Goal: Task Accomplishment & Management: Use online tool/utility

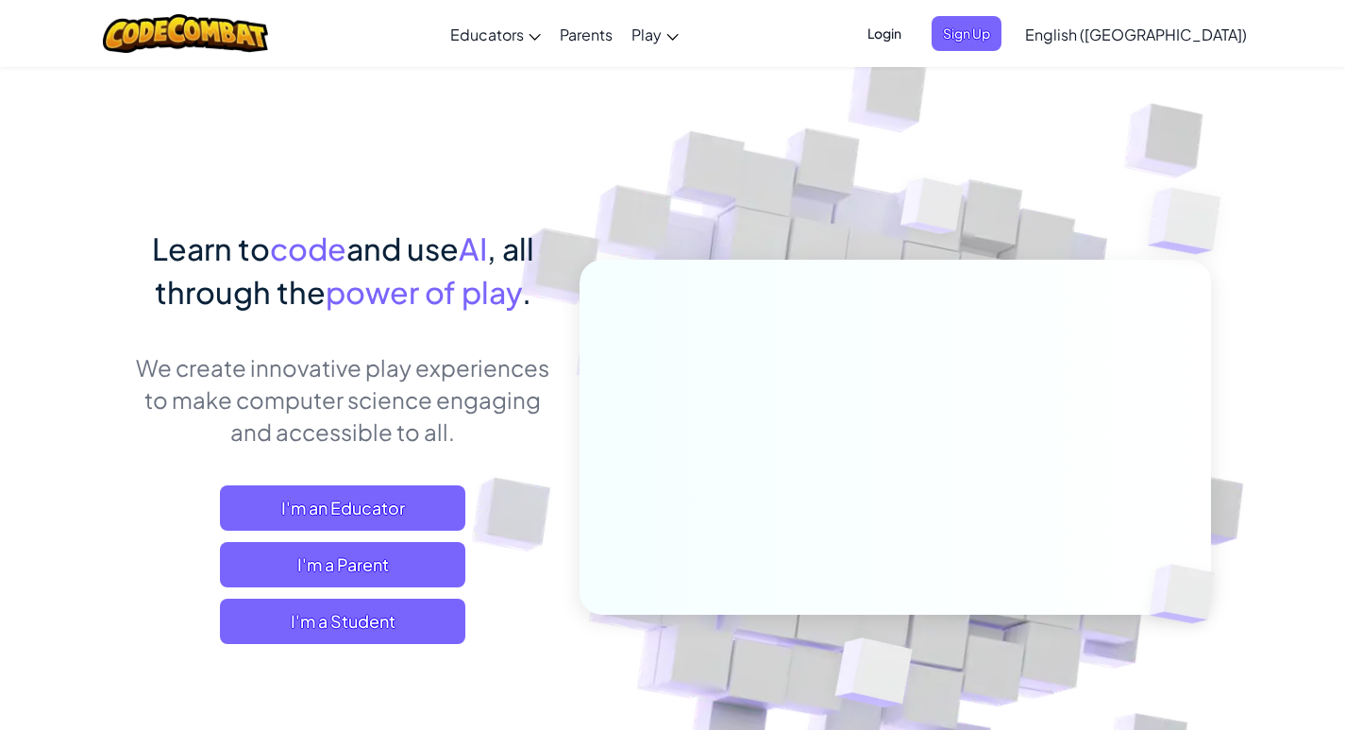
click at [1172, 21] on link "English ([GEOGRAPHIC_DATA])" at bounding box center [1136, 33] width 241 height 51
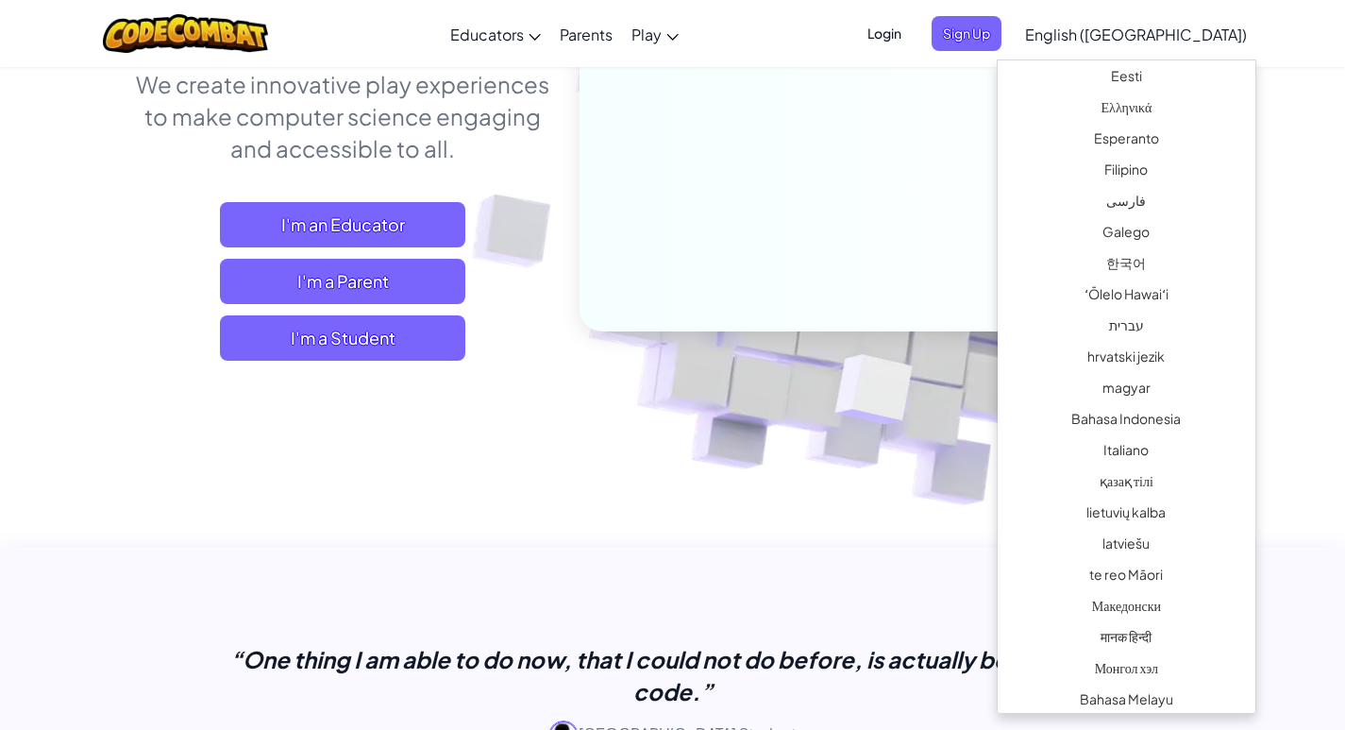
scroll to position [661, 0]
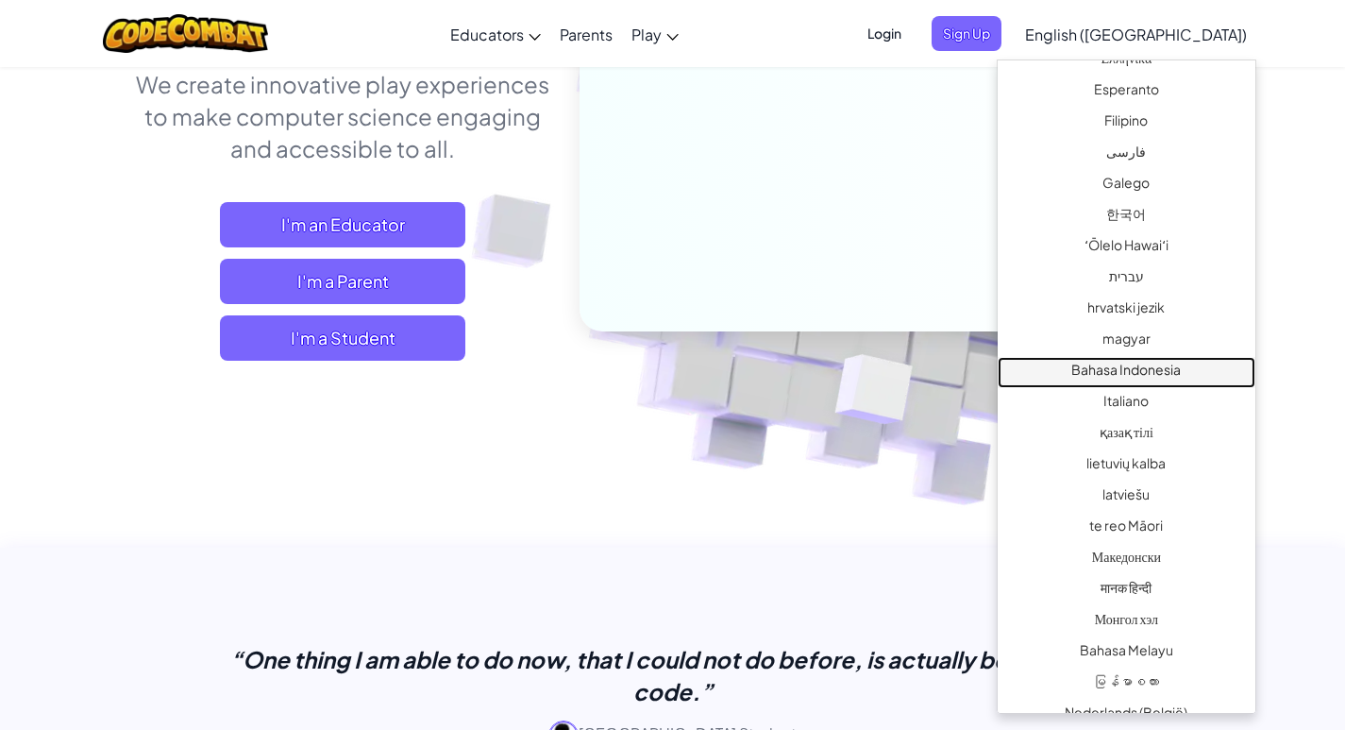
click at [1174, 377] on link "Bahasa Indonesia" at bounding box center [1127, 372] width 258 height 31
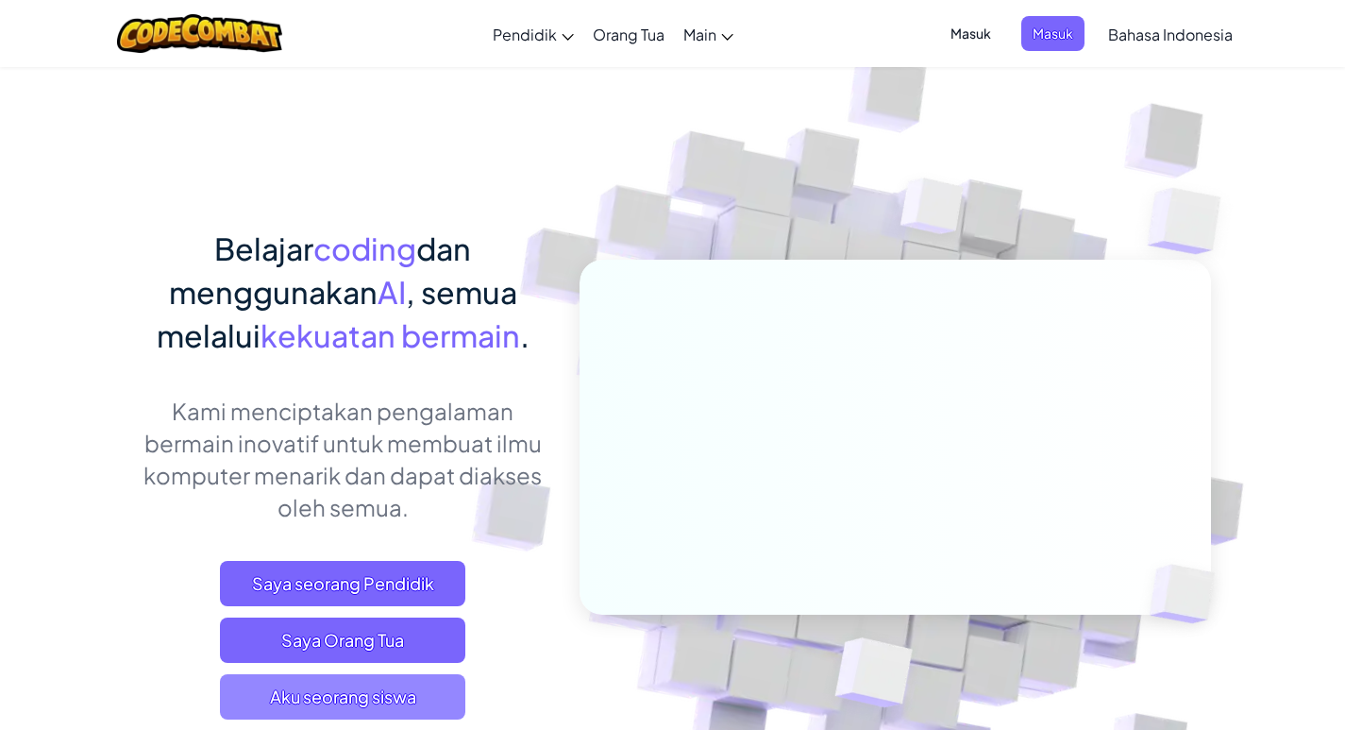
click at [395, 699] on span "Aku seorang siswa" at bounding box center [342, 696] width 245 height 45
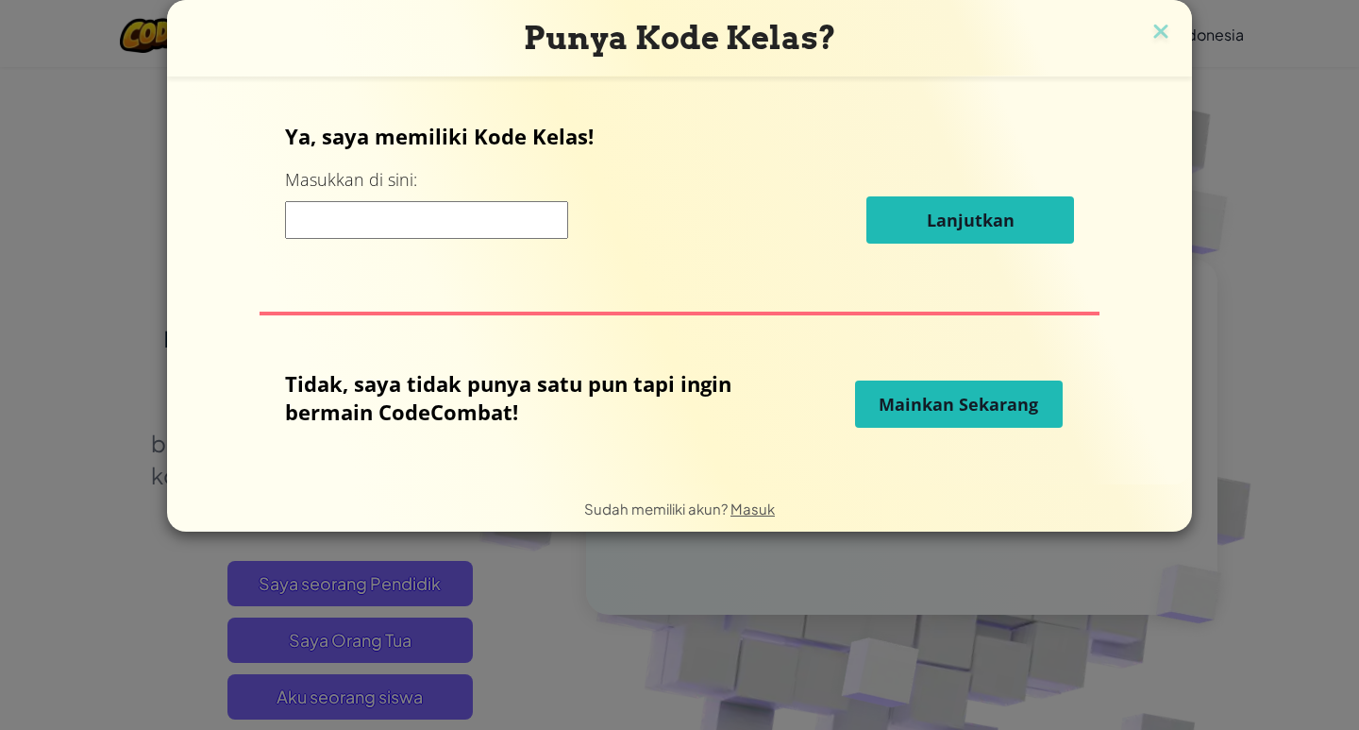
click at [397, 208] on input at bounding box center [426, 220] width 283 height 38
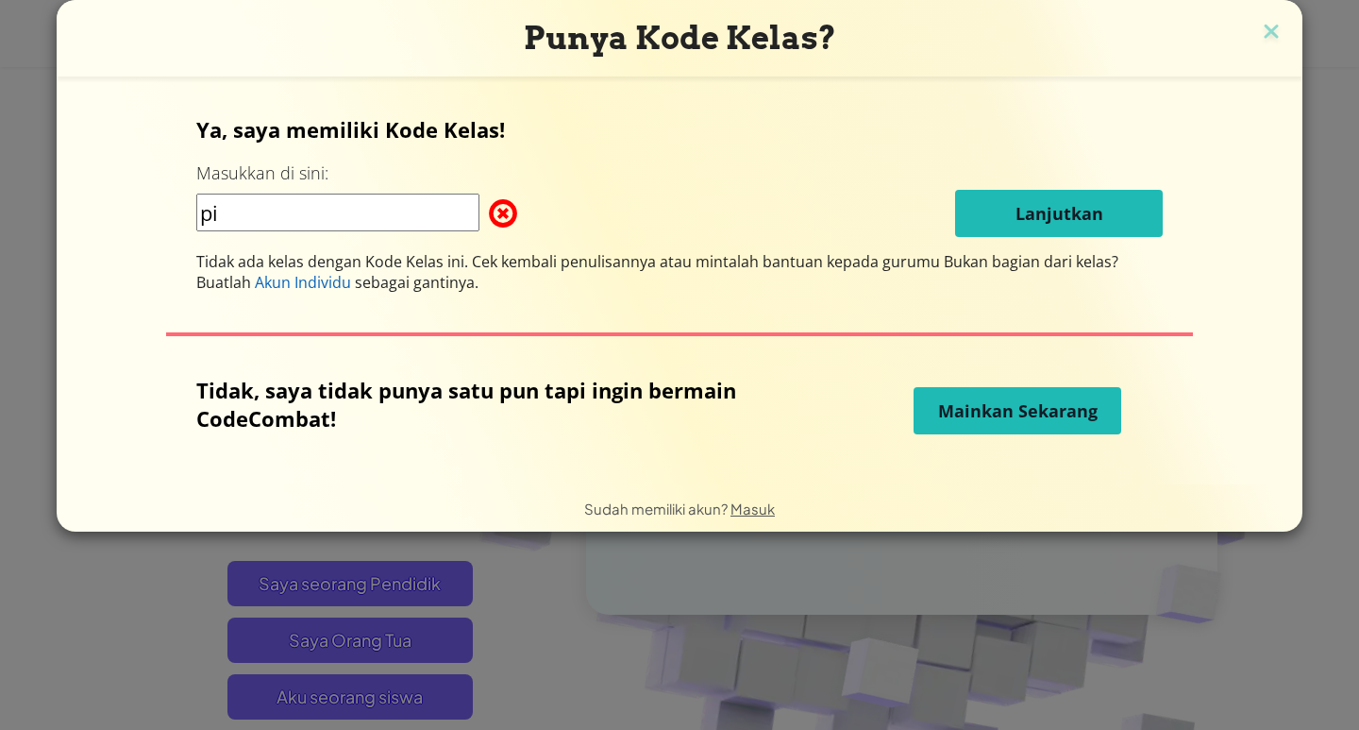
type input "p"
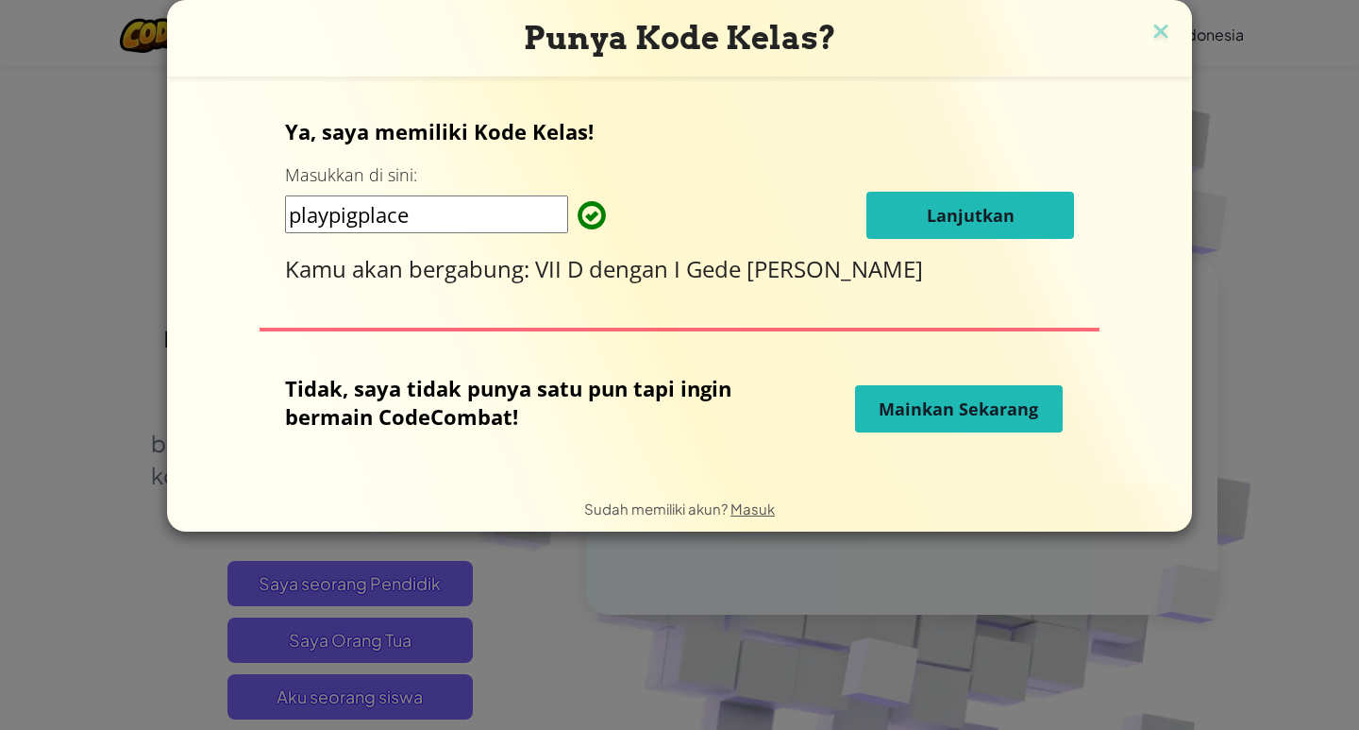
type input "playpigplace"
click at [897, 192] on button "Lanjutkan" at bounding box center [970, 215] width 208 height 47
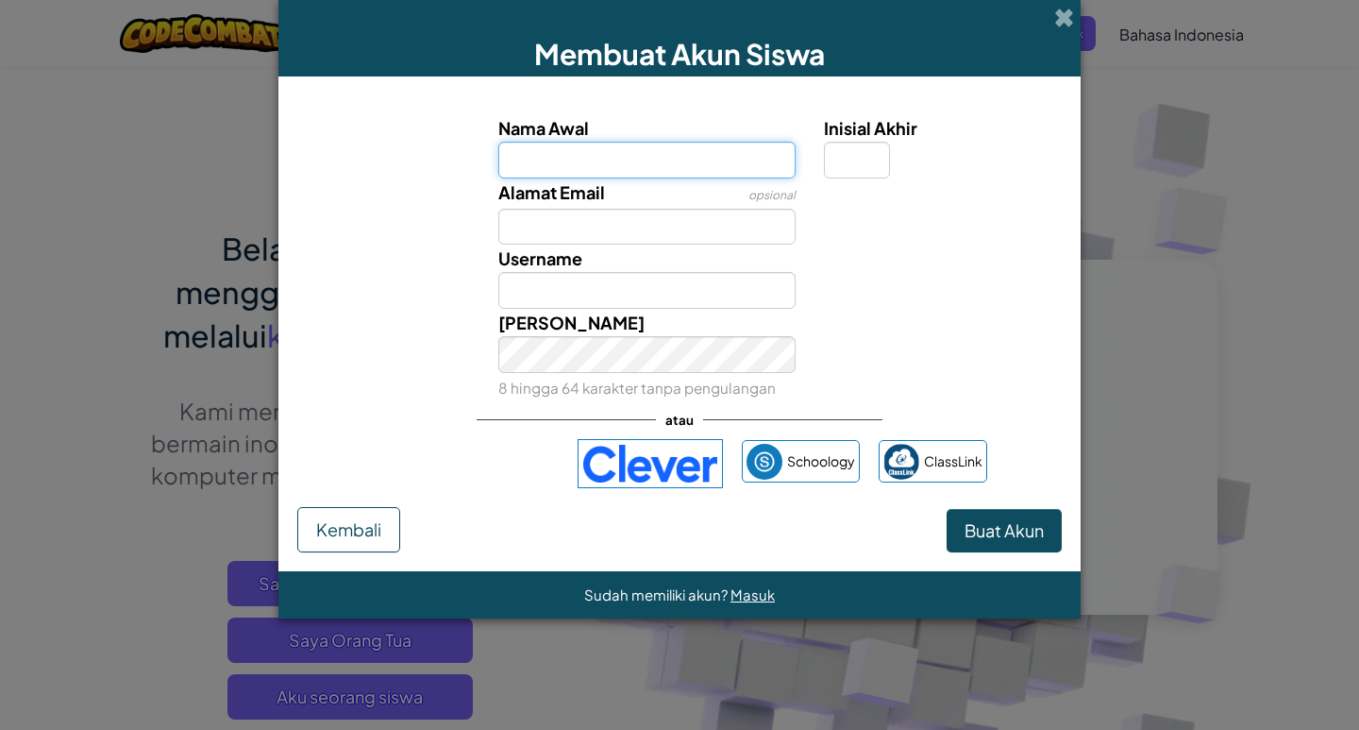
click at [517, 156] on input "Nama Awal" at bounding box center [647, 160] width 298 height 37
click at [512, 152] on input "Nama Awal" at bounding box center [647, 160] width 298 height 37
type input "ikomang putra susila adnyana"
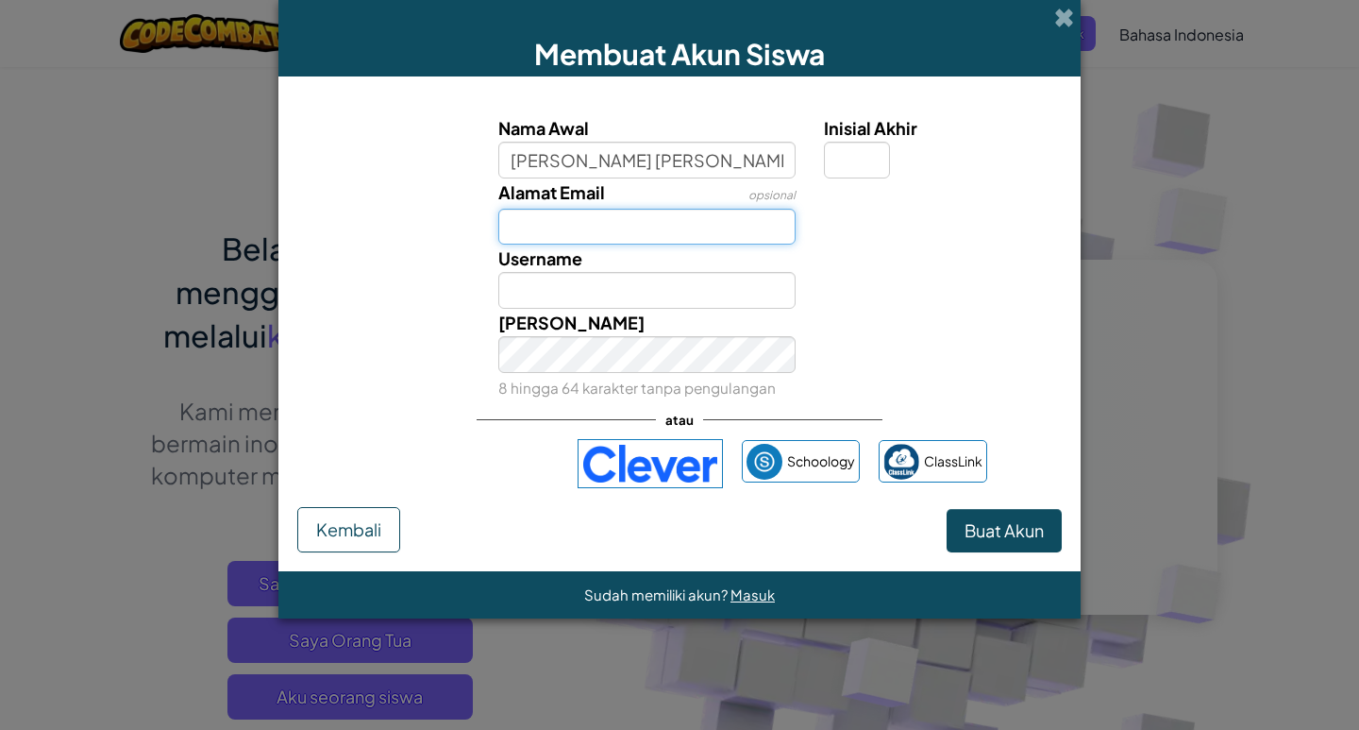
type input "Ikomang putra susila adnyana"
click at [519, 230] on input "Alamat Email" at bounding box center [647, 227] width 298 height 37
type input "p"
type input "@"
type input "p"
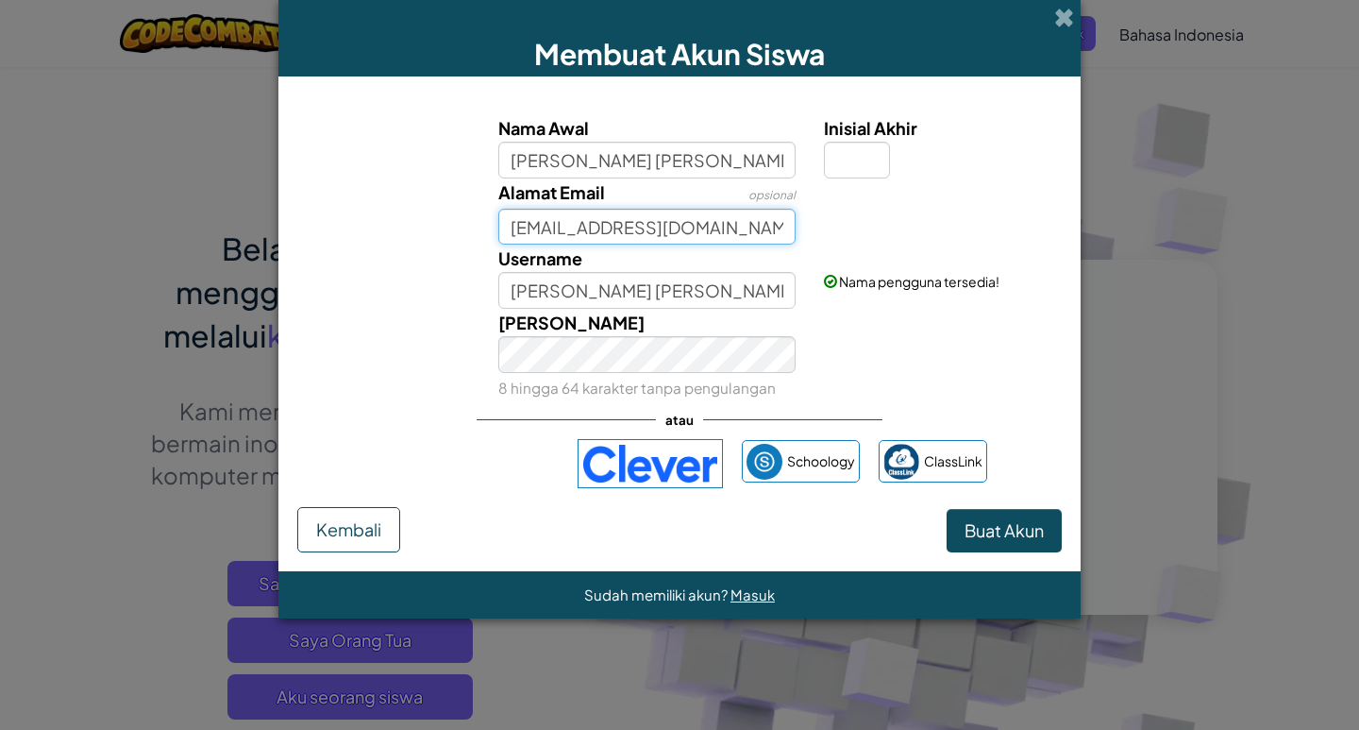
type input "komangputrasusila@gmail.com"
click at [316, 24] on div "Membuat Akun Siswa" at bounding box center [679, 38] width 802 height 76
click at [832, 166] on input "Inisial Akhir" at bounding box center [857, 160] width 66 height 37
type input "a"
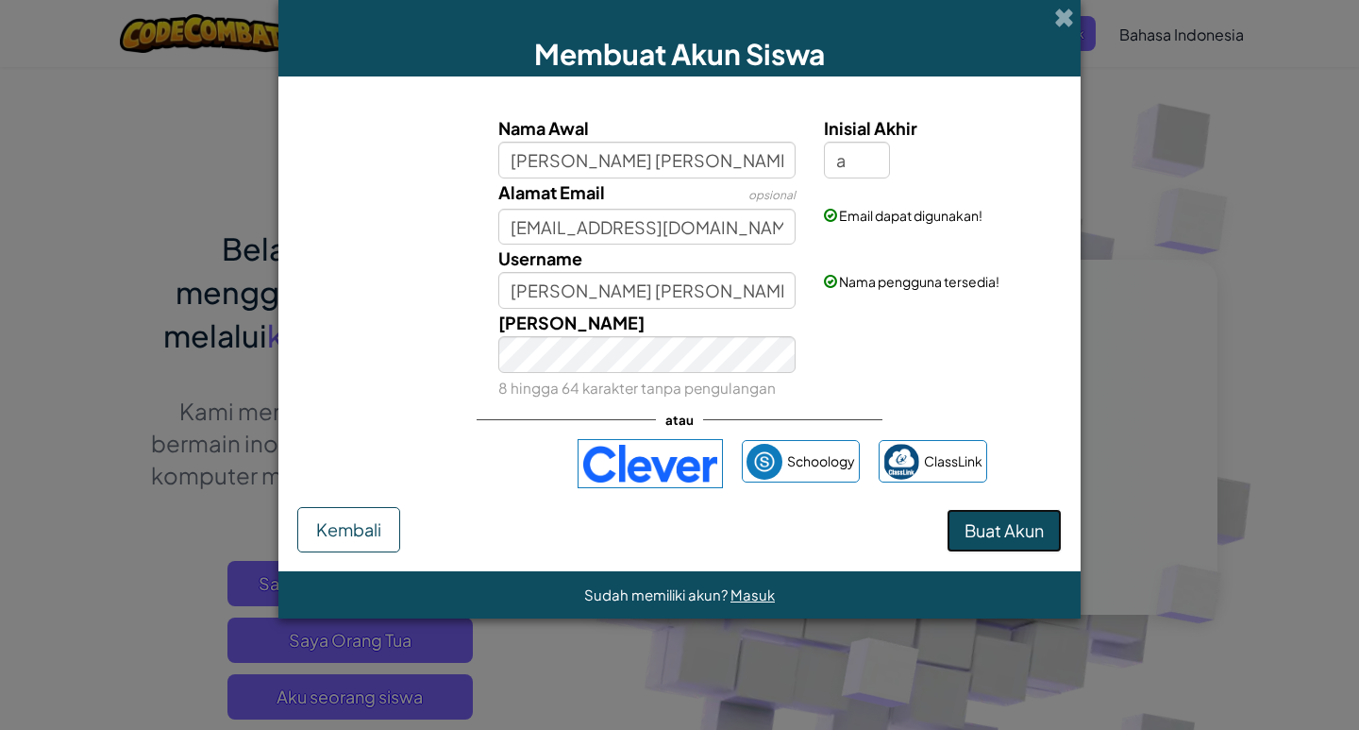
type input "[PERSON_NAME] [PERSON_NAME]"
click at [1034, 526] on span "Buat Akun" at bounding box center [1004, 530] width 79 height 22
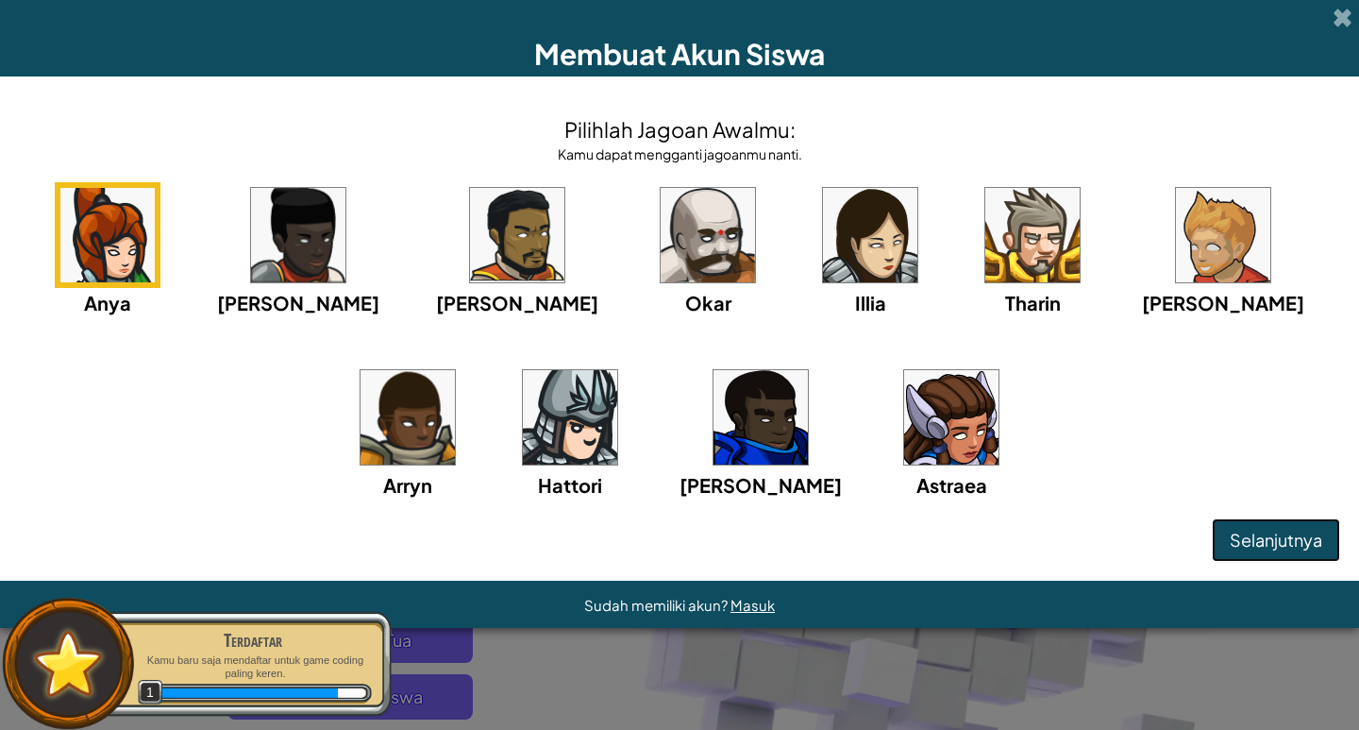
click at [1244, 533] on span "Selanjutnya" at bounding box center [1276, 540] width 92 height 22
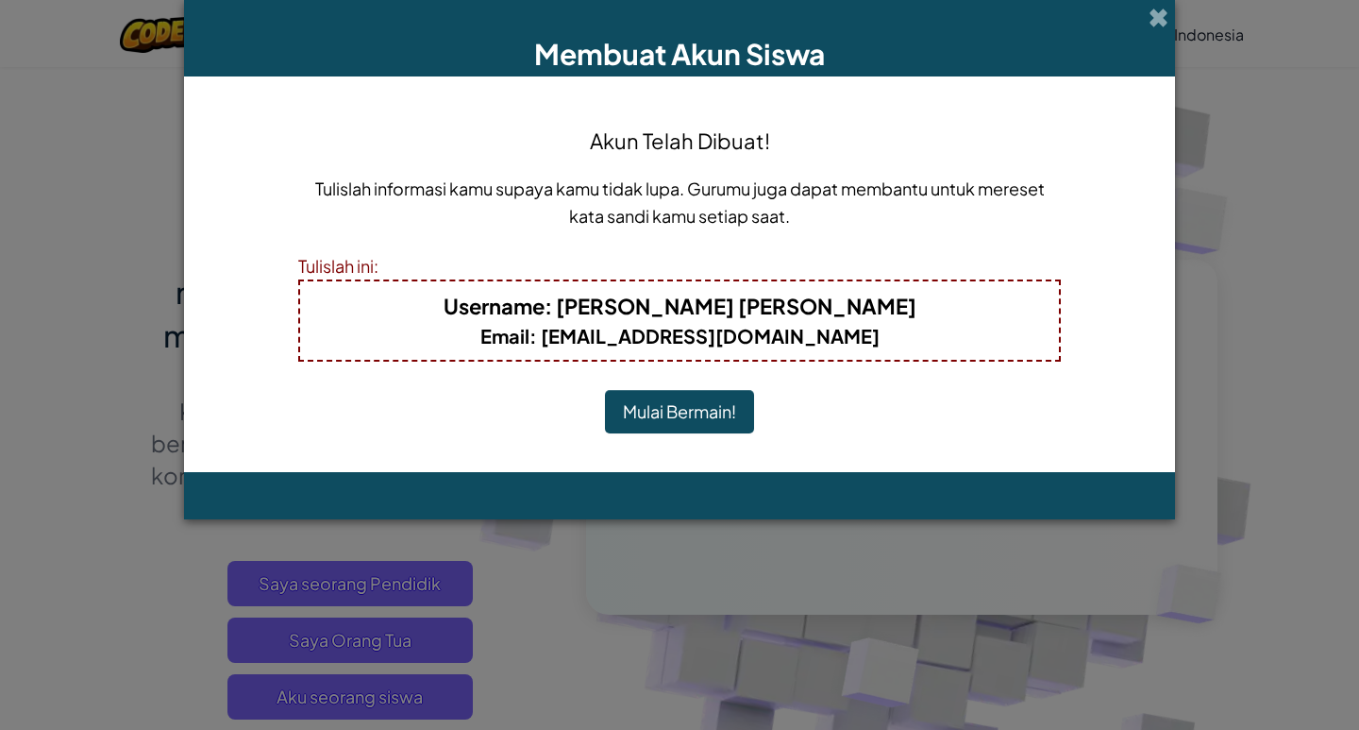
click at [701, 410] on button "Mulai Bermain!" at bounding box center [679, 411] width 149 height 43
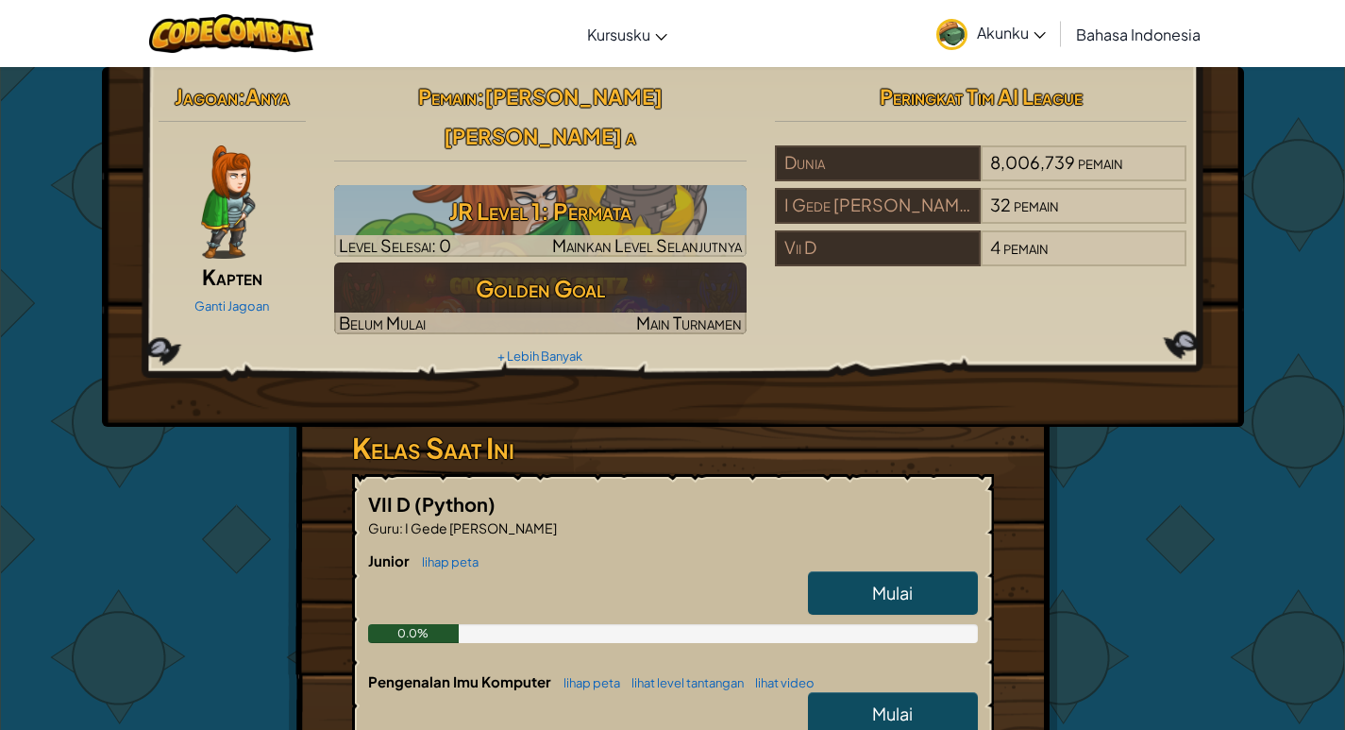
click at [890, 581] on span "Mulai" at bounding box center [892, 592] width 41 height 22
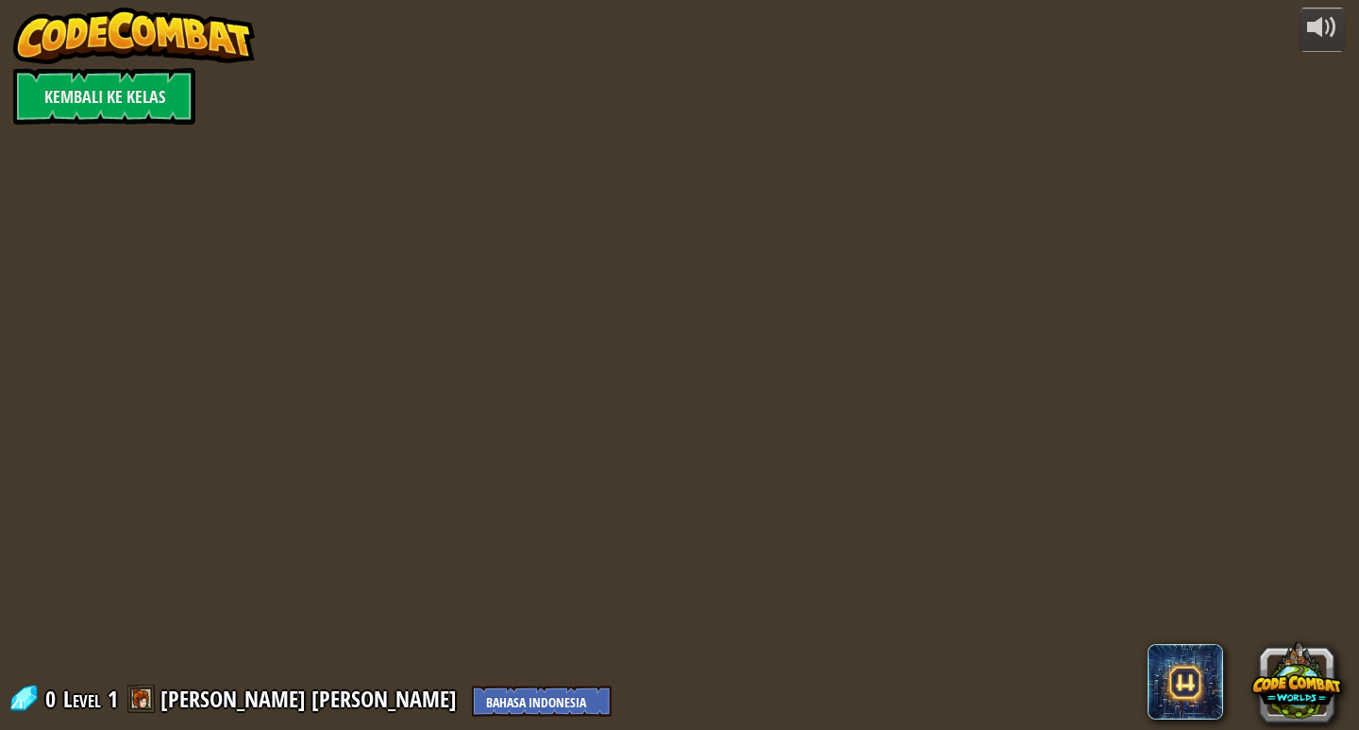
select select "id"
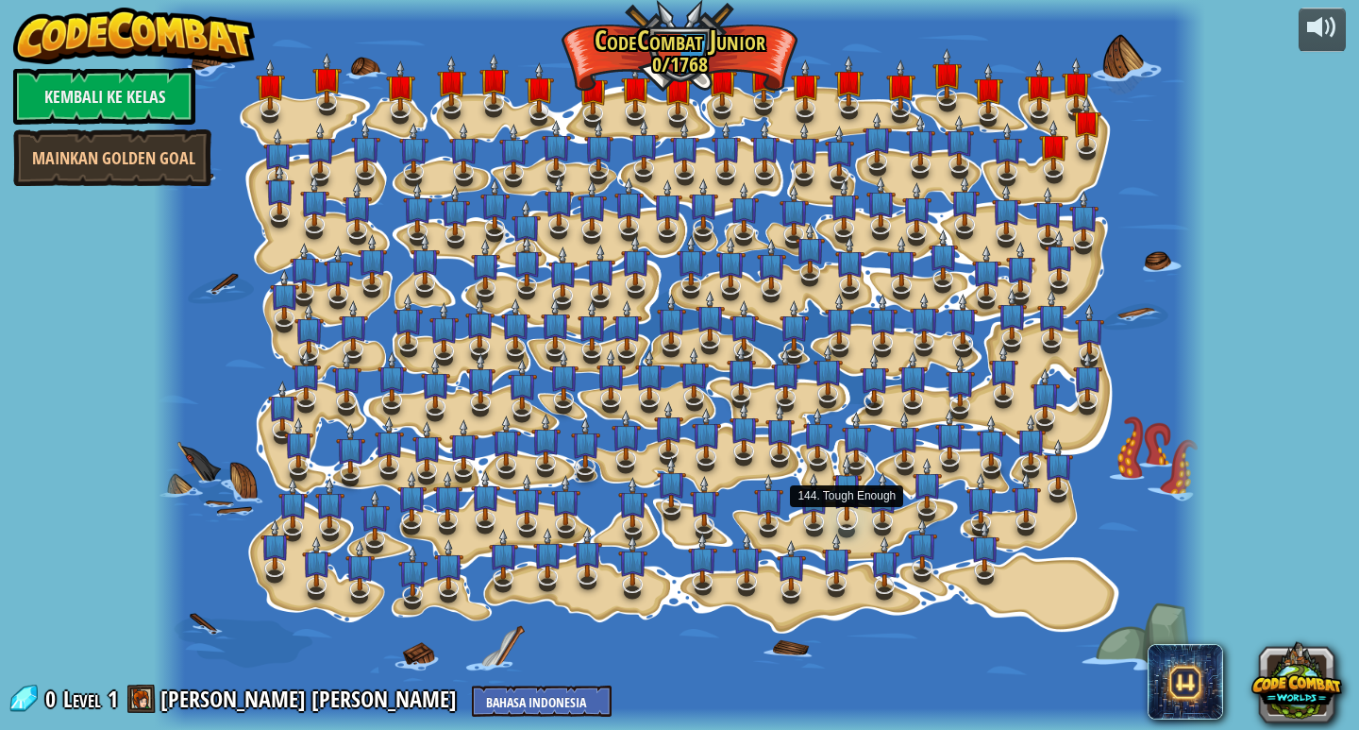
select select "id"
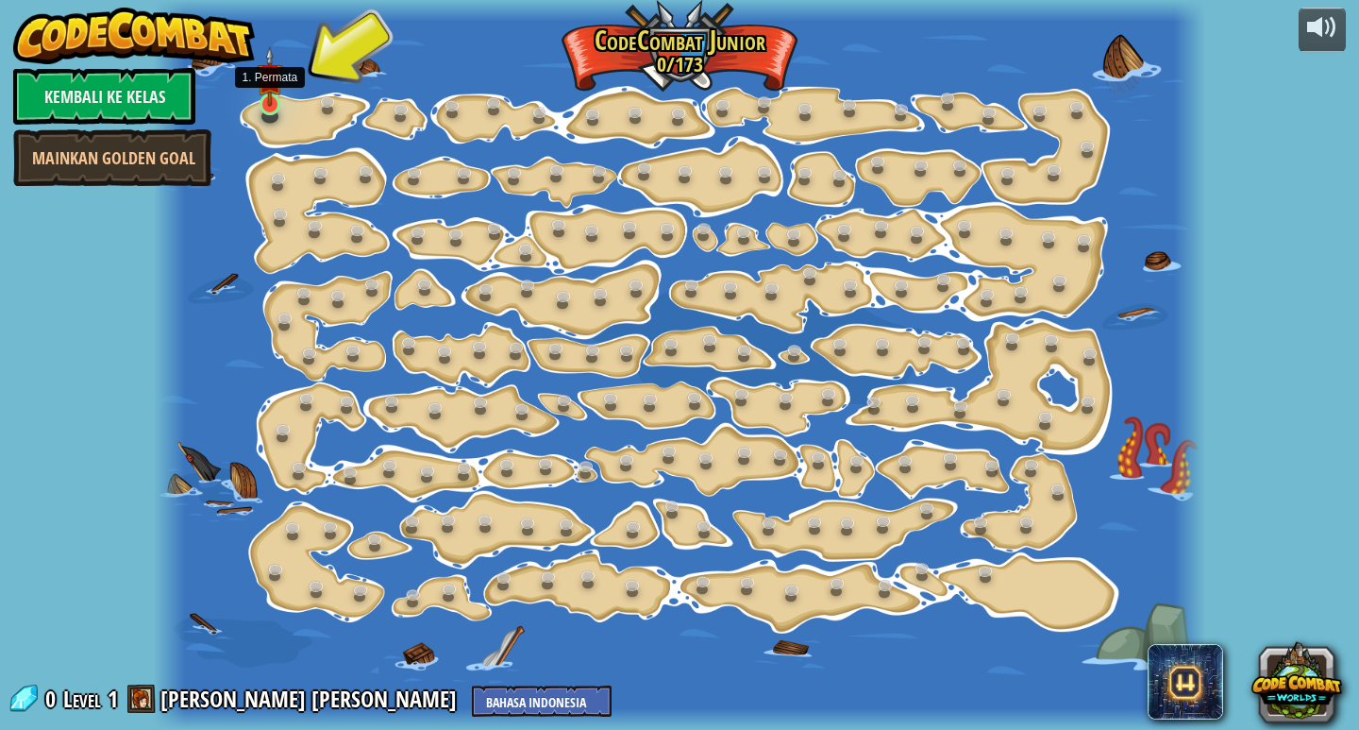
click at [265, 74] on img at bounding box center [270, 76] width 26 height 60
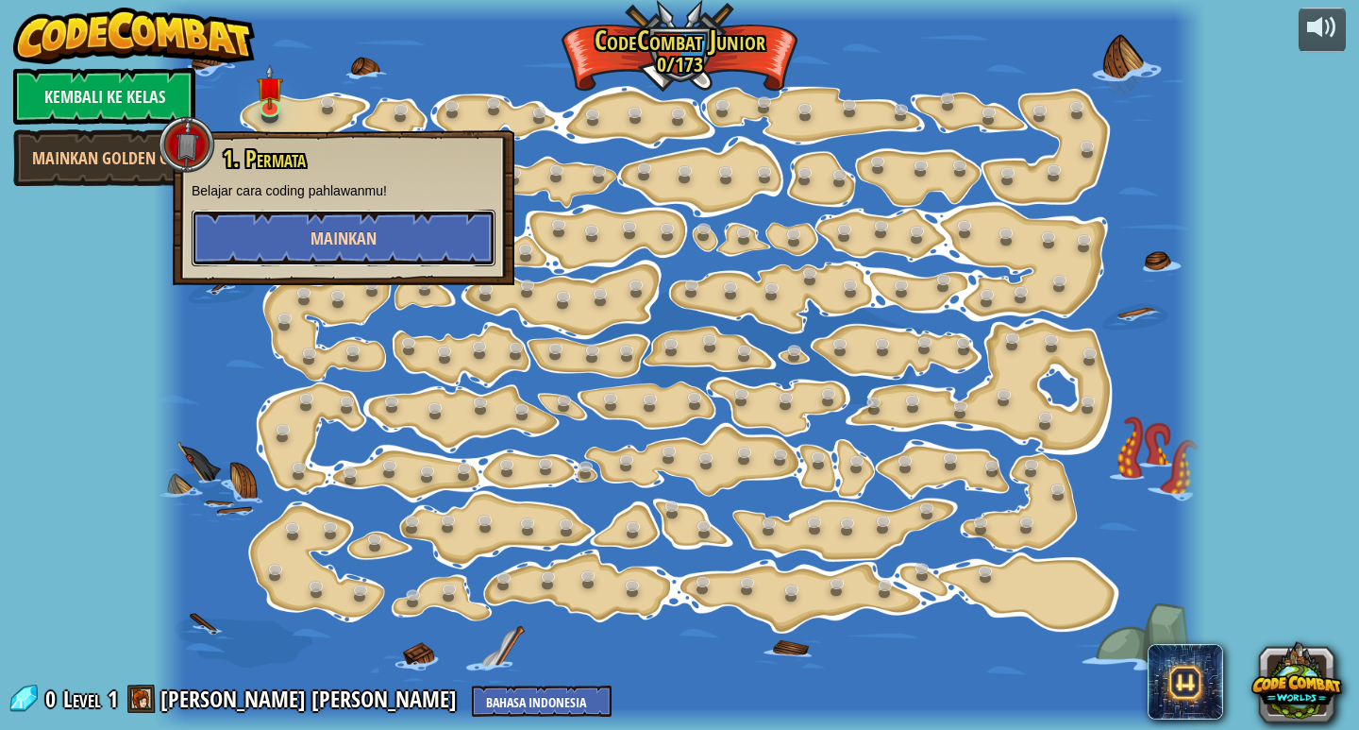
drag, startPoint x: 354, startPoint y: 222, endPoint x: 333, endPoint y: 229, distance: 22.1
click at [333, 229] on button "Mainkan" at bounding box center [344, 238] width 304 height 57
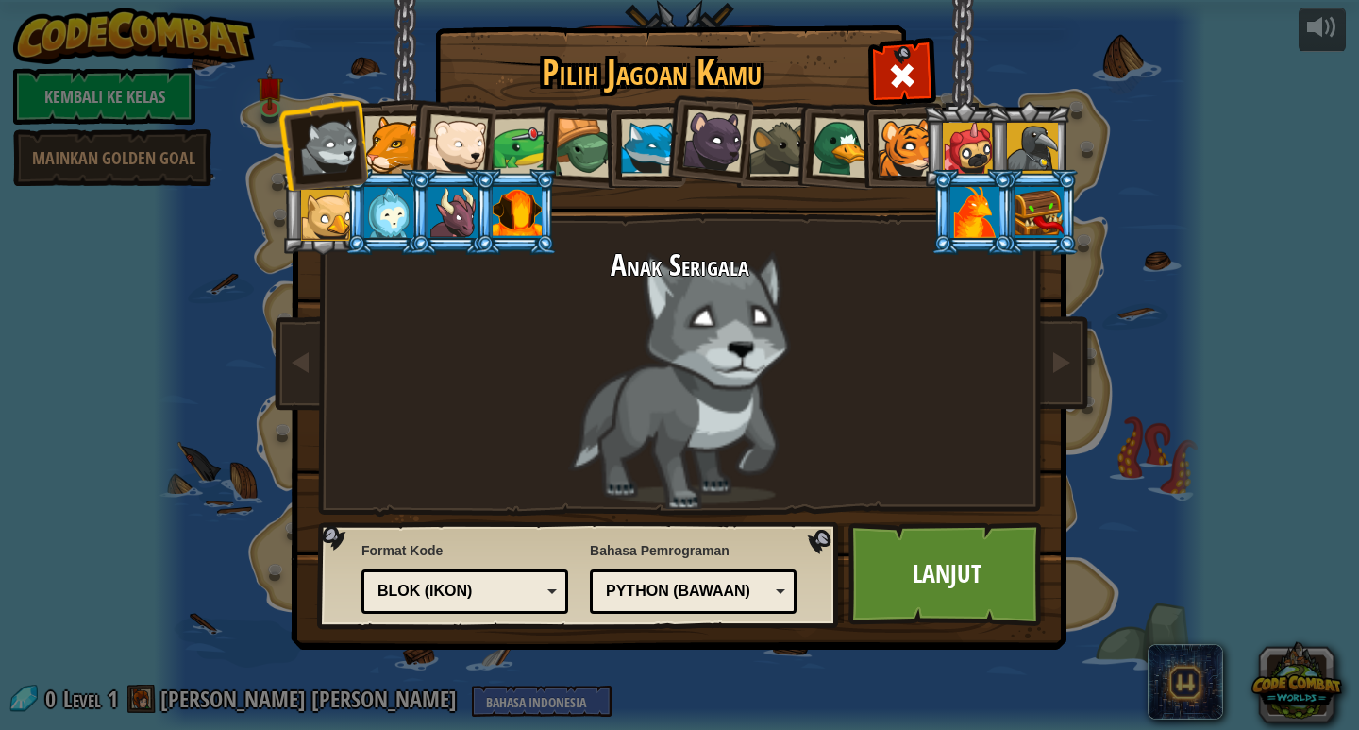
click at [563, 155] on div at bounding box center [585, 148] width 60 height 60
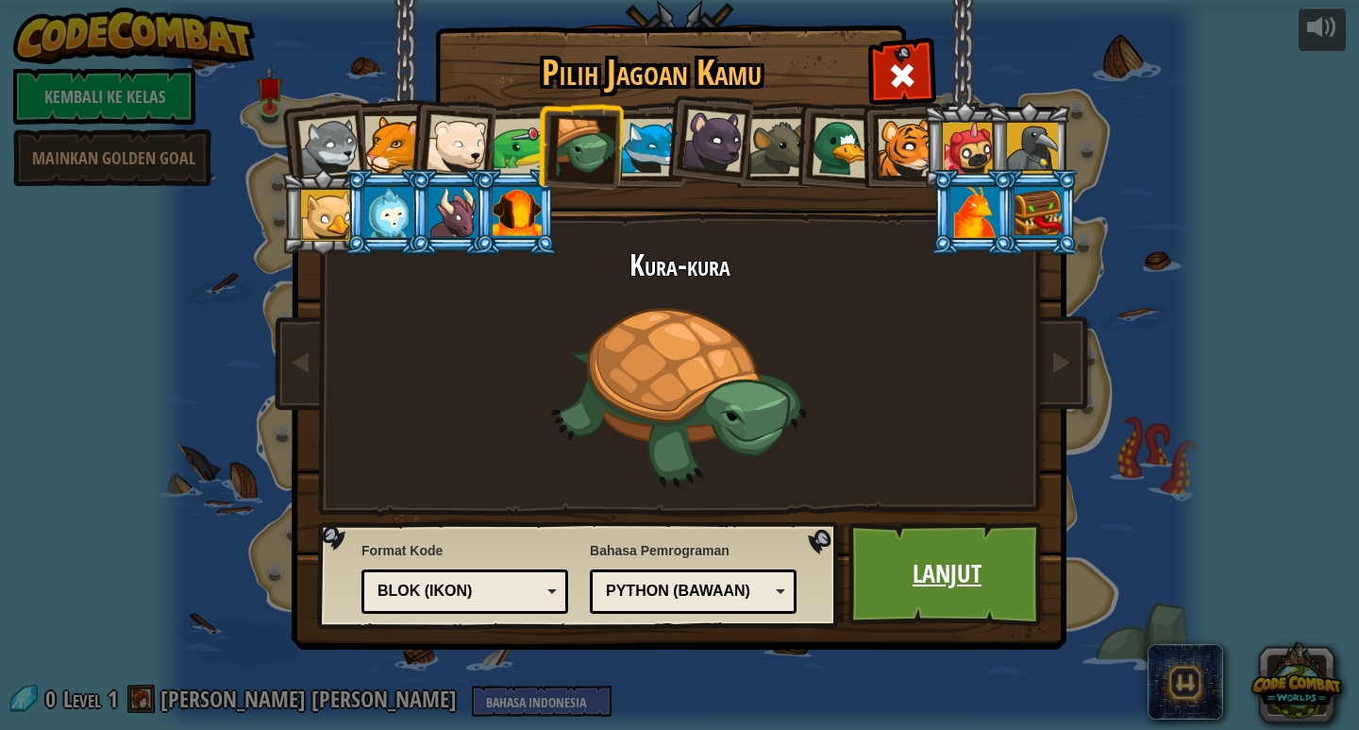
click at [1014, 549] on link "Lanjut" at bounding box center [946, 574] width 197 height 104
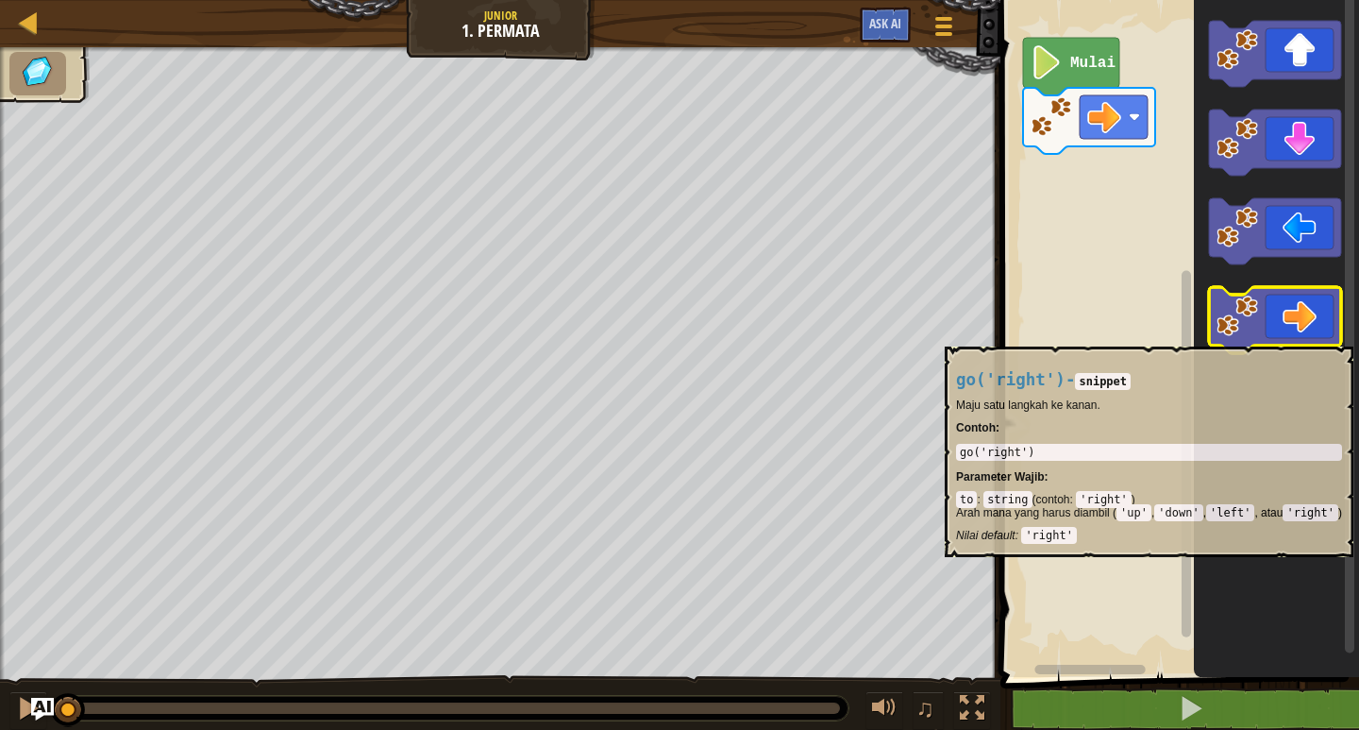
click at [1294, 337] on icon "Ruang Kerja Blockly" at bounding box center [1275, 320] width 132 height 66
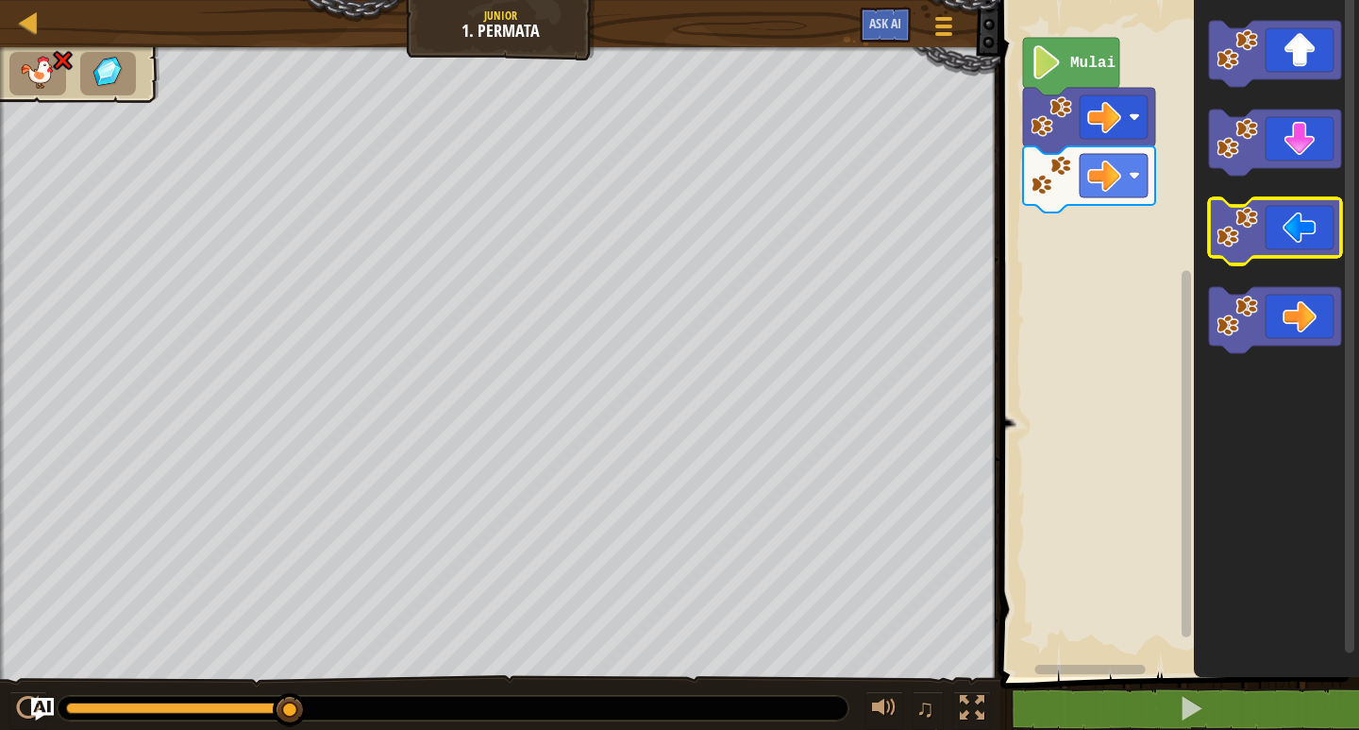
click at [1256, 230] on image "Ruang Kerja Blockly" at bounding box center [1238, 228] width 42 height 42
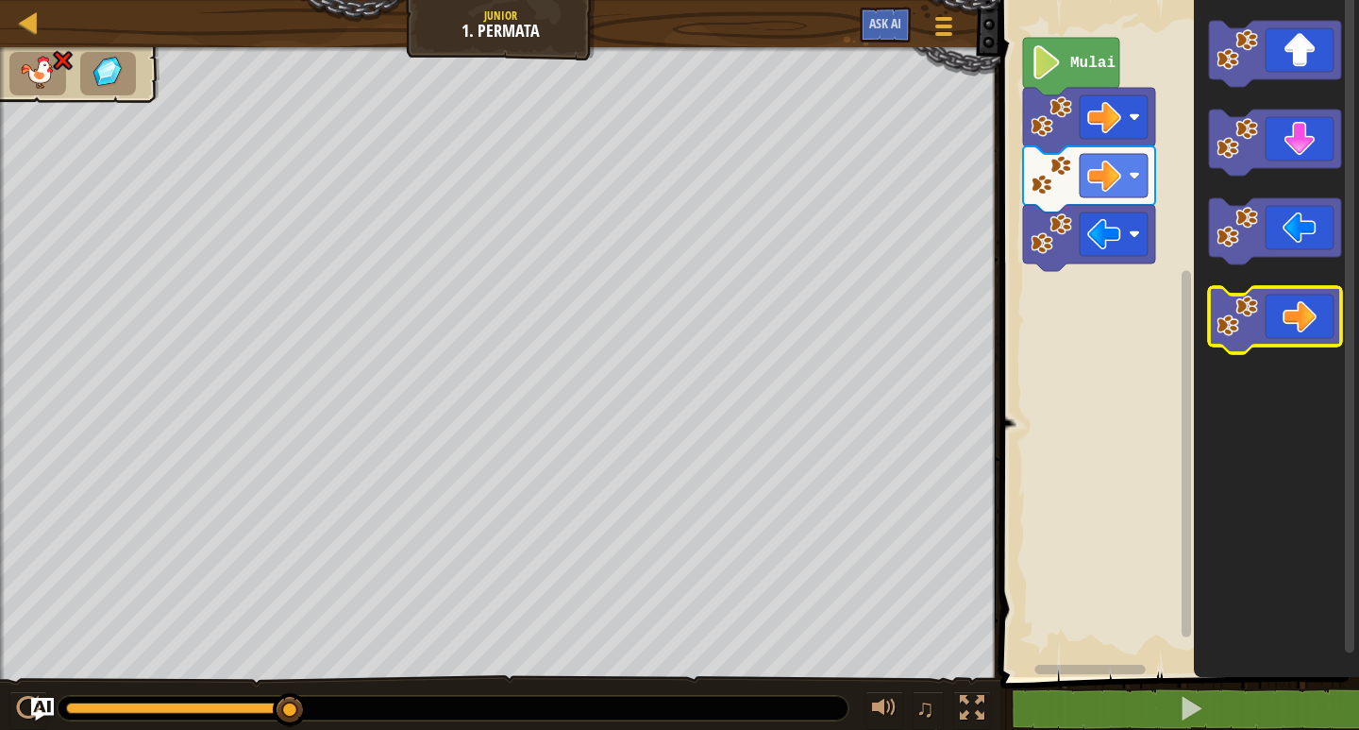
click at [1275, 330] on icon "Ruang Kerja Blockly" at bounding box center [1275, 320] width 132 height 66
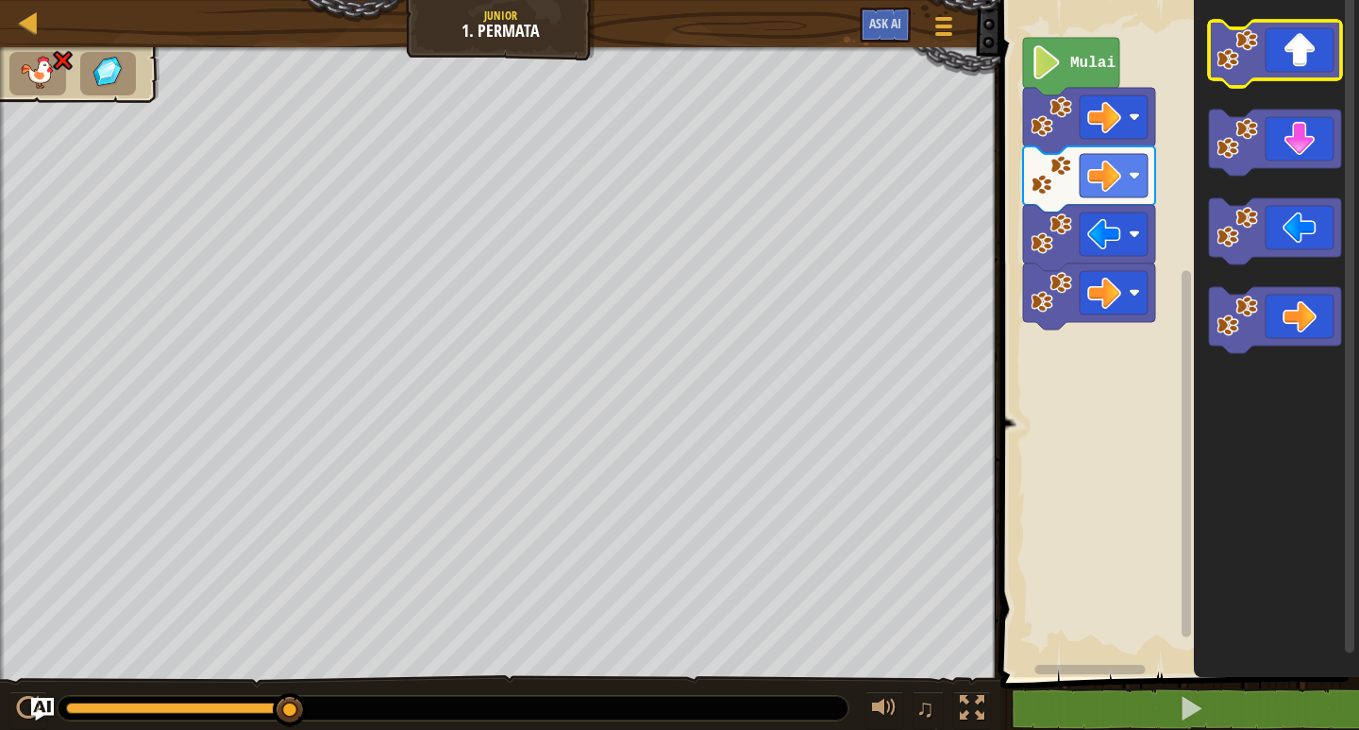
click at [1293, 61] on icon "Ruang Kerja Blockly" at bounding box center [1275, 54] width 132 height 66
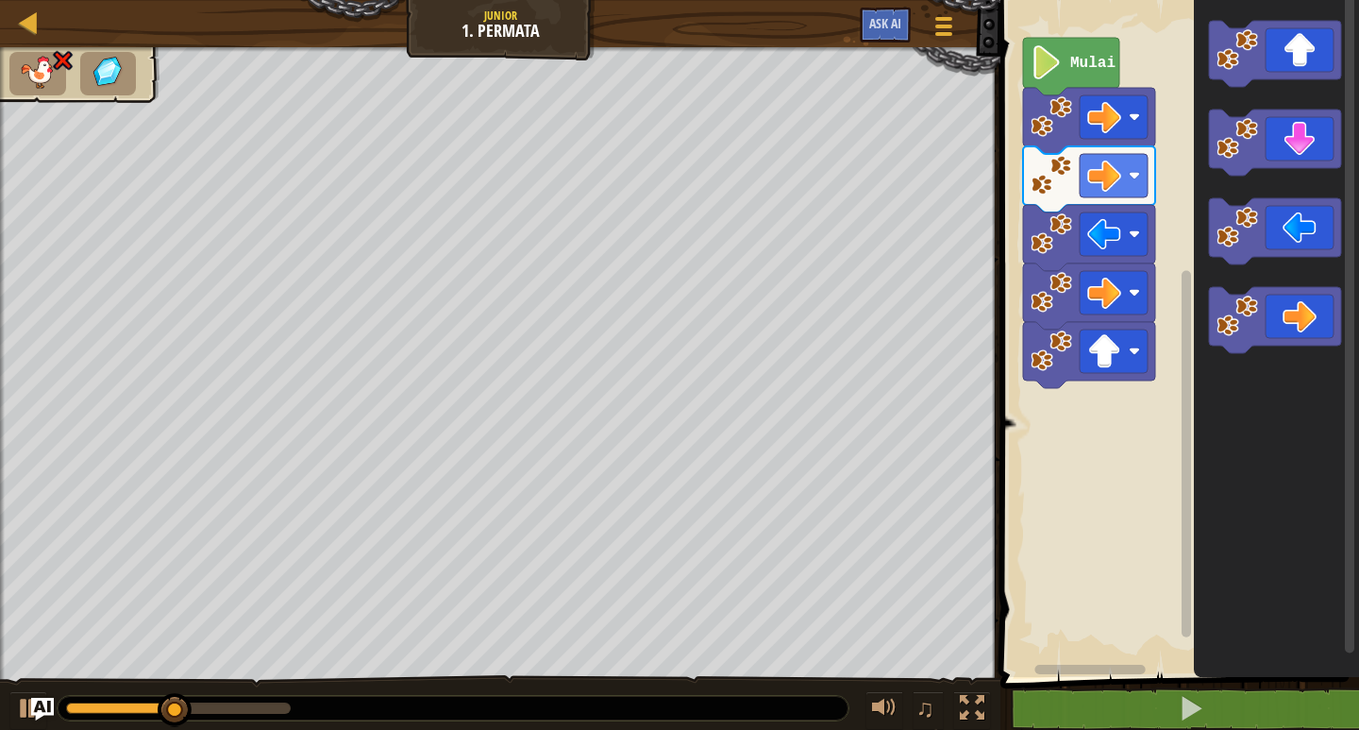
click at [1174, 180] on rect "Ruang Kerja Blockly" at bounding box center [1177, 334] width 364 height 686
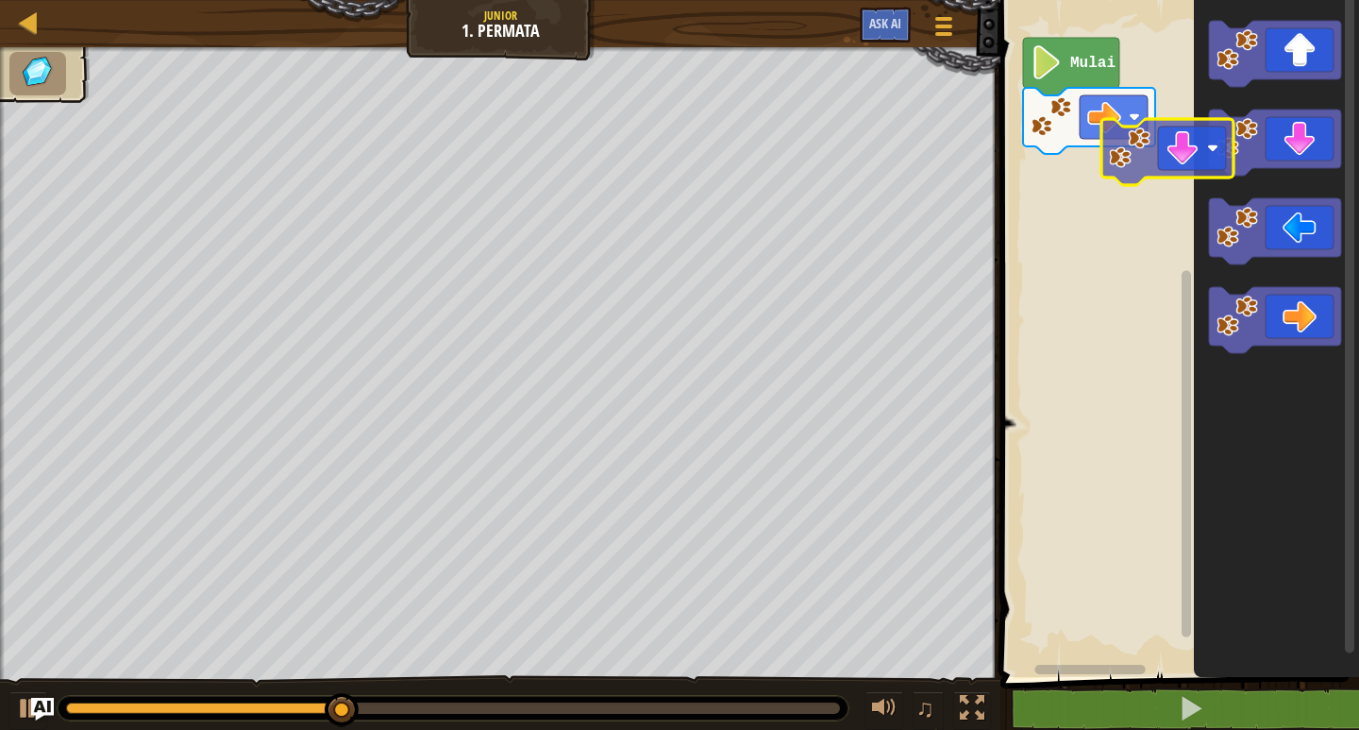
click at [1192, 200] on div "Mulai" at bounding box center [1177, 334] width 364 height 686
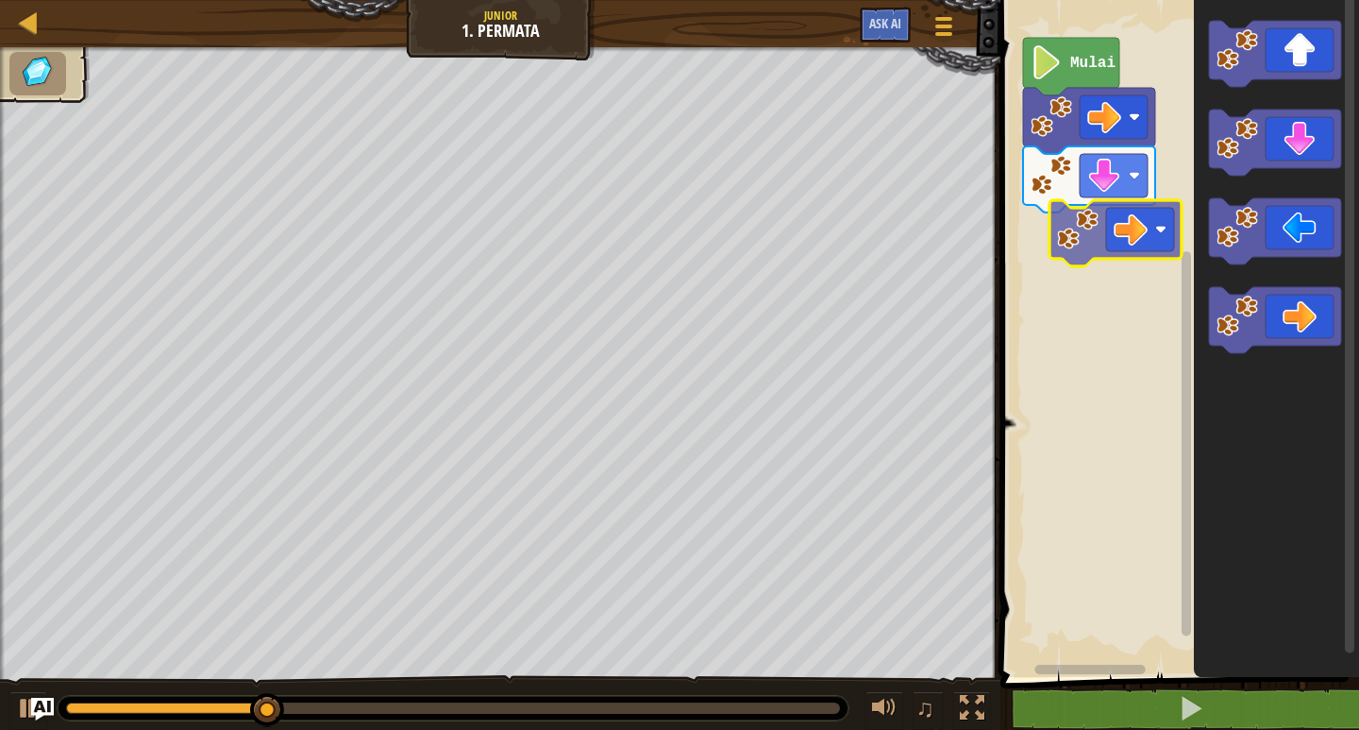
click at [1168, 260] on div "Mulai" at bounding box center [1177, 334] width 364 height 686
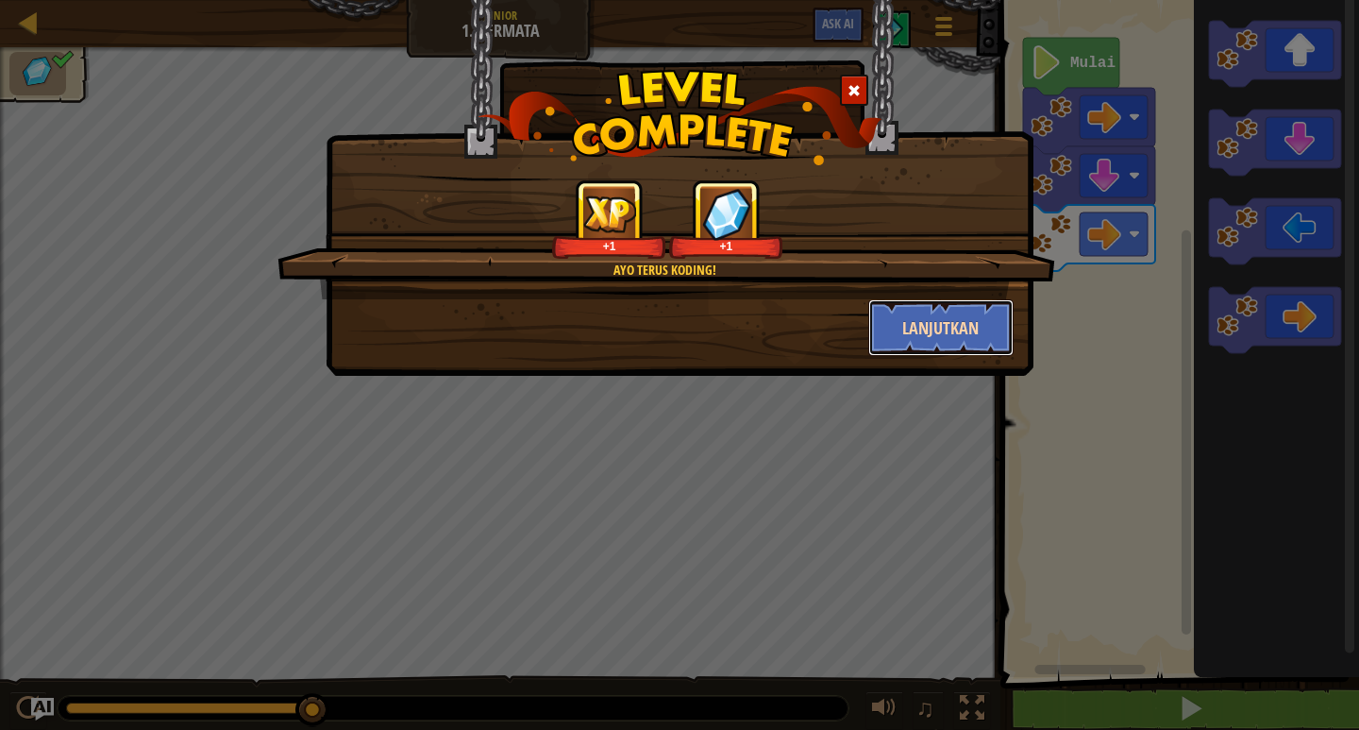
click at [904, 326] on button "Lanjutkan" at bounding box center [941, 327] width 146 height 57
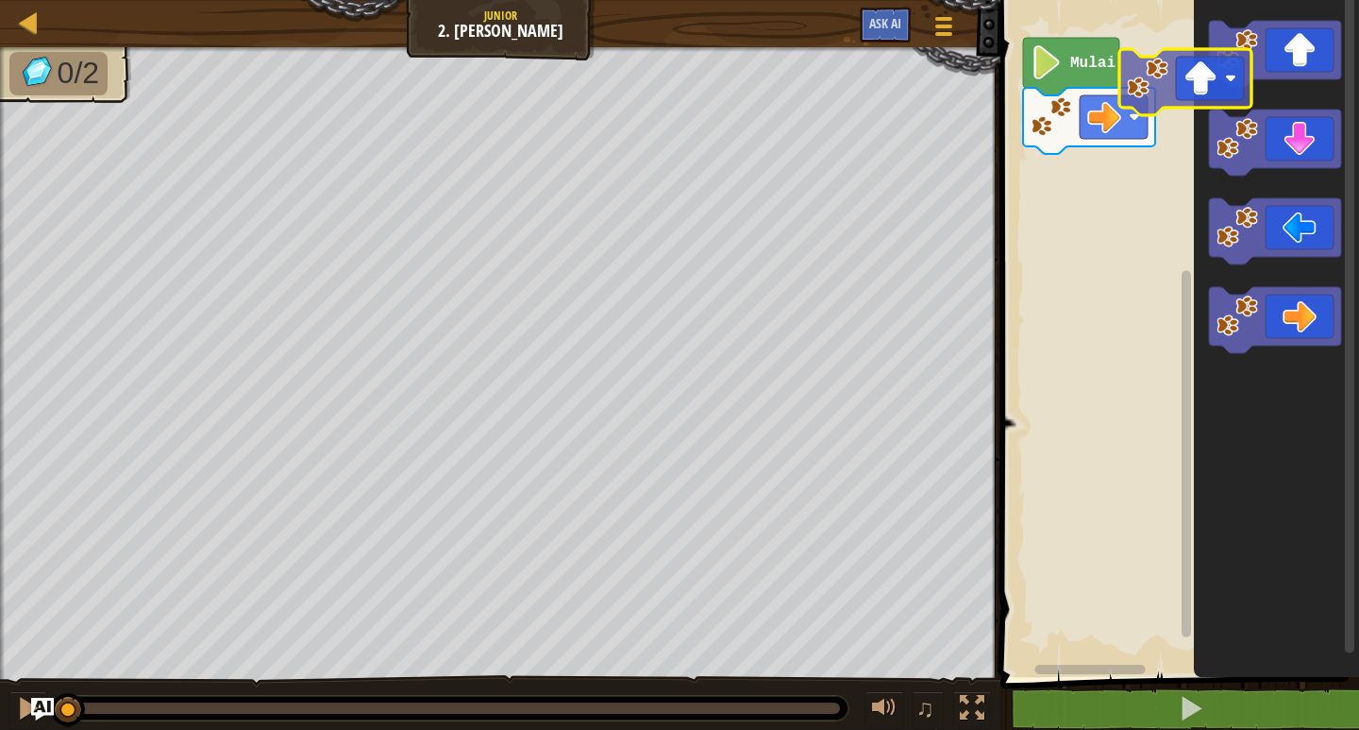
click at [1172, 71] on div "Mulai" at bounding box center [1177, 334] width 364 height 686
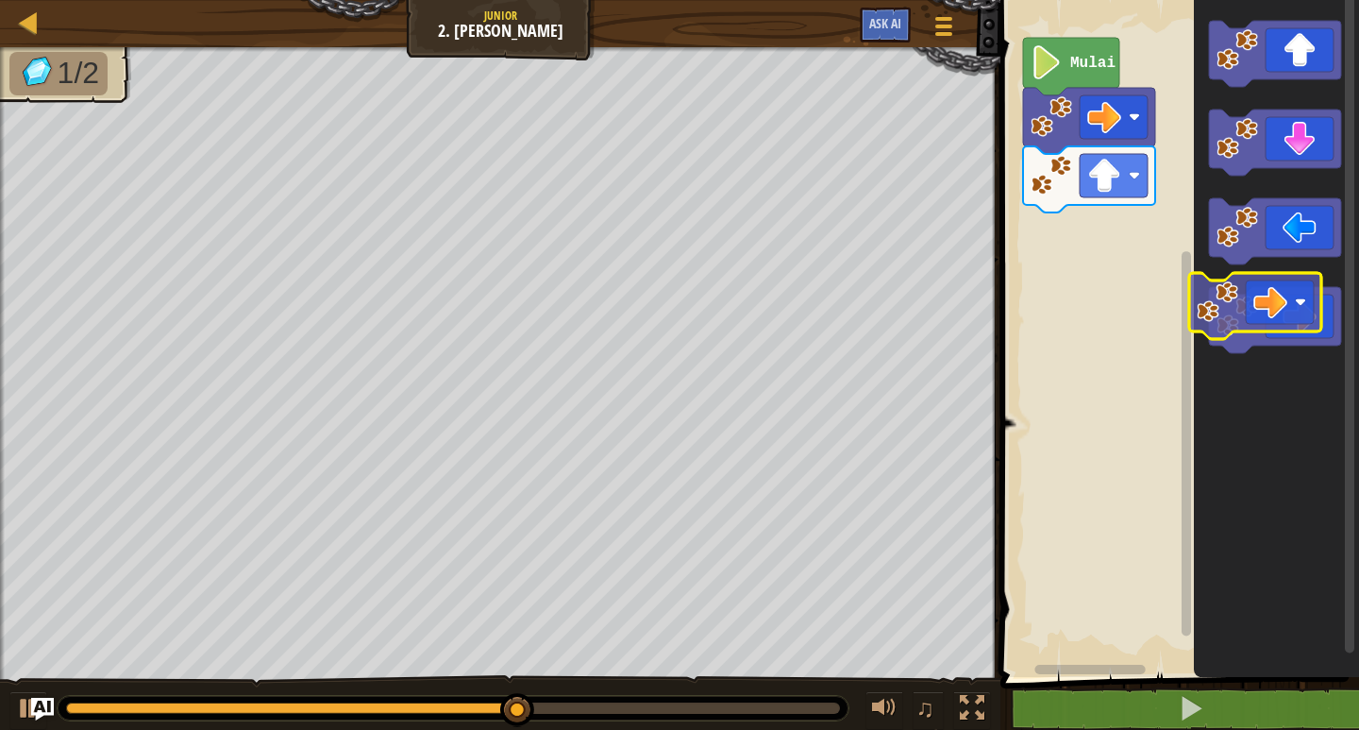
click at [1205, 279] on icon "Ruang Kerja Blockly" at bounding box center [1276, 334] width 165 height 686
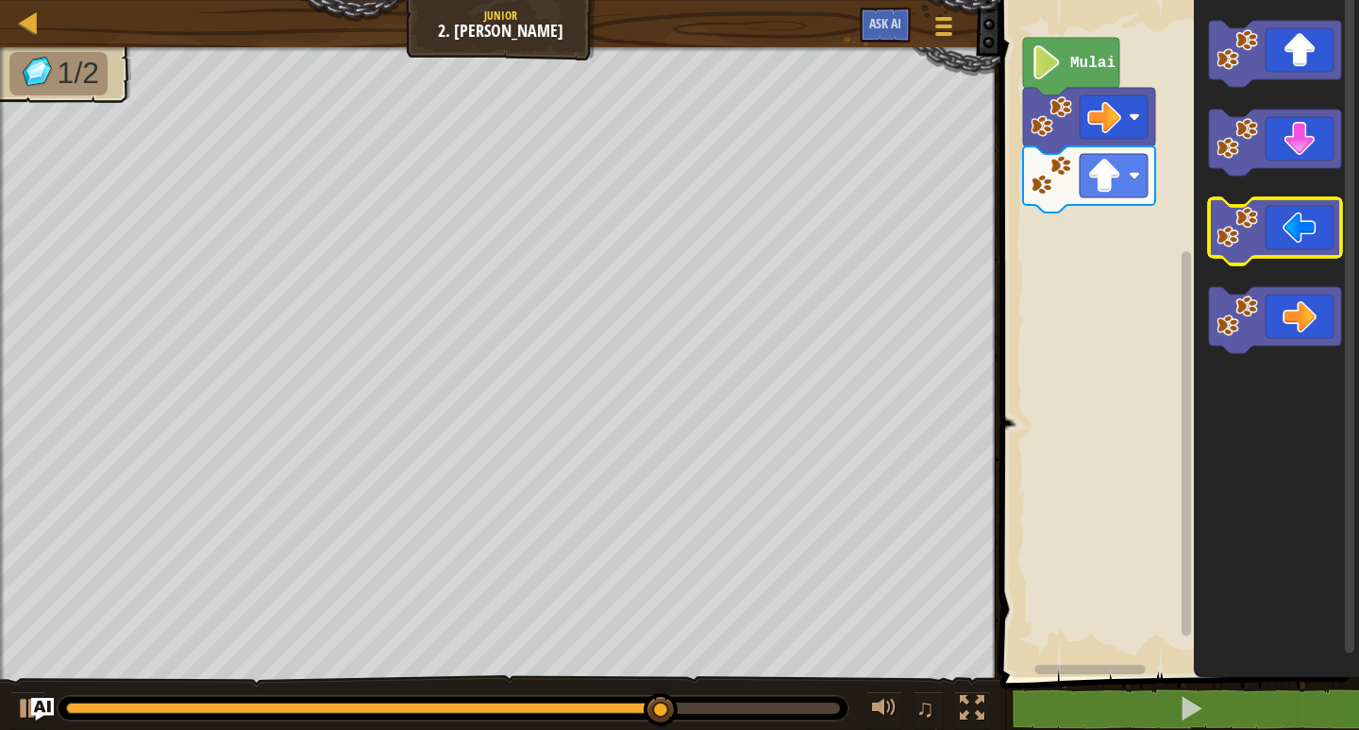
click at [1315, 259] on rect "Ruang Kerja Blockly" at bounding box center [1275, 231] width 132 height 66
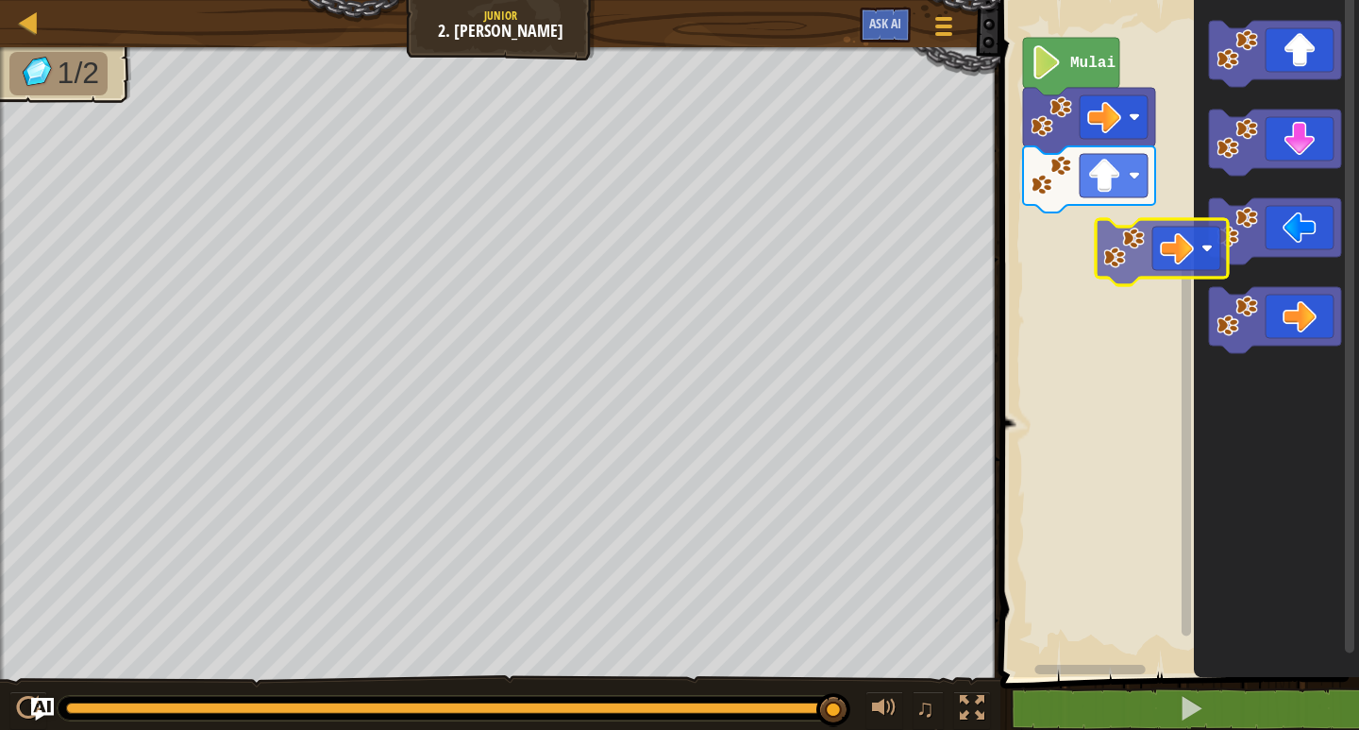
click at [1134, 268] on div "Mulai" at bounding box center [1177, 334] width 364 height 686
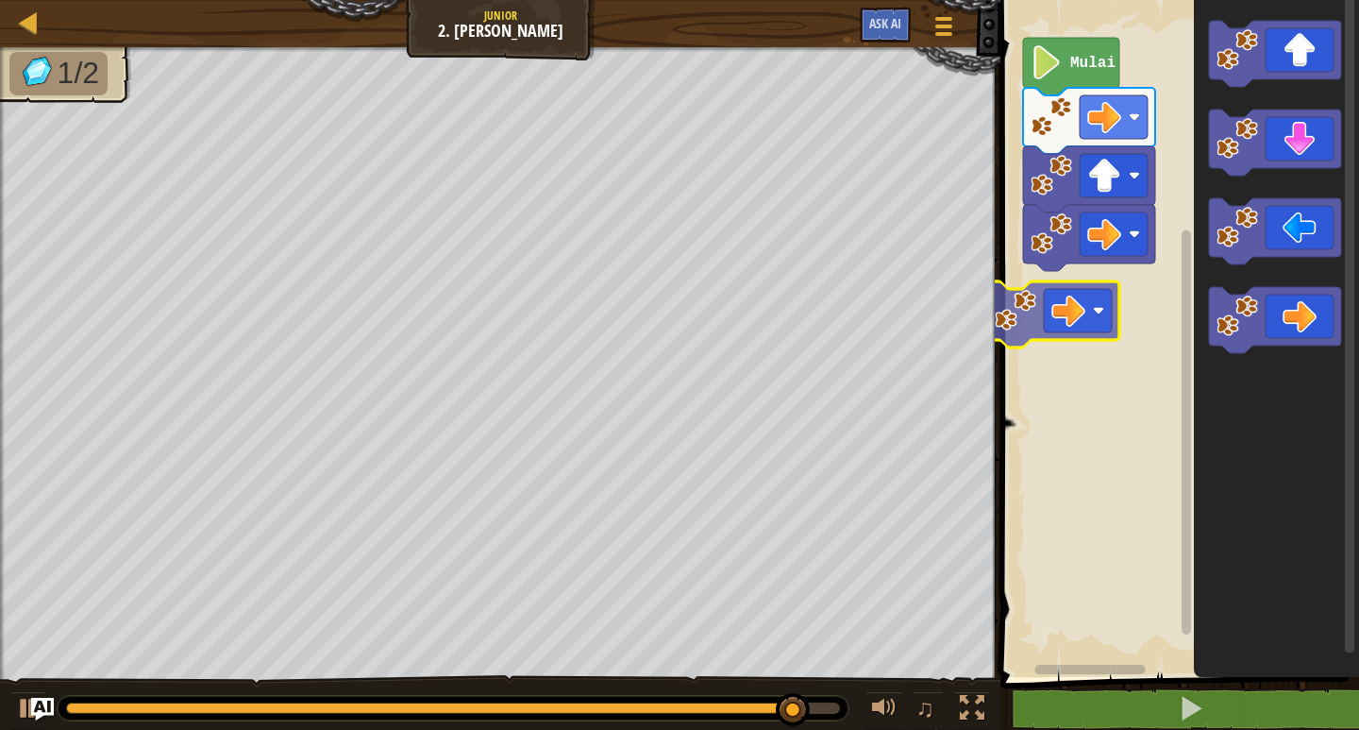
click at [1038, 263] on div "Mulai" at bounding box center [1177, 334] width 364 height 686
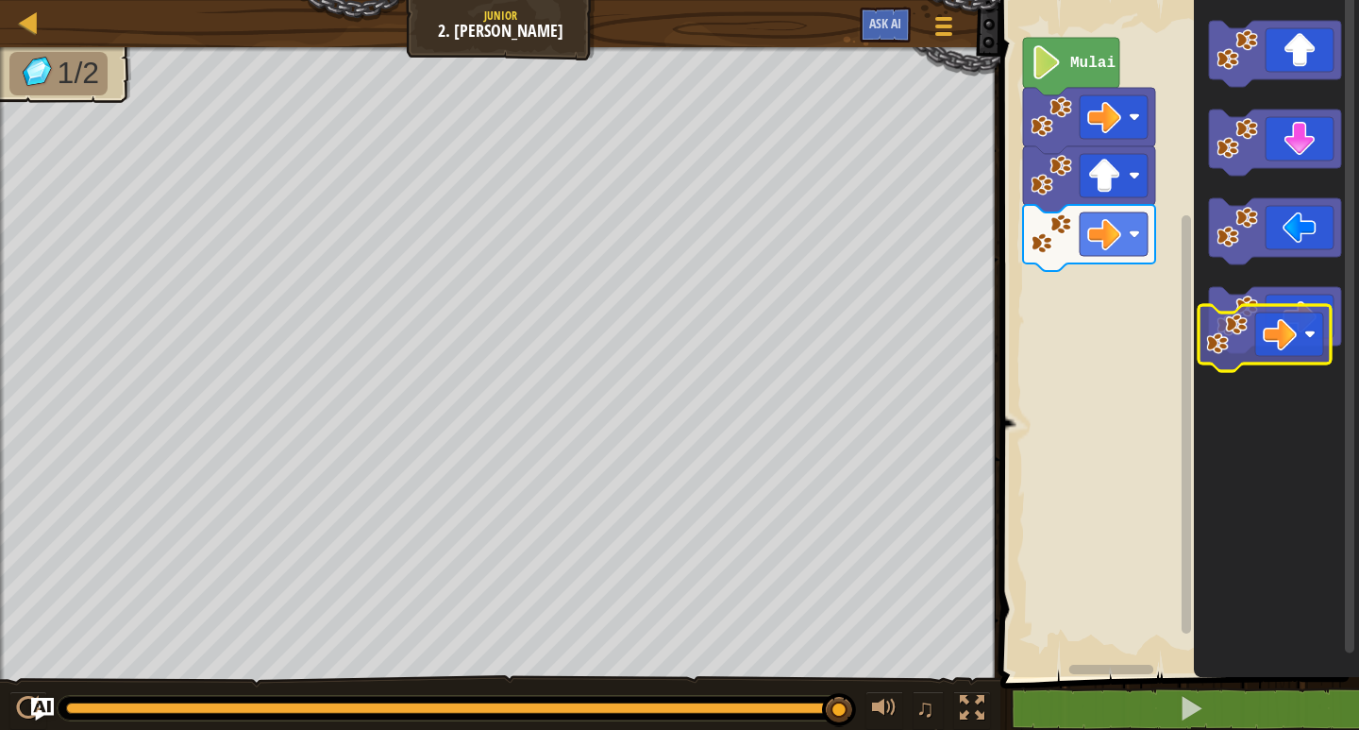
click at [1223, 379] on icon "Ruang Kerja Blockly" at bounding box center [1276, 334] width 165 height 686
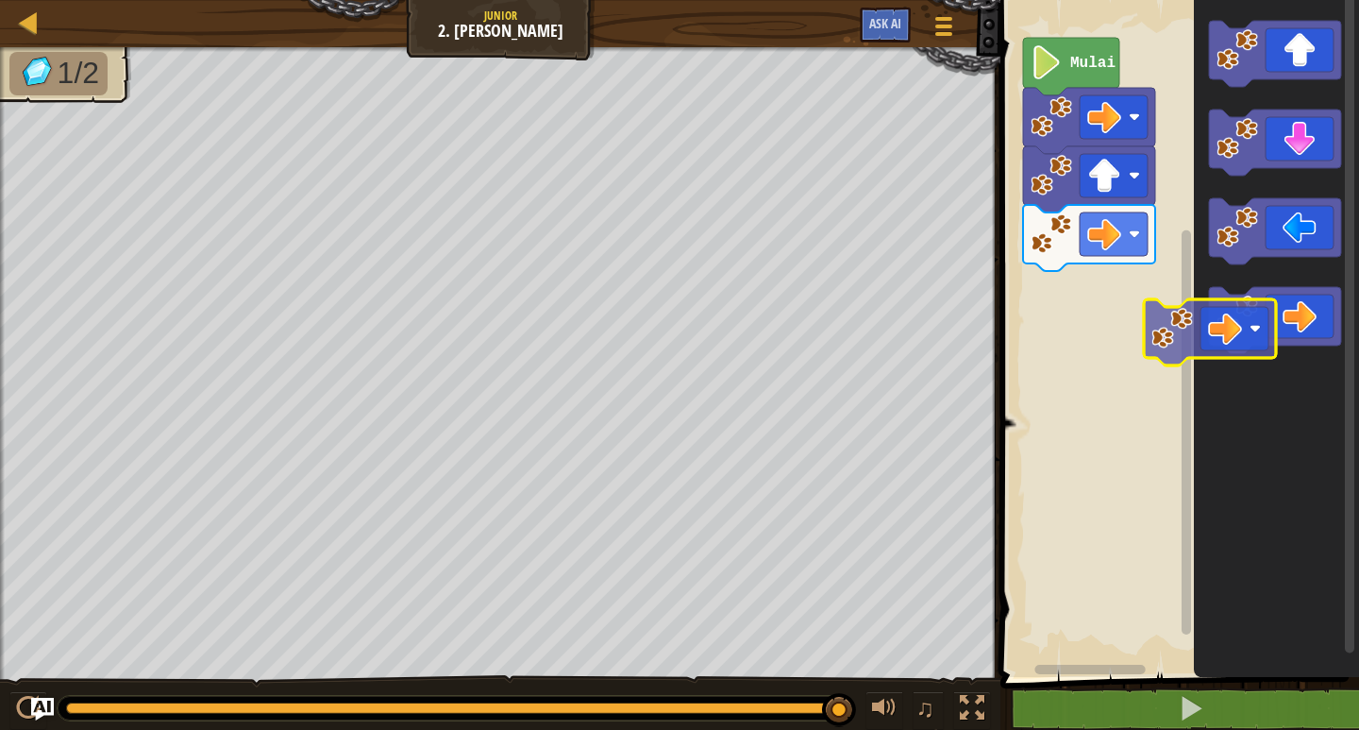
click at [1148, 353] on div "Mulai" at bounding box center [1177, 334] width 364 height 686
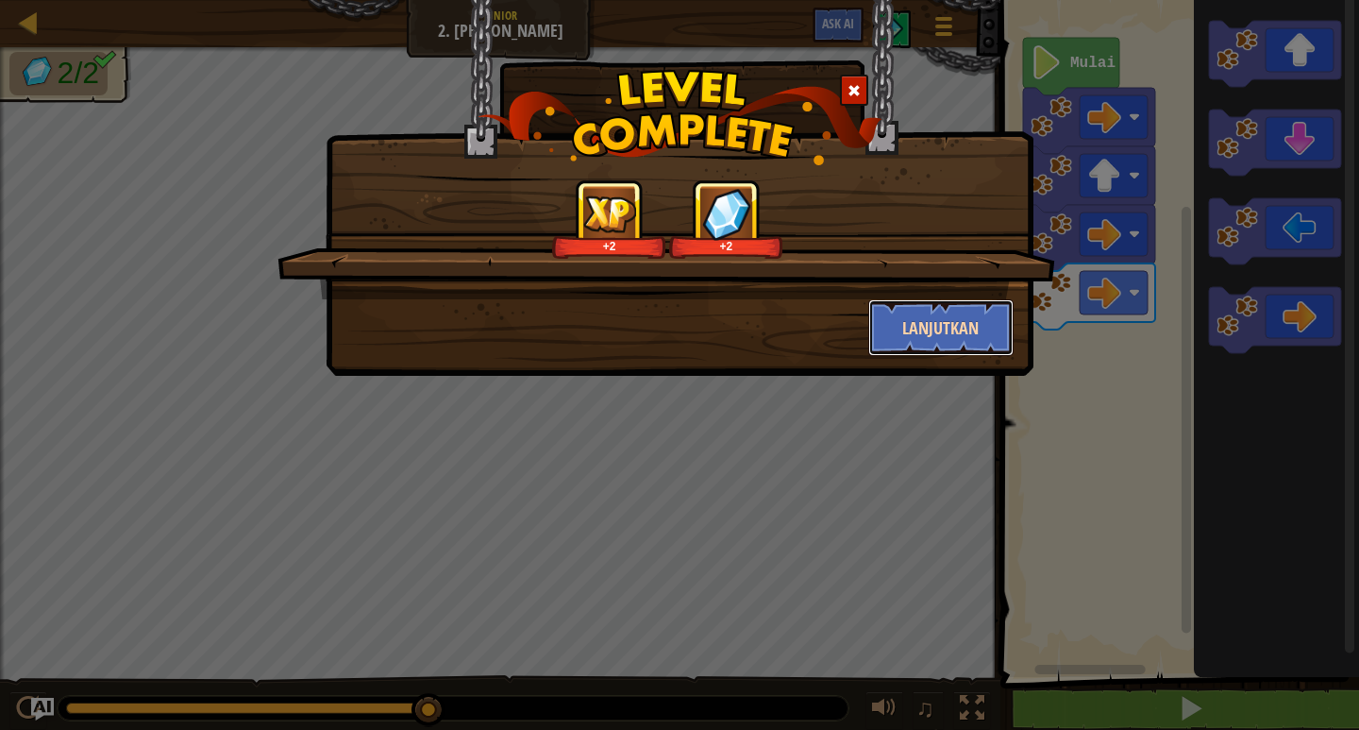
click at [899, 318] on button "Lanjutkan" at bounding box center [941, 327] width 146 height 57
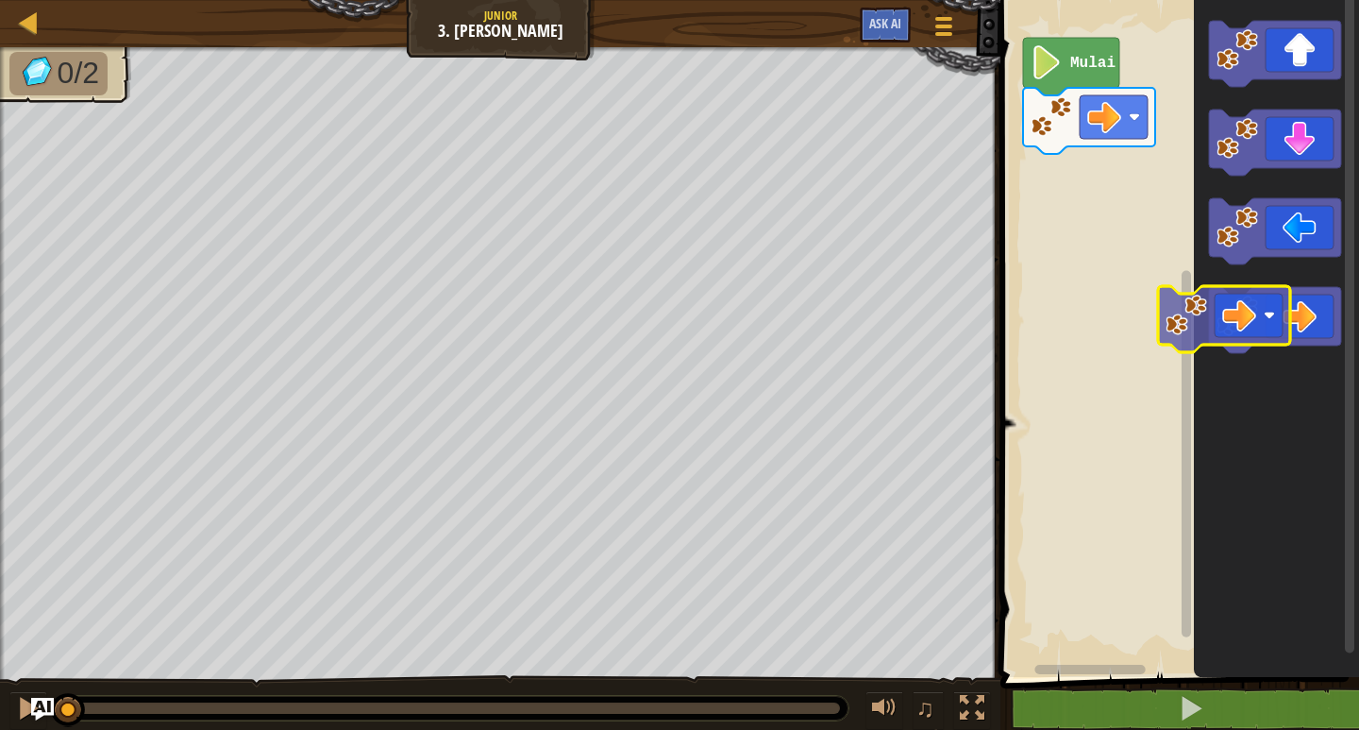
click at [1115, 317] on div "Mulai" at bounding box center [1177, 334] width 364 height 686
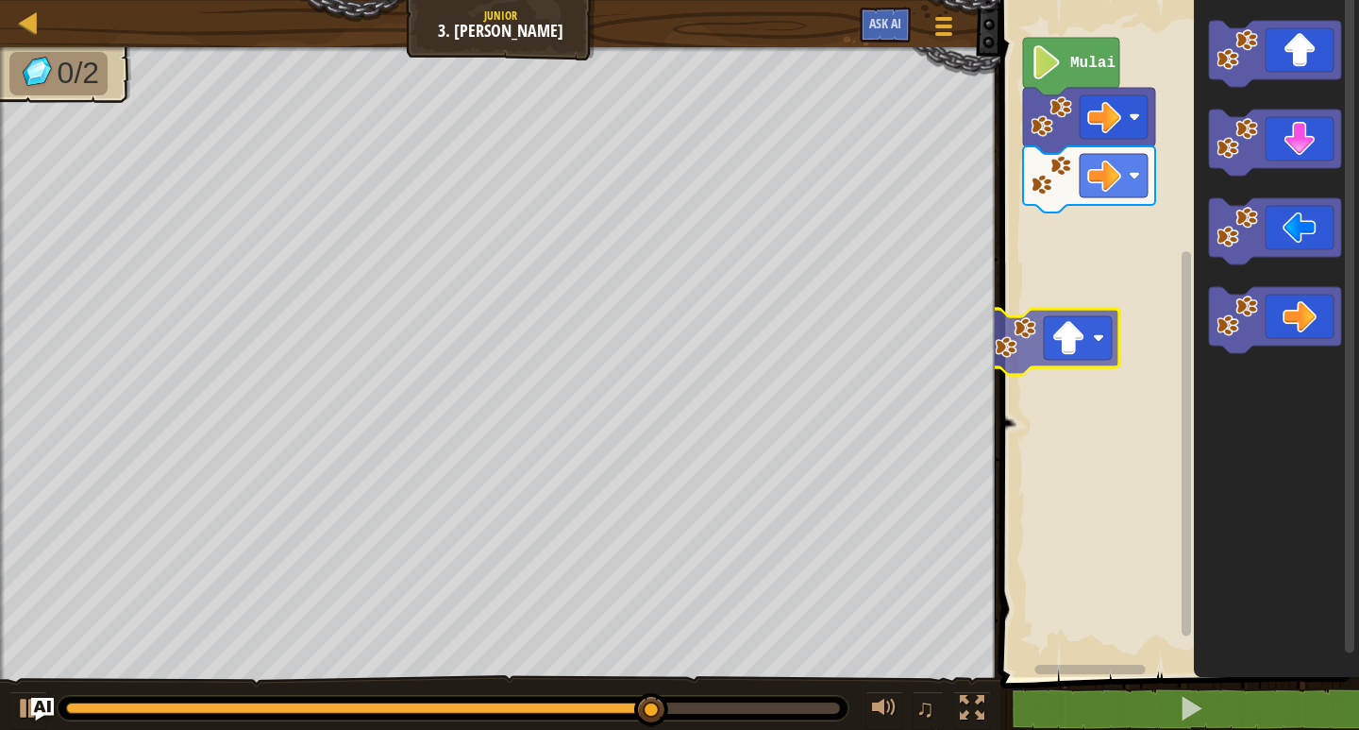
click at [1045, 355] on div "Mulai" at bounding box center [1177, 334] width 364 height 686
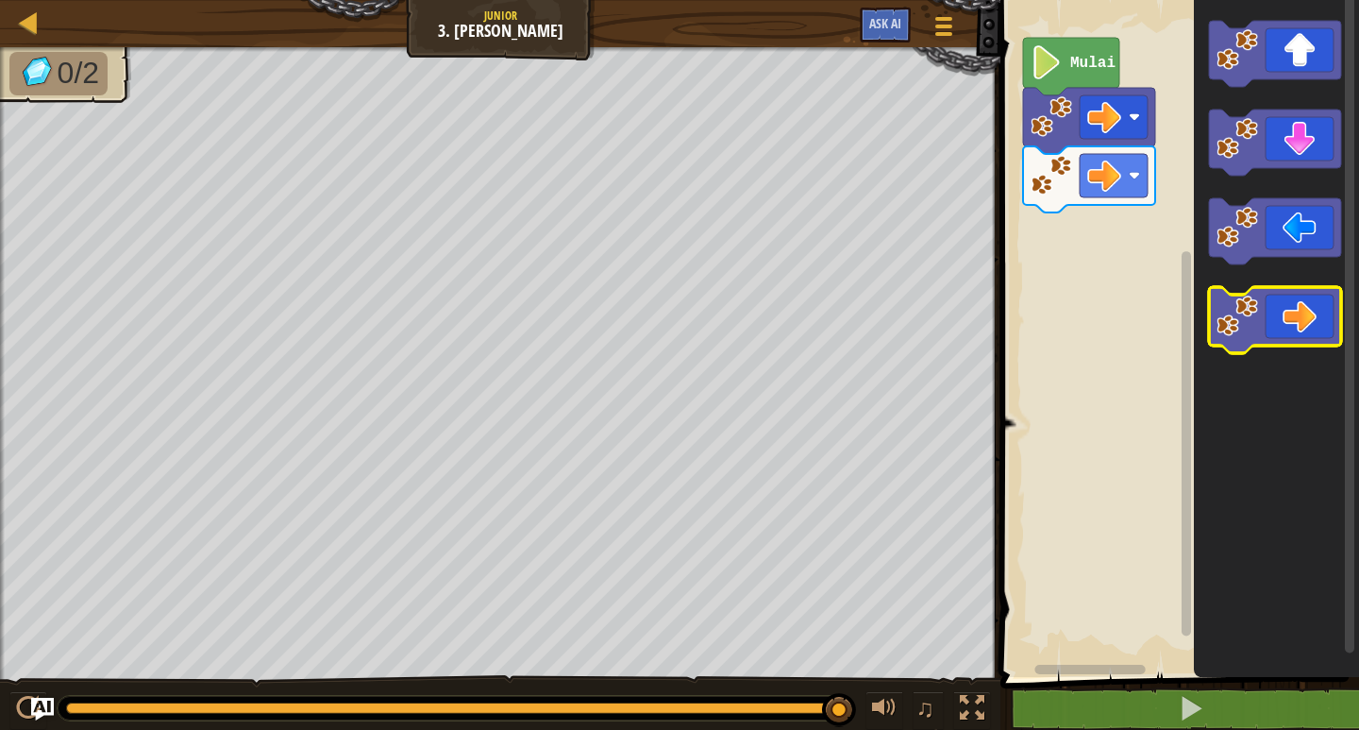
click at [1130, 292] on div "Mulai" at bounding box center [1177, 334] width 364 height 686
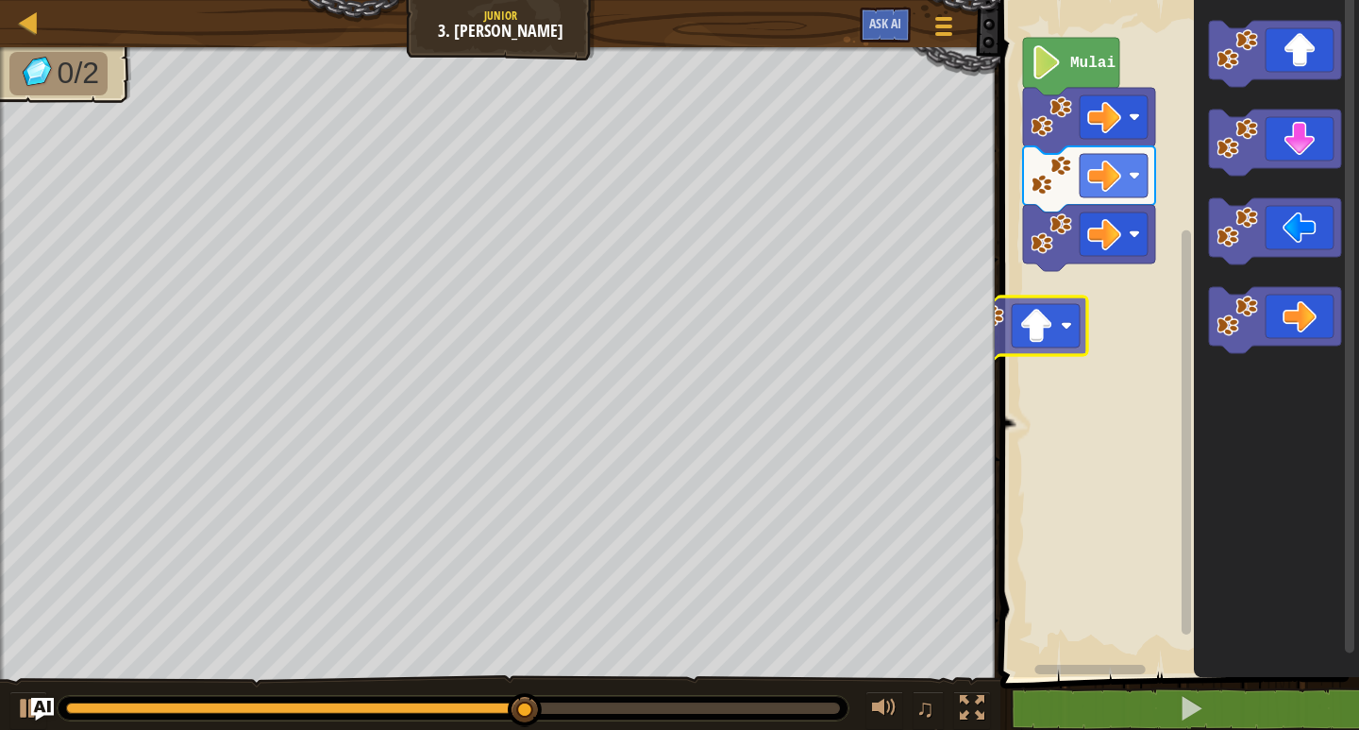
click at [995, 347] on div "Mulai" at bounding box center [1177, 334] width 364 height 686
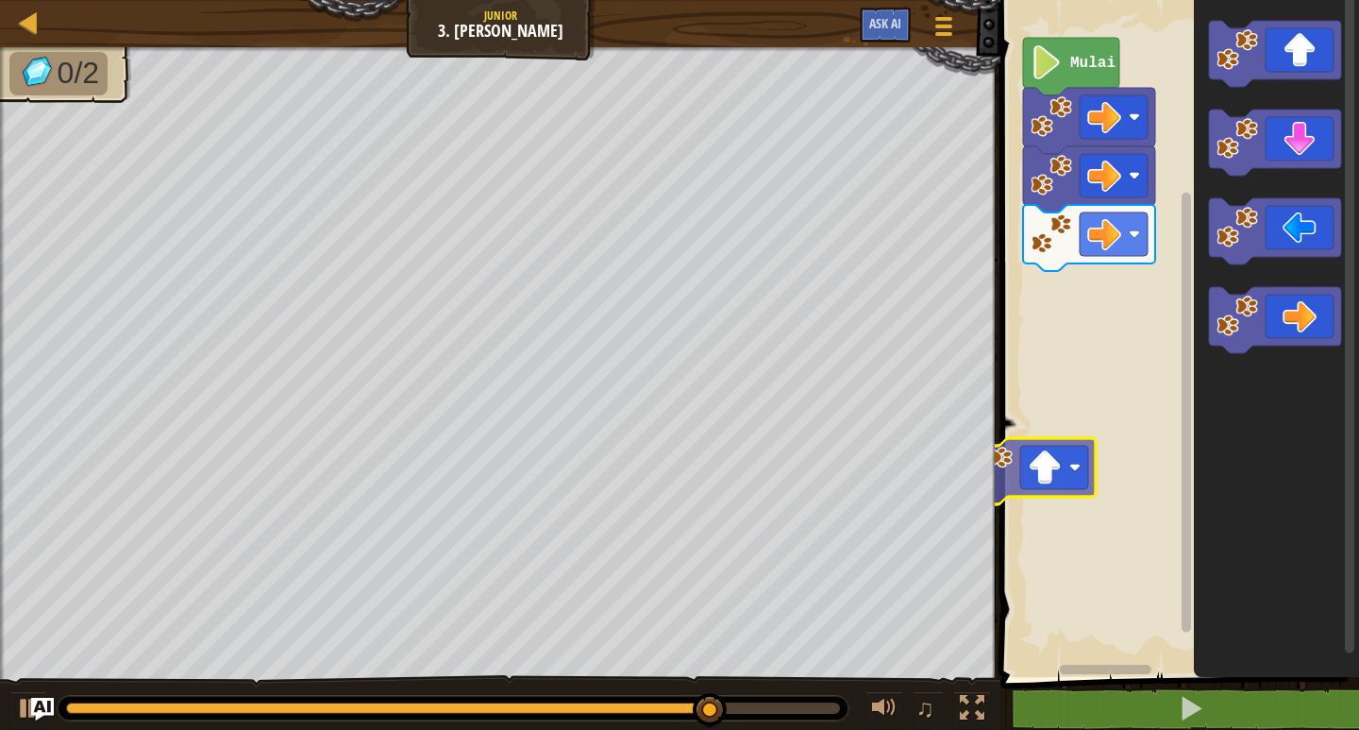
click at [1039, 491] on div "Mulai" at bounding box center [1177, 334] width 364 height 686
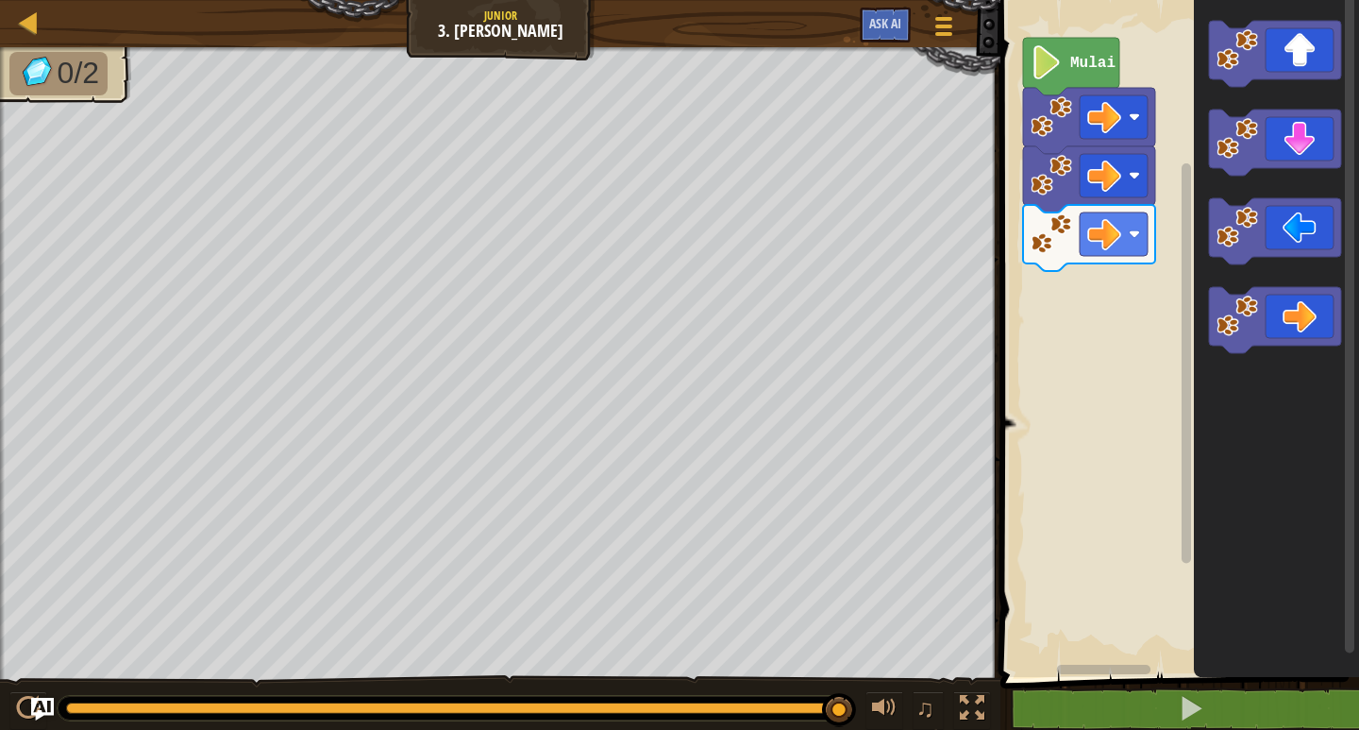
click at [1166, 263] on div "Mulai" at bounding box center [1177, 334] width 364 height 686
click at [1105, 357] on div "Mulai" at bounding box center [1177, 334] width 364 height 686
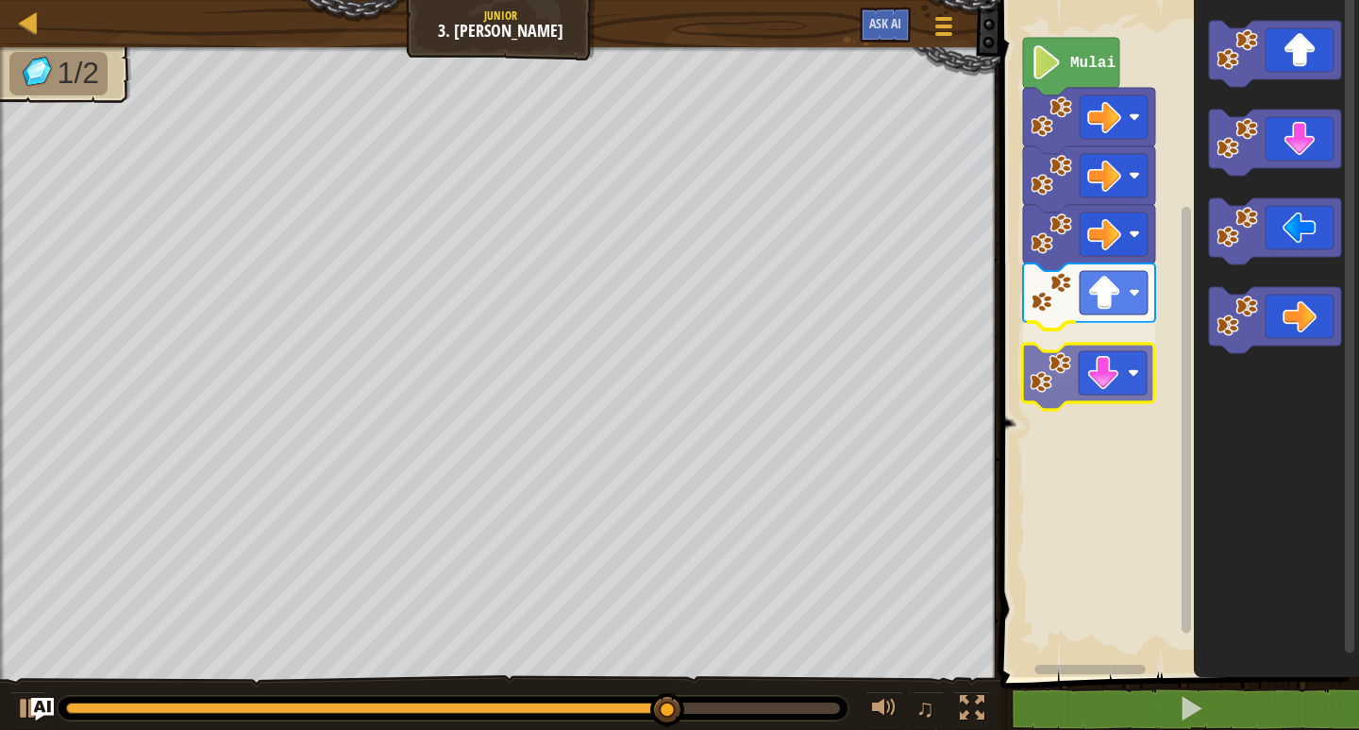
click at [1099, 399] on div "Mulai" at bounding box center [1177, 334] width 364 height 686
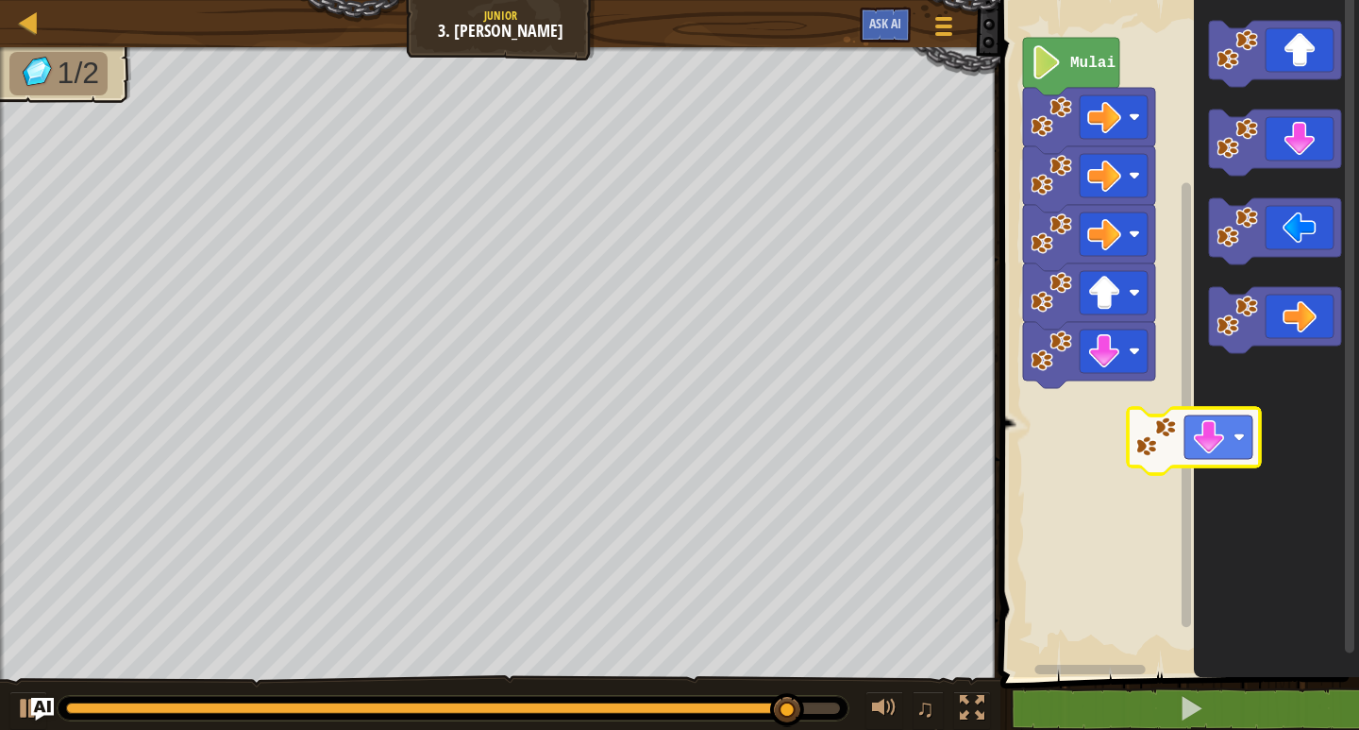
click at [1203, 458] on icon "Ruang Kerja Blockly" at bounding box center [1276, 334] width 165 height 686
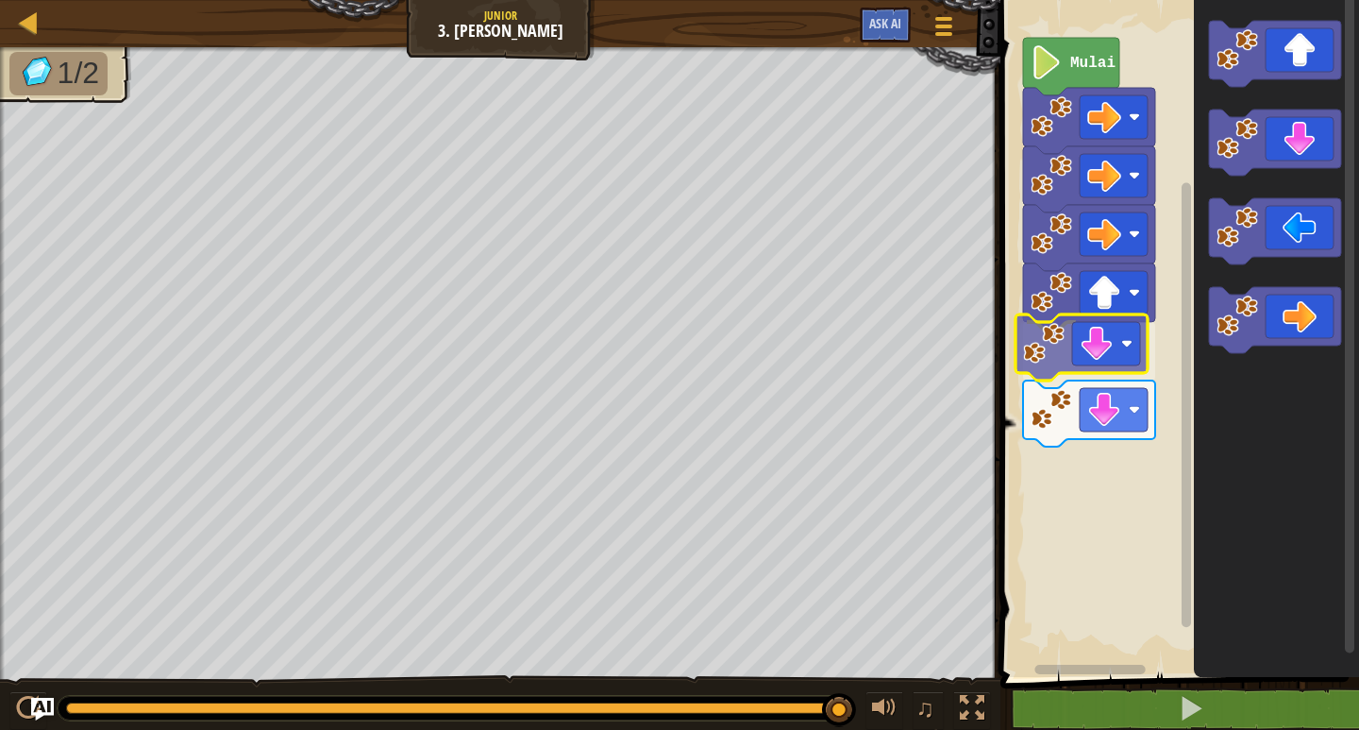
click at [1084, 352] on div "Mulai" at bounding box center [1177, 334] width 364 height 686
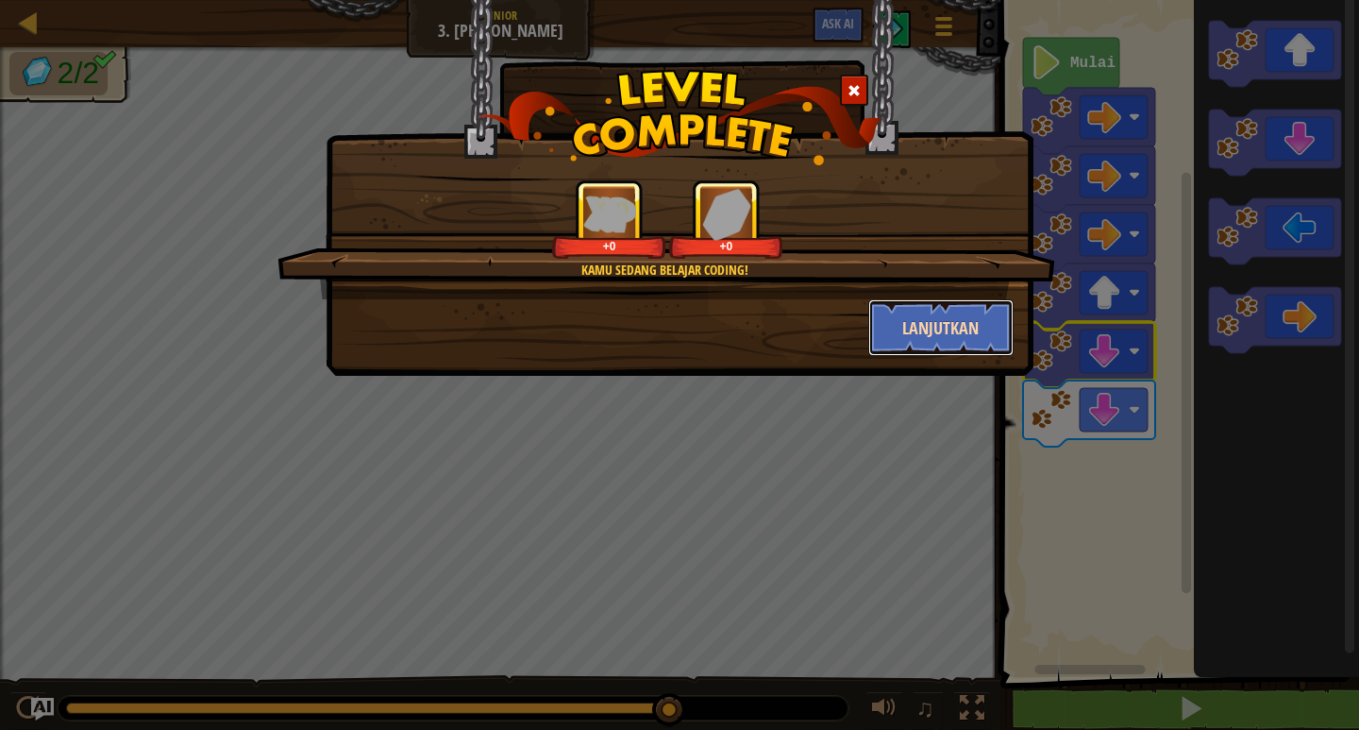
click at [952, 322] on button "Lanjutkan" at bounding box center [941, 327] width 146 height 57
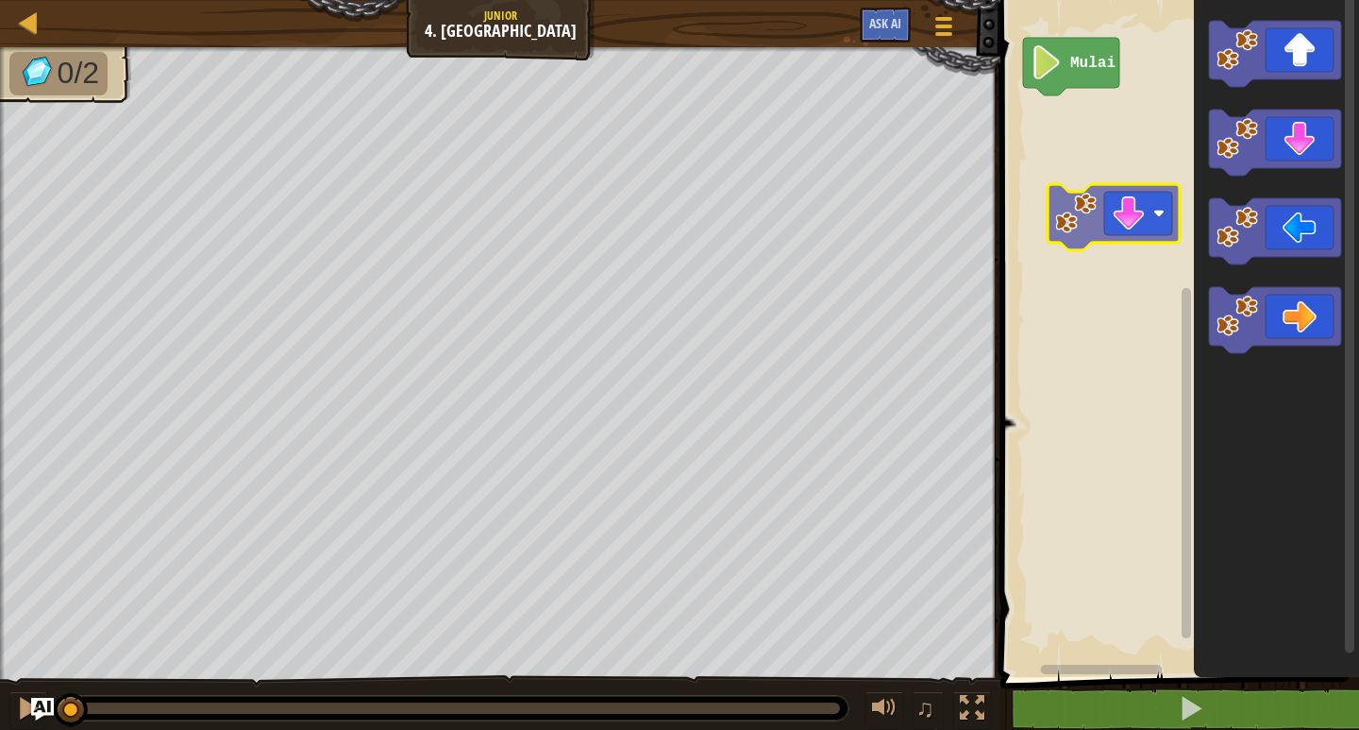
click at [1121, 210] on div "Mulai" at bounding box center [1177, 334] width 364 height 686
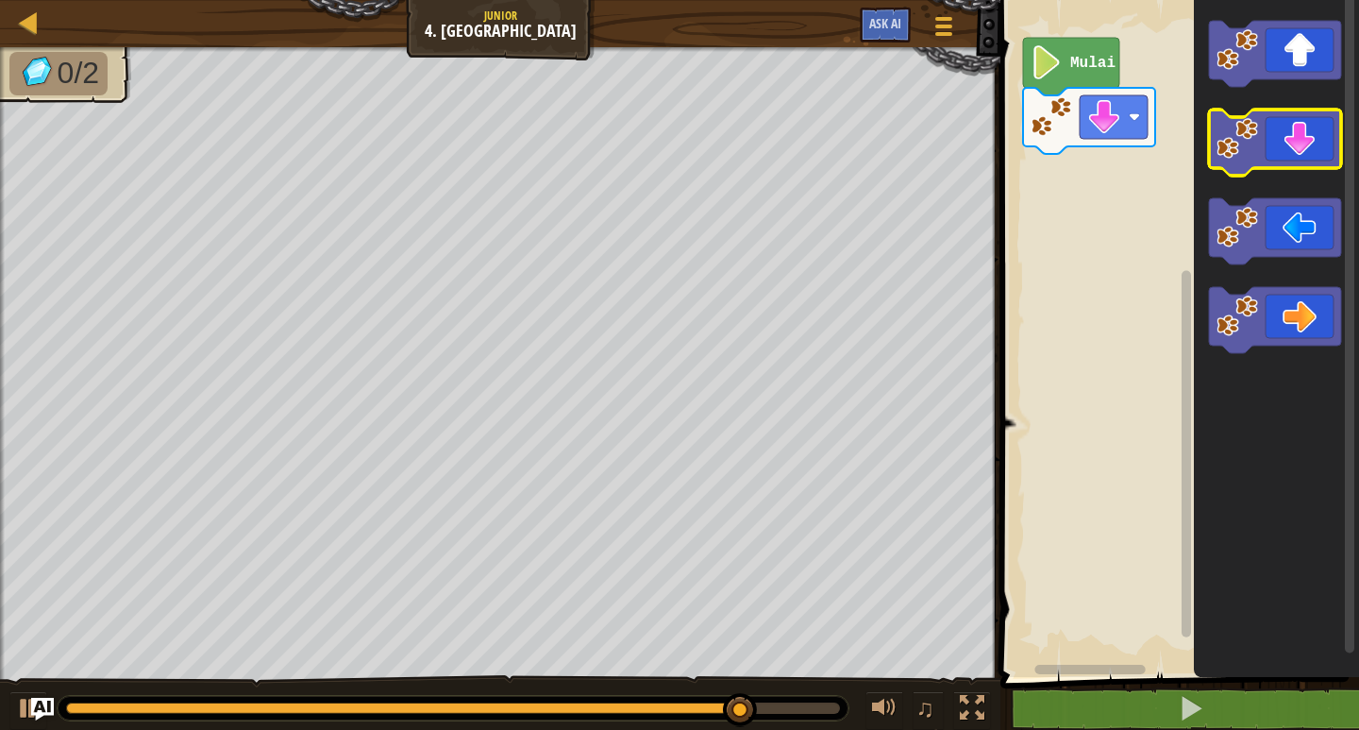
click at [1330, 127] on icon "Ruang Kerja Blockly" at bounding box center [1275, 142] width 132 height 66
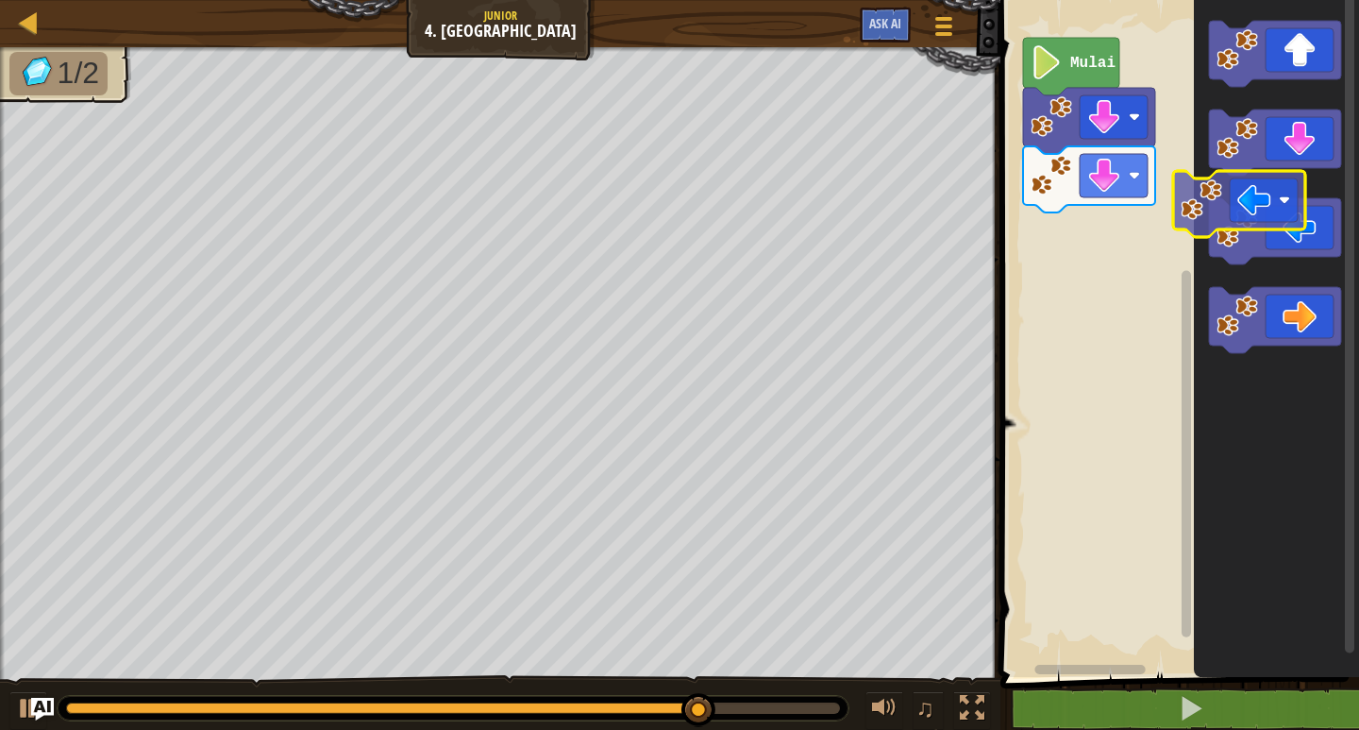
click at [1201, 209] on icon "Ruang Kerja Blockly" at bounding box center [1276, 334] width 165 height 686
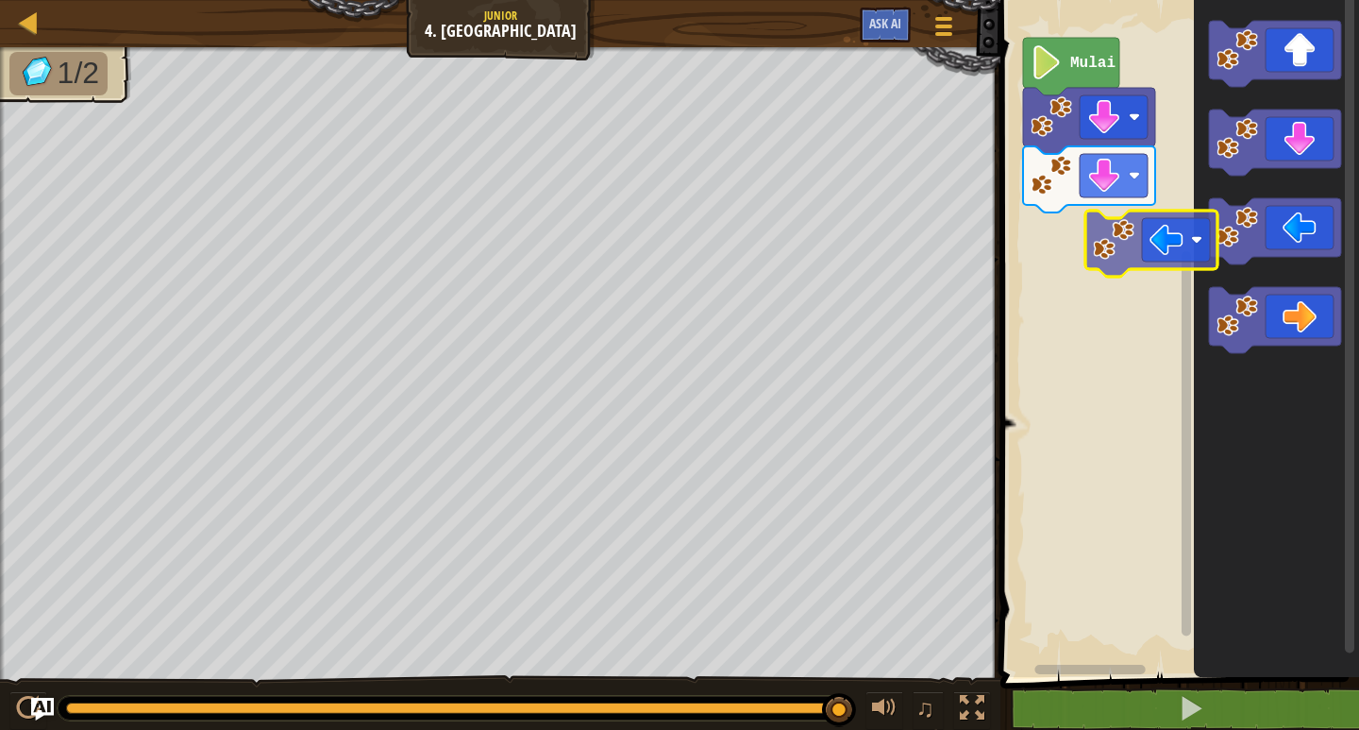
click at [1109, 242] on div "Mulai" at bounding box center [1177, 334] width 364 height 686
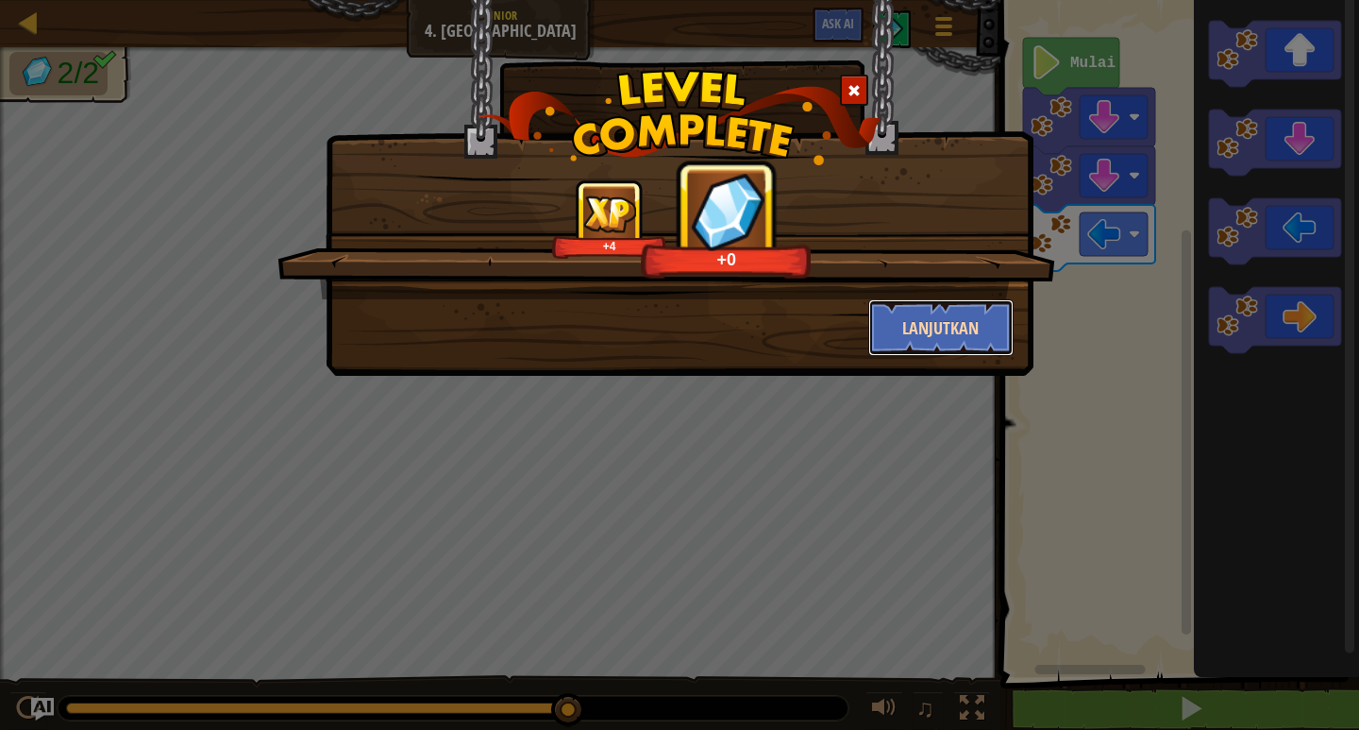
click at [910, 314] on button "Lanjutkan" at bounding box center [941, 327] width 146 height 57
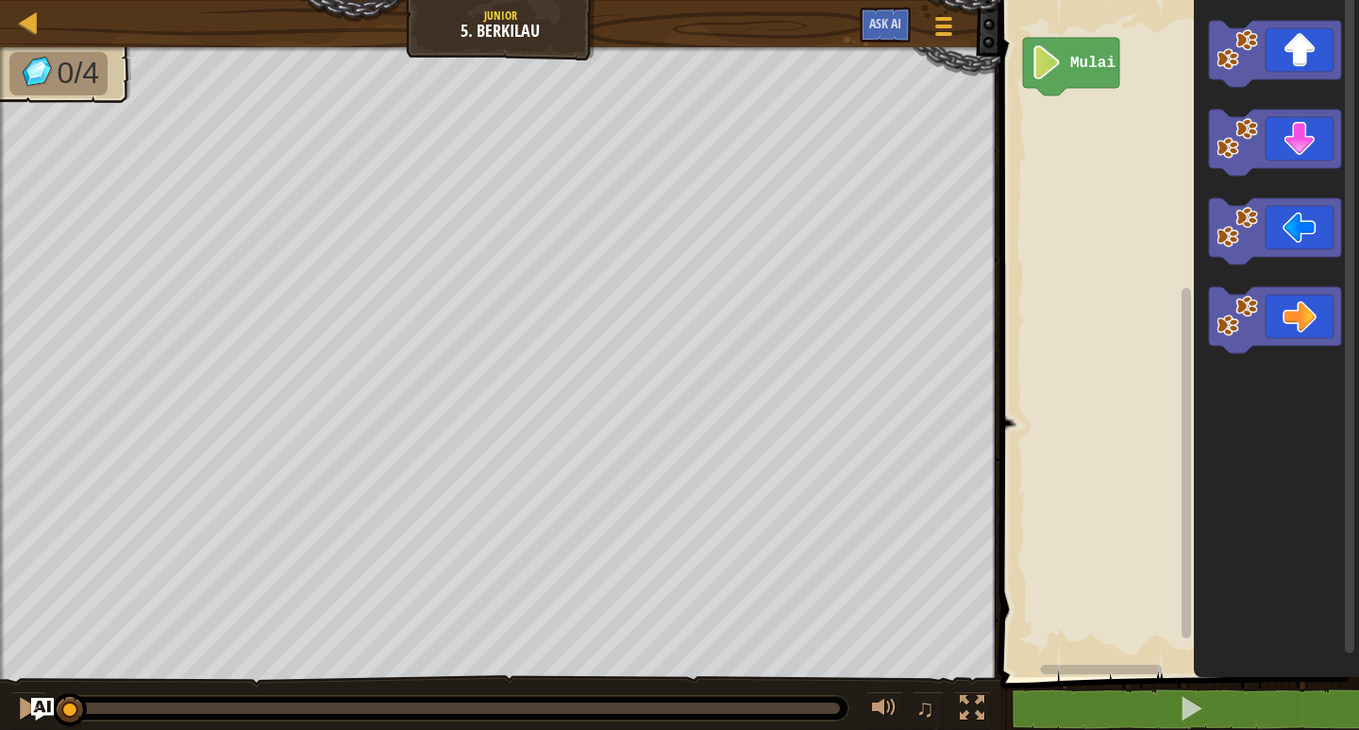
click at [1216, 356] on icon "Ruang Kerja Blockly" at bounding box center [1276, 334] width 165 height 686
click at [1095, 162] on div "Mulai" at bounding box center [1177, 334] width 364 height 686
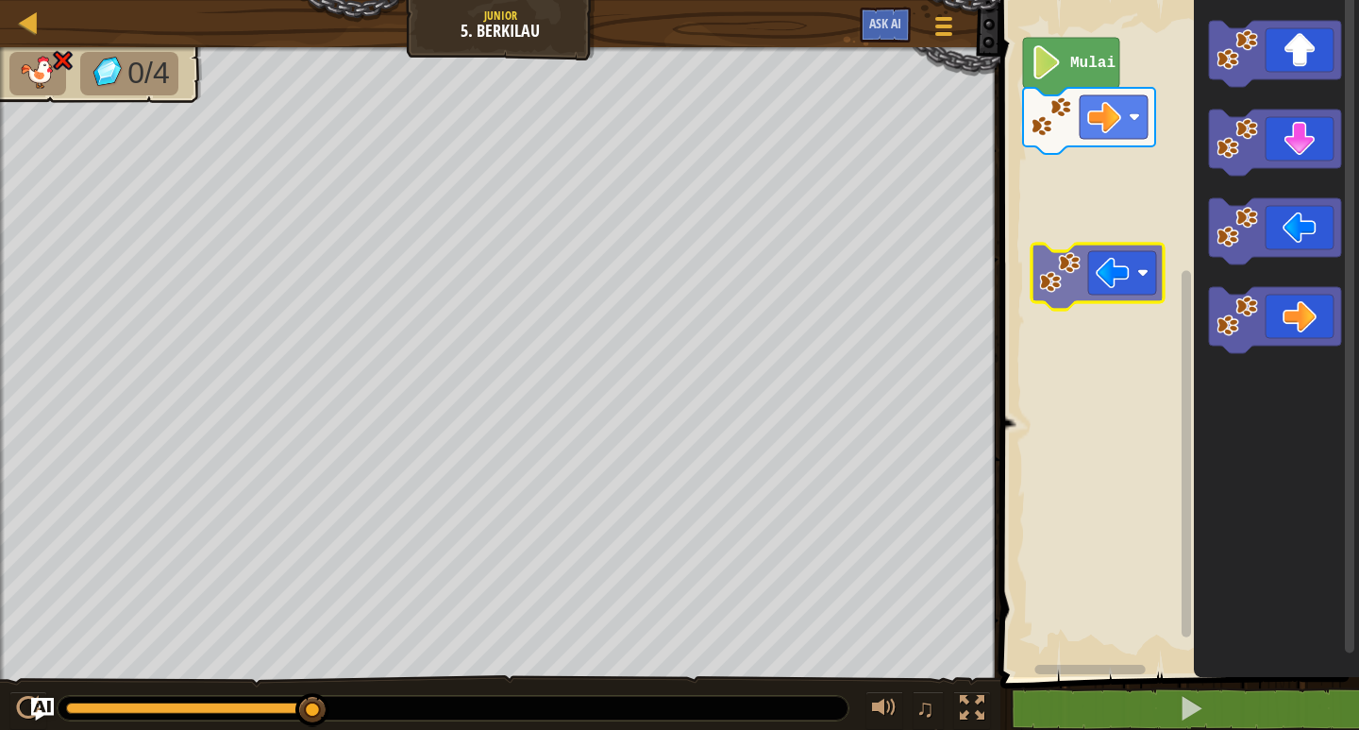
click at [1051, 281] on div "Mulai" at bounding box center [1177, 334] width 364 height 686
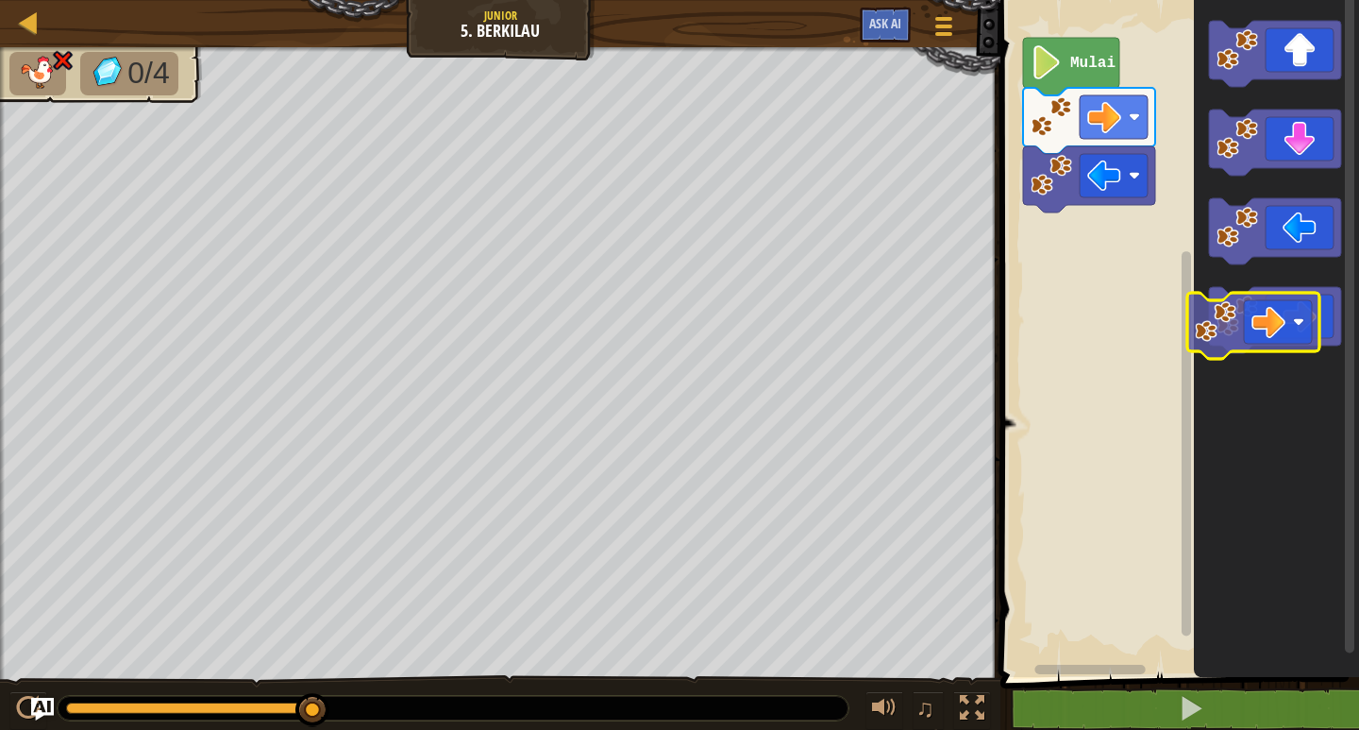
click at [934, 313] on div "Peta Junior 5. Berkilau Menu Permainan Ask AI 1 ההההההההההההההההההההההההההההההה…" at bounding box center [679, 365] width 1359 height 730
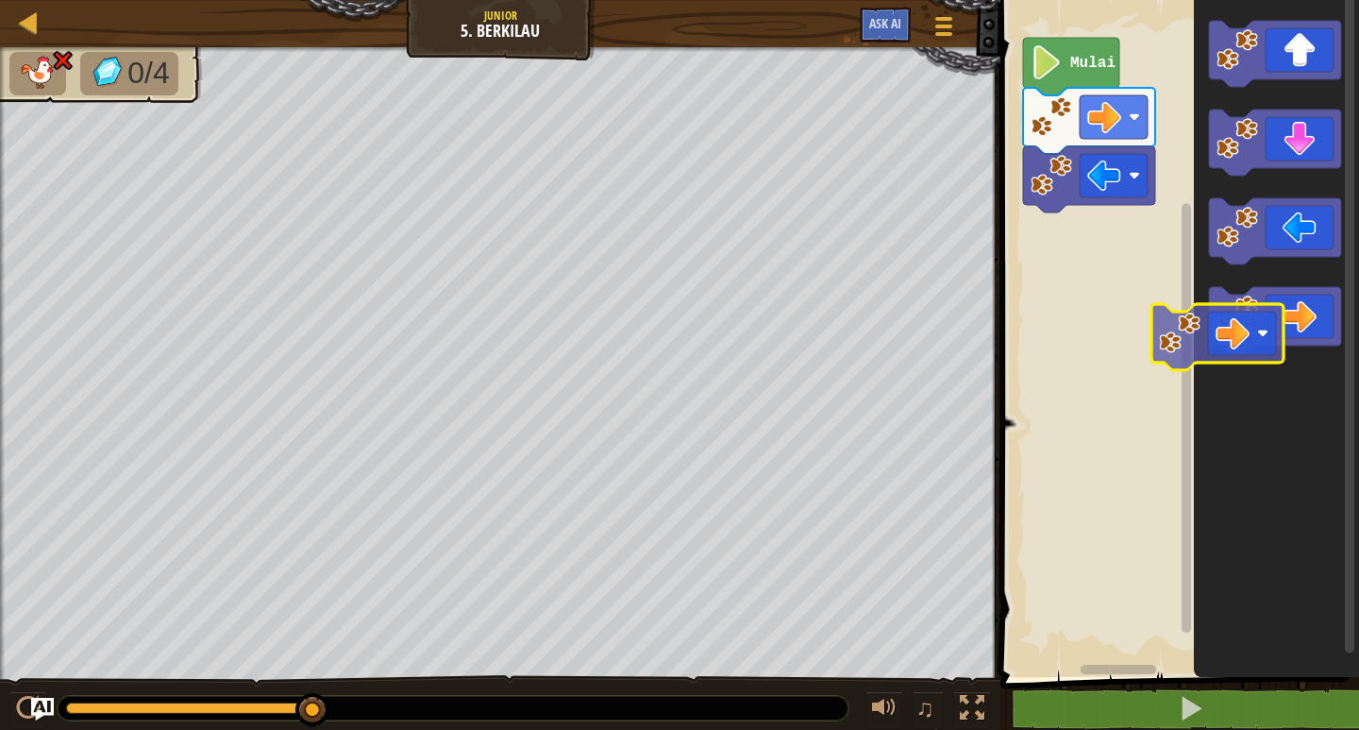
click at [1186, 322] on div "Mulai" at bounding box center [1177, 334] width 364 height 686
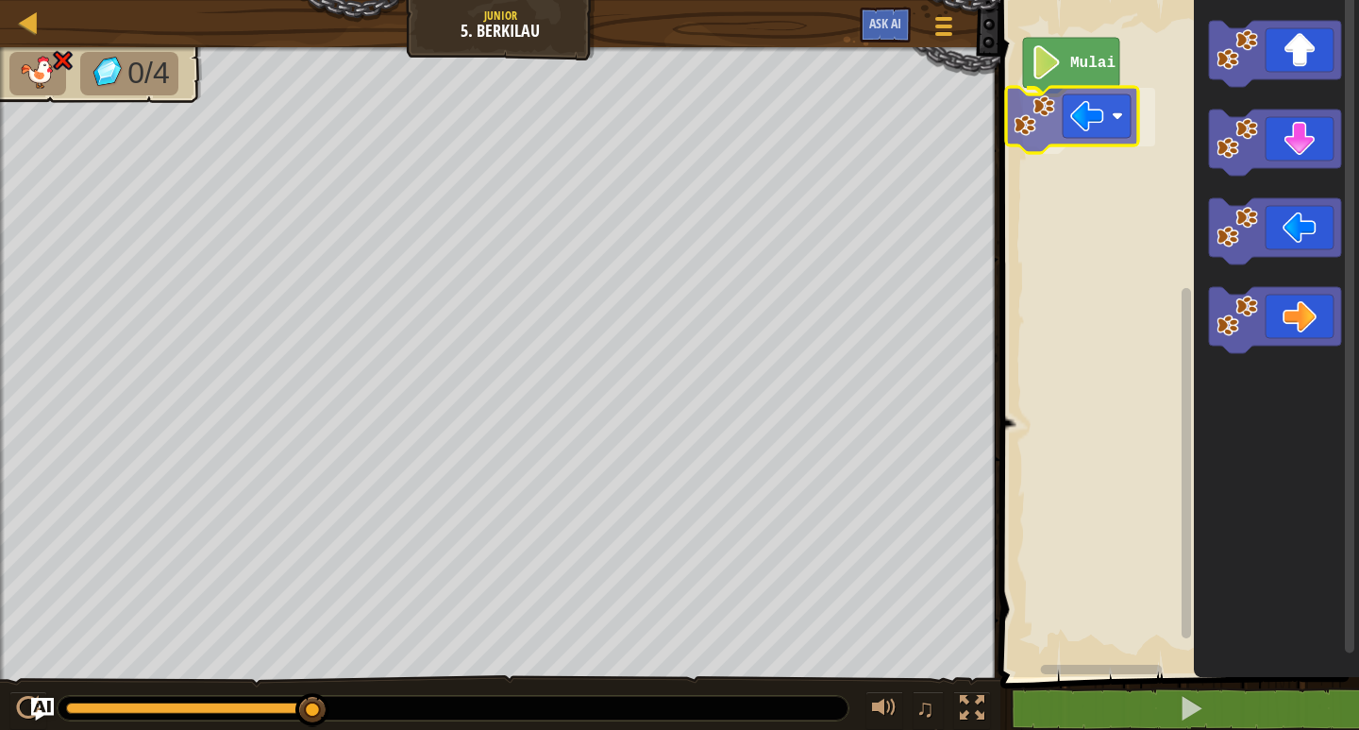
click at [1112, 137] on div "Mulai" at bounding box center [1177, 334] width 364 height 686
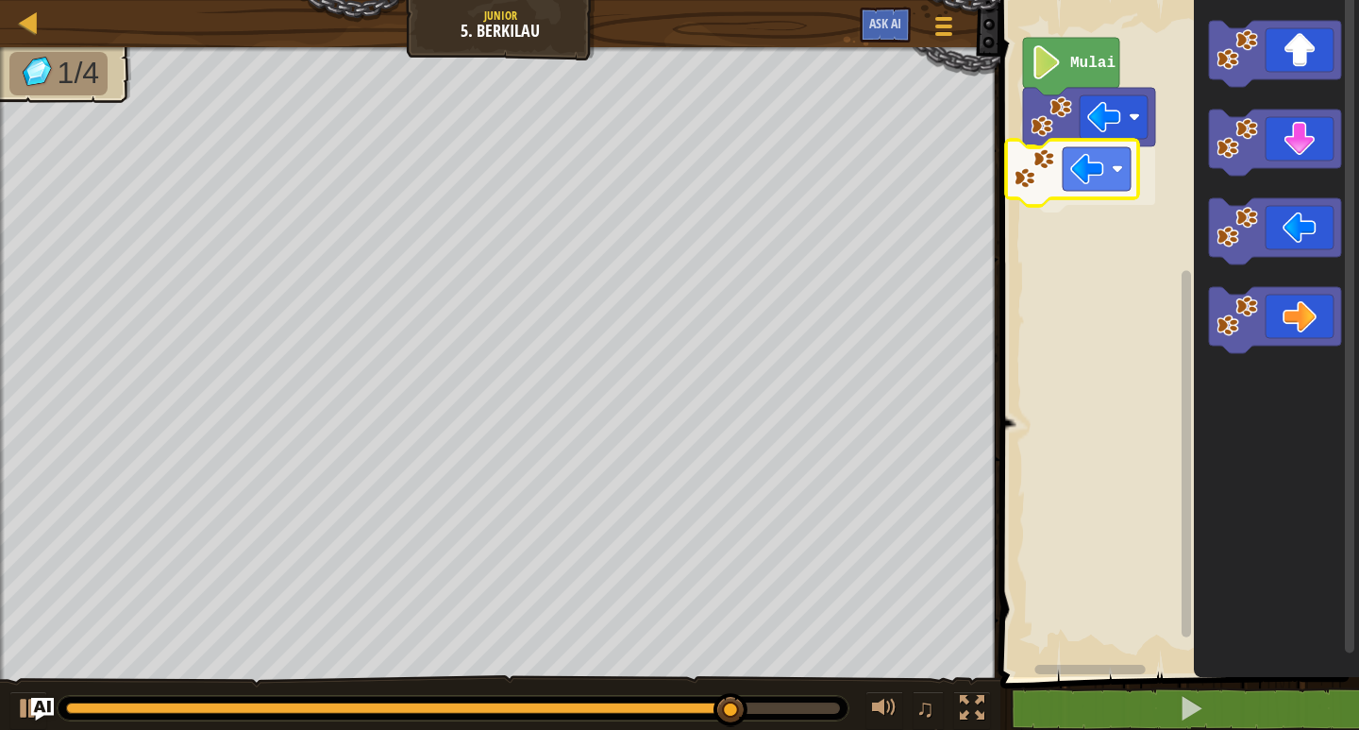
click at [1114, 161] on div "Mulai" at bounding box center [1177, 334] width 364 height 686
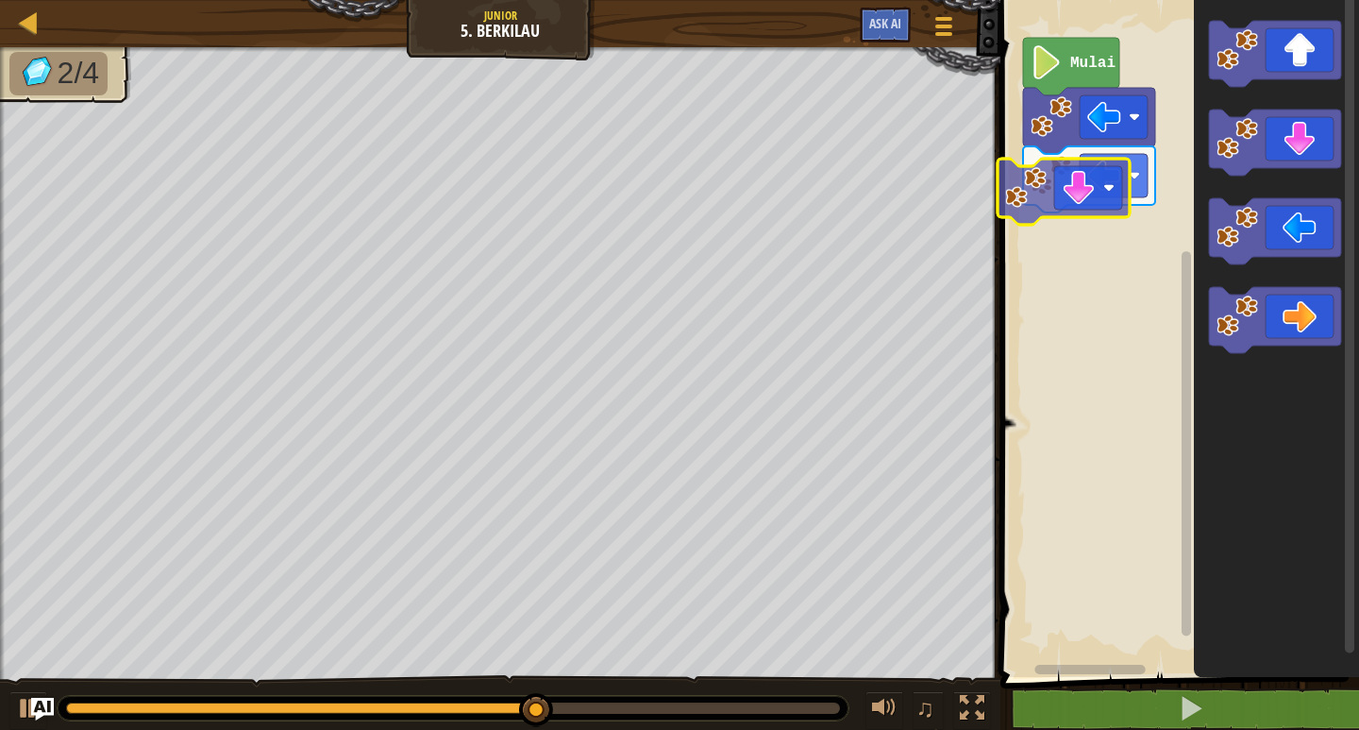
click at [1057, 283] on div "Mulai" at bounding box center [1177, 334] width 364 height 686
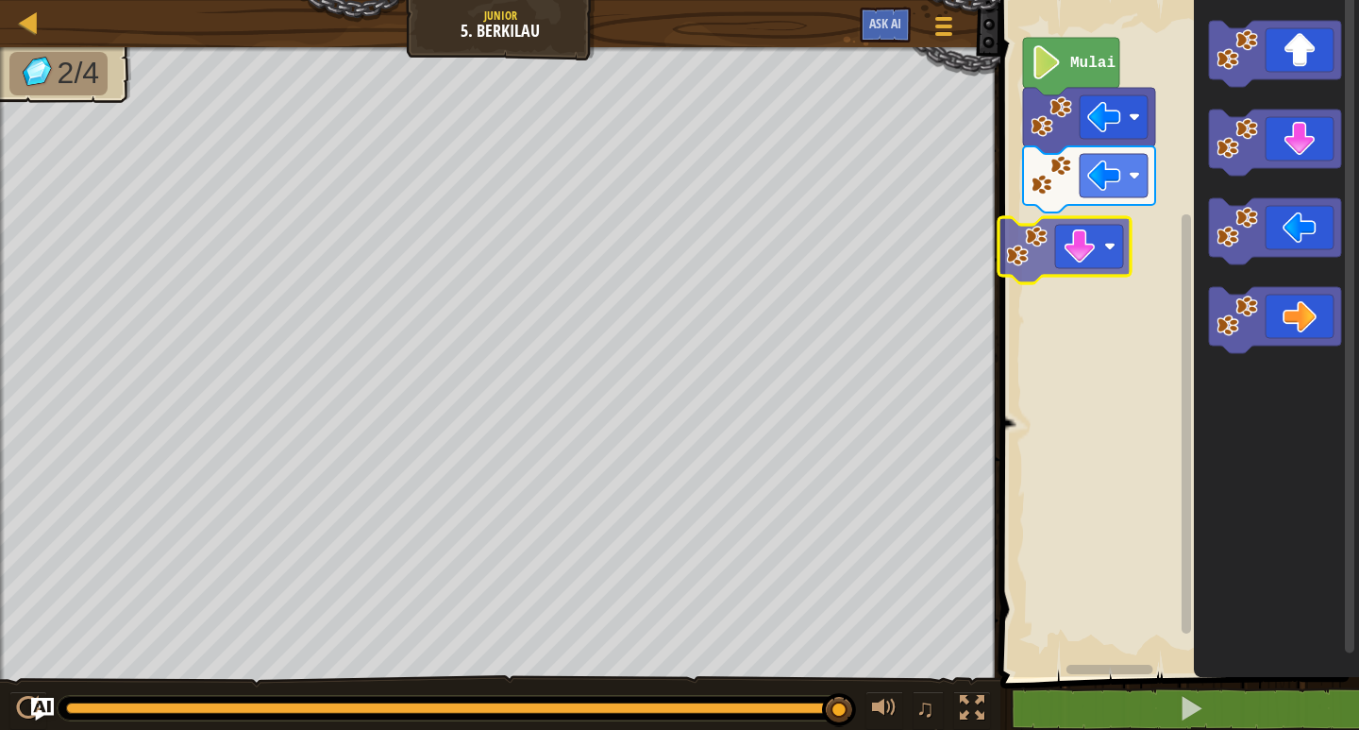
click at [1068, 248] on div "Mulai" at bounding box center [1177, 334] width 364 height 686
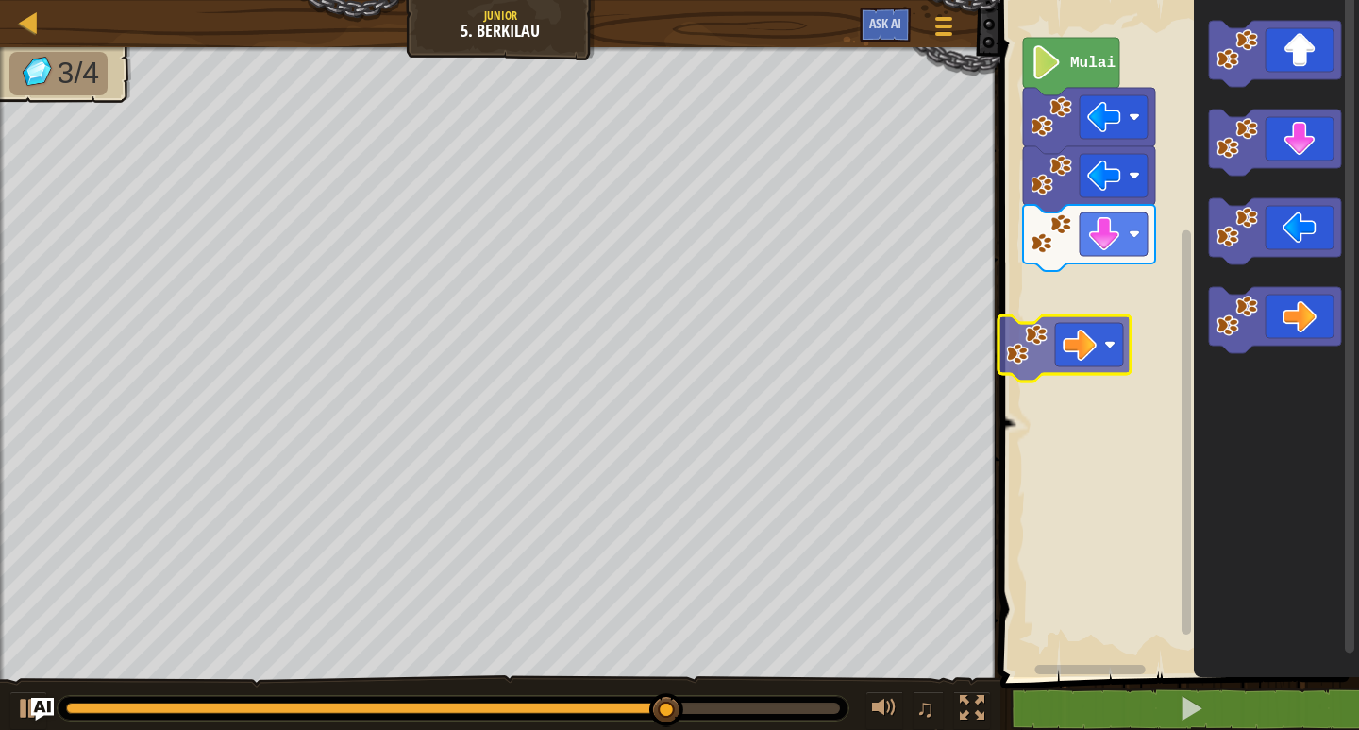
click at [1063, 361] on div "Mulai" at bounding box center [1177, 334] width 364 height 686
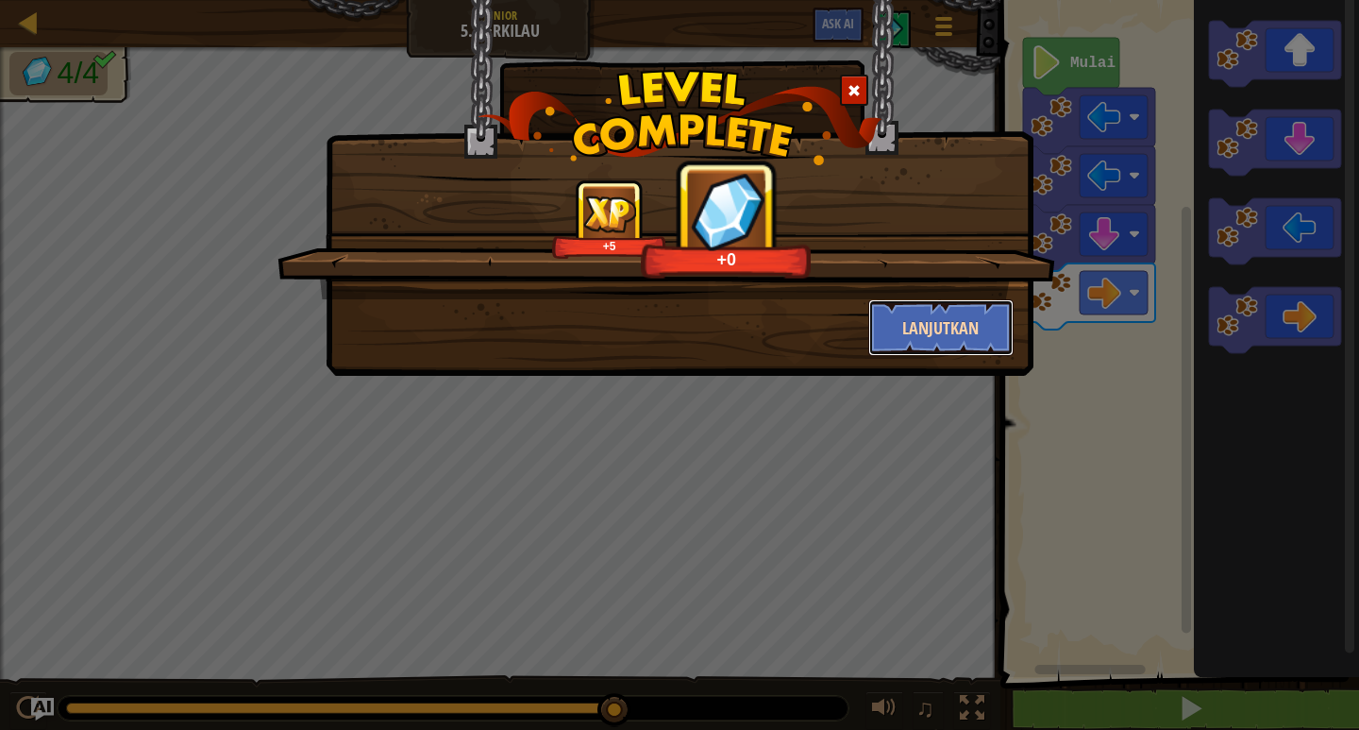
click at [892, 327] on button "Lanjutkan" at bounding box center [941, 327] width 146 height 57
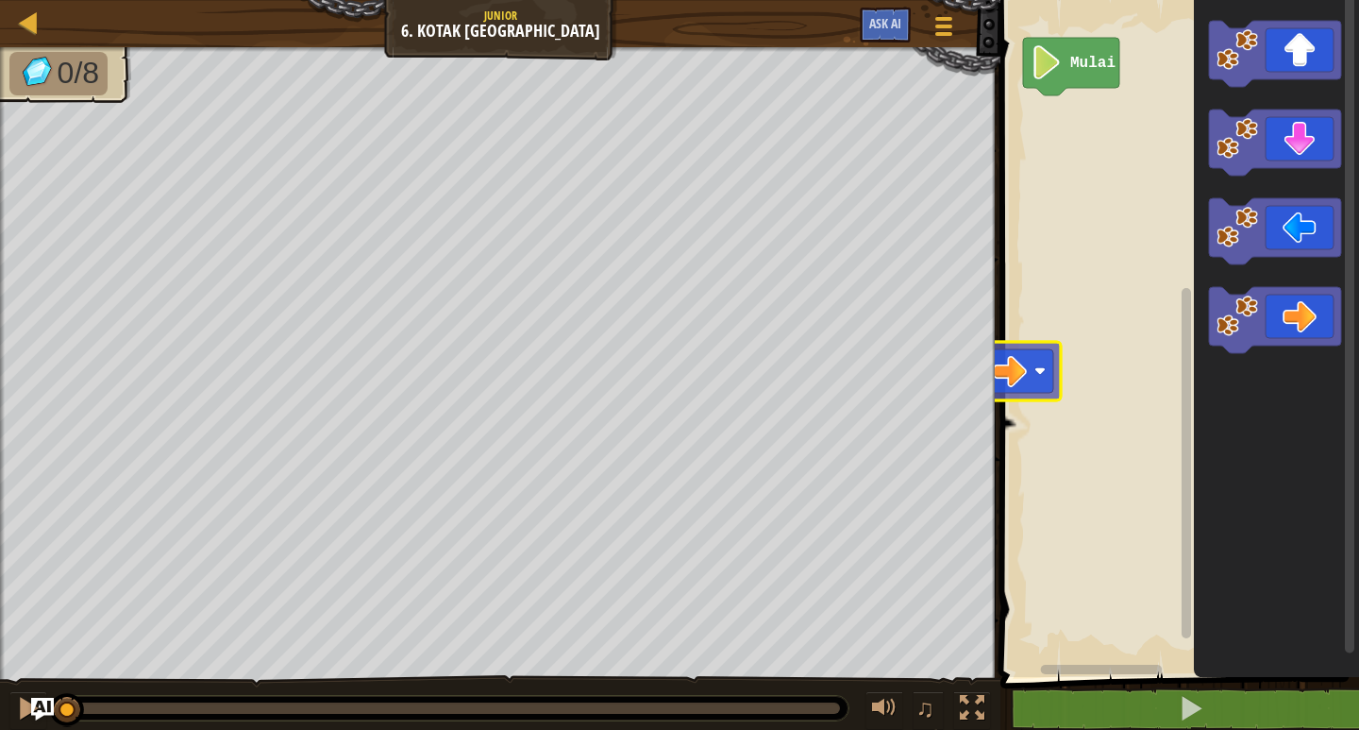
click at [968, 379] on div "Peta Junior 6. Kotak Permata Menu Permainan Ask AI 1 הההההההההההההההההההההההההה…" at bounding box center [679, 365] width 1359 height 730
click at [1270, 294] on div "Mulai" at bounding box center [1177, 334] width 364 height 686
click at [996, 376] on div "Mulai" at bounding box center [1177, 334] width 364 height 686
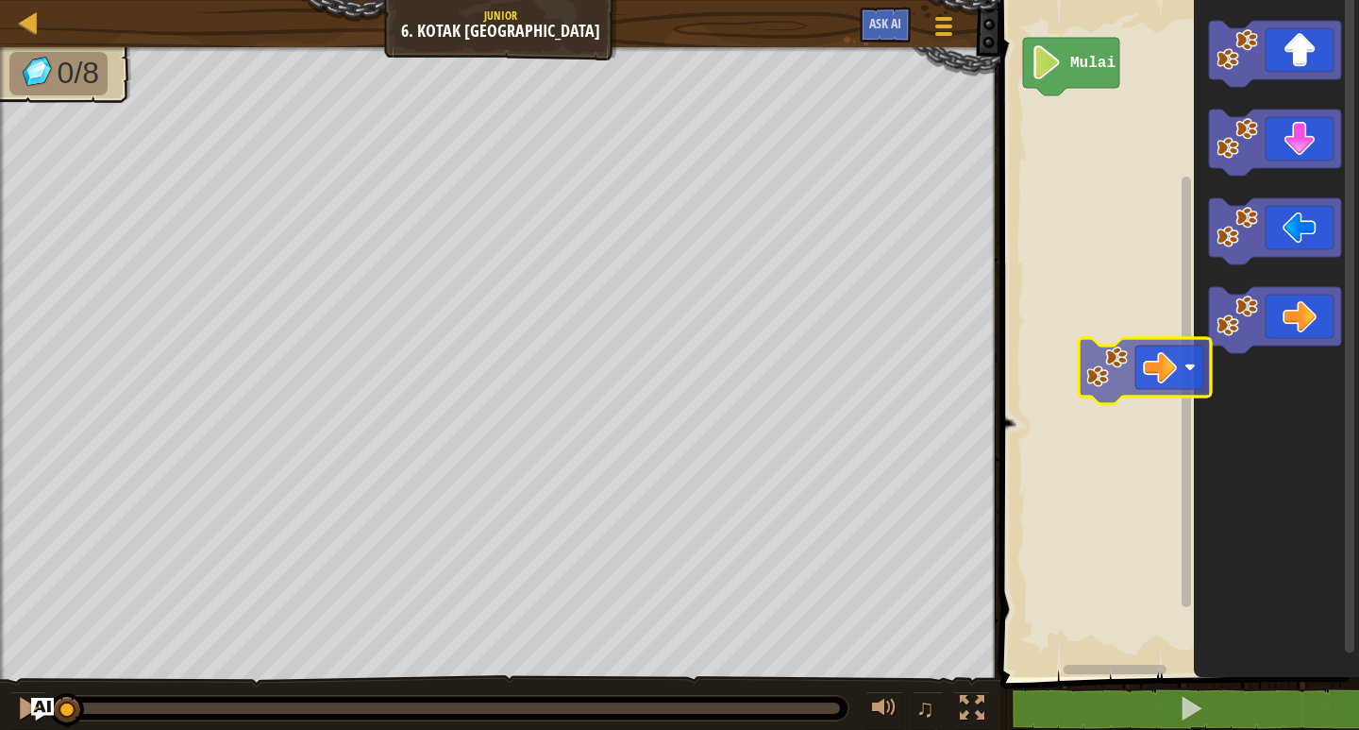
click at [1034, 415] on div "Mulai" at bounding box center [1177, 334] width 364 height 686
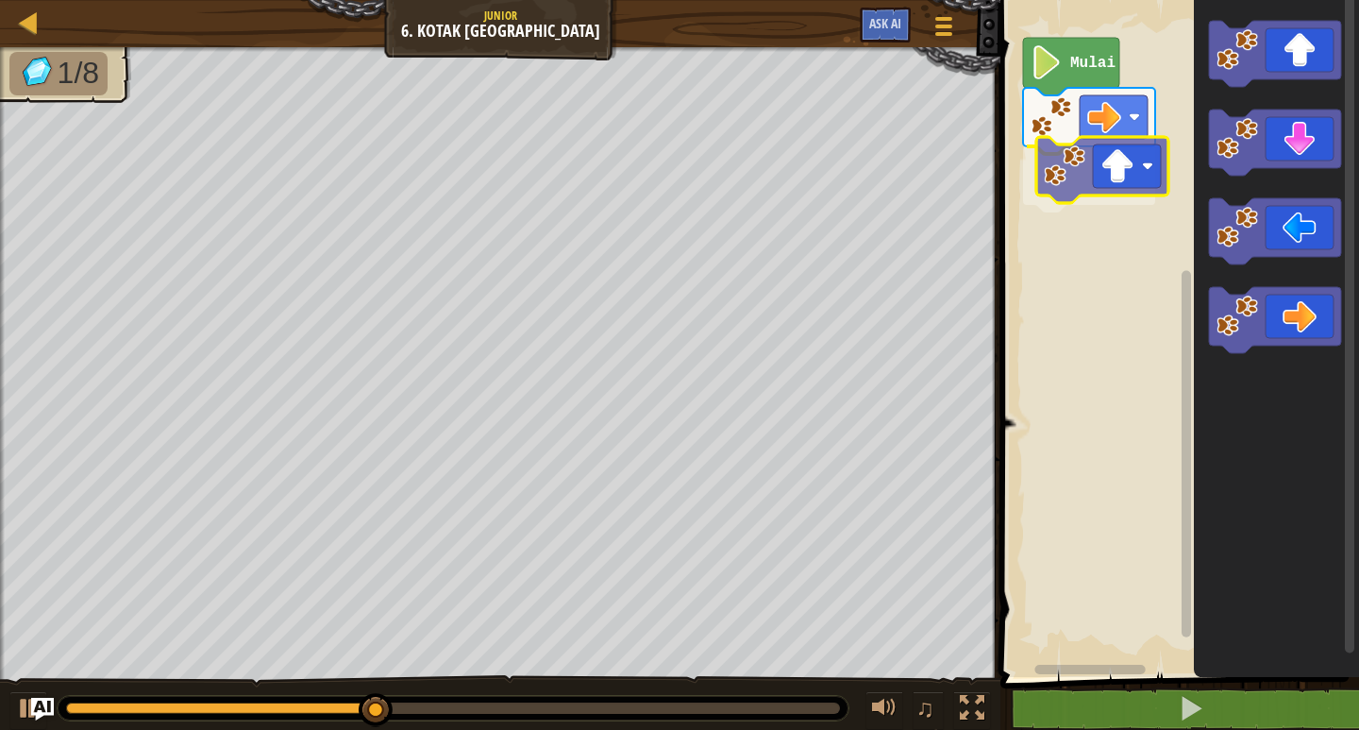
click at [1112, 243] on div "Mulai" at bounding box center [1177, 334] width 364 height 686
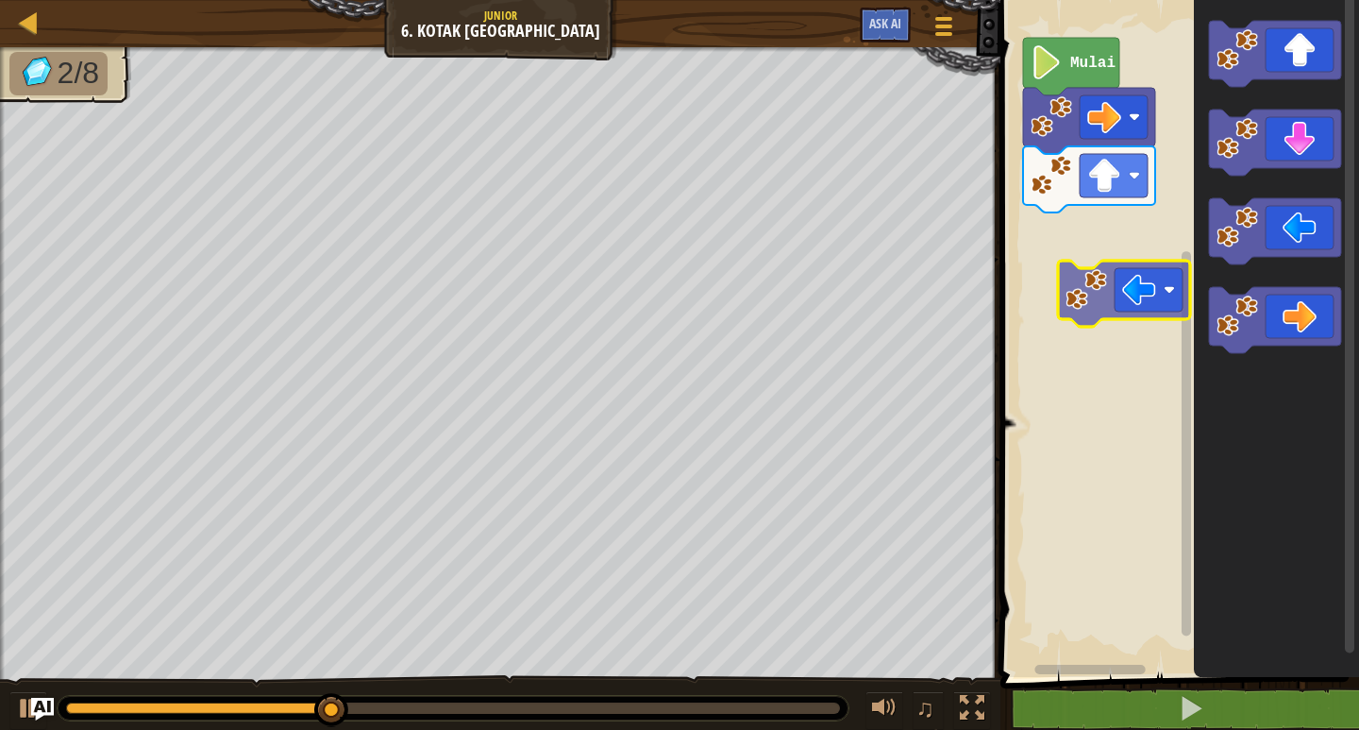
click at [1140, 293] on div "Mulai" at bounding box center [1177, 334] width 364 height 686
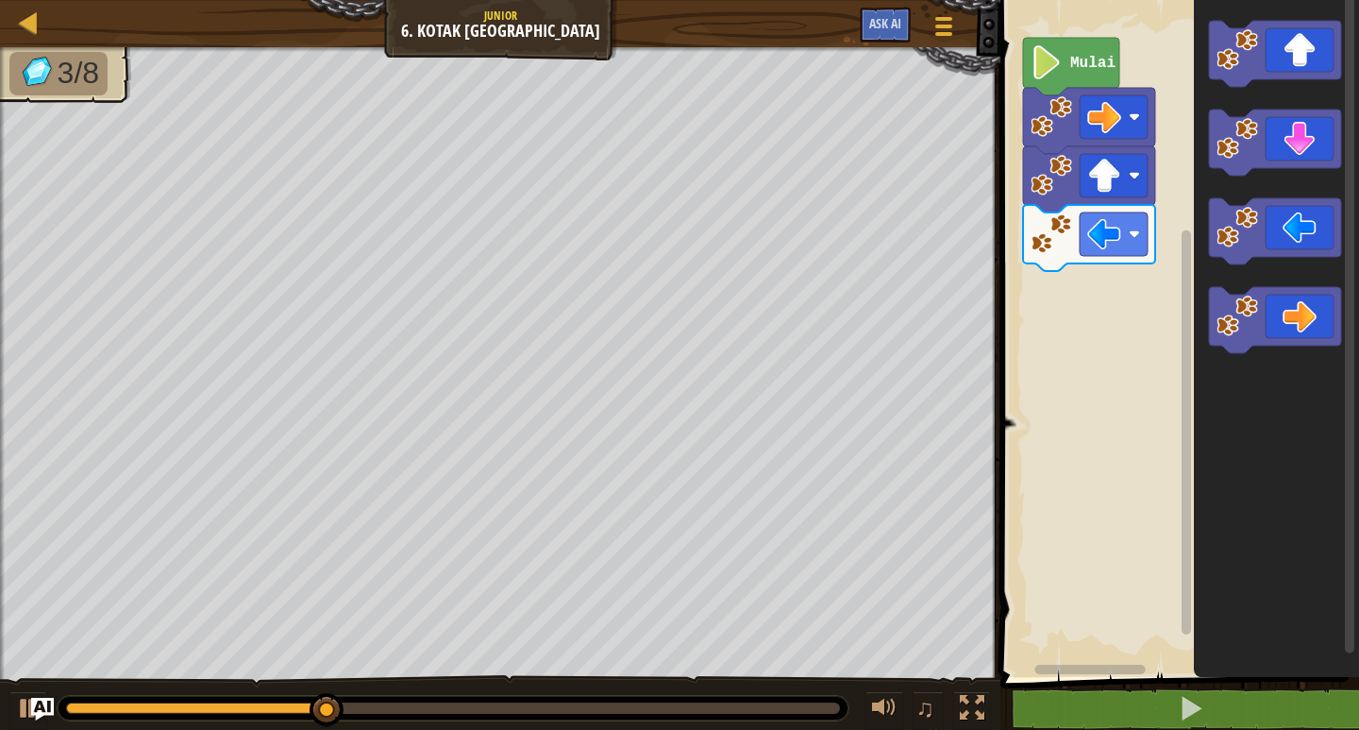
click at [1169, 285] on div "Mulai" at bounding box center [1177, 334] width 364 height 686
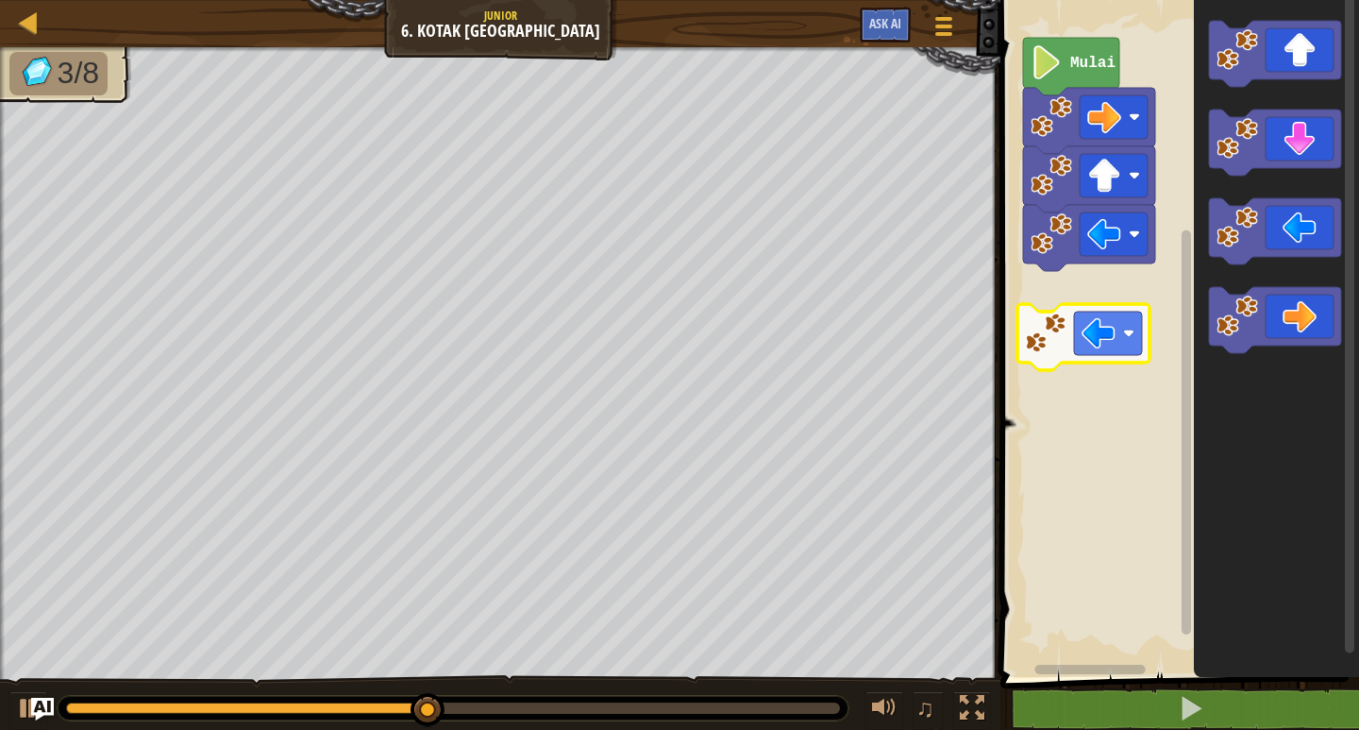
click at [1101, 320] on div "Mulai" at bounding box center [1177, 334] width 364 height 686
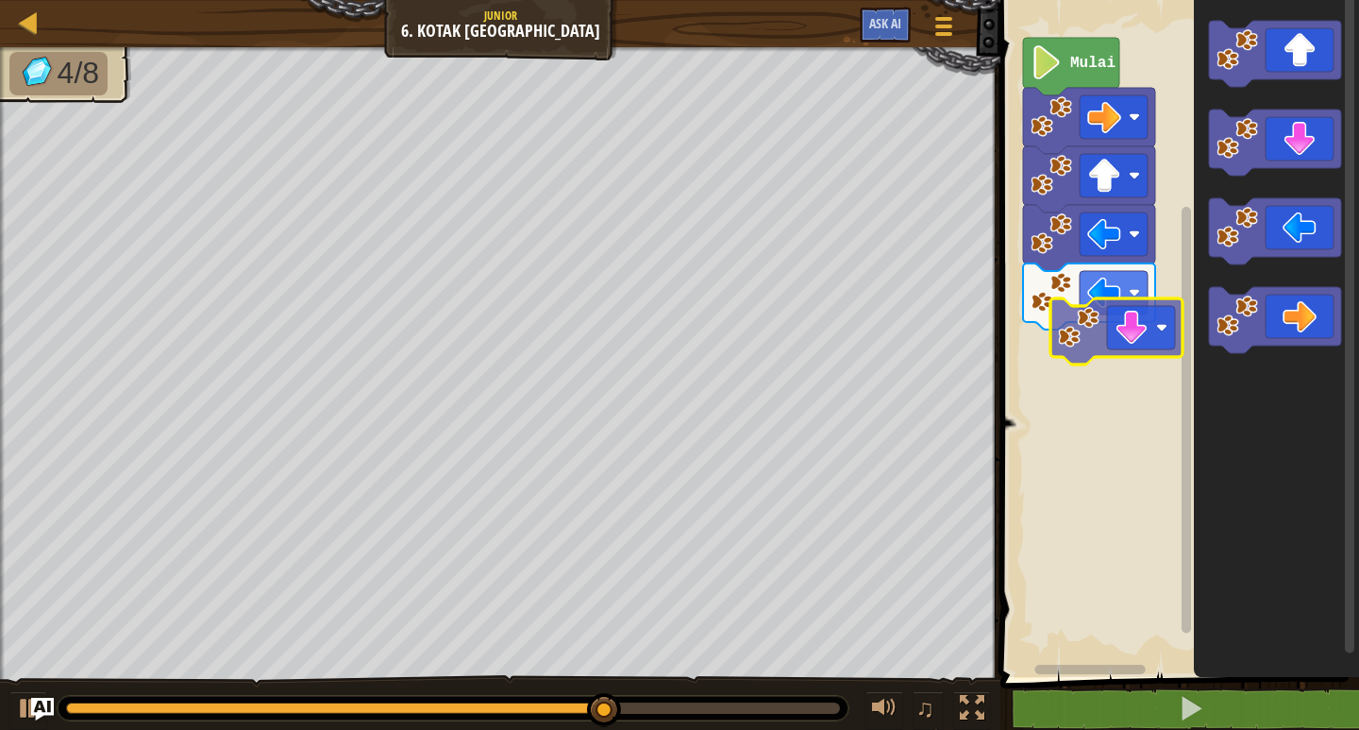
click at [1149, 382] on div "Mulai" at bounding box center [1177, 334] width 364 height 686
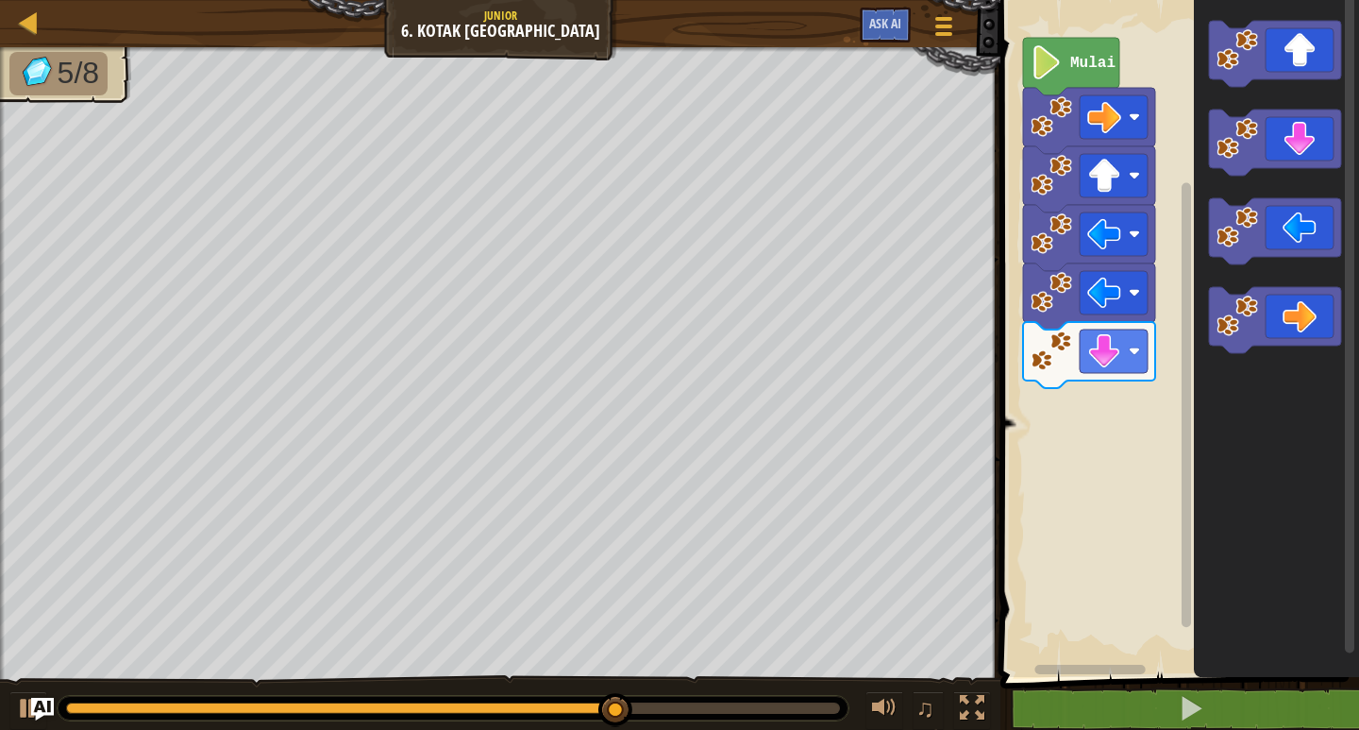
click at [1252, 316] on g "Ruang Kerja Blockly" at bounding box center [1275, 187] width 132 height 332
click at [1152, 274] on div "Mulai" at bounding box center [1177, 334] width 364 height 686
click at [1075, 395] on div "Mulai" at bounding box center [1177, 334] width 364 height 686
click at [1195, 407] on icon "Ruang Kerja Blockly" at bounding box center [1276, 334] width 165 height 686
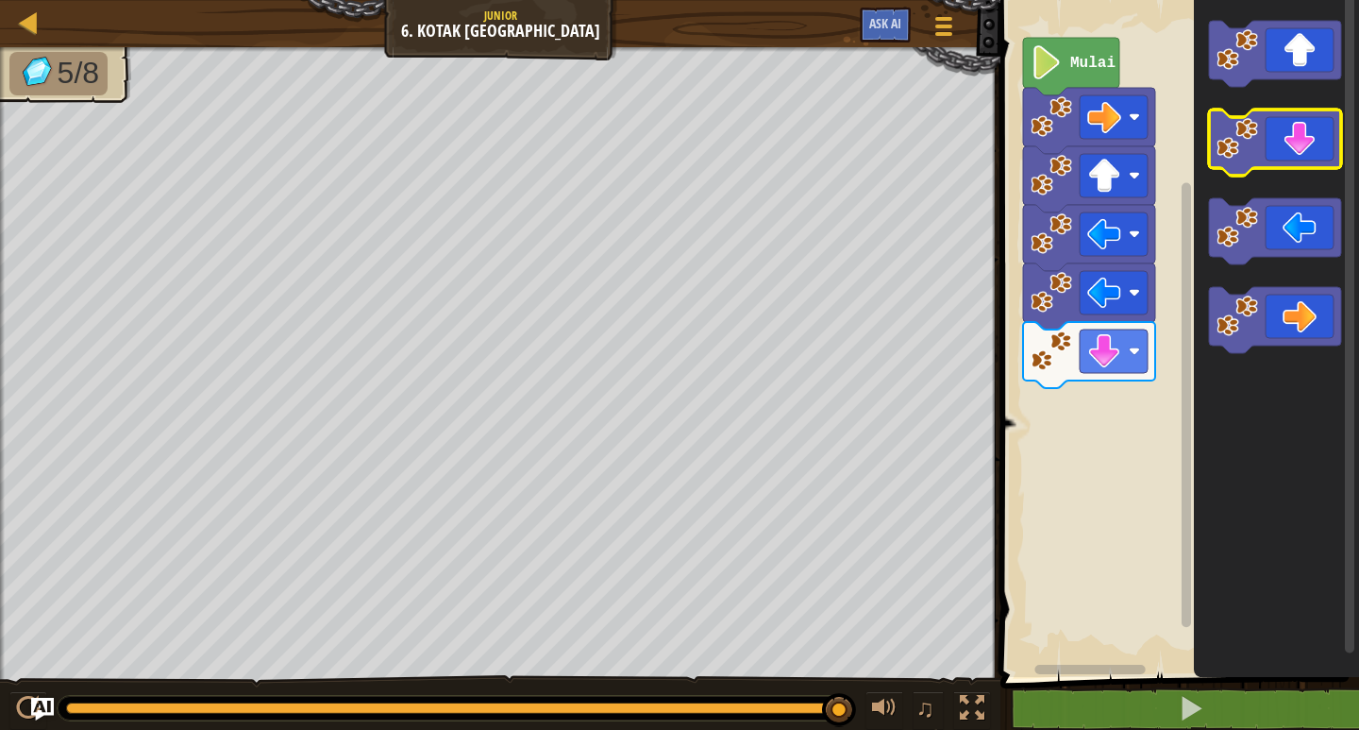
click at [1239, 166] on g "Ruang Kerja Blockly" at bounding box center [1275, 187] width 132 height 332
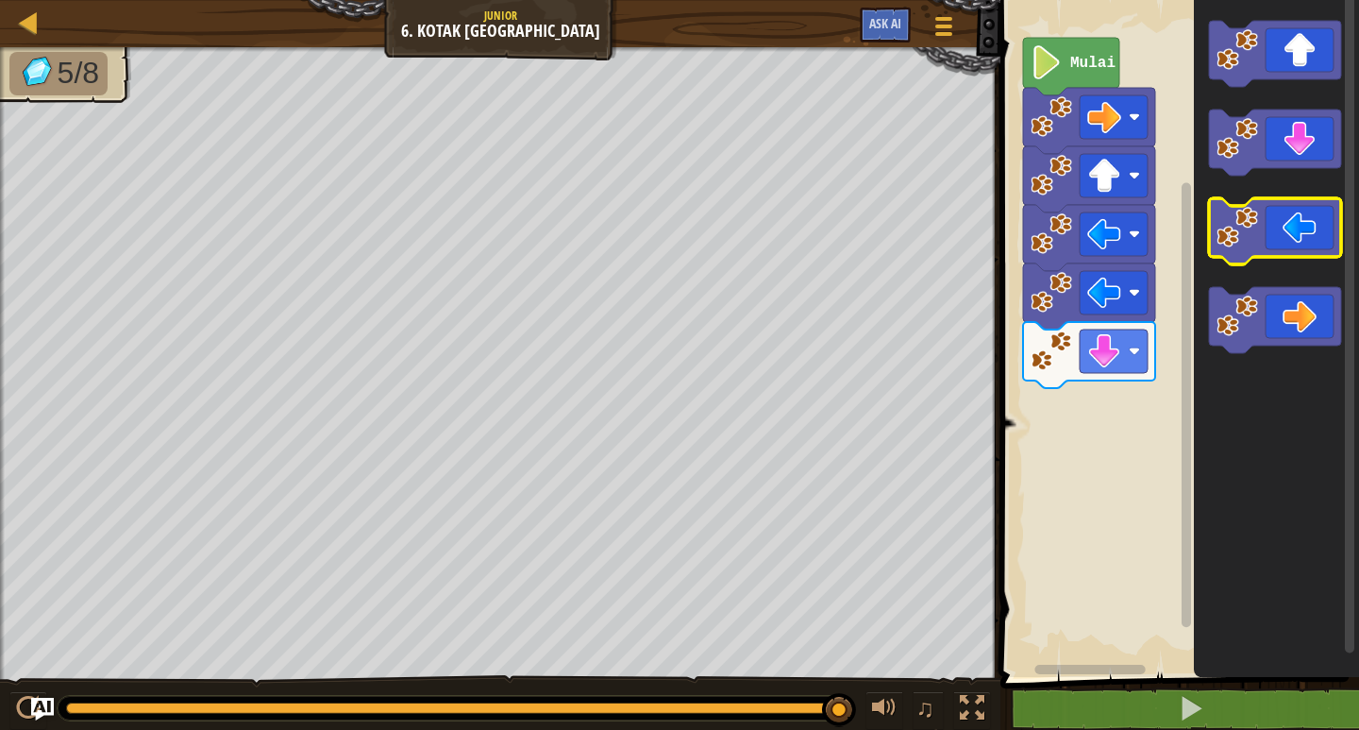
click at [1228, 217] on g "Ruang Kerja Blockly" at bounding box center [1275, 187] width 132 height 332
click at [1229, 248] on icon "Ruang Kerja Blockly" at bounding box center [1275, 231] width 132 height 66
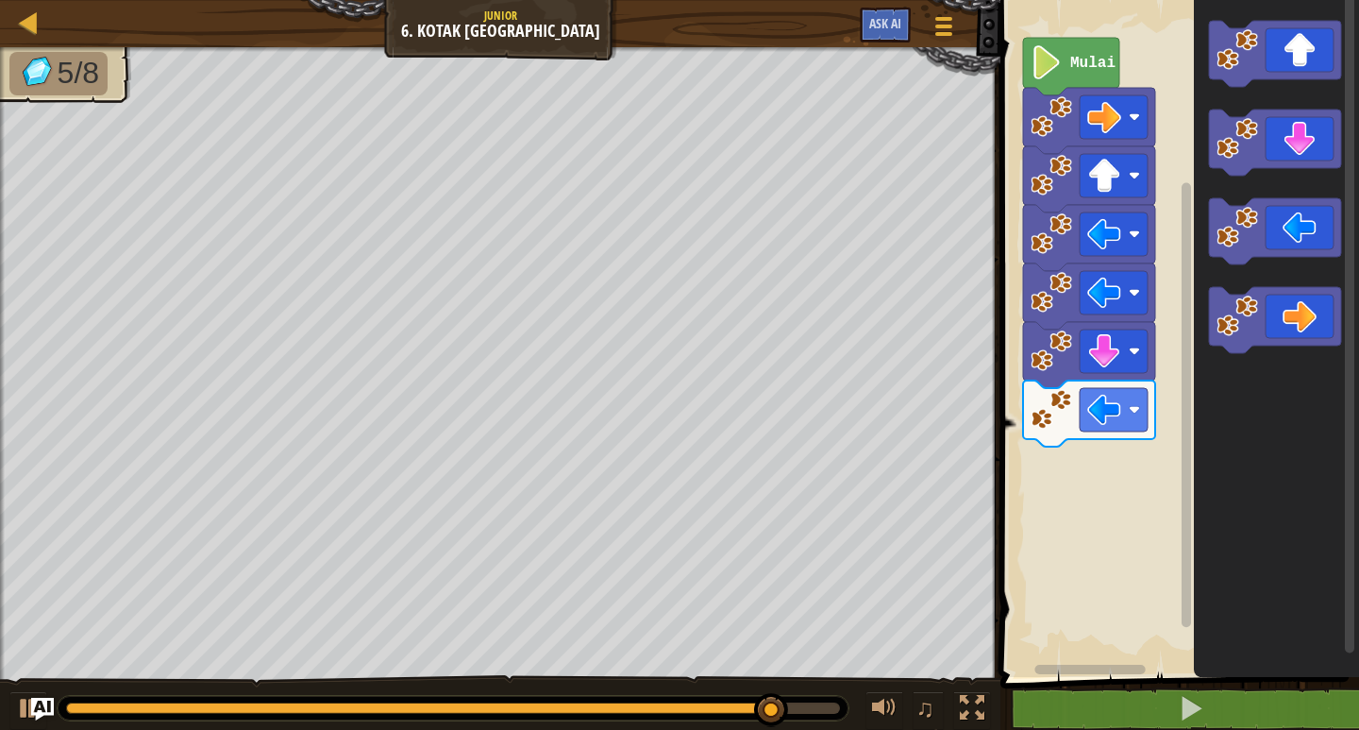
click at [1200, 296] on icon "Ruang Kerja Blockly" at bounding box center [1276, 334] width 165 height 686
click at [1268, 137] on icon "Ruang Kerja Blockly" at bounding box center [1275, 142] width 132 height 66
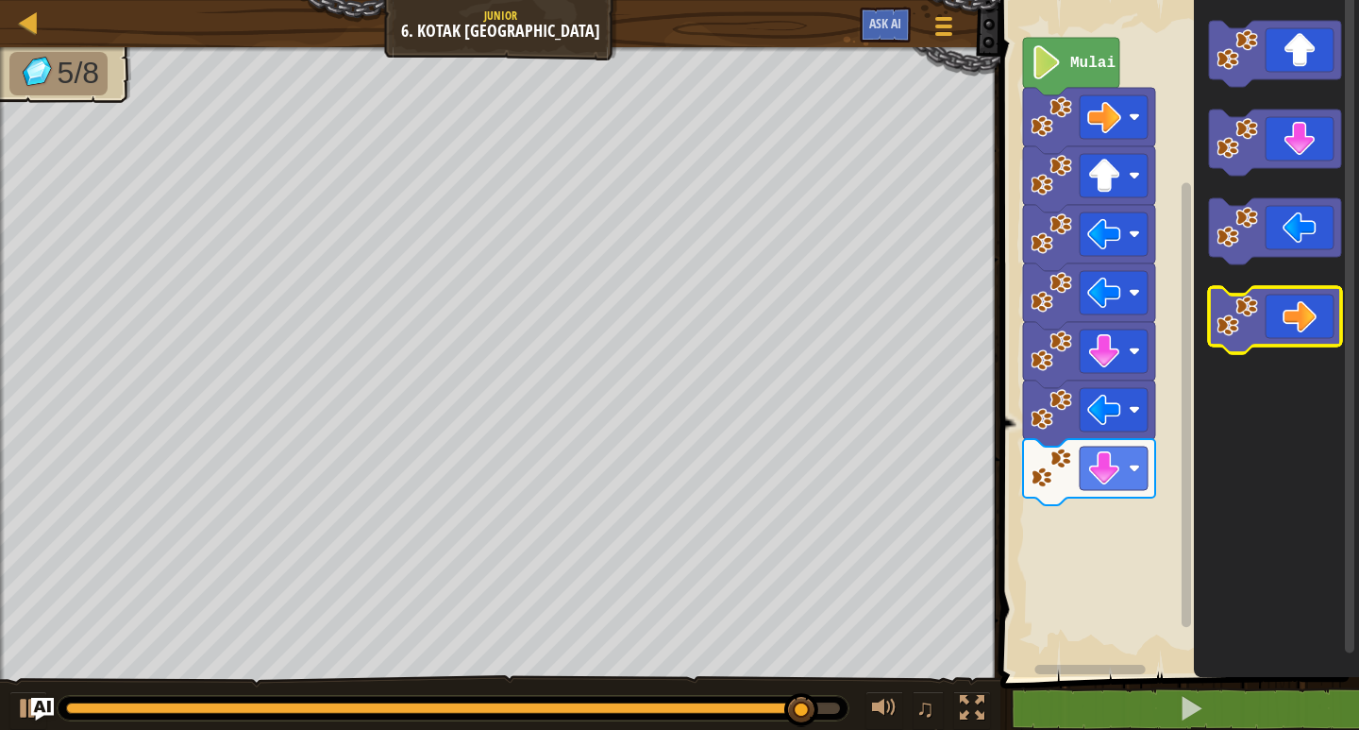
click at [1277, 316] on icon "Ruang Kerja Blockly" at bounding box center [1275, 320] width 132 height 66
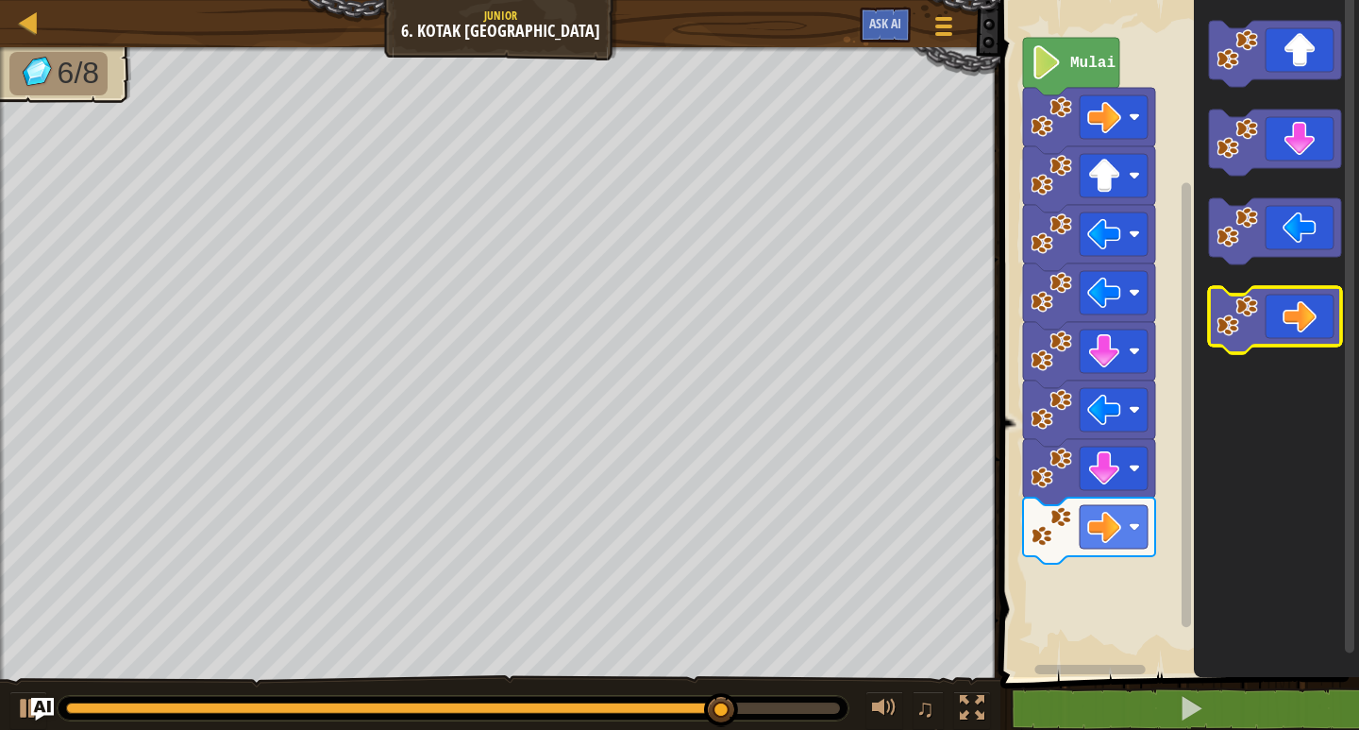
click at [1268, 340] on icon "Ruang Kerja Blockly" at bounding box center [1275, 320] width 132 height 66
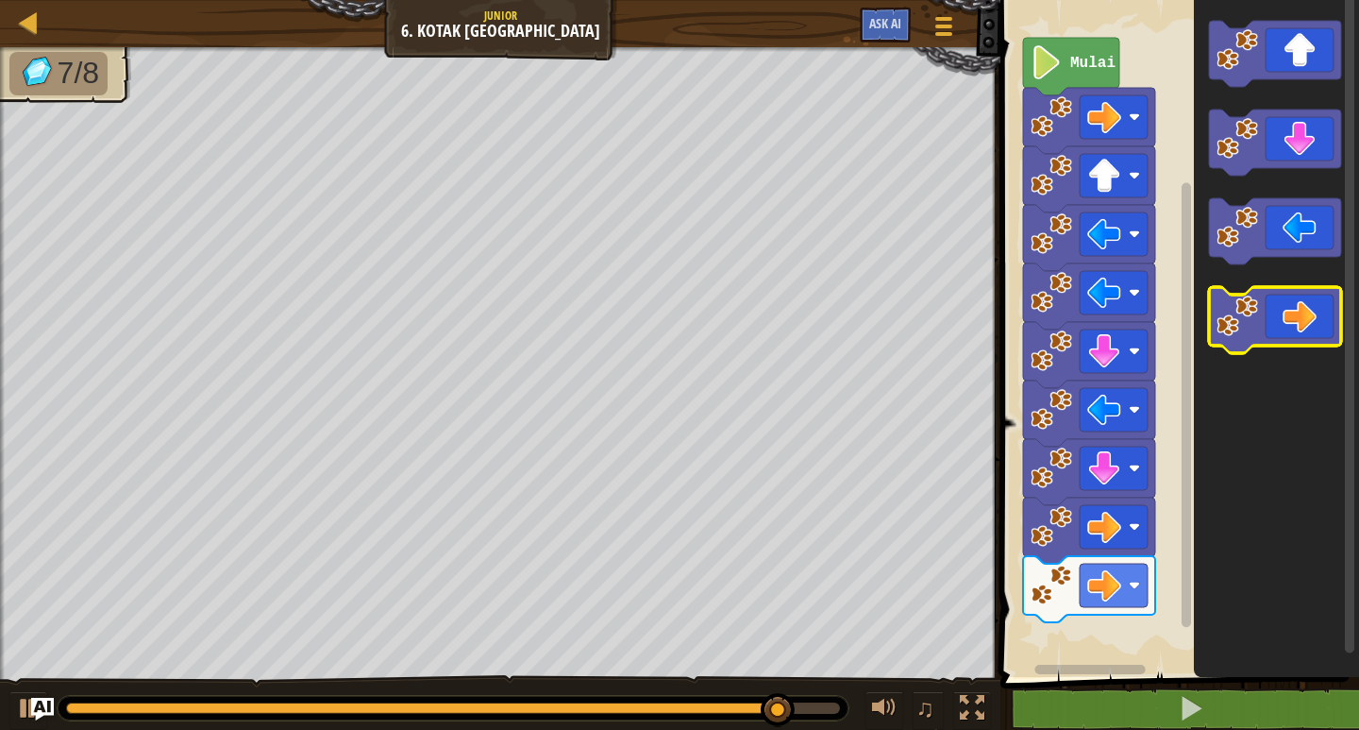
click at [1267, 340] on icon "Ruang Kerja Blockly" at bounding box center [1275, 320] width 132 height 66
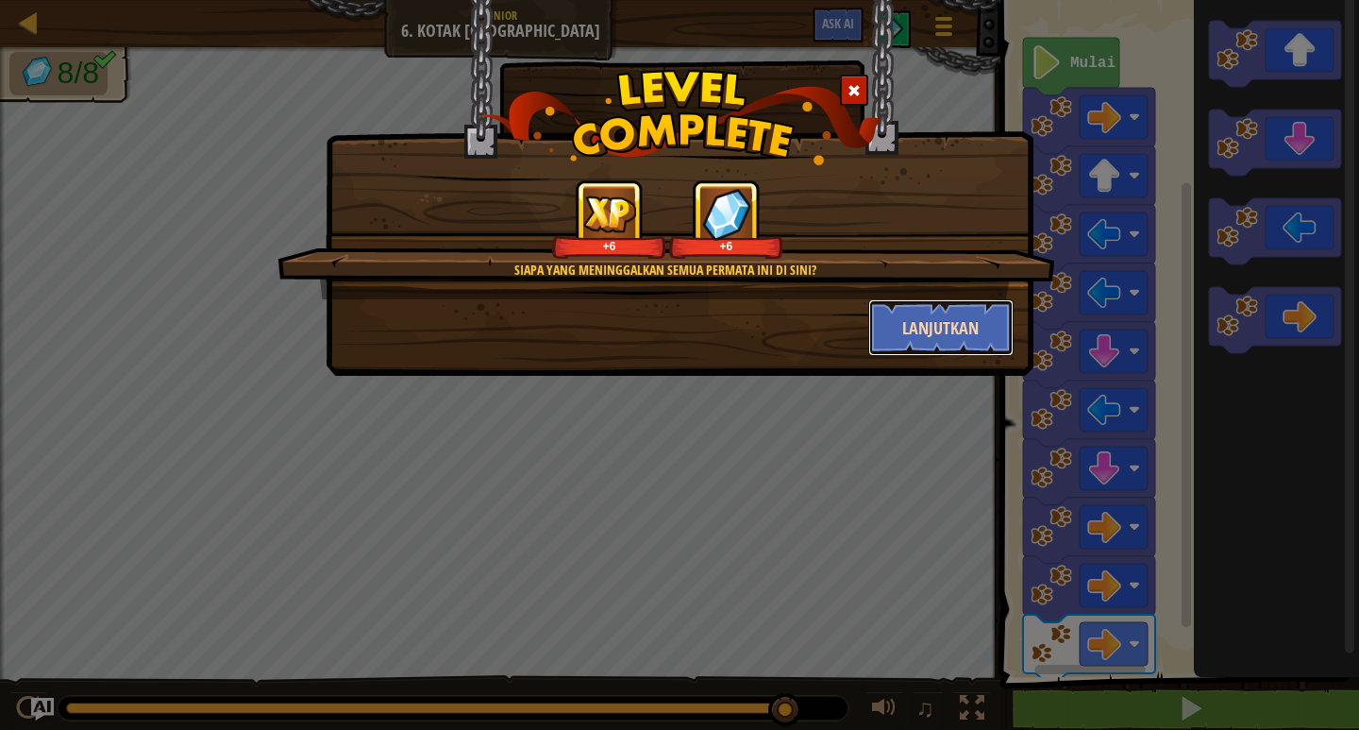
click at [925, 317] on button "Lanjutkan" at bounding box center [941, 327] width 146 height 57
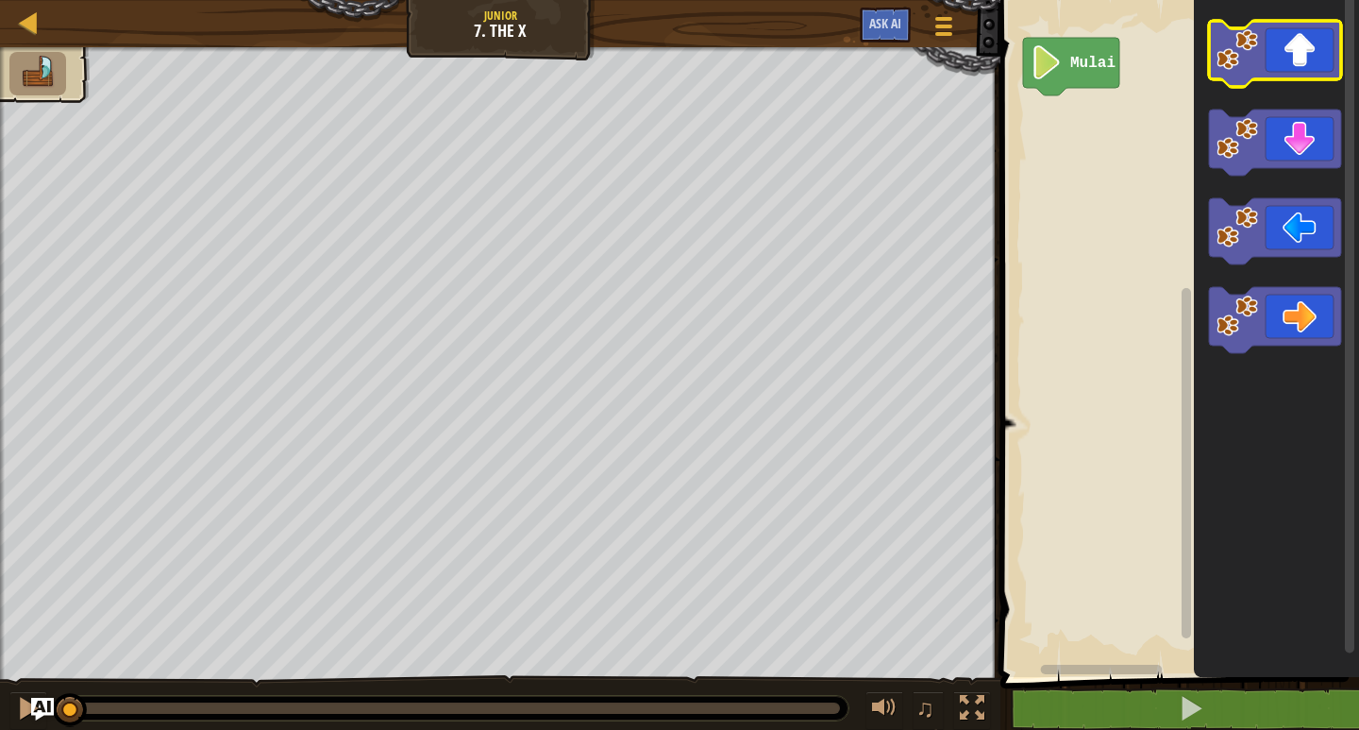
click at [1276, 68] on icon "Ruang Kerja Blockly" at bounding box center [1275, 54] width 132 height 66
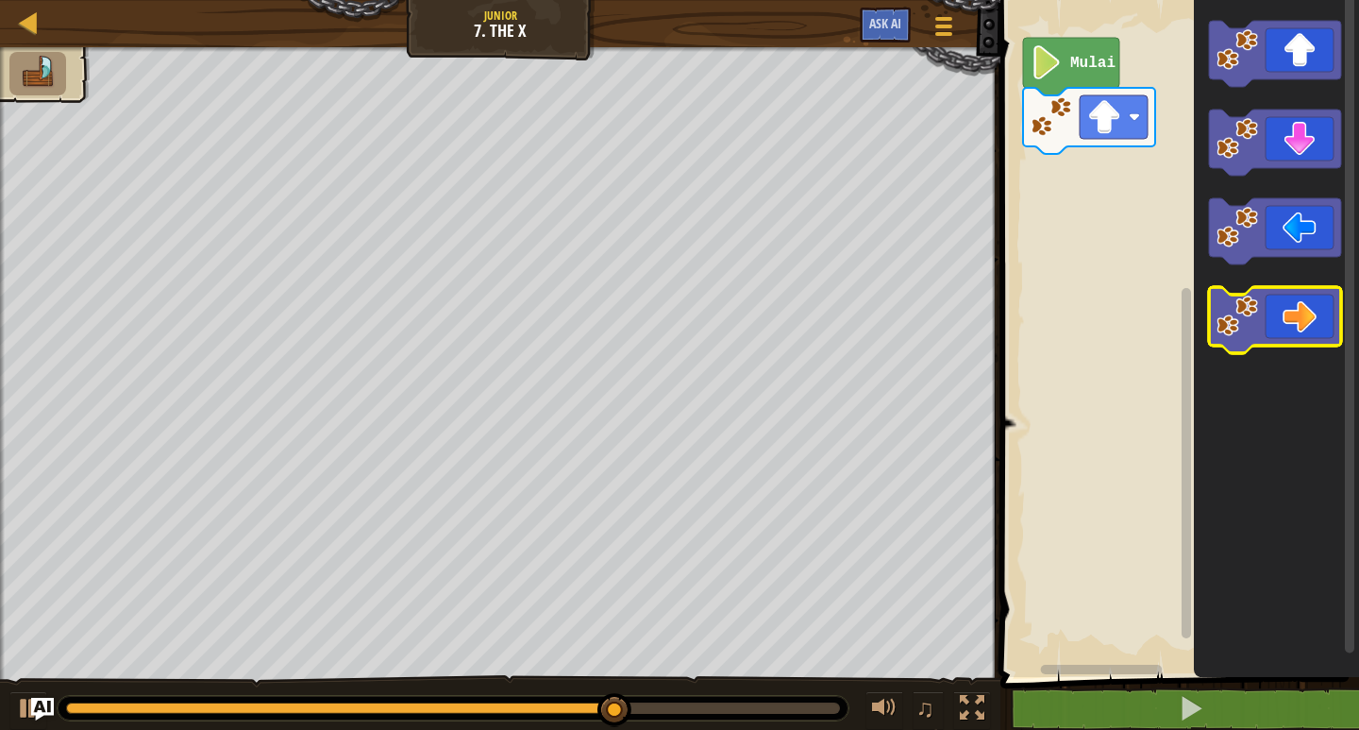
click at [1262, 318] on icon "Ruang Kerja Blockly" at bounding box center [1275, 320] width 132 height 66
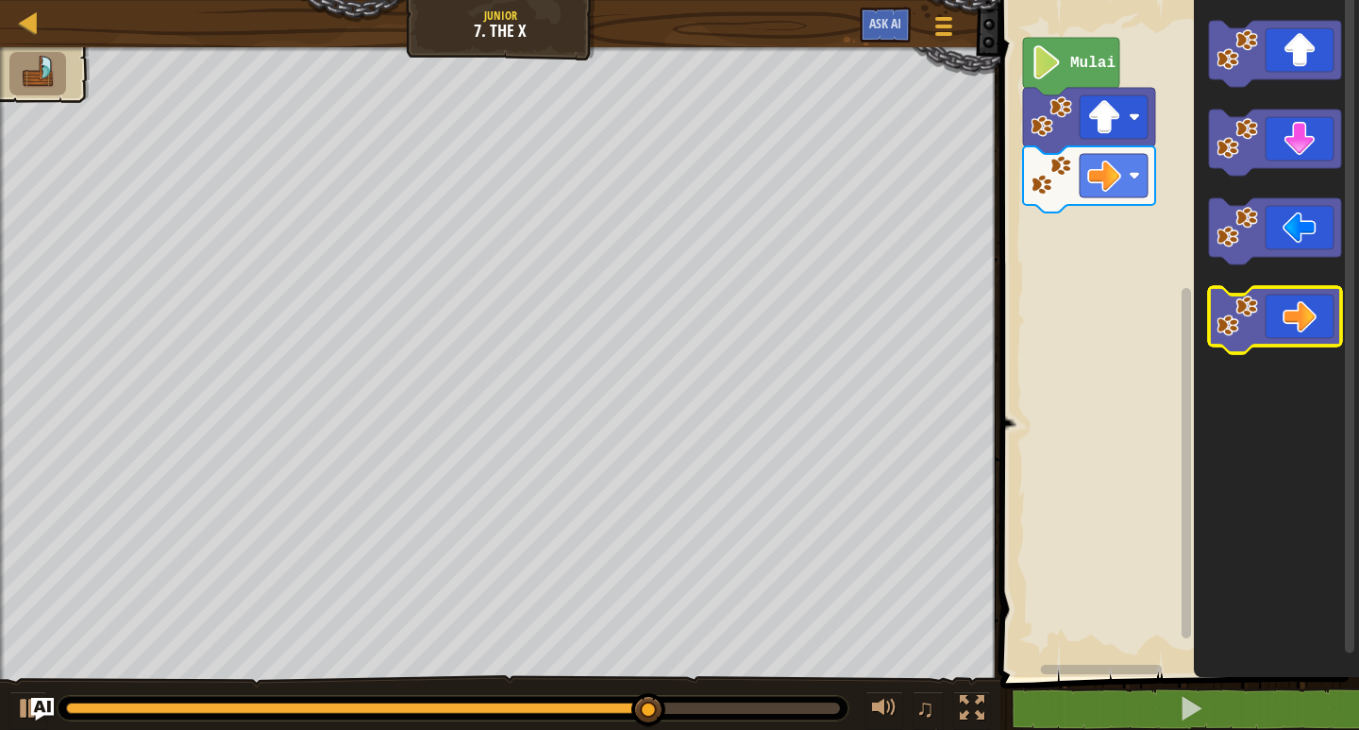
click at [1225, 311] on image "Ruang Kerja Blockly" at bounding box center [1238, 316] width 42 height 42
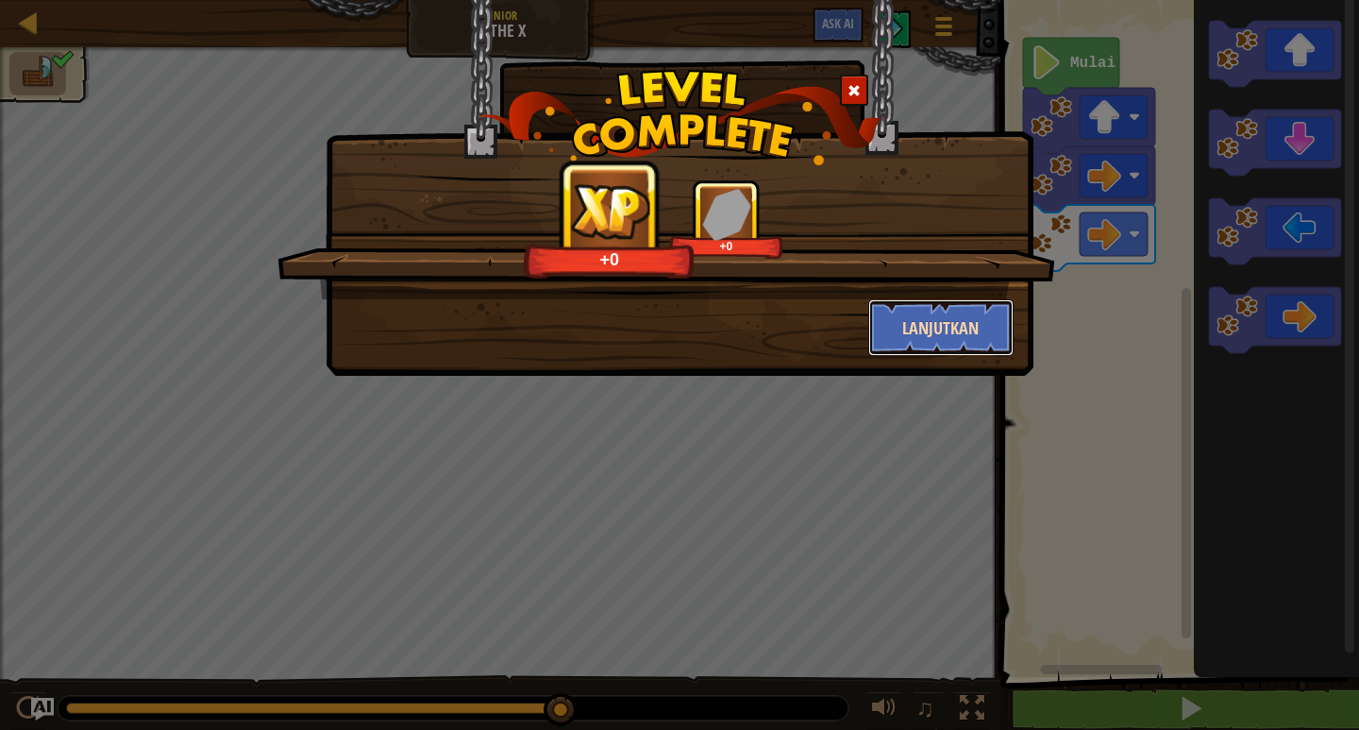
click at [971, 330] on button "Lanjutkan" at bounding box center [941, 327] width 146 height 57
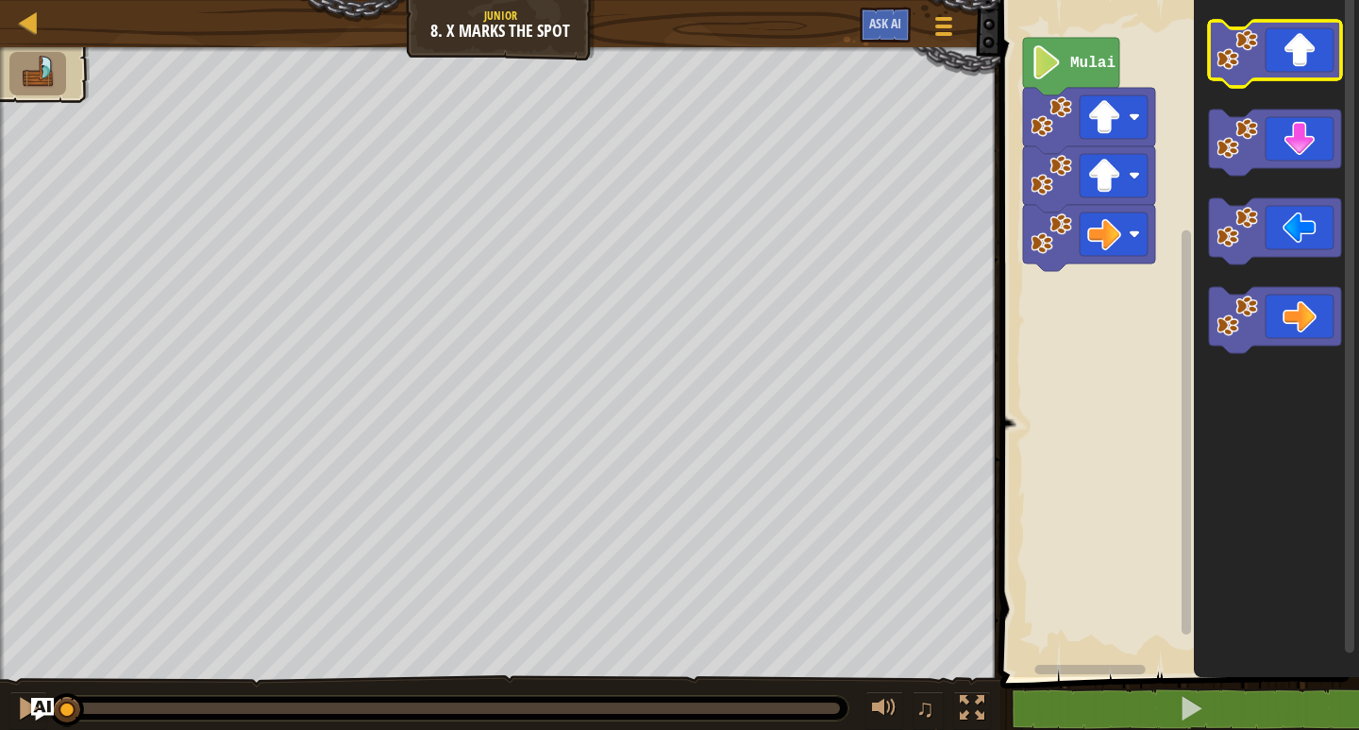
click at [1326, 68] on icon "Ruang Kerja Blockly" at bounding box center [1275, 54] width 132 height 66
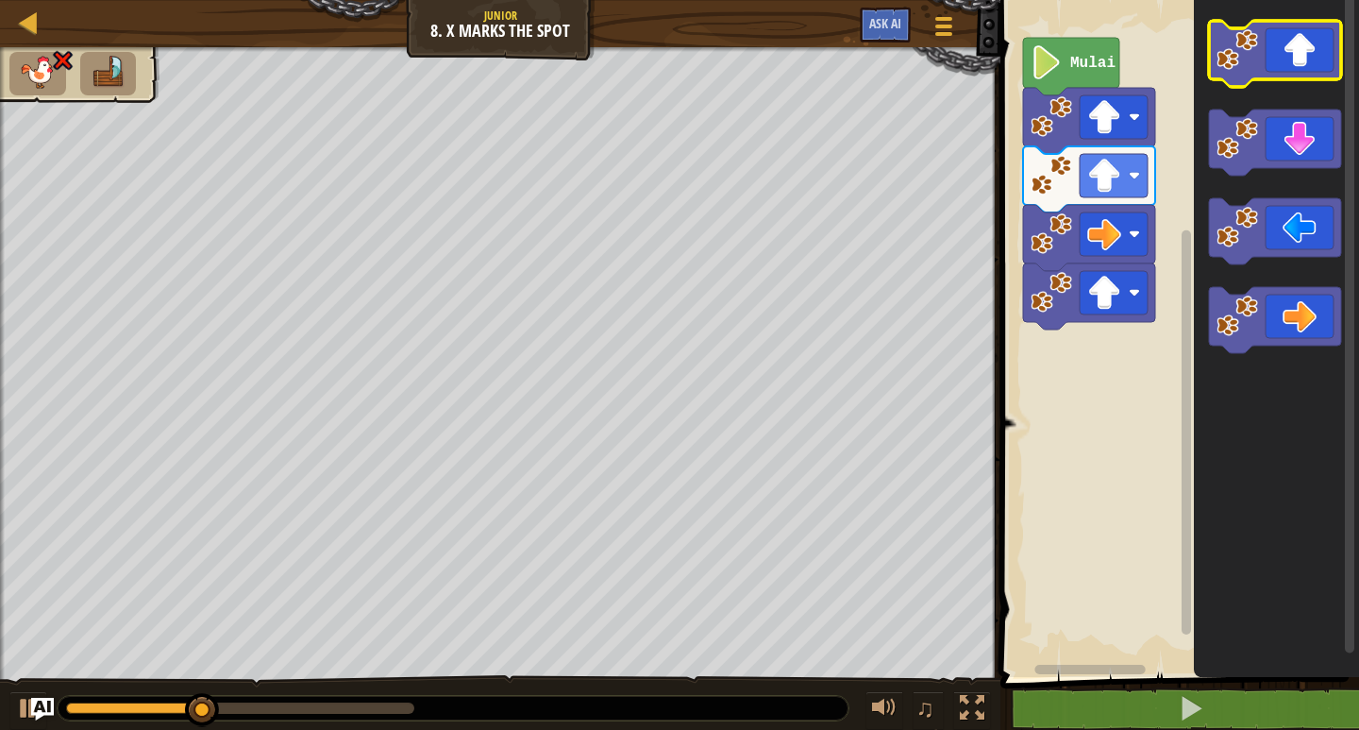
click at [1270, 76] on icon "Ruang Kerja Blockly" at bounding box center [1275, 54] width 132 height 66
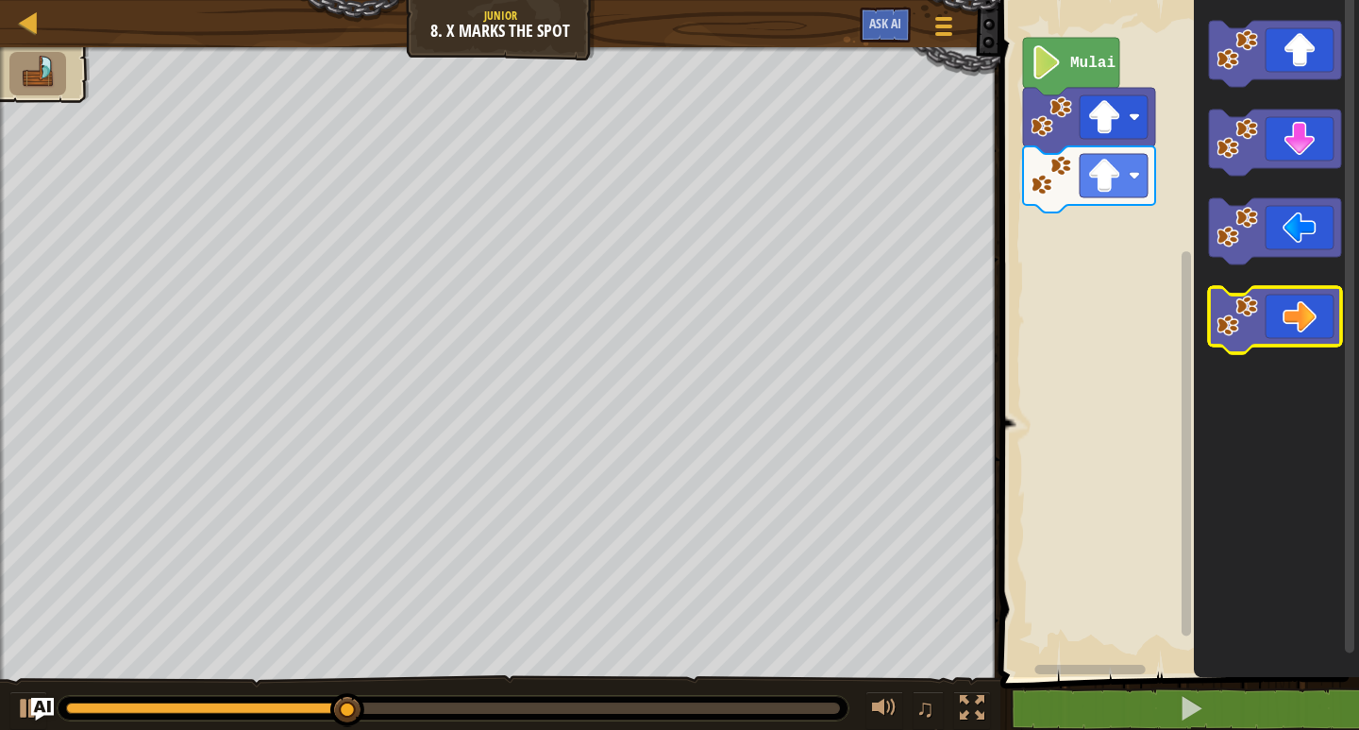
click at [1278, 291] on icon "Ruang Kerja Blockly" at bounding box center [1275, 320] width 132 height 66
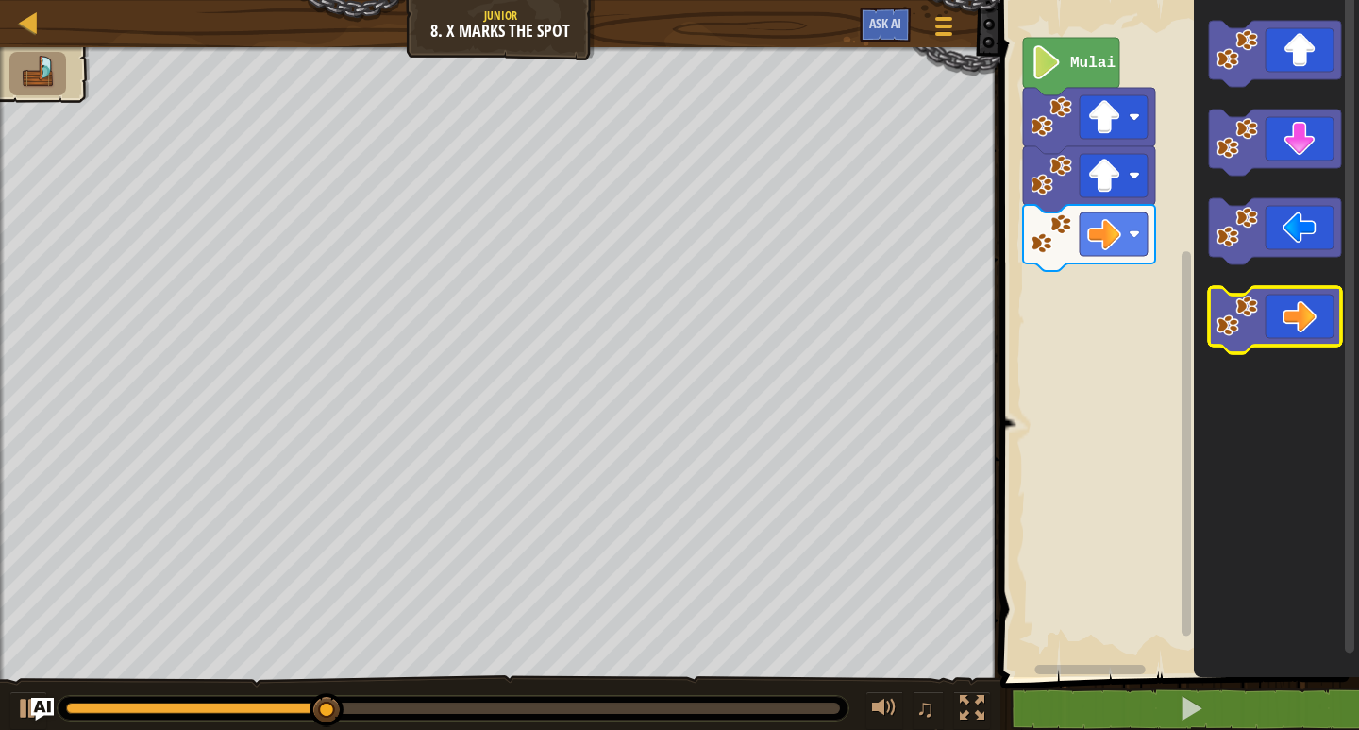
click at [1258, 323] on image "Ruang Kerja Blockly" at bounding box center [1238, 316] width 42 height 42
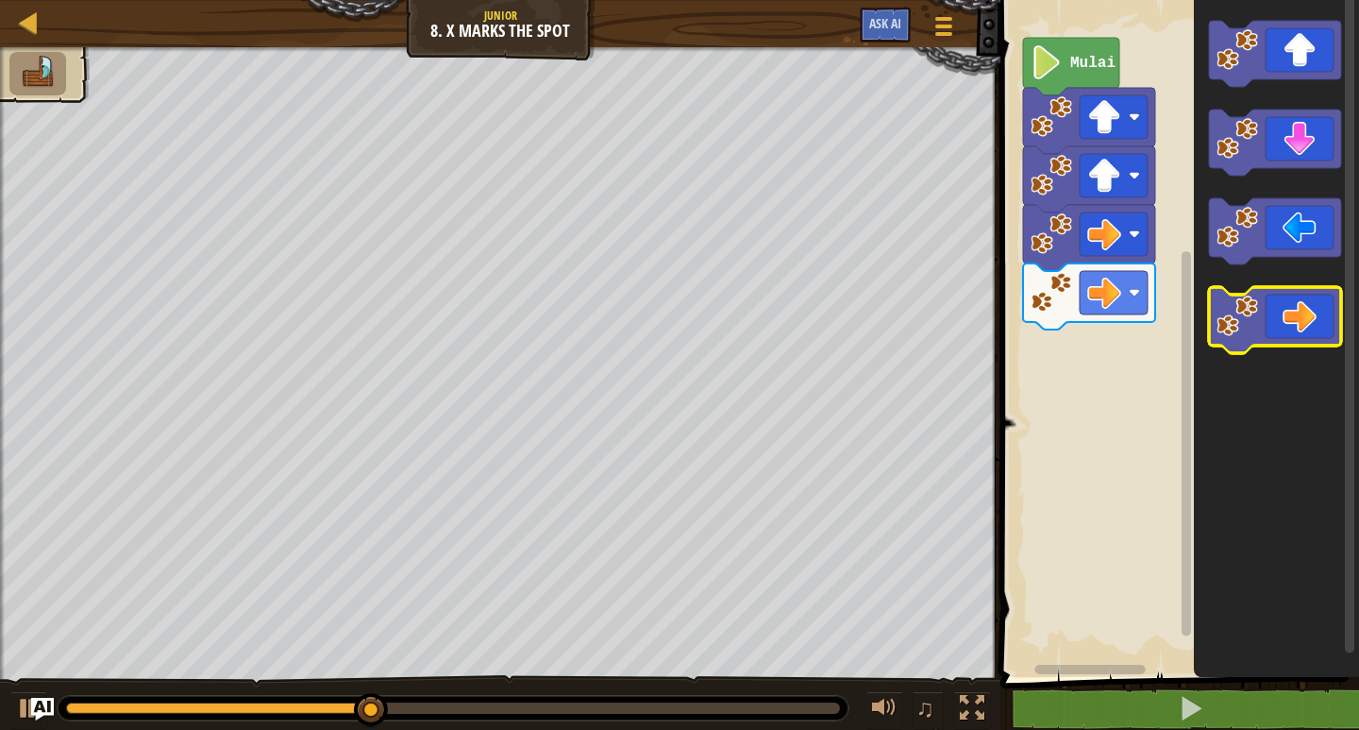
click at [1255, 323] on image "Ruang Kerja Blockly" at bounding box center [1238, 316] width 42 height 42
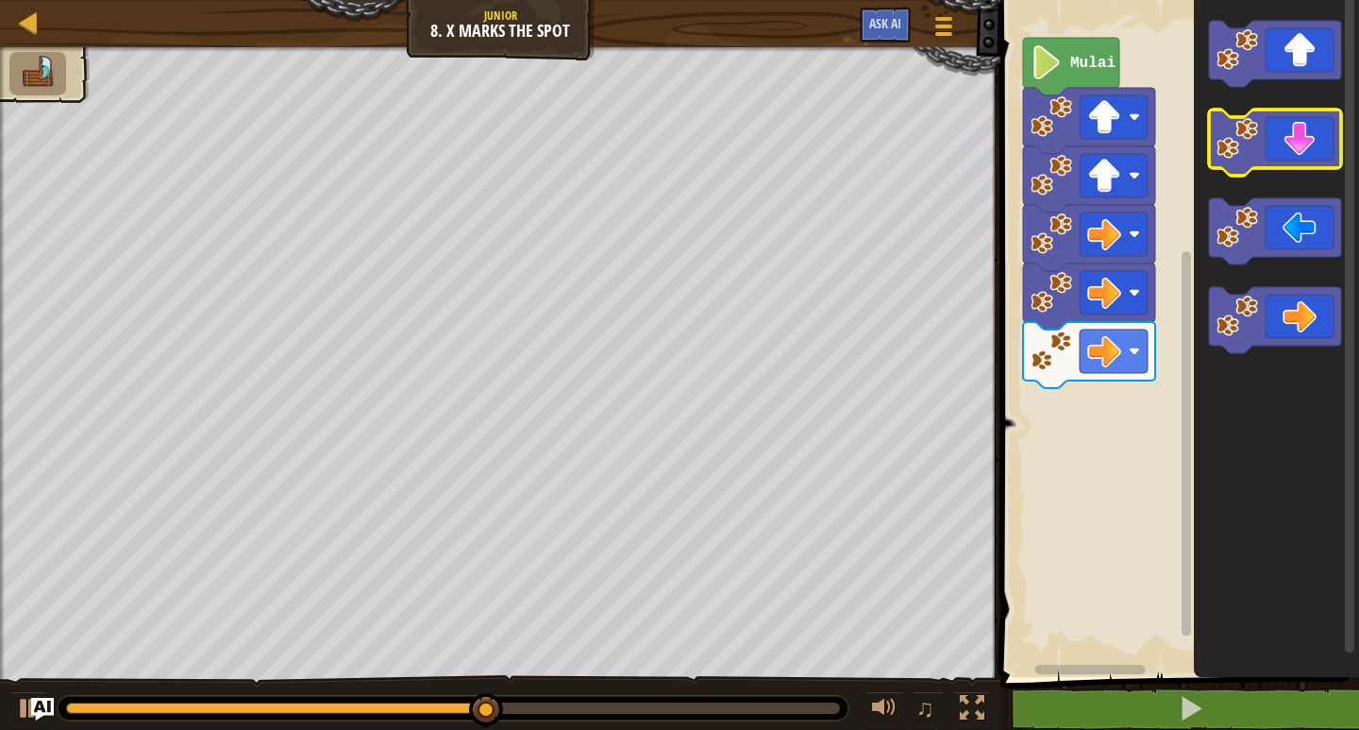
click at [1282, 143] on icon "Ruang Kerja Blockly" at bounding box center [1275, 142] width 132 height 66
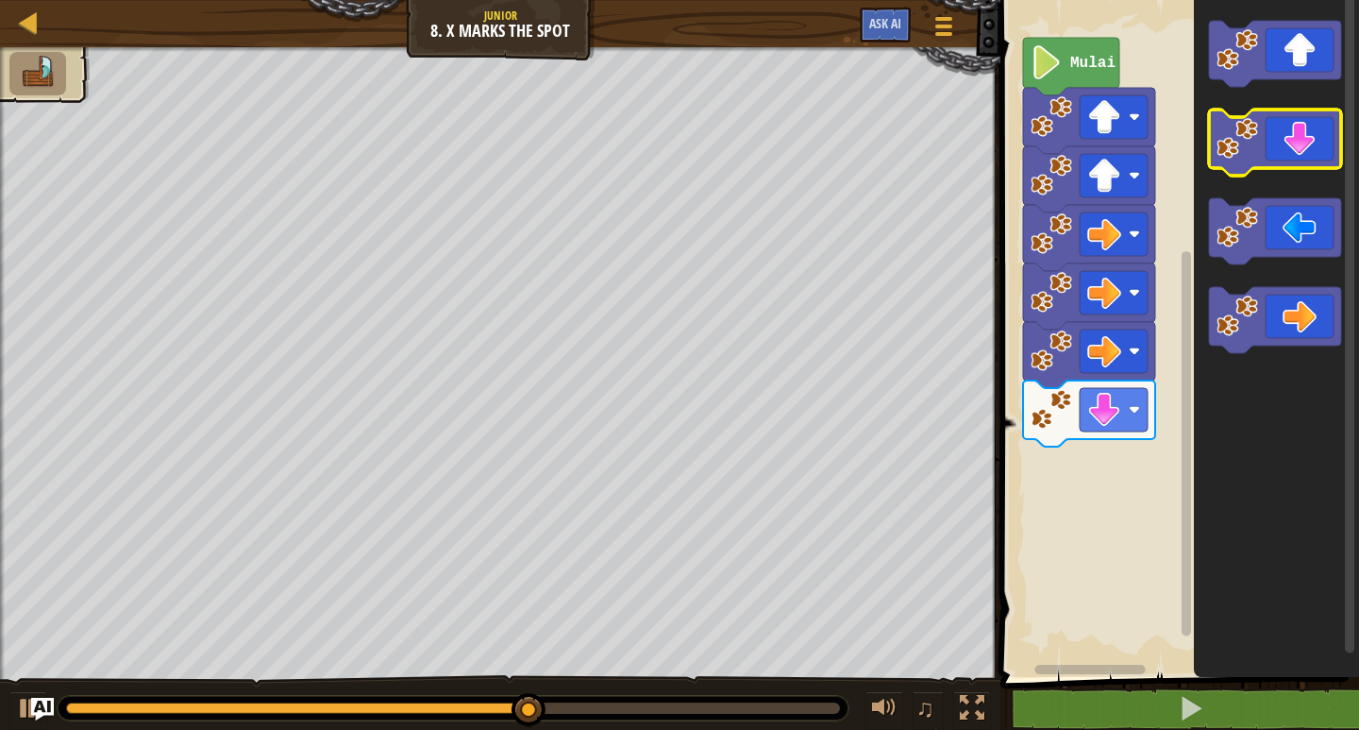
click at [1273, 149] on icon "Ruang Kerja Blockly" at bounding box center [1275, 142] width 132 height 66
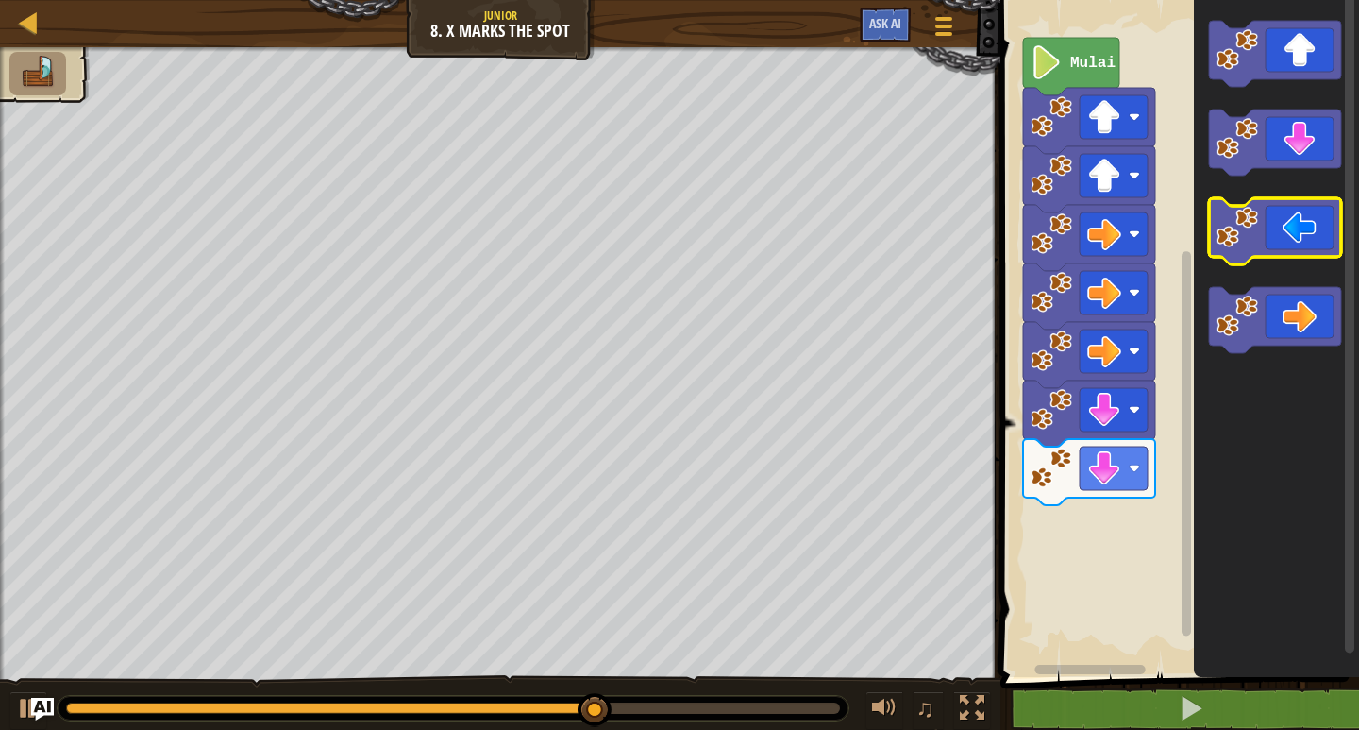
click at [1254, 225] on image "Ruang Kerja Blockly" at bounding box center [1238, 228] width 42 height 42
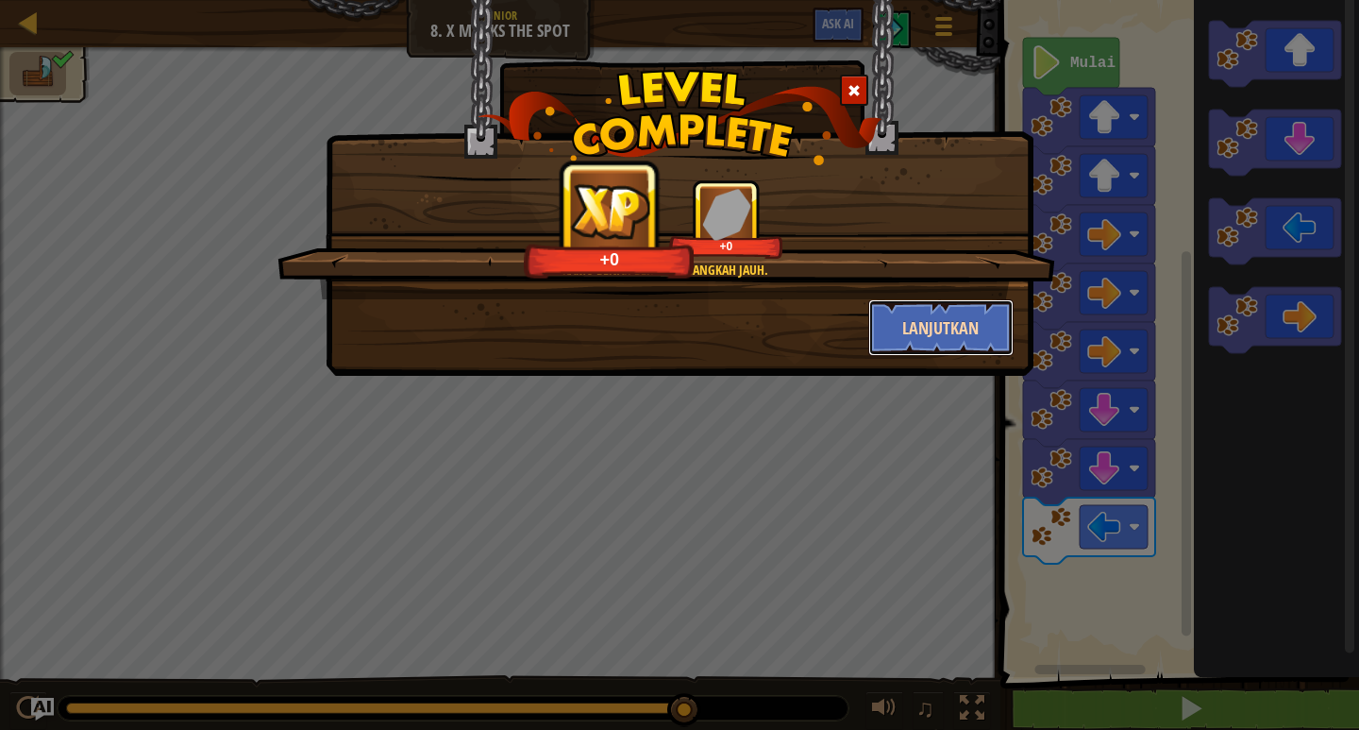
drag, startPoint x: 938, startPoint y: 337, endPoint x: 939, endPoint y: 303, distance: 34.0
click at [939, 303] on button "Lanjutkan" at bounding box center [941, 327] width 146 height 57
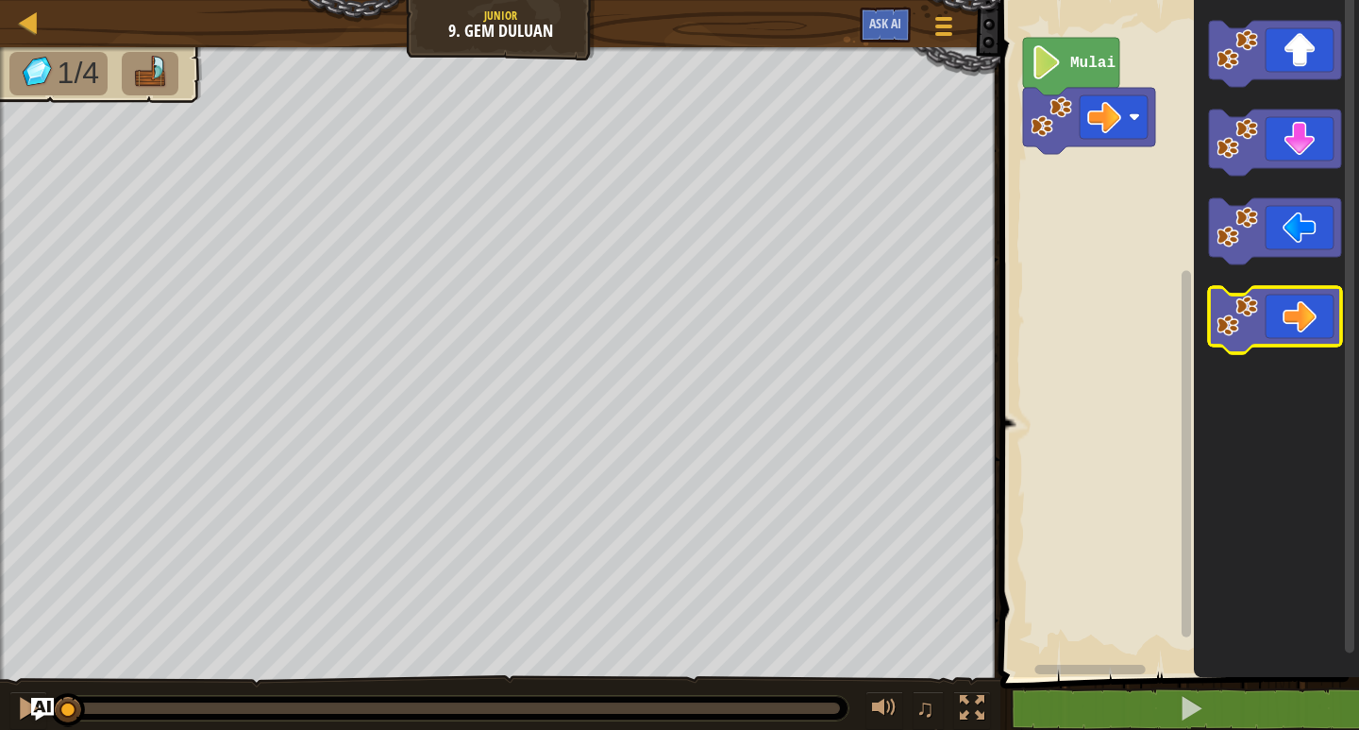
click at [1256, 314] on image "Ruang Kerja Blockly" at bounding box center [1238, 316] width 42 height 42
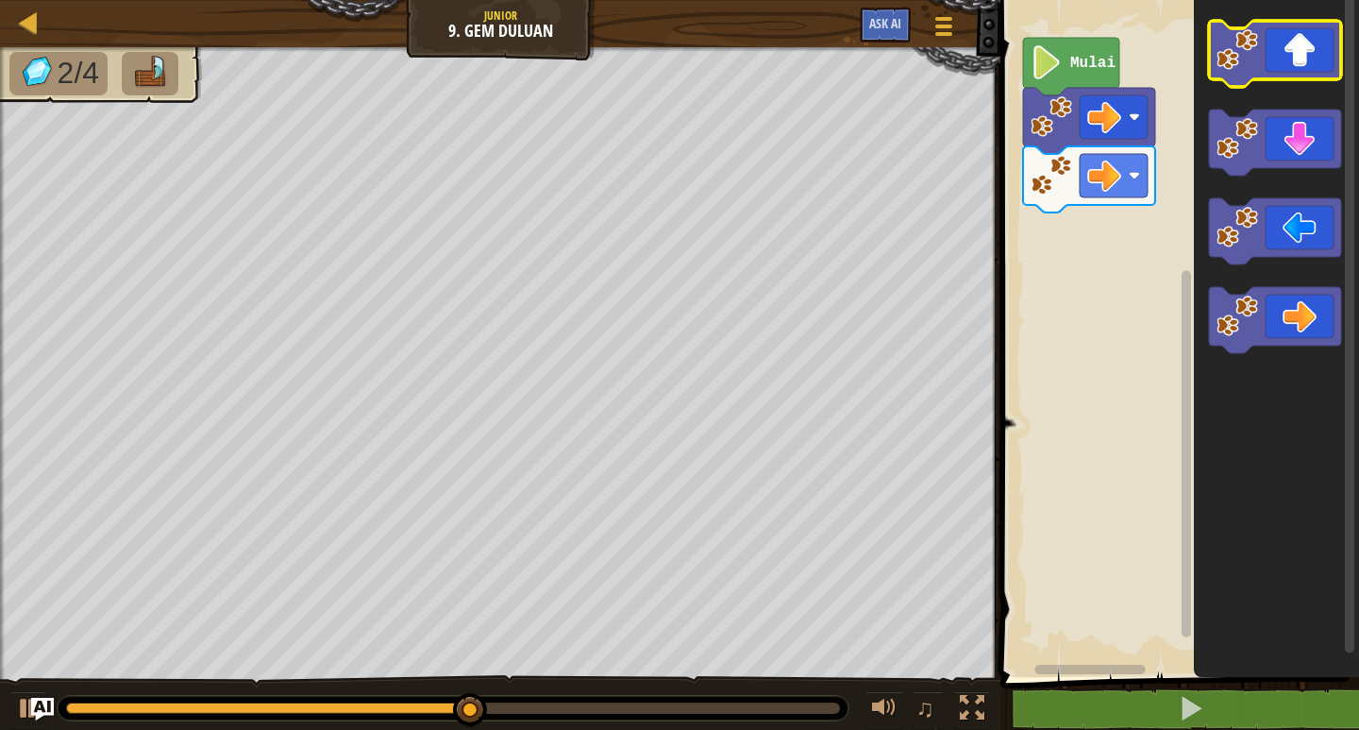
click at [1301, 43] on icon "Ruang Kerja Blockly" at bounding box center [1275, 54] width 132 height 66
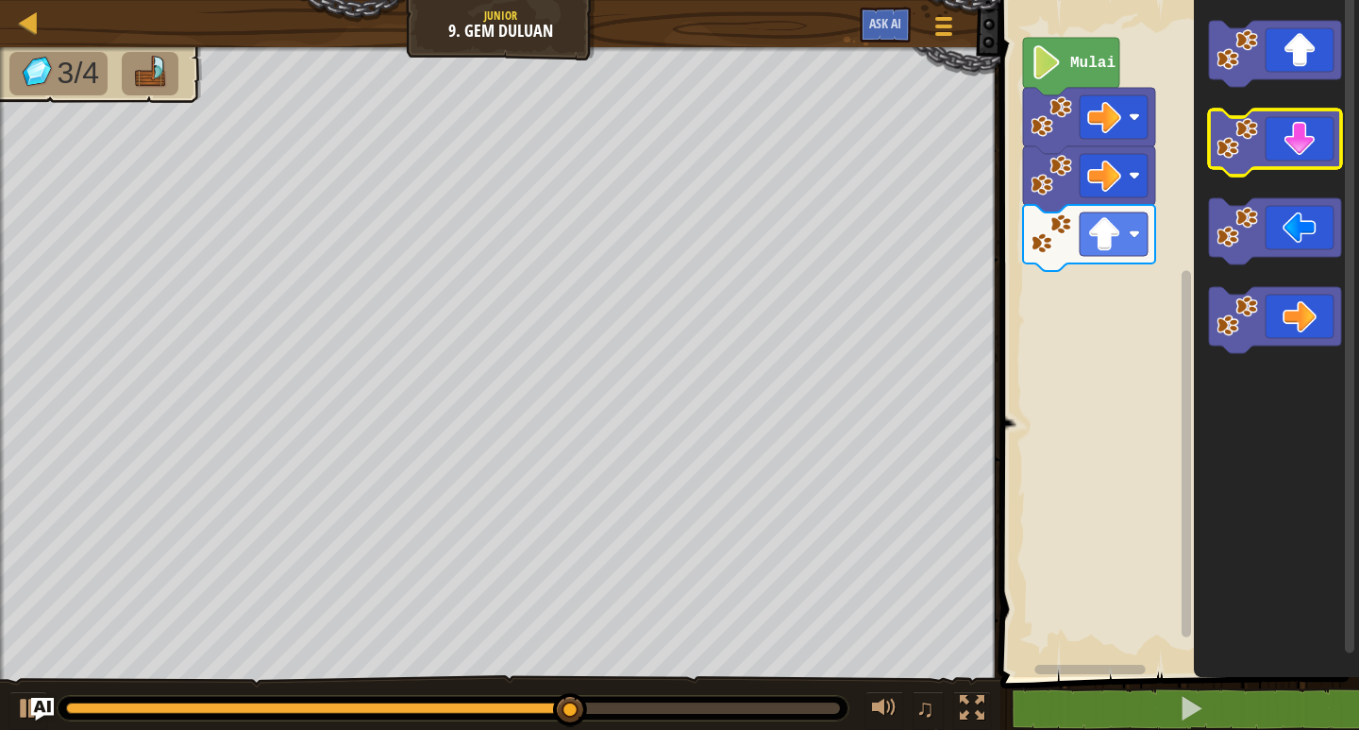
click at [1287, 139] on icon "Ruang Kerja Blockly" at bounding box center [1275, 142] width 132 height 66
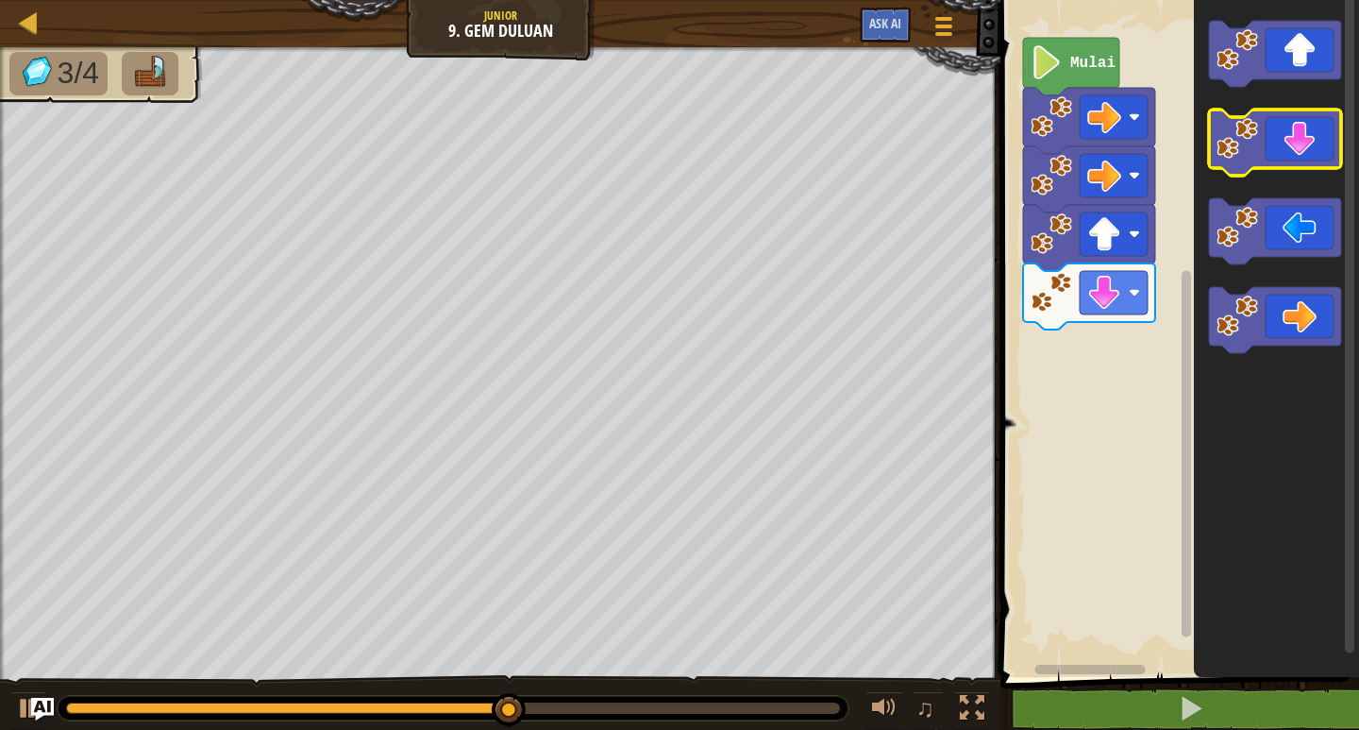
click at [1278, 166] on icon "Ruang Kerja Blockly" at bounding box center [1275, 142] width 132 height 66
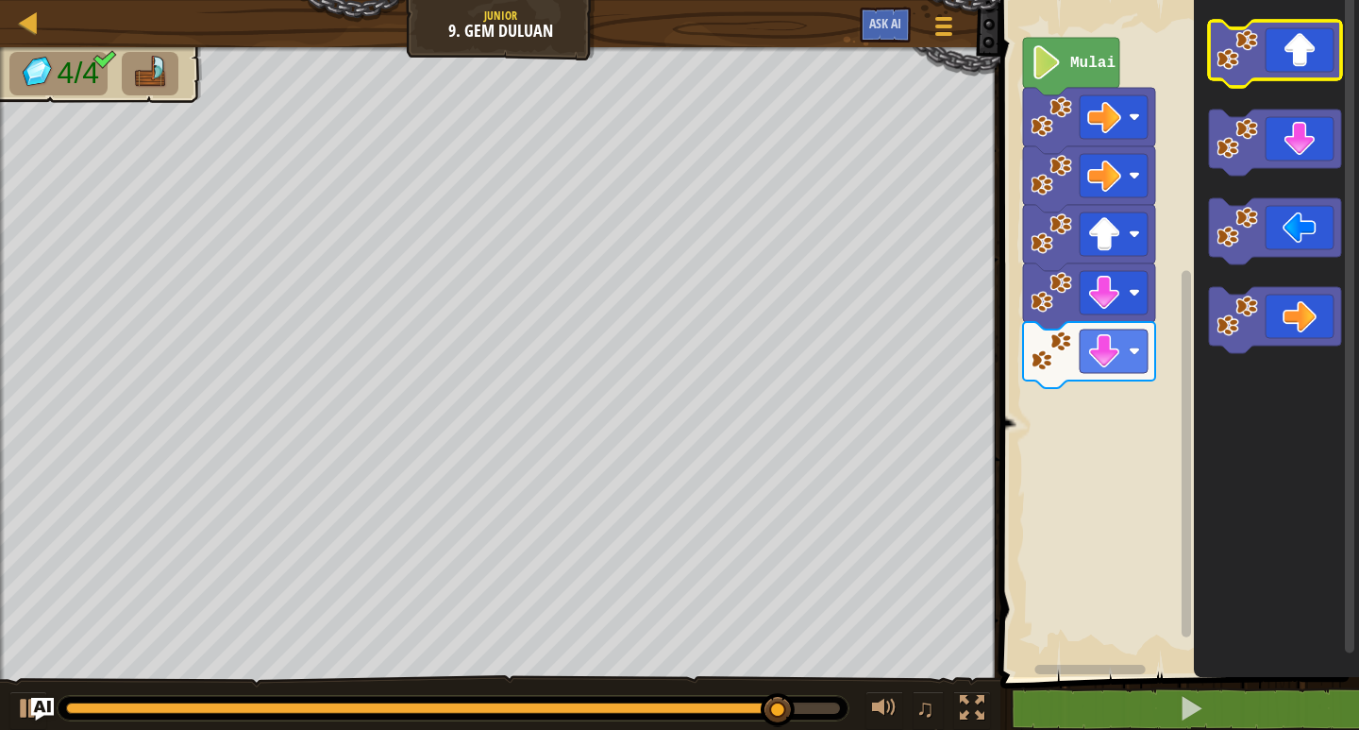
click at [1315, 61] on icon "Ruang Kerja Blockly" at bounding box center [1275, 54] width 132 height 66
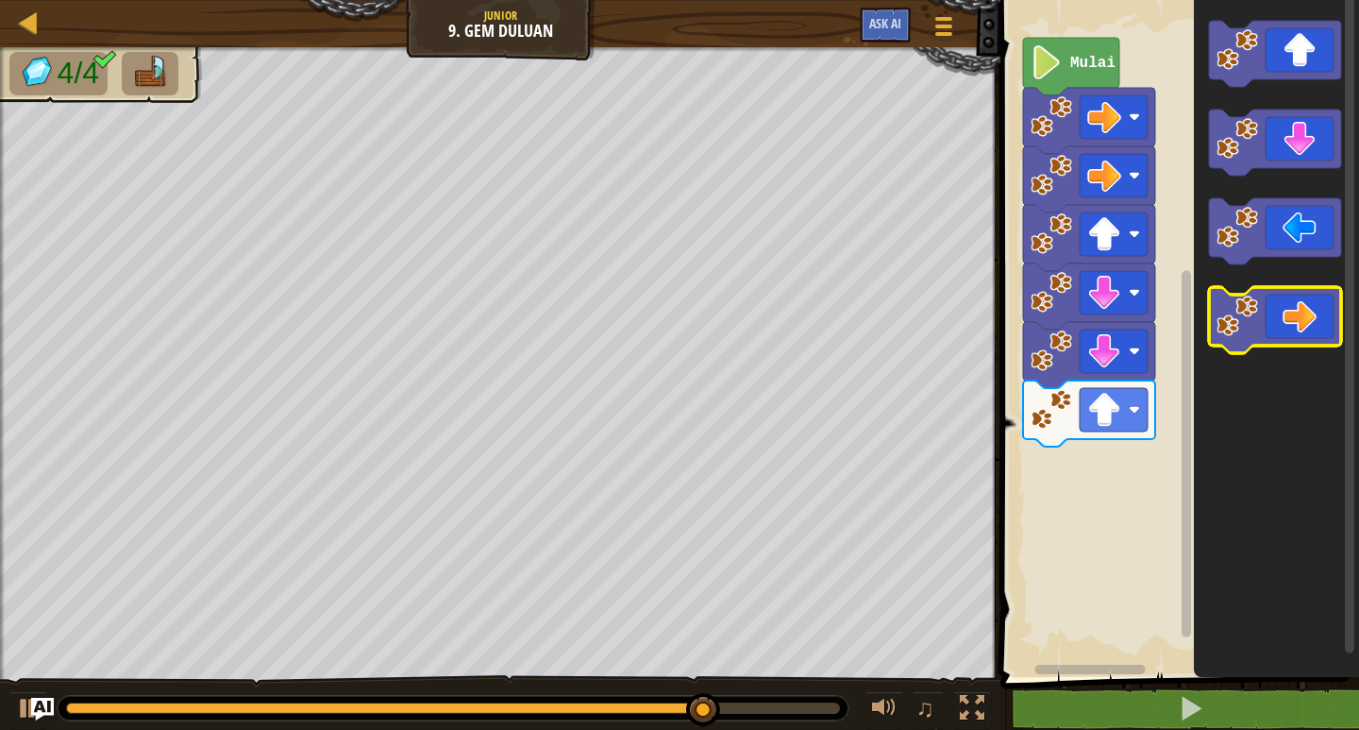
click at [1283, 319] on icon "Ruang Kerja Blockly" at bounding box center [1275, 320] width 132 height 66
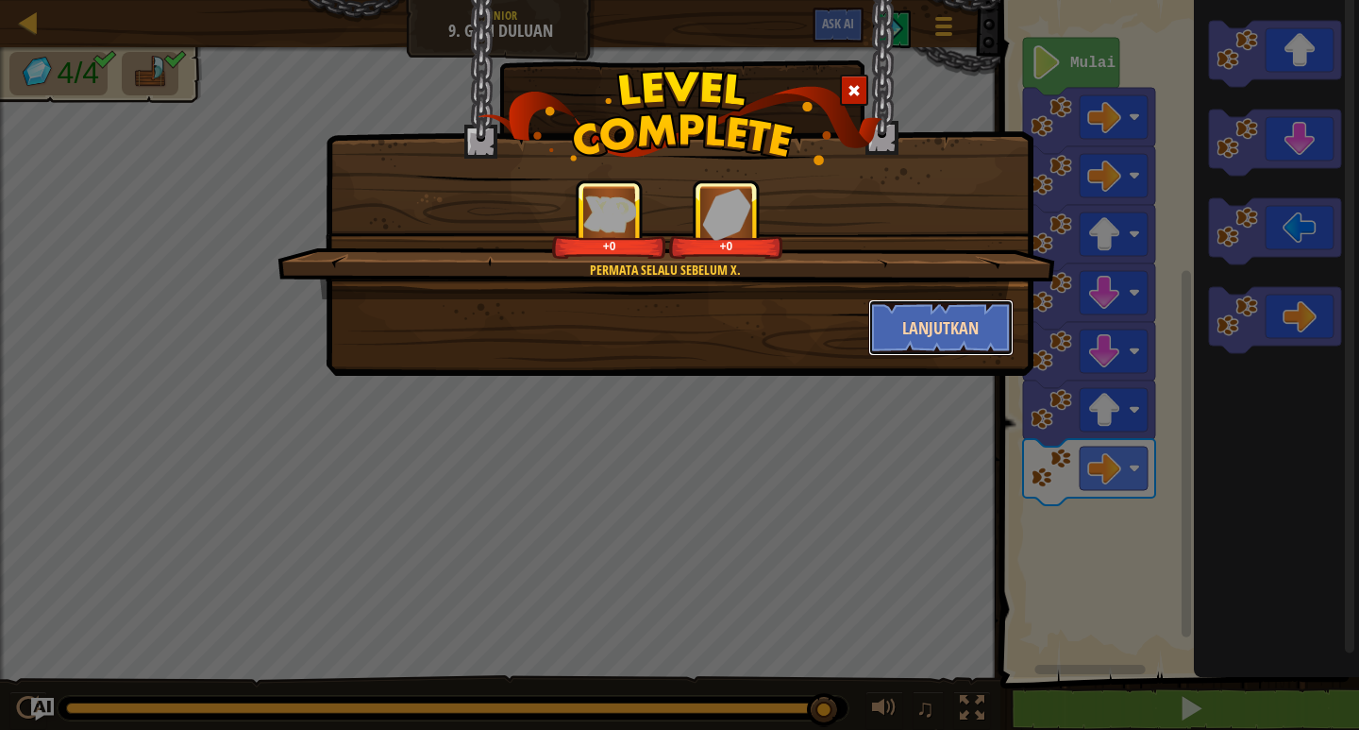
click at [932, 322] on button "Lanjutkan" at bounding box center [941, 327] width 146 height 57
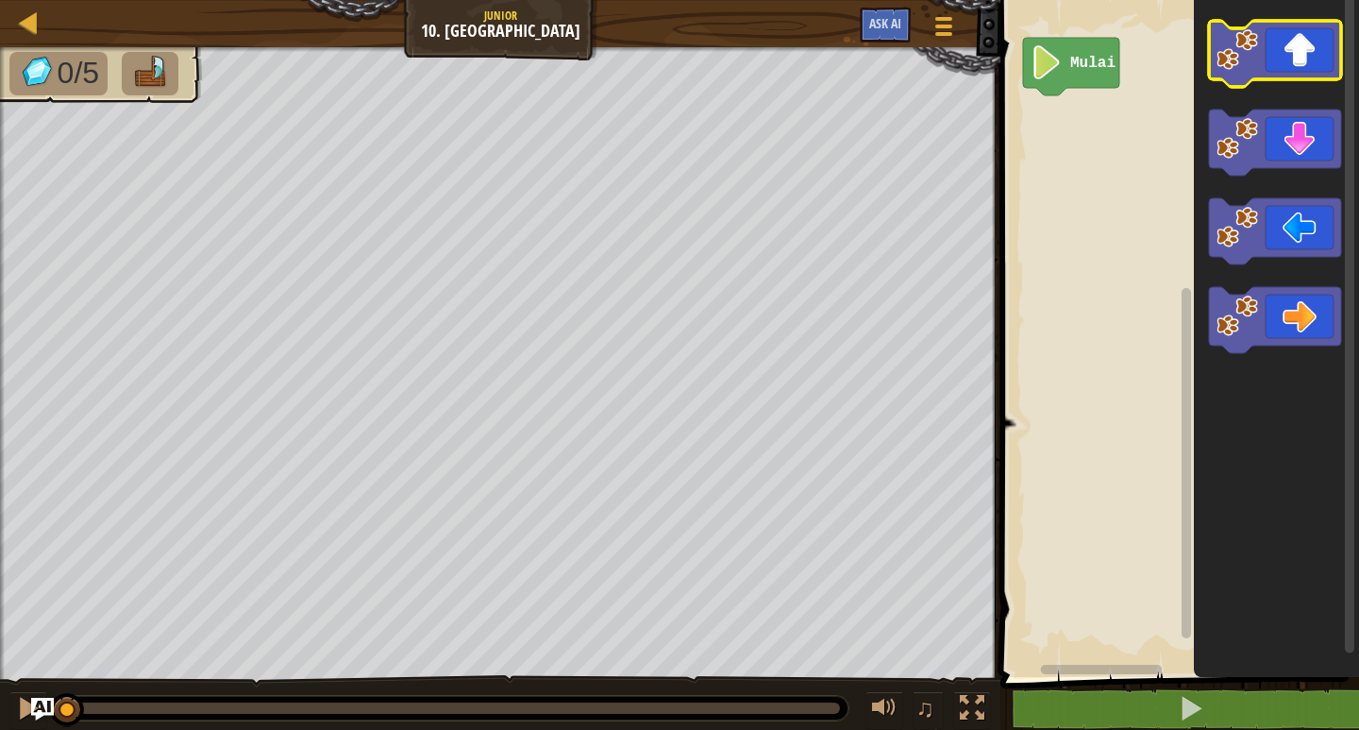
click at [1325, 54] on icon "Ruang Kerja Blockly" at bounding box center [1275, 54] width 132 height 66
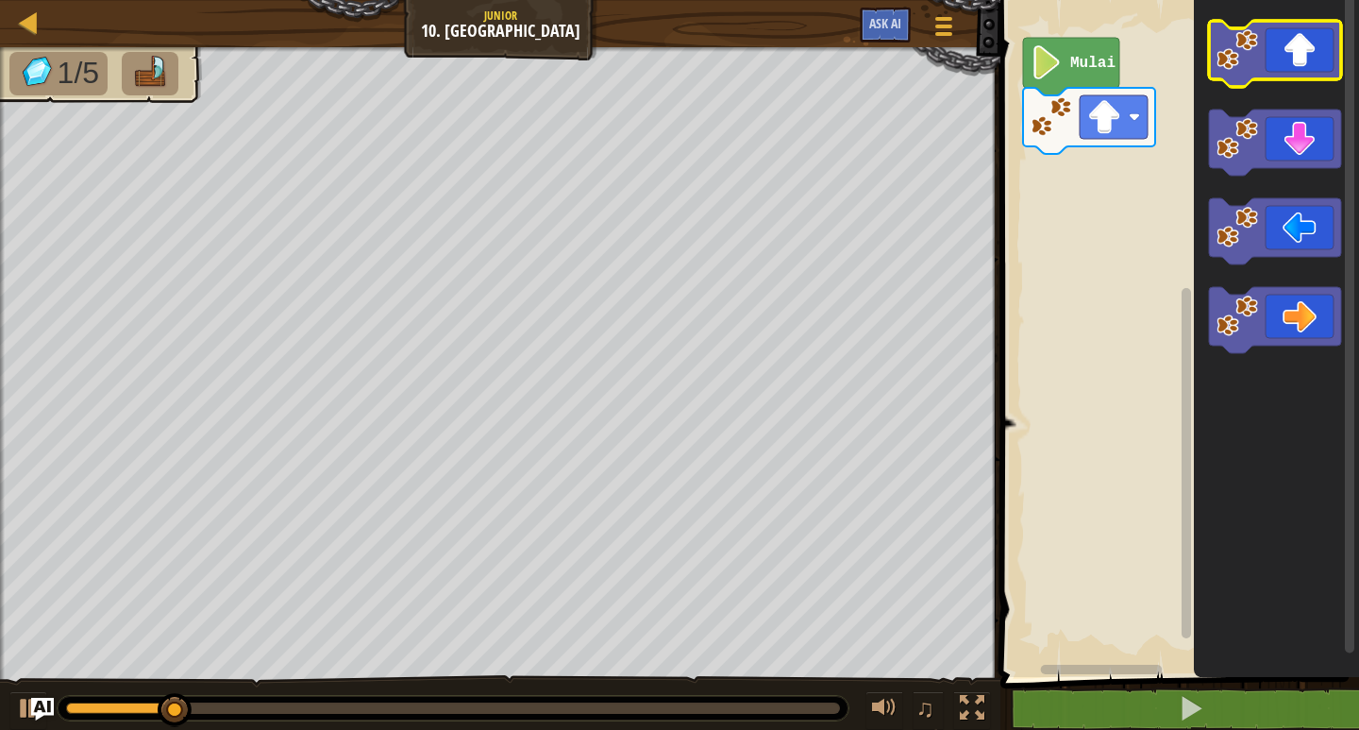
click at [1312, 63] on icon "Ruang Kerja Blockly" at bounding box center [1275, 54] width 132 height 66
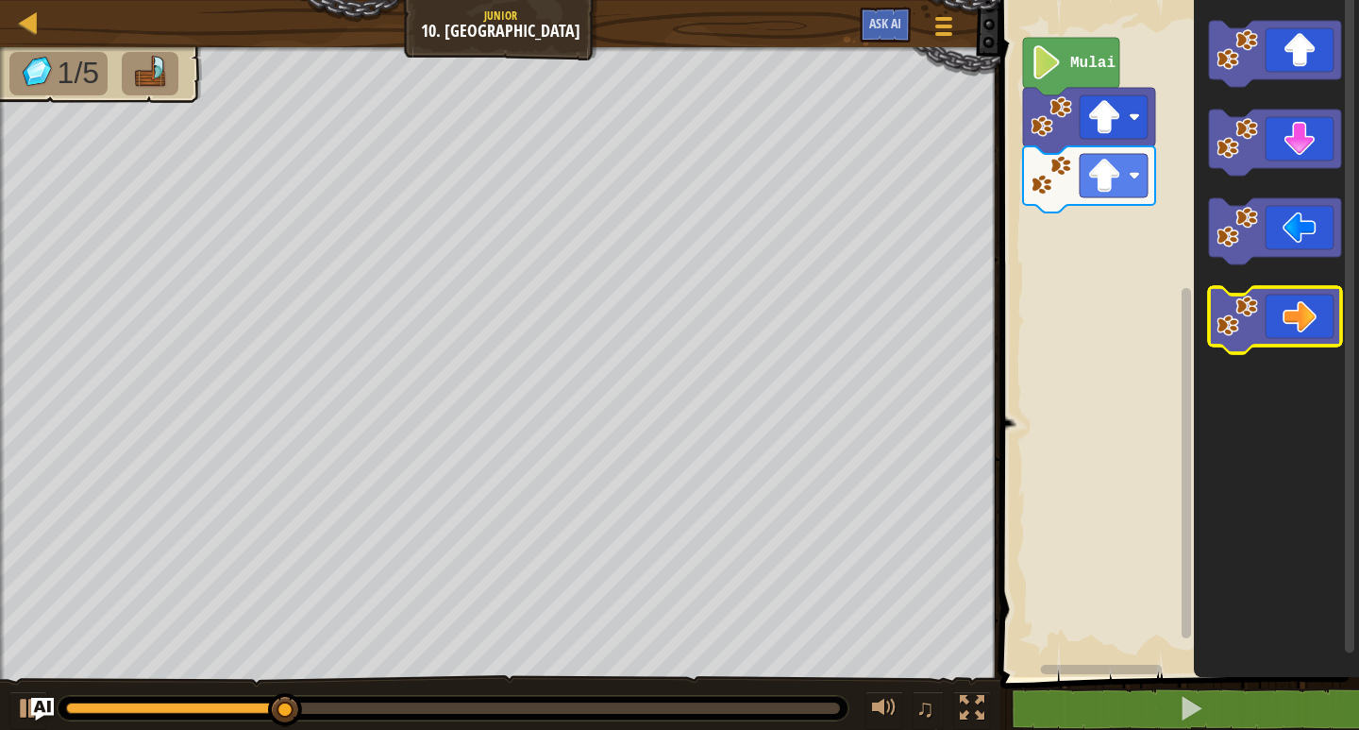
click at [1274, 295] on icon "Ruang Kerja Blockly" at bounding box center [1275, 320] width 132 height 66
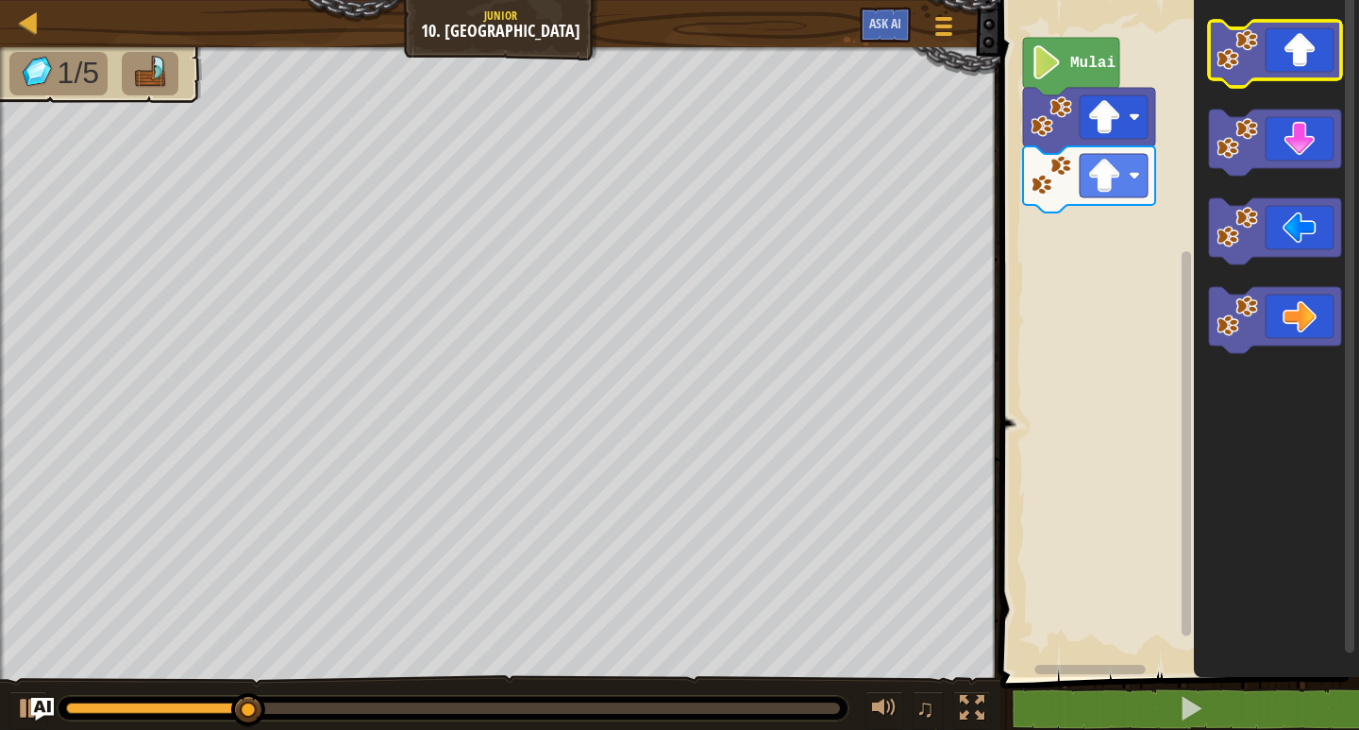
click at [1252, 61] on image "Ruang Kerja Blockly" at bounding box center [1238, 50] width 42 height 42
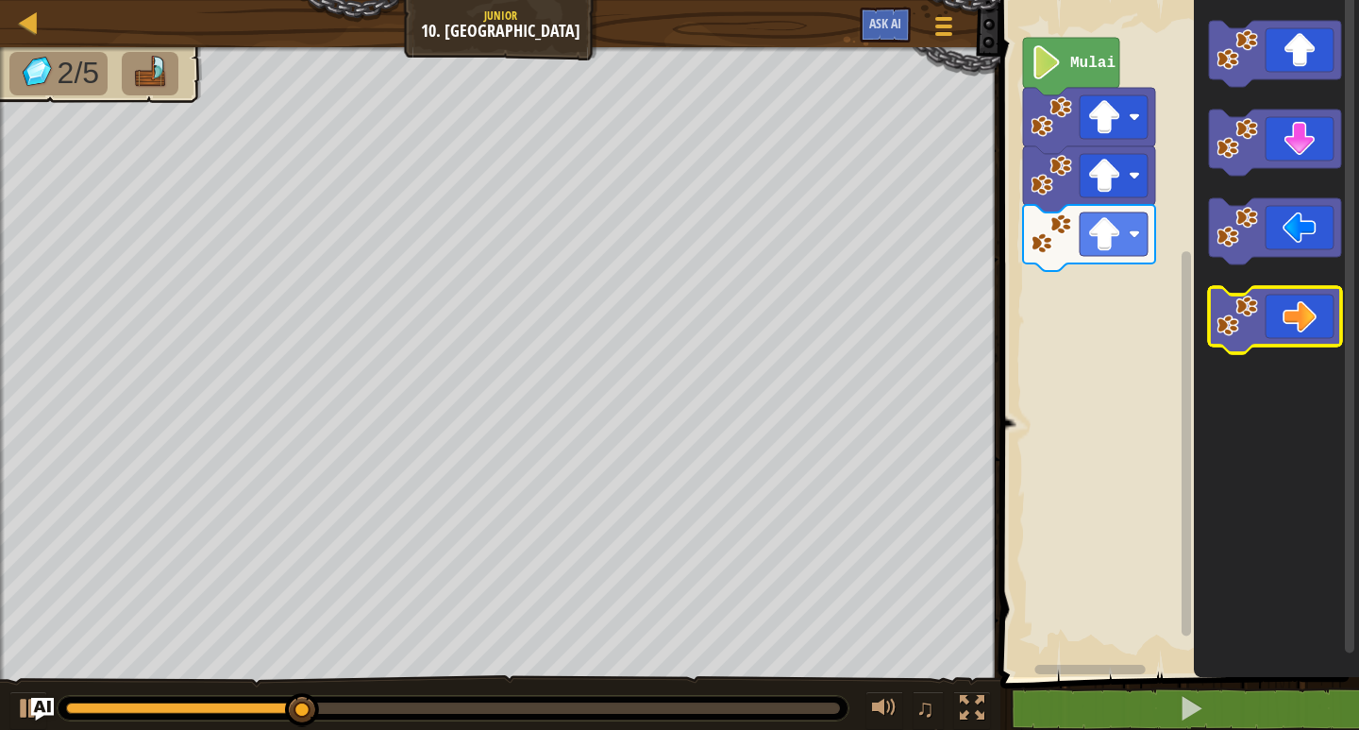
click at [1290, 306] on icon "Ruang Kerja Blockly" at bounding box center [1275, 320] width 132 height 66
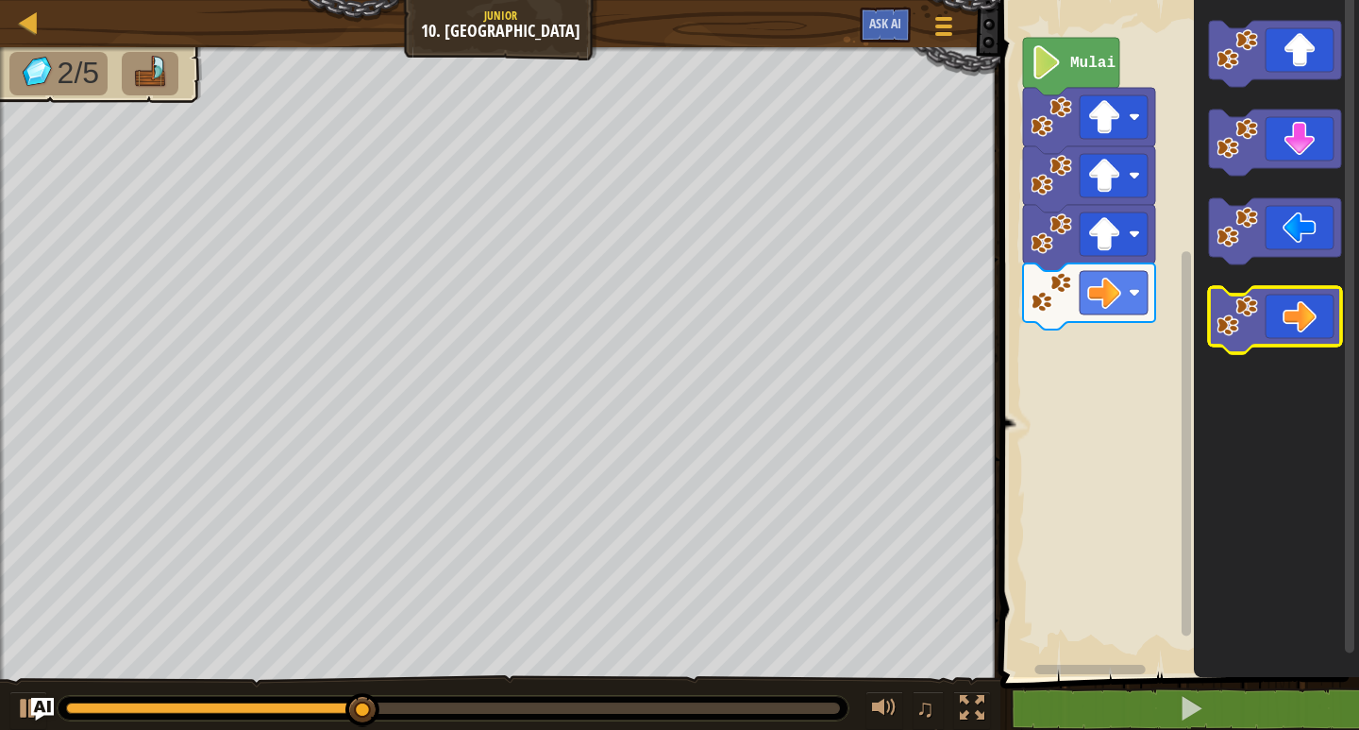
click at [1290, 321] on icon "Ruang Kerja Blockly" at bounding box center [1275, 320] width 132 height 66
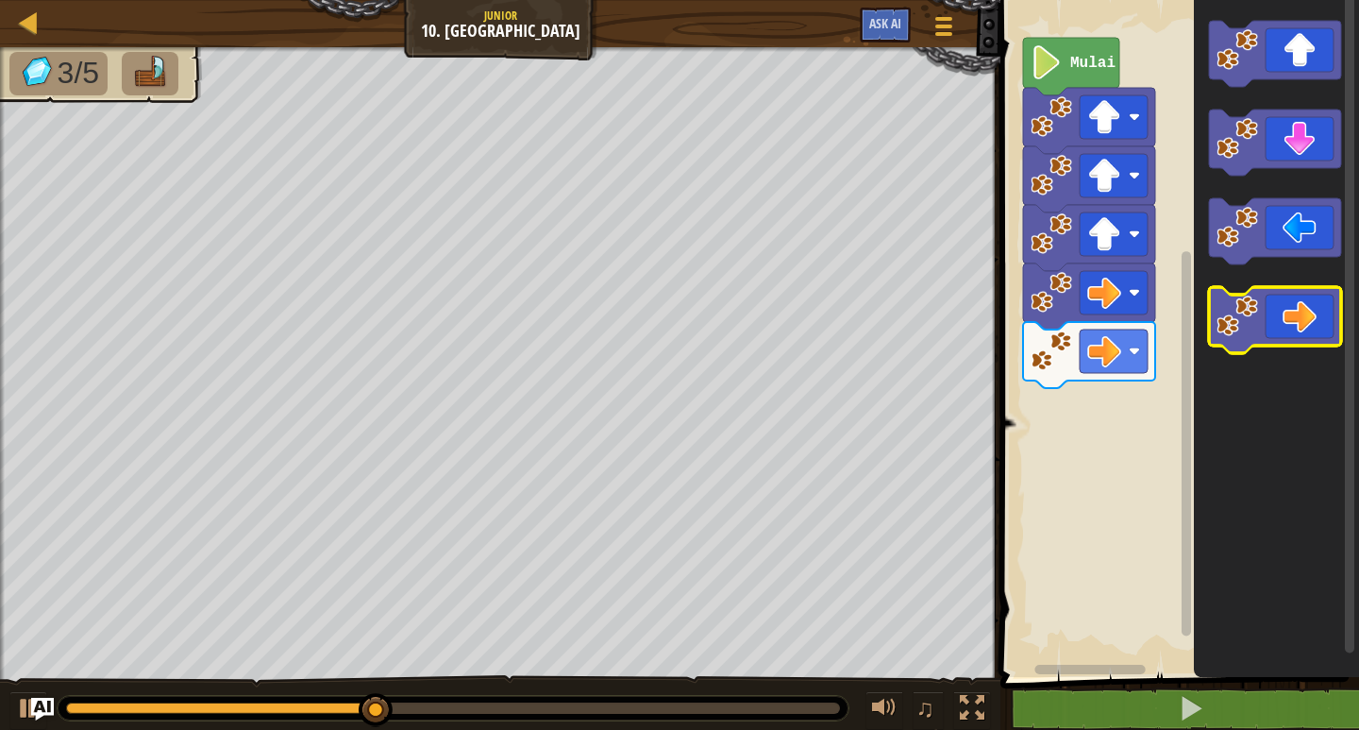
click at [1290, 321] on icon "Ruang Kerja Blockly" at bounding box center [1275, 320] width 132 height 66
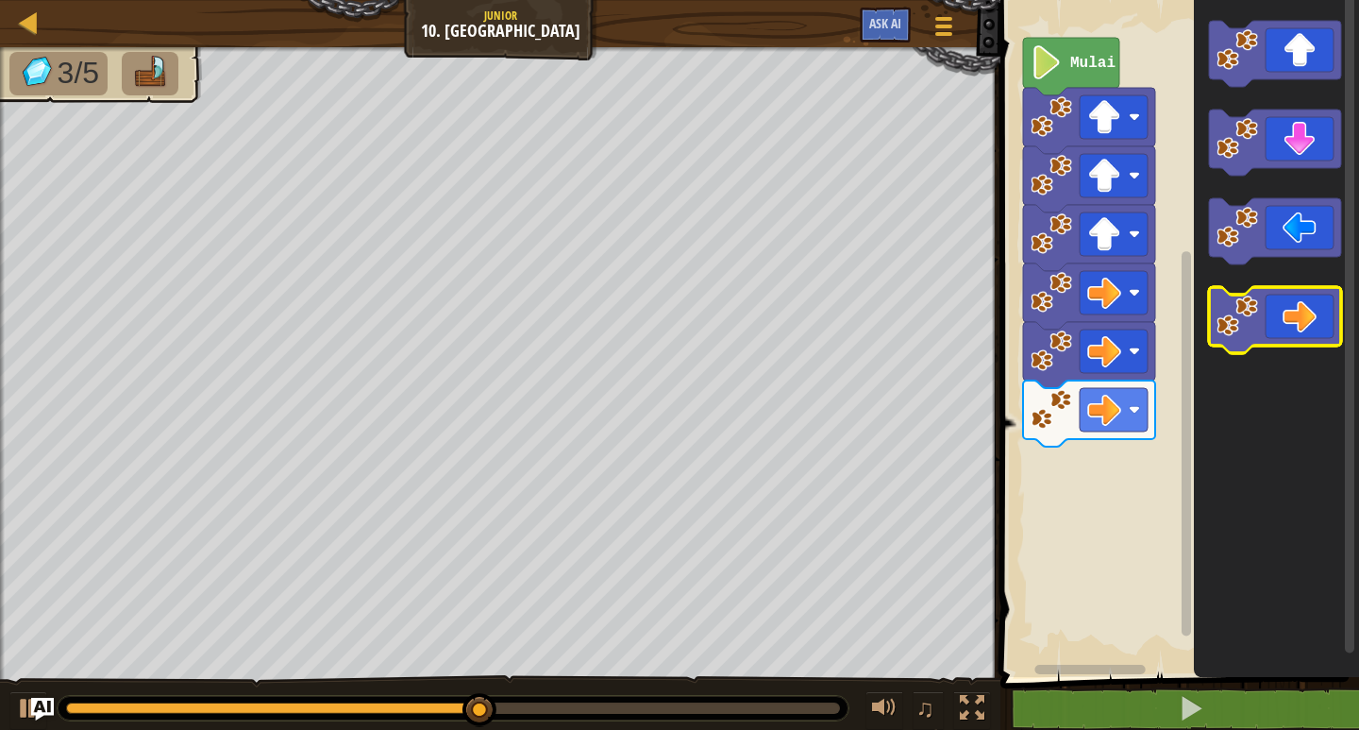
click at [1290, 321] on icon "Ruang Kerja Blockly" at bounding box center [1275, 320] width 132 height 66
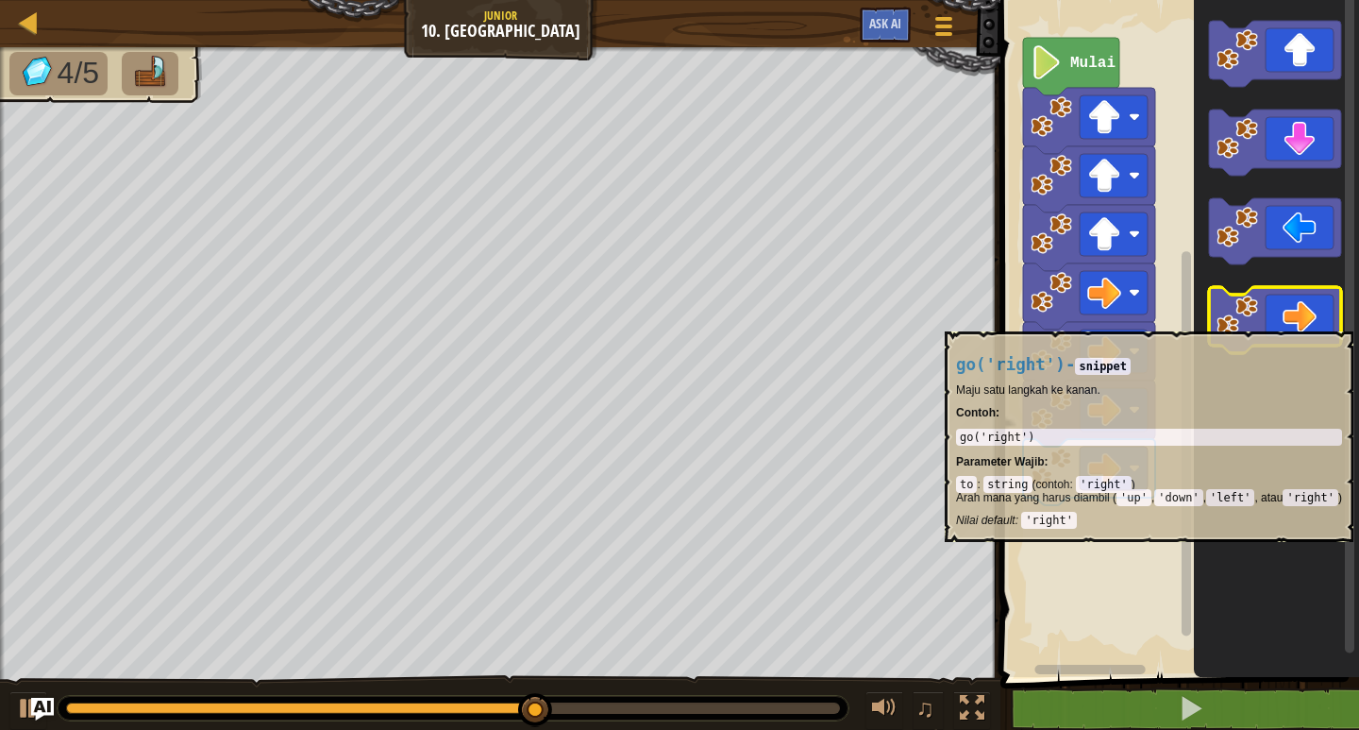
click at [1290, 322] on icon "Ruang Kerja Blockly" at bounding box center [1275, 320] width 132 height 66
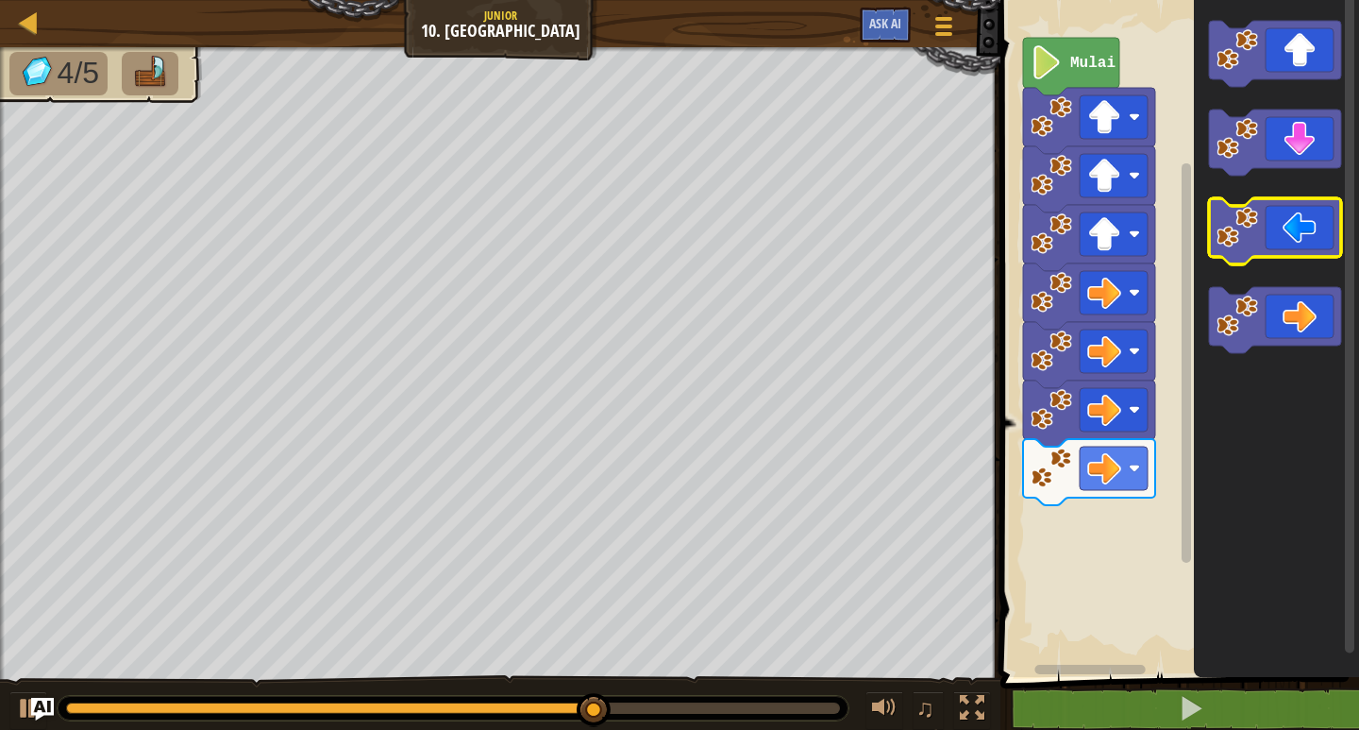
click at [1165, 521] on div "Mulai" at bounding box center [1177, 334] width 364 height 686
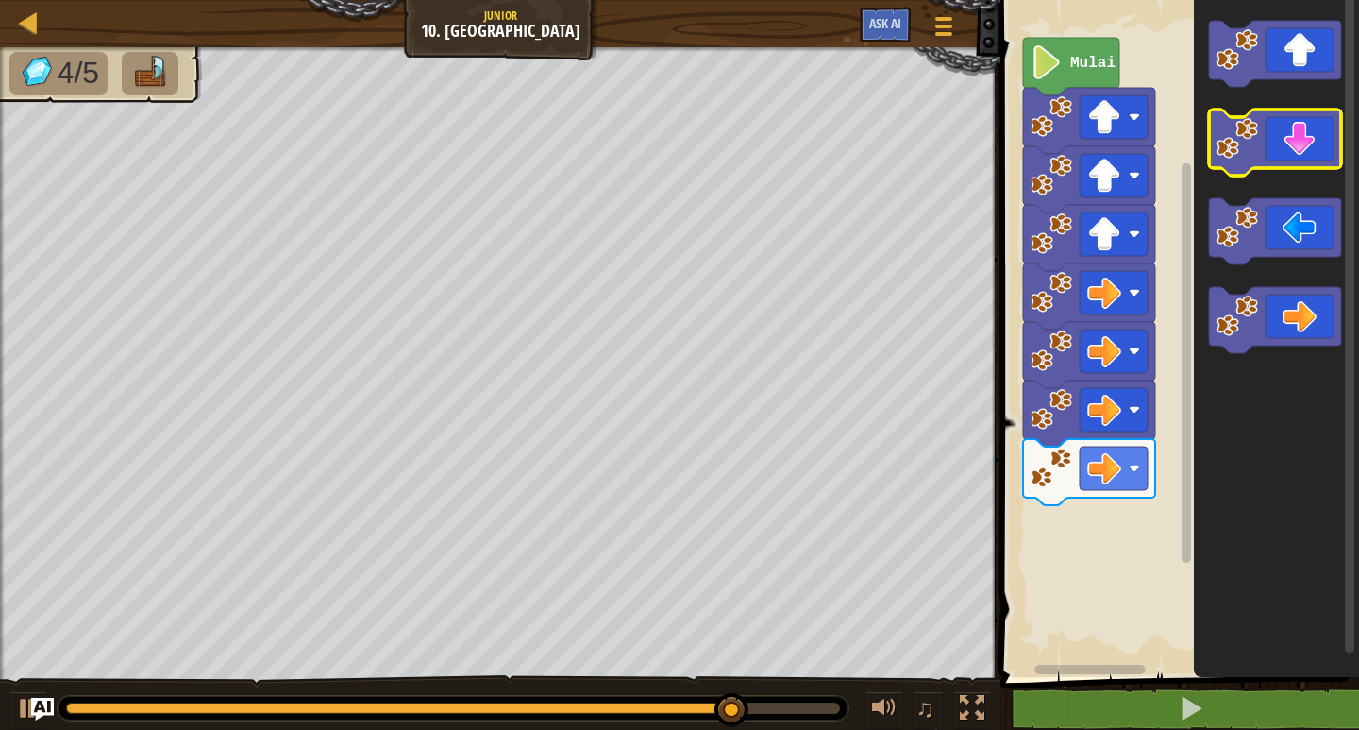
click at [1290, 163] on icon "Ruang Kerja Blockly" at bounding box center [1275, 142] width 132 height 66
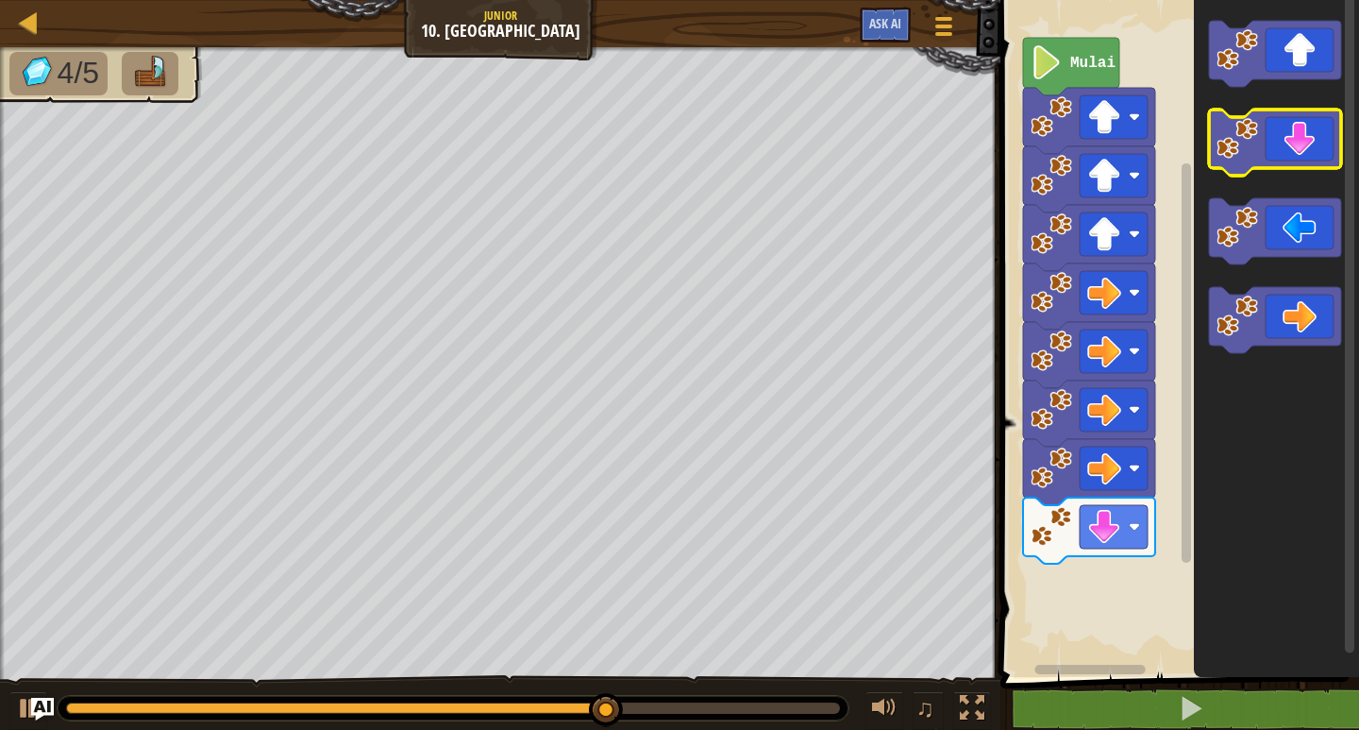
click at [1306, 126] on icon "Ruang Kerja Blockly" at bounding box center [1275, 142] width 132 height 66
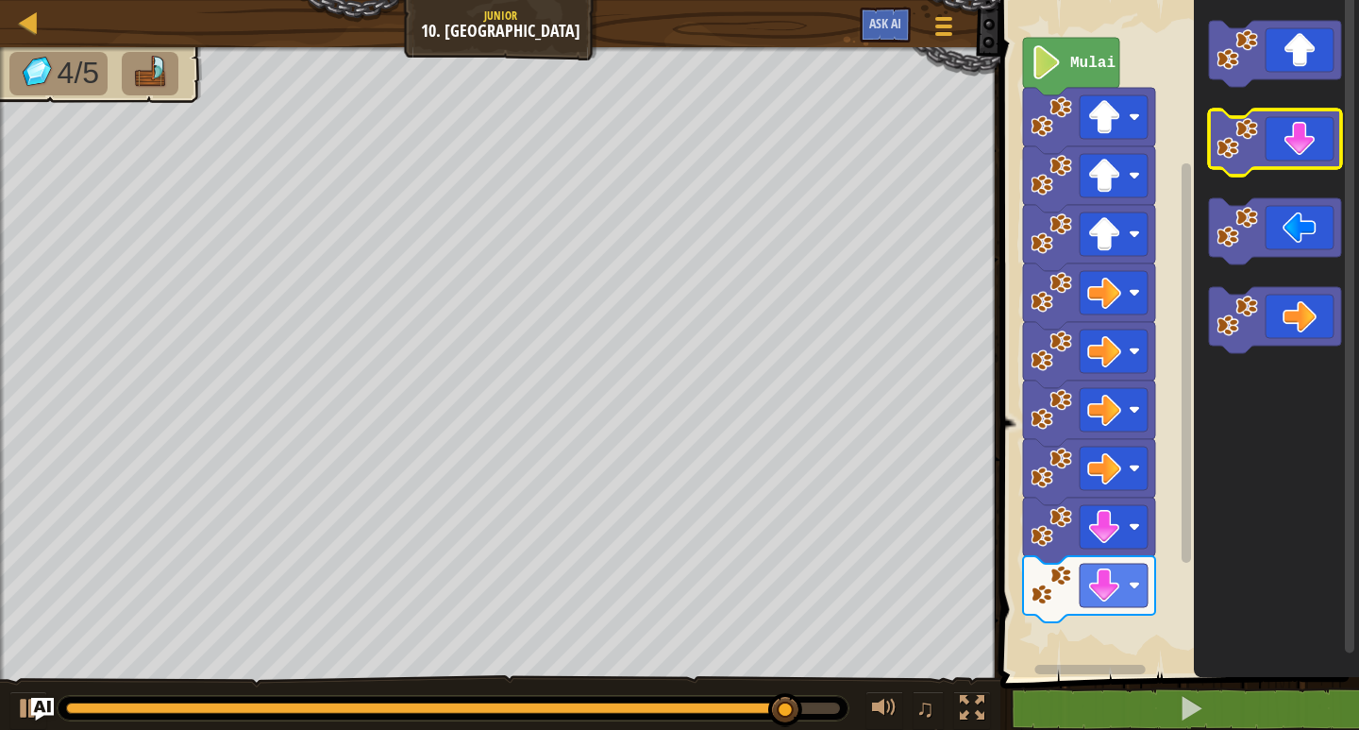
click at [1305, 156] on icon "Ruang Kerja Blockly" at bounding box center [1275, 142] width 132 height 66
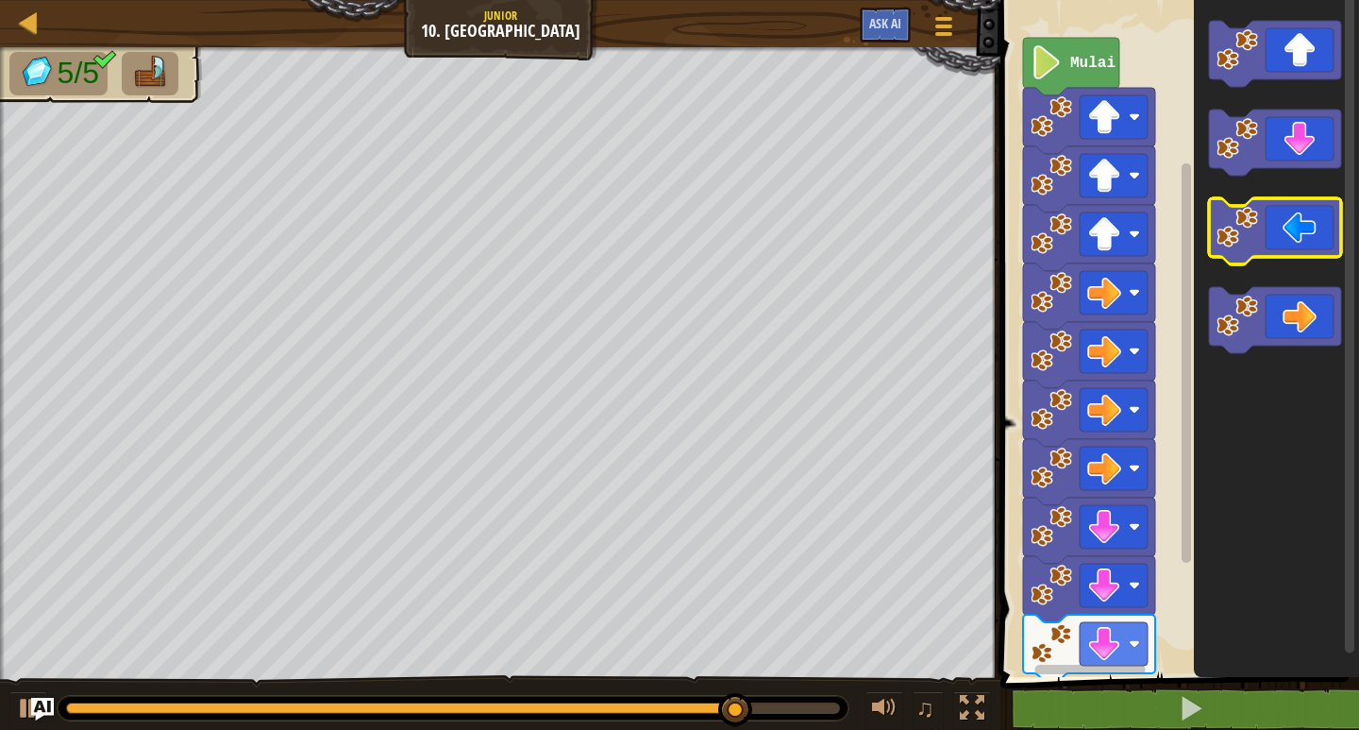
click at [1225, 235] on image "Ruang Kerja Blockly" at bounding box center [1238, 228] width 42 height 42
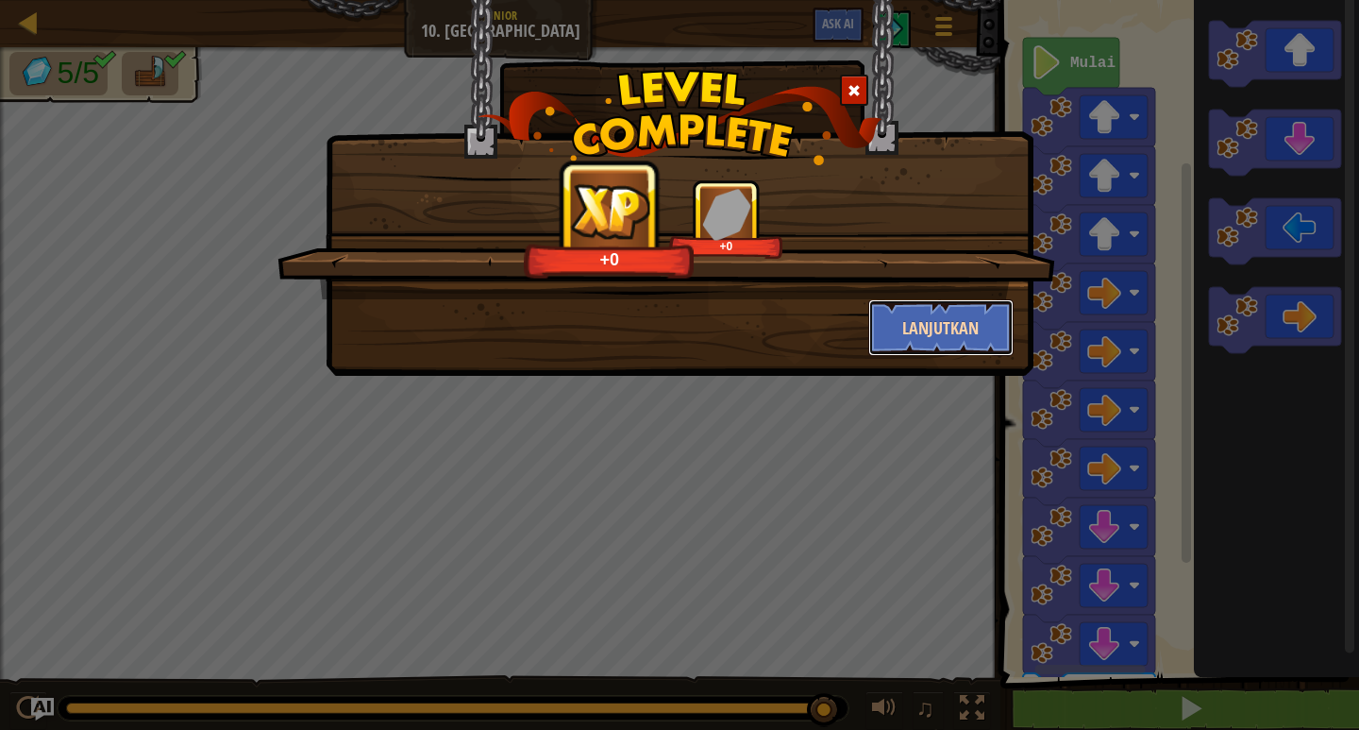
click at [916, 317] on button "Lanjutkan" at bounding box center [941, 327] width 146 height 57
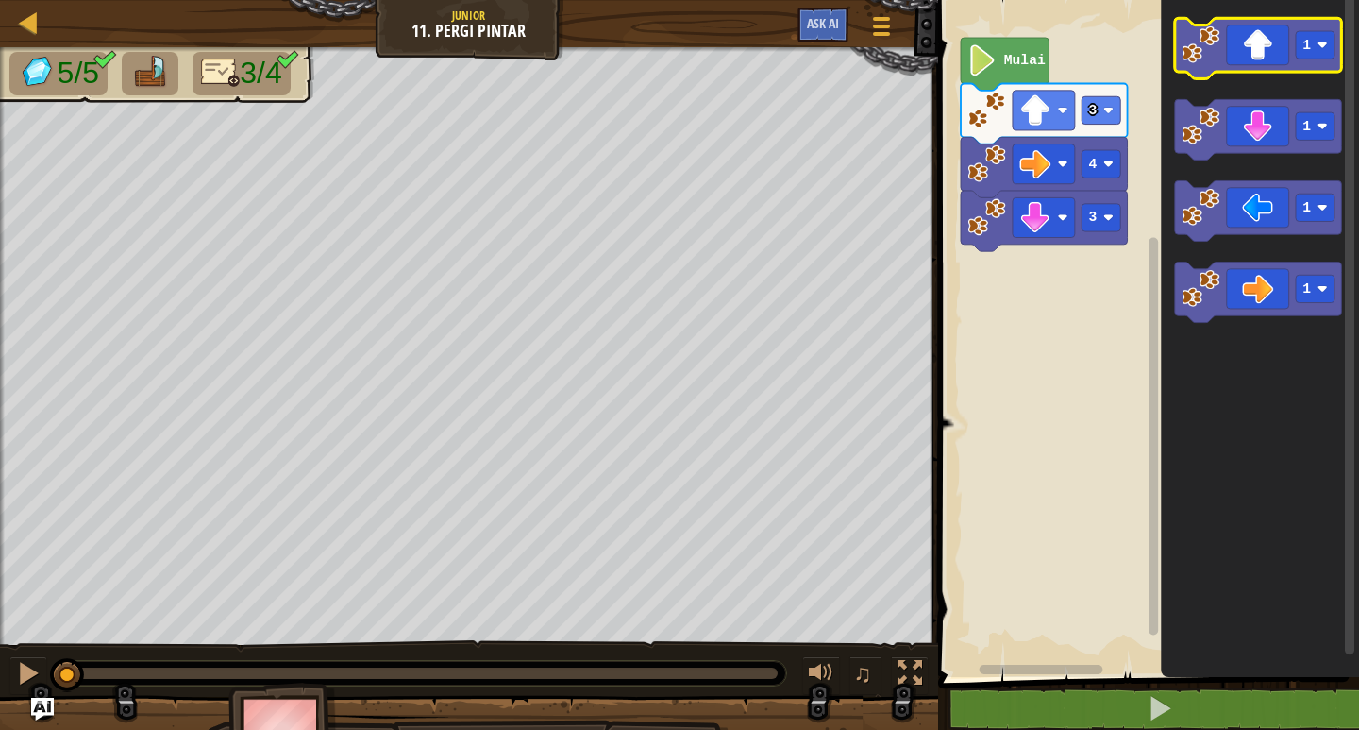
click at [1285, 60] on icon "Ruang Kerja Blockly" at bounding box center [1258, 48] width 167 height 60
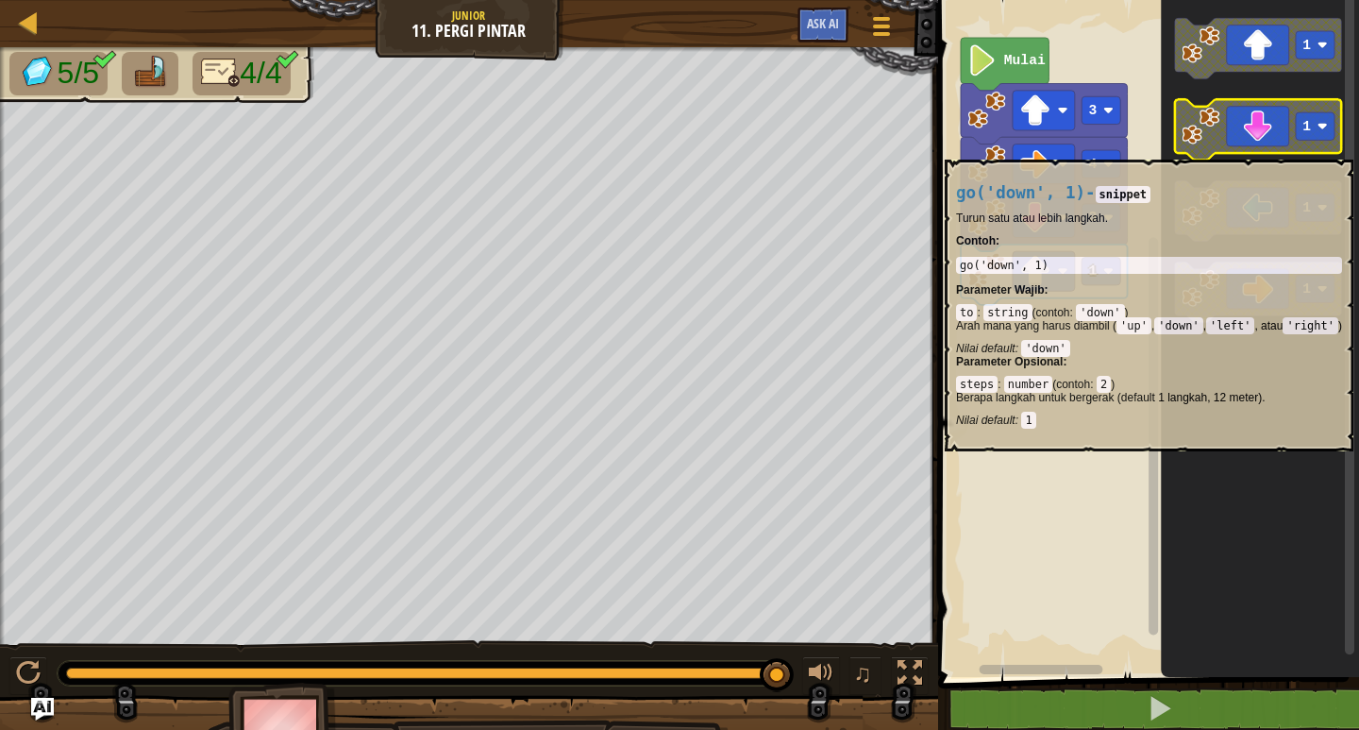
click at [1287, 150] on icon "Ruang Kerja Blockly" at bounding box center [1258, 129] width 167 height 60
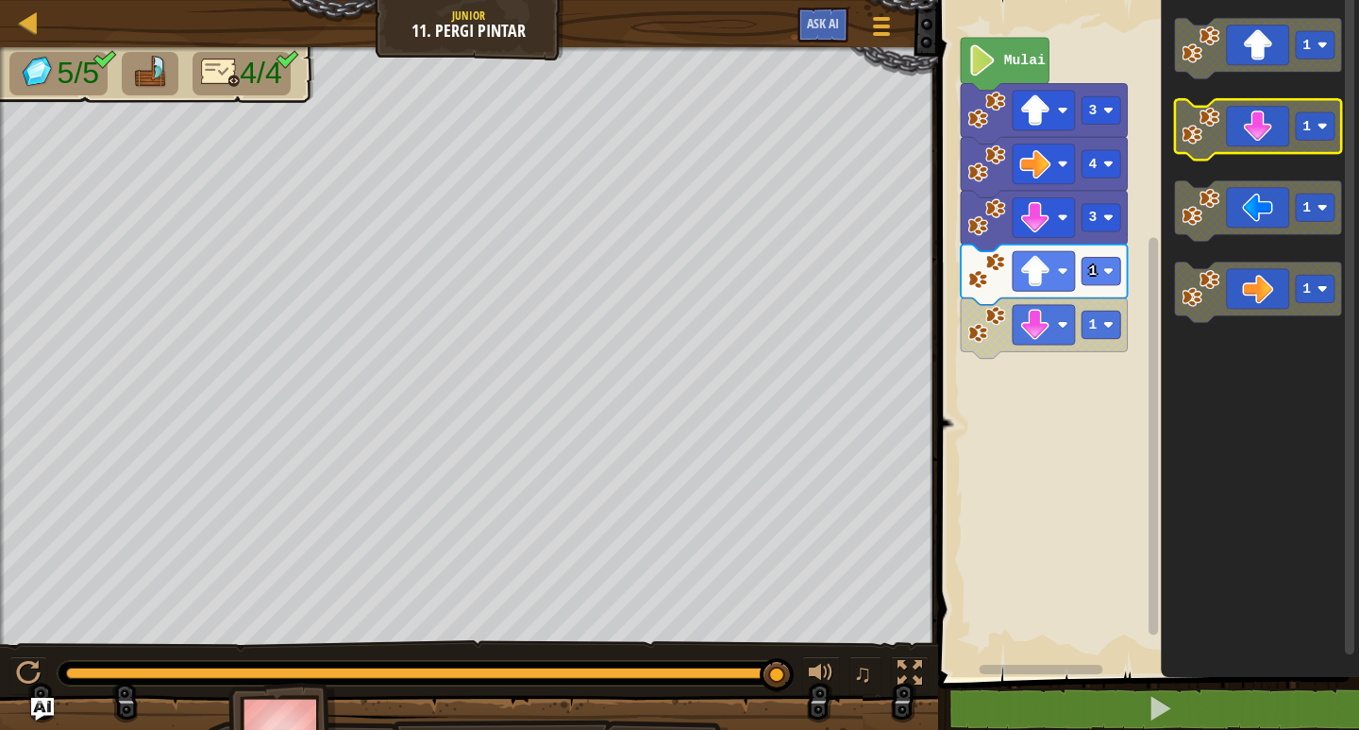
click at [1304, 147] on icon "Ruang Kerja Blockly" at bounding box center [1258, 129] width 167 height 60
click at [1305, 105] on icon "Ruang Kerja Blockly" at bounding box center [1258, 129] width 167 height 60
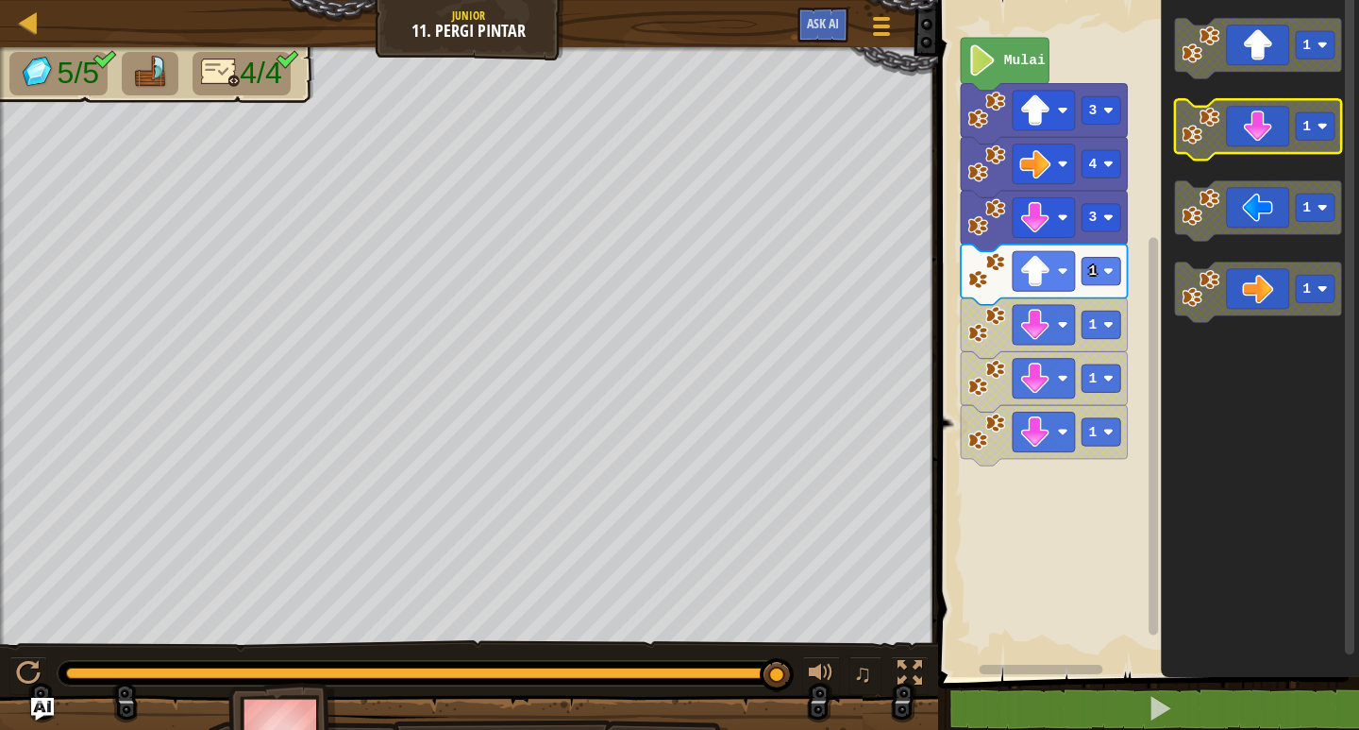
click at [1317, 125] on rect "Ruang Kerja Blockly" at bounding box center [1315, 125] width 39 height 27
click at [1265, 114] on icon "Ruang Kerja Blockly" at bounding box center [1258, 129] width 167 height 60
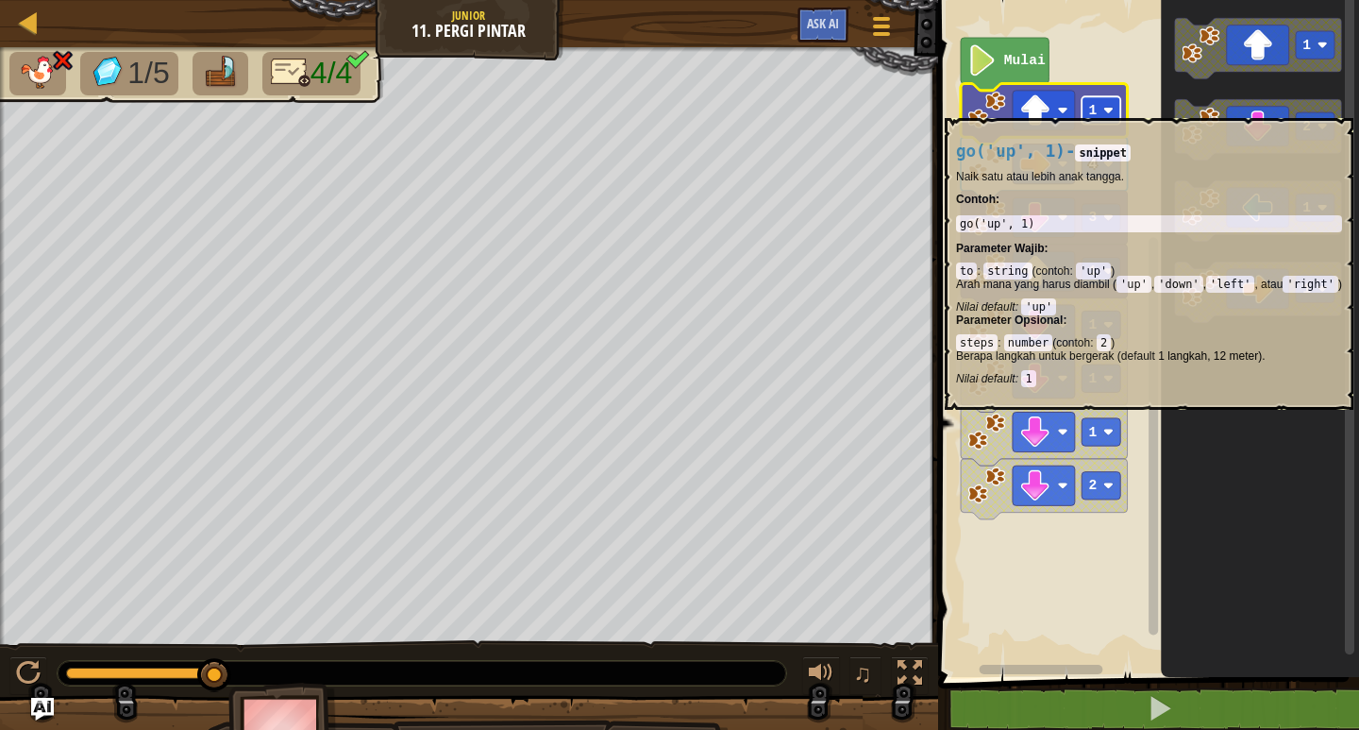
click at [1094, 109] on text "1" at bounding box center [1092, 110] width 8 height 15
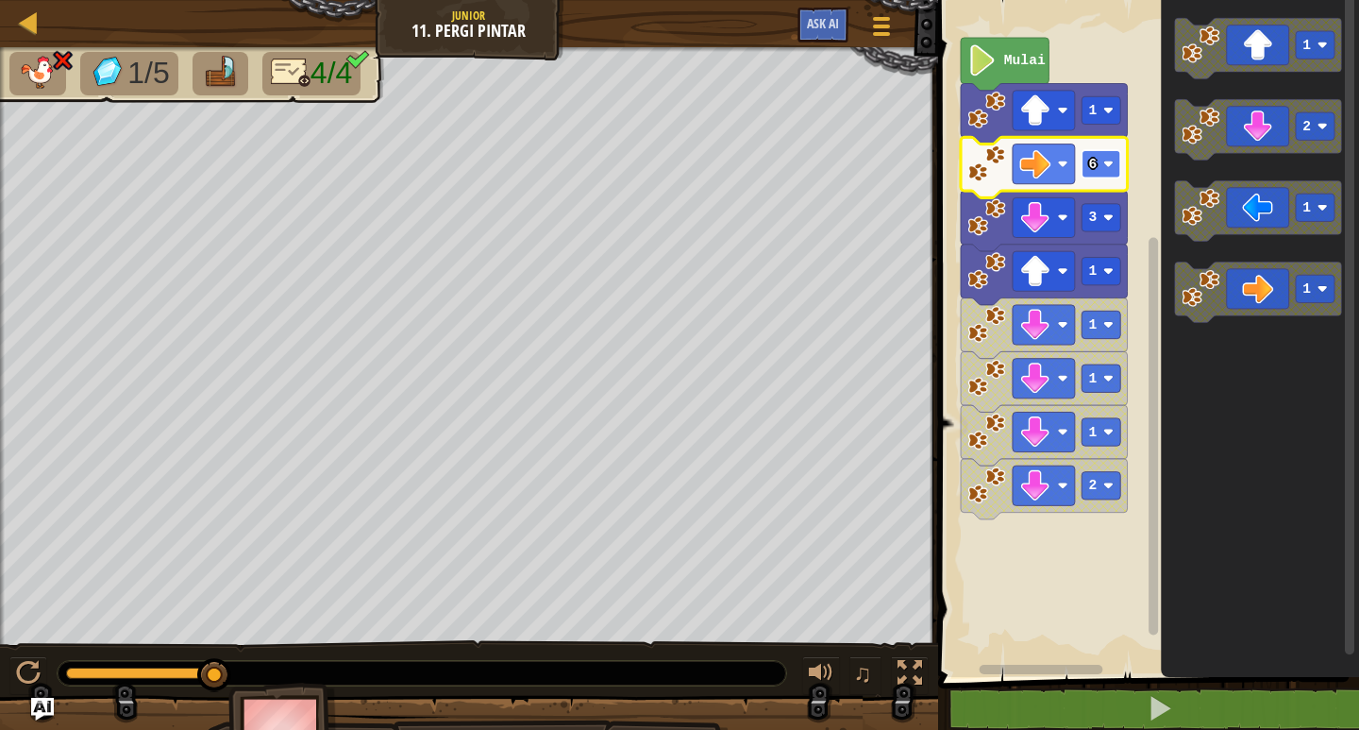
click at [1106, 156] on rect "Ruang Kerja Blockly" at bounding box center [1101, 163] width 39 height 27
click at [1118, 168] on rect "Ruang Kerja Blockly" at bounding box center [1101, 163] width 39 height 27
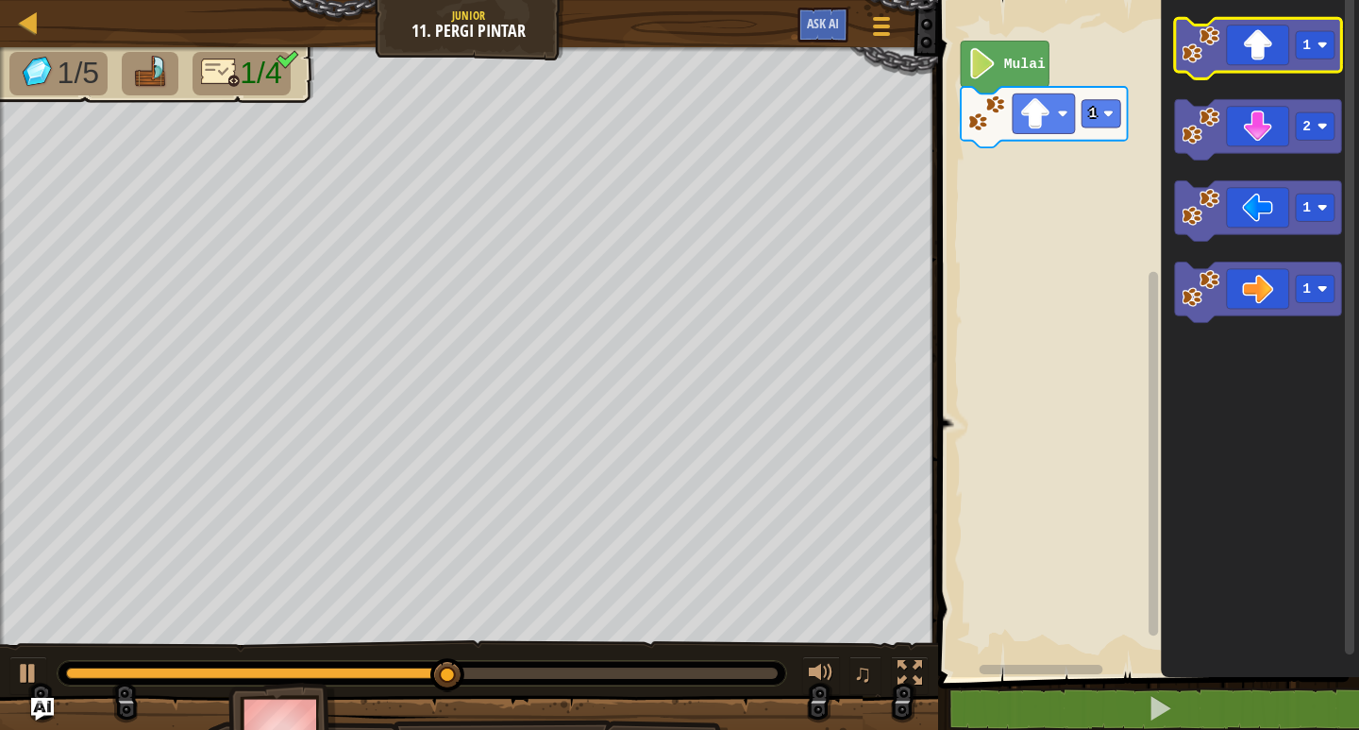
click at [1277, 51] on icon "Ruang Kerja Blockly" at bounding box center [1258, 48] width 167 height 60
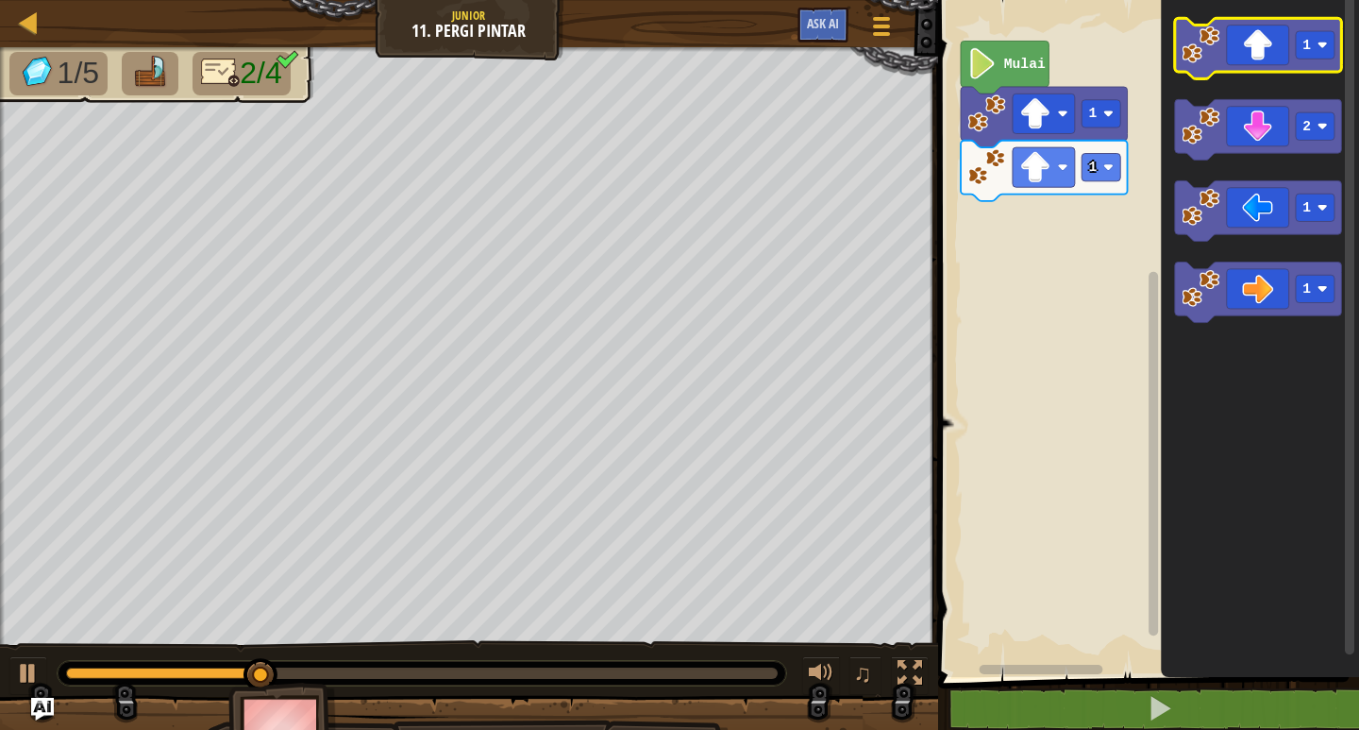
click at [1242, 37] on icon "Ruang Kerja Blockly" at bounding box center [1258, 48] width 167 height 60
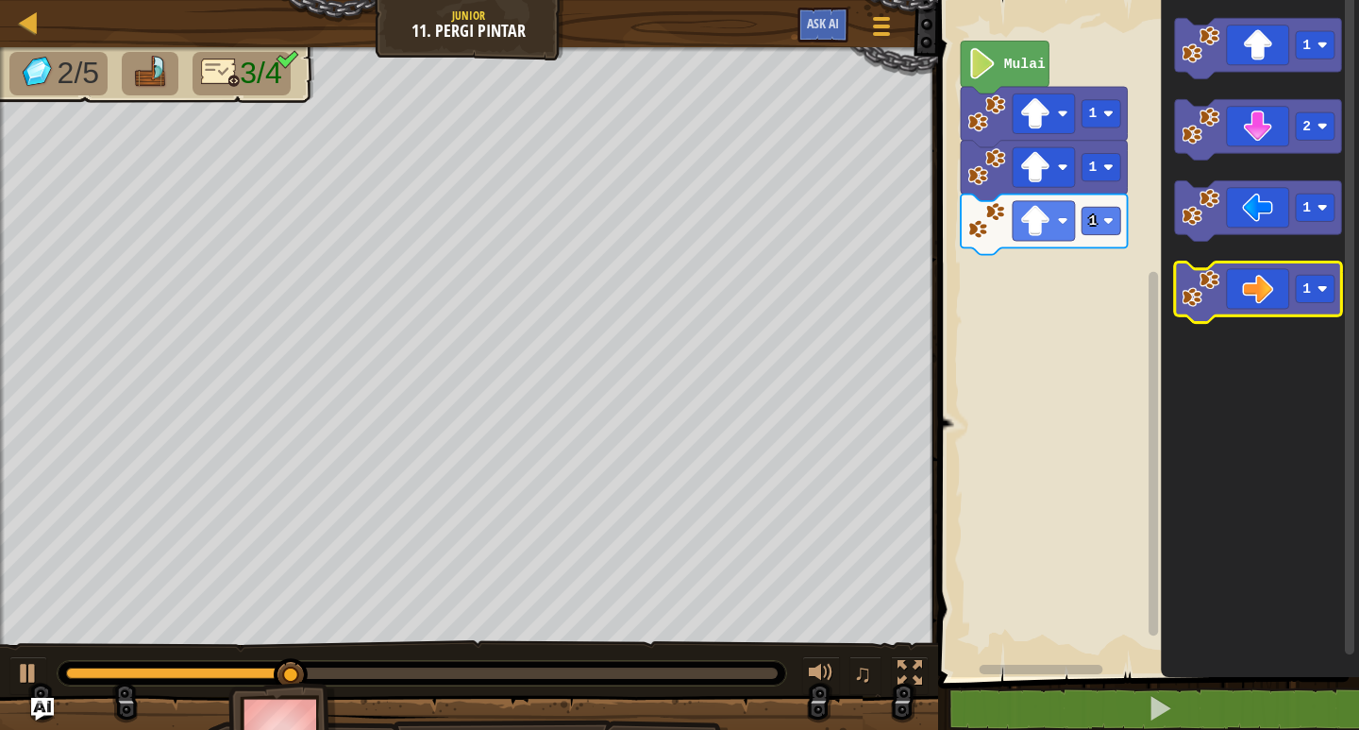
click at [1262, 282] on icon "Ruang Kerja Blockly" at bounding box center [1258, 292] width 167 height 60
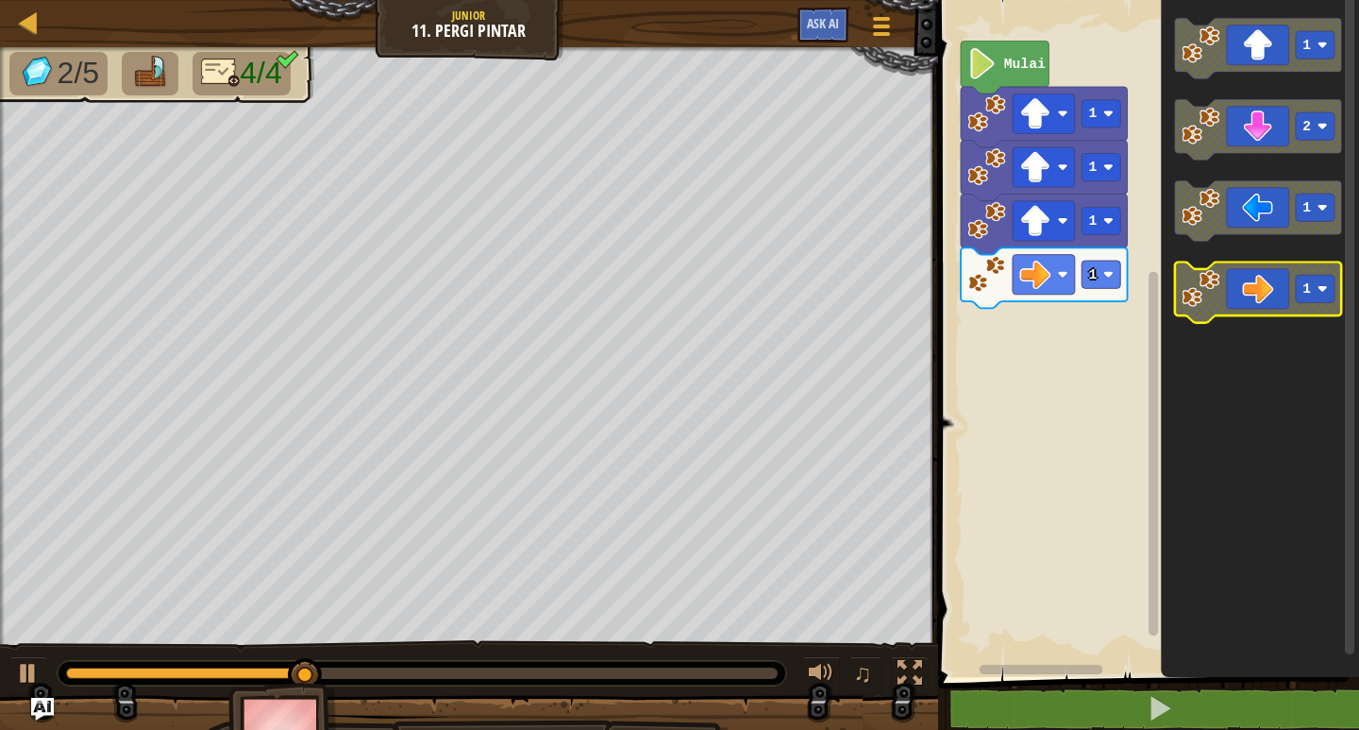
click at [1256, 288] on icon "Ruang Kerja Blockly" at bounding box center [1258, 292] width 167 height 60
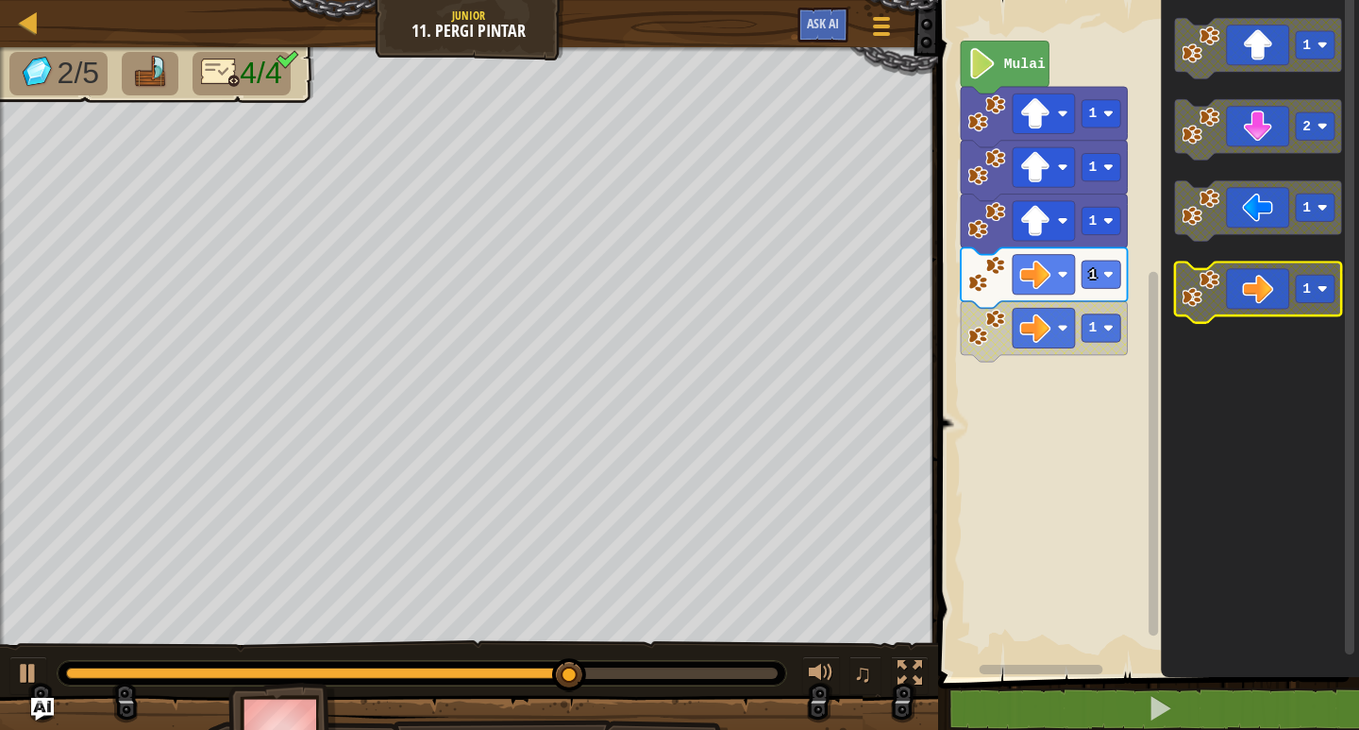
click at [1256, 294] on icon "Ruang Kerja Blockly" at bounding box center [1258, 292] width 167 height 60
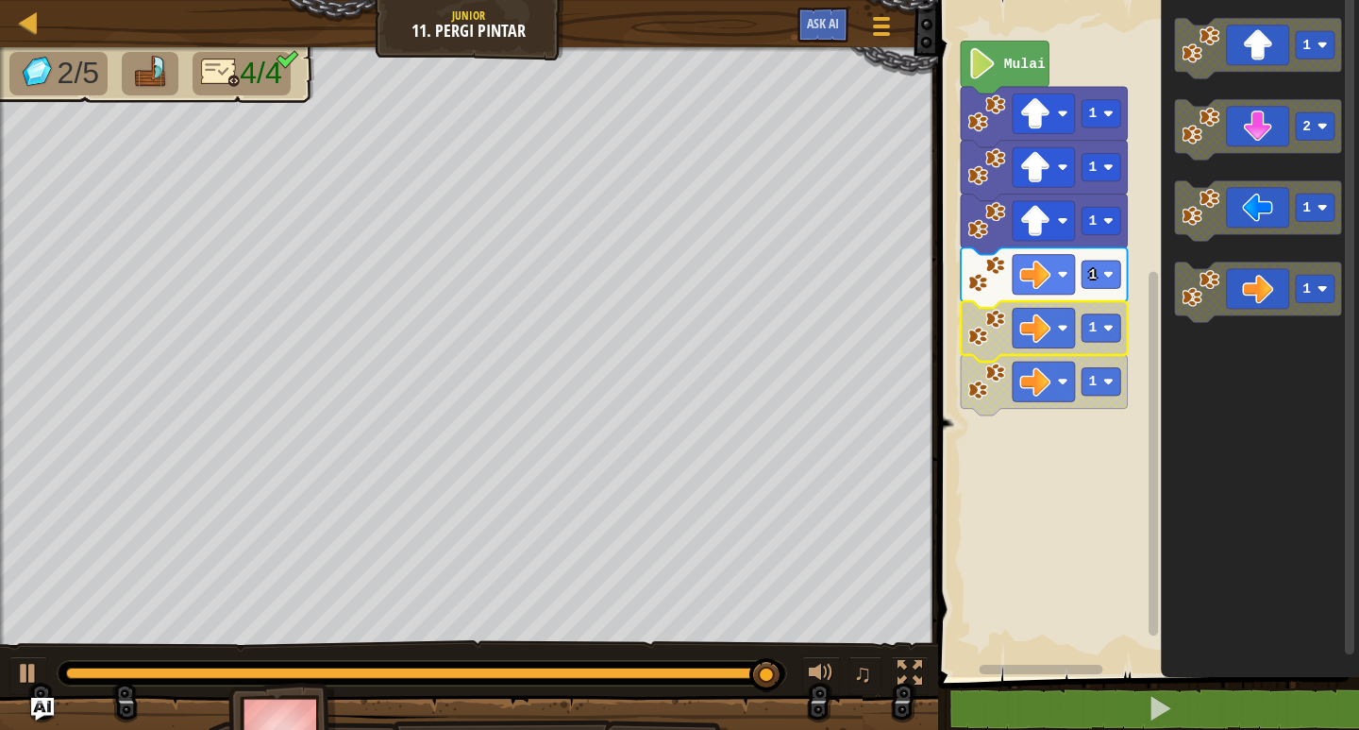
click at [1123, 345] on icon "Ruang Kerja Blockly" at bounding box center [1044, 331] width 167 height 60
click at [1090, 324] on text "1" at bounding box center [1092, 327] width 8 height 15
click at [1105, 332] on image "Ruang Kerja Blockly" at bounding box center [1108, 328] width 10 height 10
click at [1104, 368] on rect "Ruang Kerja Blockly" at bounding box center [1101, 381] width 39 height 27
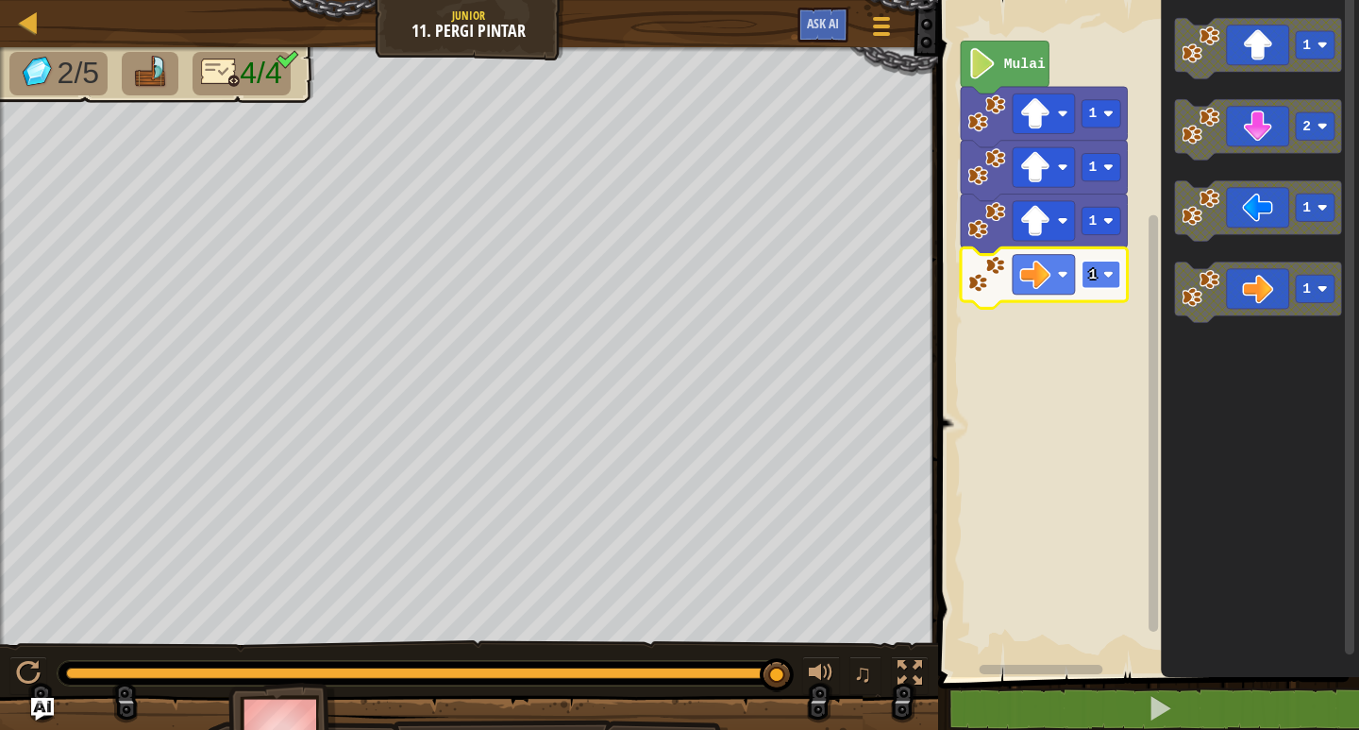
click at [1098, 278] on rect "Ruang Kerja Blockly" at bounding box center [1101, 273] width 39 height 27
click at [1088, 280] on text "3" at bounding box center [1092, 274] width 8 height 15
click at [1087, 282] on g "1" at bounding box center [1101, 273] width 39 height 27
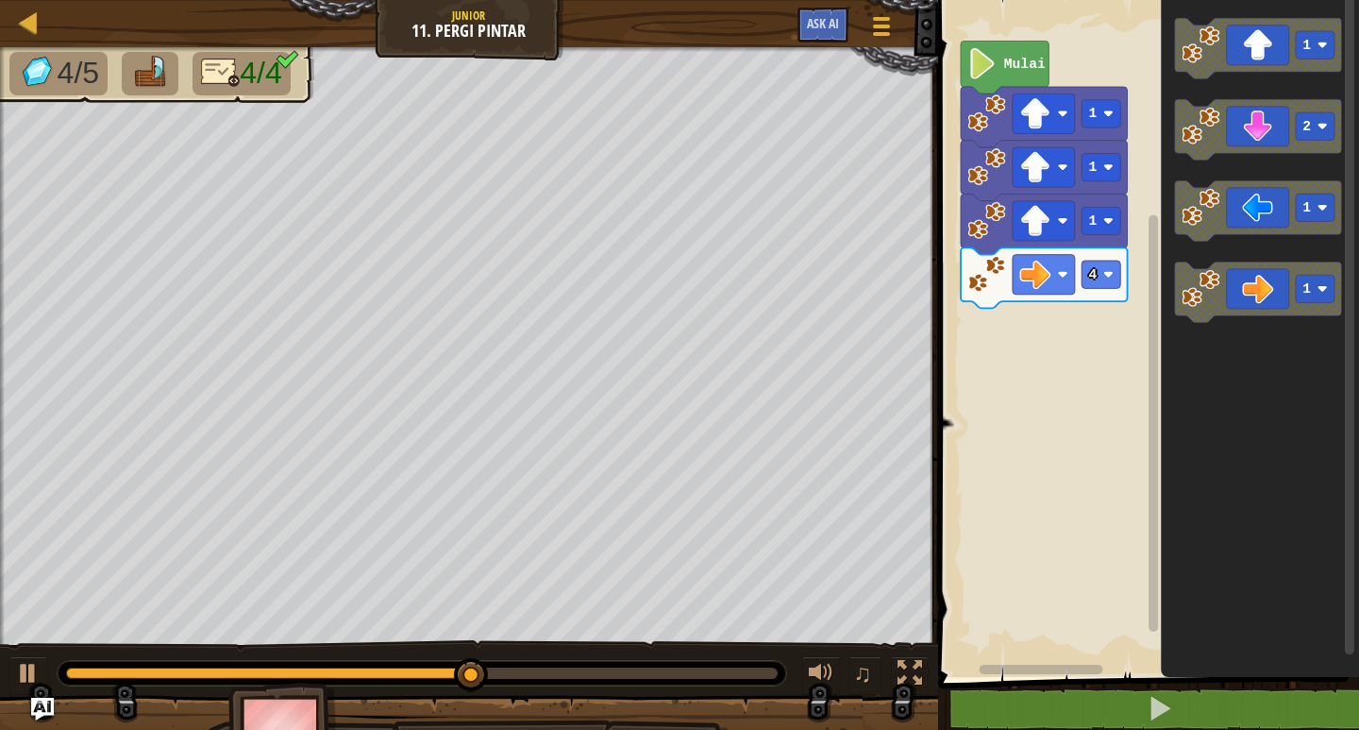
click at [1150, 194] on div "Mulai 1 1 1 4 1 2 1 1" at bounding box center [1145, 334] width 427 height 686
click at [1237, 142] on icon "Ruang Kerja Blockly" at bounding box center [1258, 129] width 167 height 60
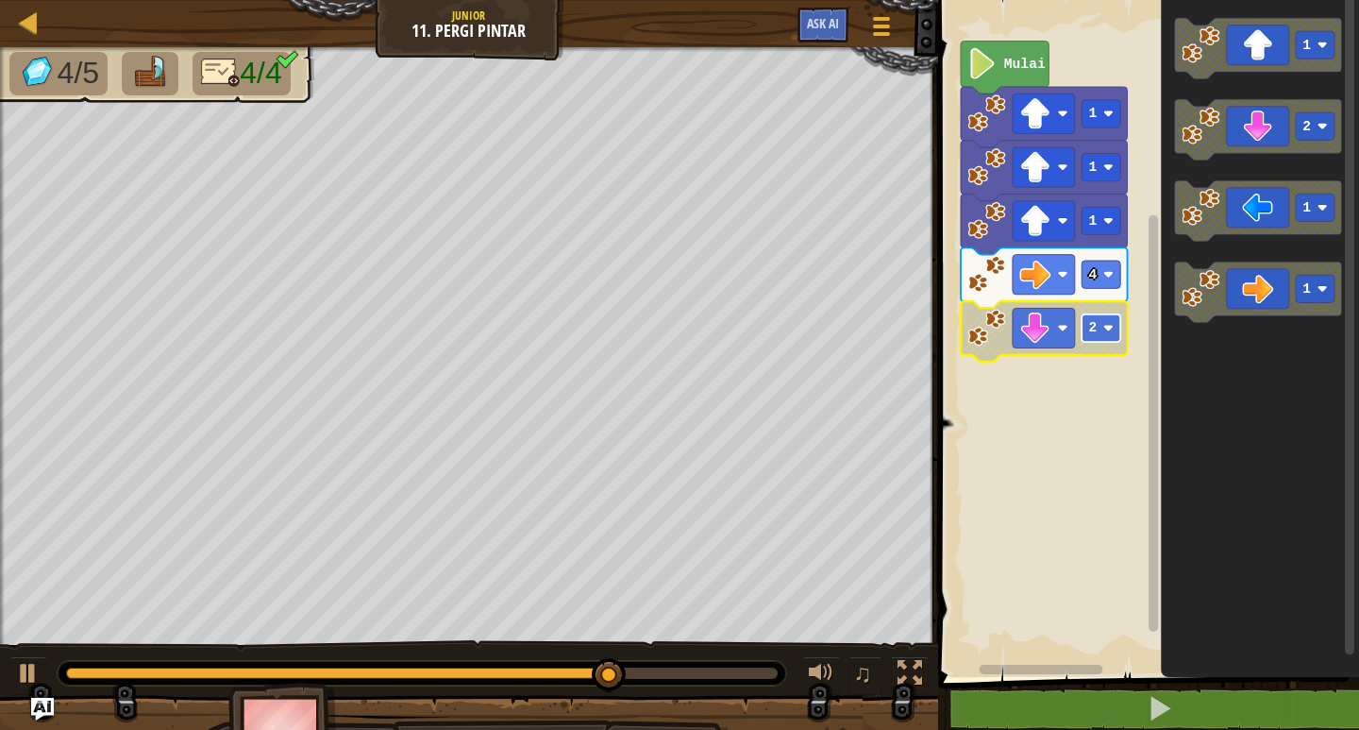
click at [1110, 332] on image "Ruang Kerja Blockly" at bounding box center [1108, 328] width 10 height 10
click at [1095, 321] on text "3" at bounding box center [1092, 327] width 8 height 15
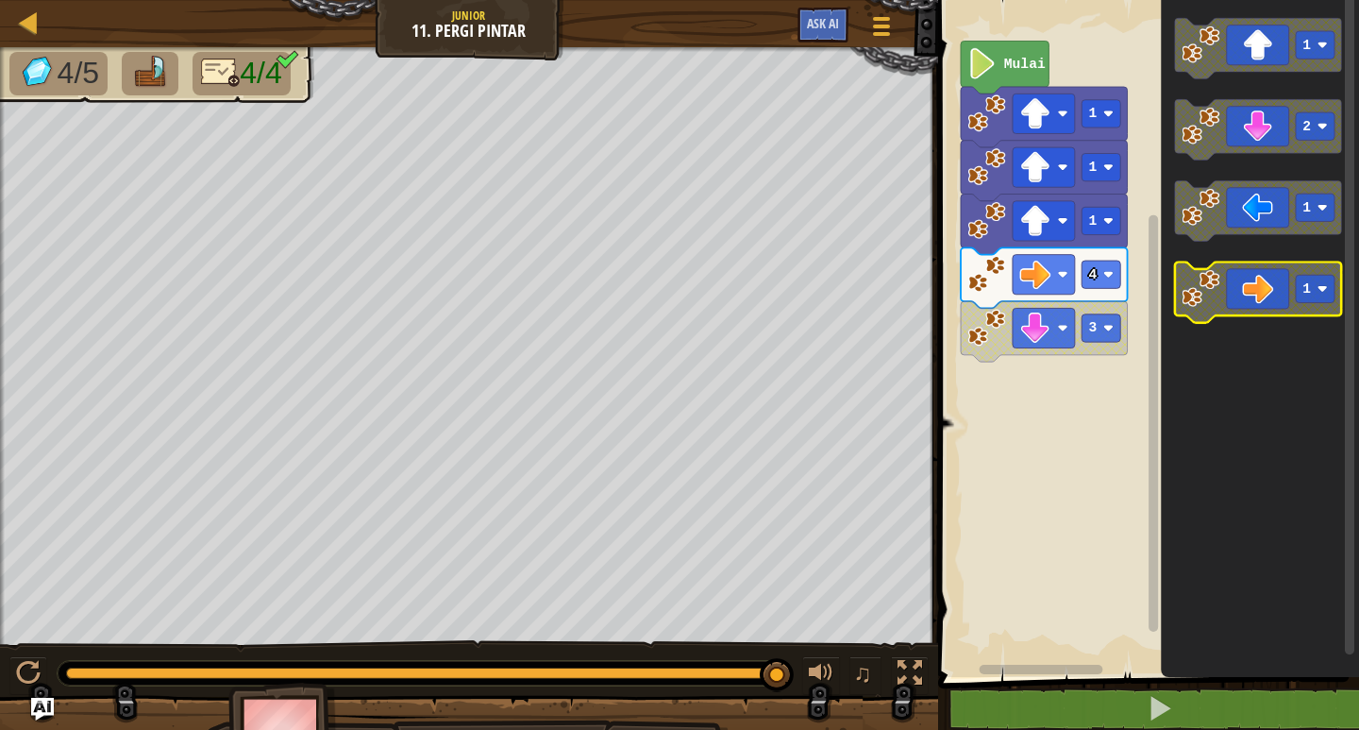
click at [1140, 323] on div "Mulai 1 1 1 4 3 1 2 1 1" at bounding box center [1145, 334] width 427 height 686
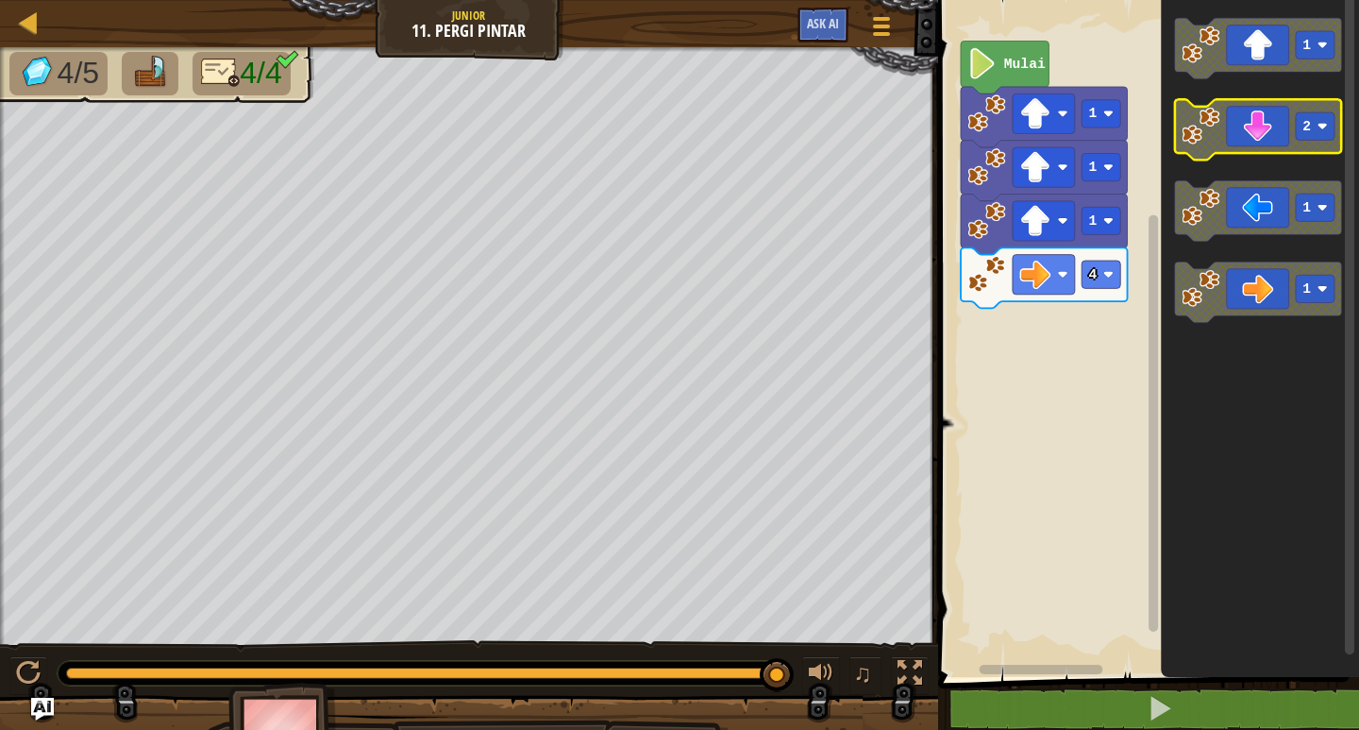
click at [1180, 204] on g "1 2 1 1" at bounding box center [1258, 170] width 167 height 304
click at [1233, 143] on icon "Ruang Kerja Blockly" at bounding box center [1258, 129] width 167 height 60
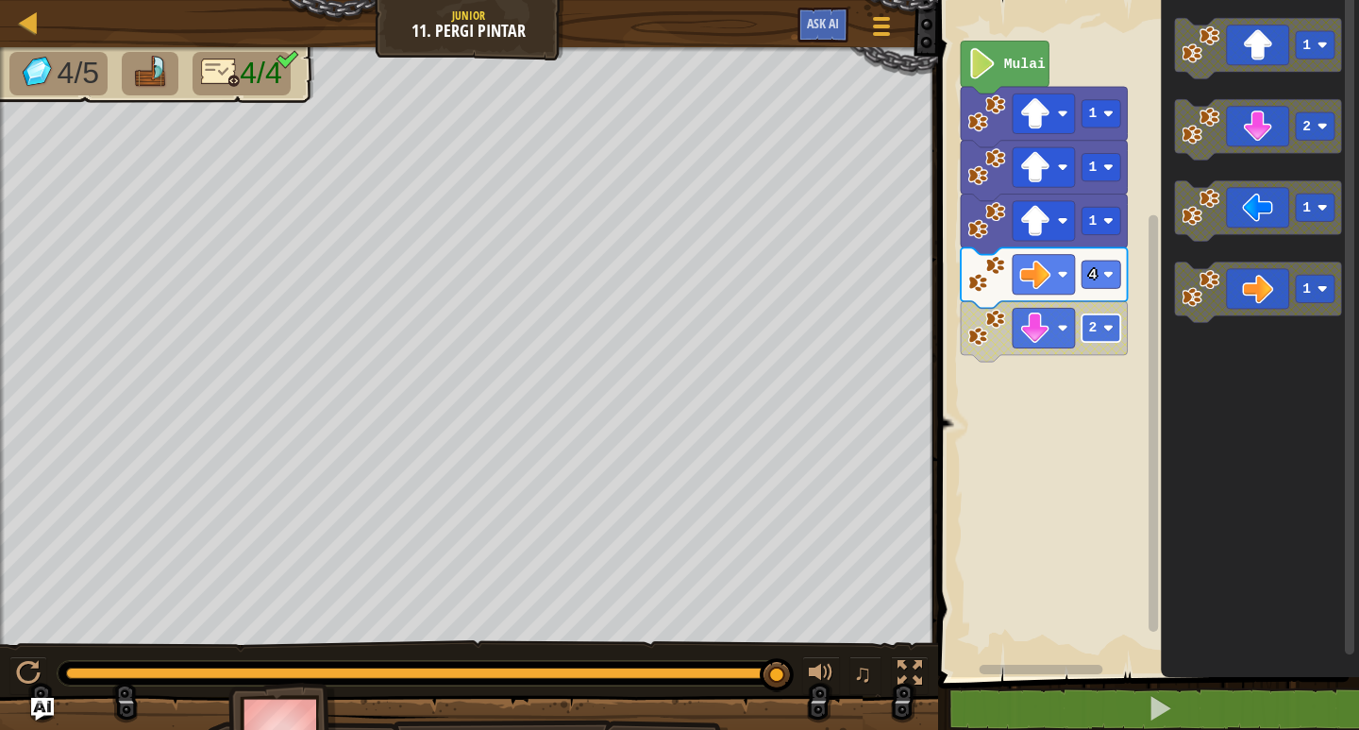
click at [1114, 332] on rect "Ruang Kerja Blockly" at bounding box center [1101, 327] width 39 height 27
click at [1103, 281] on rect "Ruang Kerja Blockly" at bounding box center [1101, 273] width 39 height 27
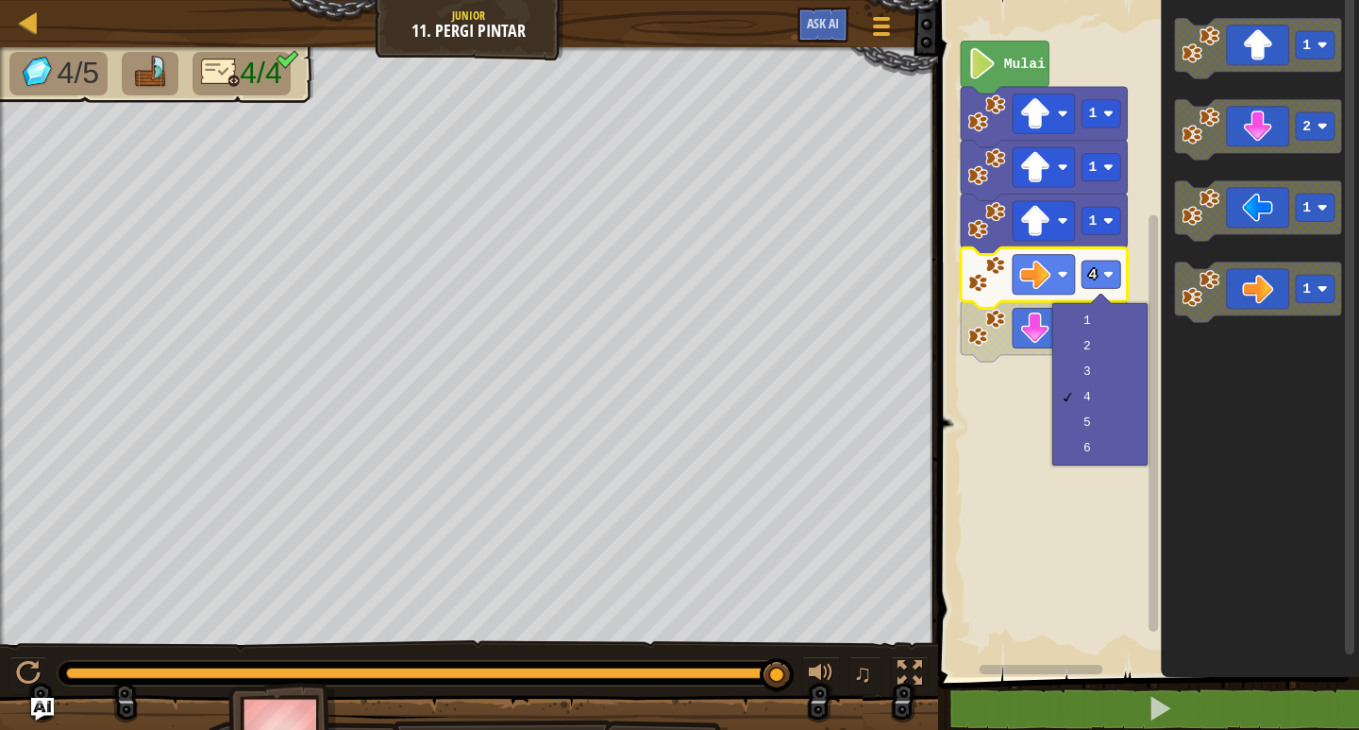
click at [998, 374] on rect "Ruang Kerja Blockly" at bounding box center [1145, 334] width 427 height 686
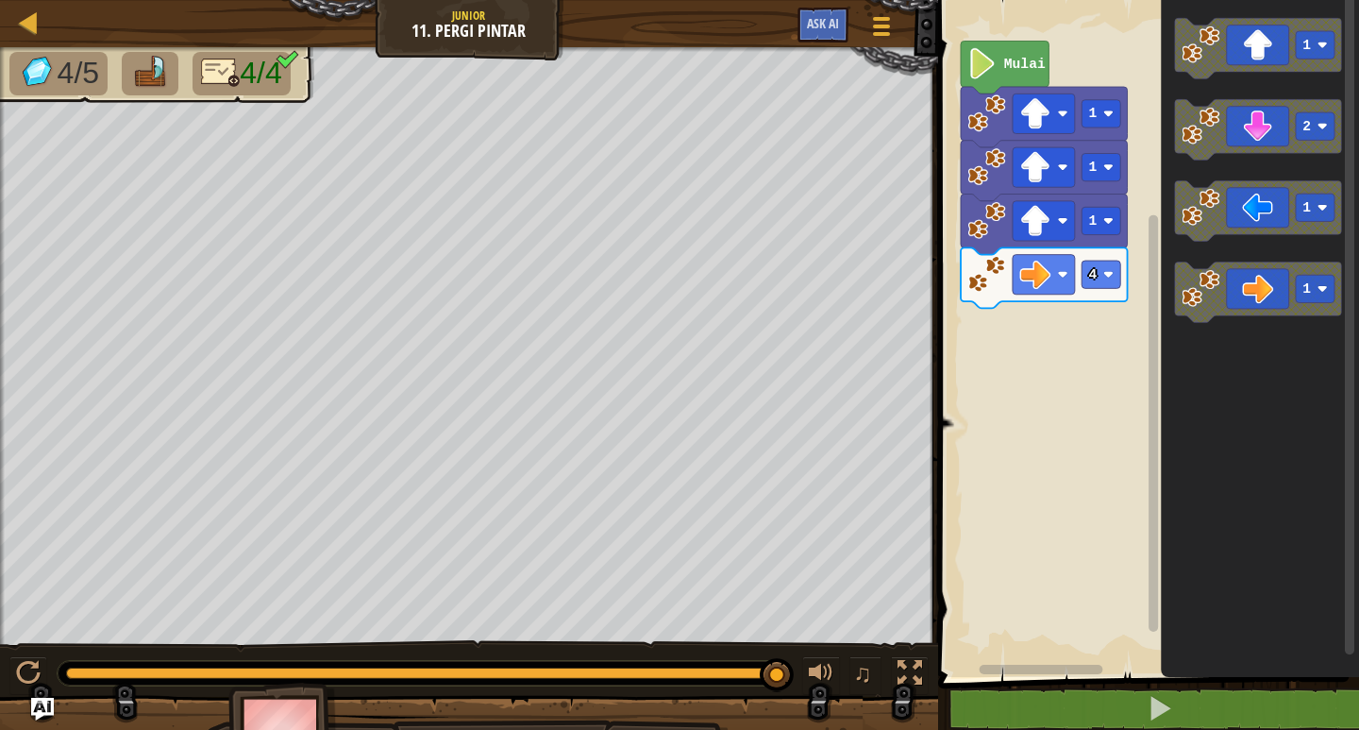
click at [1100, 260] on icon "Ruang Kerja Blockly" at bounding box center [1044, 277] width 167 height 60
click at [1100, 279] on rect "Ruang Kerja Blockly" at bounding box center [1101, 273] width 39 height 27
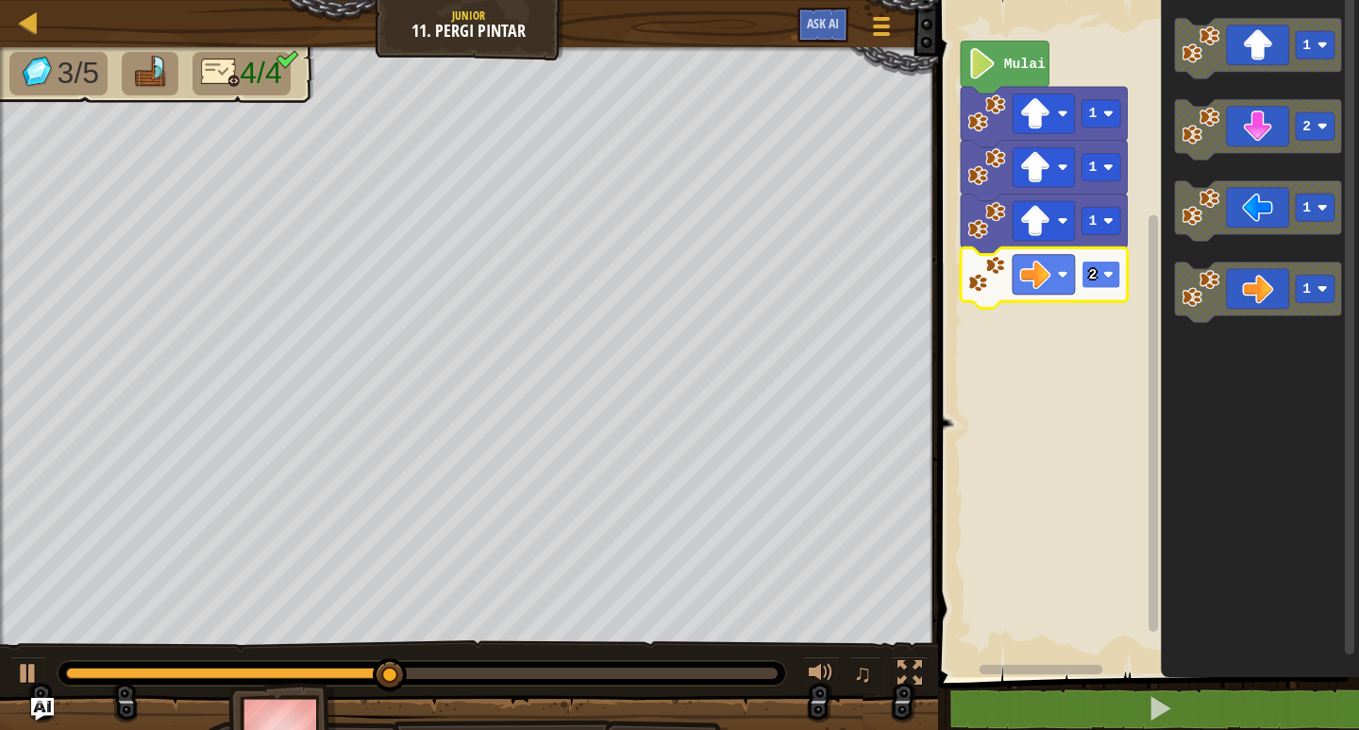
click at [1113, 273] on image "Ruang Kerja Blockly" at bounding box center [1108, 274] width 10 height 10
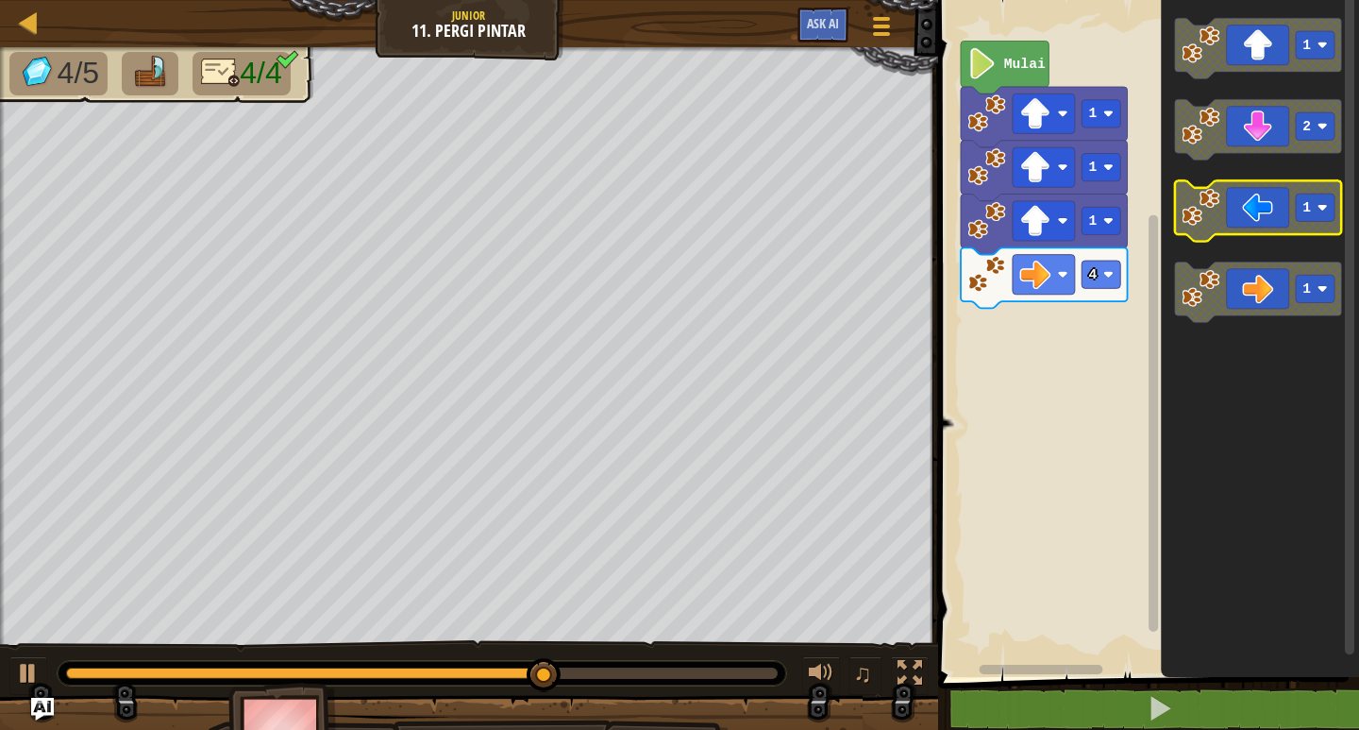
click at [1193, 215] on g "1 2 1 1" at bounding box center [1258, 170] width 167 height 304
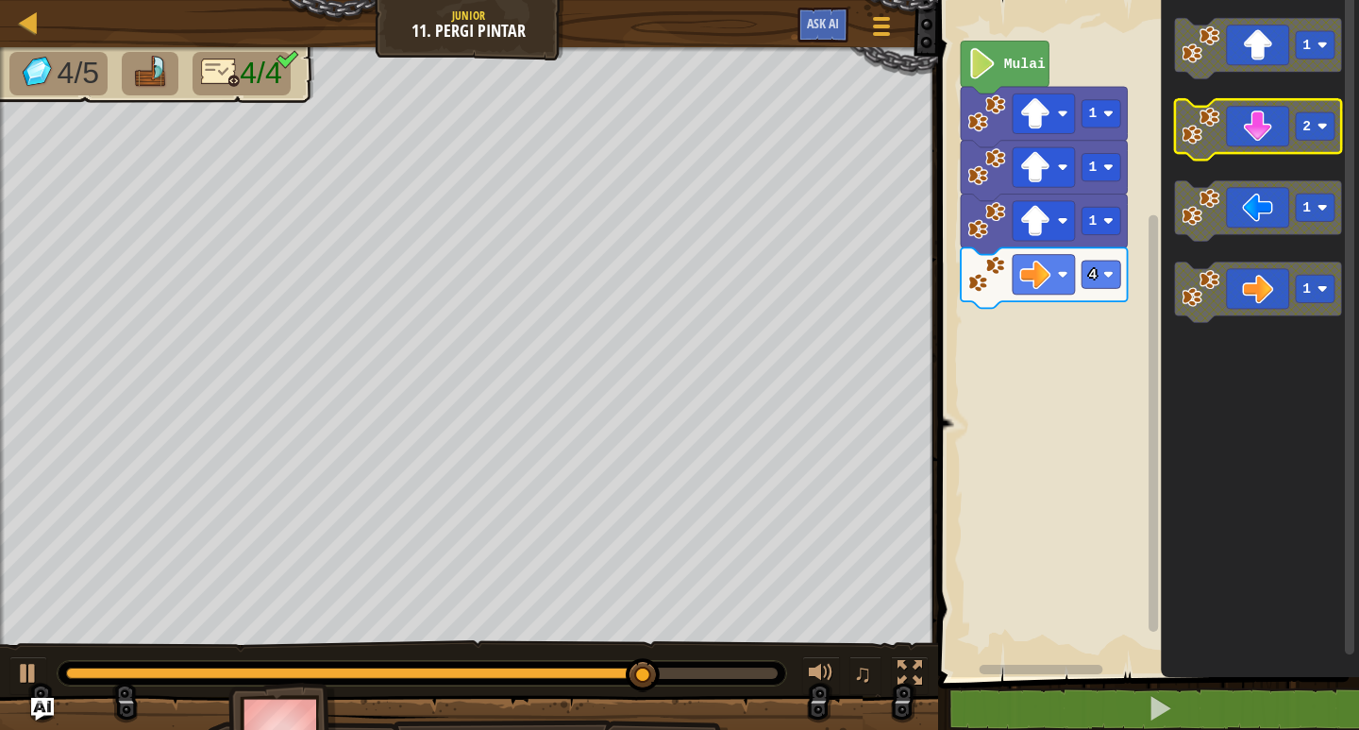
click at [1324, 145] on icon "Ruang Kerja Blockly" at bounding box center [1258, 129] width 167 height 60
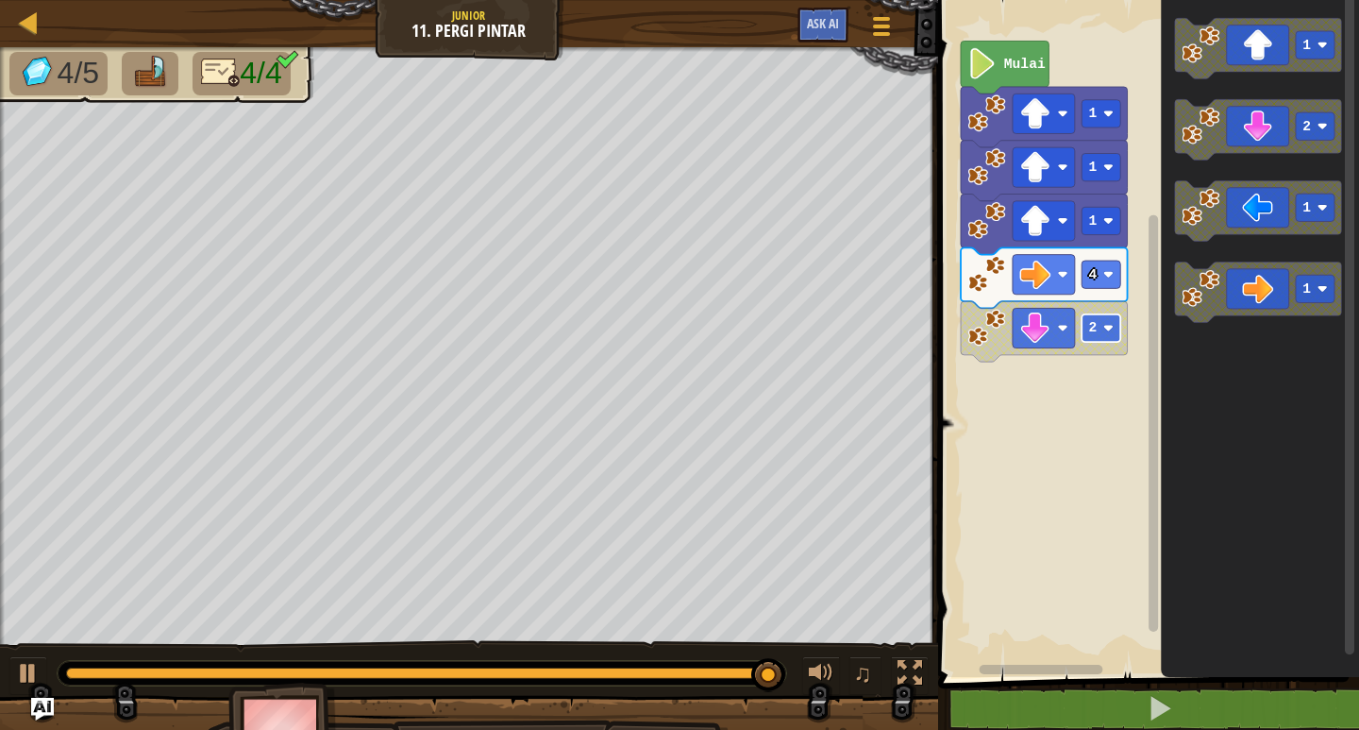
click at [1093, 337] on rect "Ruang Kerja Blockly" at bounding box center [1101, 327] width 39 height 27
click at [1109, 221] on image "Ruang Kerja Blockly" at bounding box center [1108, 220] width 10 height 10
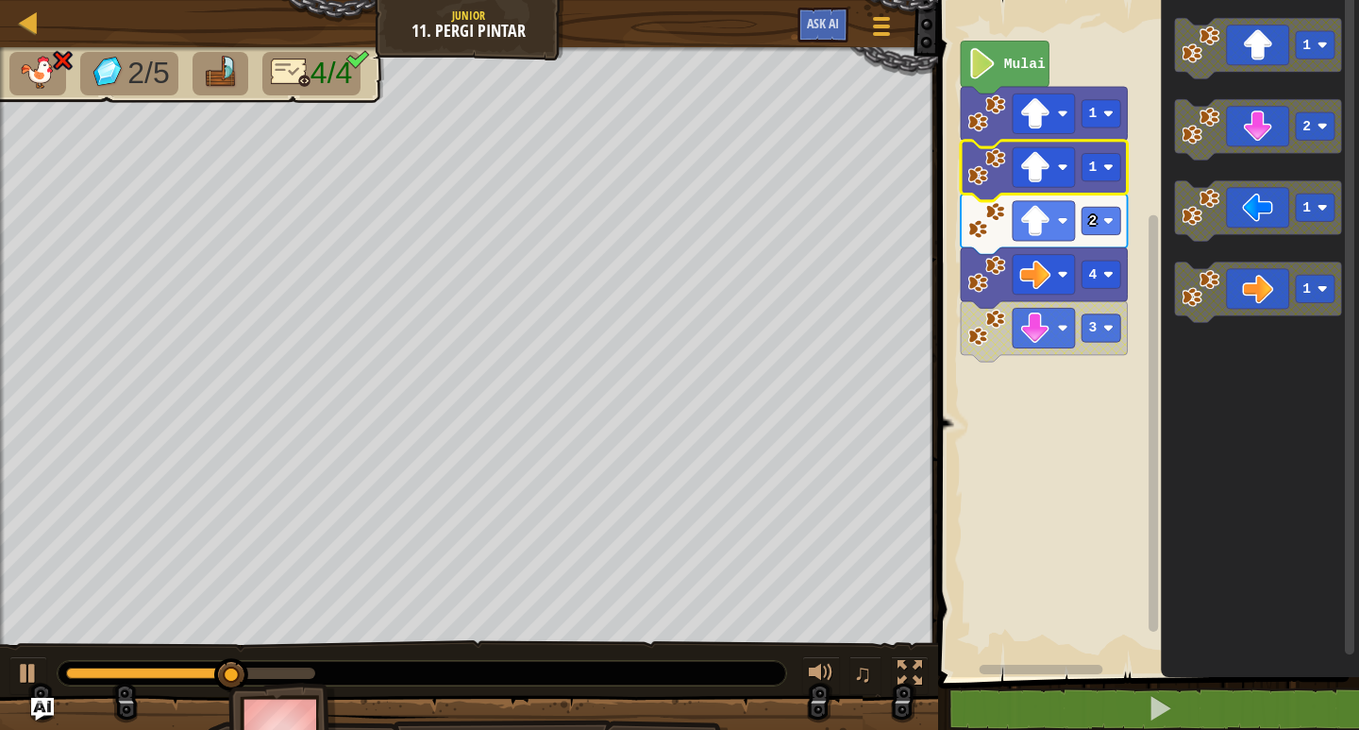
click at [1107, 187] on icon "Ruang Kerja Blockly" at bounding box center [1044, 171] width 167 height 60
click at [1109, 166] on image "Ruang Kerja Blockly" at bounding box center [1108, 167] width 10 height 10
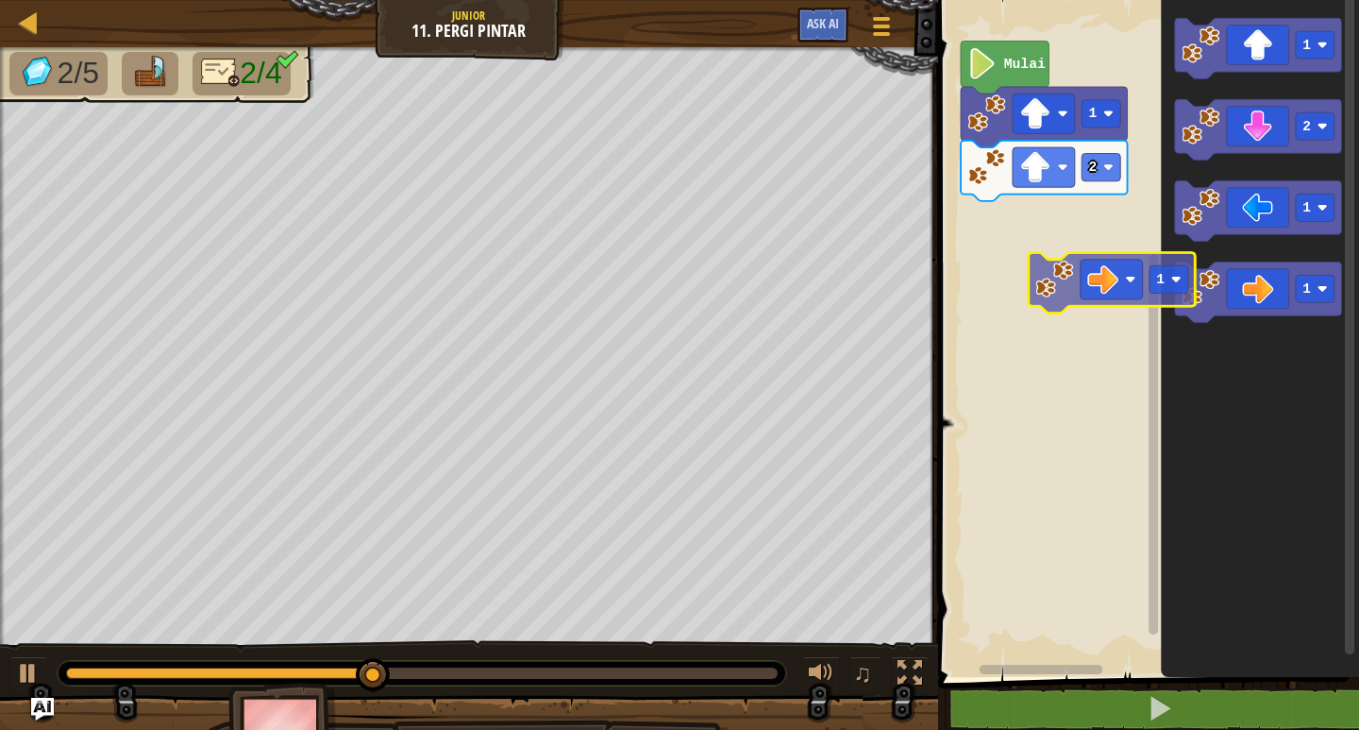
click at [1020, 244] on div "Mulai 1 2 1 2 1 1 1" at bounding box center [1145, 334] width 427 height 686
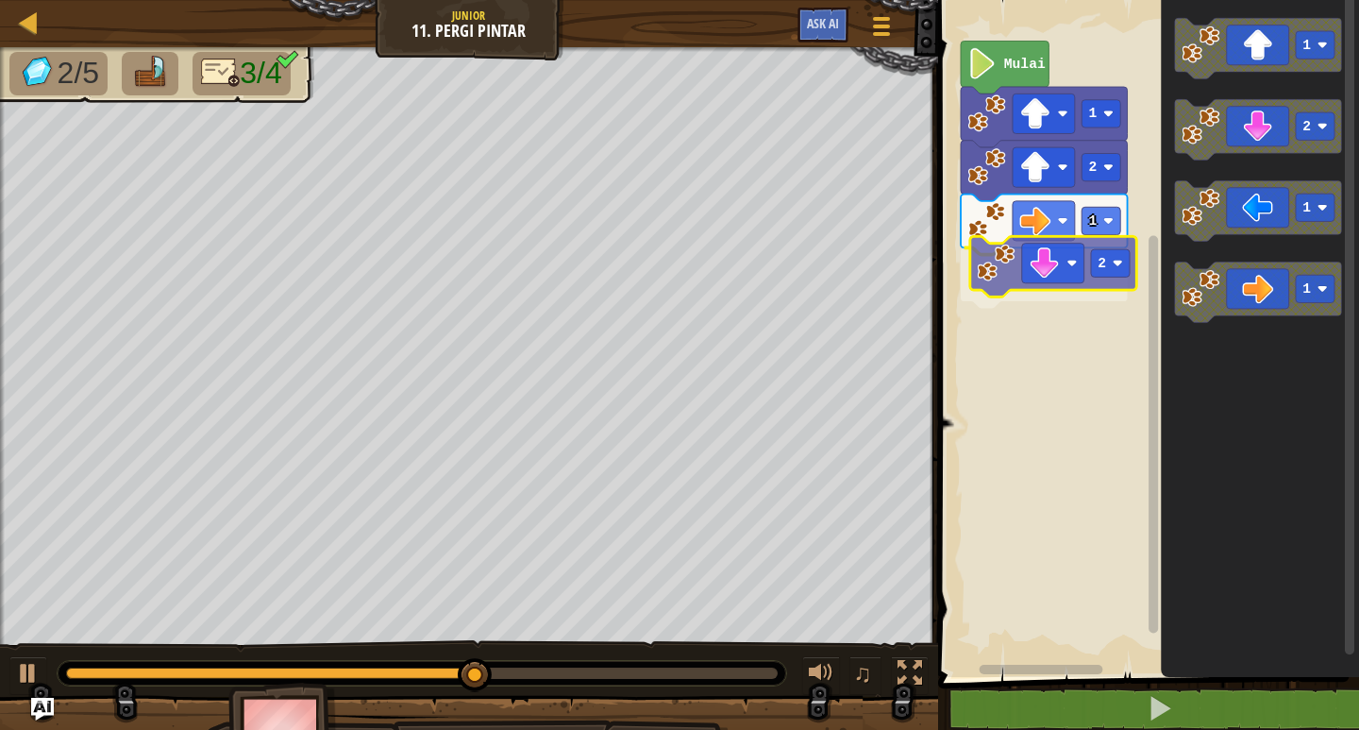
click at [1008, 280] on div "1 2 2 1 Mulai 1 2 1 1 2" at bounding box center [1145, 334] width 427 height 686
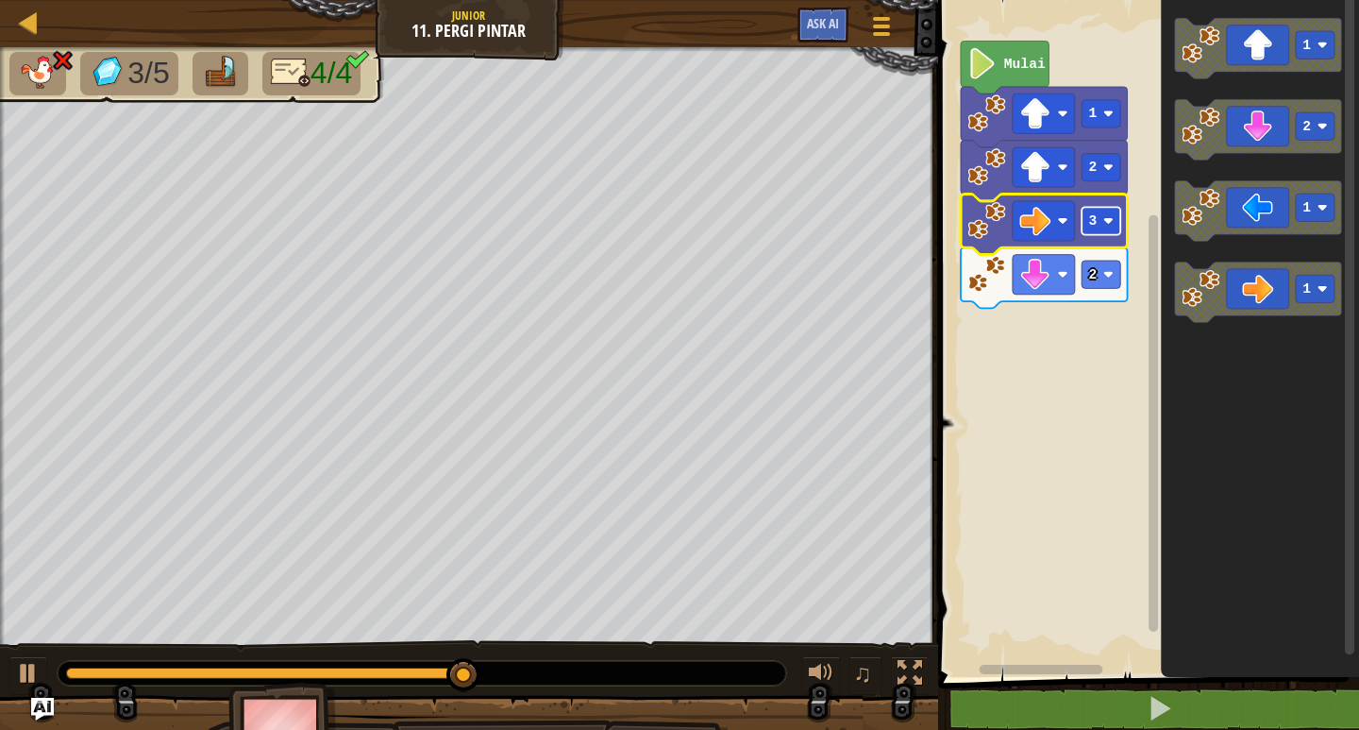
click at [1088, 229] on rect "Ruang Kerja Blockly" at bounding box center [1101, 220] width 39 height 27
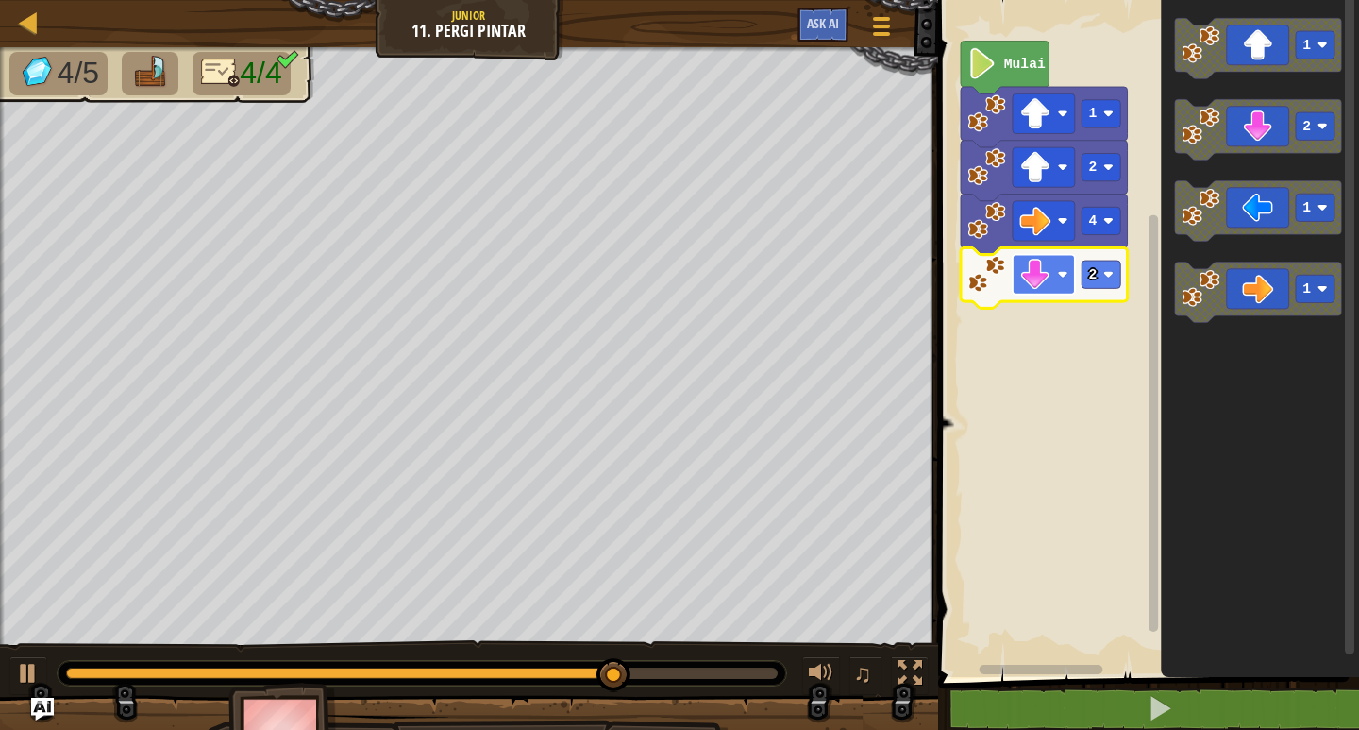
click at [1049, 273] on image "Ruang Kerja Blockly" at bounding box center [1034, 274] width 31 height 31
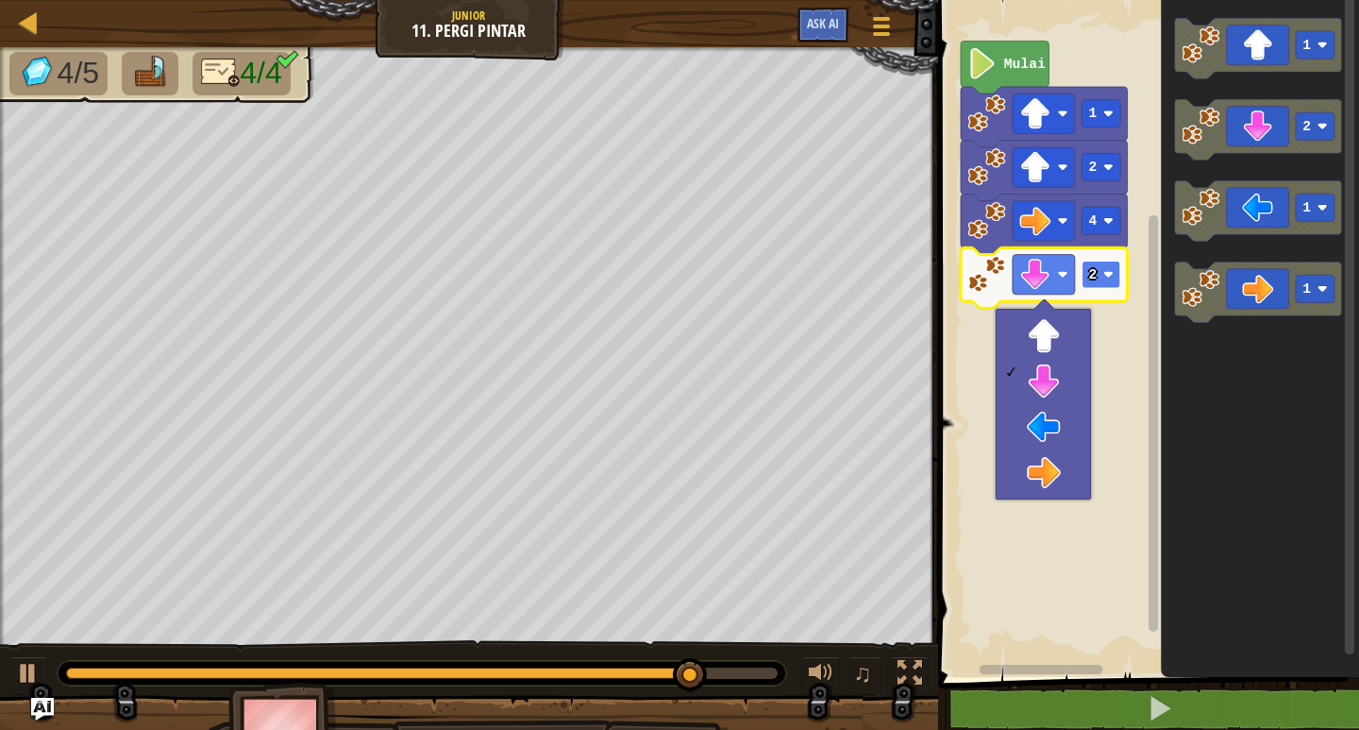
click at [1103, 278] on image "Ruang Kerja Blockly" at bounding box center [1108, 274] width 10 height 10
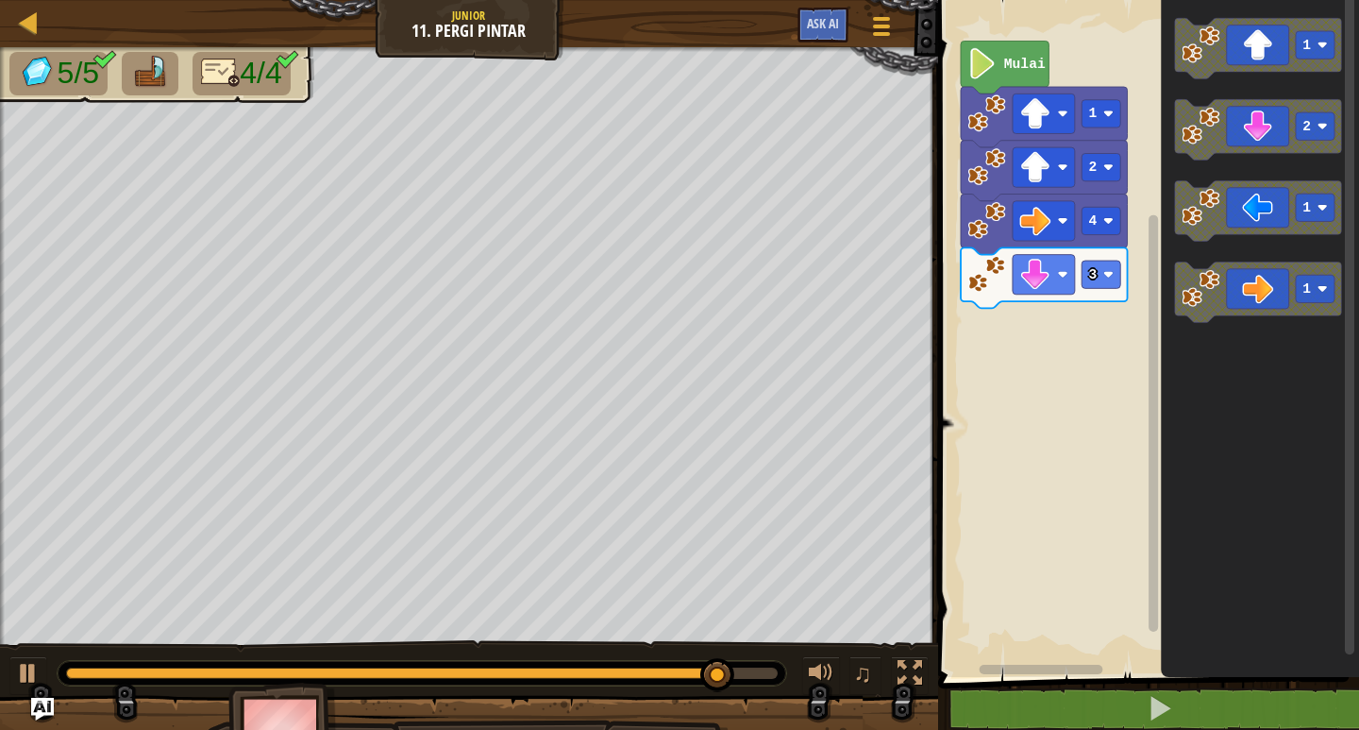
click at [1100, 305] on div "Mulai 1 2 4 3 1 2 1 1" at bounding box center [1145, 334] width 427 height 686
click at [1077, 323] on div "Mulai 1 2 4 3 1 2 1 1" at bounding box center [1145, 334] width 427 height 686
click at [1279, 208] on icon "Ruang Kerja Blockly" at bounding box center [1258, 210] width 167 height 60
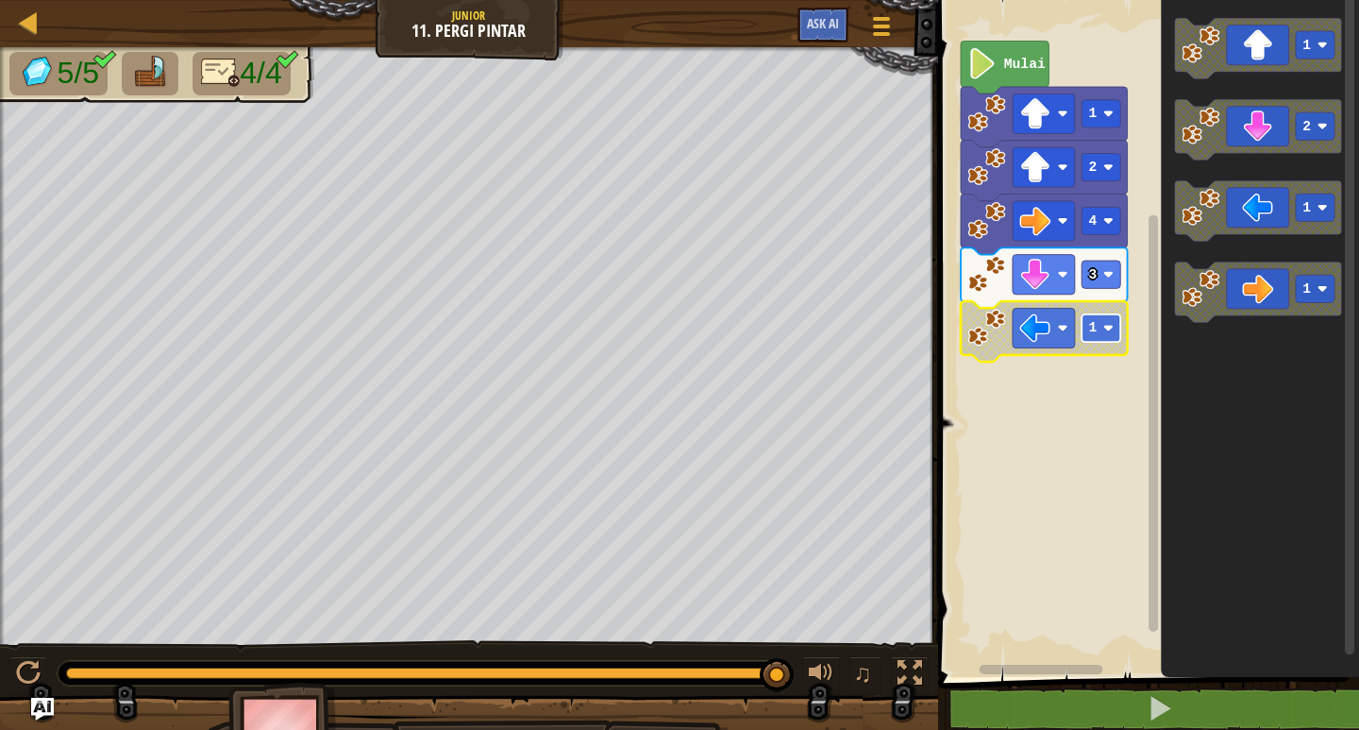
click at [1085, 328] on rect "Ruang Kerja Blockly" at bounding box center [1101, 327] width 39 height 27
click at [1108, 336] on rect "Ruang Kerja Blockly" at bounding box center [1101, 327] width 39 height 27
click at [1119, 318] on rect "Ruang Kerja Blockly" at bounding box center [1101, 327] width 39 height 27
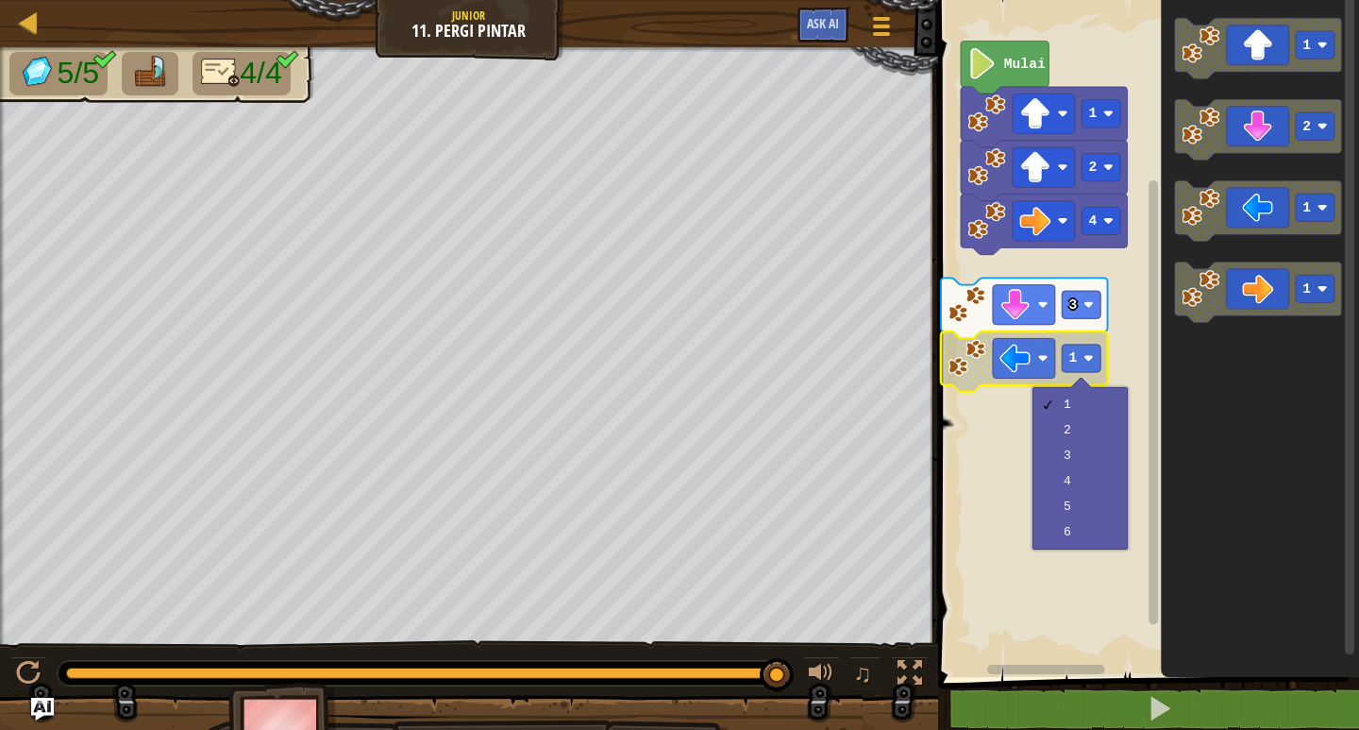
click at [1103, 387] on div "1 2 3 4 5 6" at bounding box center [1080, 468] width 95 height 162
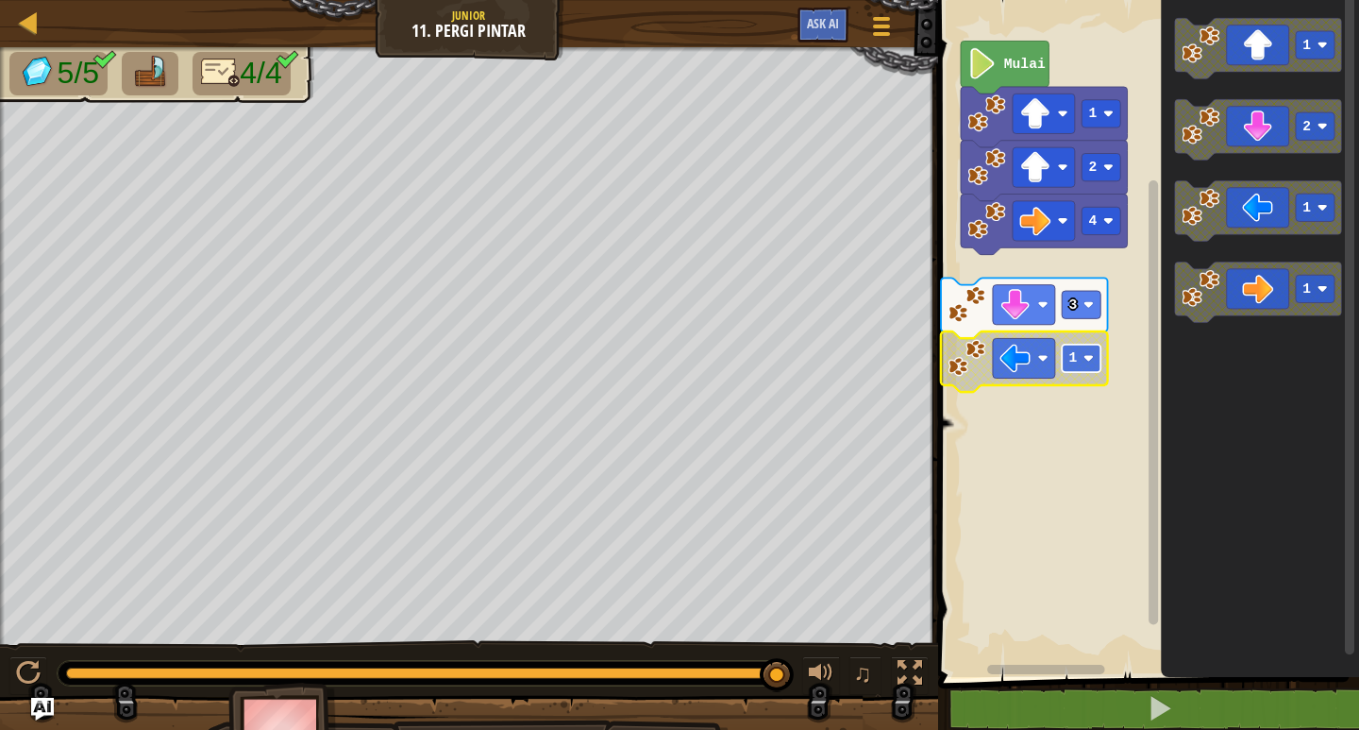
click at [1079, 364] on rect "Ruang Kerja Blockly" at bounding box center [1081, 357] width 39 height 27
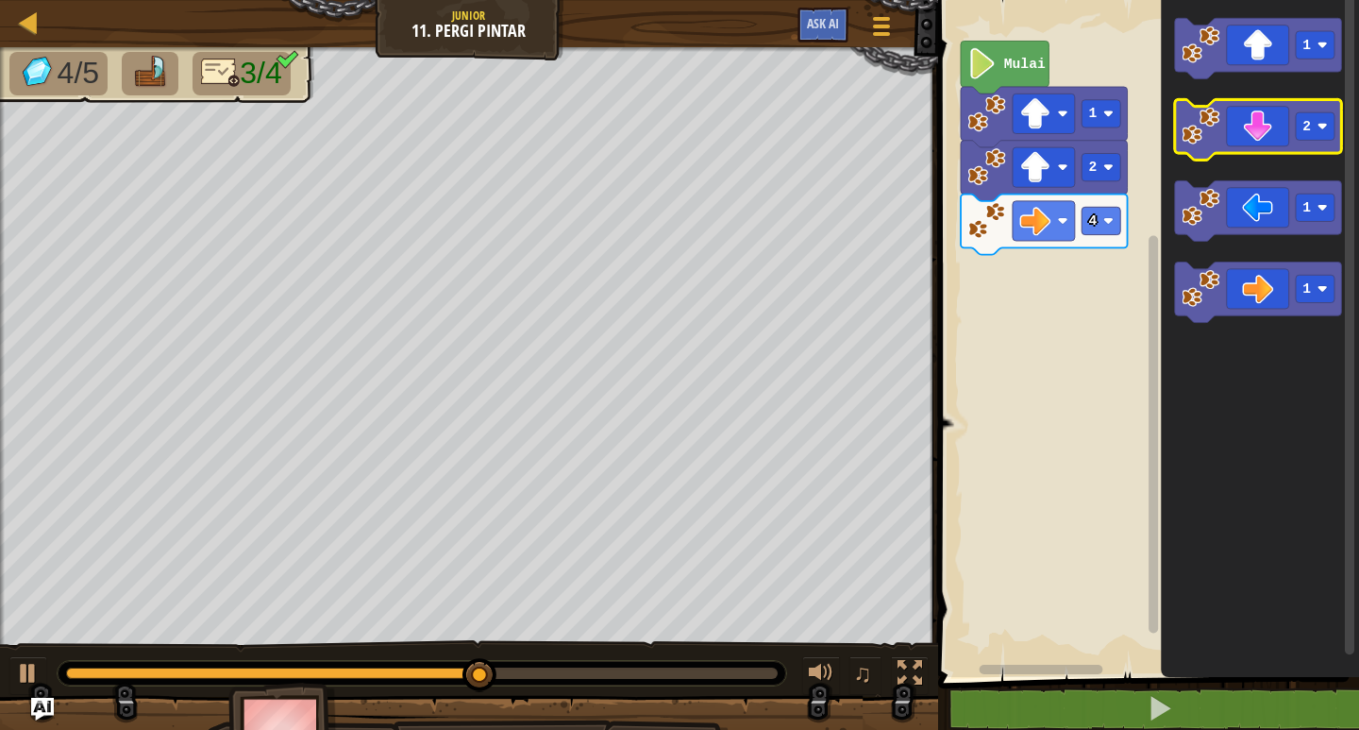
click at [1260, 155] on rect "Ruang Kerja Blockly" at bounding box center [1258, 129] width 167 height 60
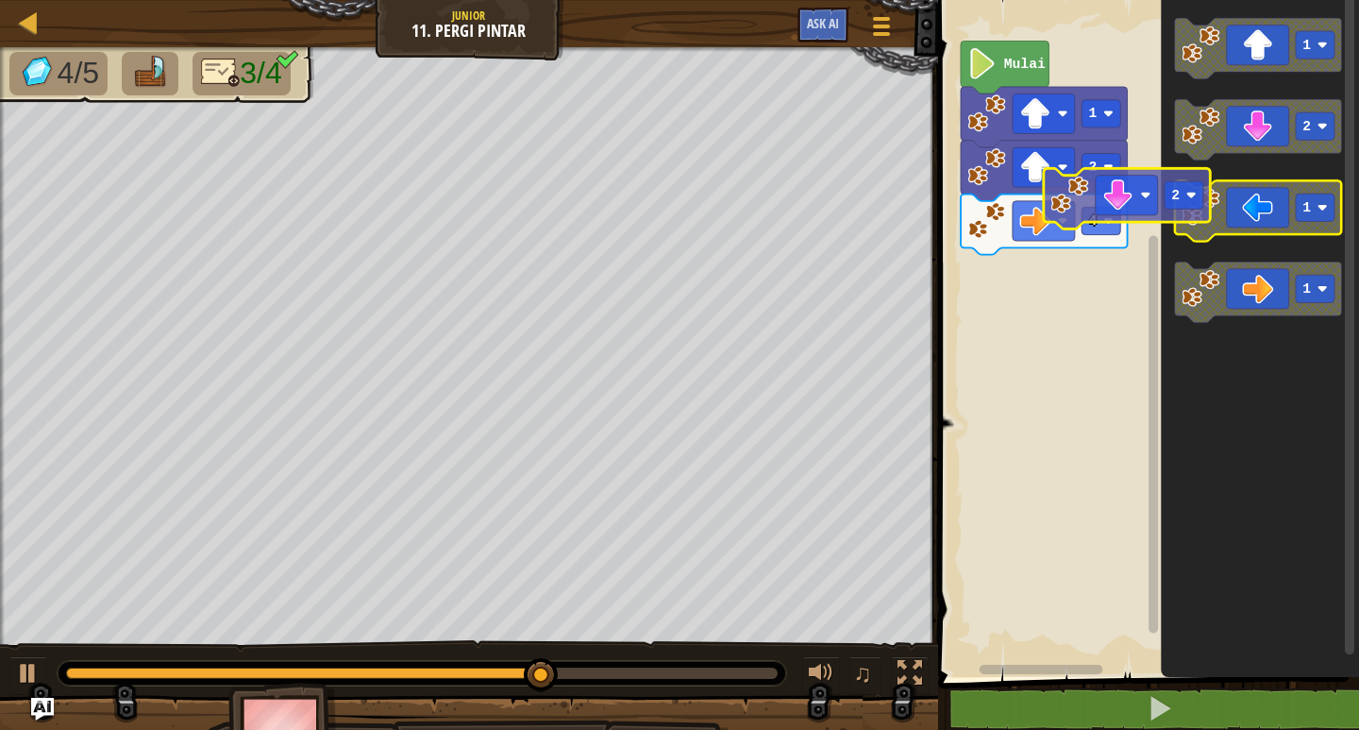
click at [1070, 263] on div "Mulai 1 2 4 1 2 1 1 2" at bounding box center [1145, 334] width 427 height 686
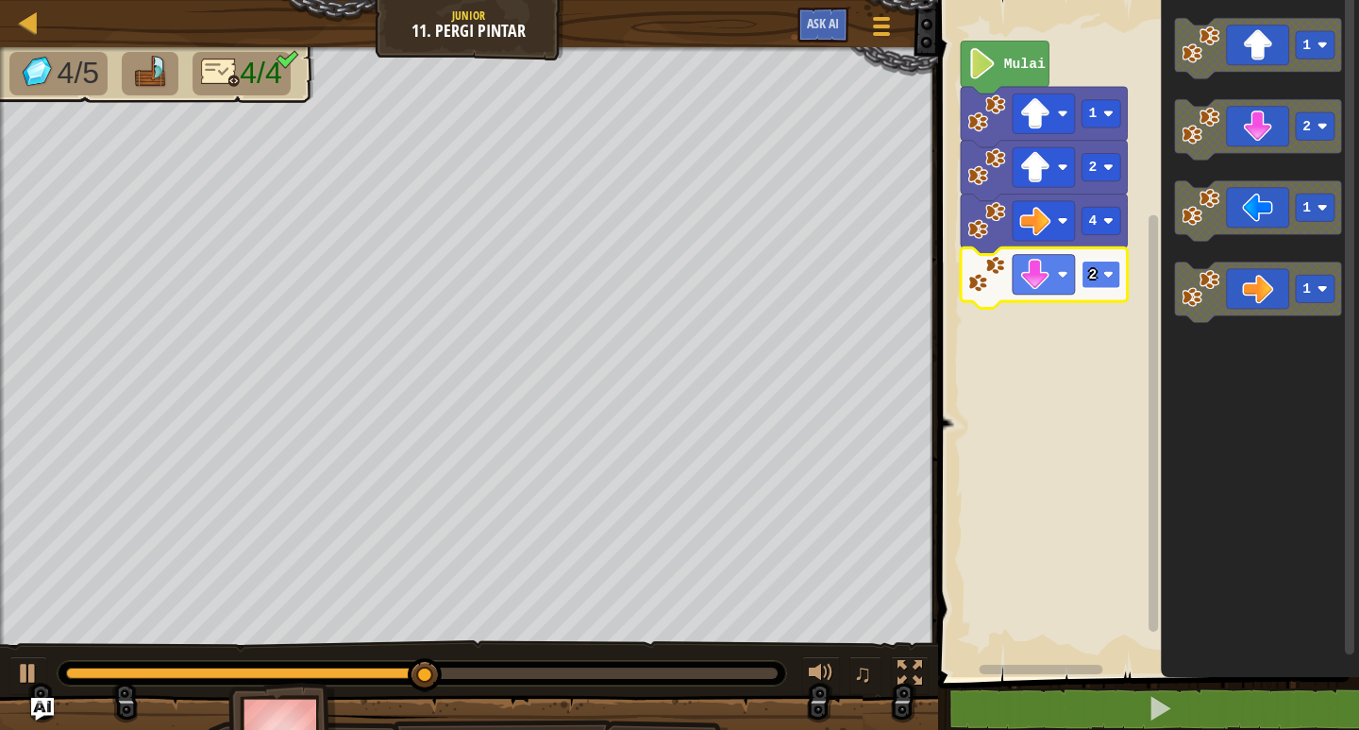
click at [1103, 277] on image "Ruang Kerja Blockly" at bounding box center [1108, 274] width 10 height 10
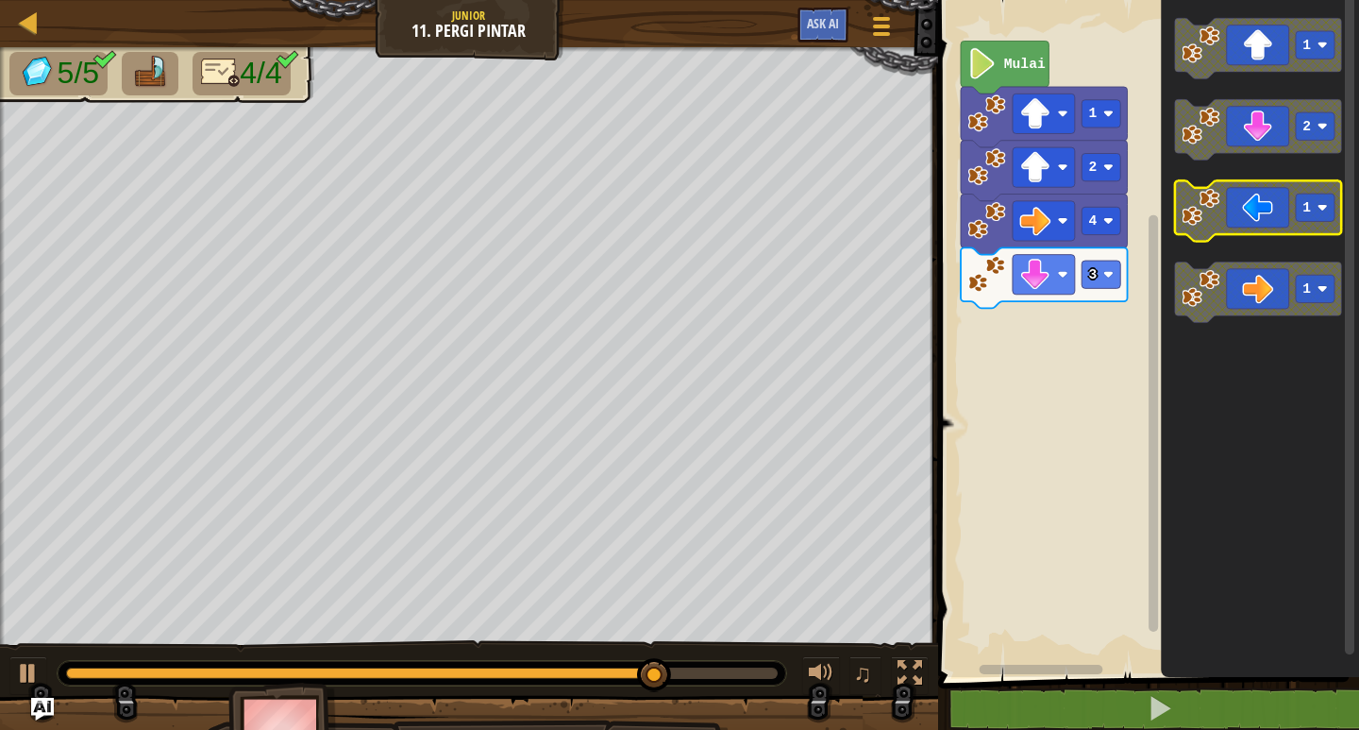
click at [1173, 239] on icon "1 2 1 1" at bounding box center [1260, 334] width 198 height 686
click at [1077, 337] on div "Mulai 1 2 4 3 1 2 1 1" at bounding box center [1145, 334] width 427 height 686
click at [1242, 210] on icon "Ruang Kerja Blockly" at bounding box center [1258, 210] width 167 height 60
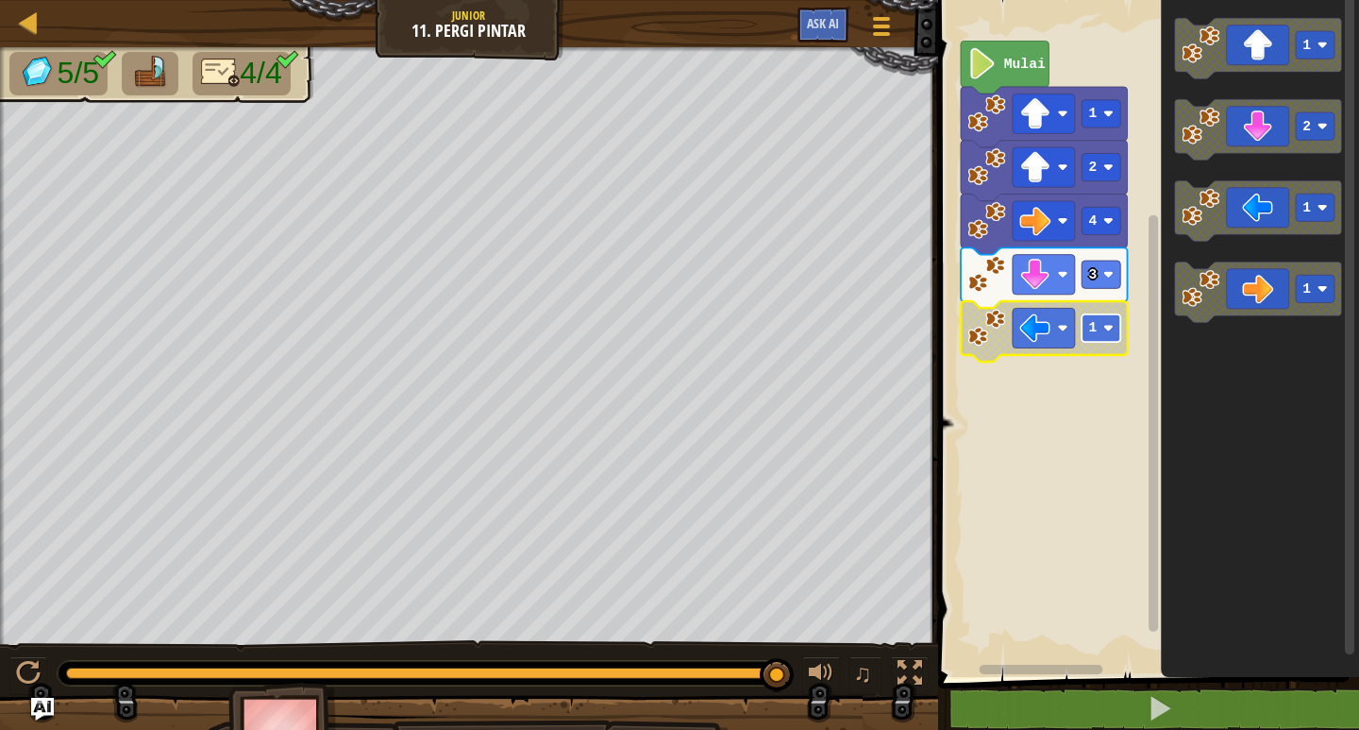
click at [1100, 332] on rect "Ruang Kerja Blockly" at bounding box center [1101, 327] width 39 height 27
click at [1114, 344] on icon "Ruang Kerja Blockly" at bounding box center [1044, 331] width 167 height 60
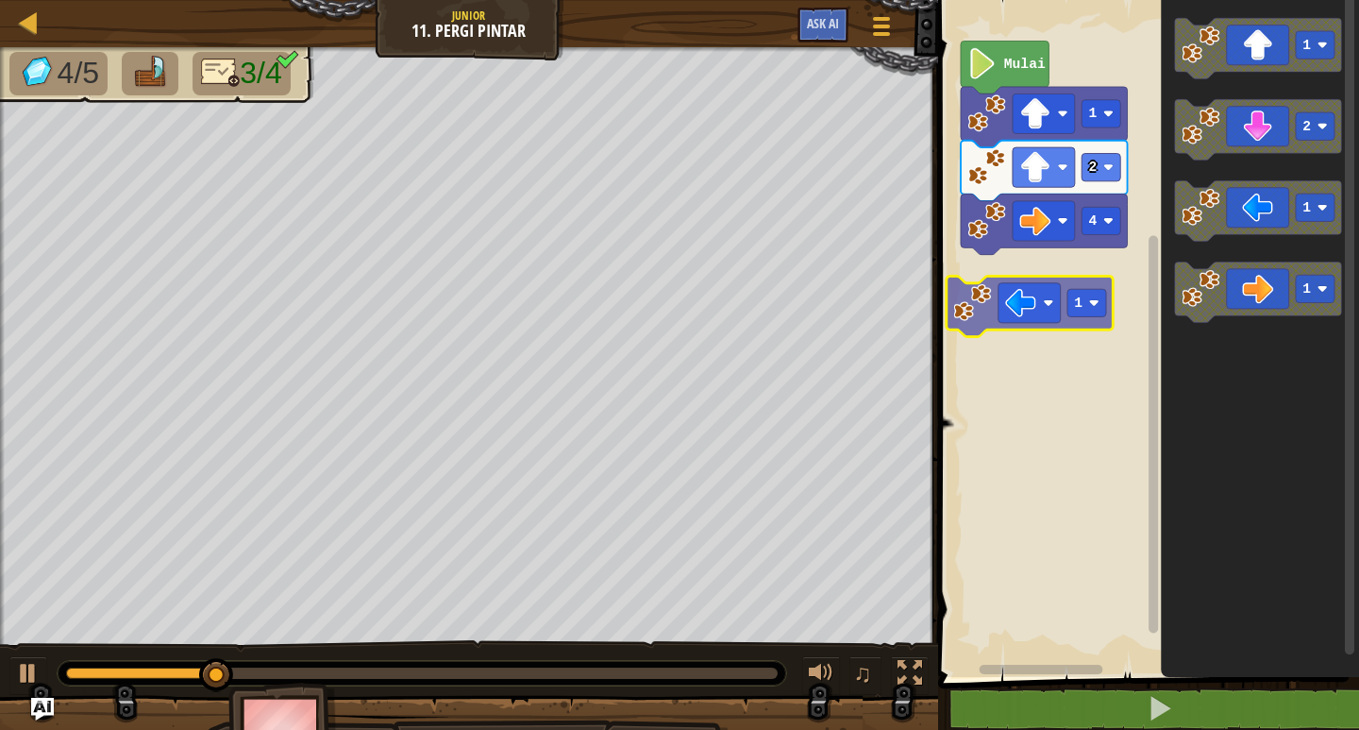
click at [1037, 299] on div "Mulai 1 2 4 1 1 2 1 1 1" at bounding box center [1145, 334] width 427 height 686
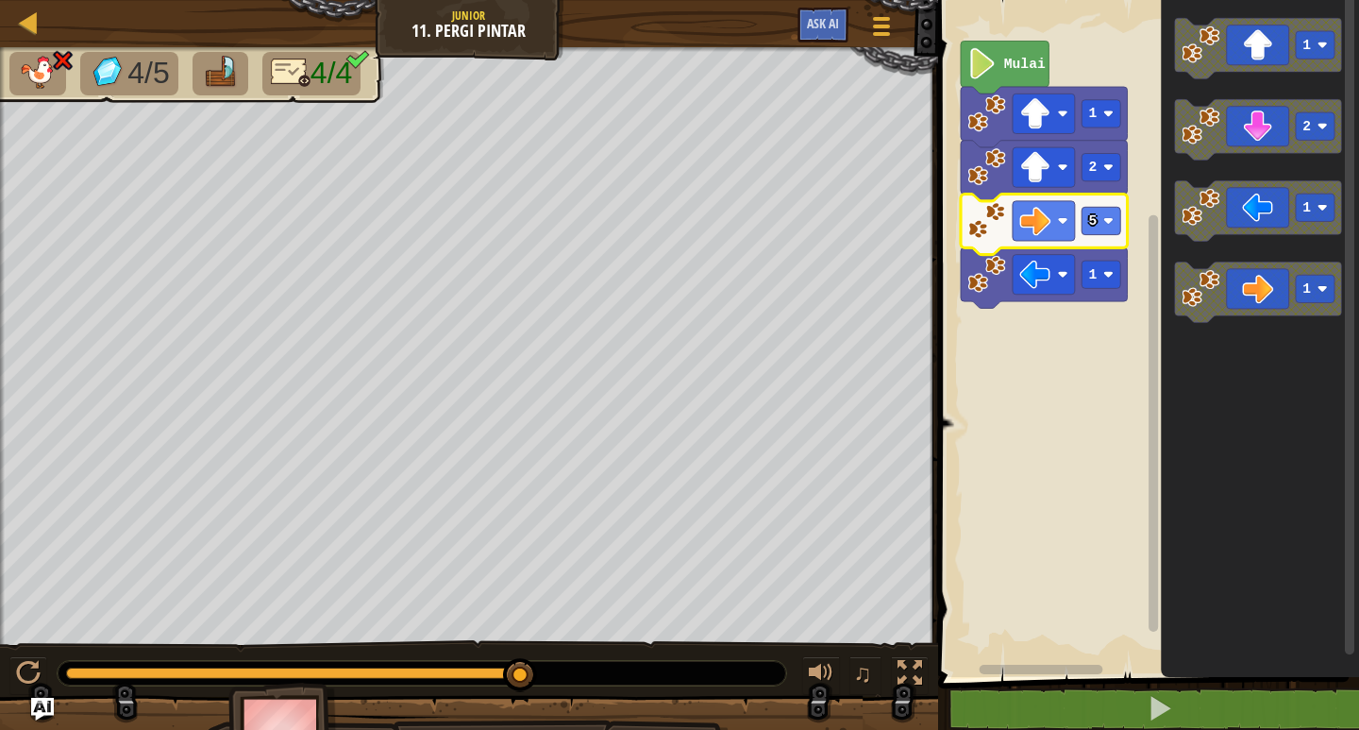
click at [1103, 237] on icon "Ruang Kerja Blockly" at bounding box center [1044, 224] width 167 height 60
click at [1097, 225] on rect "Ruang Kerja Blockly" at bounding box center [1101, 220] width 39 height 27
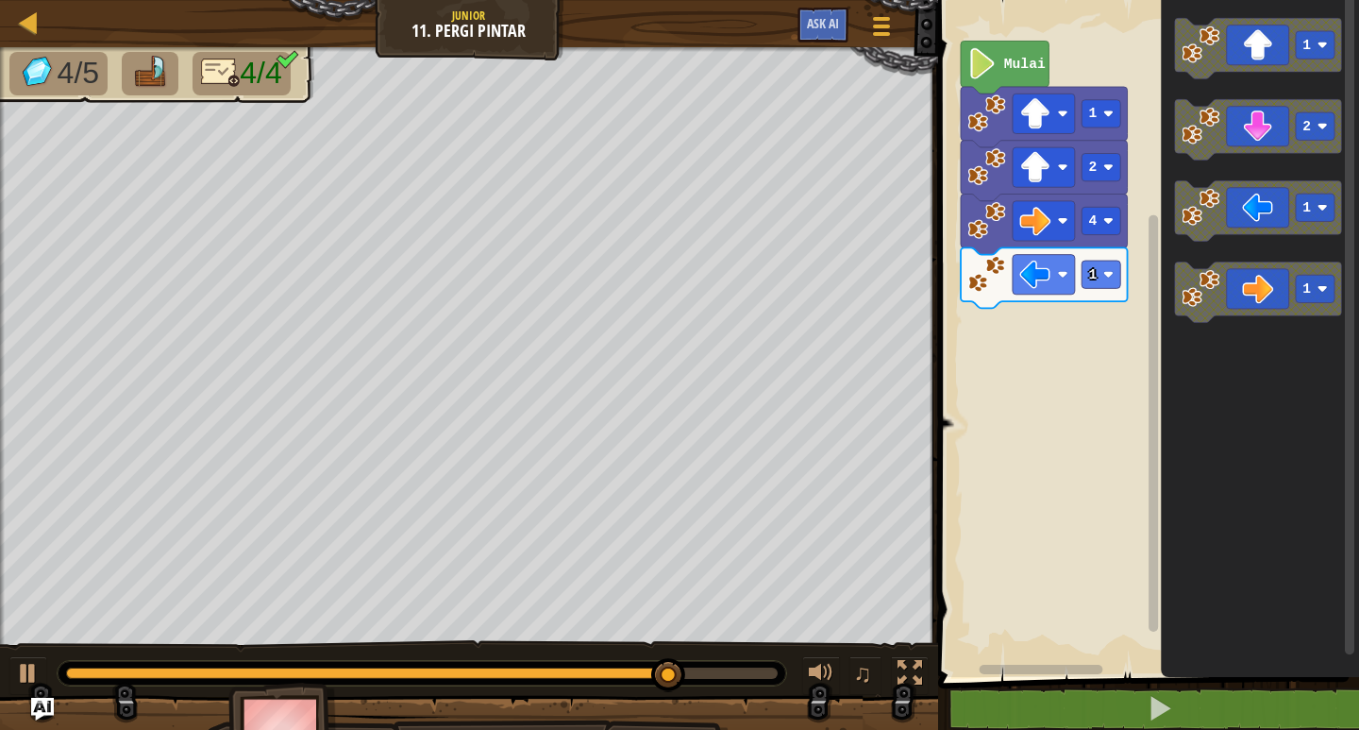
click at [1090, 328] on div "Mulai 1 2 1 4 1 2 1 1" at bounding box center [1145, 334] width 427 height 686
click at [1240, 210] on icon "Ruang Kerja Blockly" at bounding box center [1258, 210] width 167 height 60
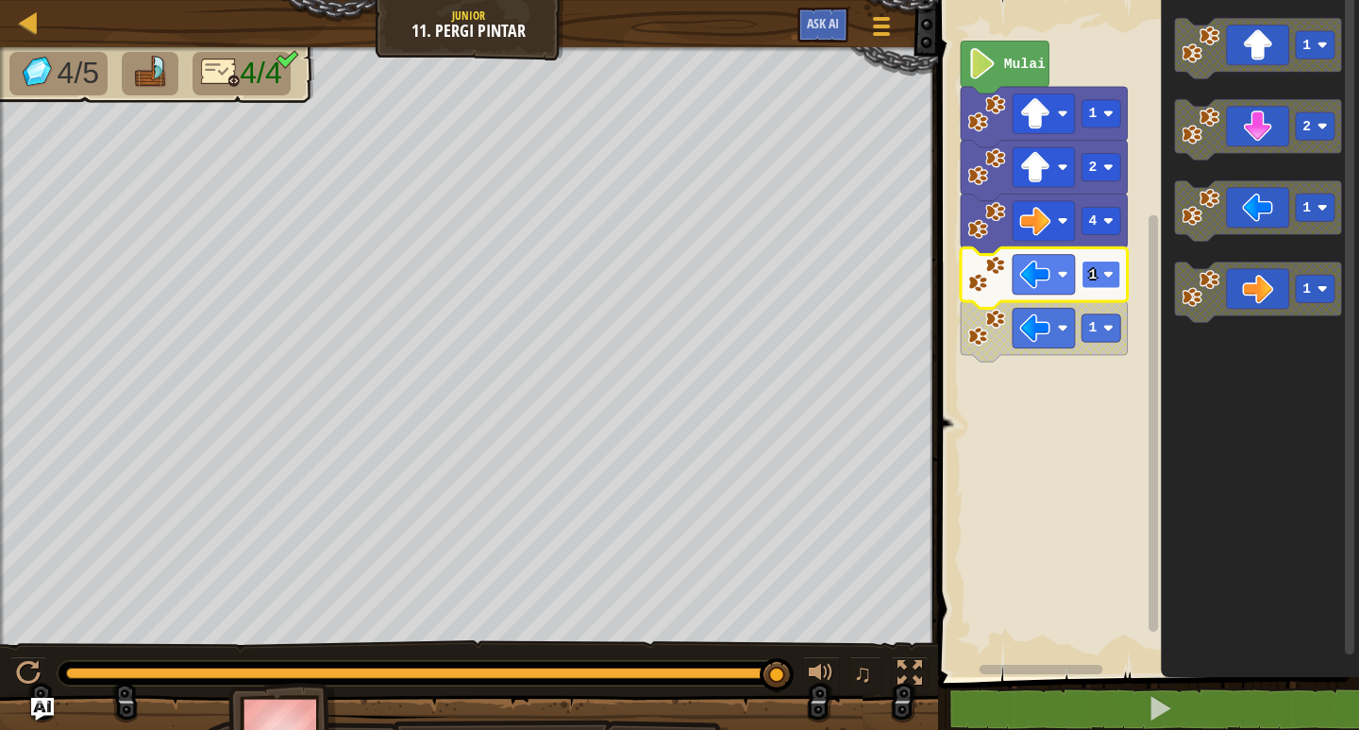
click at [1108, 277] on image "Ruang Kerja Blockly" at bounding box center [1108, 274] width 10 height 10
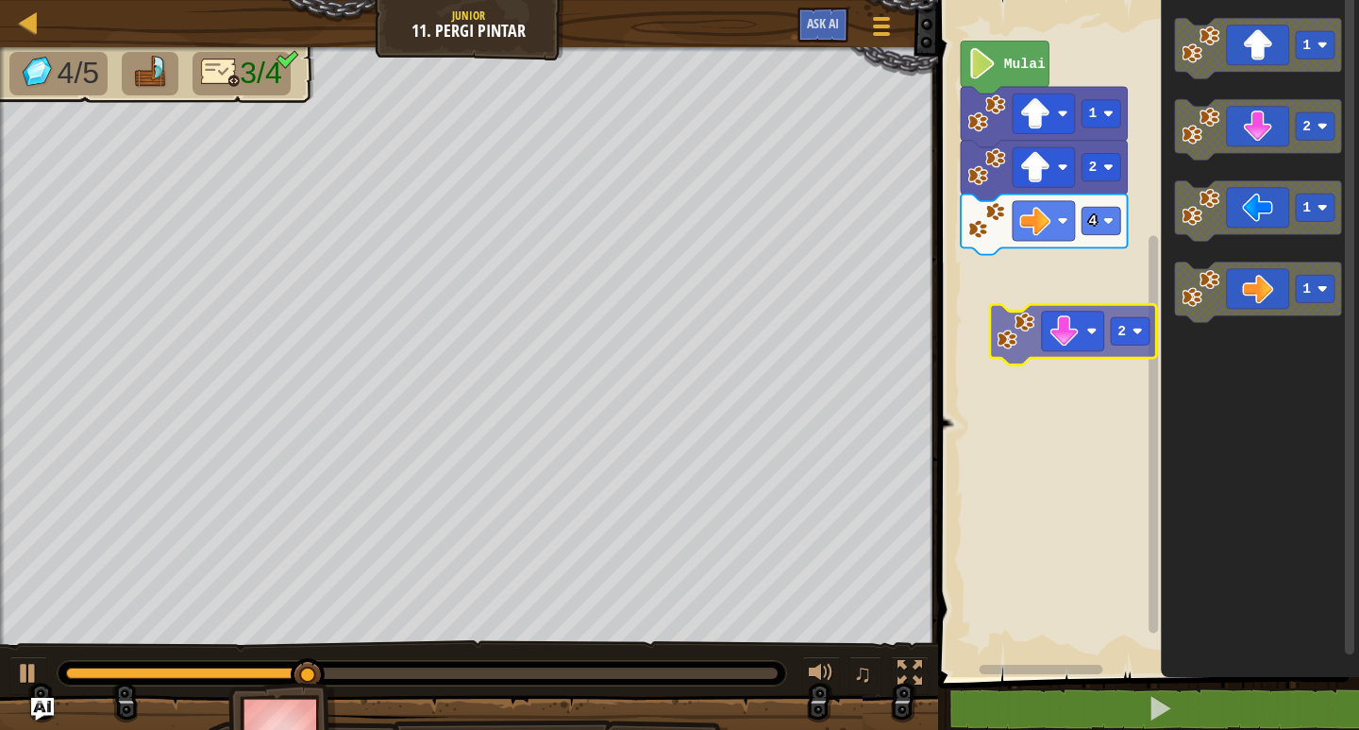
click at [1077, 317] on div "Mulai 1 2 4 1 2 1 1 2" at bounding box center [1145, 334] width 427 height 686
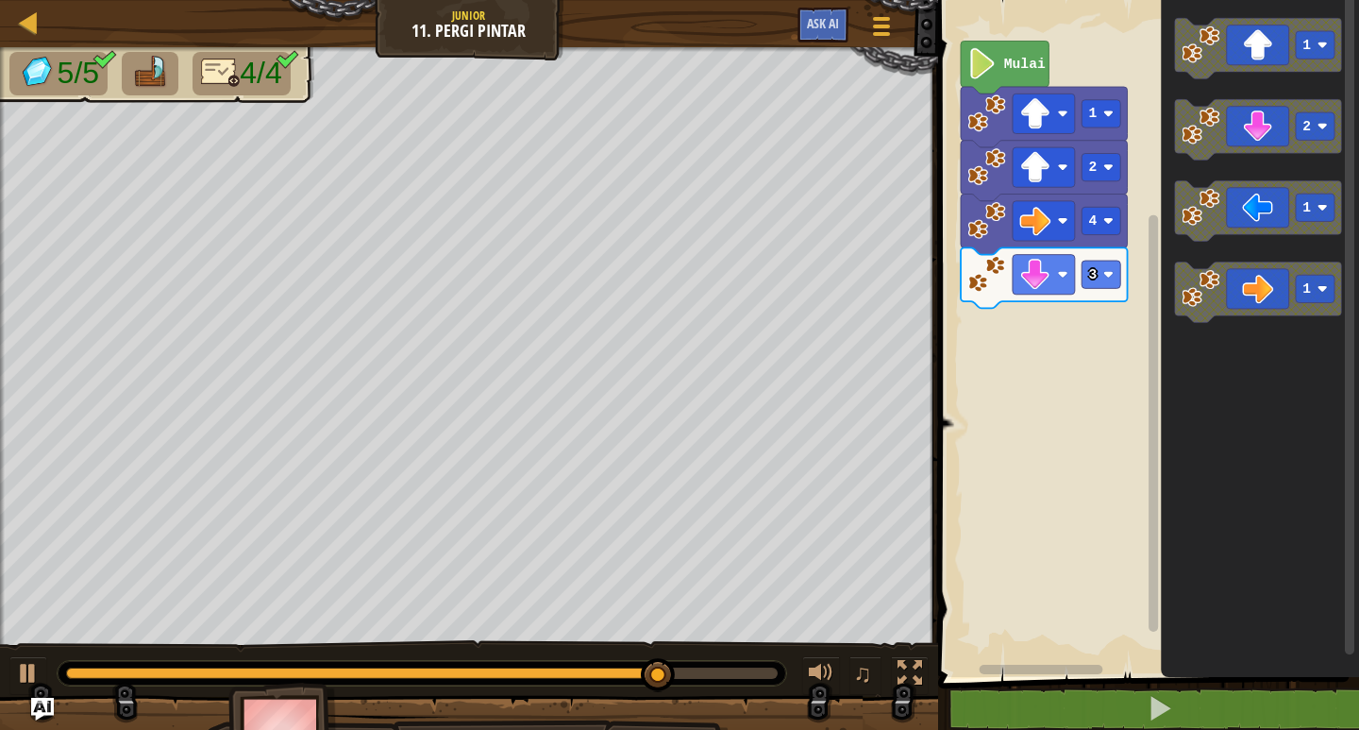
click at [1092, 339] on div "Mulai 1 2 4 3 1 2 1 1" at bounding box center [1145, 334] width 427 height 686
click at [1219, 187] on icon "Ruang Kerja Blockly" at bounding box center [1258, 210] width 167 height 60
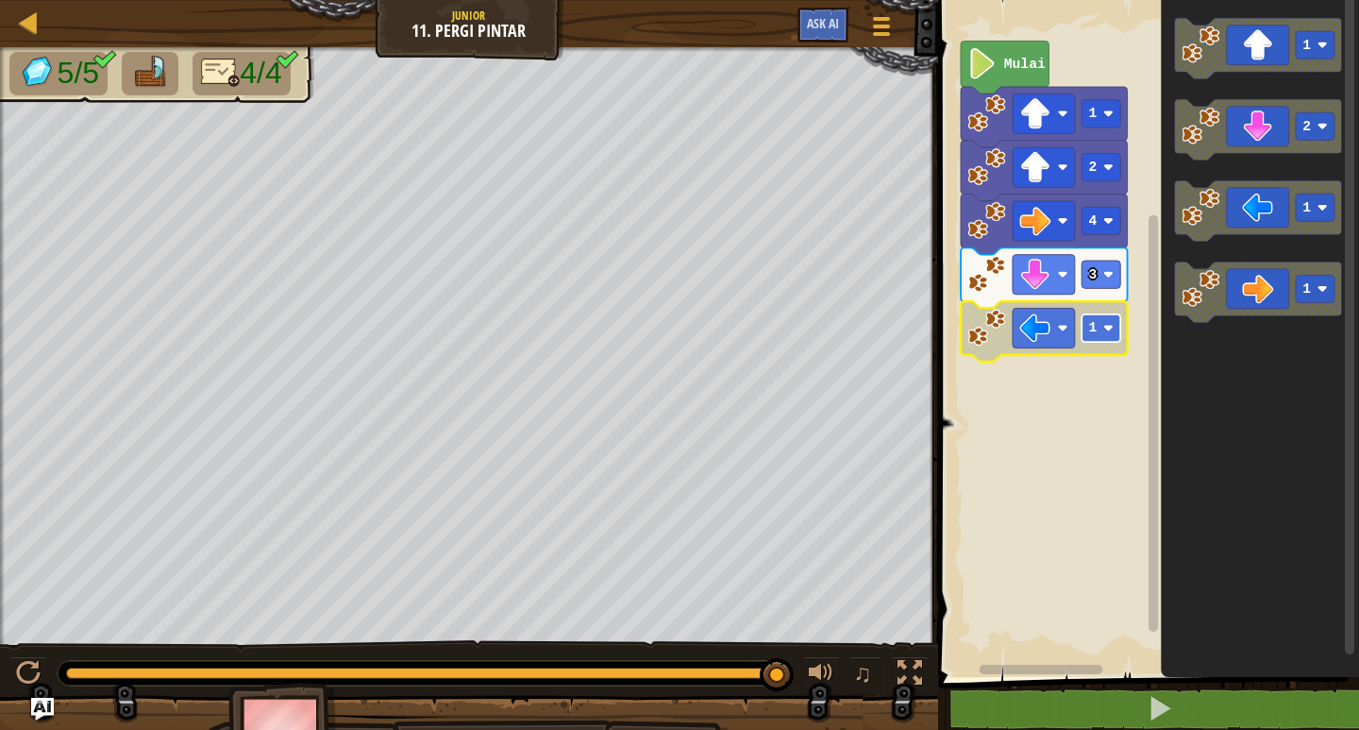
click at [1100, 336] on rect "Ruang Kerja Blockly" at bounding box center [1101, 327] width 39 height 27
click at [1100, 340] on rect "Ruang Kerja Blockly" at bounding box center [1101, 327] width 39 height 27
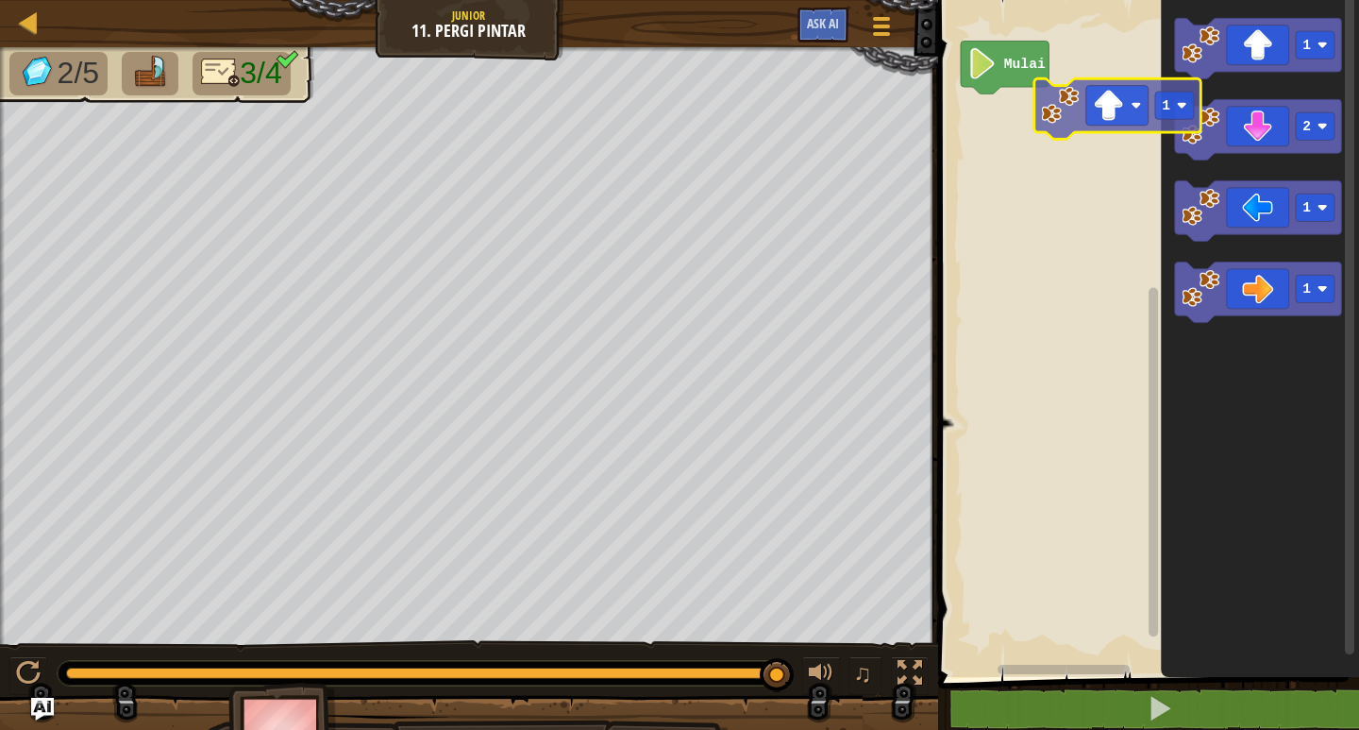
click at [1117, 137] on div "Mulai 1 2 1 1 1" at bounding box center [1145, 334] width 427 height 686
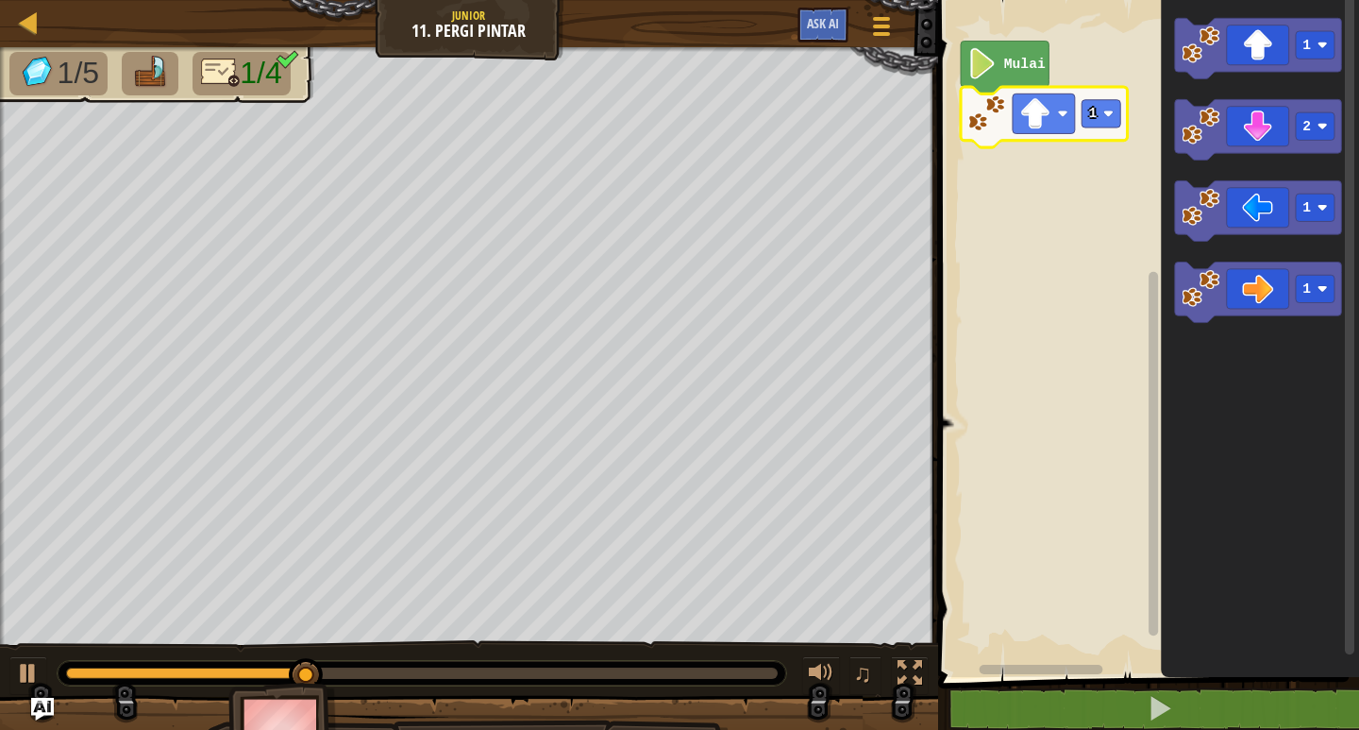
click at [1128, 65] on rect "Ruang Kerja Blockly" at bounding box center [1145, 334] width 427 height 686
click at [1075, 106] on rect "Ruang Kerja Blockly" at bounding box center [1044, 113] width 62 height 40
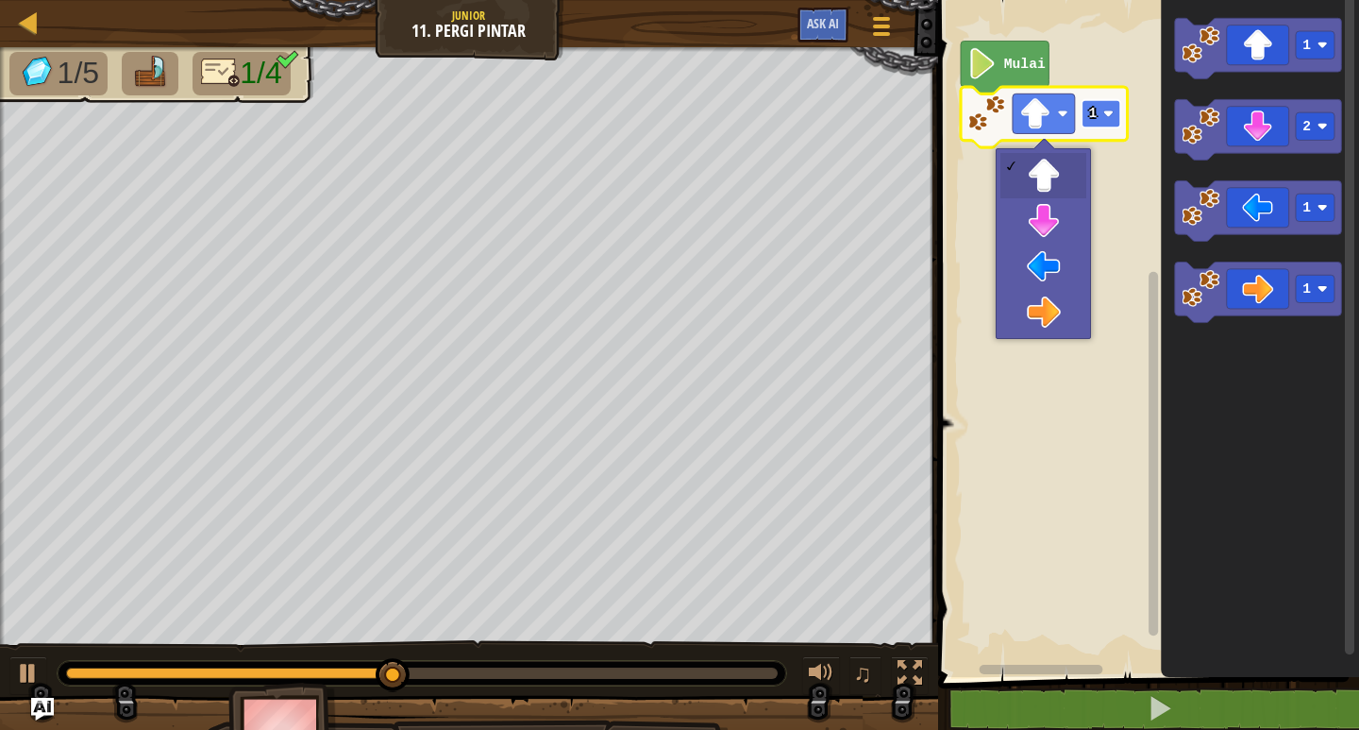
click at [1104, 111] on image "Ruang Kerja Blockly" at bounding box center [1108, 114] width 10 height 10
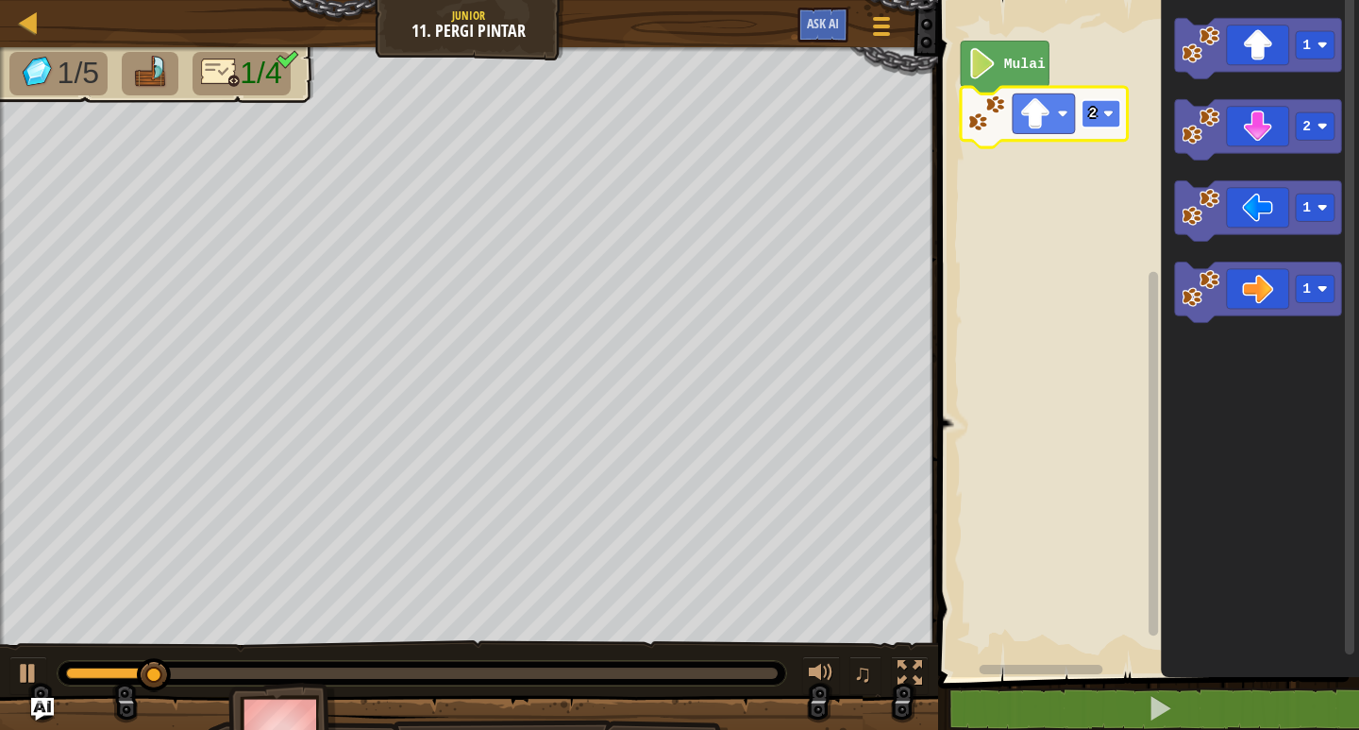
click at [1099, 126] on rect "Ruang Kerja Blockly" at bounding box center [1101, 113] width 39 height 27
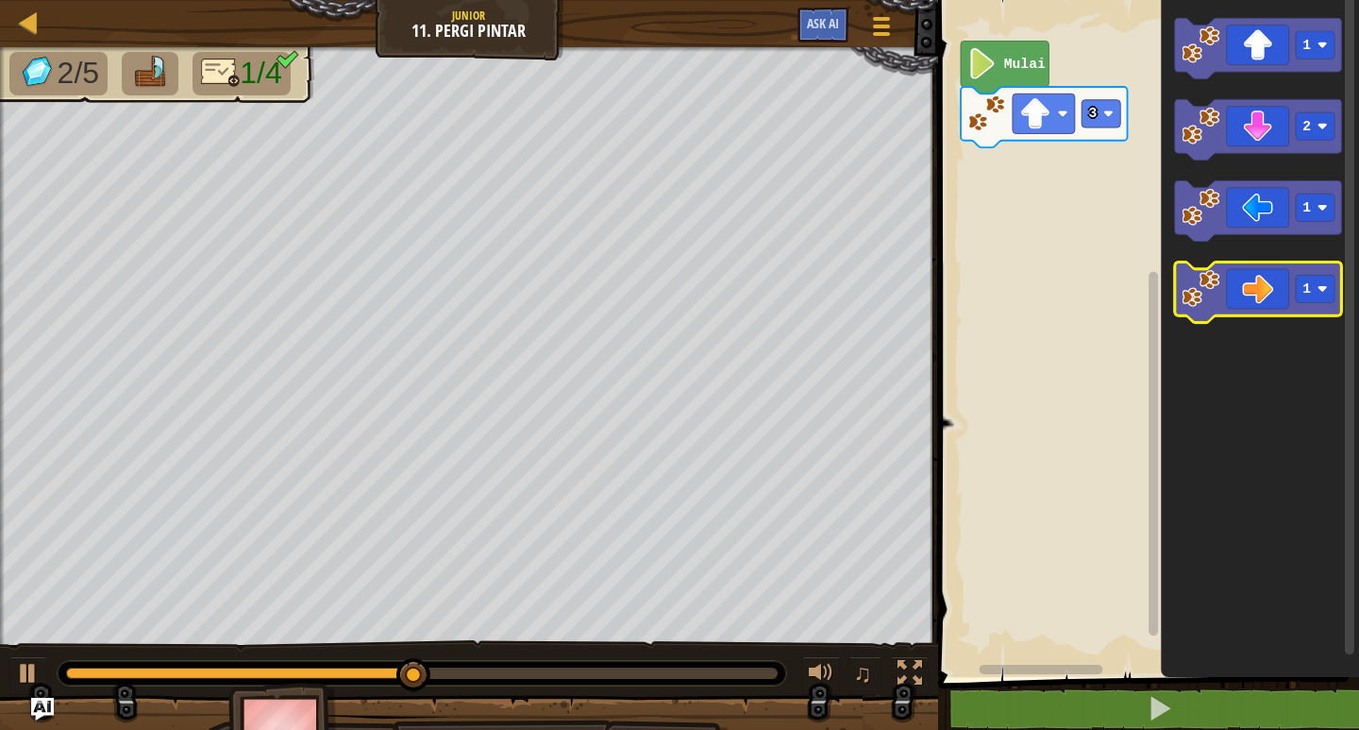
click at [1206, 297] on g "1" at bounding box center [1258, 292] width 167 height 60
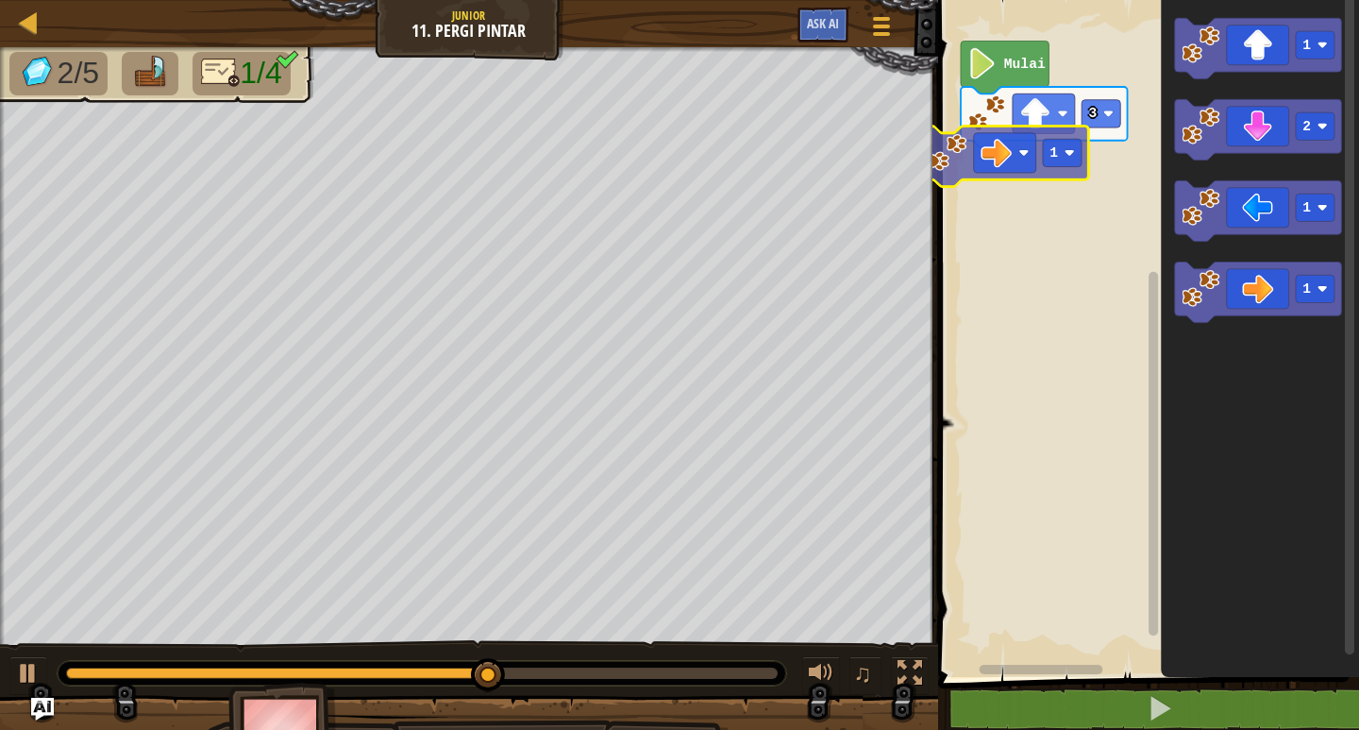
click at [933, 154] on div "Mulai 3 1 1 2 1 1 1" at bounding box center [1145, 334] width 427 height 686
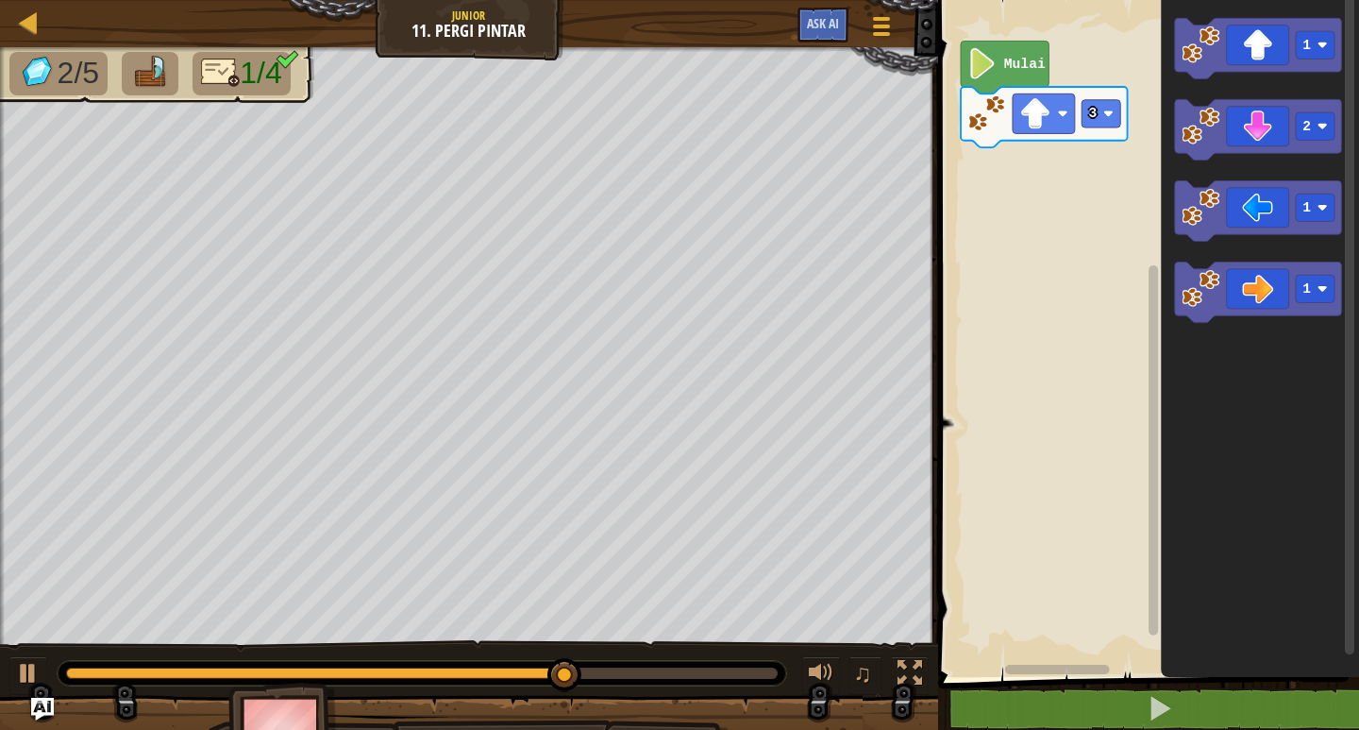
click at [1230, 260] on icon "Ruang Kerja Blockly" at bounding box center [1260, 334] width 198 height 686
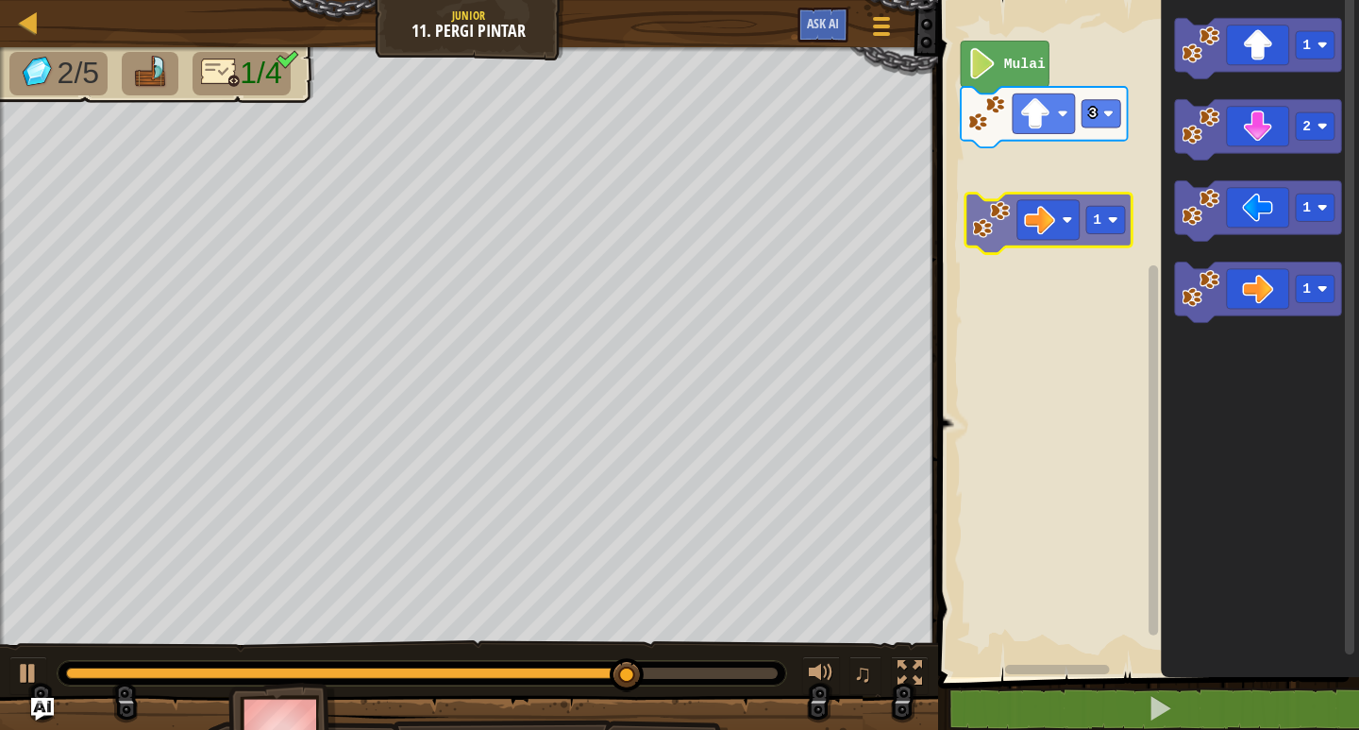
click at [1016, 201] on div "Mulai 3 1 2 1 1 1" at bounding box center [1145, 334] width 427 height 686
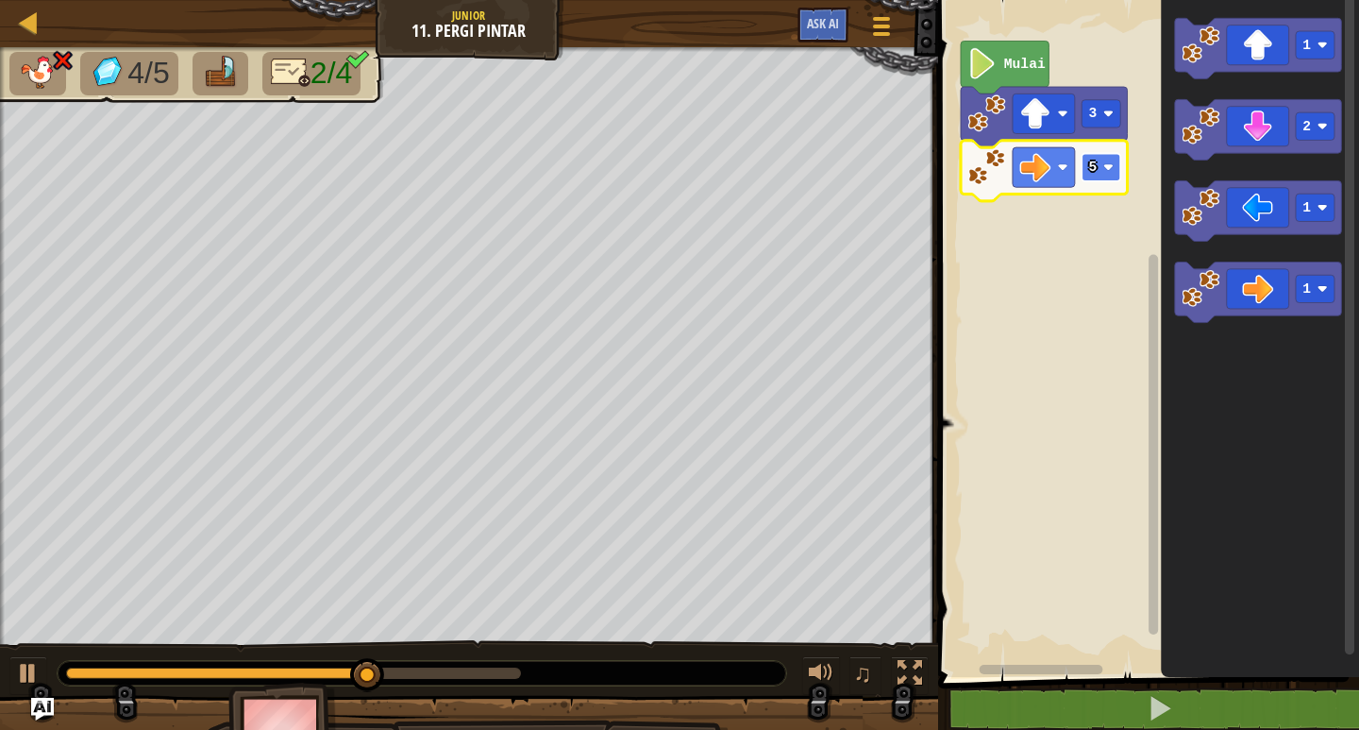
click at [1094, 163] on text "5" at bounding box center [1092, 167] width 8 height 15
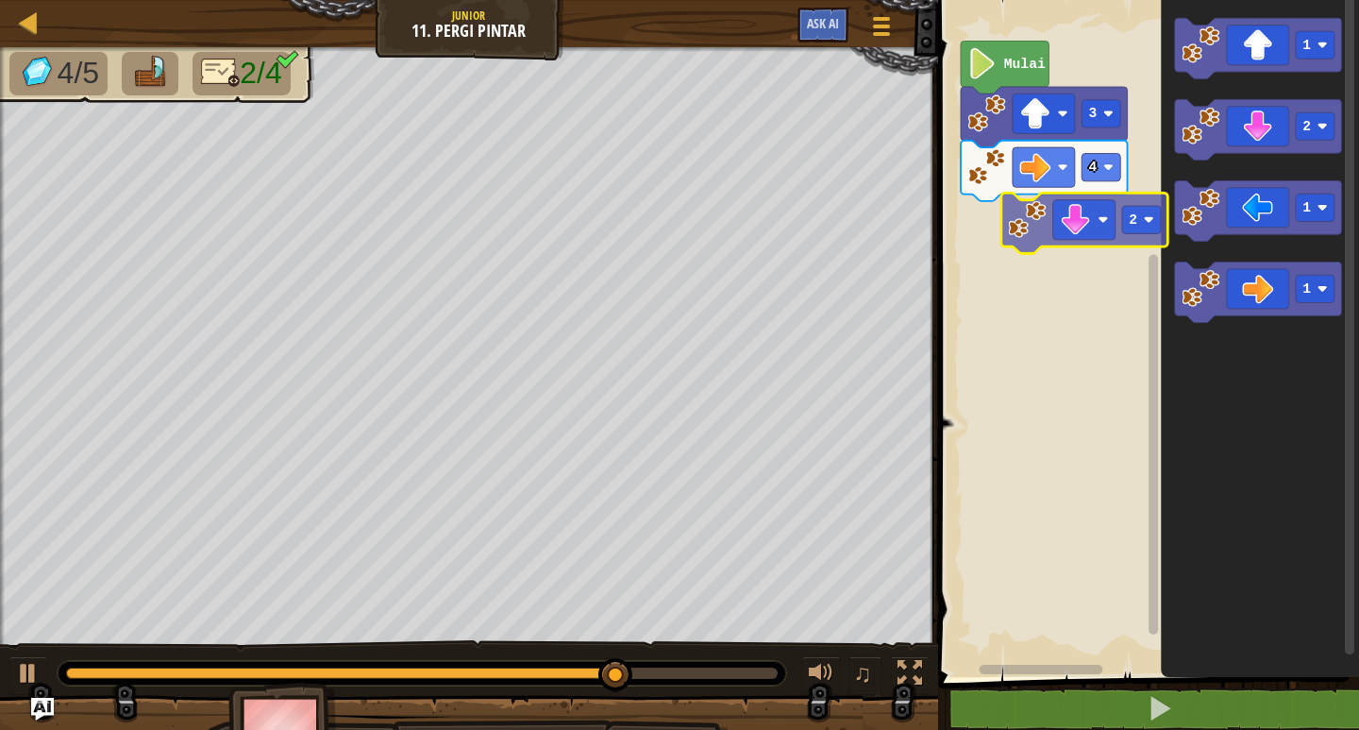
click at [1061, 218] on div "Mulai 3 4 1 2 1 1 2" at bounding box center [1145, 334] width 427 height 686
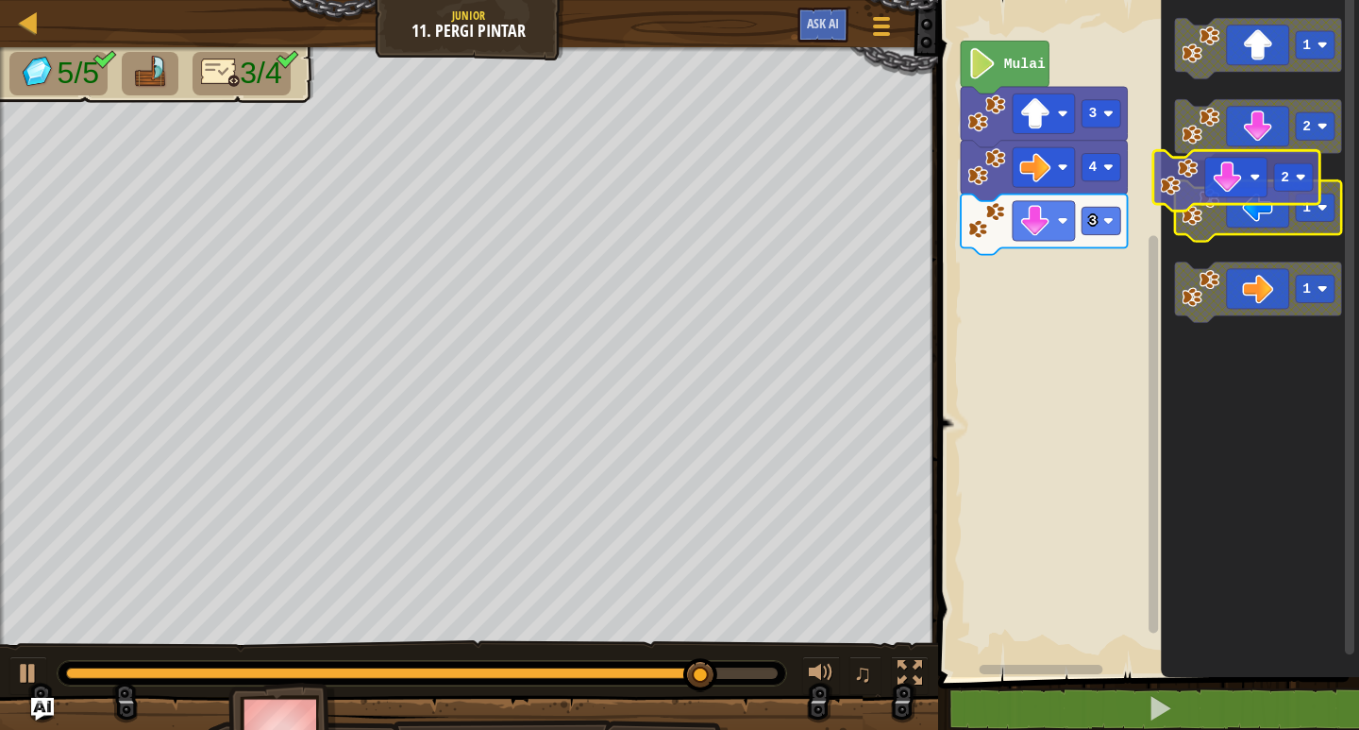
click at [1213, 244] on icon "1 2 1 1" at bounding box center [1260, 334] width 198 height 686
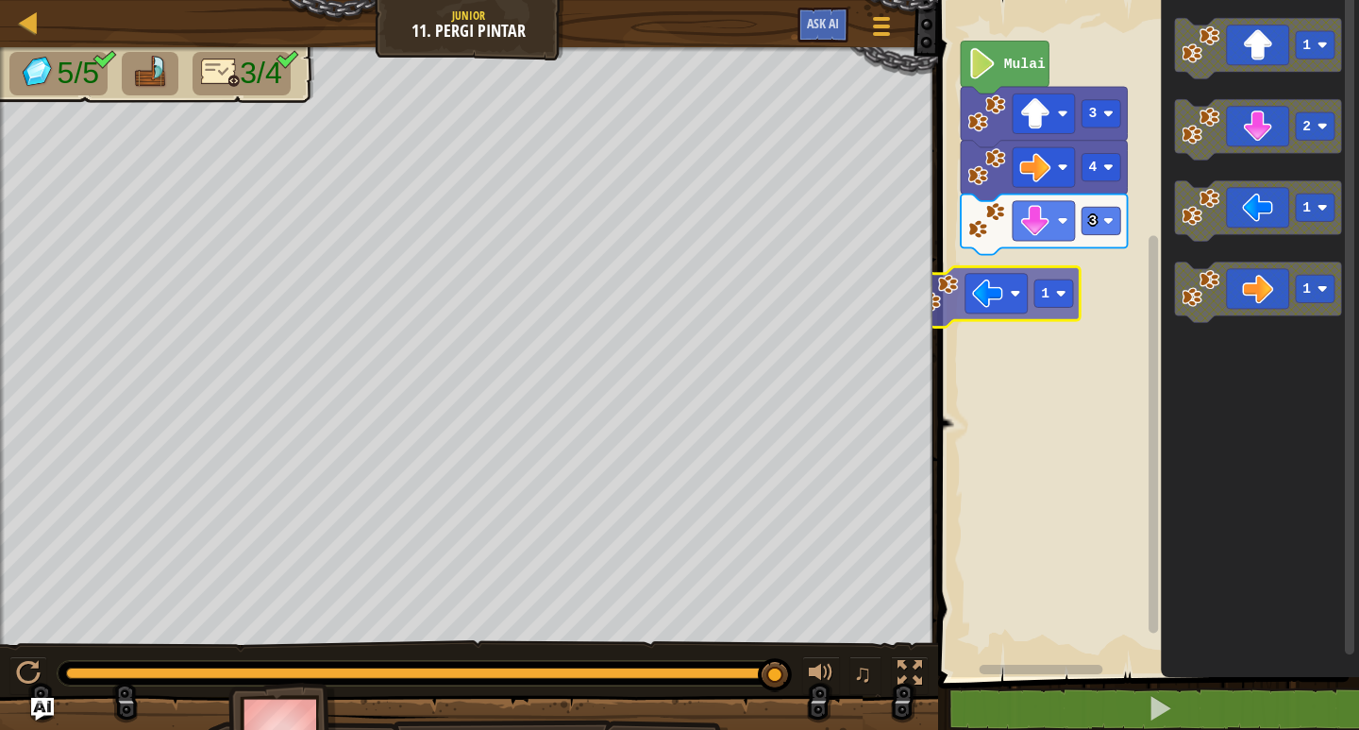
click at [971, 313] on div "Mulai 3 4 3 1 1 2 1 1 1" at bounding box center [1145, 334] width 427 height 686
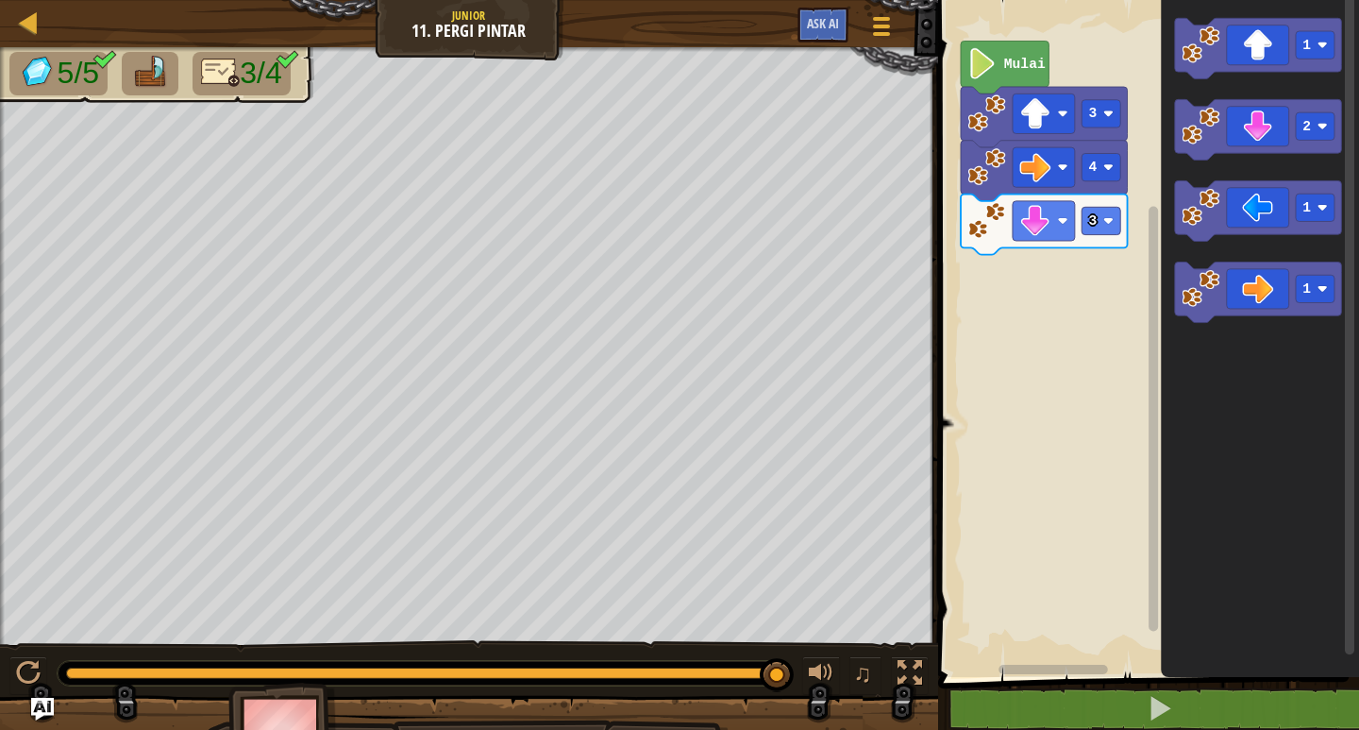
click at [1099, 262] on div "Mulai 3 4 3 1 2 1 1" at bounding box center [1145, 334] width 427 height 686
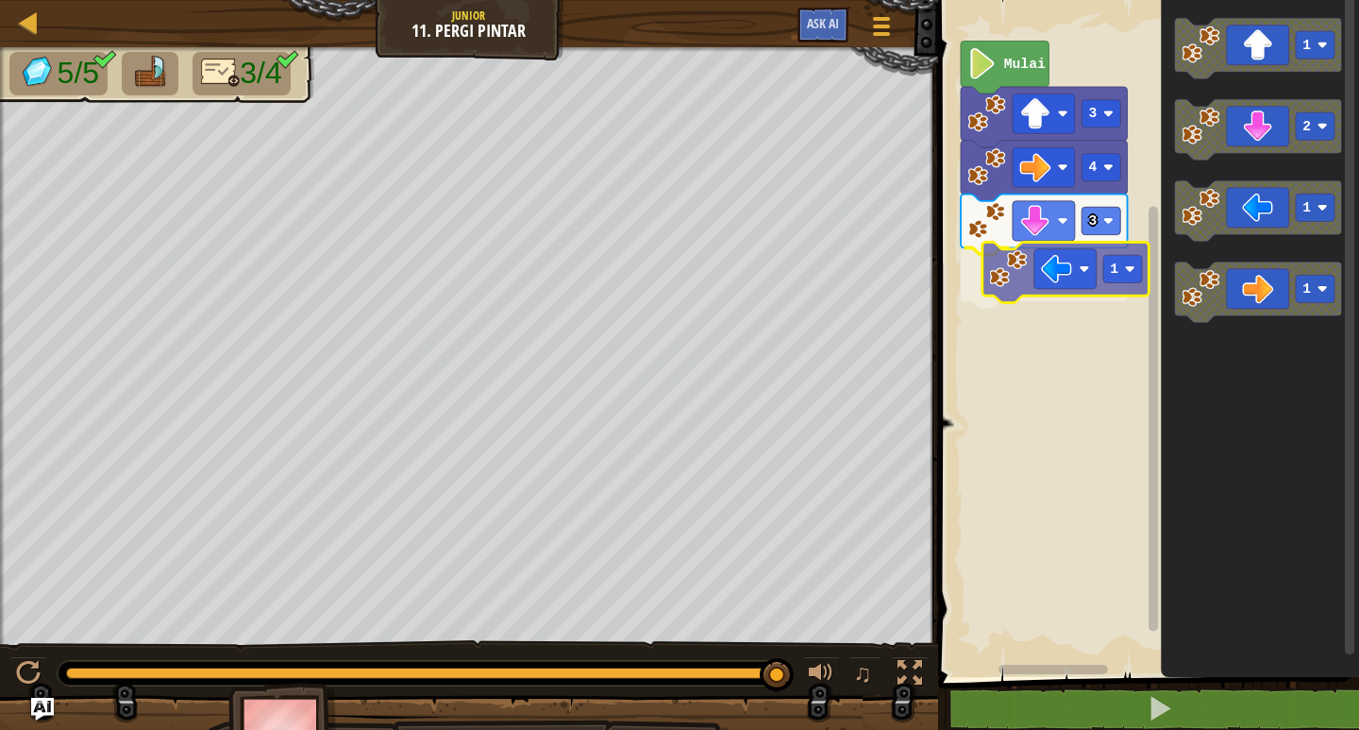
click at [1016, 273] on div "Mulai 3 4 3 1 1 2 1 1 1" at bounding box center [1145, 334] width 427 height 686
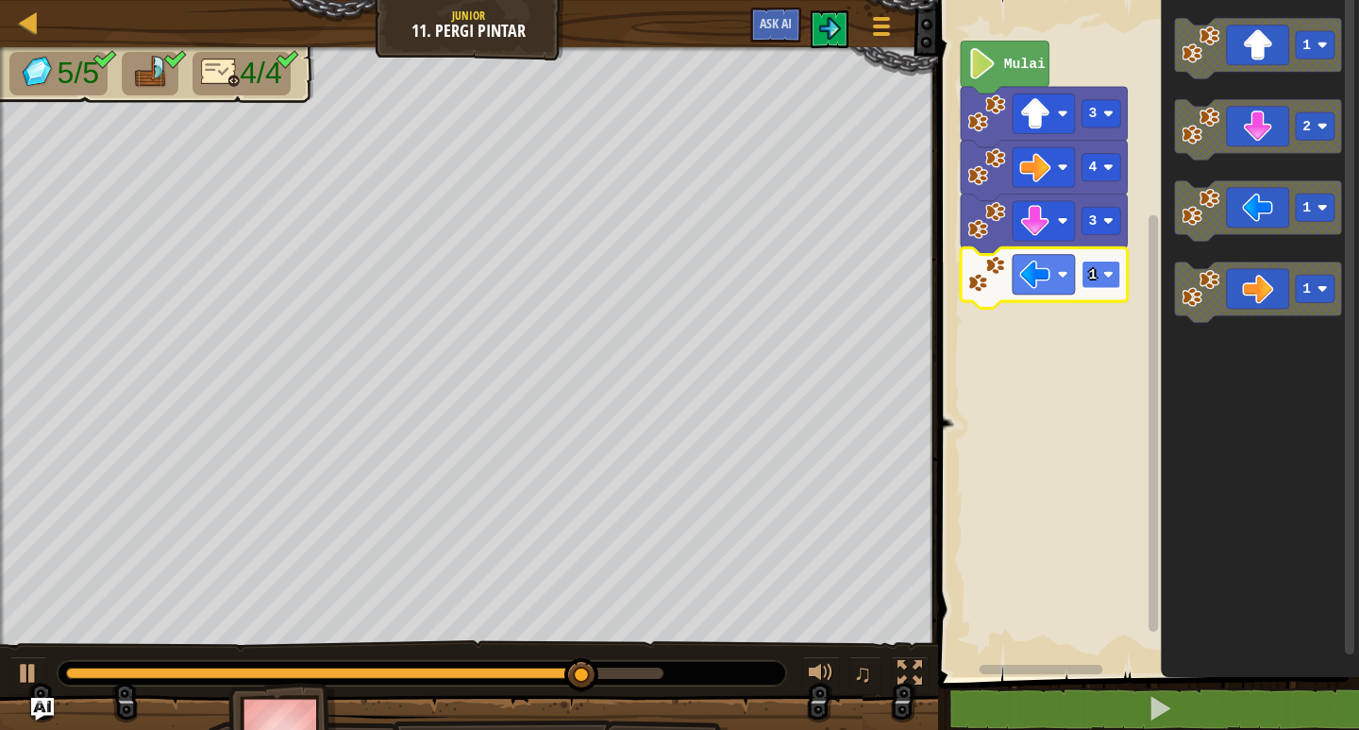
click at [1112, 271] on image "Ruang Kerja Blockly" at bounding box center [1108, 274] width 10 height 10
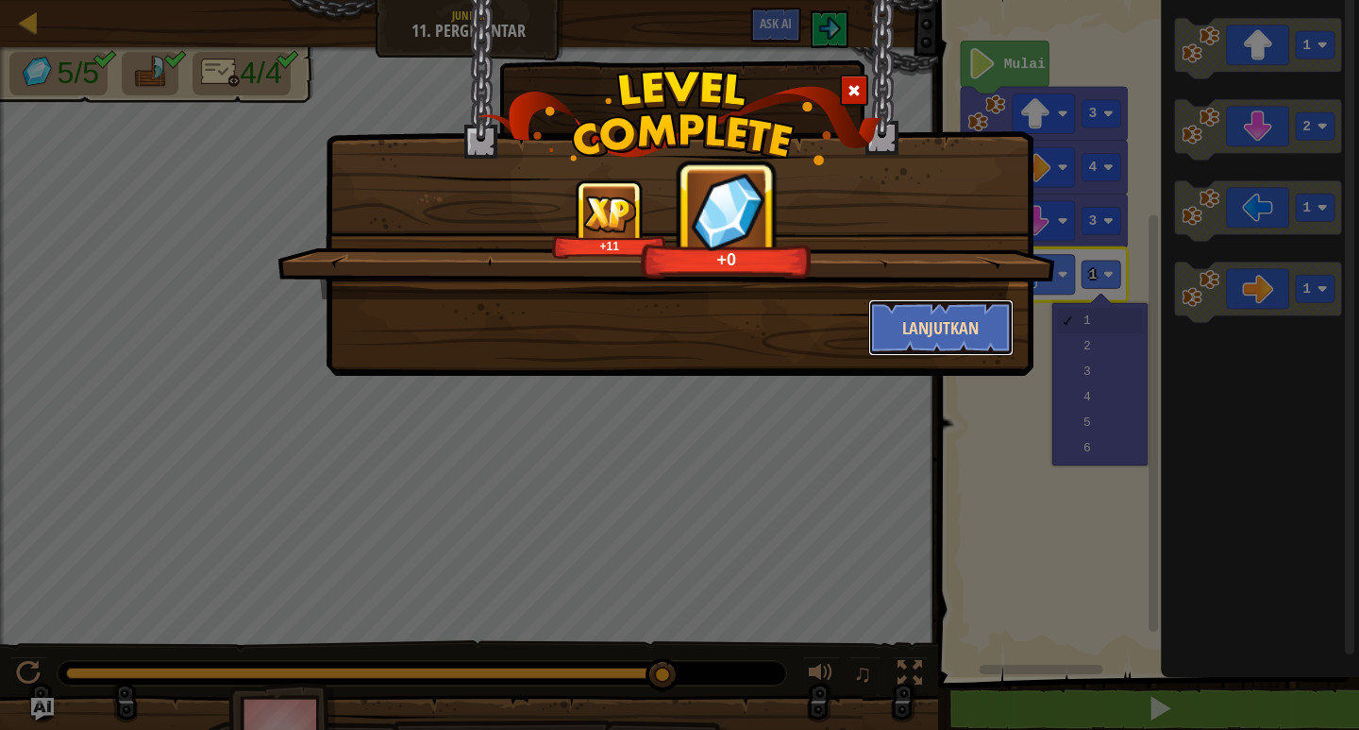
click at [923, 345] on button "Lanjutkan" at bounding box center [941, 327] width 146 height 57
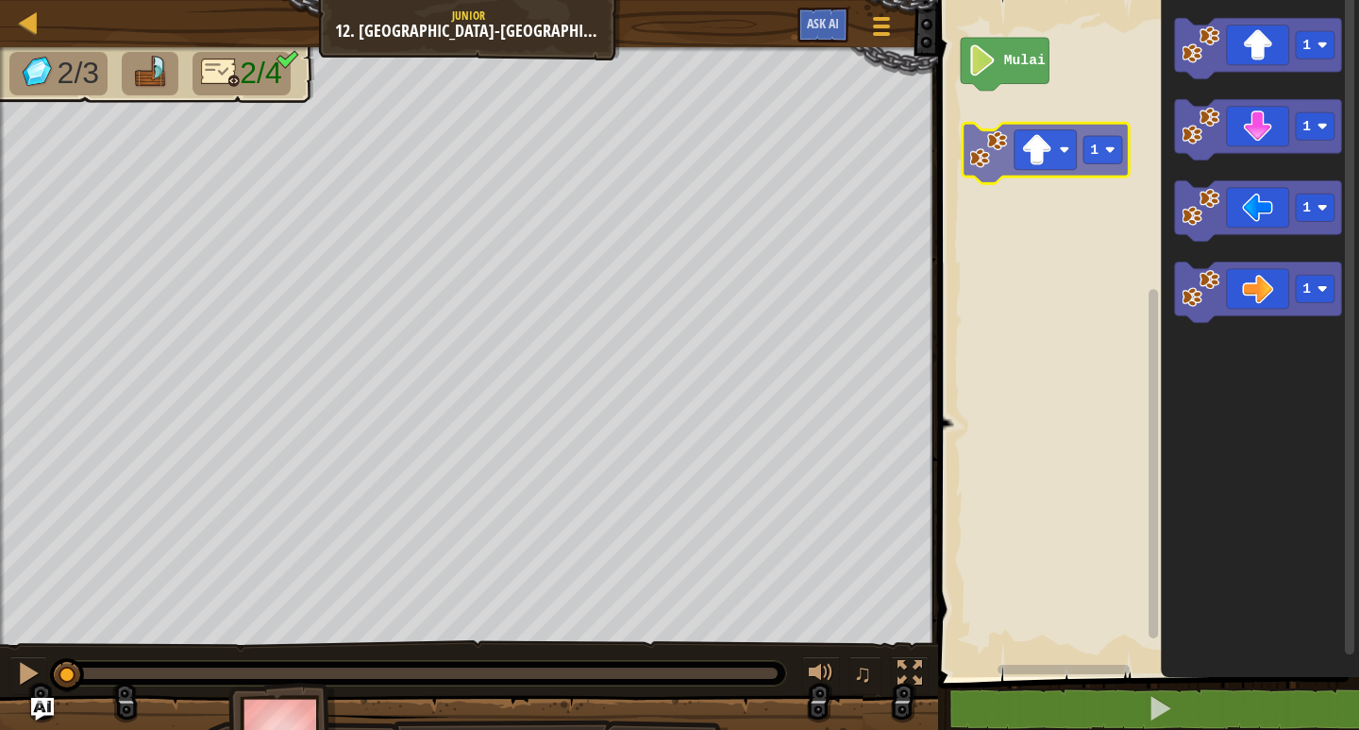
click at [1019, 151] on div "Mulai 1 1 1 1 1" at bounding box center [1145, 334] width 427 height 686
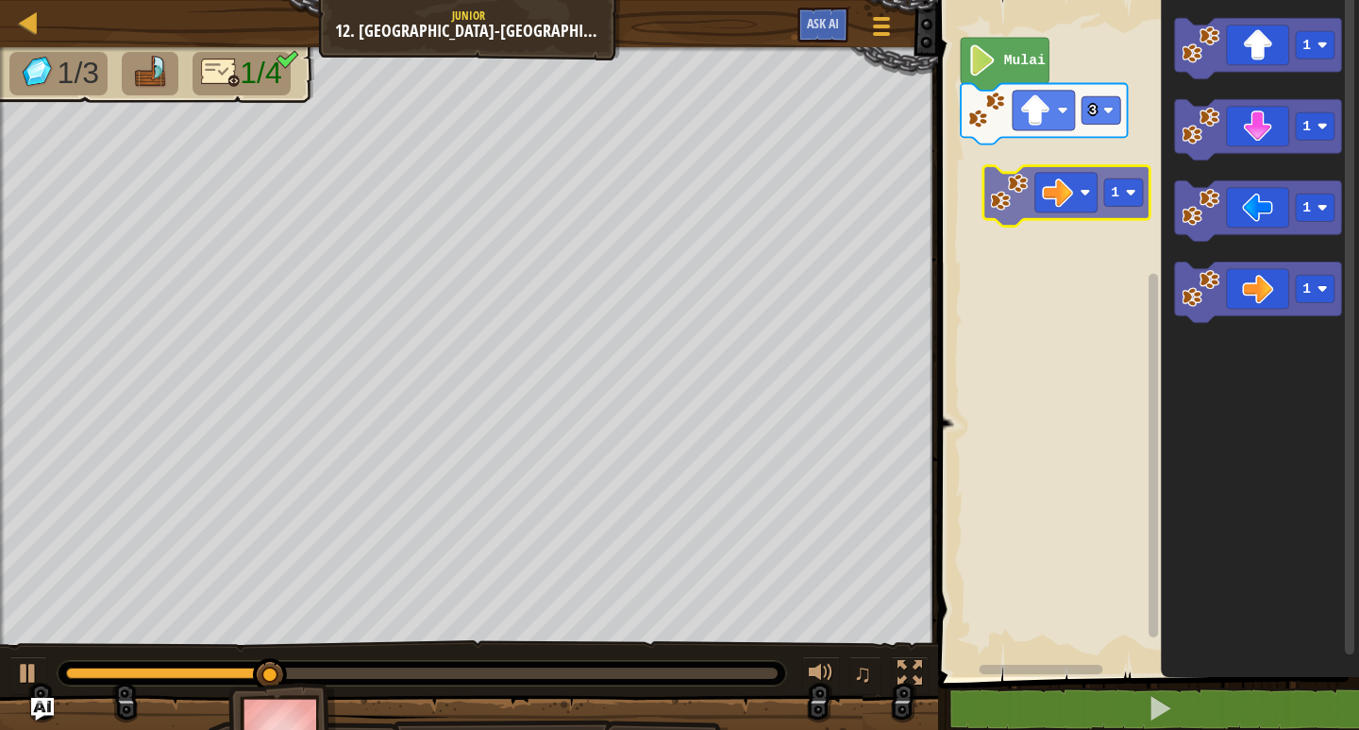
click at [1026, 143] on div "Mulai 3 1 1 1 1 1" at bounding box center [1145, 334] width 427 height 686
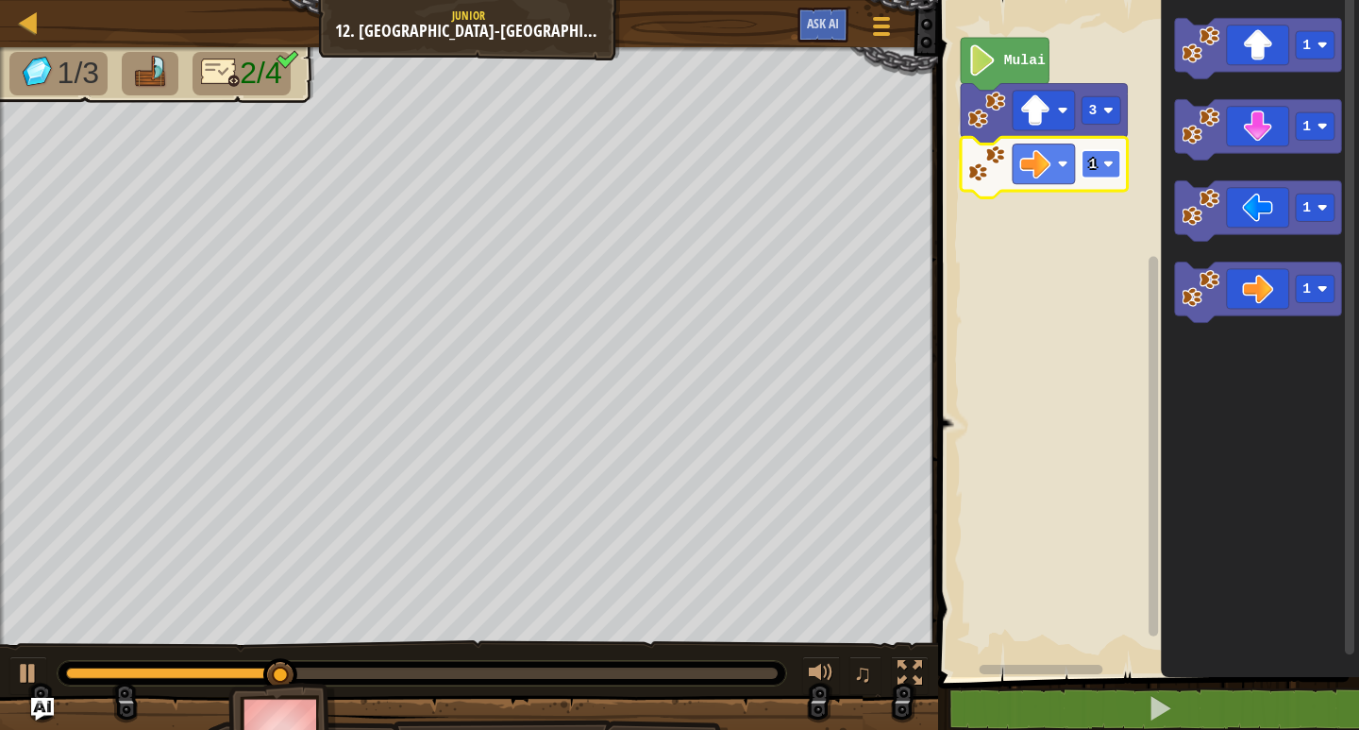
click at [1108, 164] on image "Ruang Kerja Blockly" at bounding box center [1108, 164] width 10 height 10
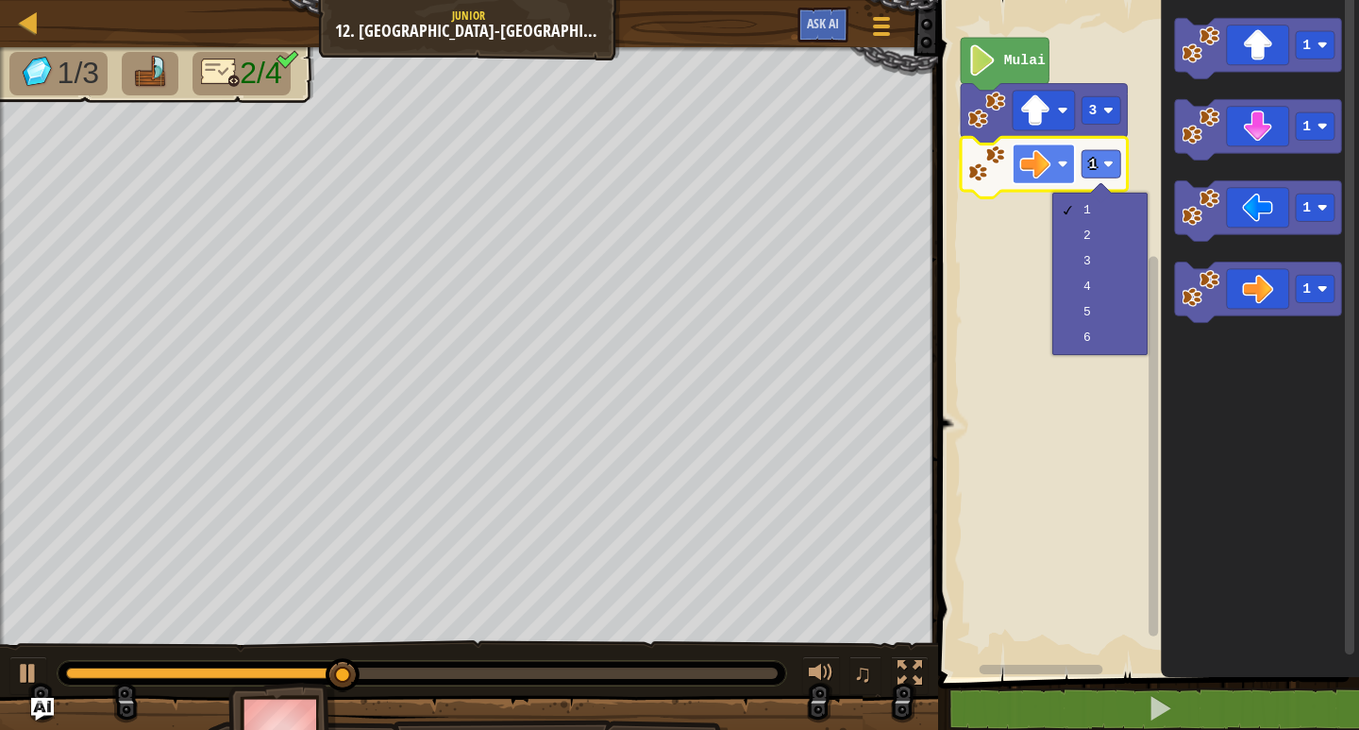
drag, startPoint x: 1062, startPoint y: 278, endPoint x: 1062, endPoint y: 170, distance: 108.5
click at [1062, 0] on body "Peta Junior 12. Langkah-Langkah Menu Permainan Ask AI 1 ההההההההההההההההההההההה…" at bounding box center [679, 0] width 1359 height 0
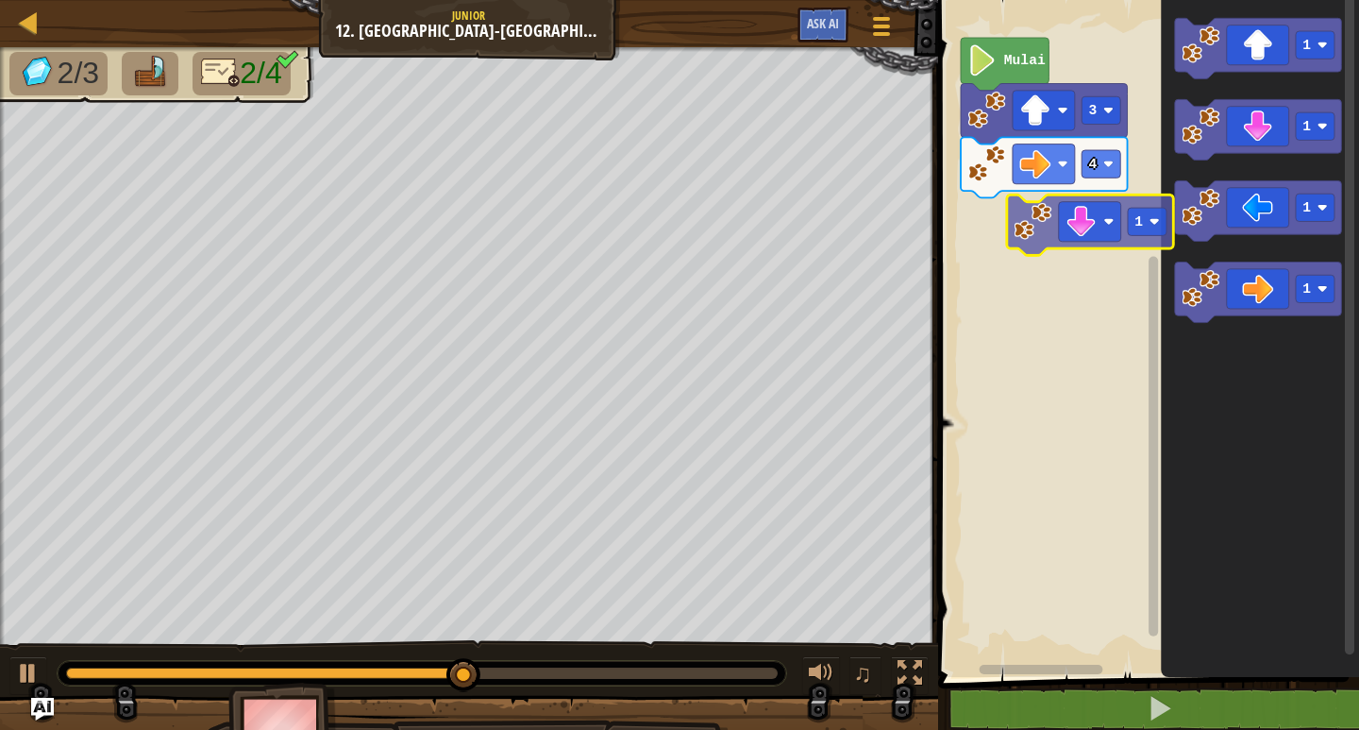
click at [1062, 238] on div "Mulai 3 4 1 1 1 1 1" at bounding box center [1145, 334] width 427 height 686
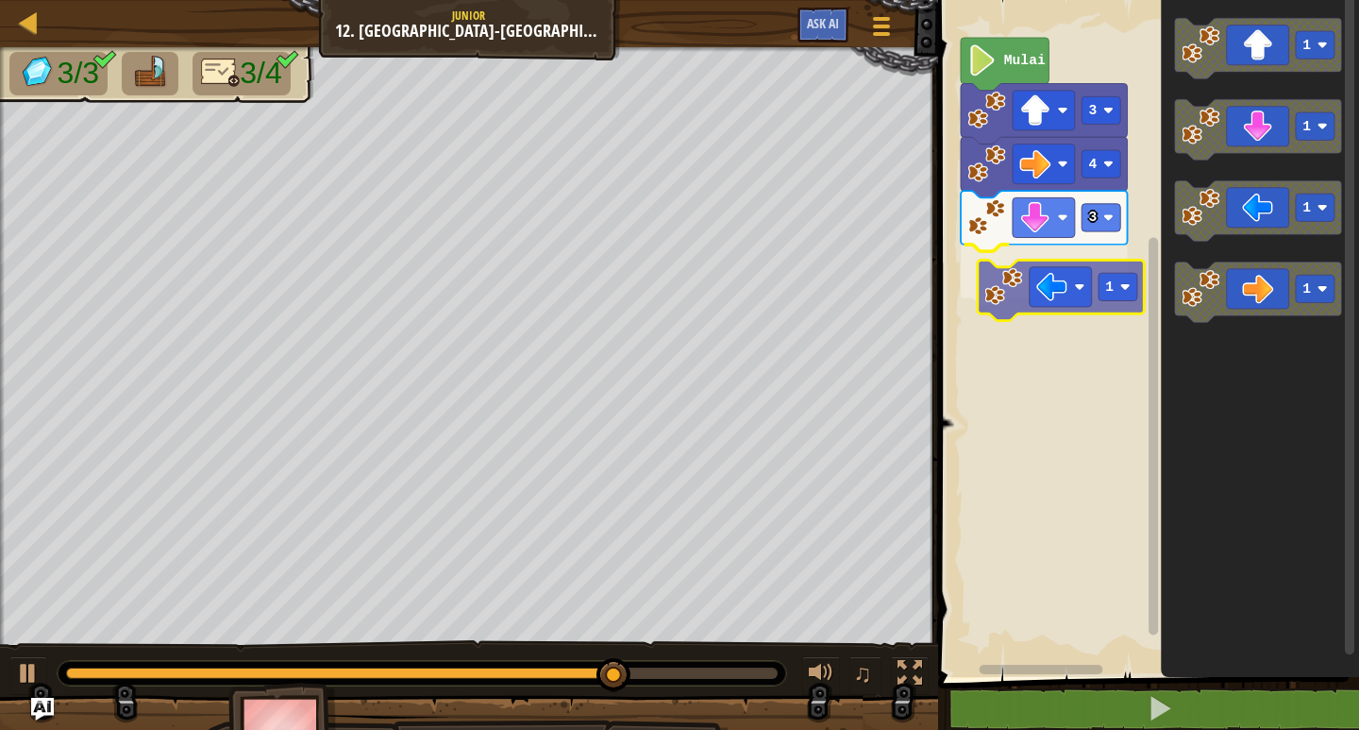
click at [1075, 286] on div "Mulai 3 4 3 1 1 1 1 1 1" at bounding box center [1145, 334] width 427 height 686
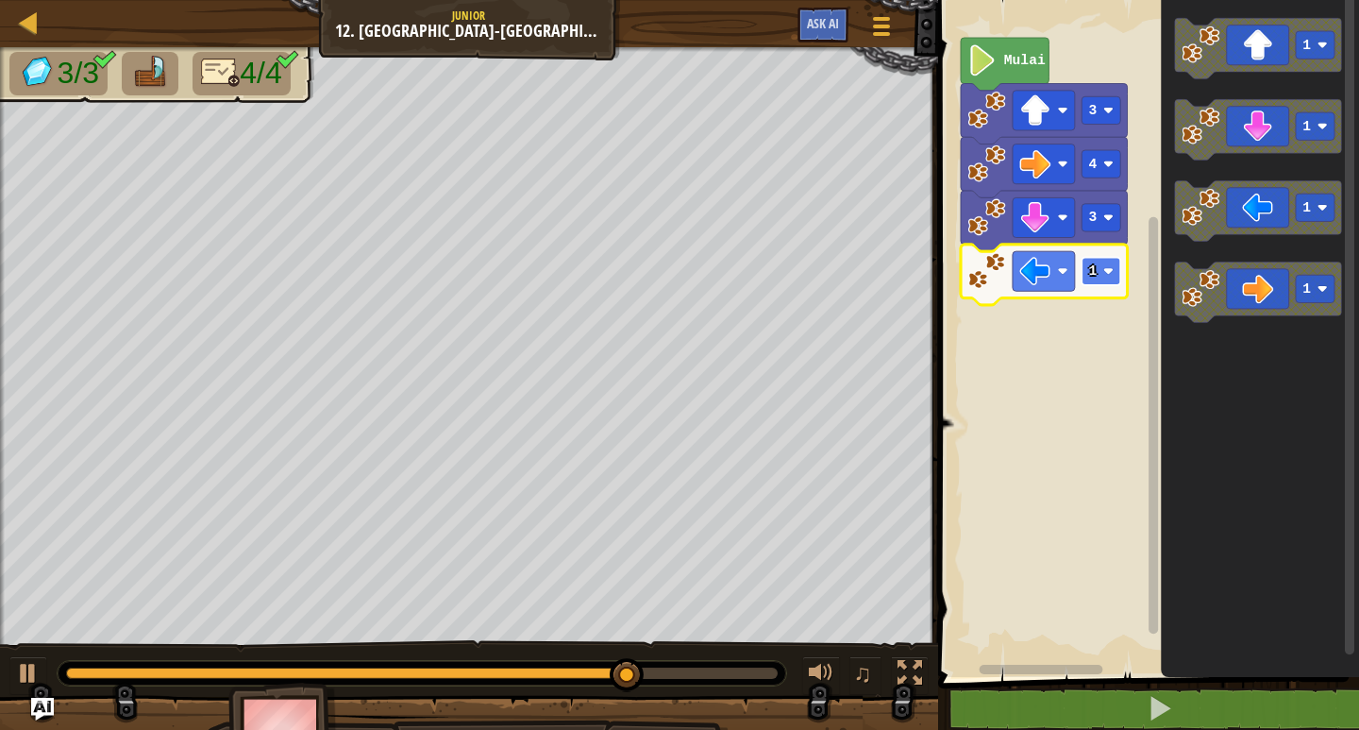
click at [1112, 276] on image "Ruang Kerja Blockly" at bounding box center [1108, 271] width 10 height 10
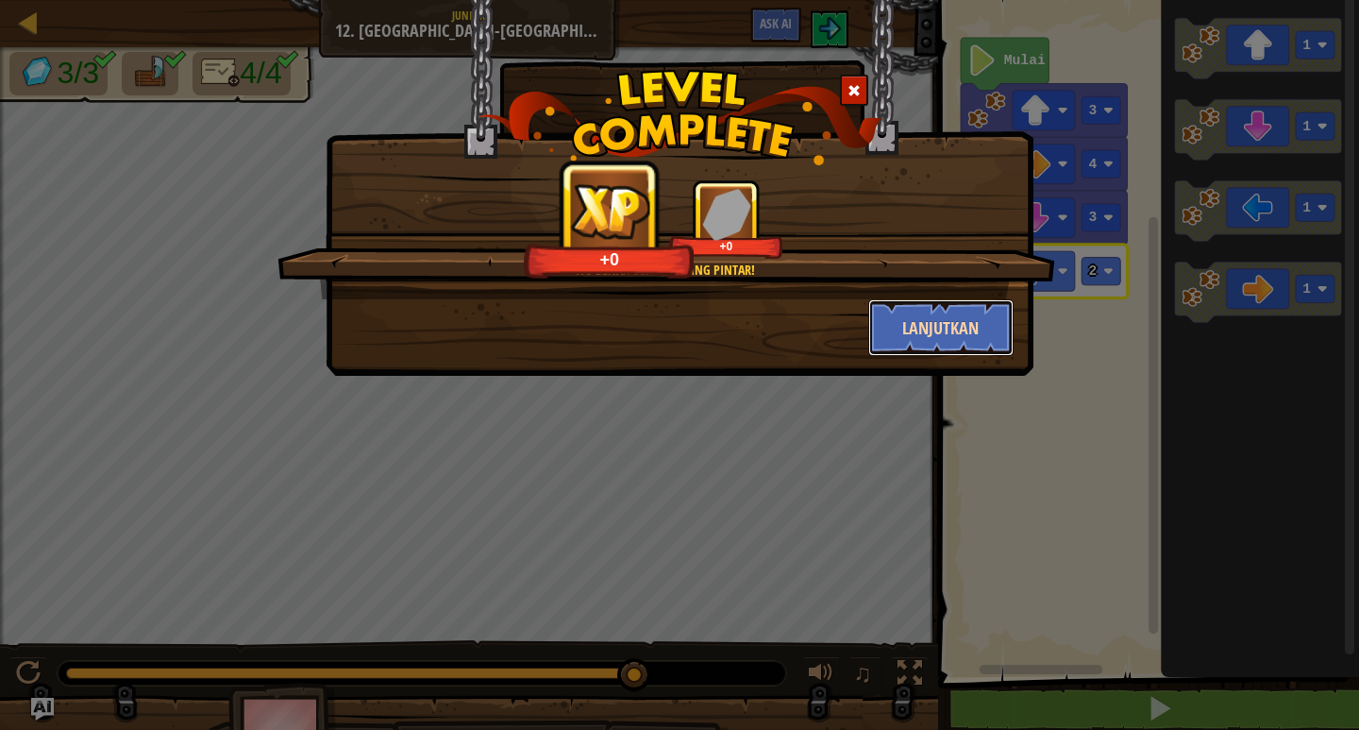
click at [933, 354] on button "Lanjutkan" at bounding box center [941, 327] width 146 height 57
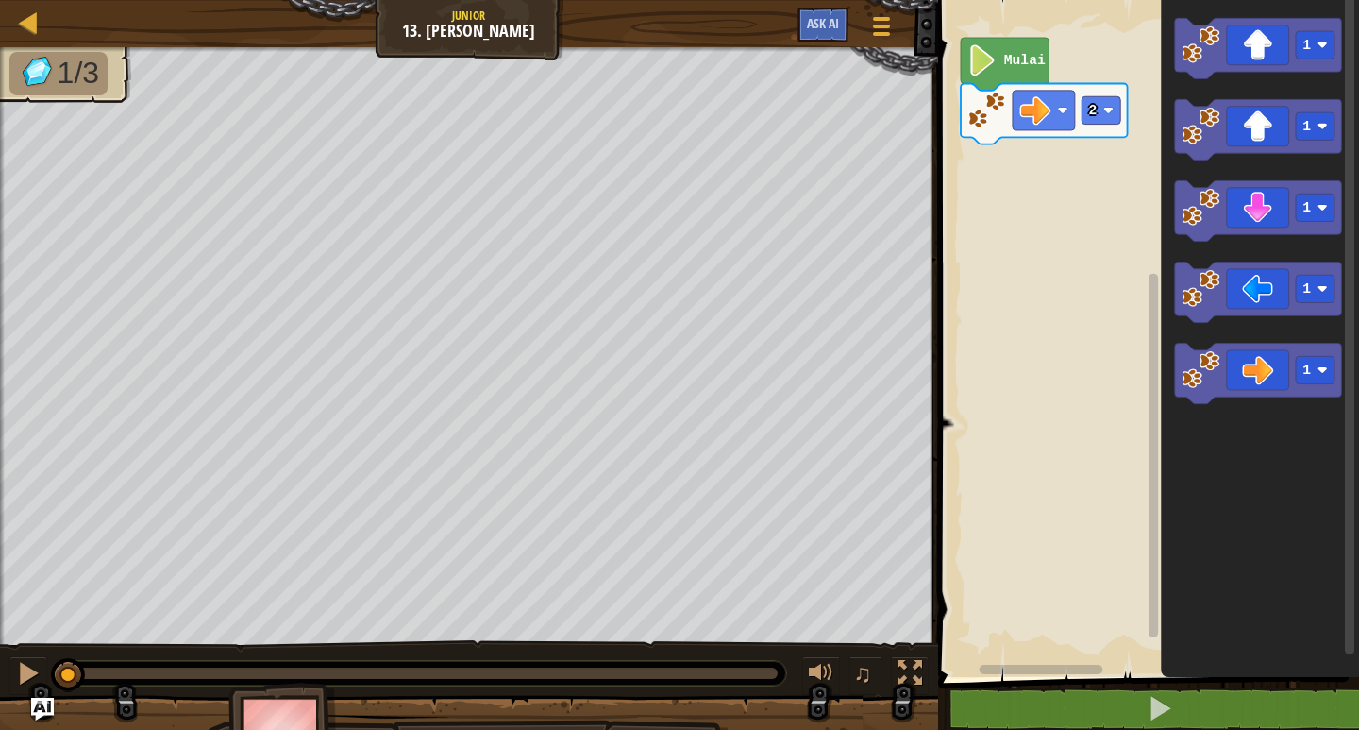
click at [1131, 48] on rect "Ruang Kerja Blockly" at bounding box center [1145, 334] width 427 height 686
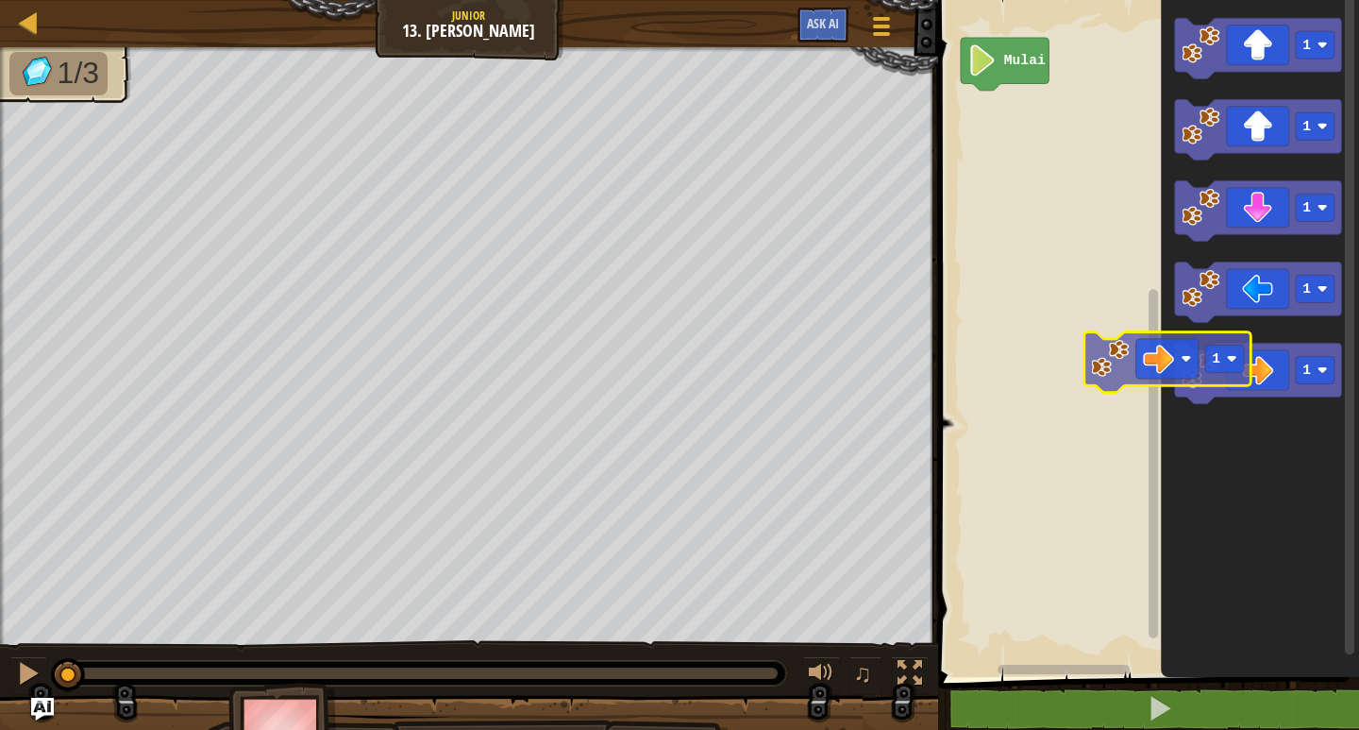
click at [1047, 274] on div "Mulai 1 1 1 1 1 1" at bounding box center [1145, 334] width 427 height 686
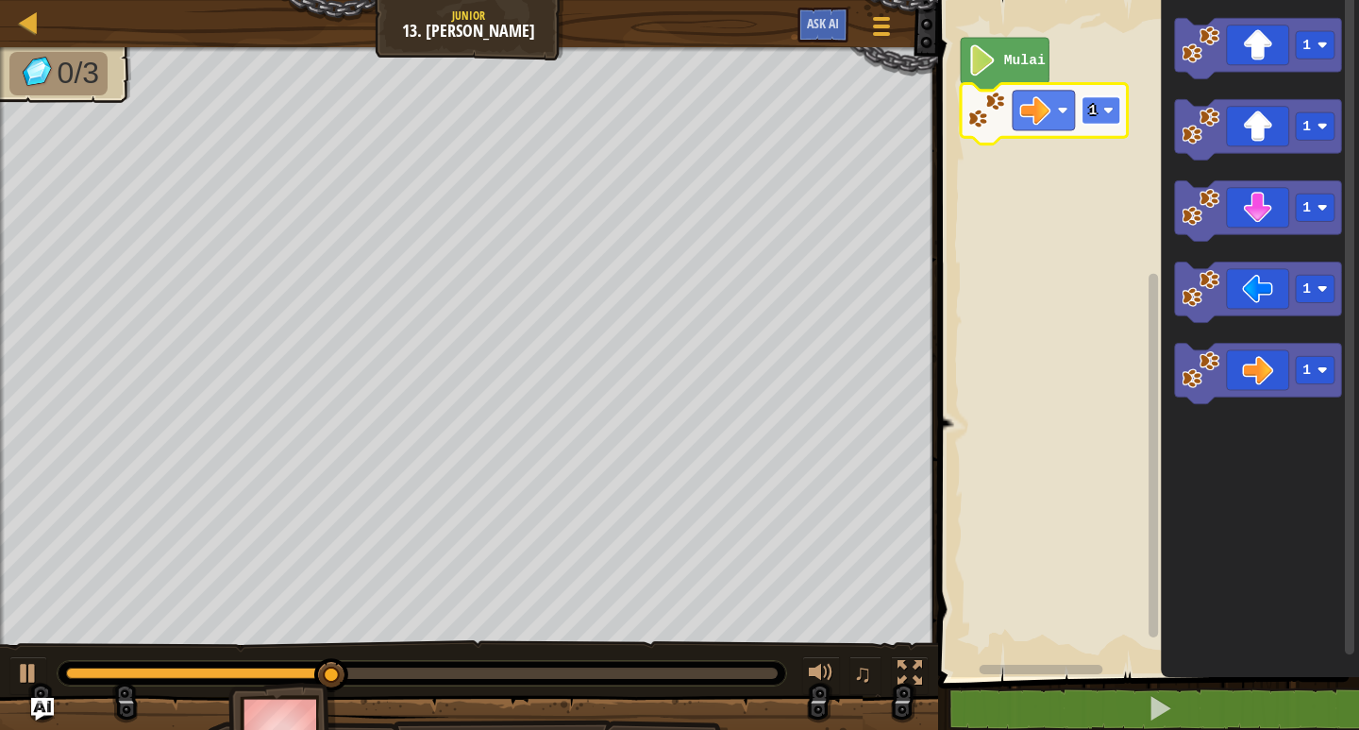
click at [1098, 111] on rect "Ruang Kerja Blockly" at bounding box center [1101, 109] width 39 height 27
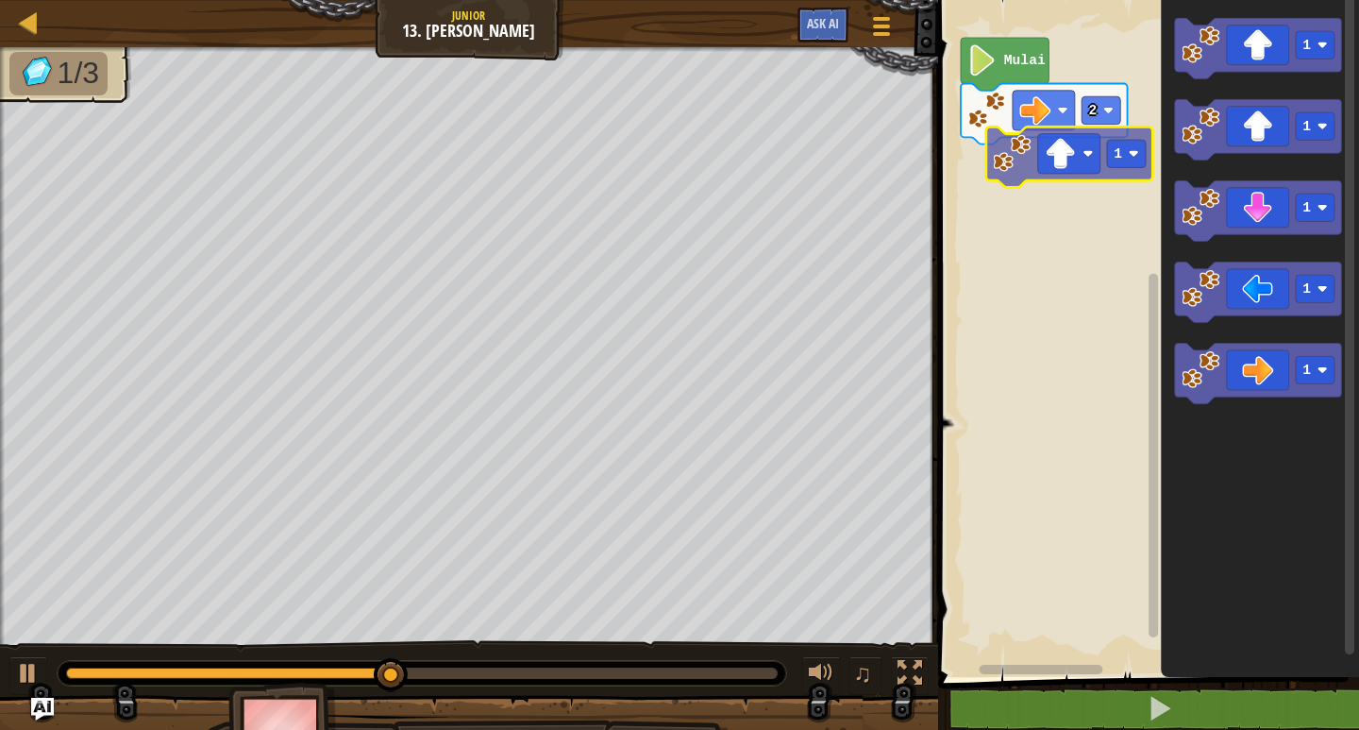
click at [1062, 155] on div "Mulai 2 1 1 1 1 1 1" at bounding box center [1145, 334] width 427 height 686
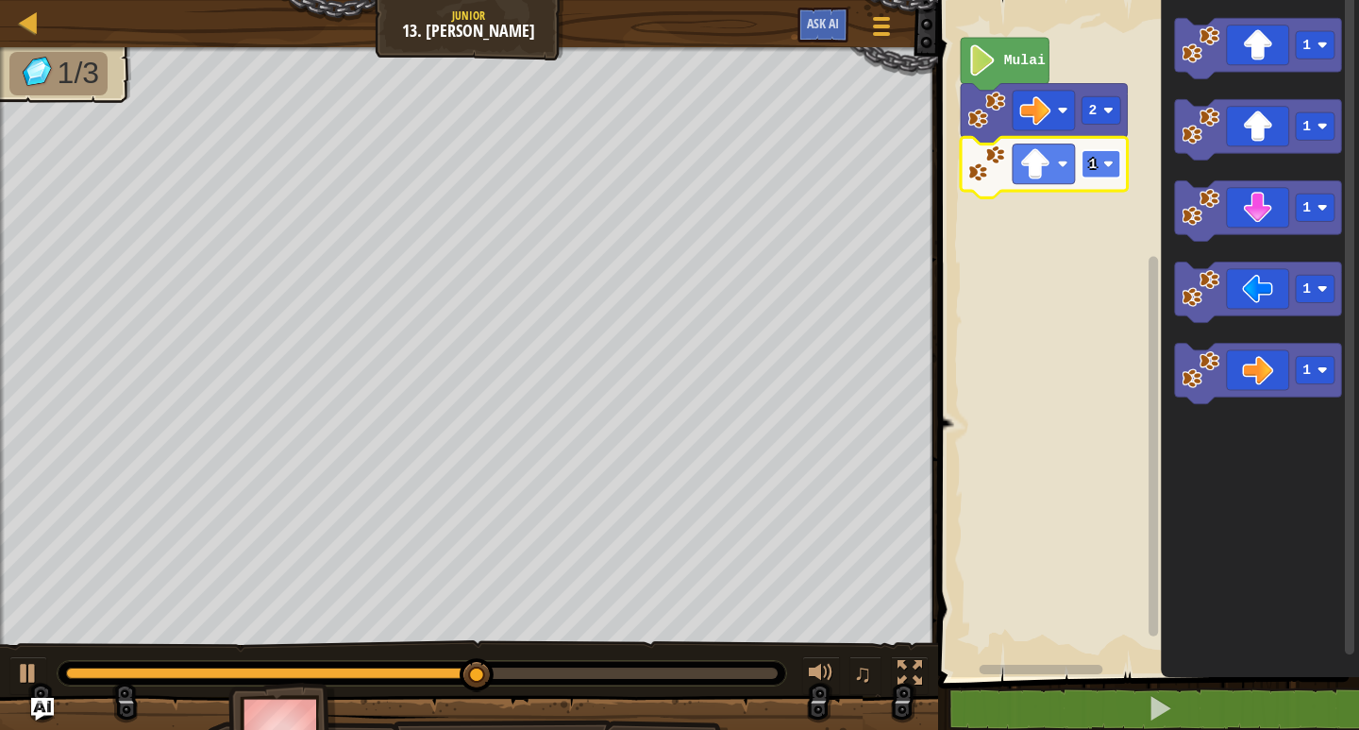
click at [1098, 157] on rect "Ruang Kerja Blockly" at bounding box center [1101, 163] width 39 height 27
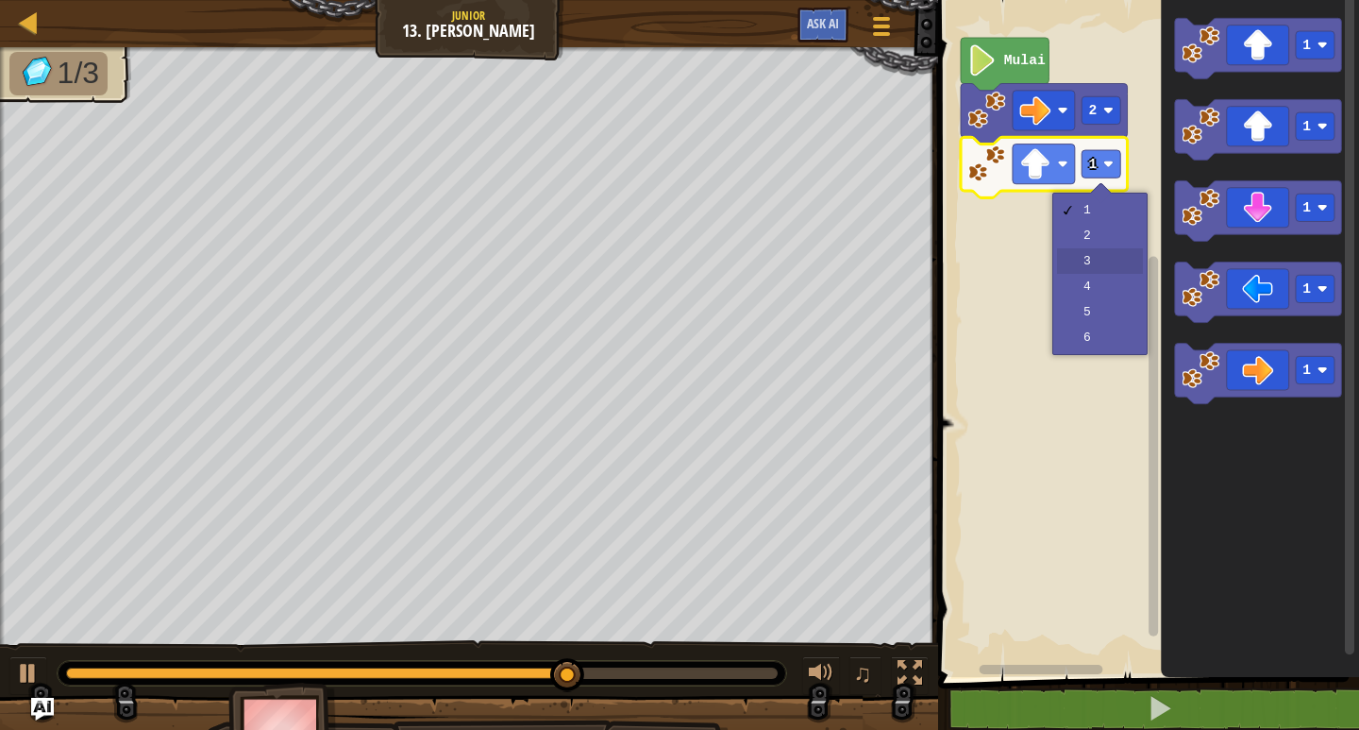
drag, startPoint x: 1073, startPoint y: 260, endPoint x: 1080, endPoint y: 239, distance: 21.8
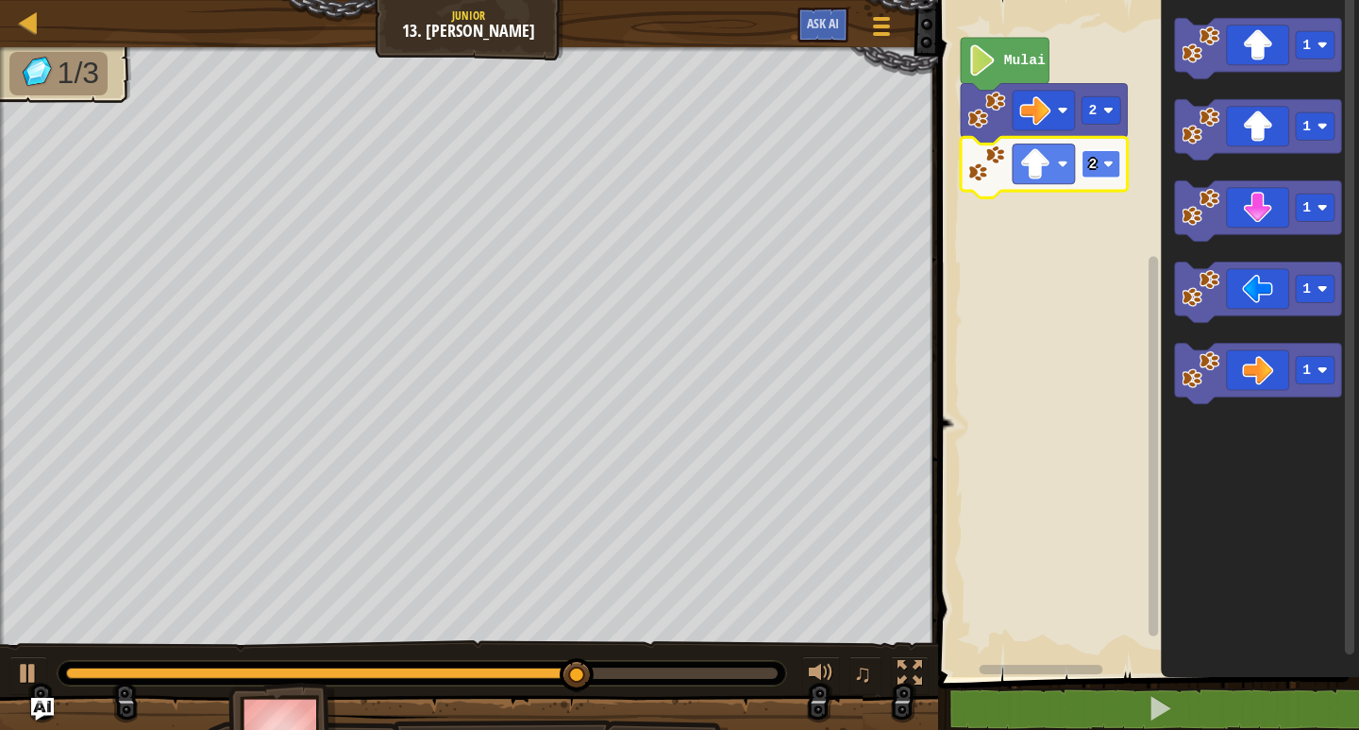
click at [1115, 168] on rect "Ruang Kerja Blockly" at bounding box center [1101, 163] width 39 height 27
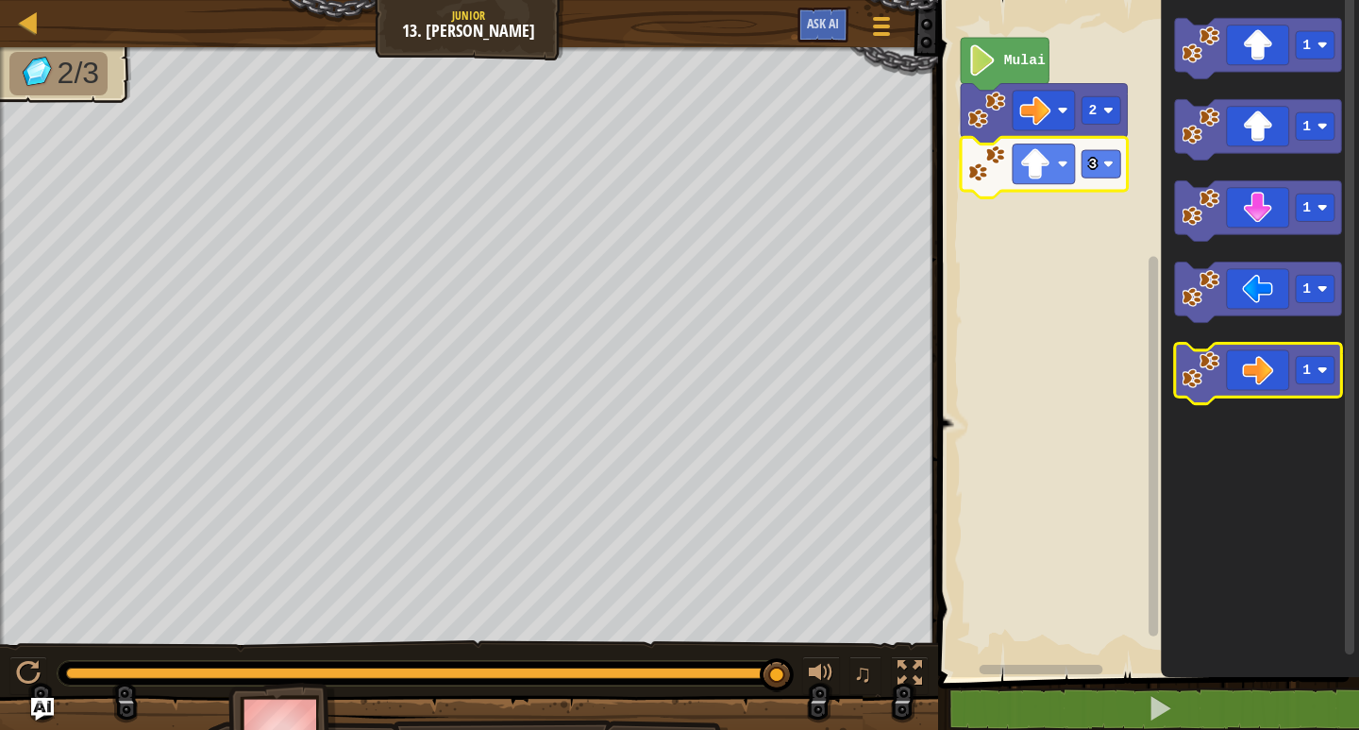
click at [1244, 385] on icon "Ruang Kerja Blockly" at bounding box center [1258, 374] width 167 height 60
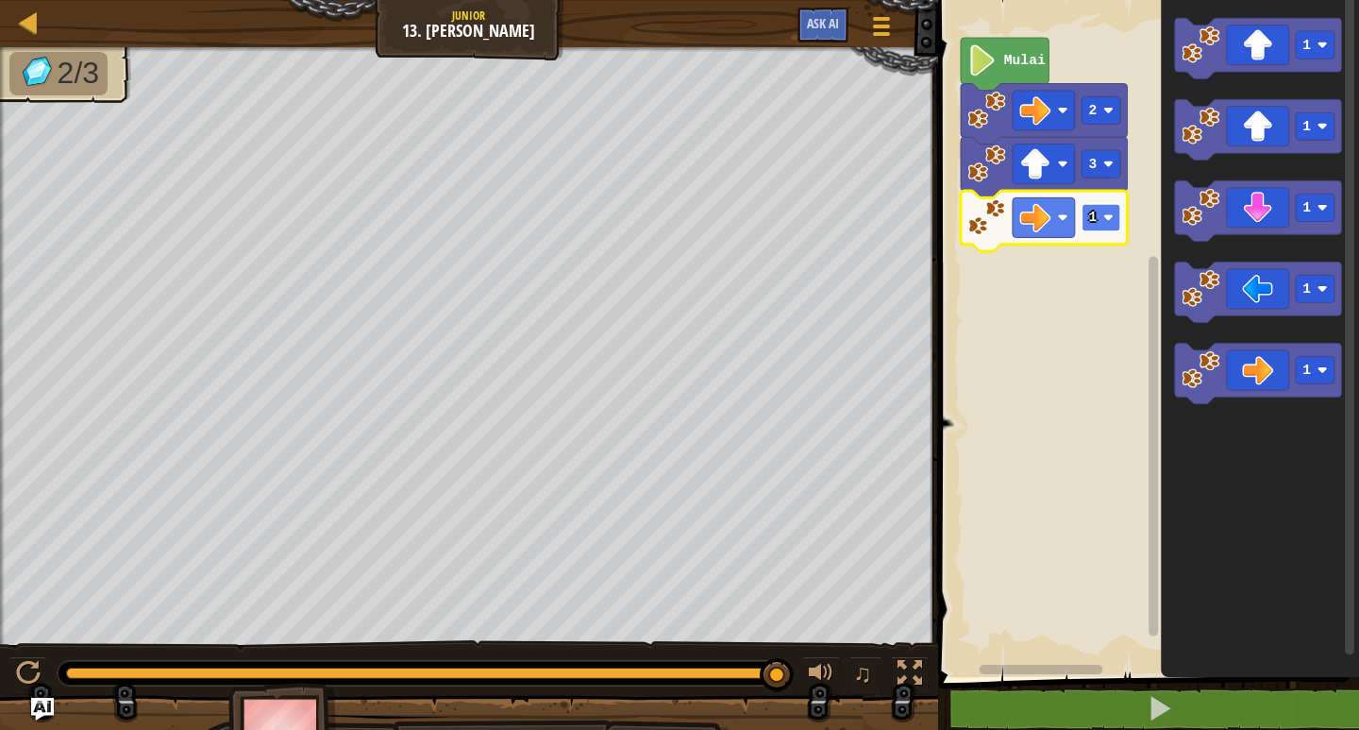
click at [1103, 213] on image "Ruang Kerja Blockly" at bounding box center [1108, 217] width 10 height 10
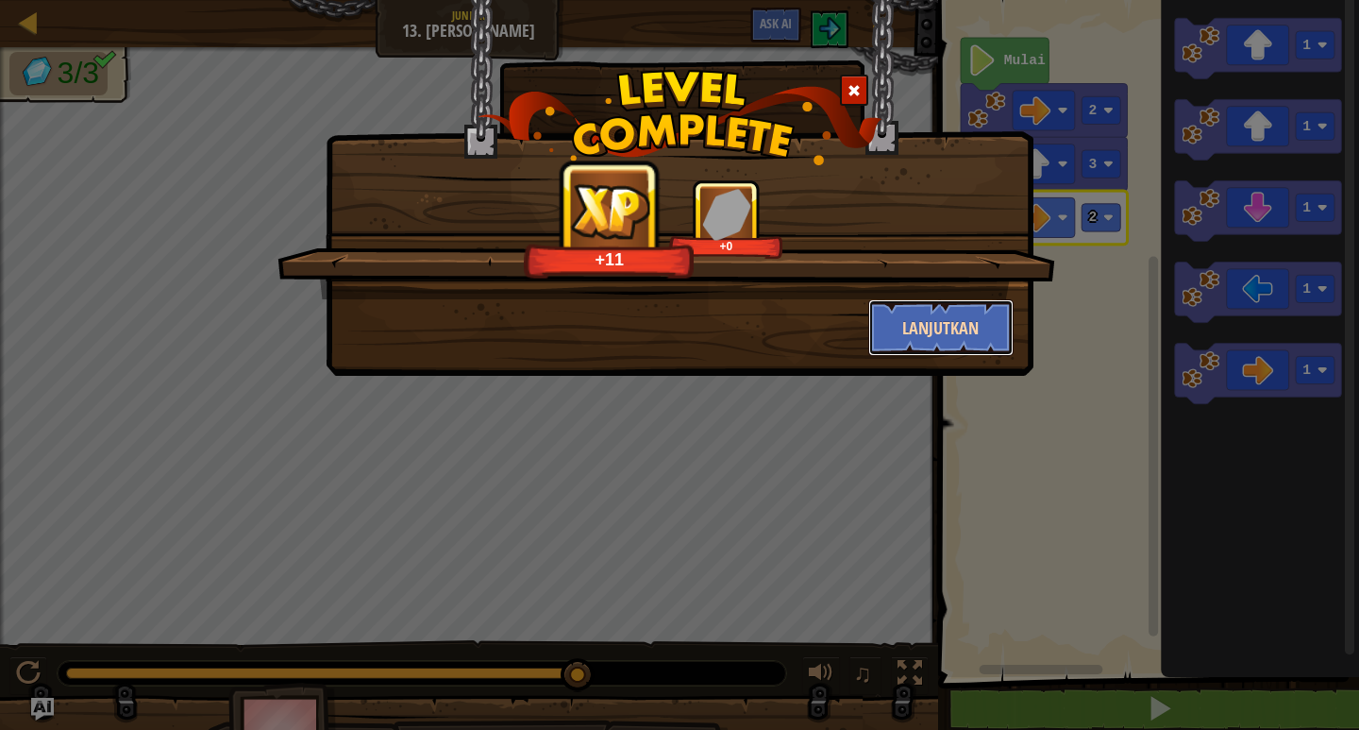
click at [954, 316] on button "Lanjutkan" at bounding box center [941, 327] width 146 height 57
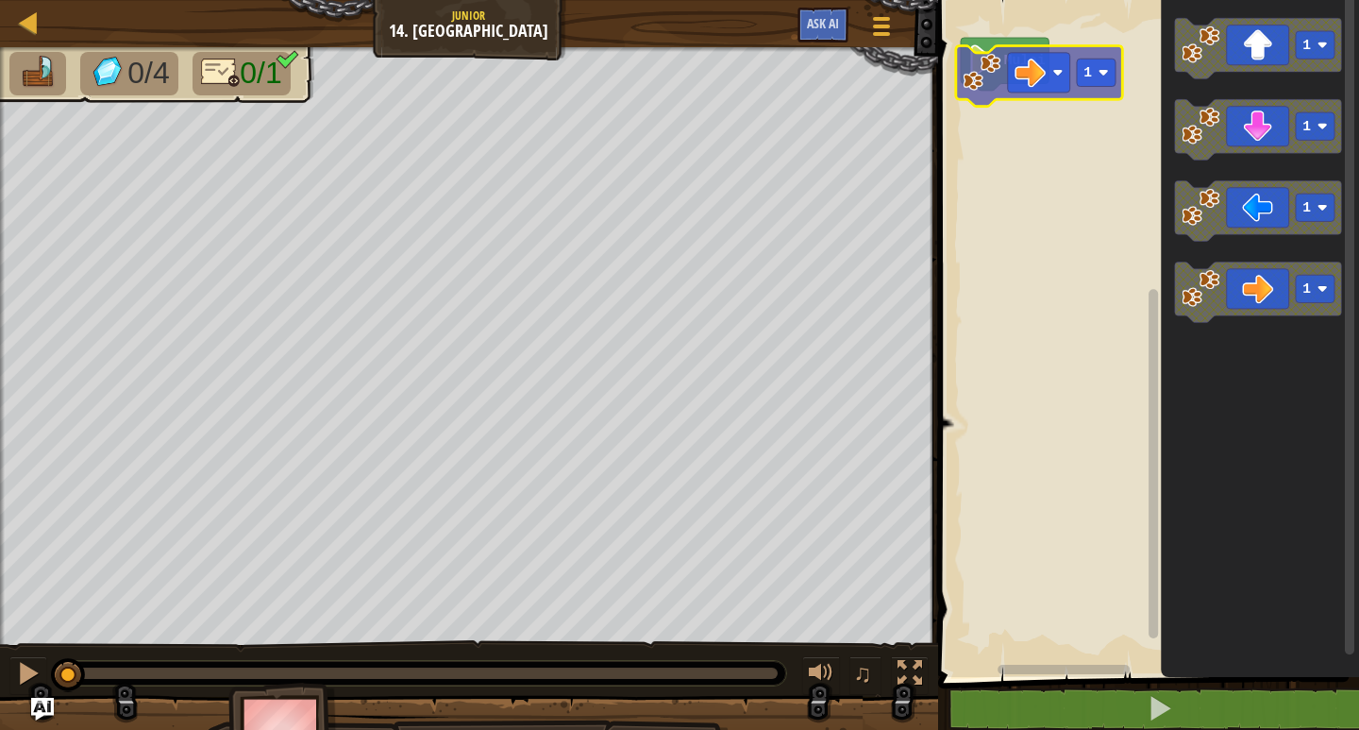
click at [1034, 83] on div "Mulai 1 1 1 1 1" at bounding box center [1145, 334] width 427 height 686
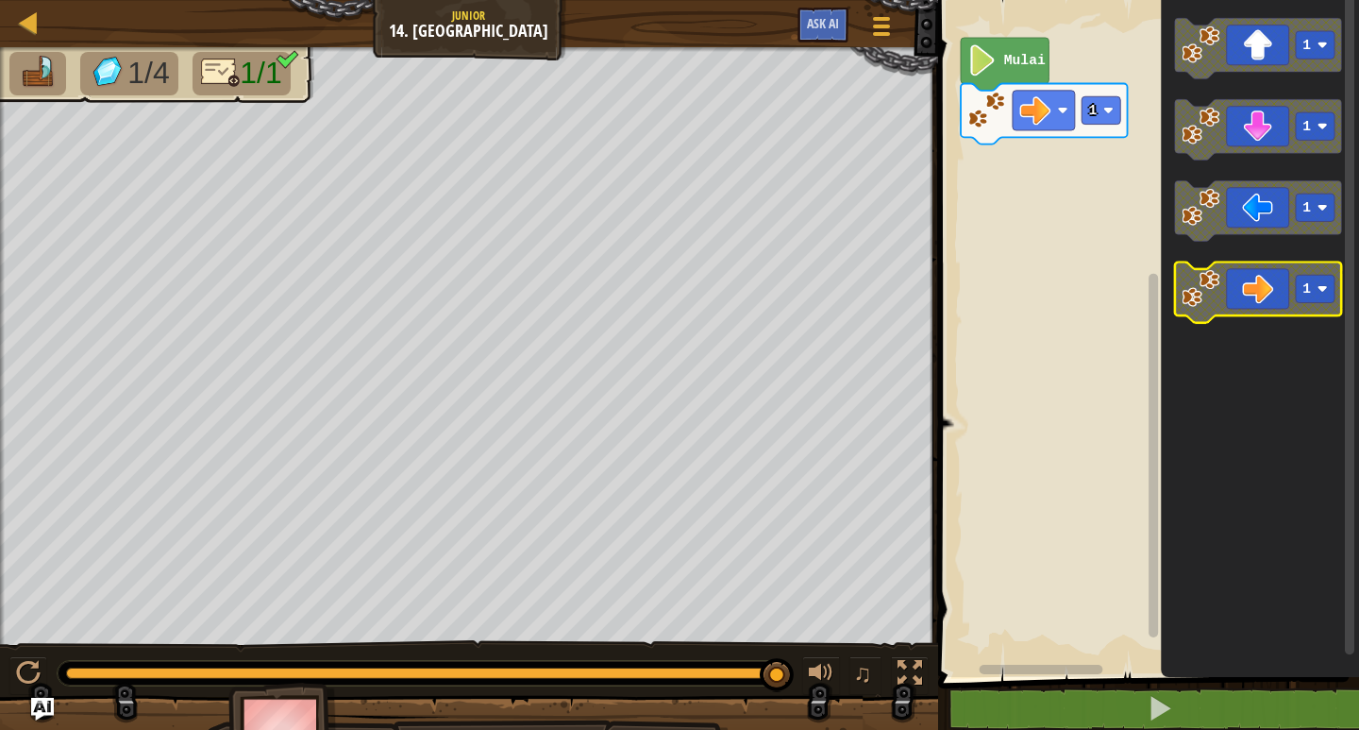
click at [1326, 278] on rect "Ruang Kerja Blockly" at bounding box center [1315, 288] width 39 height 27
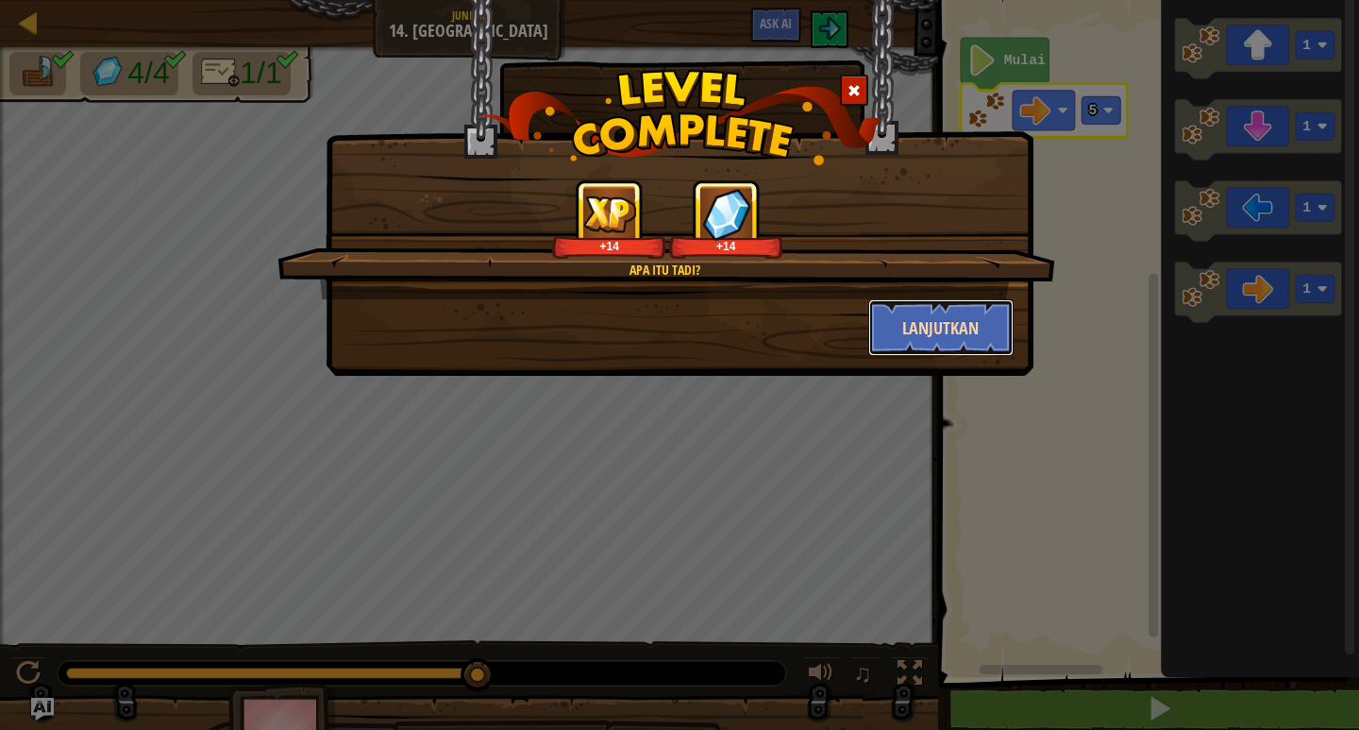
click at [933, 320] on button "Lanjutkan" at bounding box center [941, 327] width 146 height 57
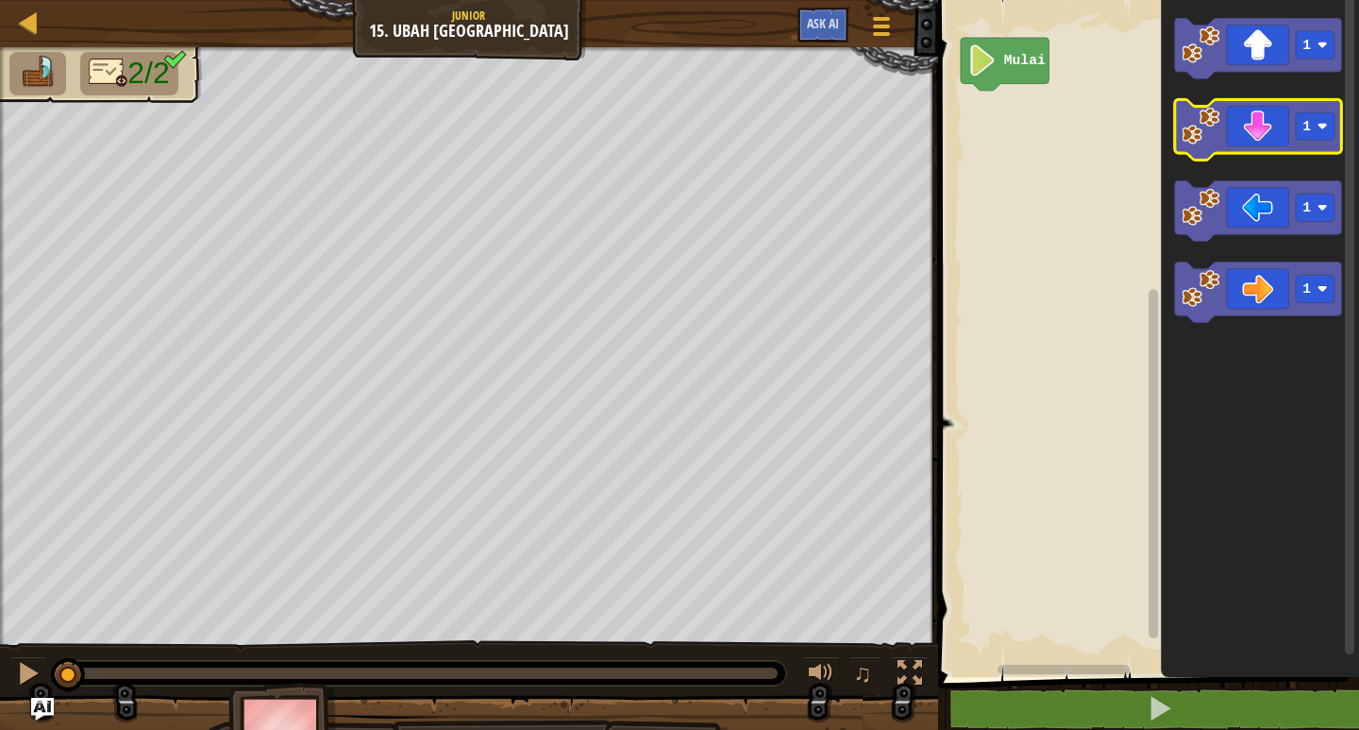
click at [1190, 133] on image "Ruang Kerja Blockly" at bounding box center [1201, 126] width 38 height 38
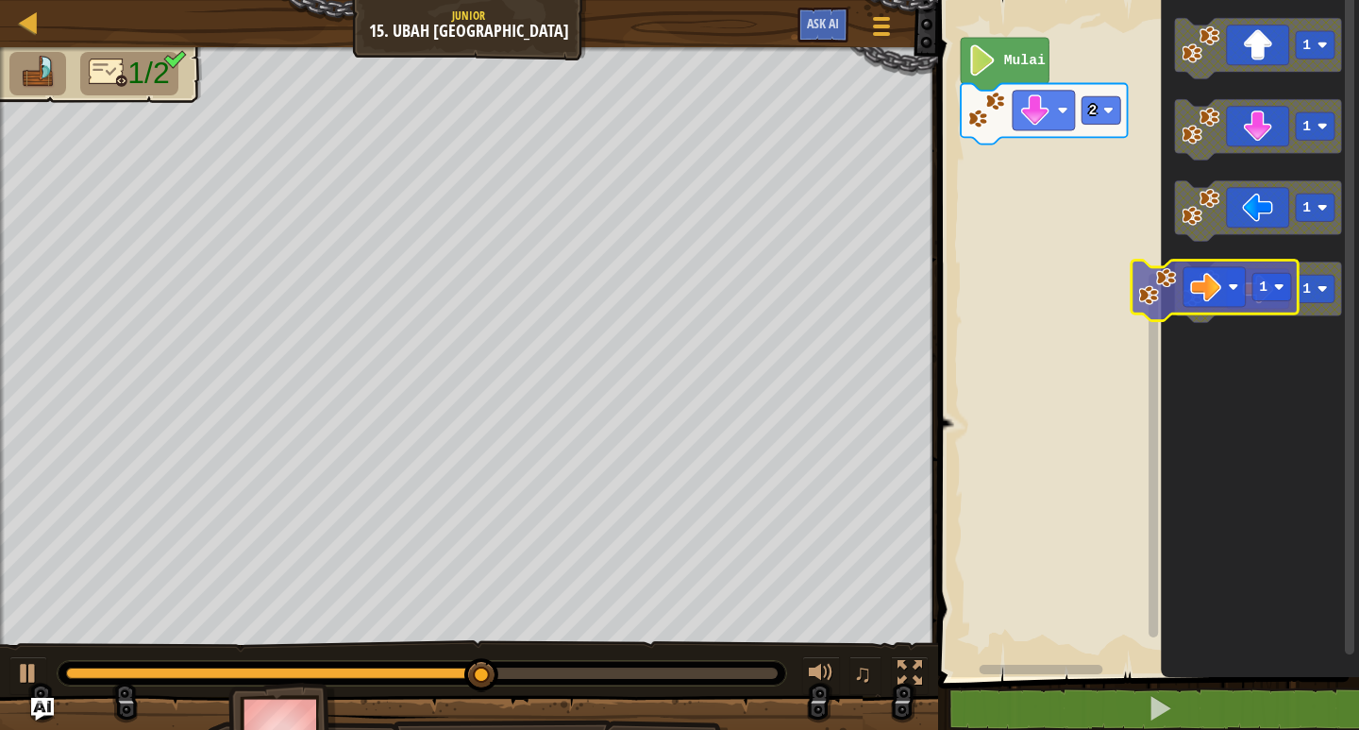
click at [1156, 305] on div "Mulai 2 1 1 1 1 1" at bounding box center [1145, 334] width 427 height 686
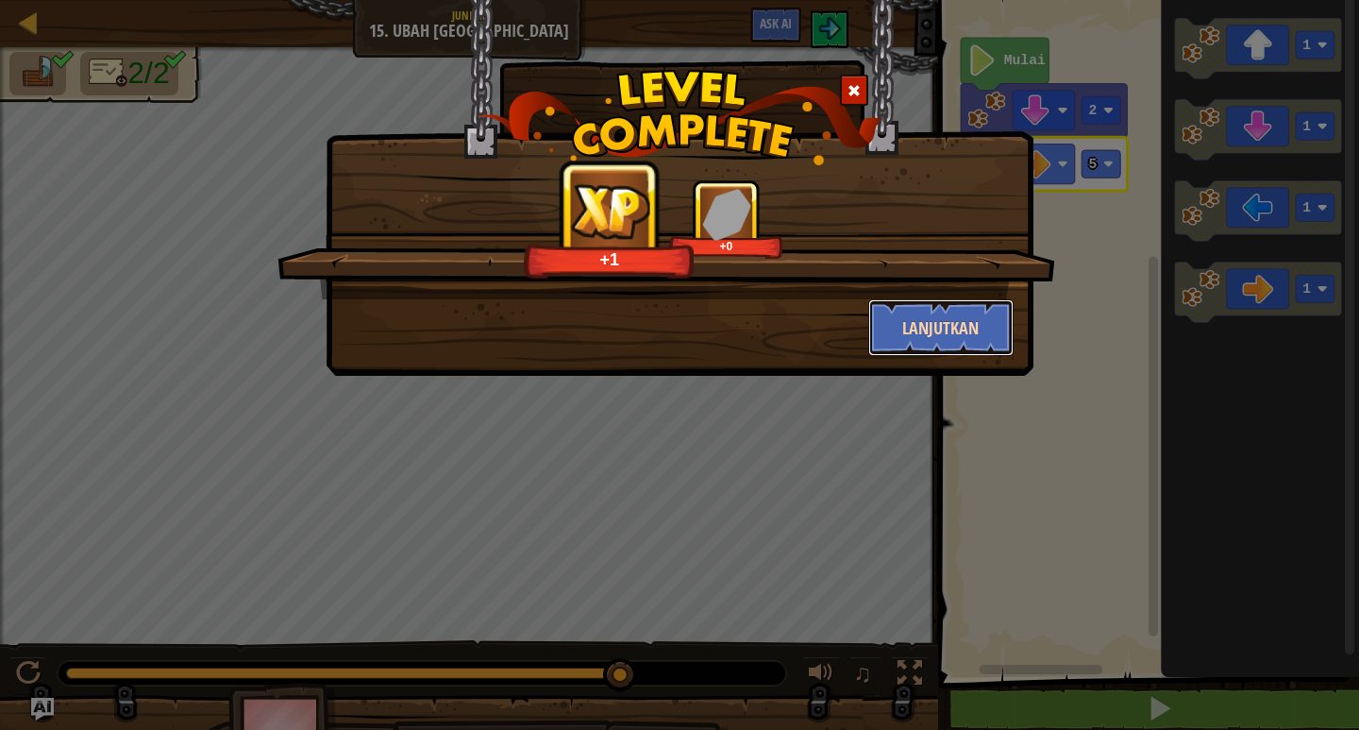
click at [982, 331] on button "Lanjutkan" at bounding box center [941, 327] width 146 height 57
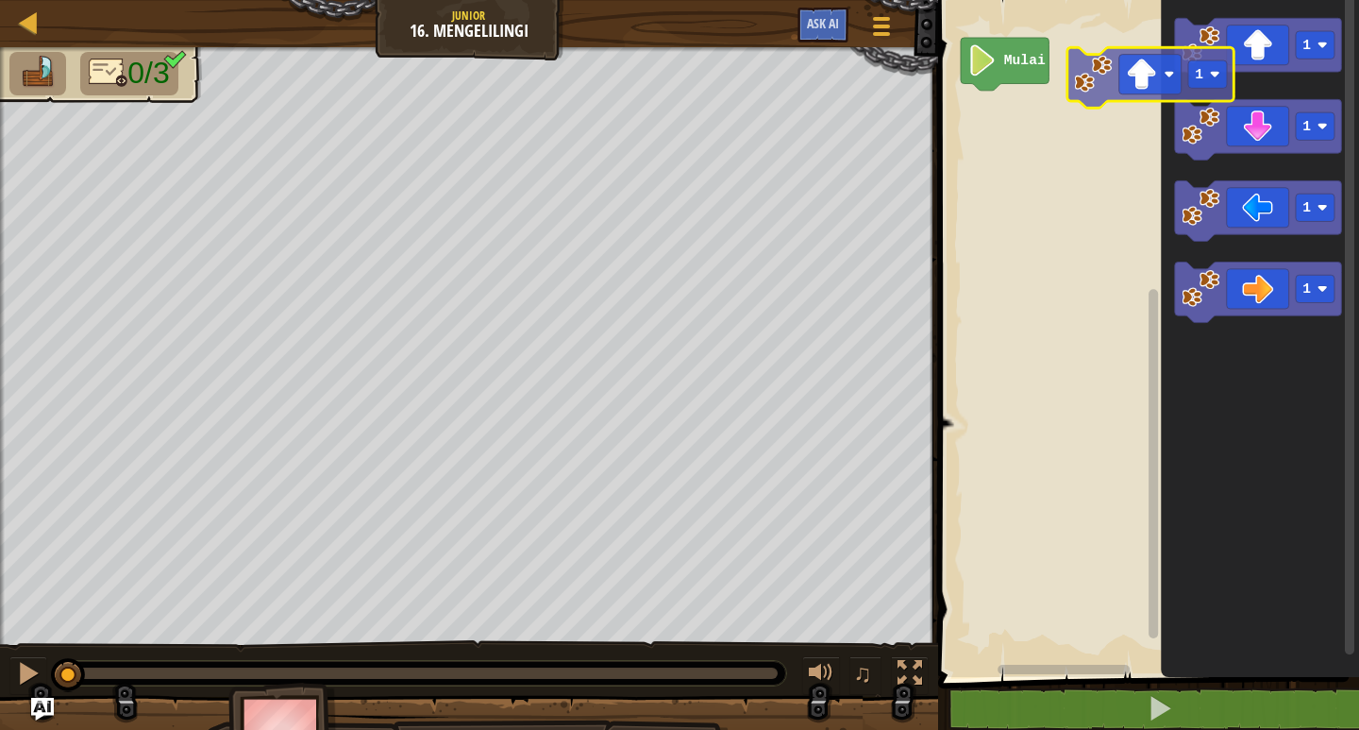
click at [1138, 82] on div "Mulai 1 1 1 1 1" at bounding box center [1145, 334] width 427 height 686
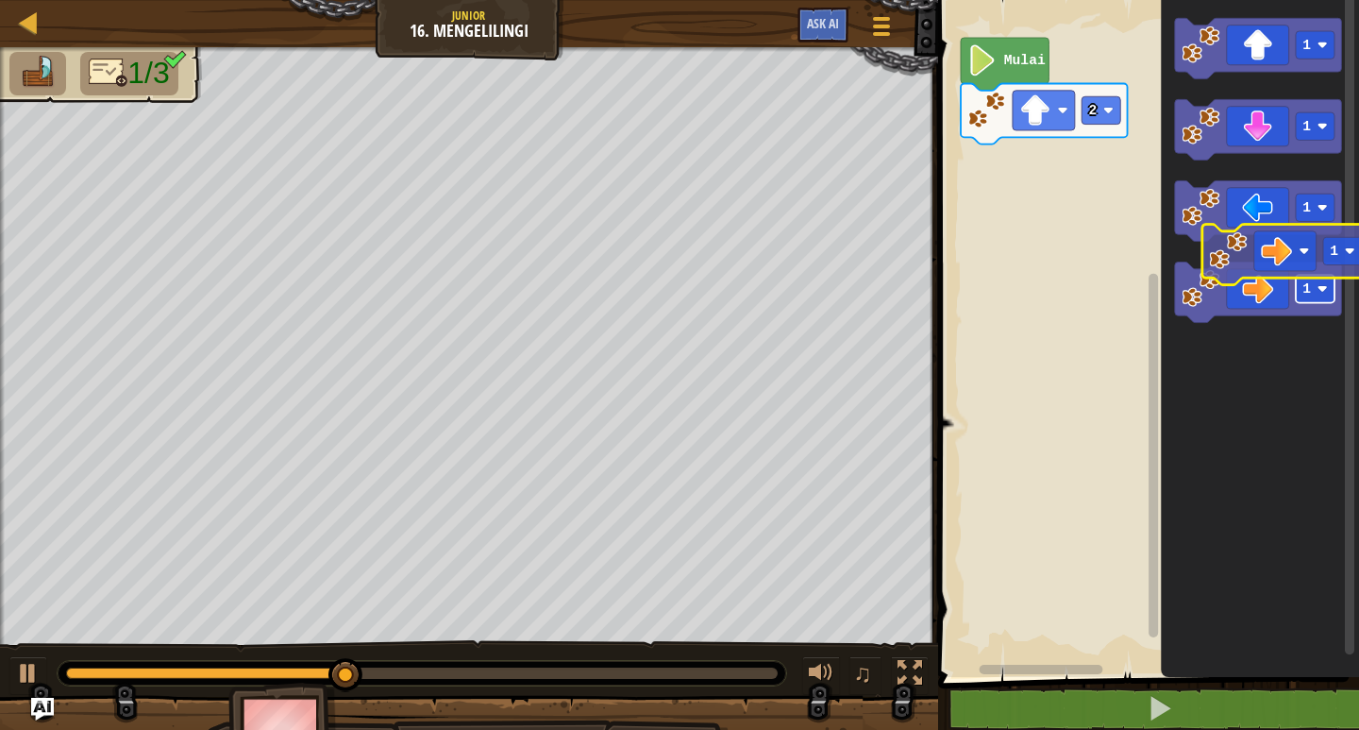
click at [1319, 341] on icon "1 1 1 1" at bounding box center [1260, 334] width 198 height 686
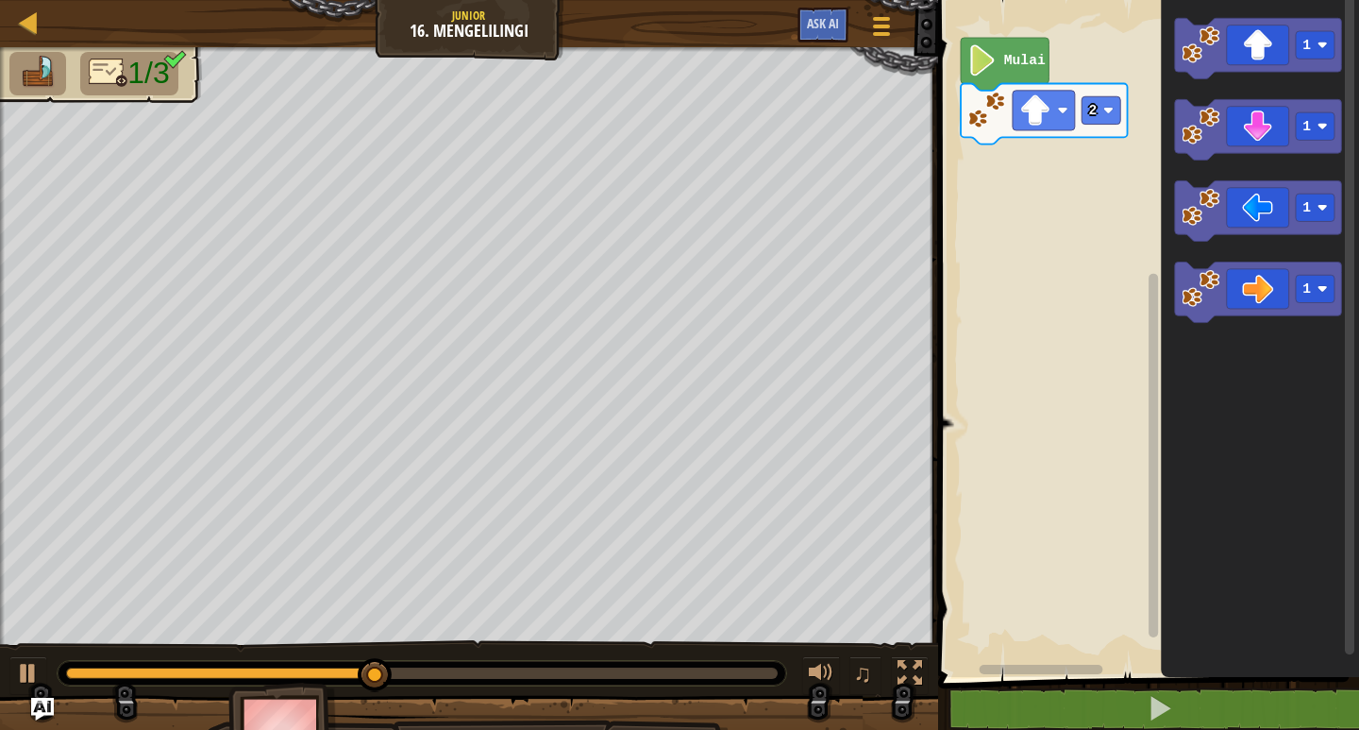
click at [1344, 509] on icon "Ruang Kerja Blockly" at bounding box center [1260, 334] width 198 height 686
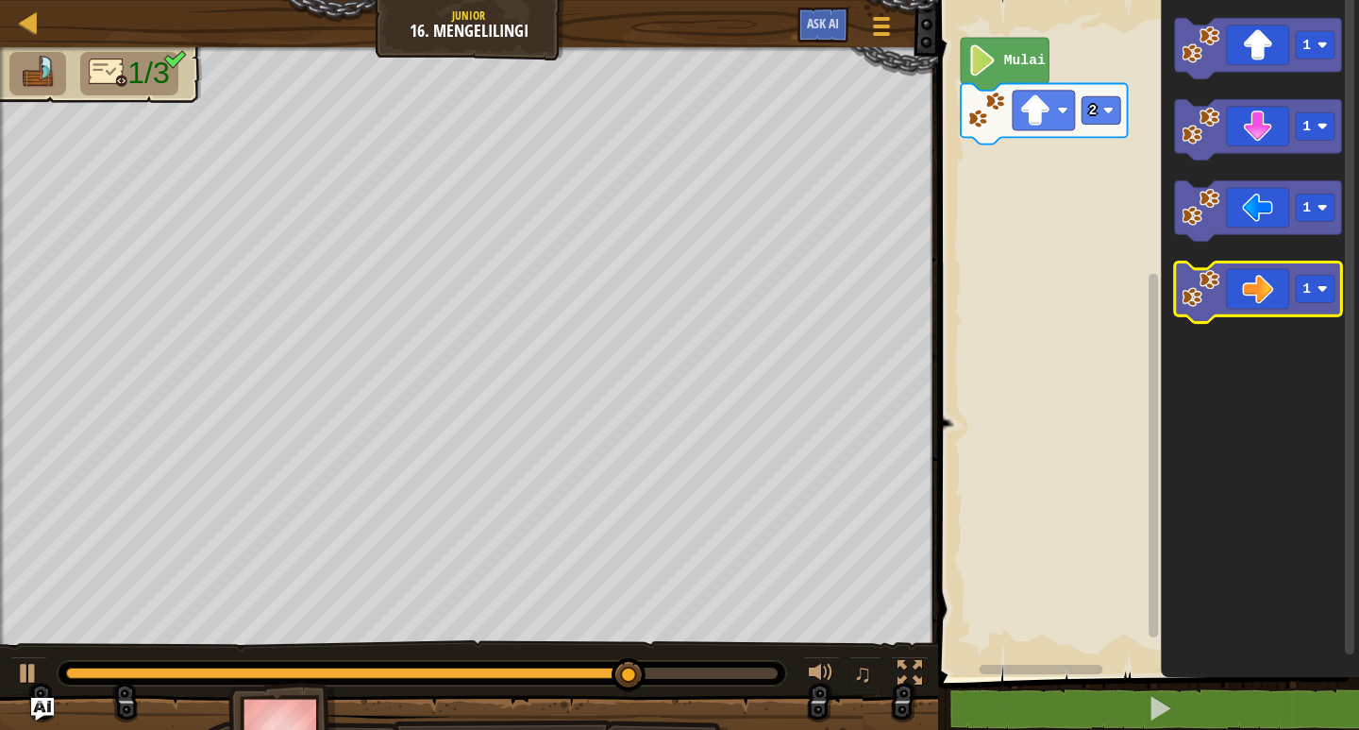
click at [1244, 323] on icon "1 1 1 1" at bounding box center [1260, 334] width 198 height 686
click at [1254, 292] on icon "Ruang Kerja Blockly" at bounding box center [1258, 292] width 167 height 60
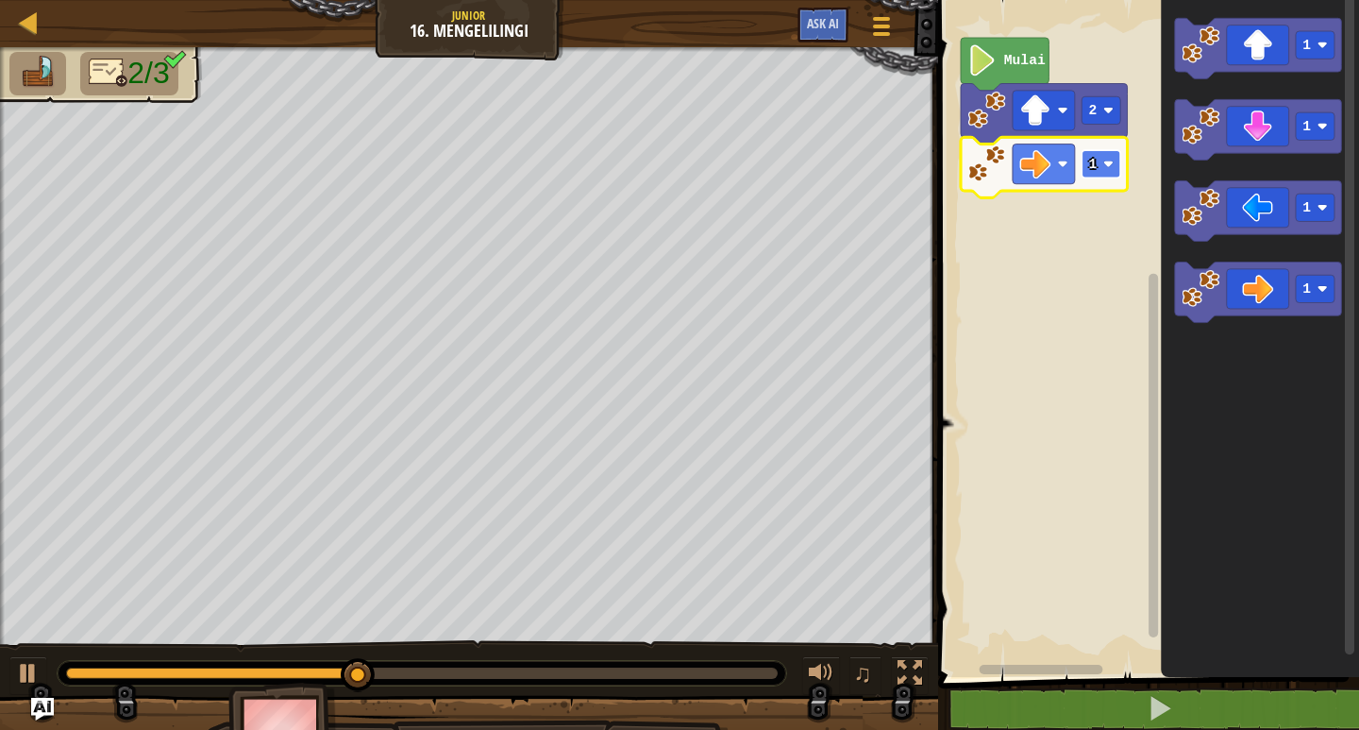
click at [1108, 160] on image "Ruang Kerja Blockly" at bounding box center [1108, 164] width 10 height 10
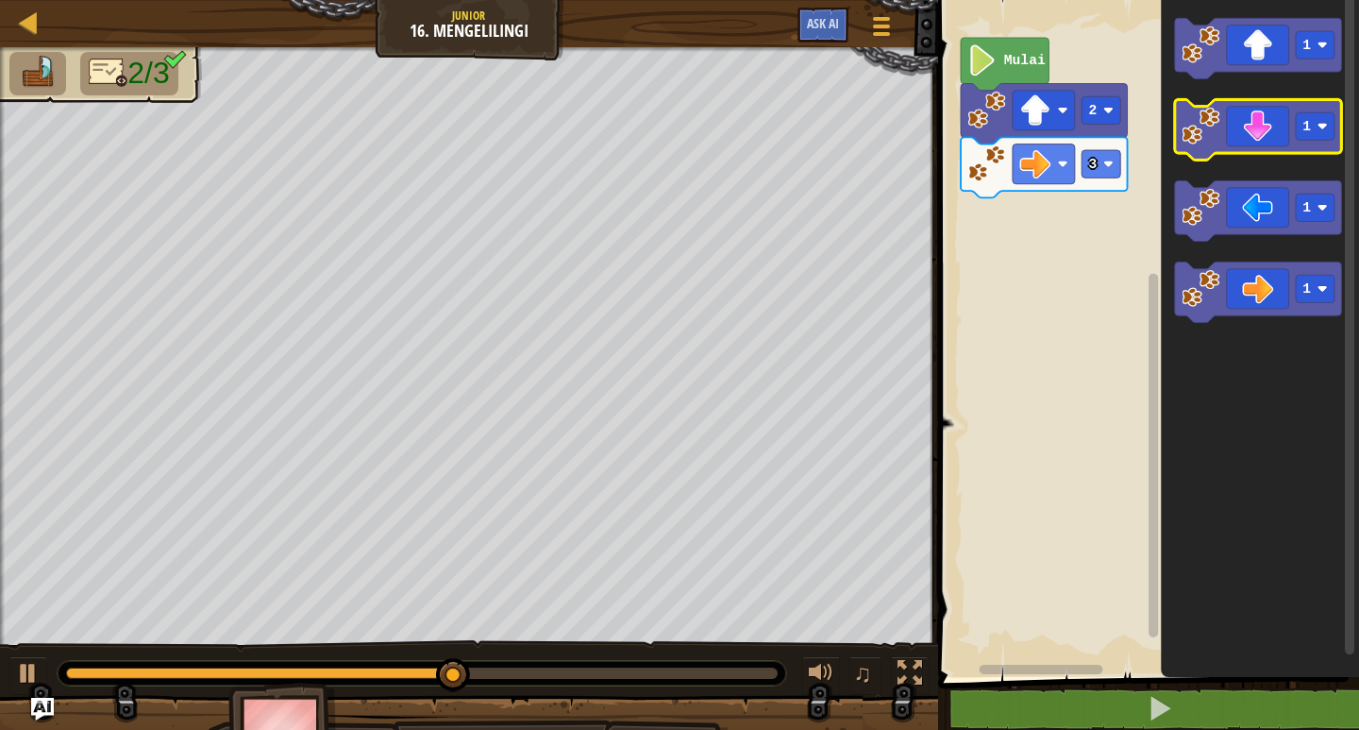
click at [1211, 125] on image "Ruang Kerja Blockly" at bounding box center [1201, 126] width 38 height 38
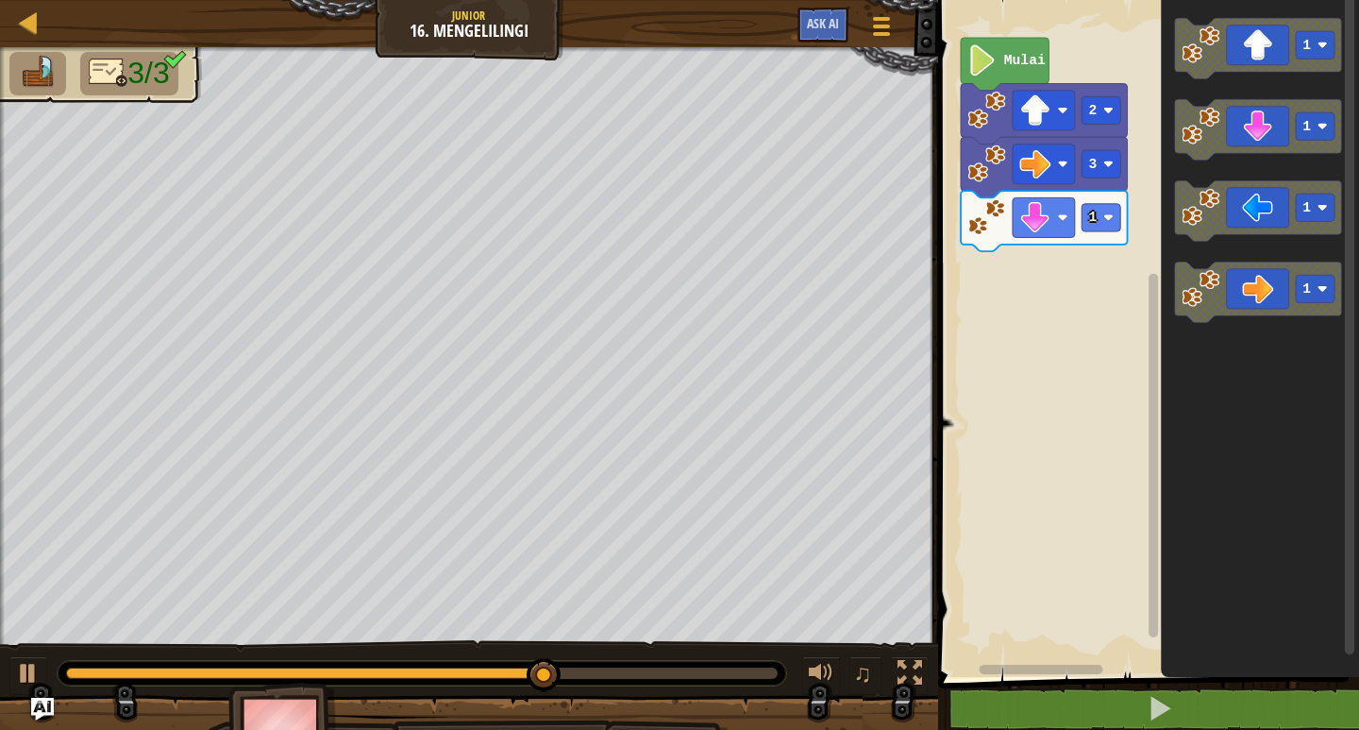
click at [1108, 233] on icon "Ruang Kerja Blockly" at bounding box center [1044, 221] width 167 height 60
click at [1101, 215] on rect "Ruang Kerja Blockly" at bounding box center [1101, 217] width 39 height 27
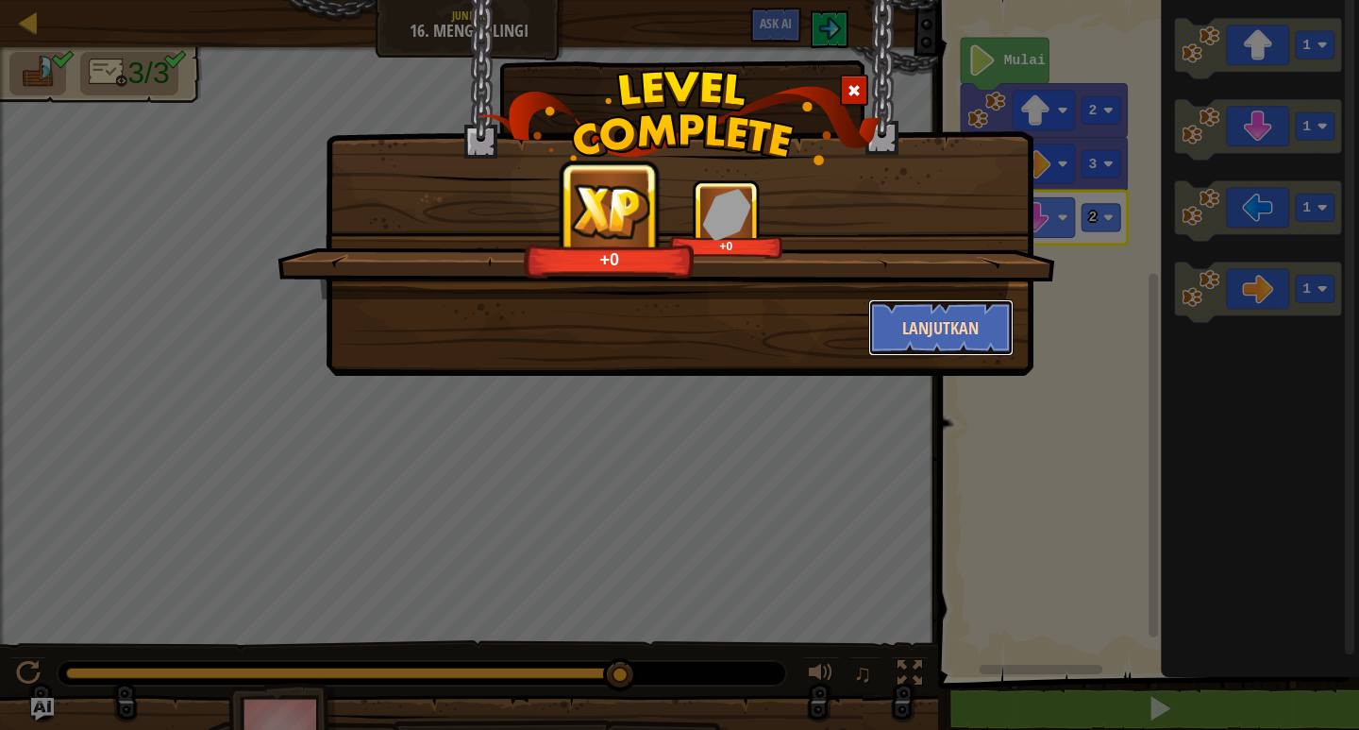
click at [945, 322] on button "Lanjutkan" at bounding box center [941, 327] width 146 height 57
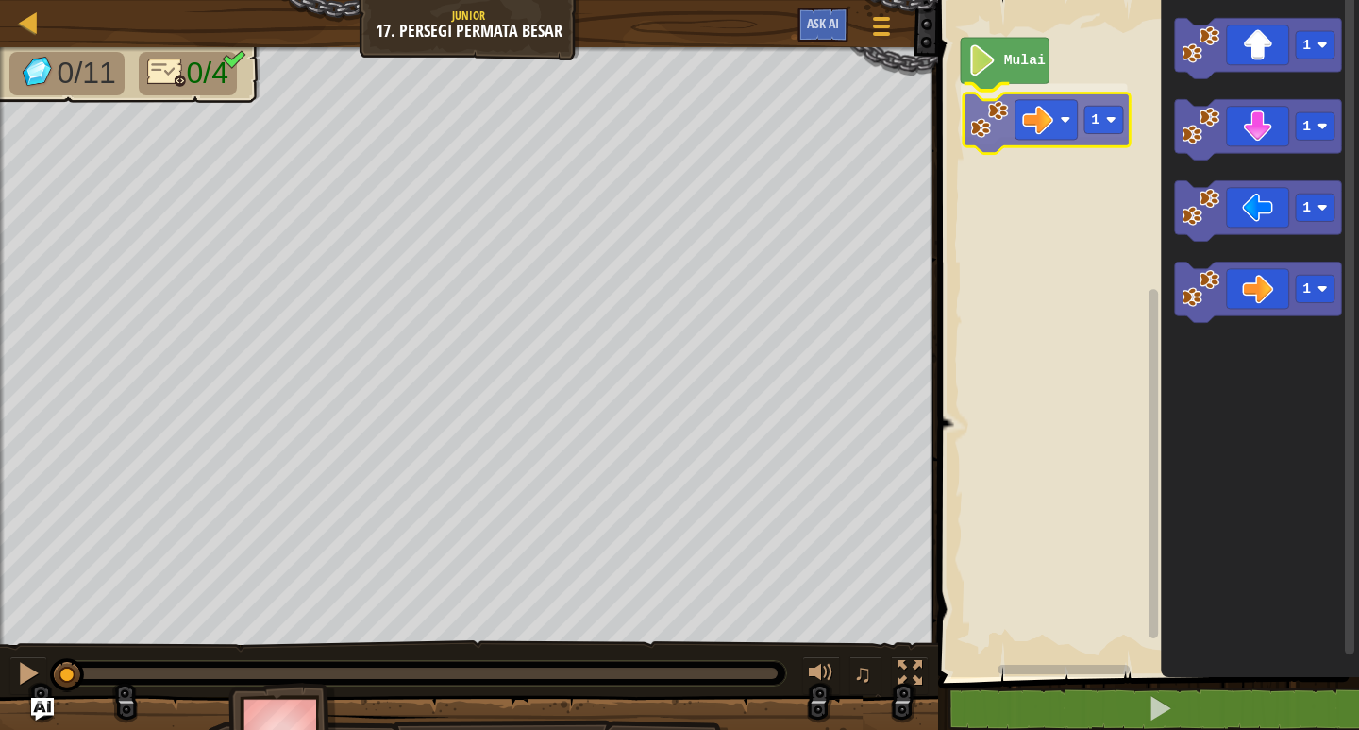
click at [1033, 95] on div "Mulai 1 1 1 1 1 1" at bounding box center [1145, 334] width 427 height 686
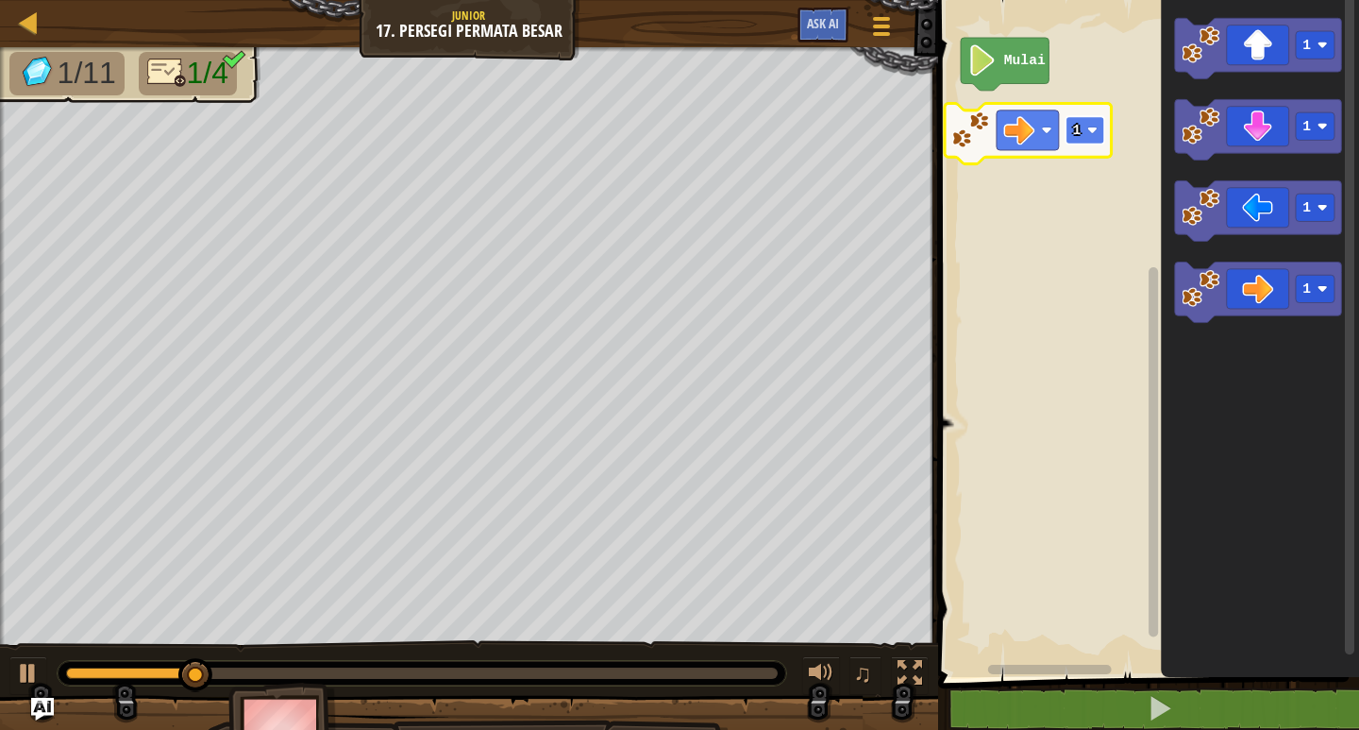
click at [1075, 125] on text "1" at bounding box center [1076, 130] width 8 height 15
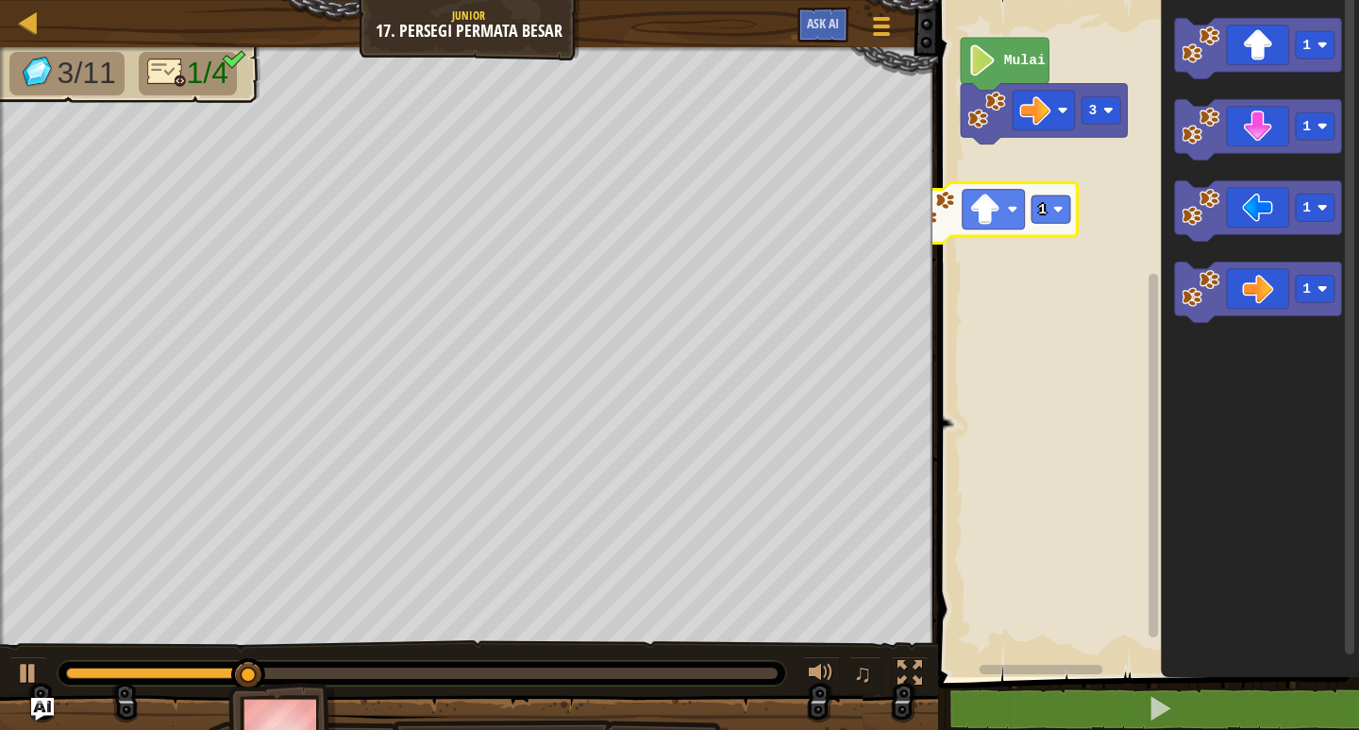
click at [1012, 218] on div "Mulai 3 1 1 1 1 1 1" at bounding box center [1145, 334] width 427 height 686
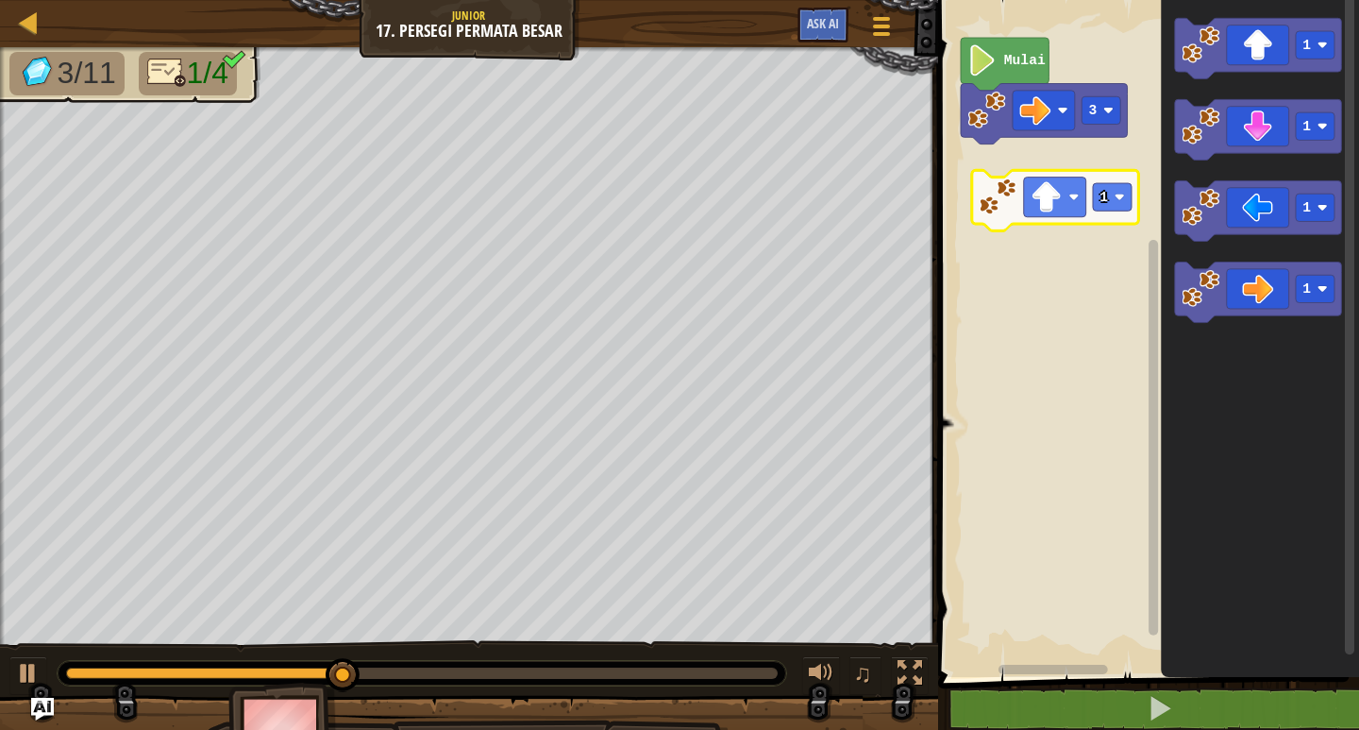
click at [1025, 210] on div "Mulai 3 1 1 1 1 1" at bounding box center [1145, 334] width 427 height 686
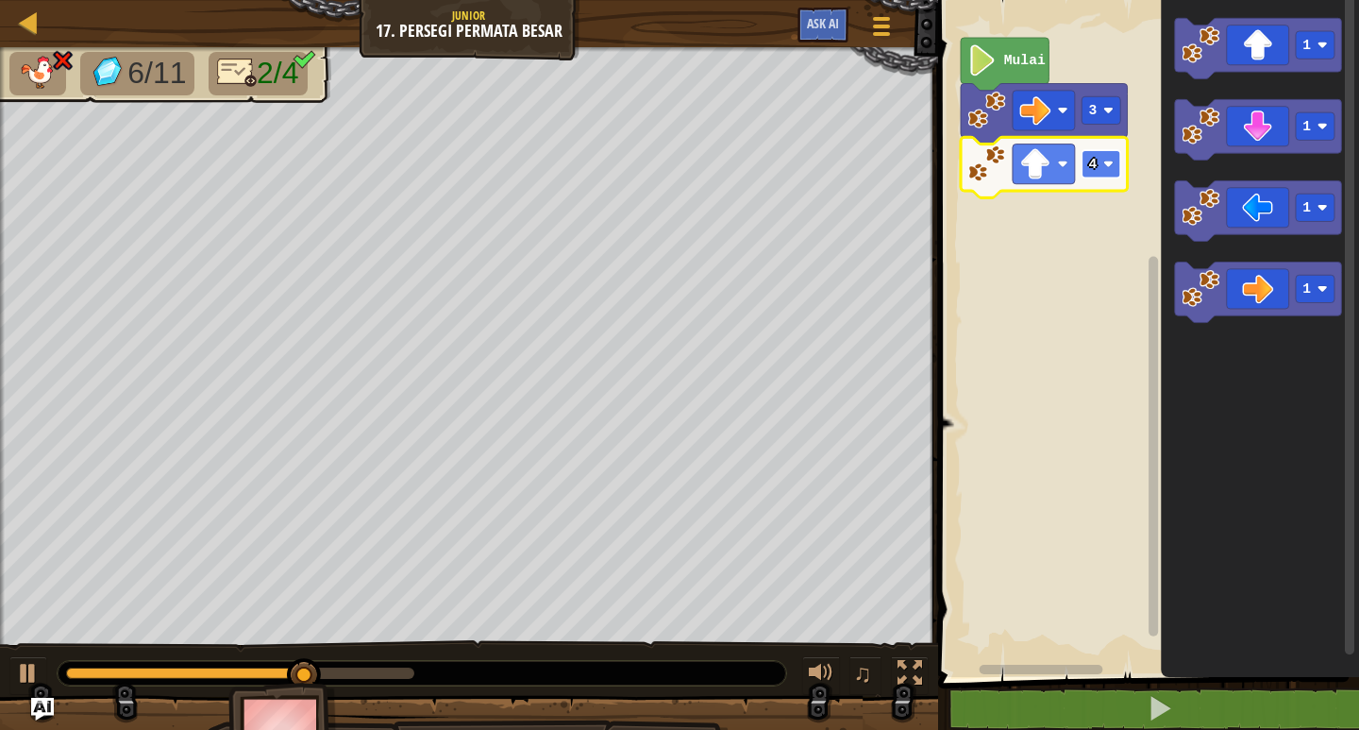
click at [1114, 164] on rect "Ruang Kerja Blockly" at bounding box center [1101, 163] width 39 height 27
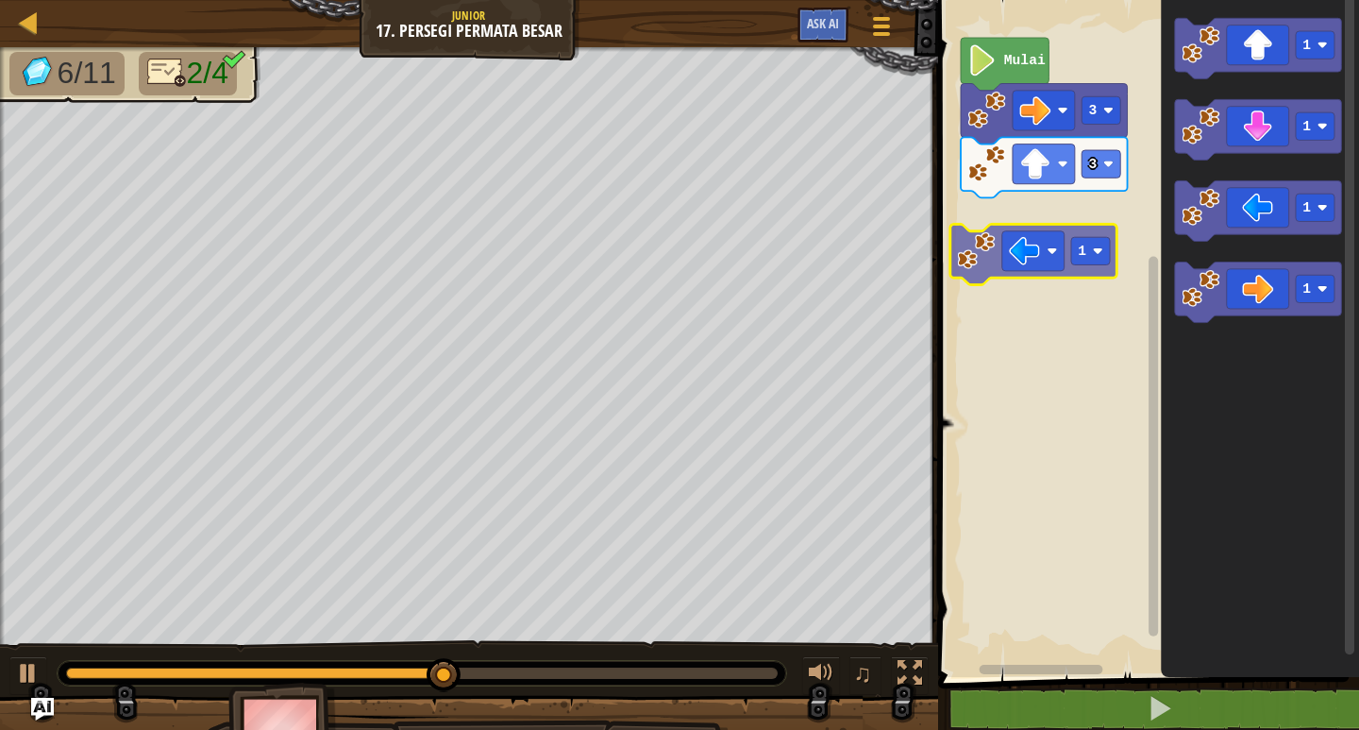
click at [769, 222] on div "Peta Junior 17. Persegi Permata Besar Menu Permainan Ask AI 1 ההההההההההההההההה…" at bounding box center [679, 365] width 1359 height 730
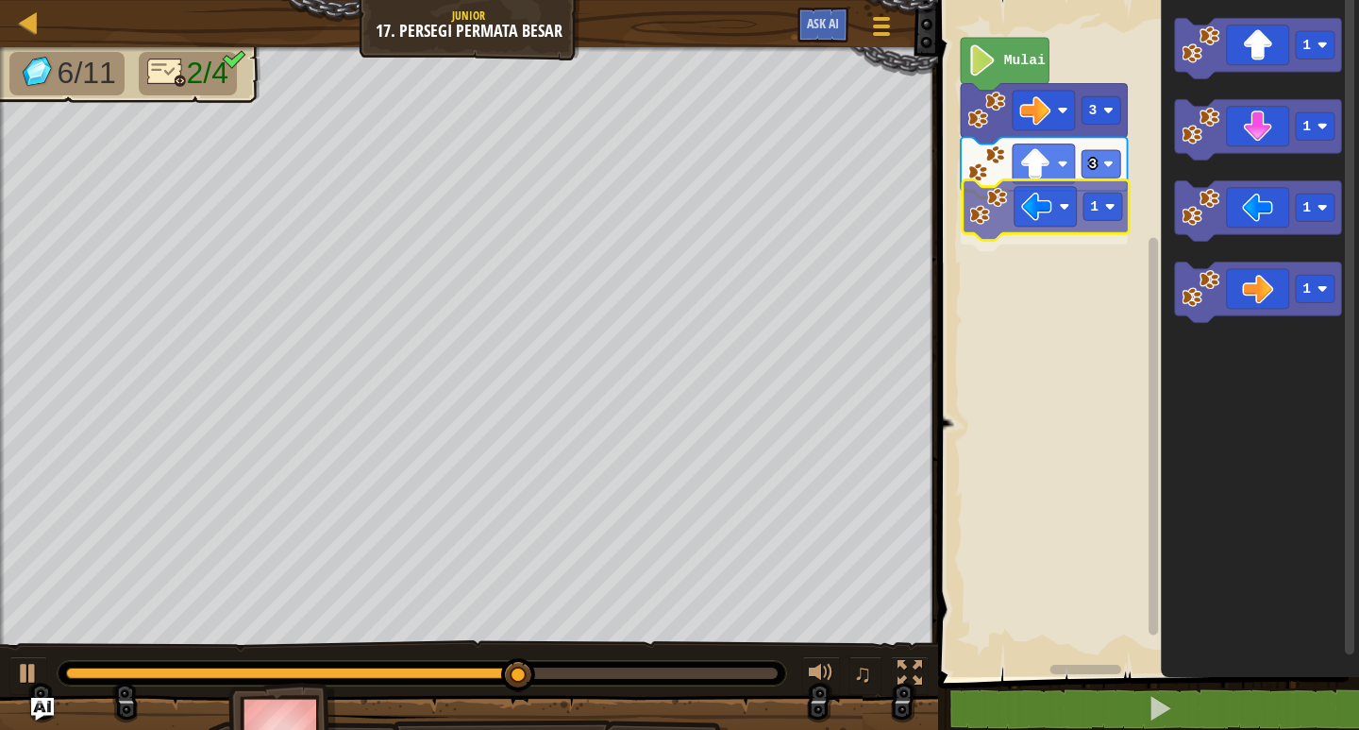
click at [1049, 210] on div "Mulai 3 3 1 1 1 1 1 1" at bounding box center [1145, 334] width 427 height 686
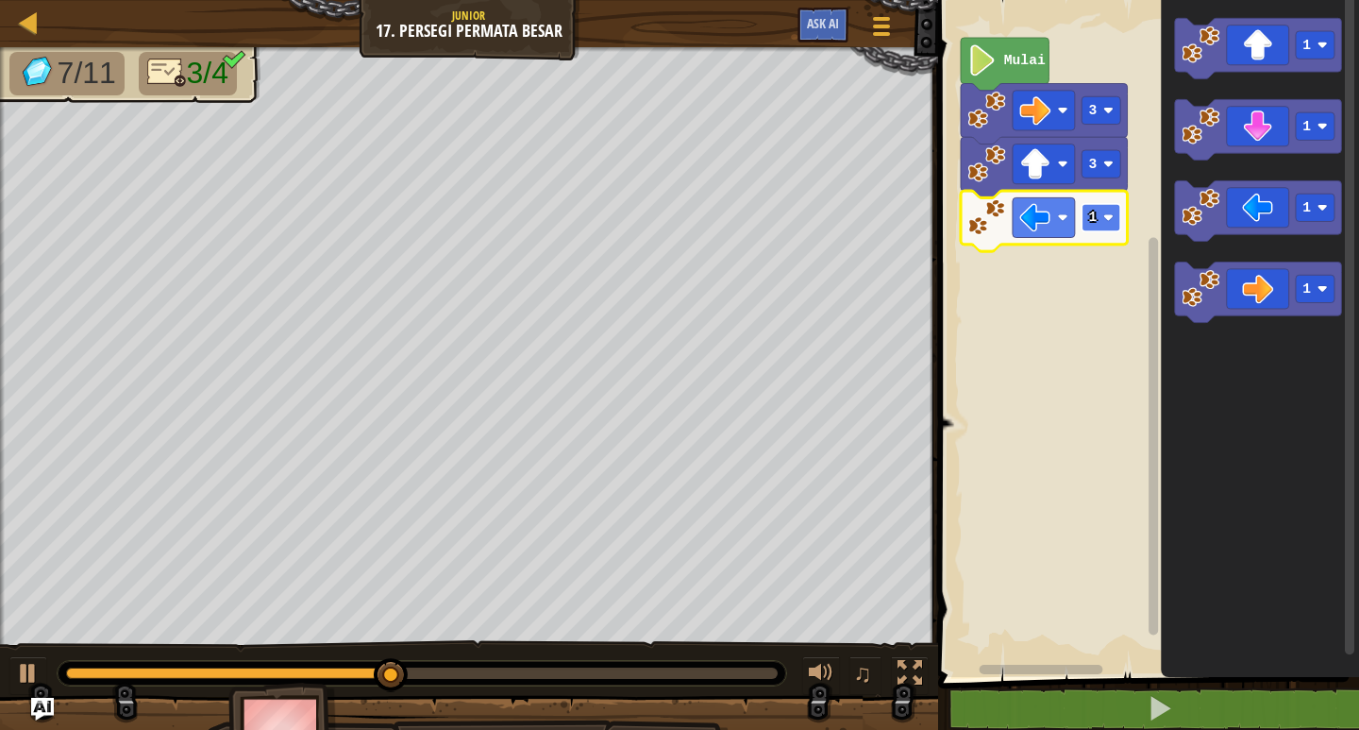
click at [1108, 210] on rect "Ruang Kerja Blockly" at bounding box center [1101, 217] width 39 height 27
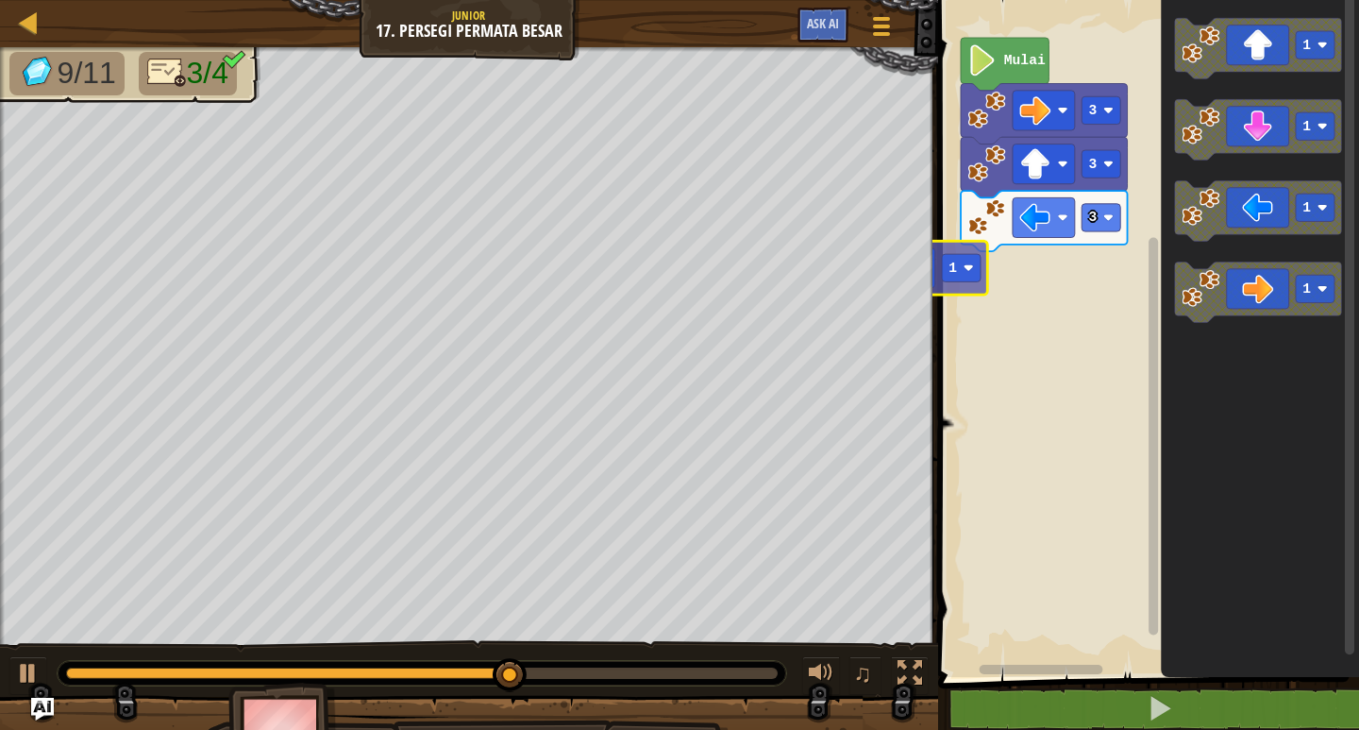
click at [852, 276] on div "Peta Junior 17. Persegi Permata Besar Menu Permainan Ask AI 1 ההההההההההההההההה…" at bounding box center [679, 365] width 1359 height 730
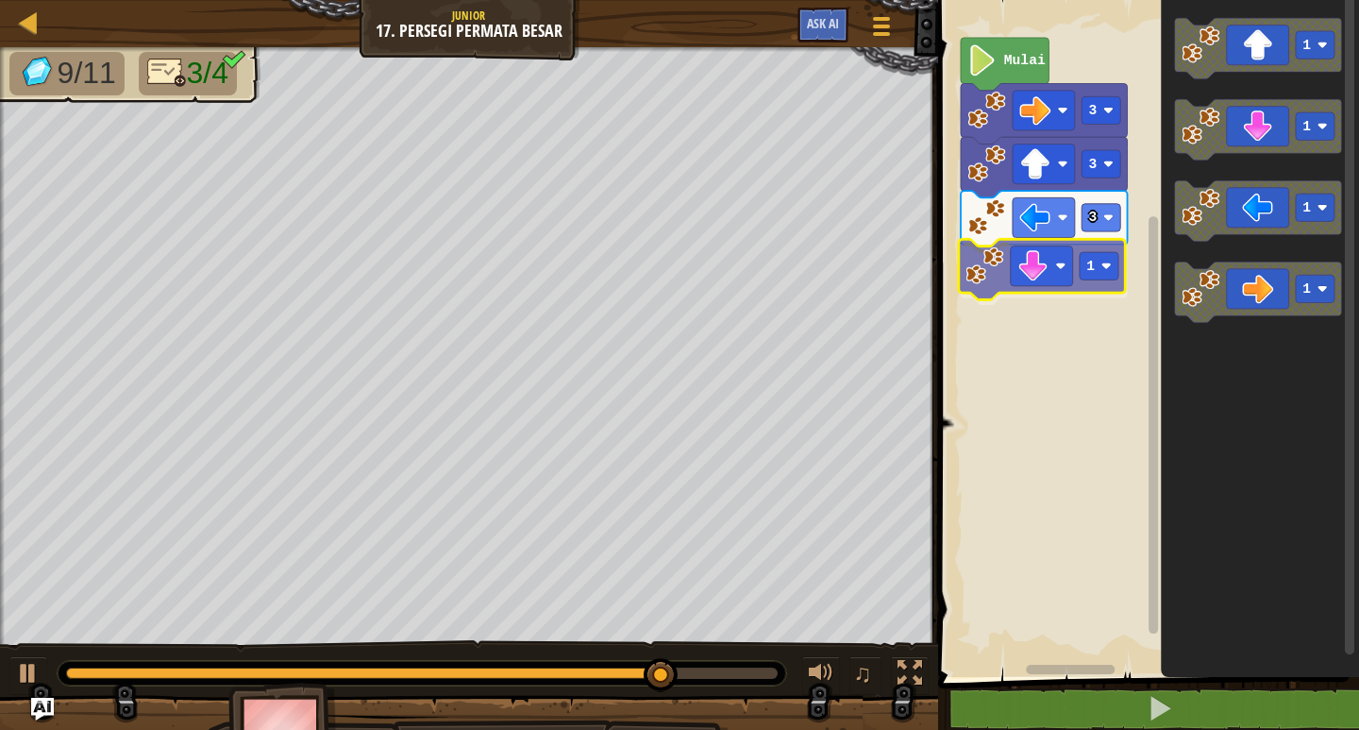
click at [985, 297] on div "Mulai 3 3 3 1 1 1 1 1 1" at bounding box center [1145, 334] width 427 height 686
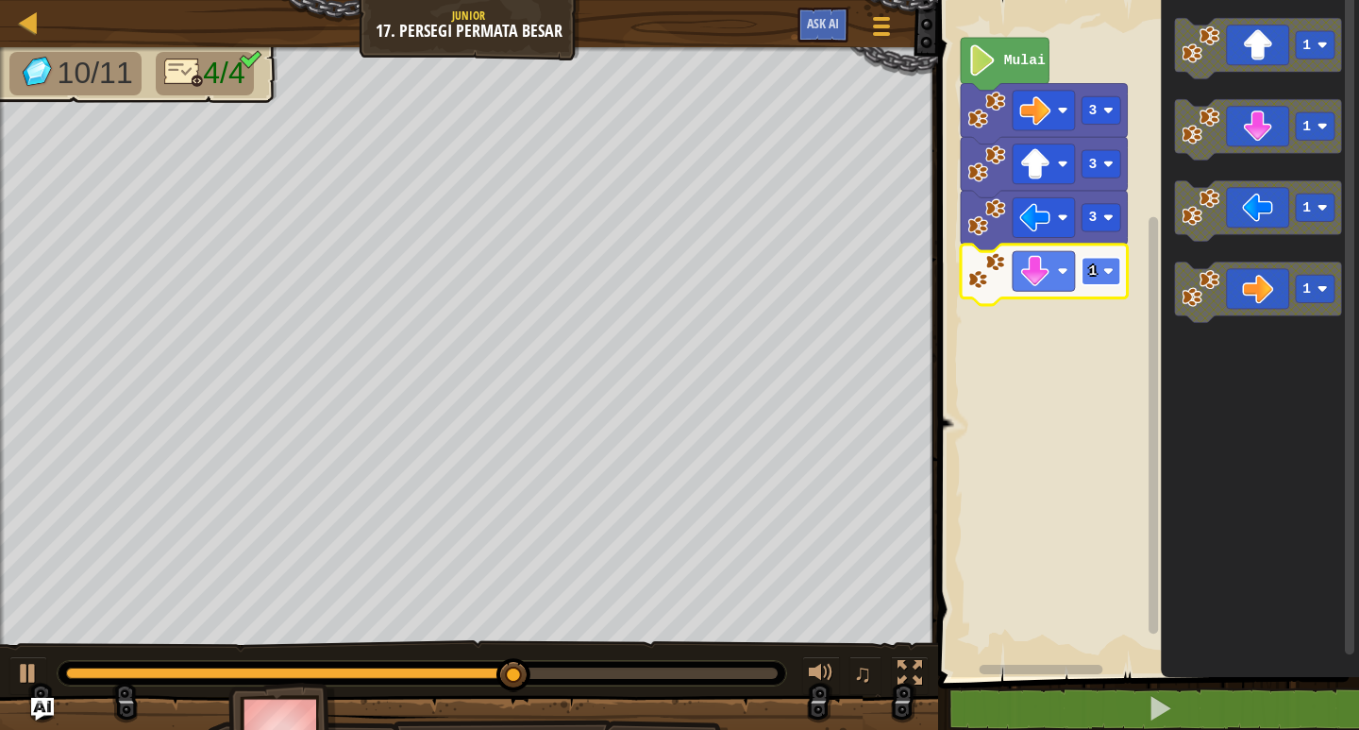
click at [1117, 258] on rect "Ruang Kerja Blockly" at bounding box center [1101, 271] width 39 height 27
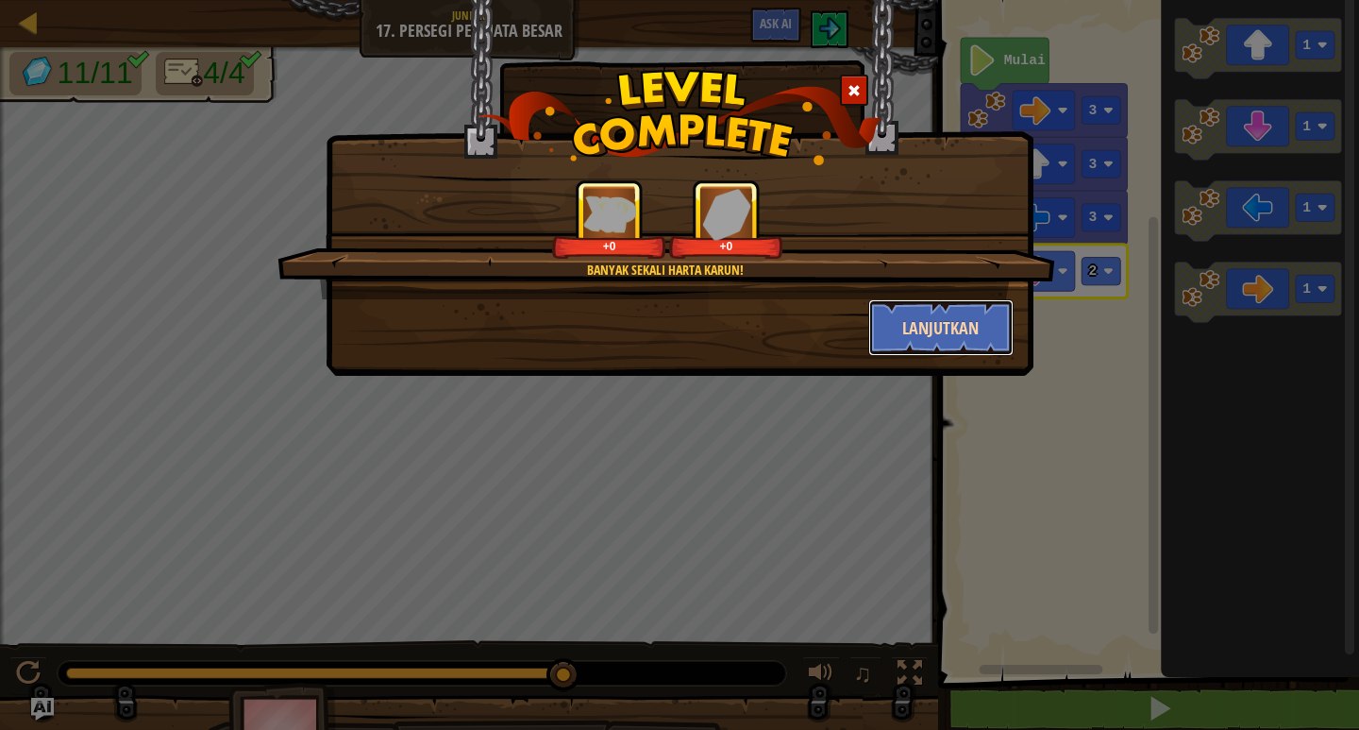
click at [941, 318] on button "Lanjutkan" at bounding box center [941, 327] width 146 height 57
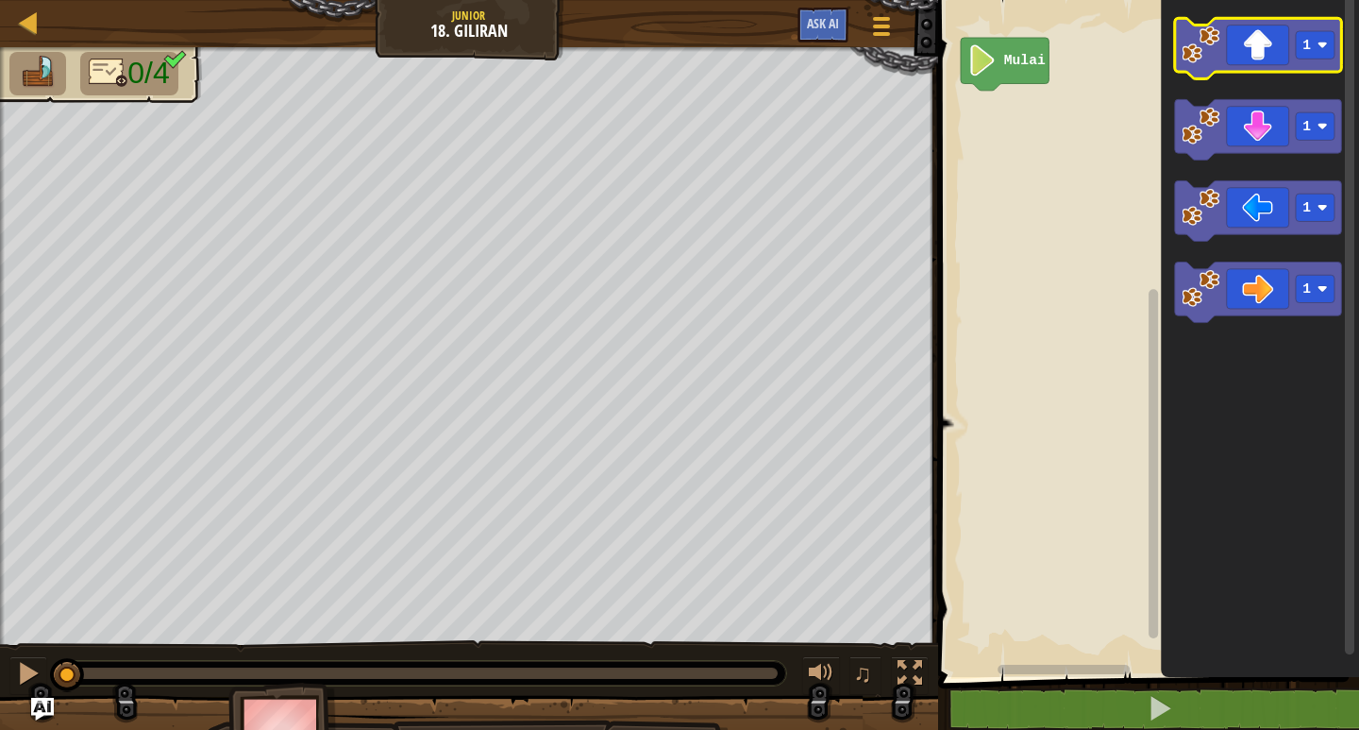
click at [1214, 85] on icon "1 1 1 1" at bounding box center [1260, 334] width 198 height 686
click at [1207, 78] on g "1" at bounding box center [1258, 48] width 167 height 60
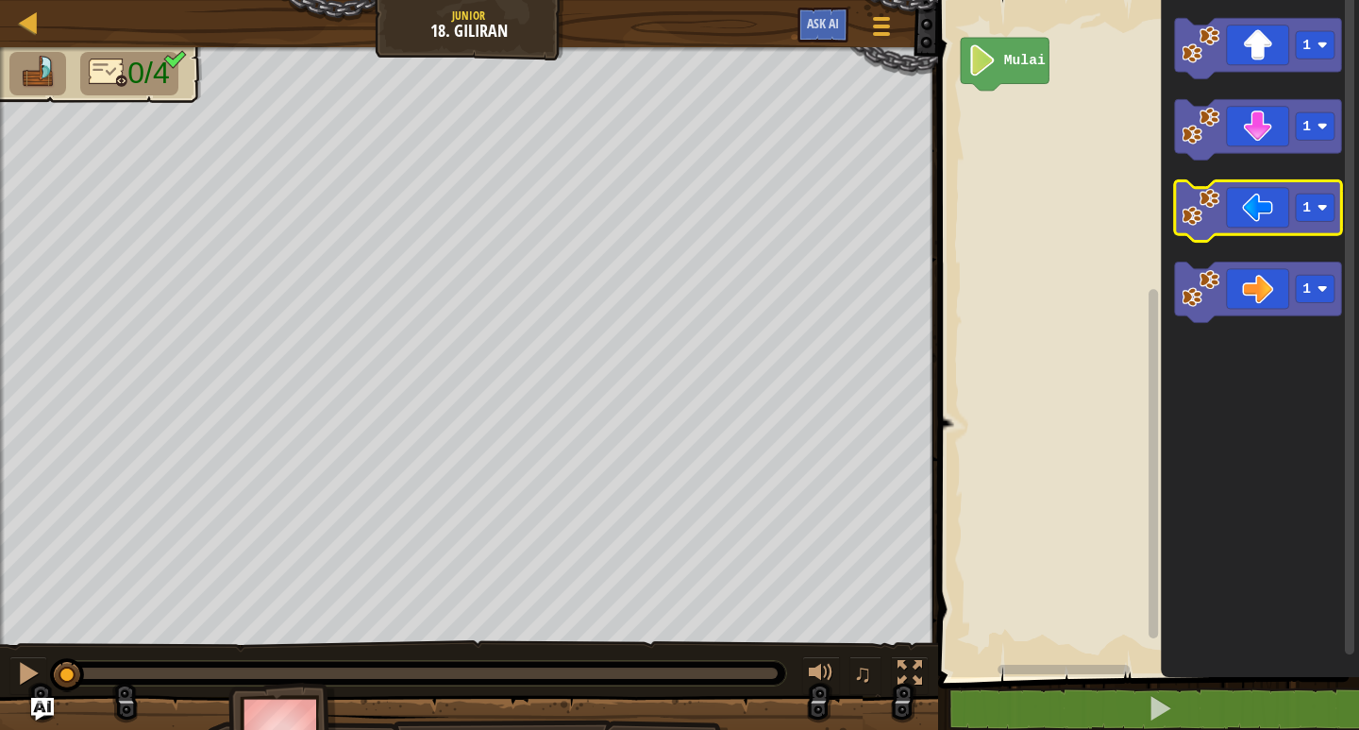
click at [1229, 199] on icon "Ruang Kerja Blockly" at bounding box center [1258, 210] width 167 height 60
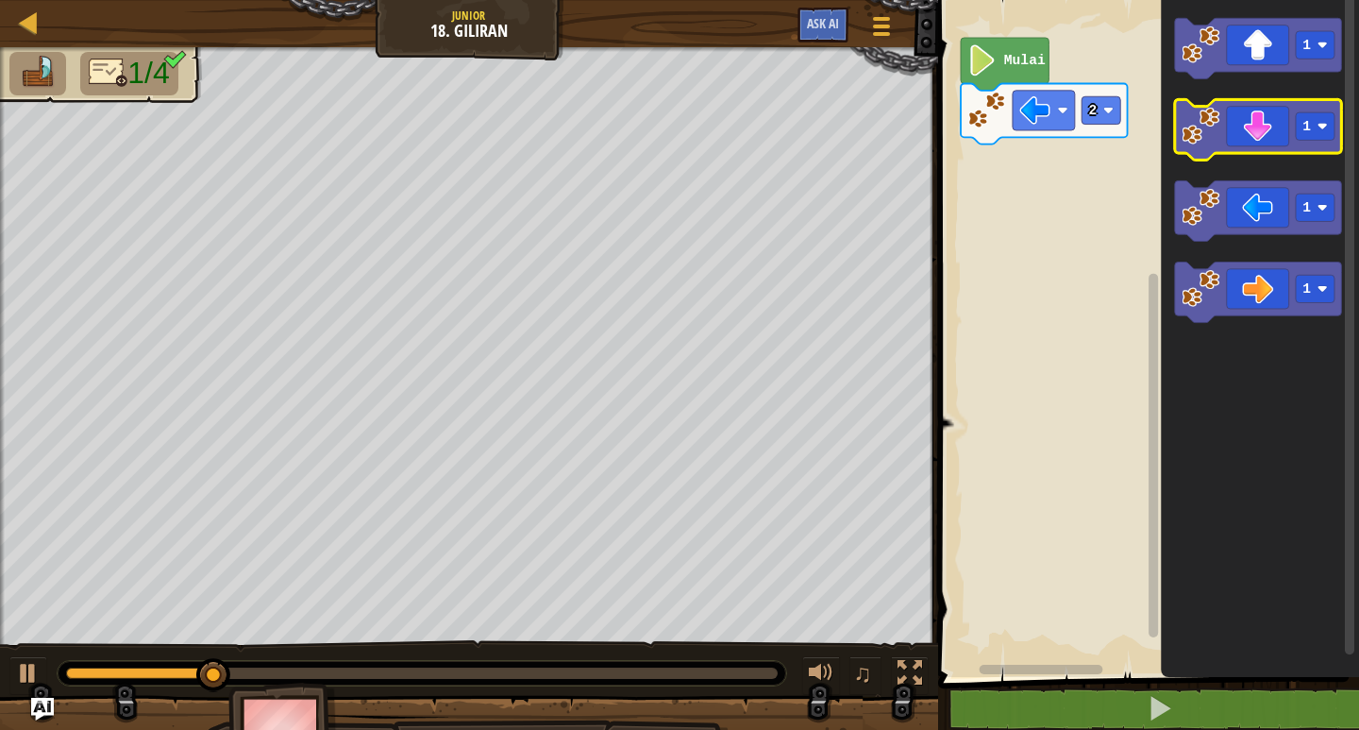
click at [1259, 126] on icon "Ruang Kerja Blockly" at bounding box center [1258, 129] width 167 height 60
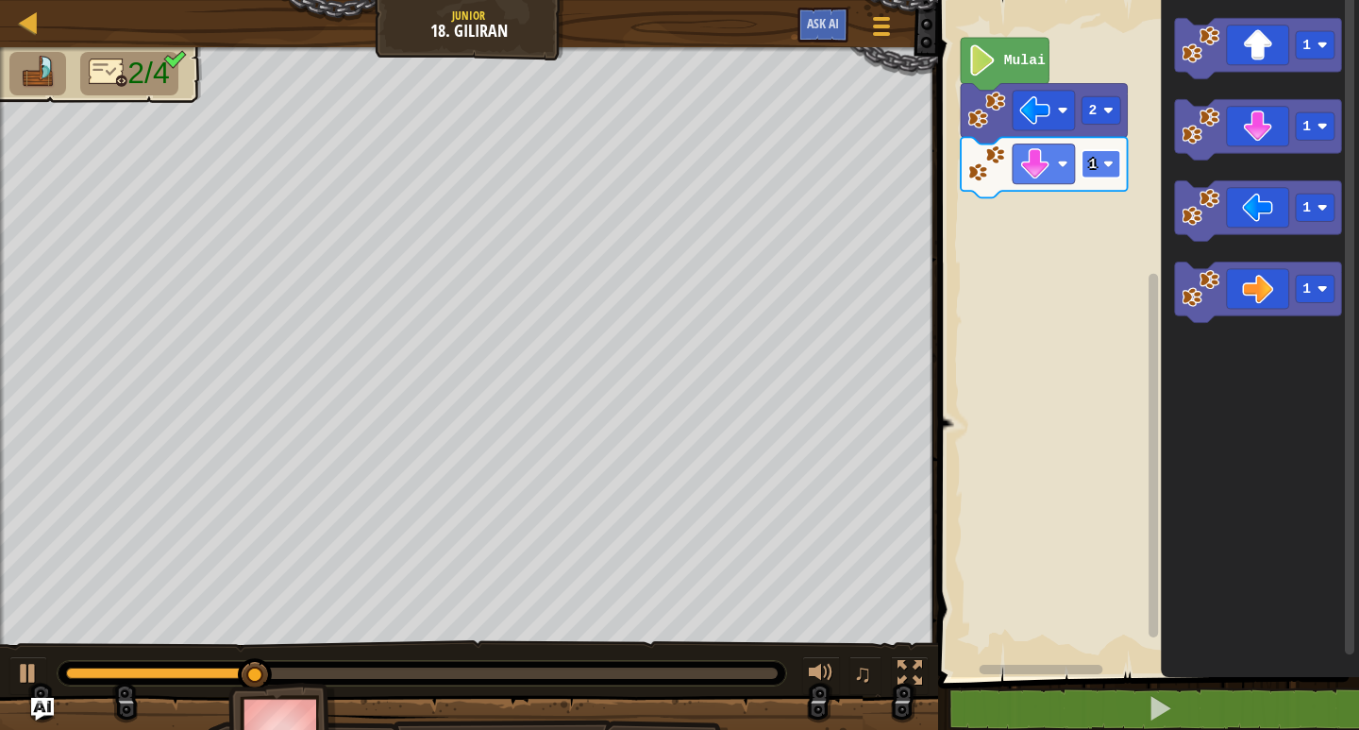
click at [1105, 168] on image "Ruang Kerja Blockly" at bounding box center [1108, 164] width 10 height 10
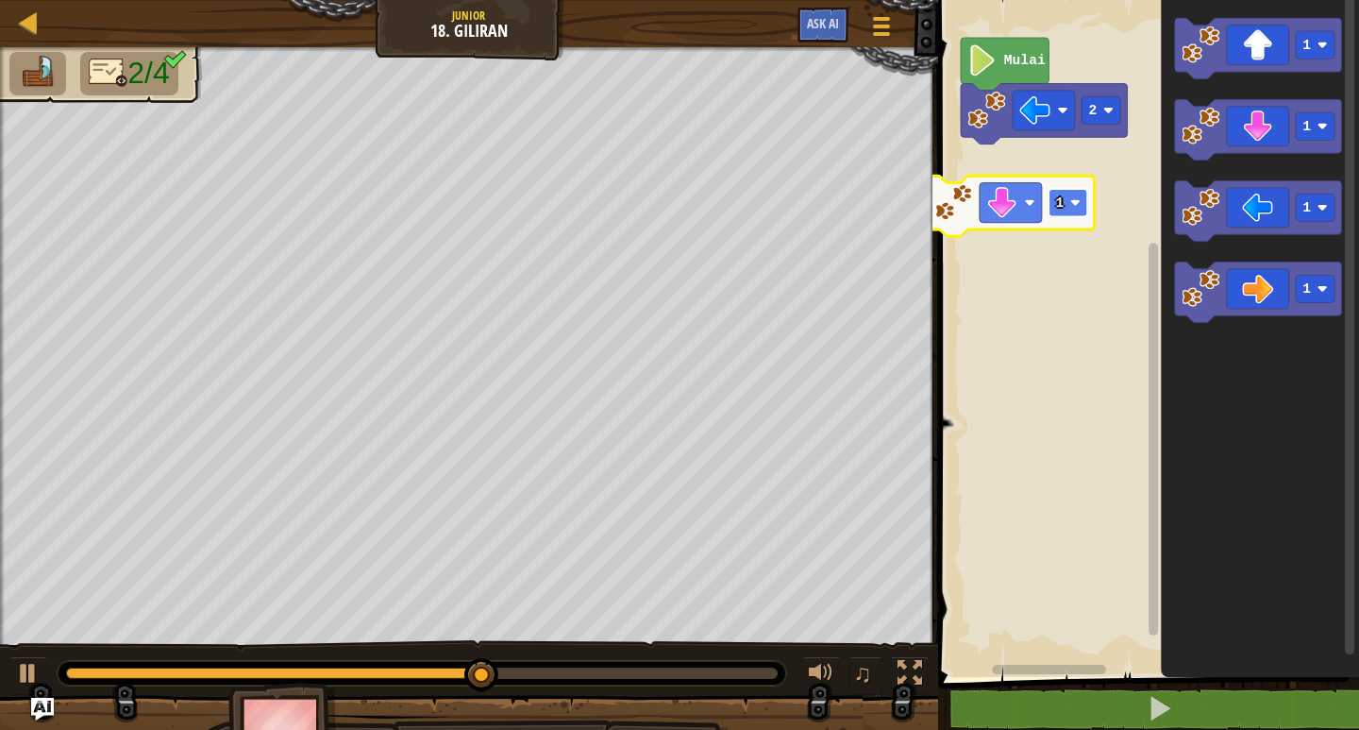
click at [1050, 200] on rect "Ruang Kerja Blockly" at bounding box center [1068, 202] width 39 height 27
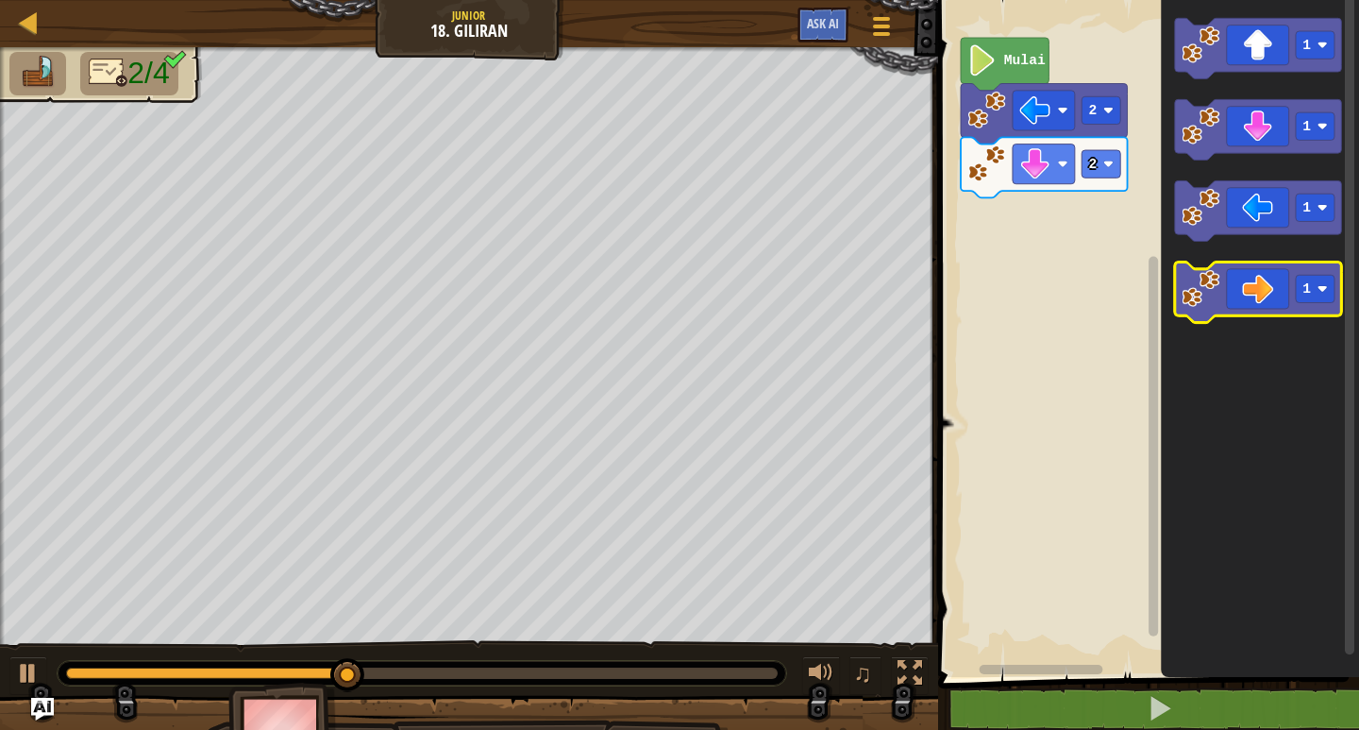
click at [1250, 291] on icon "Ruang Kerja Blockly" at bounding box center [1258, 292] width 167 height 60
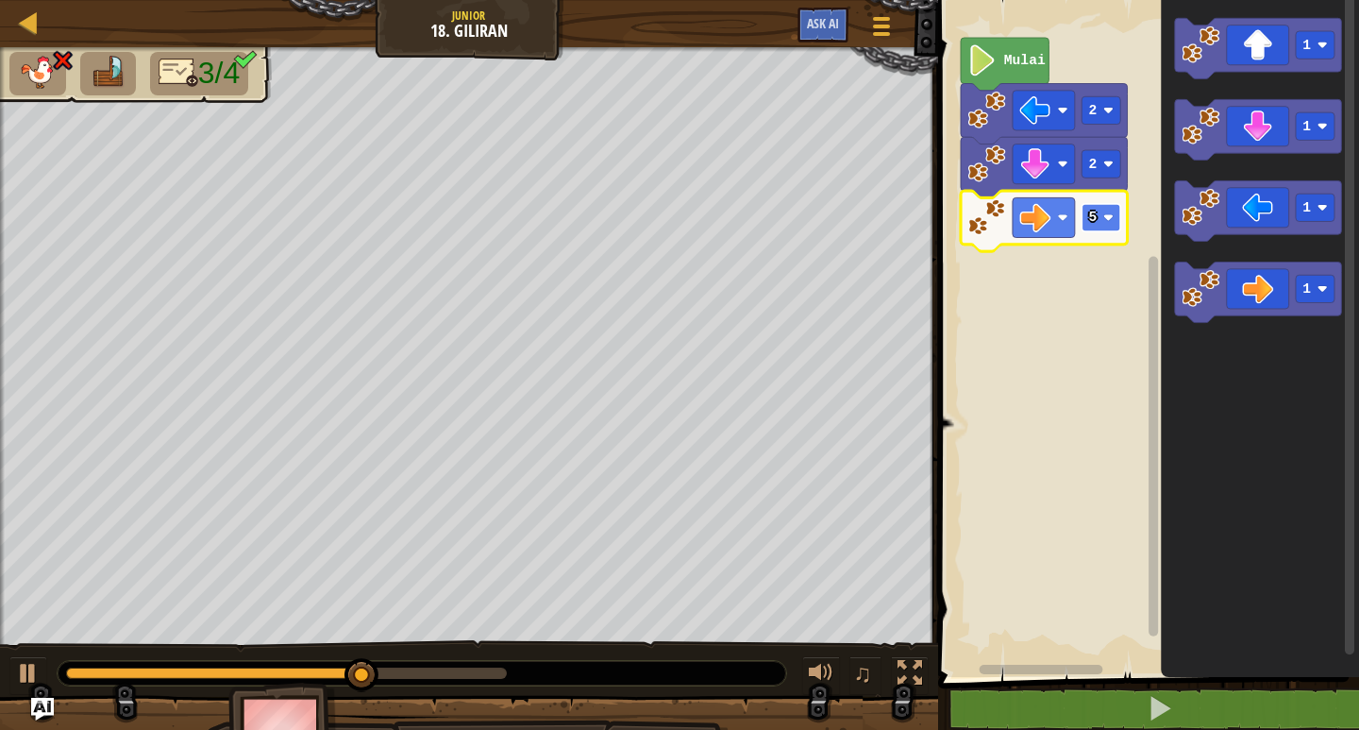
click at [1086, 223] on rect "Ruang Kerja Blockly" at bounding box center [1101, 217] width 39 height 27
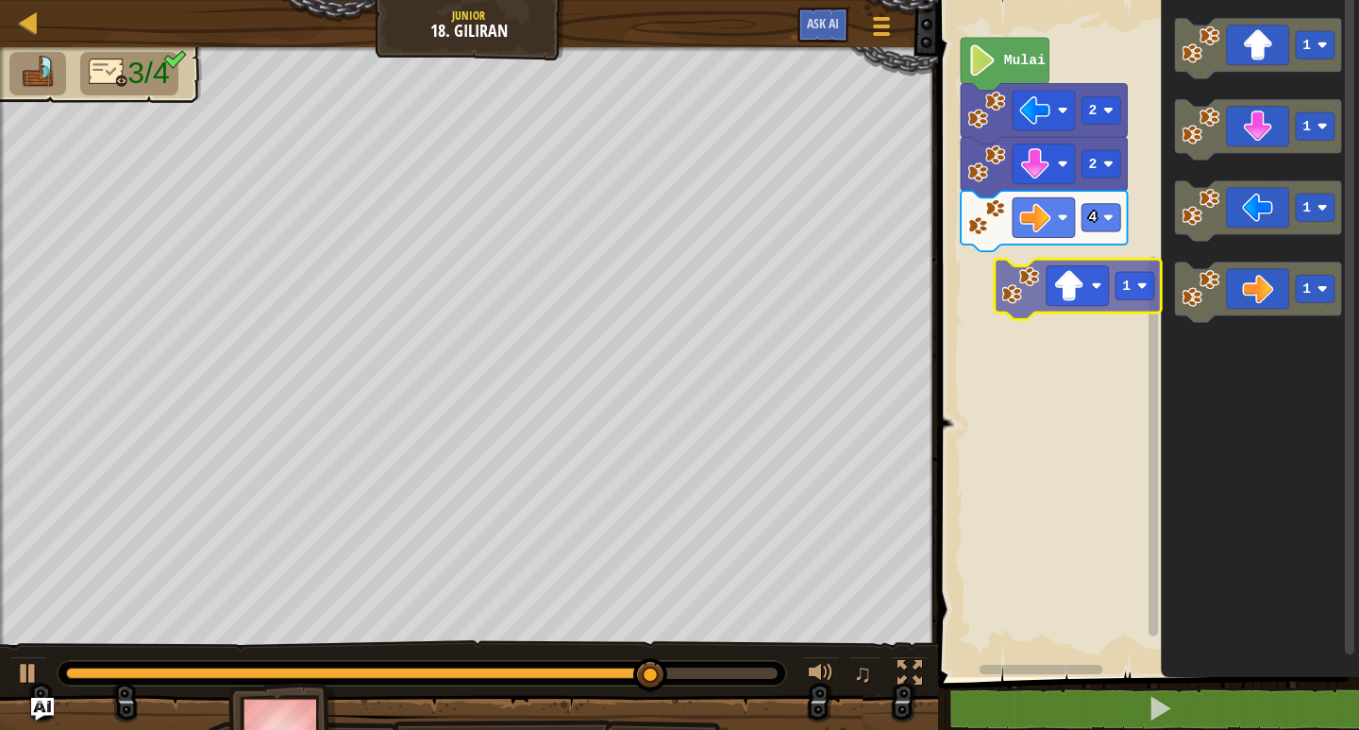
click at [1079, 279] on div "Mulai 2 2 4 1 1 1 1 1" at bounding box center [1145, 334] width 427 height 686
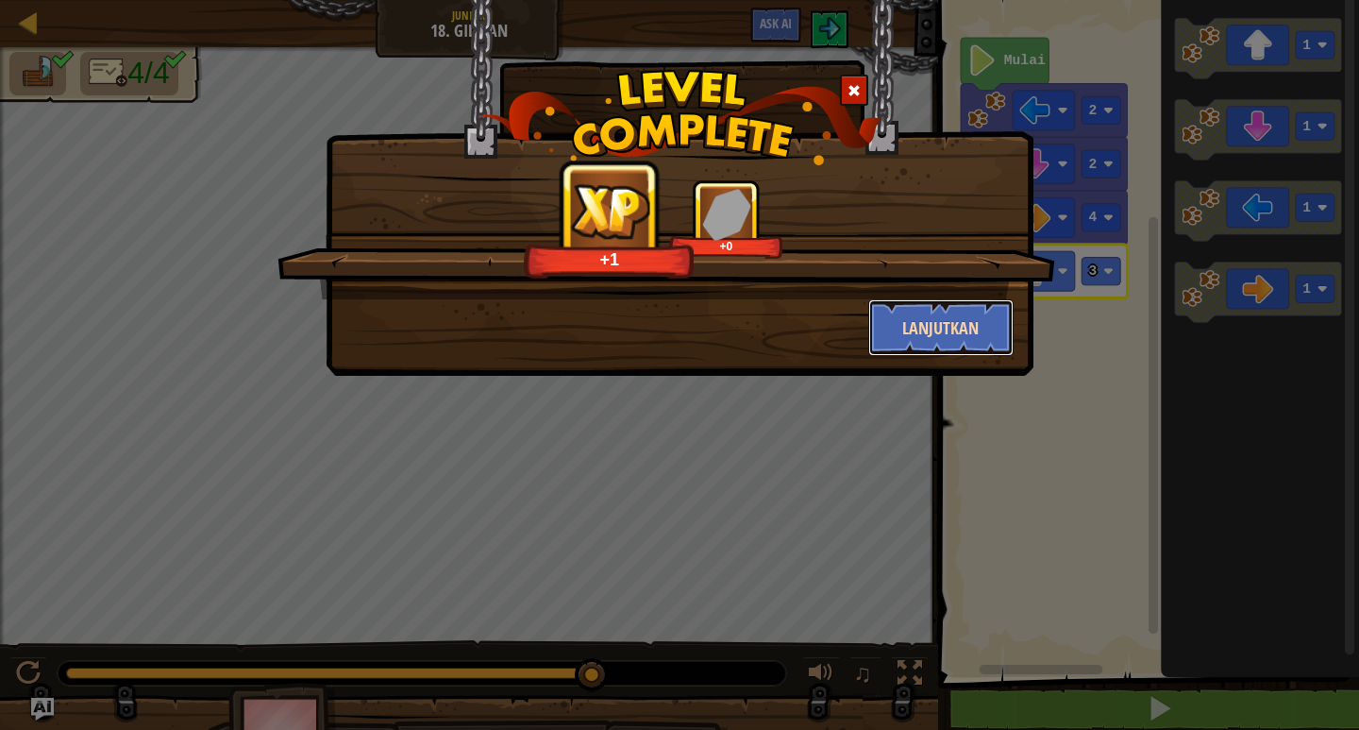
click at [930, 329] on button "Lanjutkan" at bounding box center [941, 327] width 146 height 57
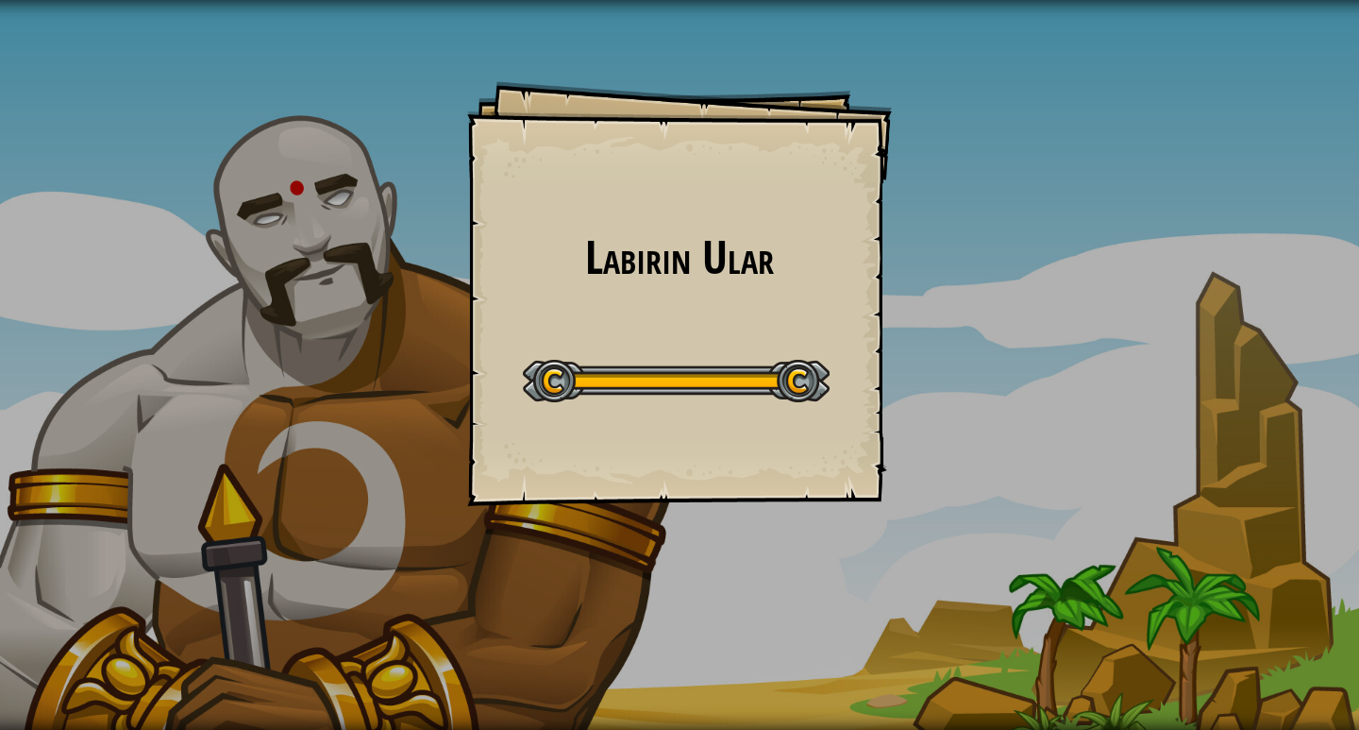
drag, startPoint x: 1235, startPoint y: 133, endPoint x: 1354, endPoint y: 195, distance: 135.1
click at [1344, 160] on div "Labirin Ular Goals Start Level Kesalahan memuat dari server. Coba segarkan hala…" at bounding box center [679, 365] width 1359 height 730
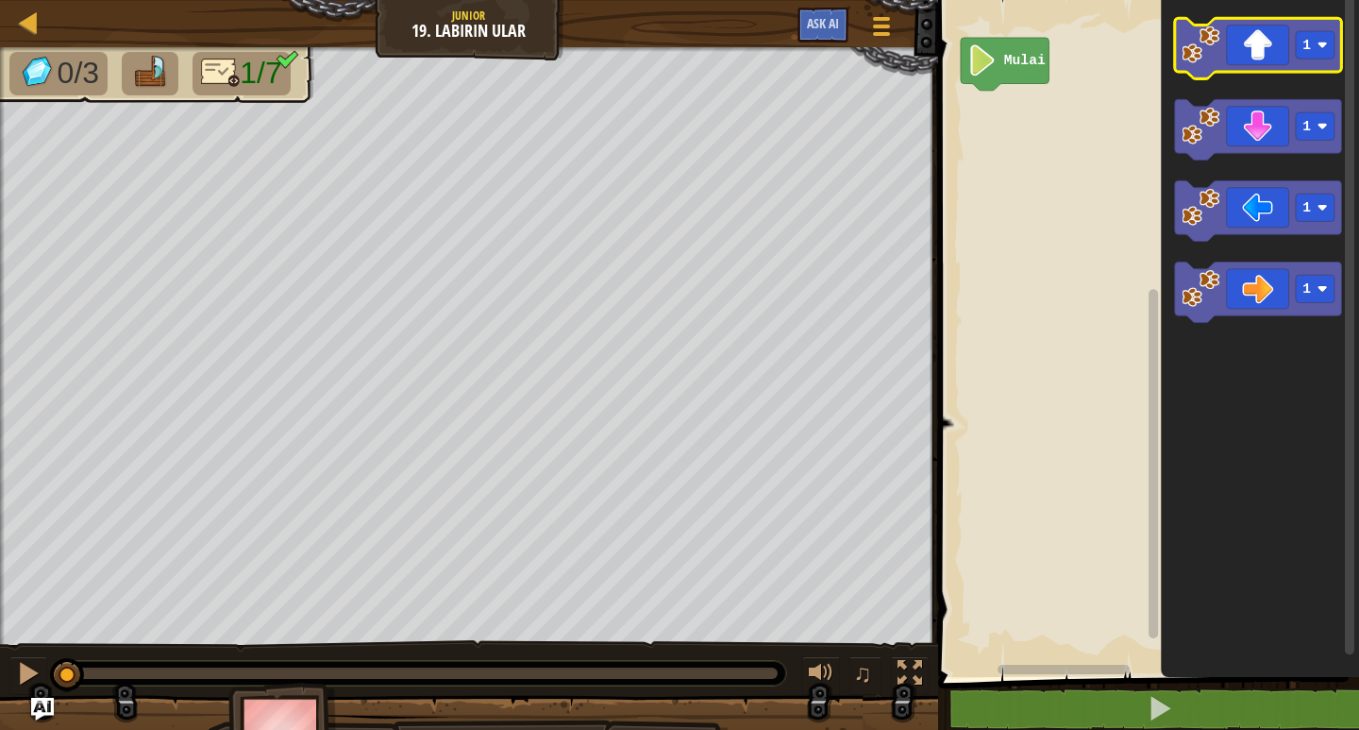
click at [1191, 163] on icon "1 1 1 1" at bounding box center [1260, 334] width 198 height 686
click at [1251, 66] on icon "Ruang Kerja Blockly" at bounding box center [1258, 48] width 167 height 60
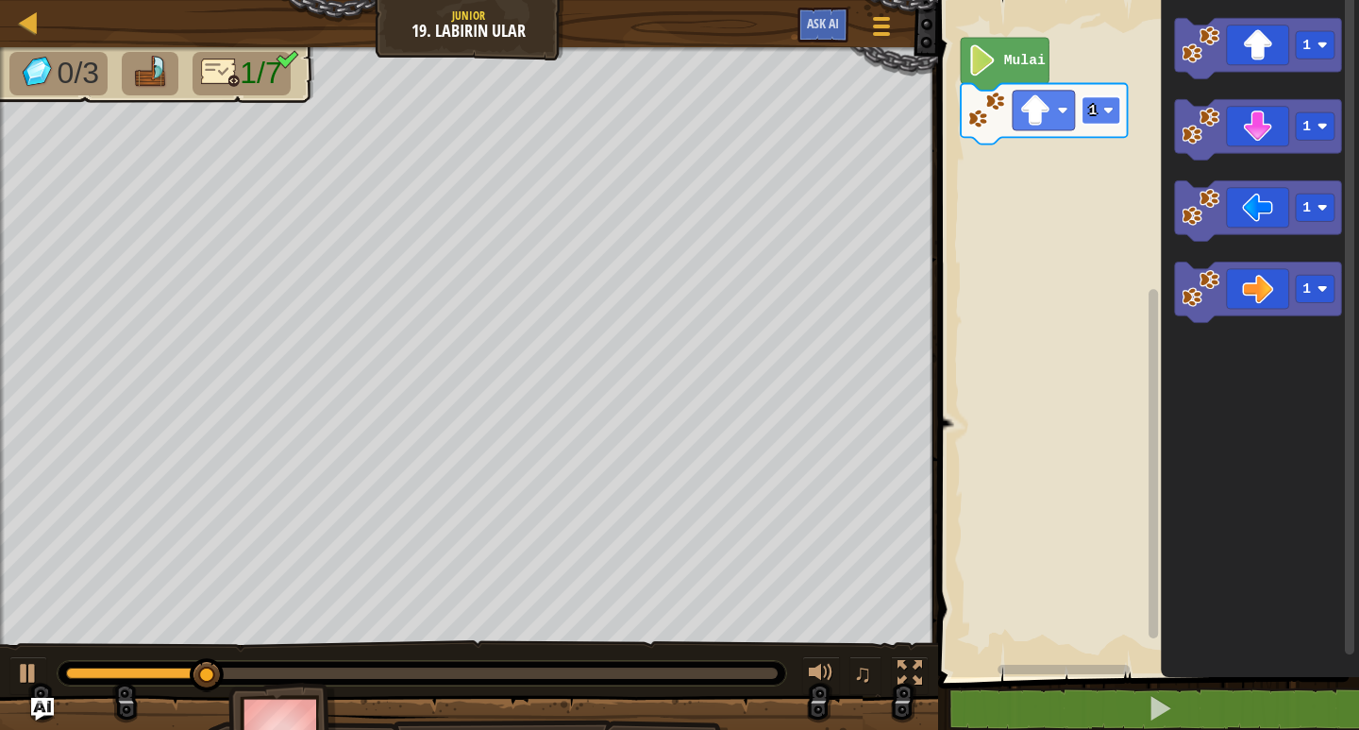
click at [1106, 105] on rect "Ruang Kerja Blockly" at bounding box center [1101, 109] width 39 height 27
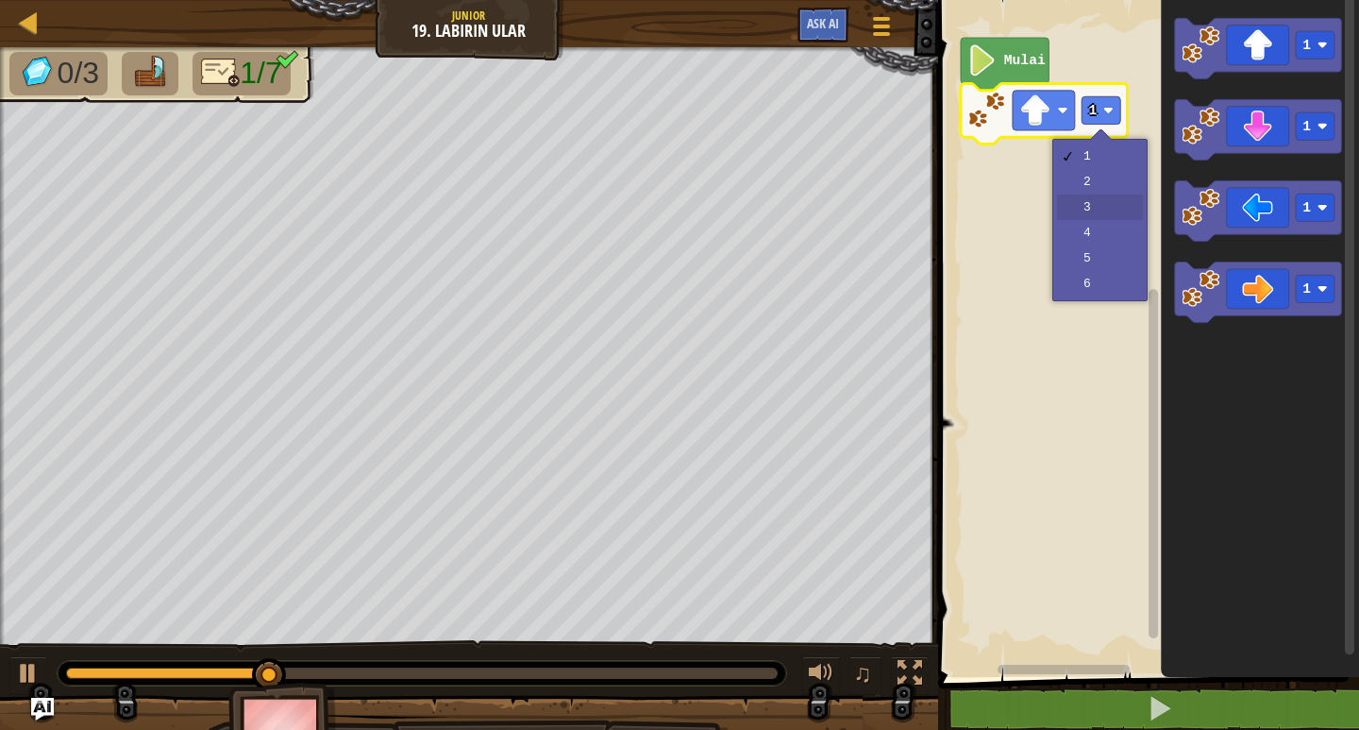
drag, startPoint x: 1133, startPoint y: 193, endPoint x: 1106, endPoint y: 254, distance: 66.8
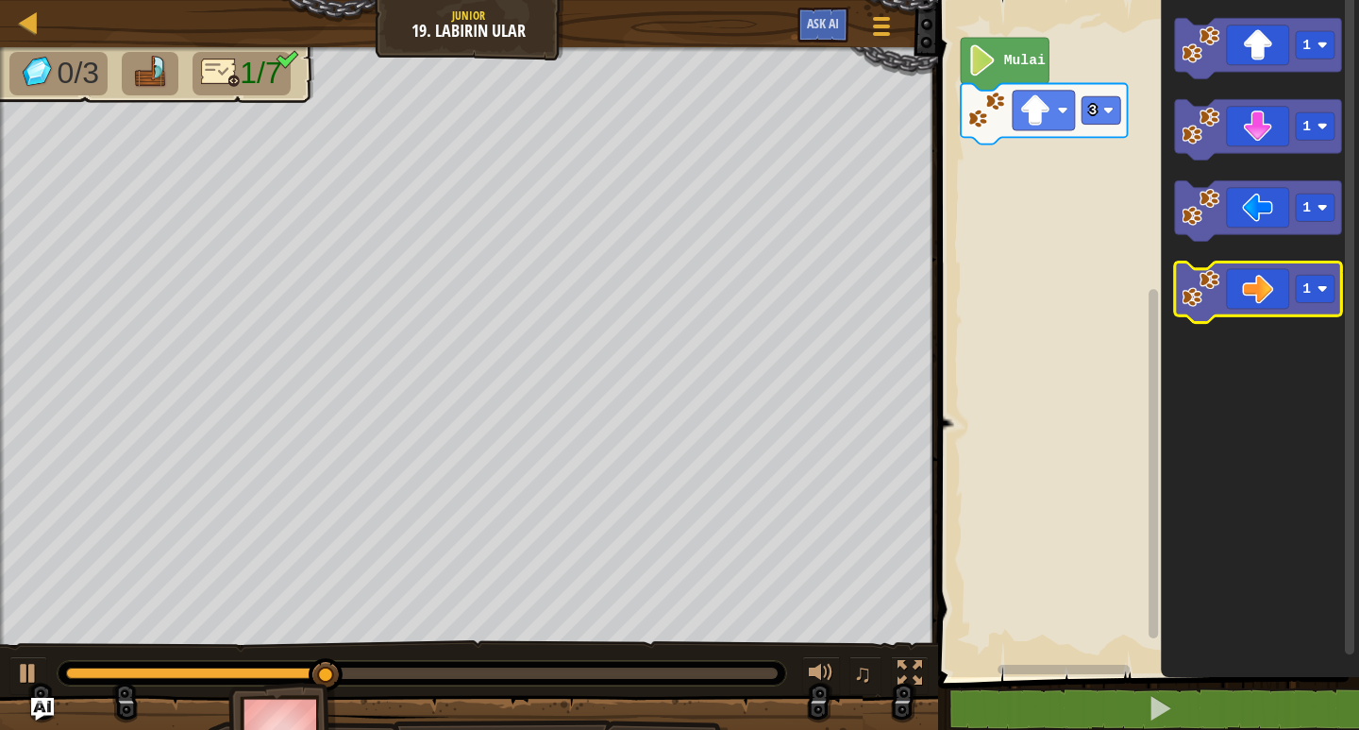
click at [1250, 313] on icon "Ruang Kerja Blockly" at bounding box center [1258, 292] width 167 height 60
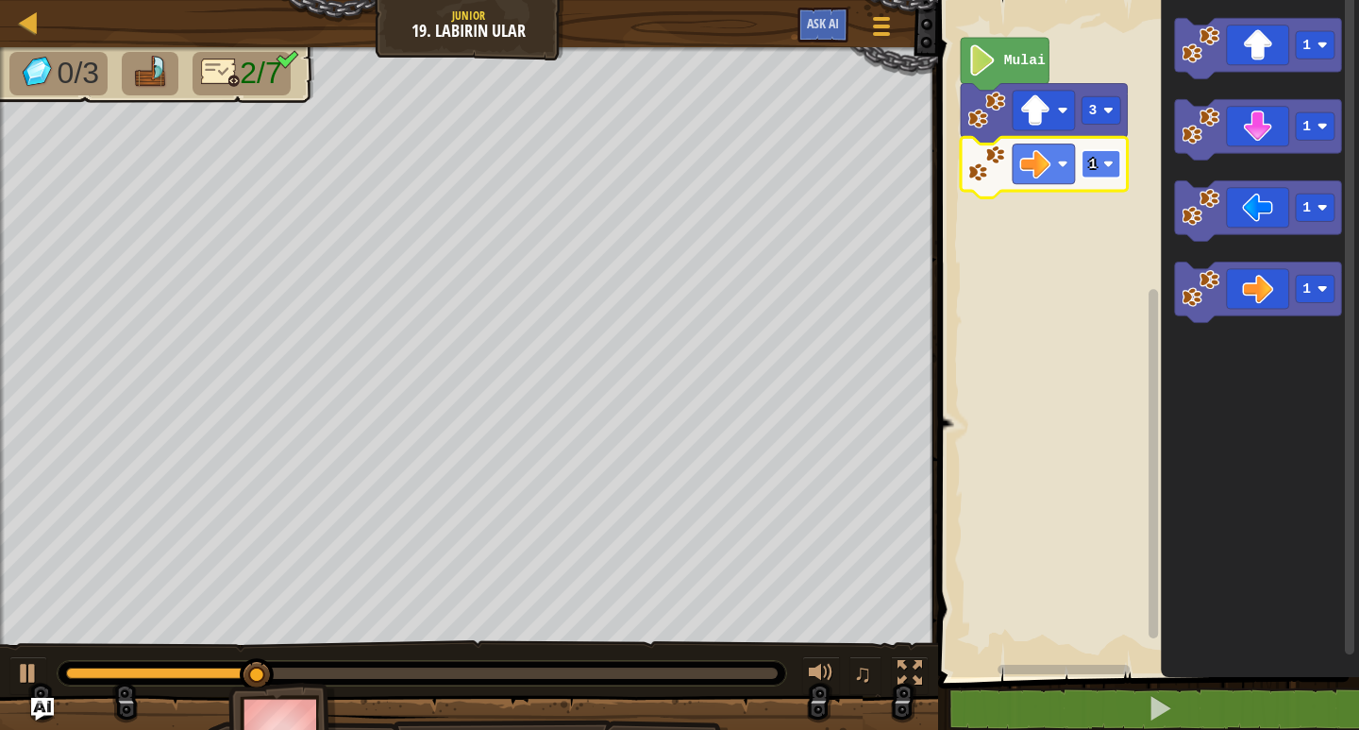
click at [1086, 171] on rect "Ruang Kerja Blockly" at bounding box center [1101, 163] width 39 height 27
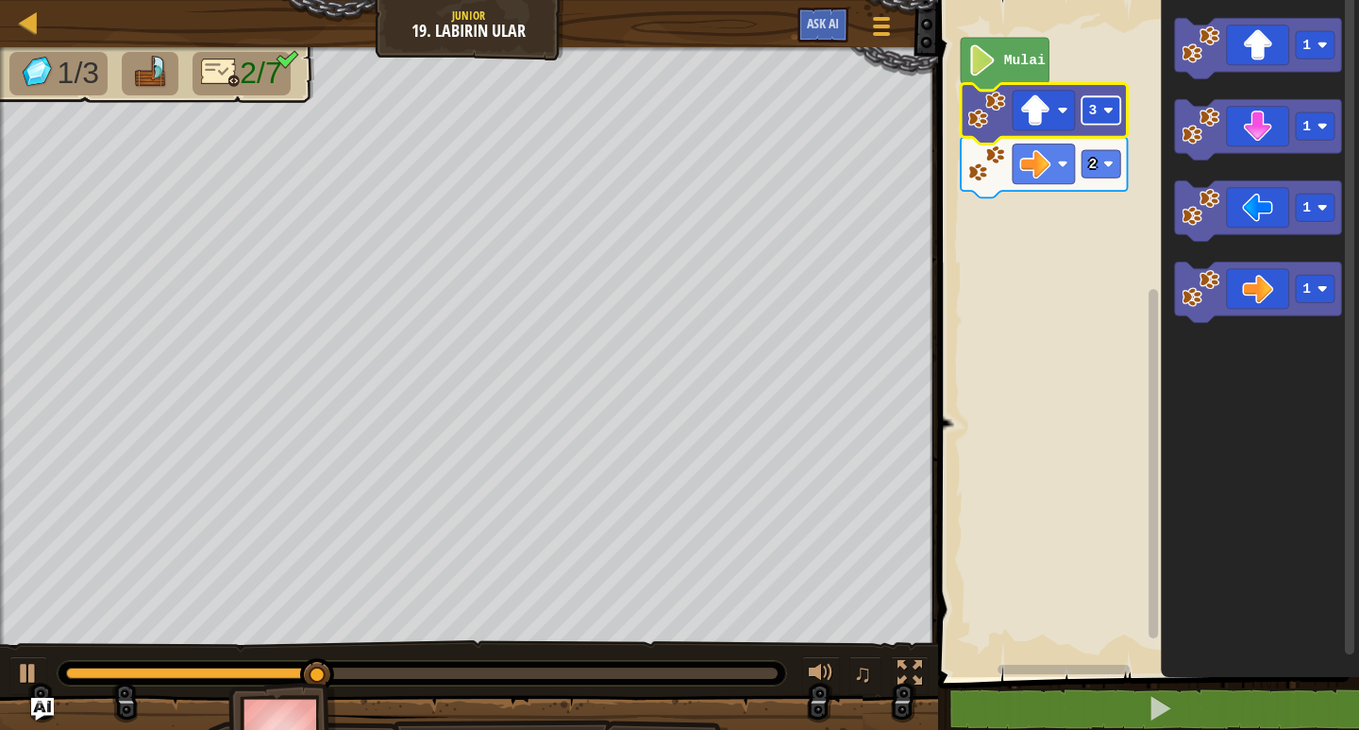
click at [1099, 99] on rect "Ruang Kerja Blockly" at bounding box center [1101, 109] width 39 height 27
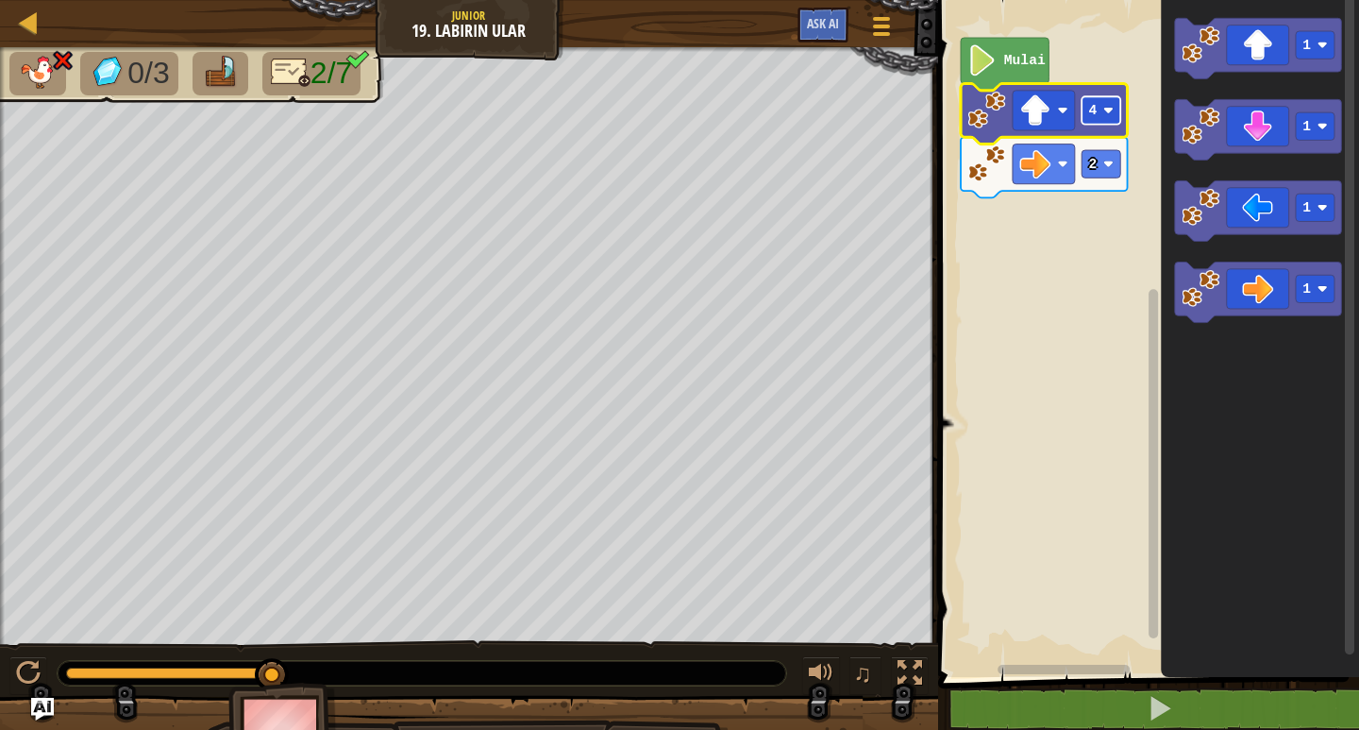
click at [1110, 107] on image "Ruang Kerja Blockly" at bounding box center [1108, 110] width 10 height 10
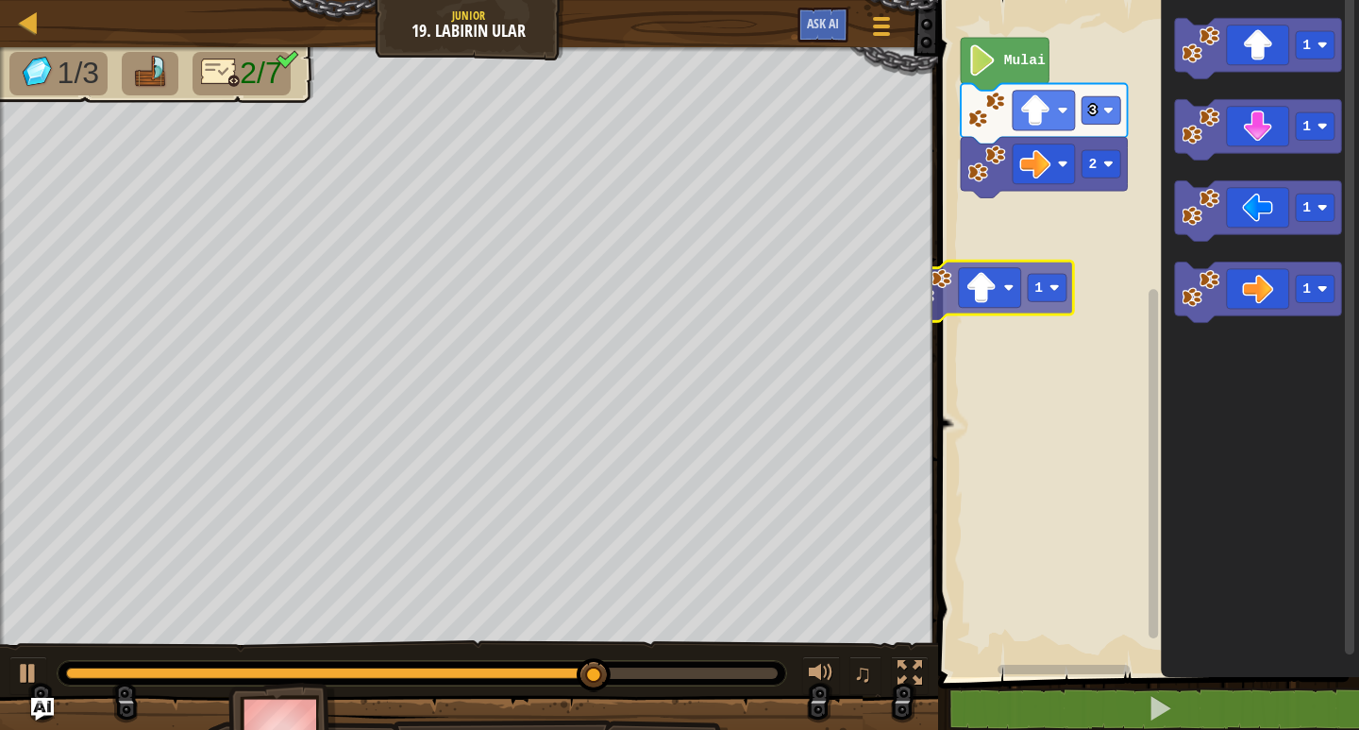
click at [1009, 303] on div "Mulai 3 2 1 1 1 1 1 1" at bounding box center [1145, 334] width 427 height 686
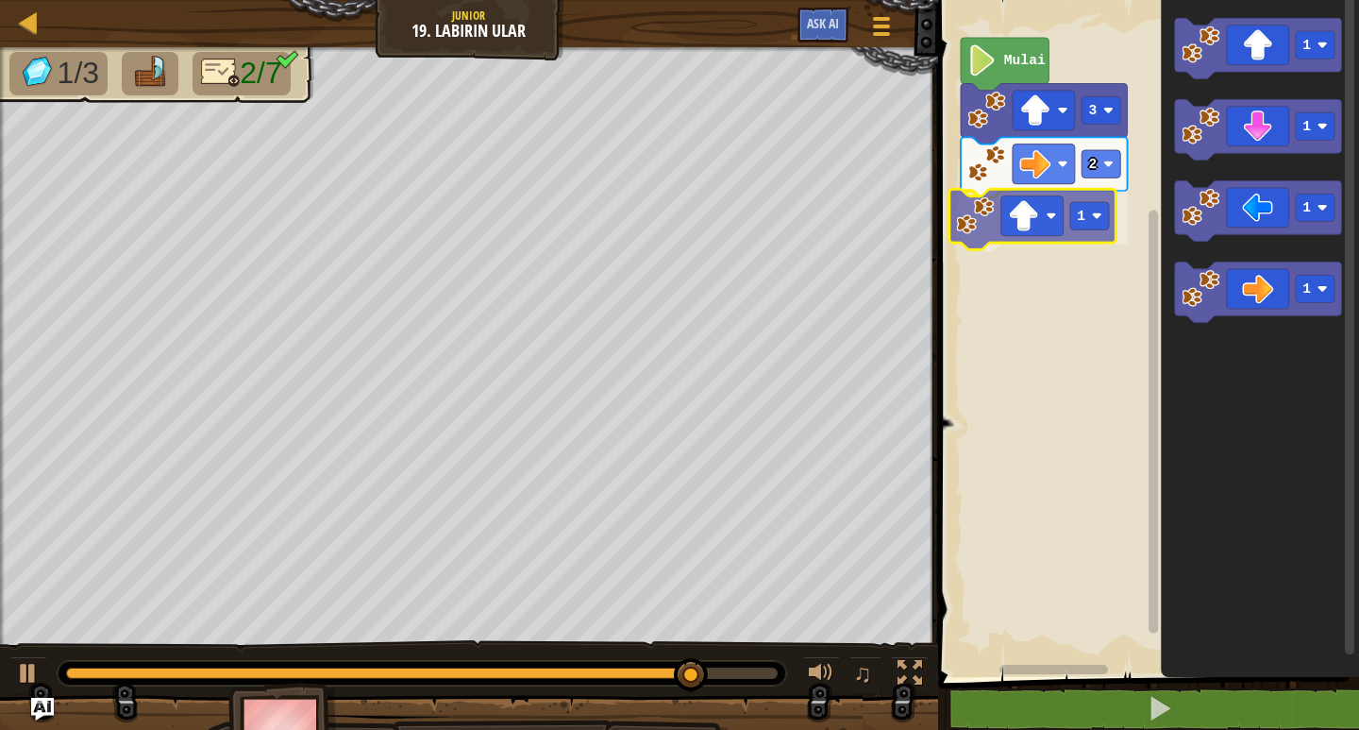
click at [1035, 236] on div "Mulai 3 2 1 1 1 1 1 1" at bounding box center [1145, 334] width 427 height 686
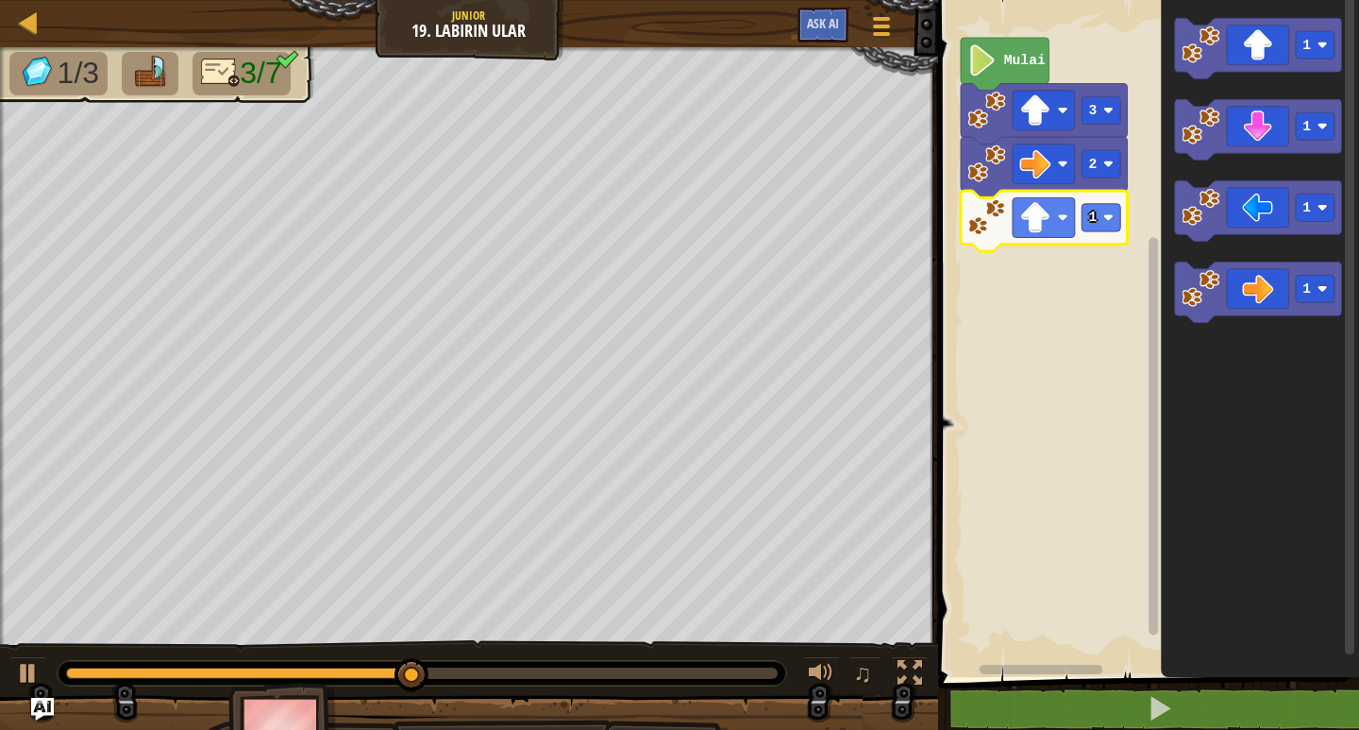
click at [1123, 169] on icon "Ruang Kerja Blockly" at bounding box center [1044, 167] width 167 height 60
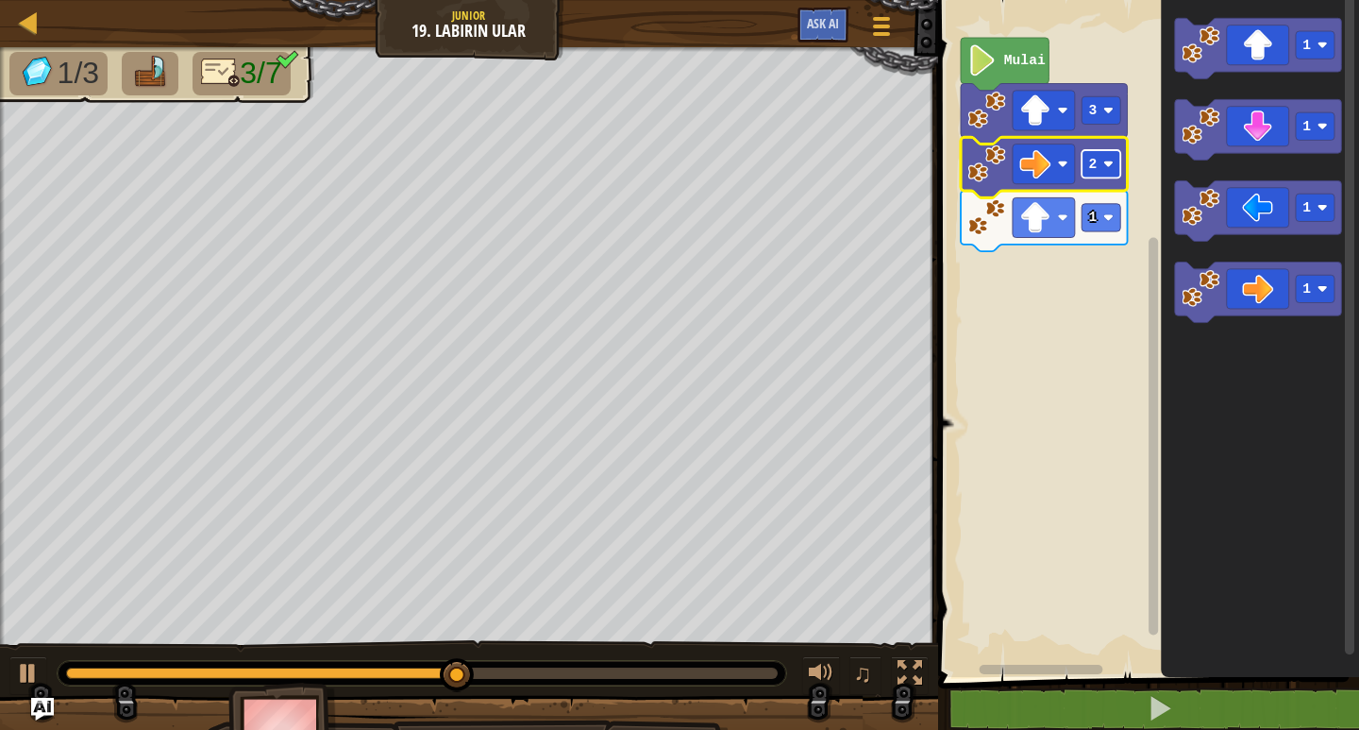
click at [1103, 167] on g "2" at bounding box center [1101, 163] width 39 height 27
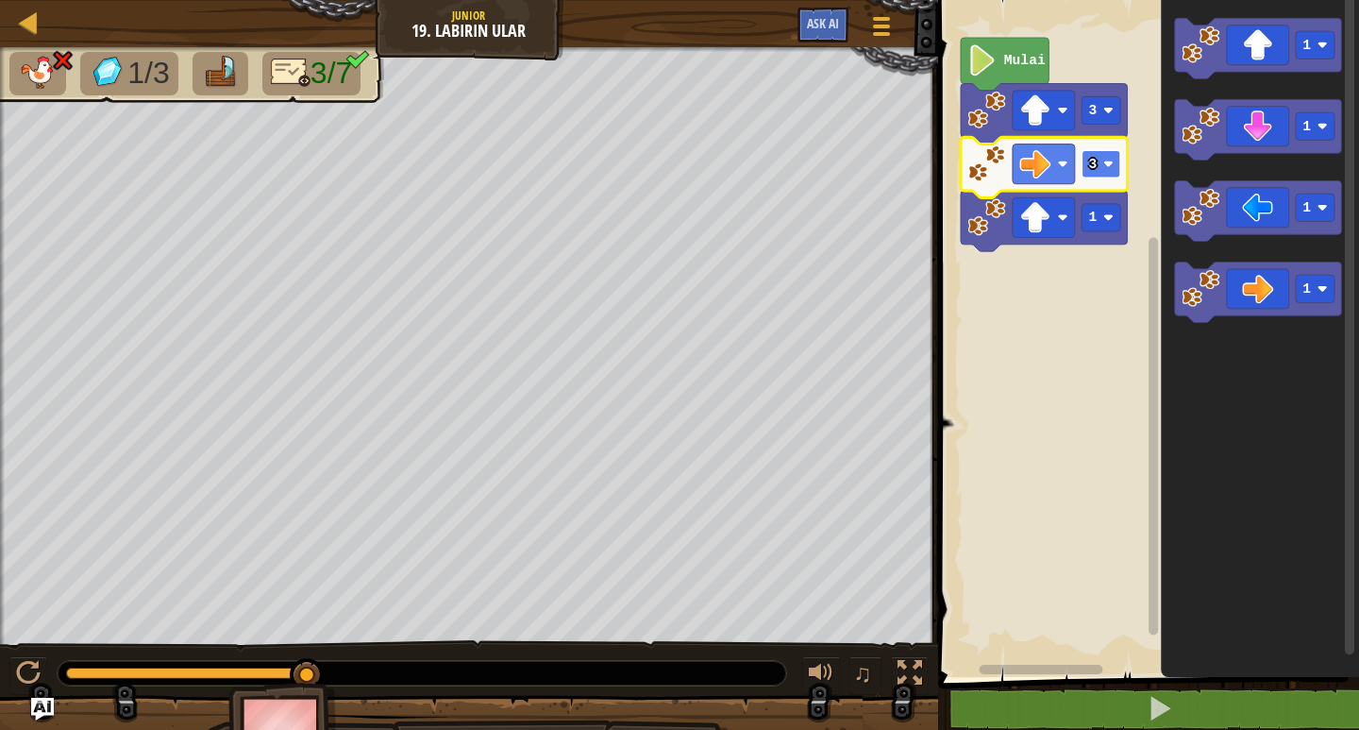
click at [1108, 159] on rect "Ruang Kerja Blockly" at bounding box center [1101, 163] width 39 height 27
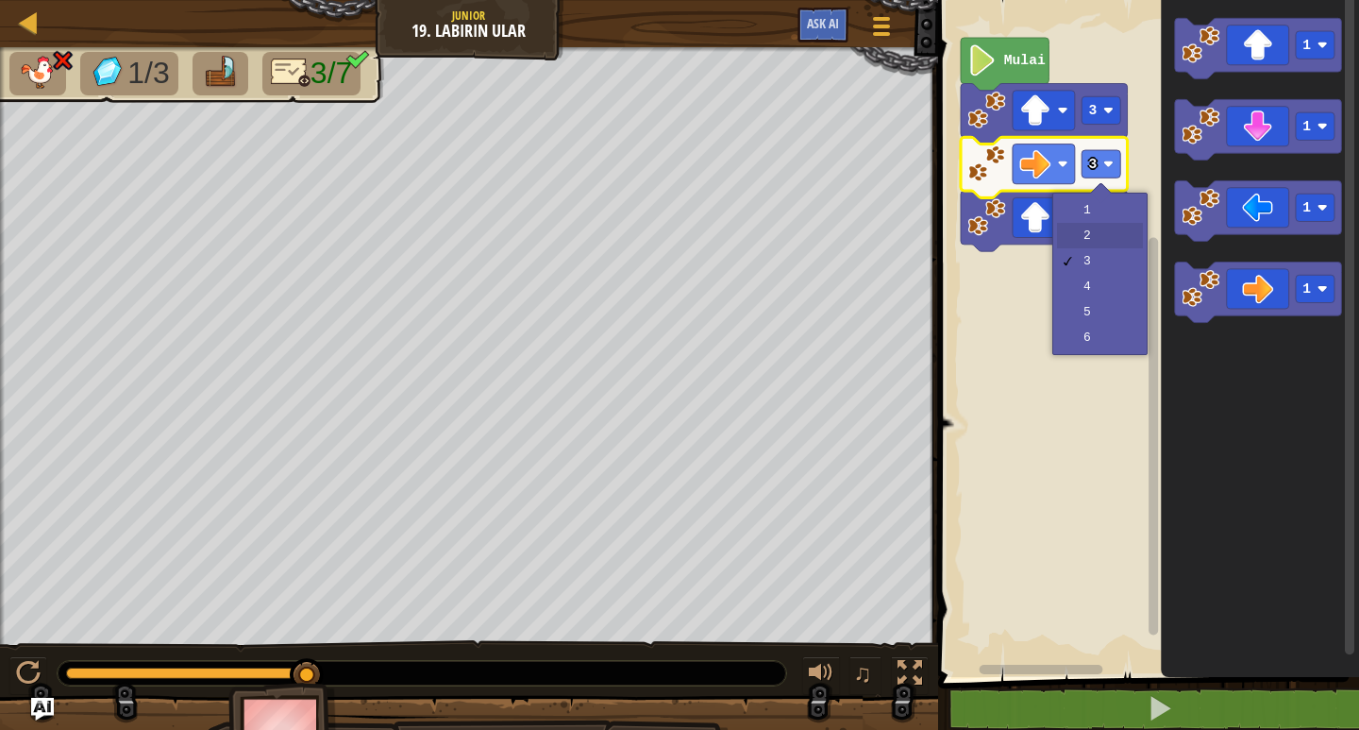
drag, startPoint x: 1093, startPoint y: 234, endPoint x: 1098, endPoint y: 273, distance: 39.0
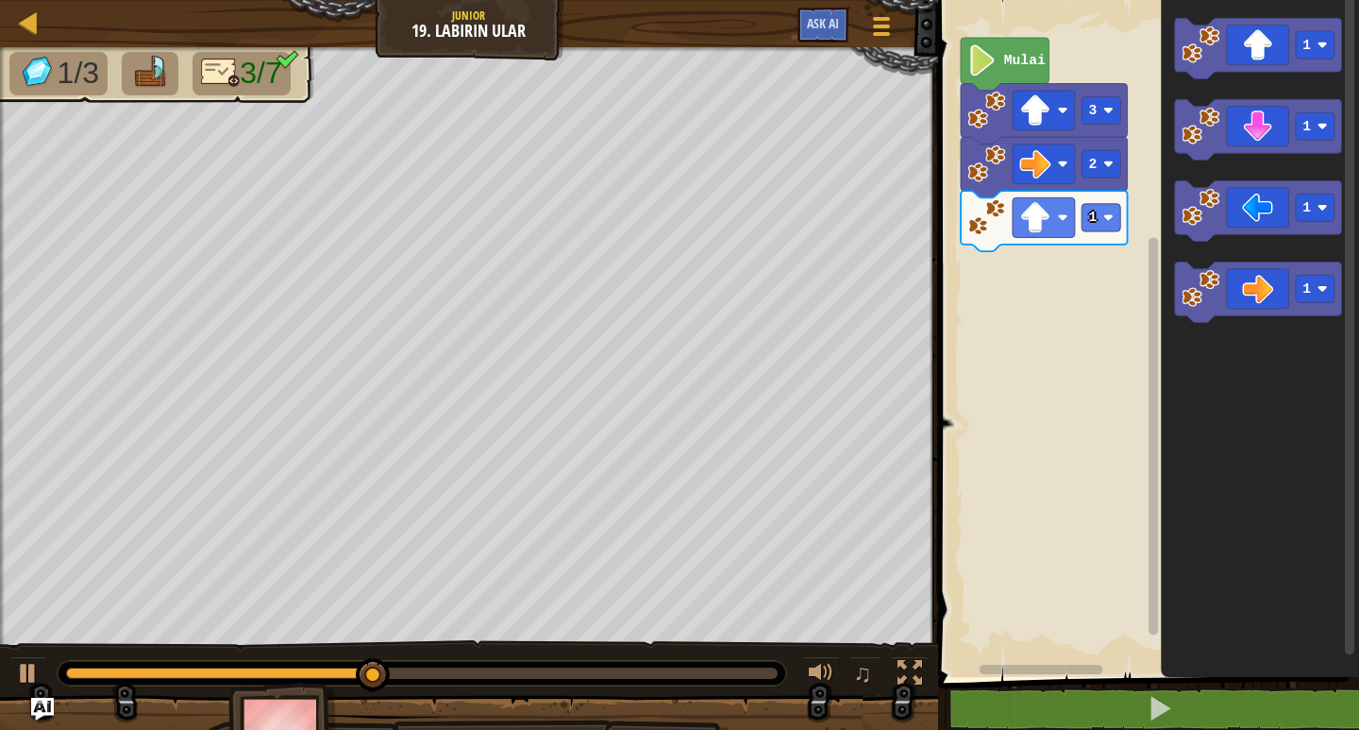
click at [1102, 308] on div "Mulai 3 2 1 1 1 1 1" at bounding box center [1145, 334] width 427 height 686
click at [1218, 294] on image "Ruang Kerja Blockly" at bounding box center [1201, 288] width 38 height 38
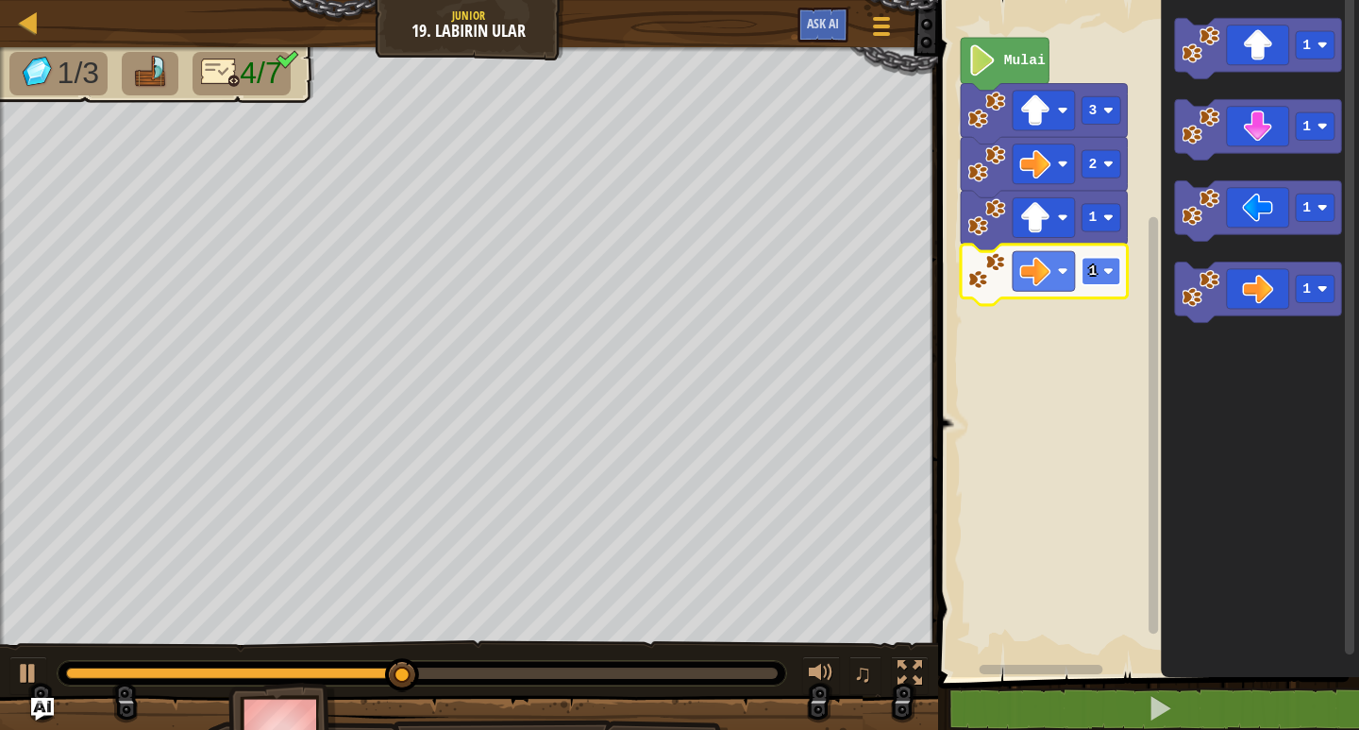
click at [1096, 267] on text "1" at bounding box center [1092, 270] width 8 height 15
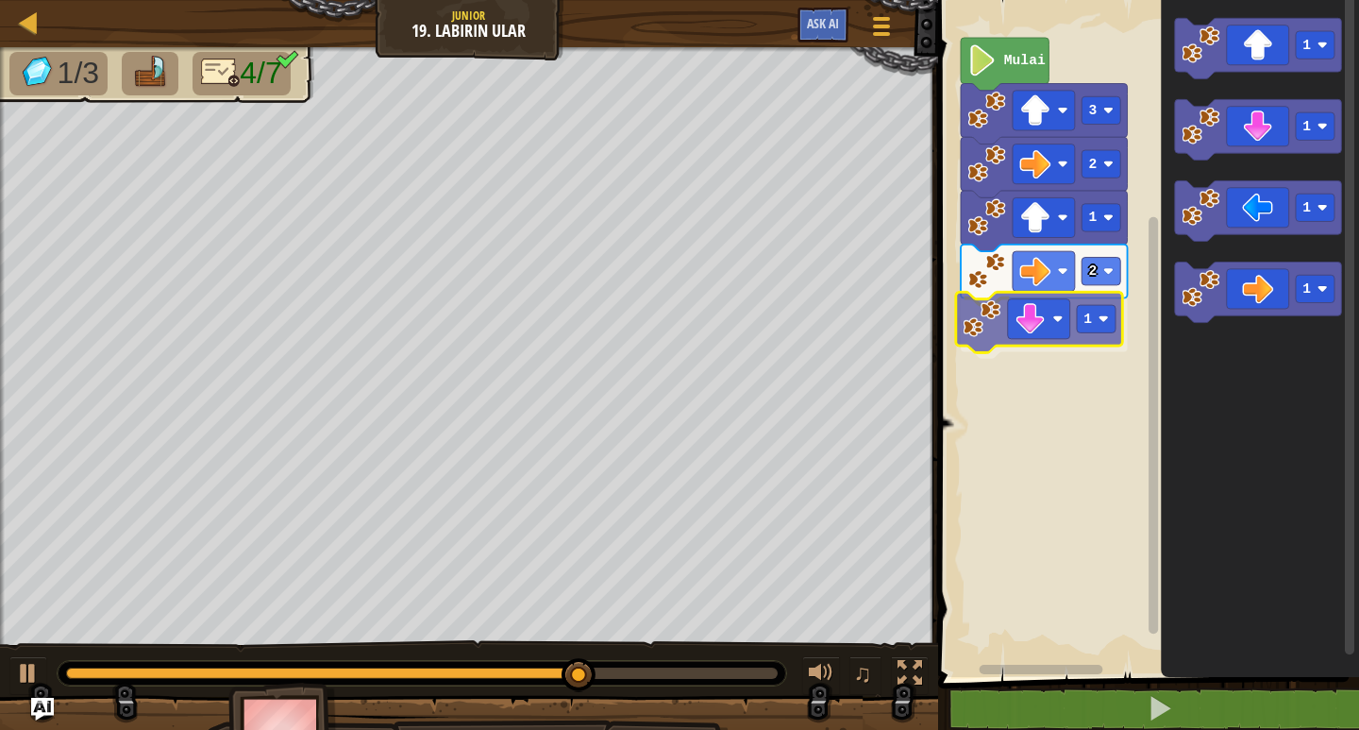
click at [1013, 312] on div "Mulai 3 2 1 2 1 1 1 1 1 1" at bounding box center [1145, 334] width 427 height 686
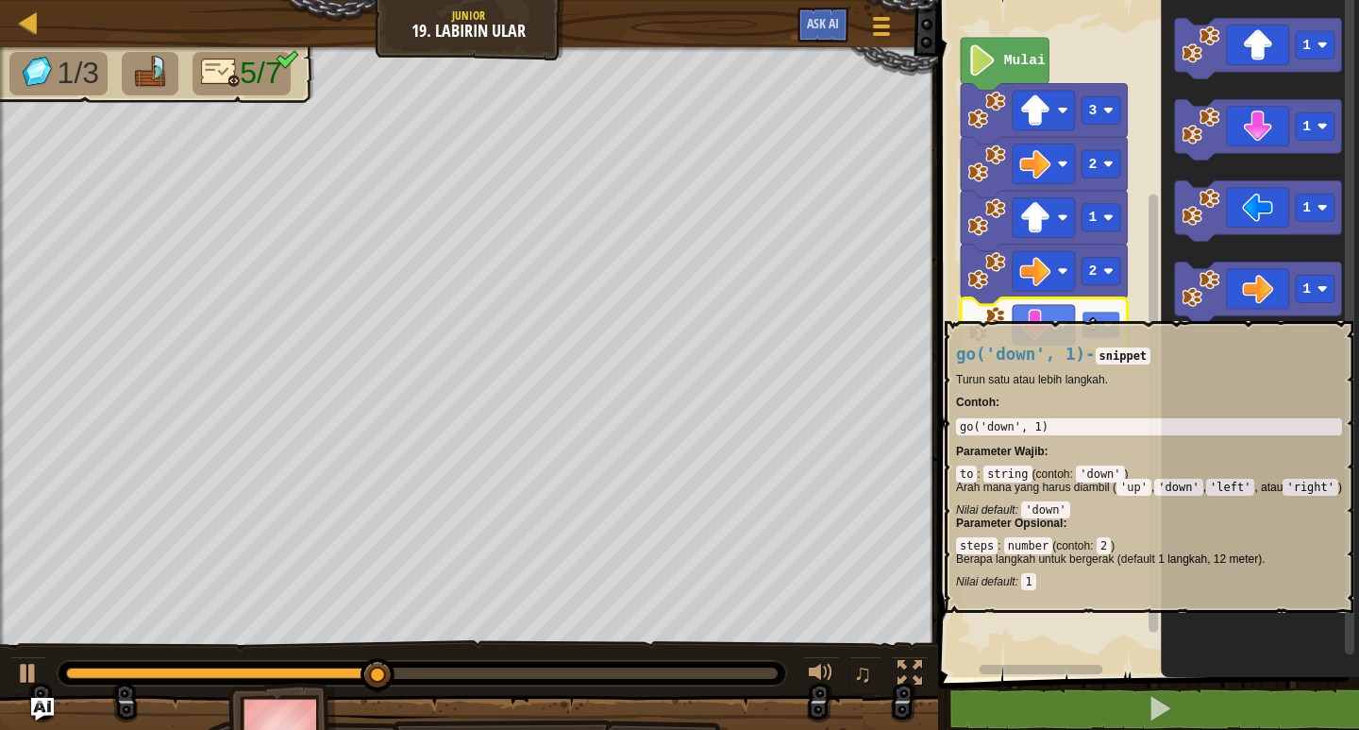
click at [1100, 311] on rect "Ruang Kerja Blockly" at bounding box center [1101, 324] width 39 height 27
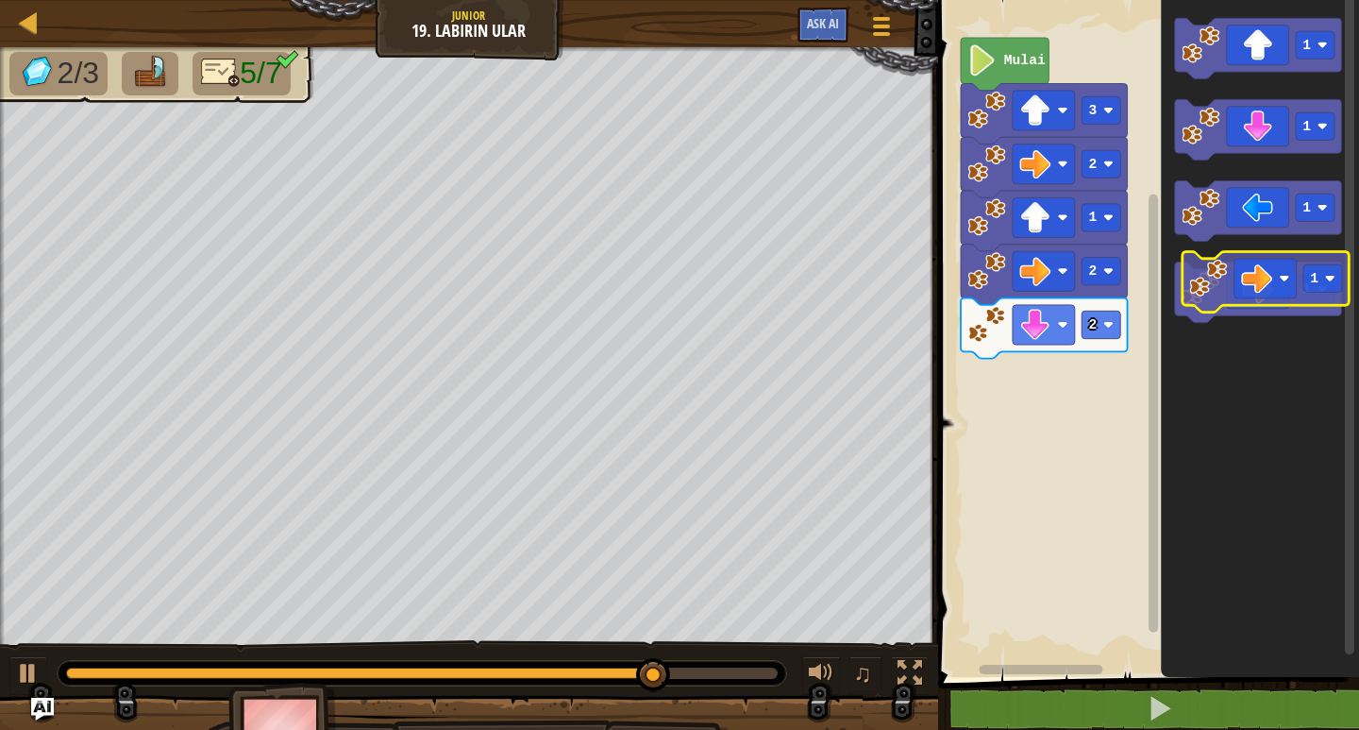
click at [1258, 308] on g "1 1 1 1" at bounding box center [1258, 170] width 167 height 304
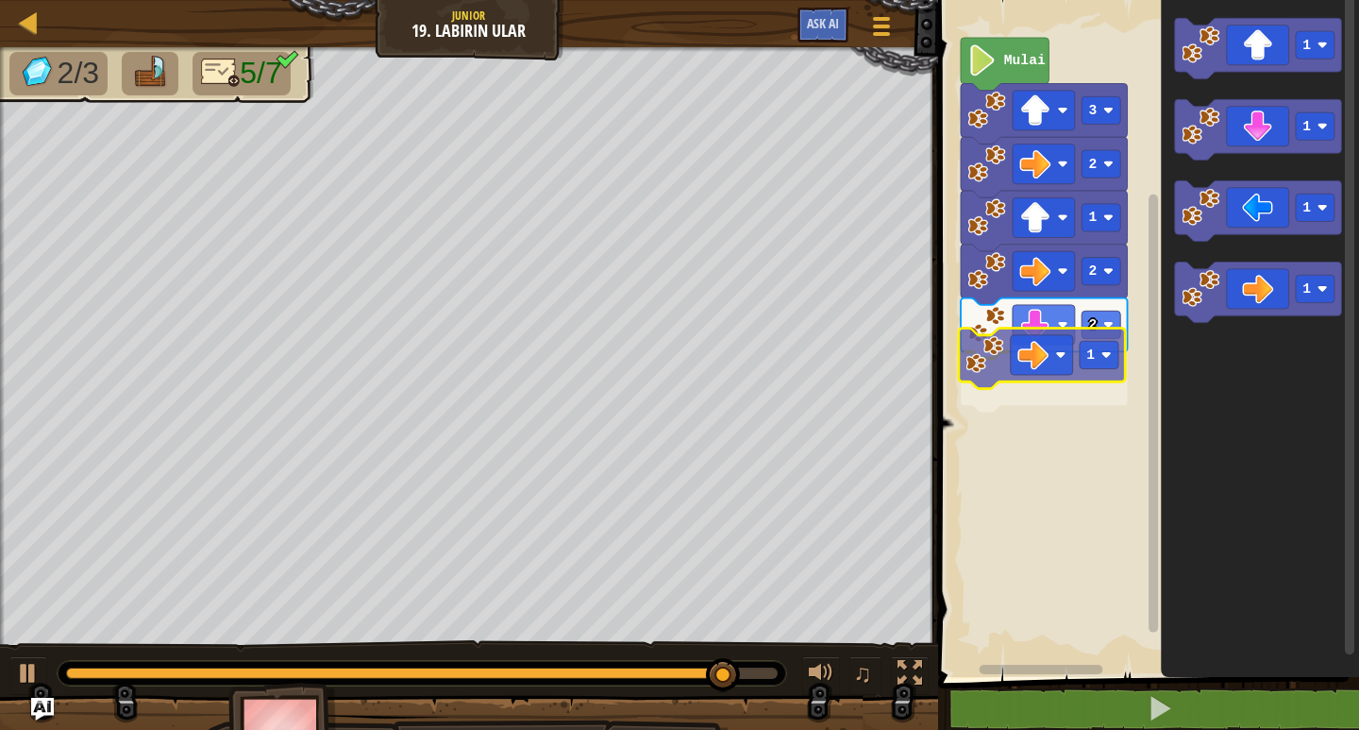
click at [988, 352] on div "Mulai 3 2 1 2 2 1 1 1 1 1 1" at bounding box center [1145, 334] width 427 height 686
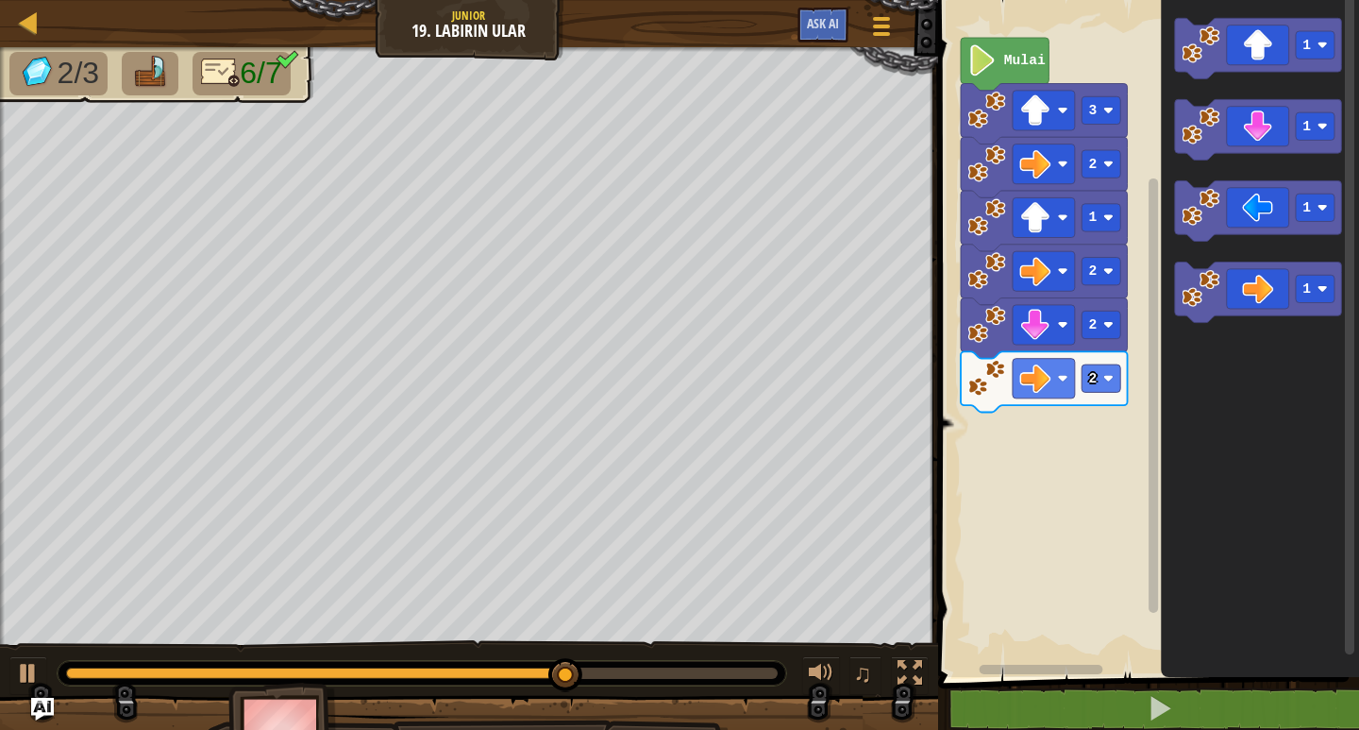
click at [926, 716] on div "Peta Junior 19. Labirin Ular Menu Permainan Ask AI 1 הההההההההההההההההההההההההה…" at bounding box center [679, 365] width 1359 height 730
click at [1203, 75] on g "1" at bounding box center [1258, 48] width 167 height 60
click at [643, 520] on div "Peta Junior 19. Labirin Ular Menu Permainan Ask AI 1 הההההההההההההההההההההההההה…" at bounding box center [679, 365] width 1359 height 730
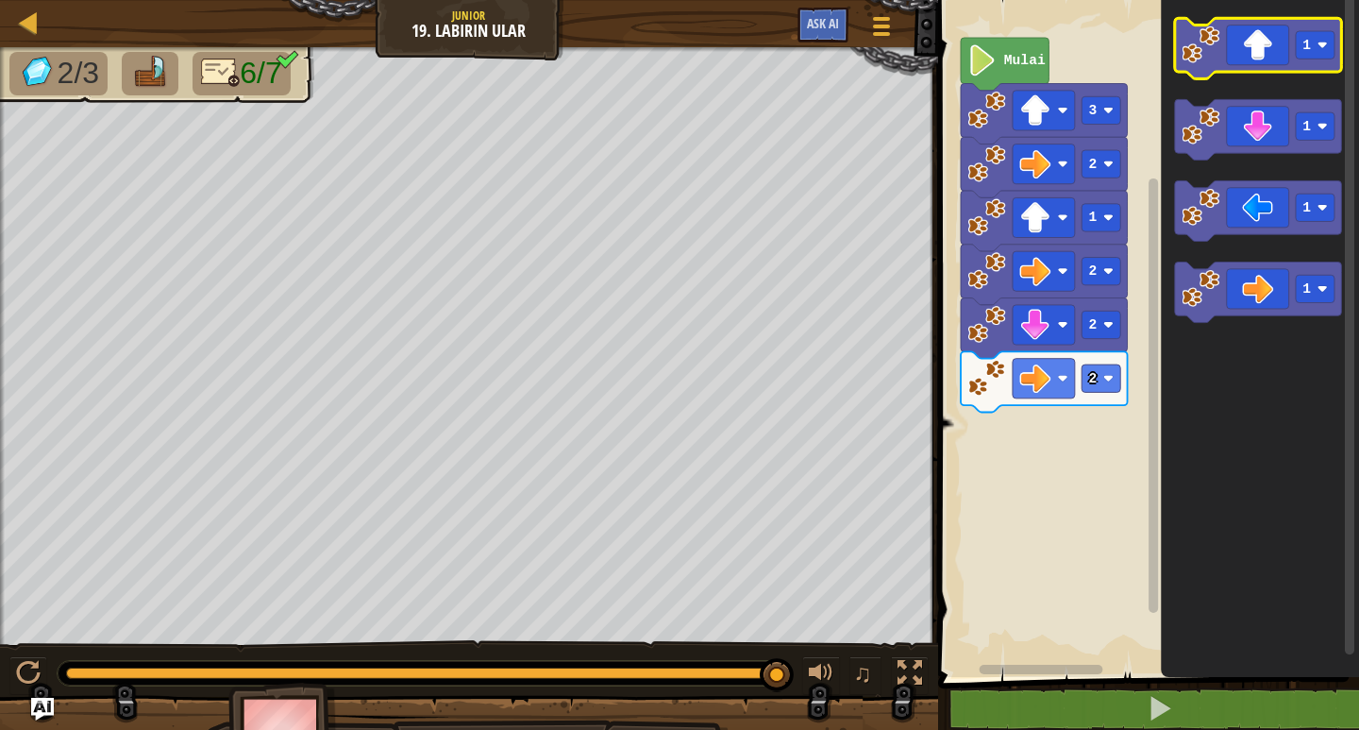
click at [1260, 34] on icon "Ruang Kerja Blockly" at bounding box center [1258, 48] width 167 height 60
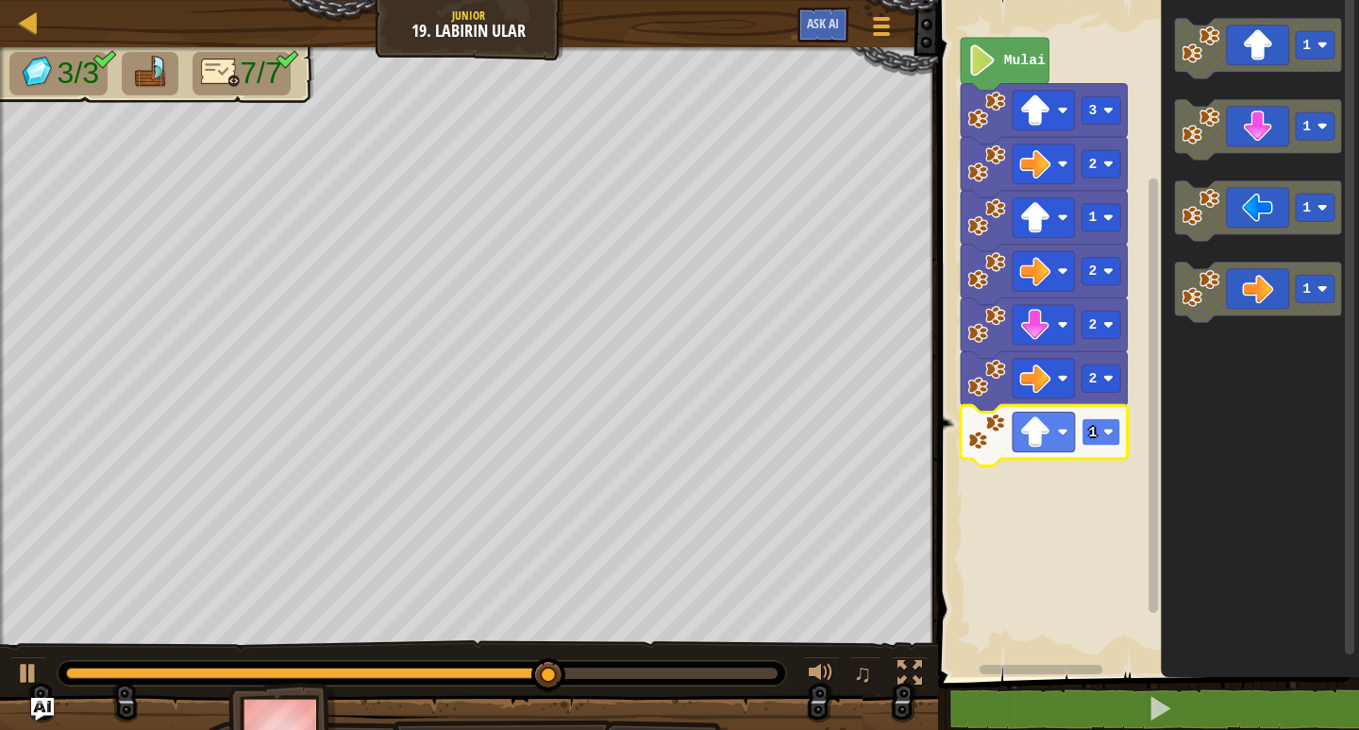
click at [1102, 418] on rect "Ruang Kerja Blockly" at bounding box center [1101, 431] width 39 height 27
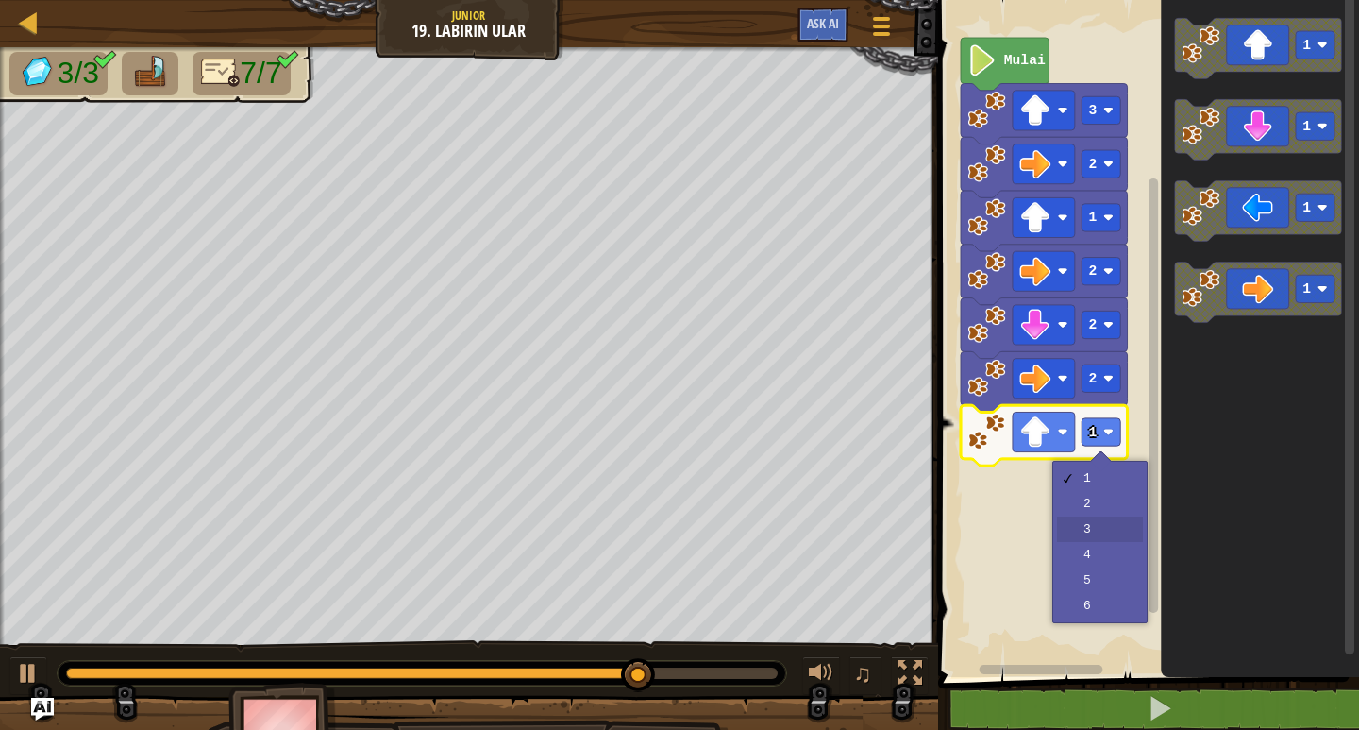
drag, startPoint x: 1086, startPoint y: 534, endPoint x: 1087, endPoint y: 523, distance: 11.4
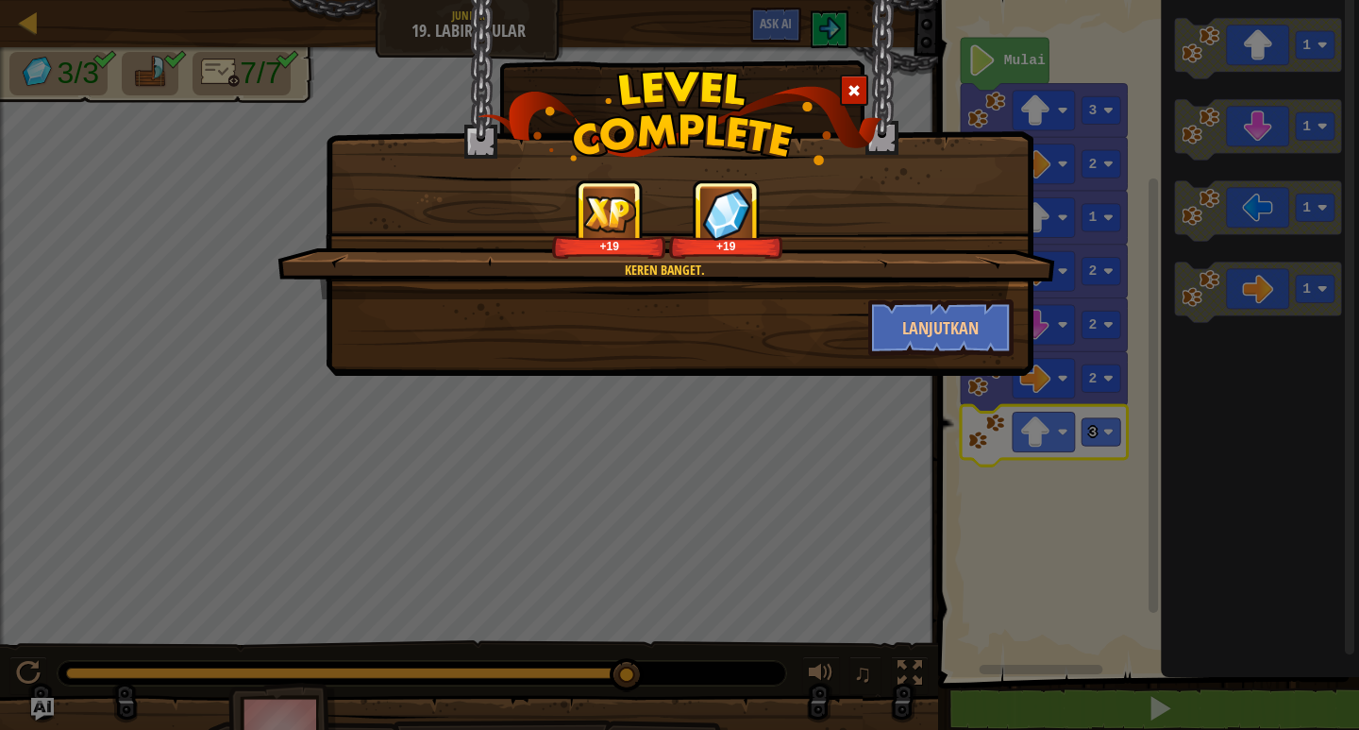
click at [856, 344] on div "Lanjutkan" at bounding box center [941, 327] width 175 height 57
click at [899, 321] on button "Lanjutkan" at bounding box center [941, 327] width 146 height 57
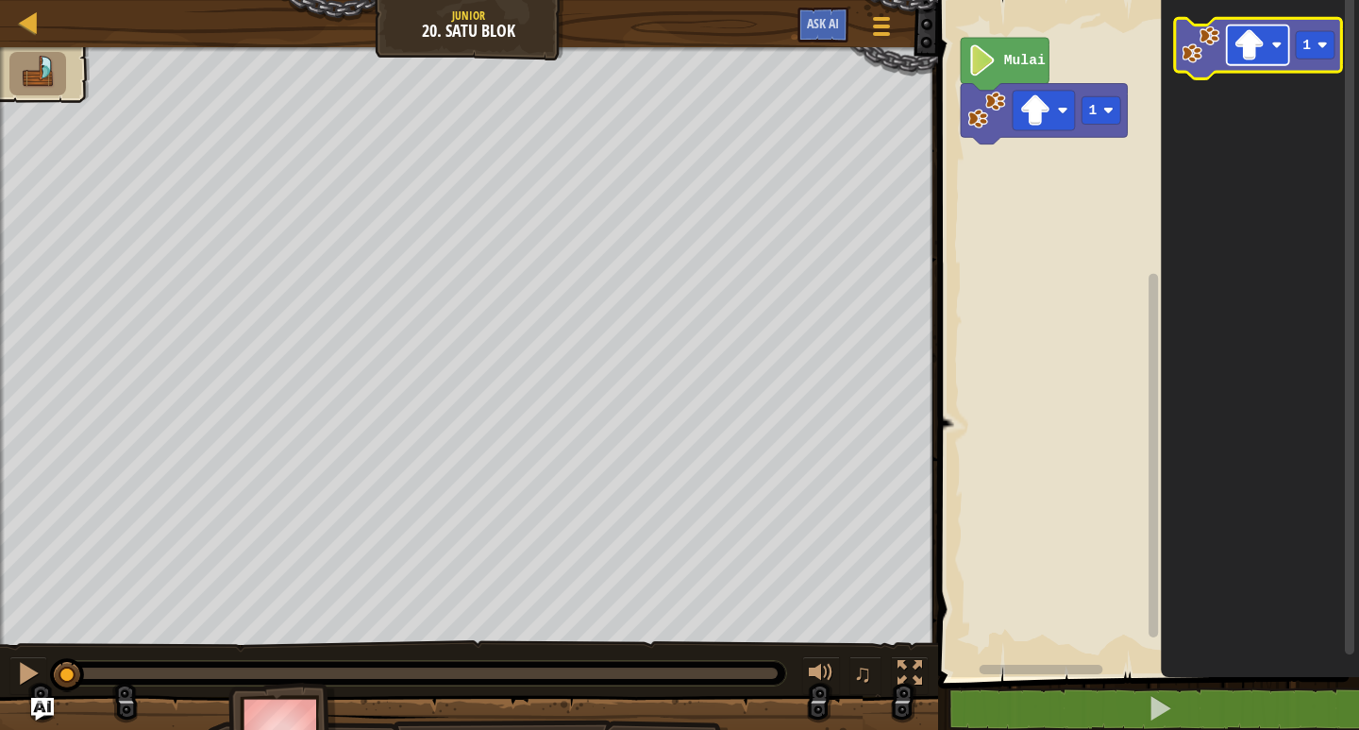
click at [1235, 59] on image "Ruang Kerja Blockly" at bounding box center [1249, 44] width 31 height 31
click at [1305, 50] on text "1" at bounding box center [1306, 45] width 8 height 15
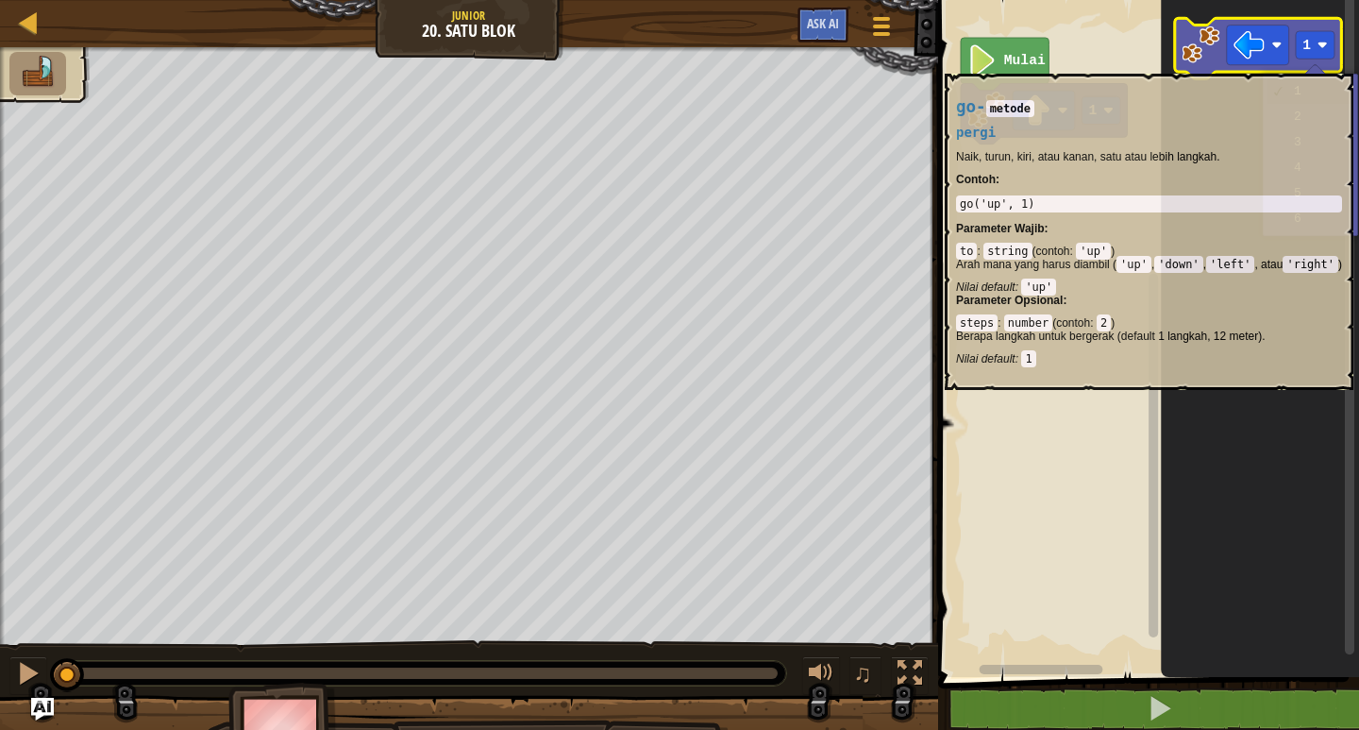
click at [1306, 61] on icon "Ruang Kerja Blockly" at bounding box center [1258, 48] width 167 height 60
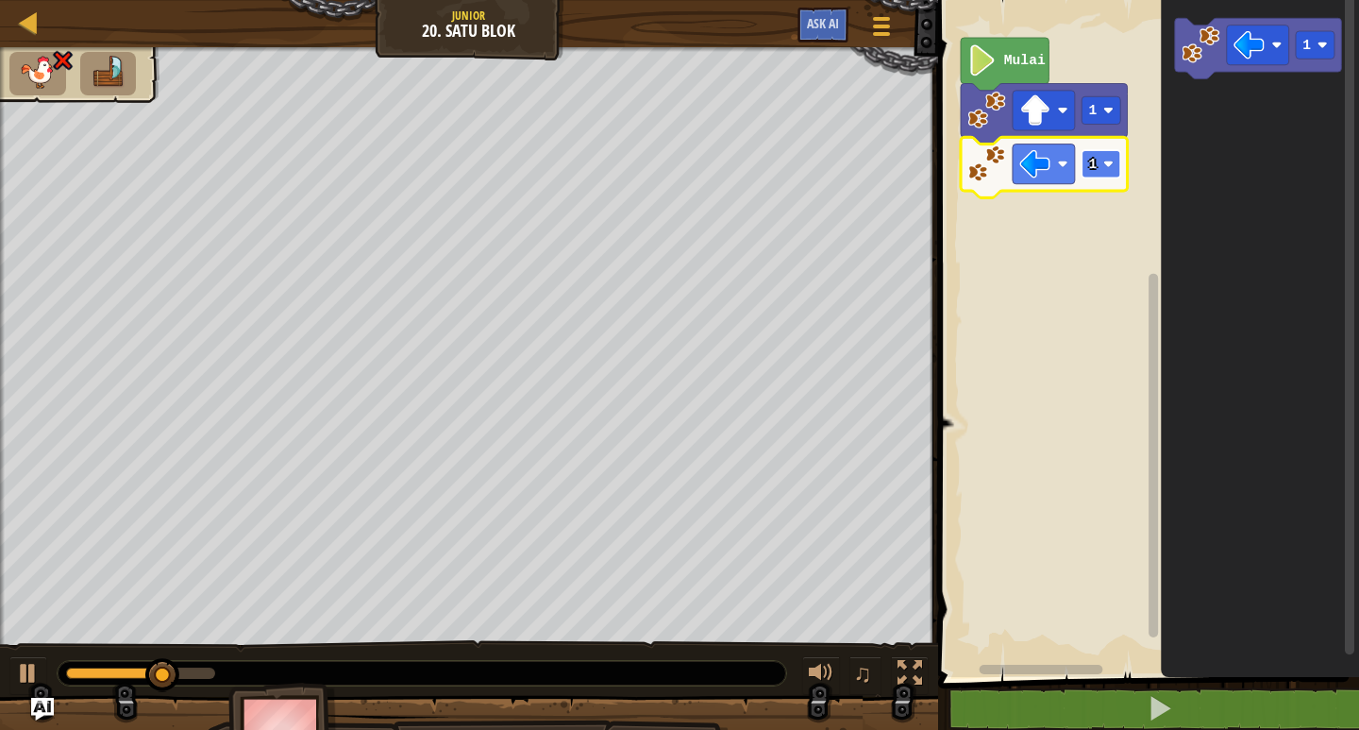
click at [1104, 166] on image "Ruang Kerja Blockly" at bounding box center [1108, 164] width 10 height 10
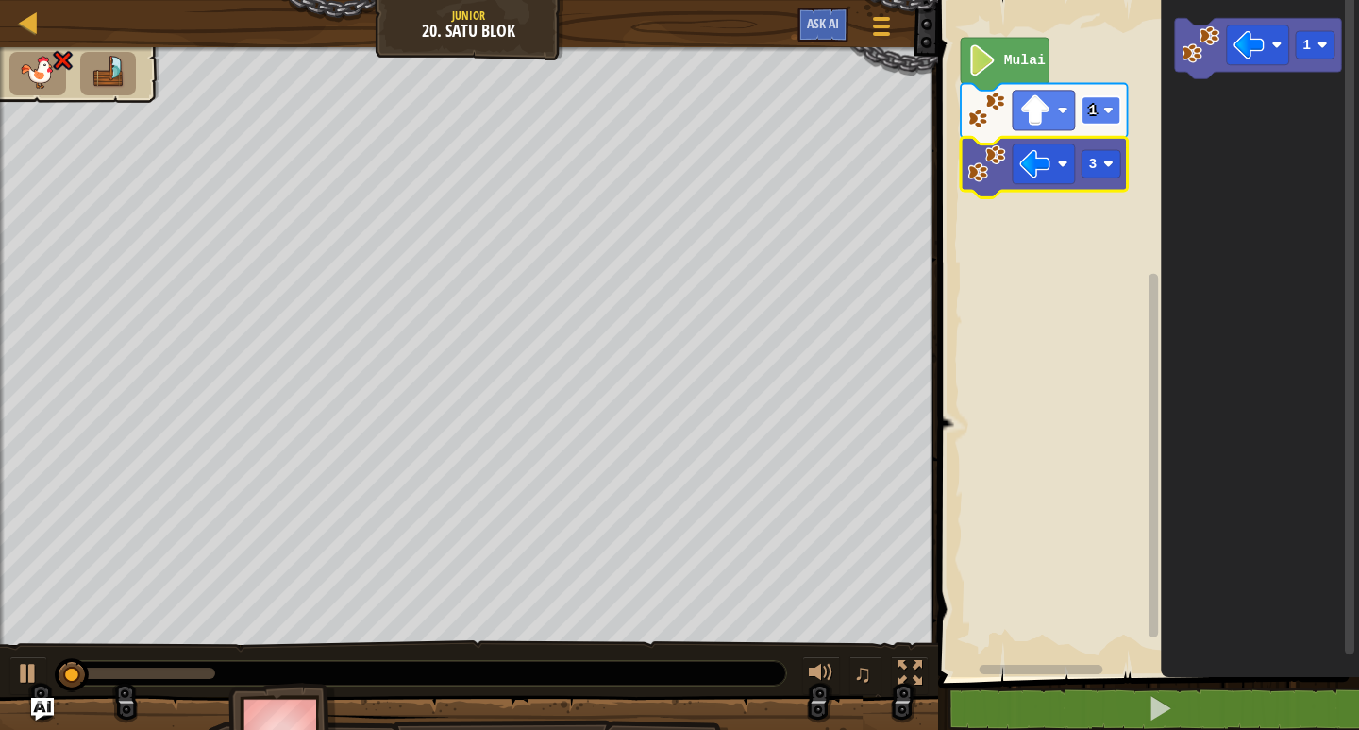
click at [1082, 107] on rect "Ruang Kerja Blockly" at bounding box center [1101, 109] width 39 height 27
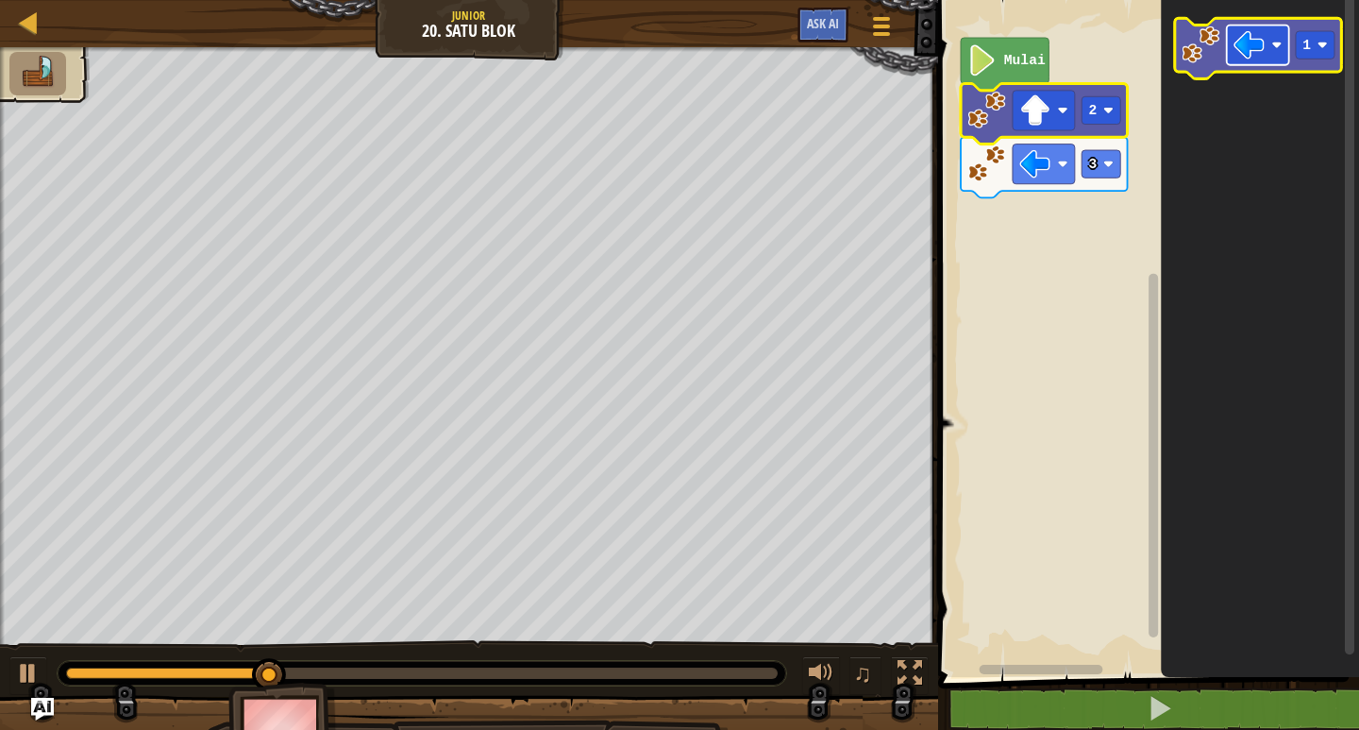
click at [1241, 47] on image "Ruang Kerja Blockly" at bounding box center [1249, 44] width 31 height 31
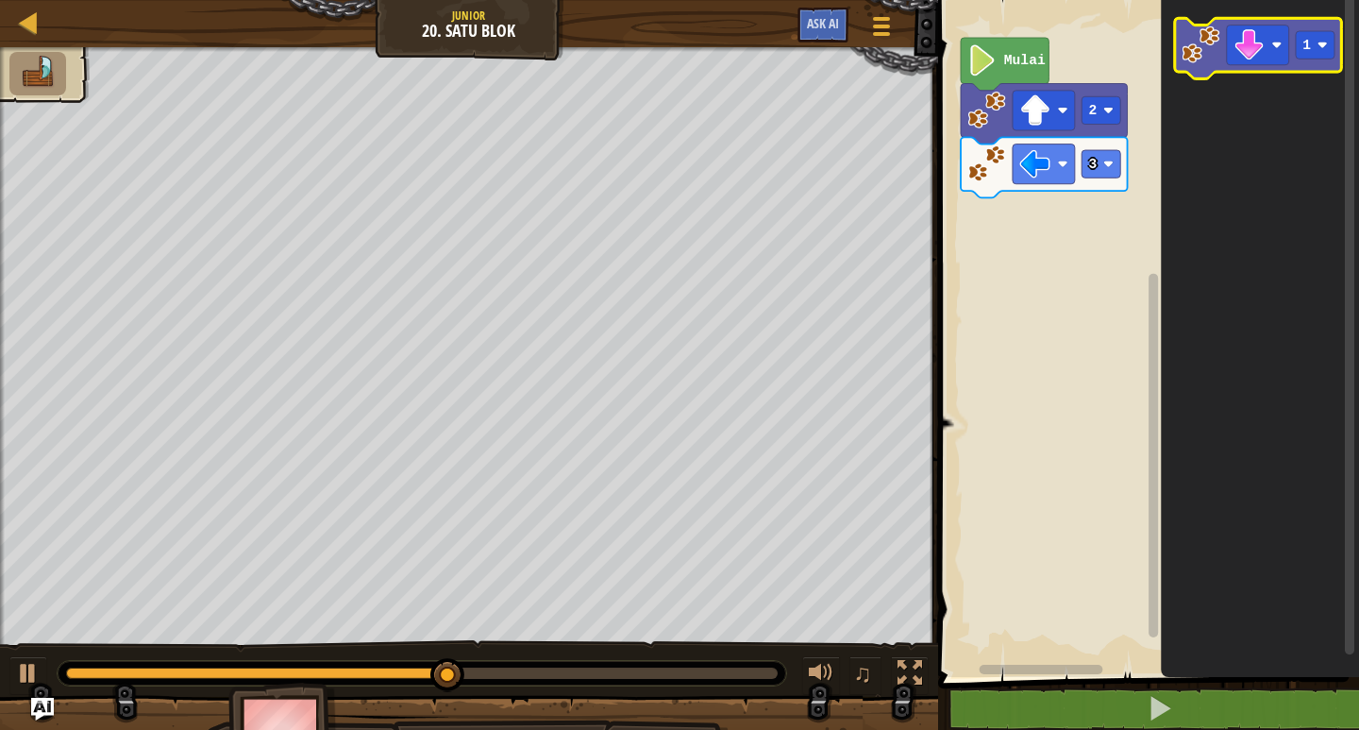
click at [1306, 59] on icon "Ruang Kerja Blockly" at bounding box center [1258, 48] width 167 height 60
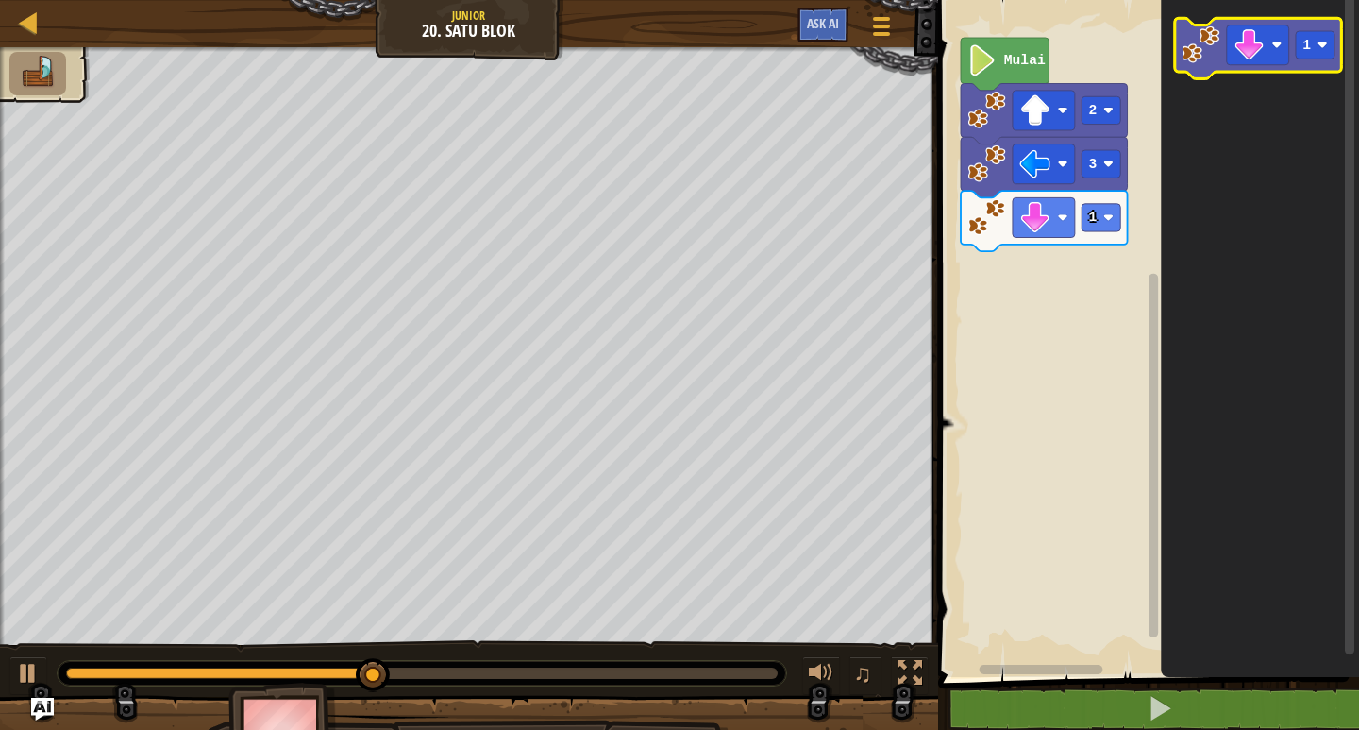
click at [1283, 67] on icon "Ruang Kerja Blockly" at bounding box center [1258, 48] width 167 height 60
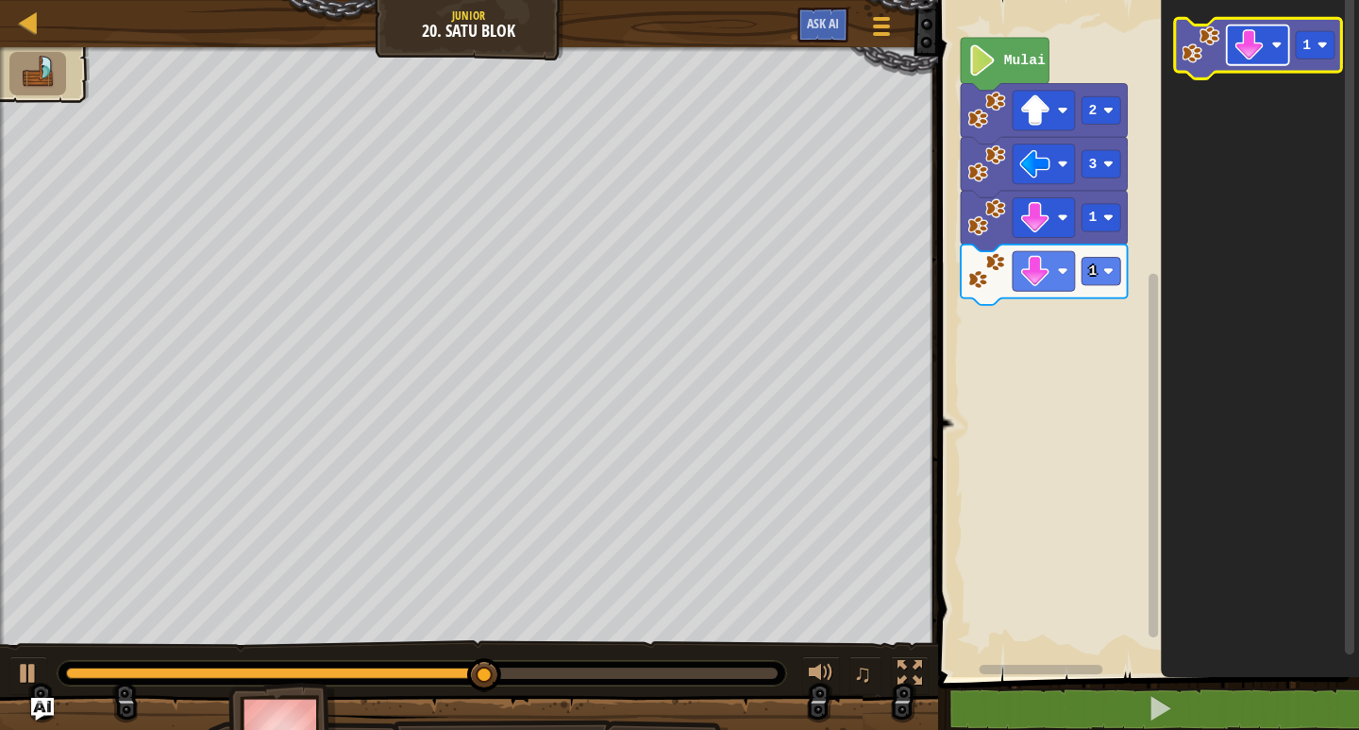
click at [1251, 58] on image "Ruang Kerja Blockly" at bounding box center [1249, 44] width 31 height 31
click at [1206, 69] on icon "Ruang Kerja Blockly" at bounding box center [1258, 48] width 167 height 60
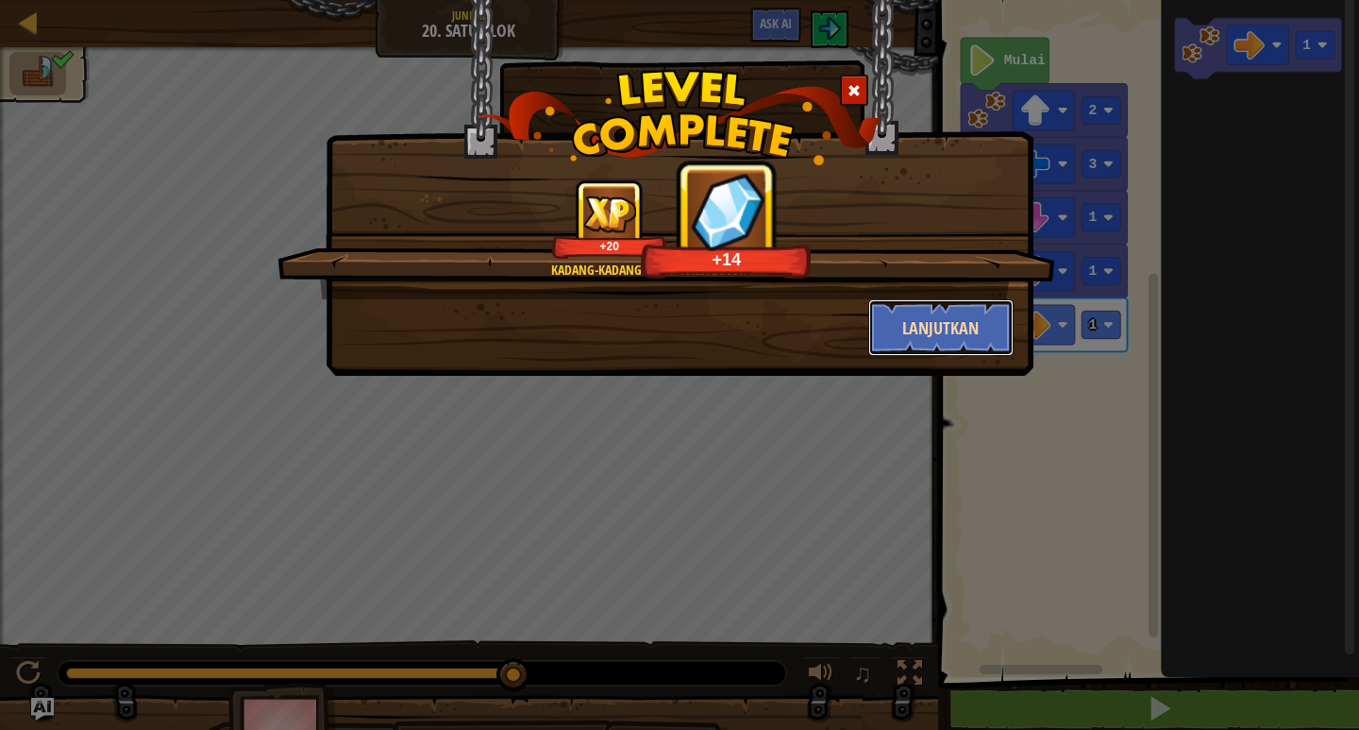
click at [970, 310] on button "Lanjutkan" at bounding box center [941, 327] width 146 height 57
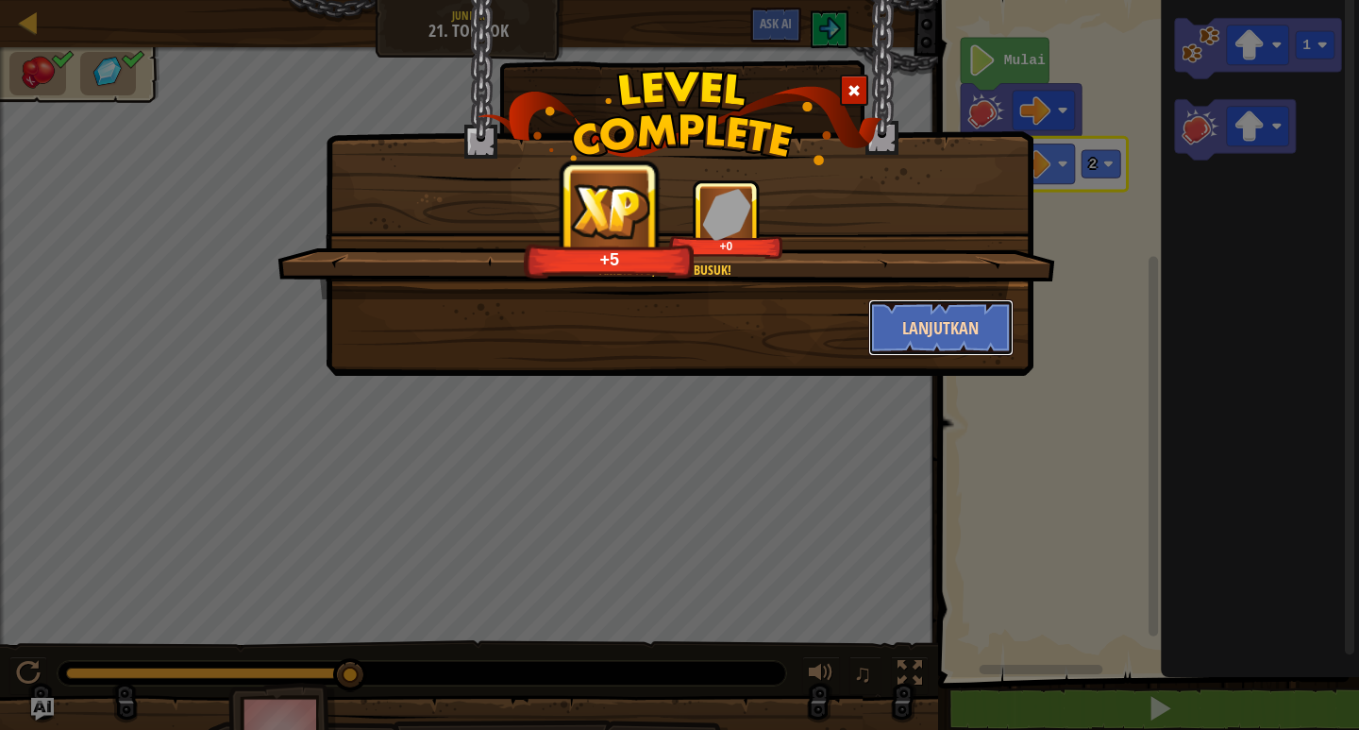
click at [937, 314] on button "Lanjutkan" at bounding box center [941, 327] width 146 height 57
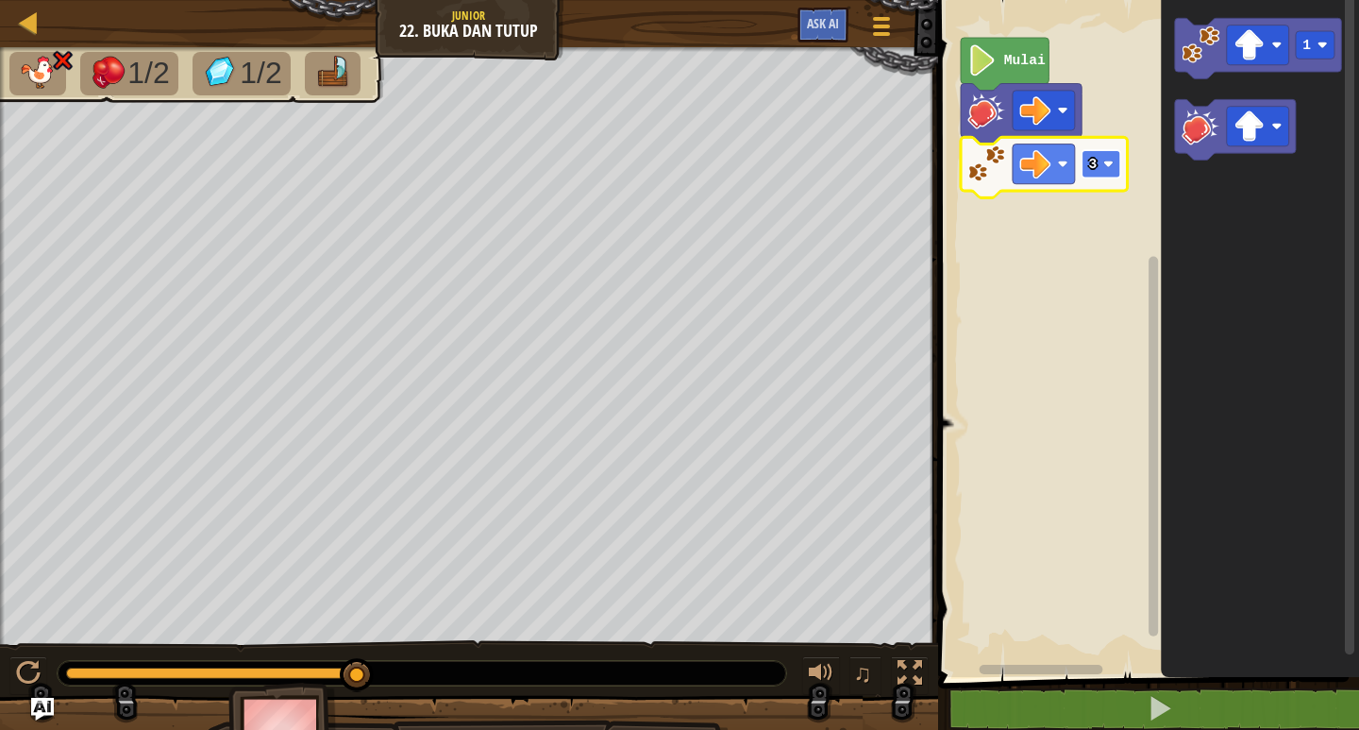
click at [1109, 155] on rect "Ruang Kerja Blockly" at bounding box center [1101, 163] width 39 height 27
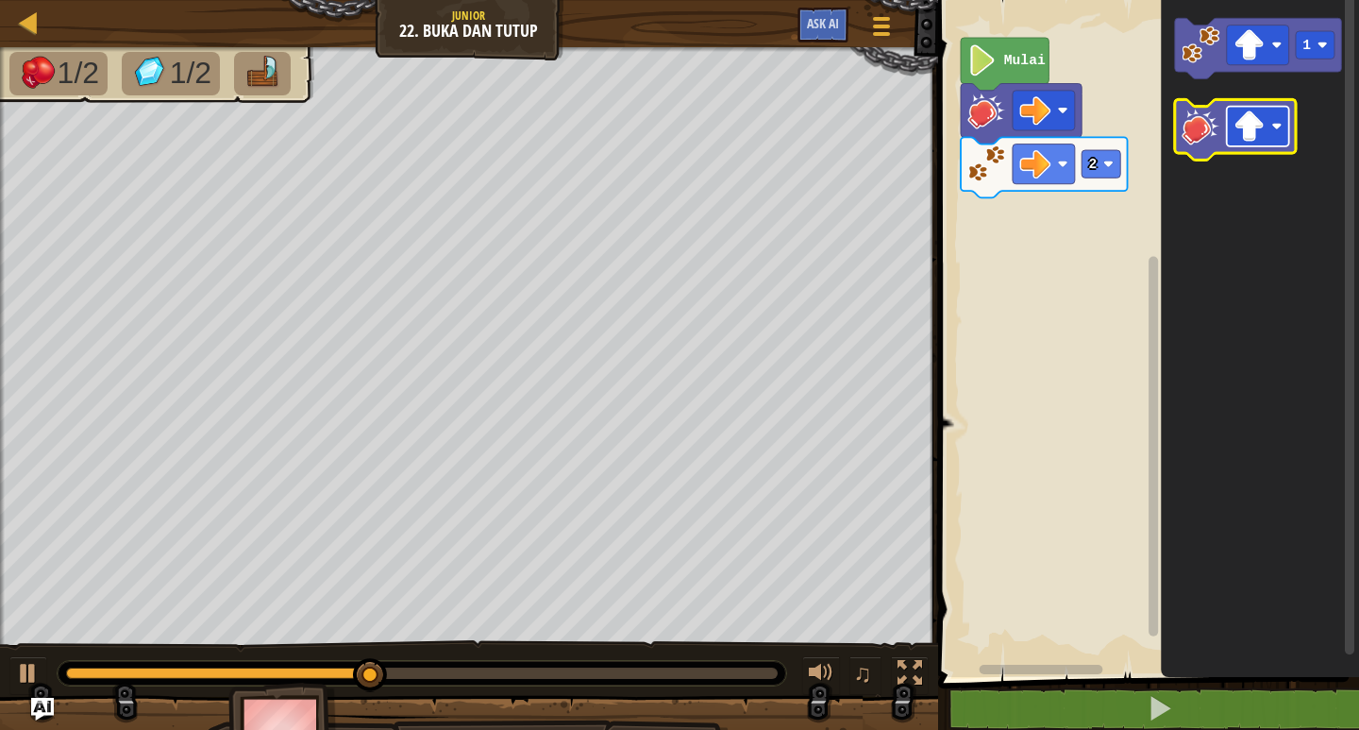
click at [1246, 120] on image "Ruang Kerja Blockly" at bounding box center [1249, 125] width 31 height 31
click at [1263, 125] on image "Ruang Kerja Blockly" at bounding box center [1249, 125] width 31 height 31
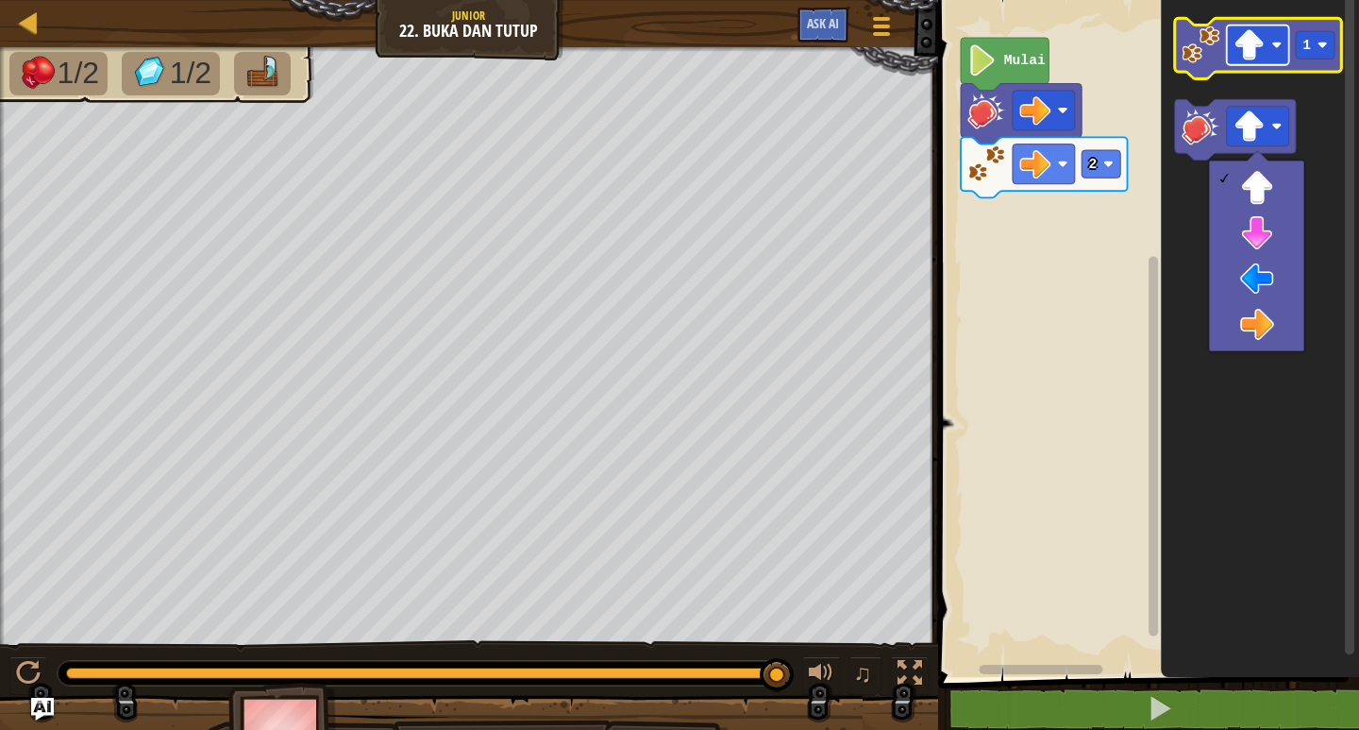
click at [1265, 50] on g "Ruang Kerja Blockly" at bounding box center [1258, 45] width 62 height 40
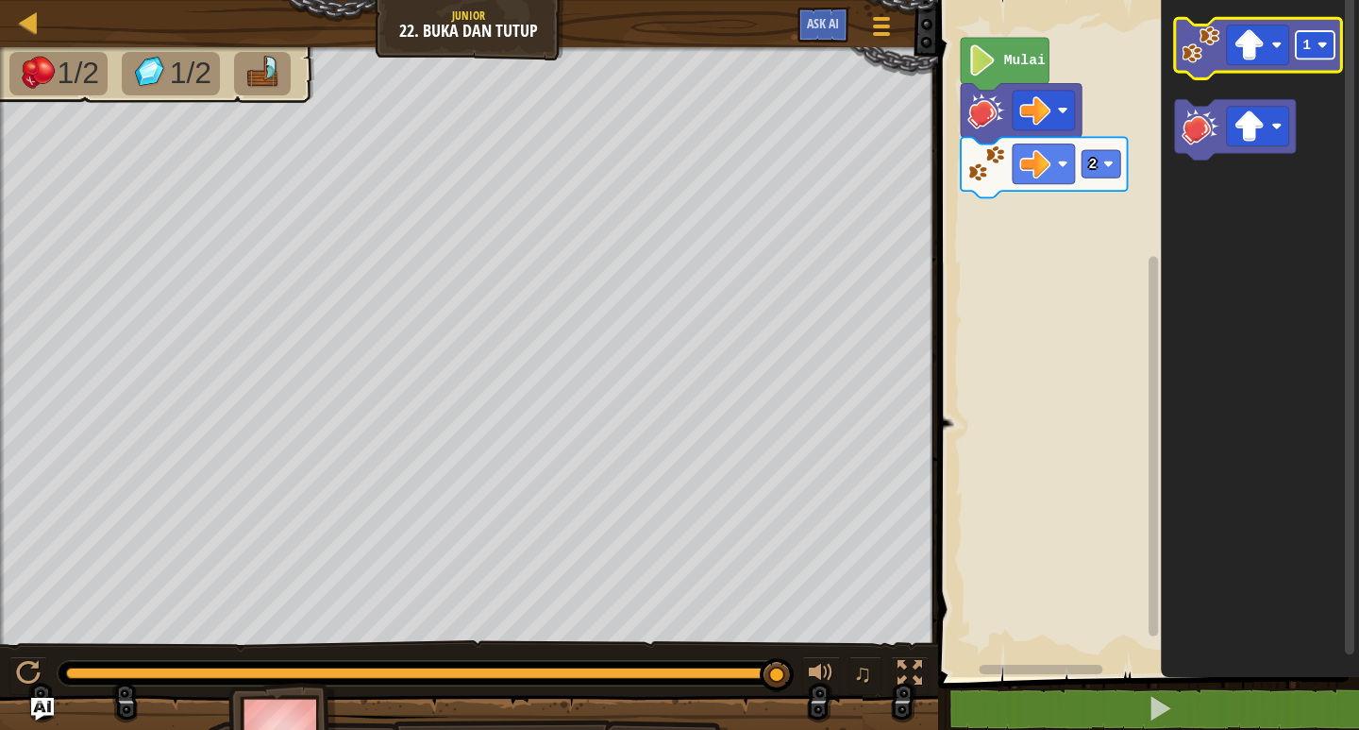
click at [1328, 42] on rect "Ruang Kerja Blockly" at bounding box center [1315, 44] width 39 height 27
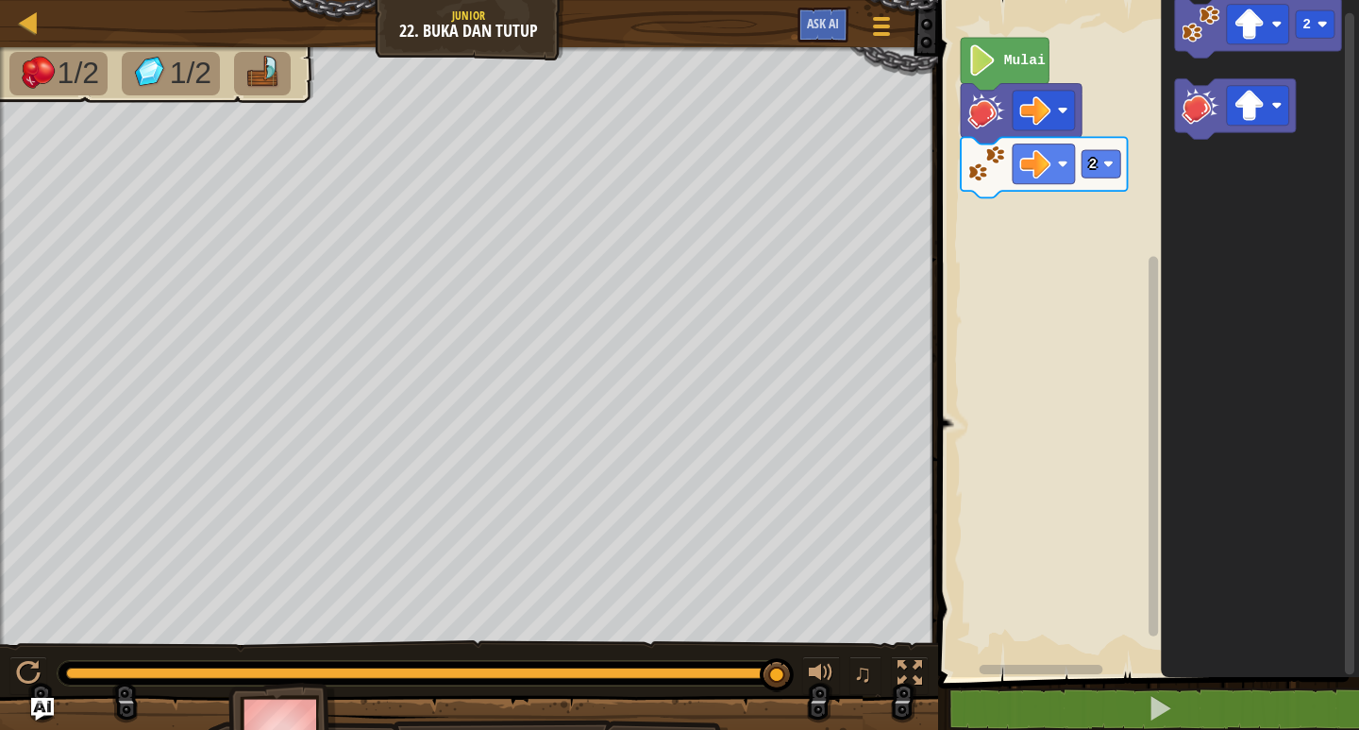
click at [1343, 0] on html "Peta Junior 22. Buka dan Tutup Menu Permainan Ask AI 1 הההההההההההההההההההההההה…" at bounding box center [679, 0] width 1359 height 0
click at [1265, 14] on rect "Ruang Kerja Blockly" at bounding box center [1258, 25] width 62 height 40
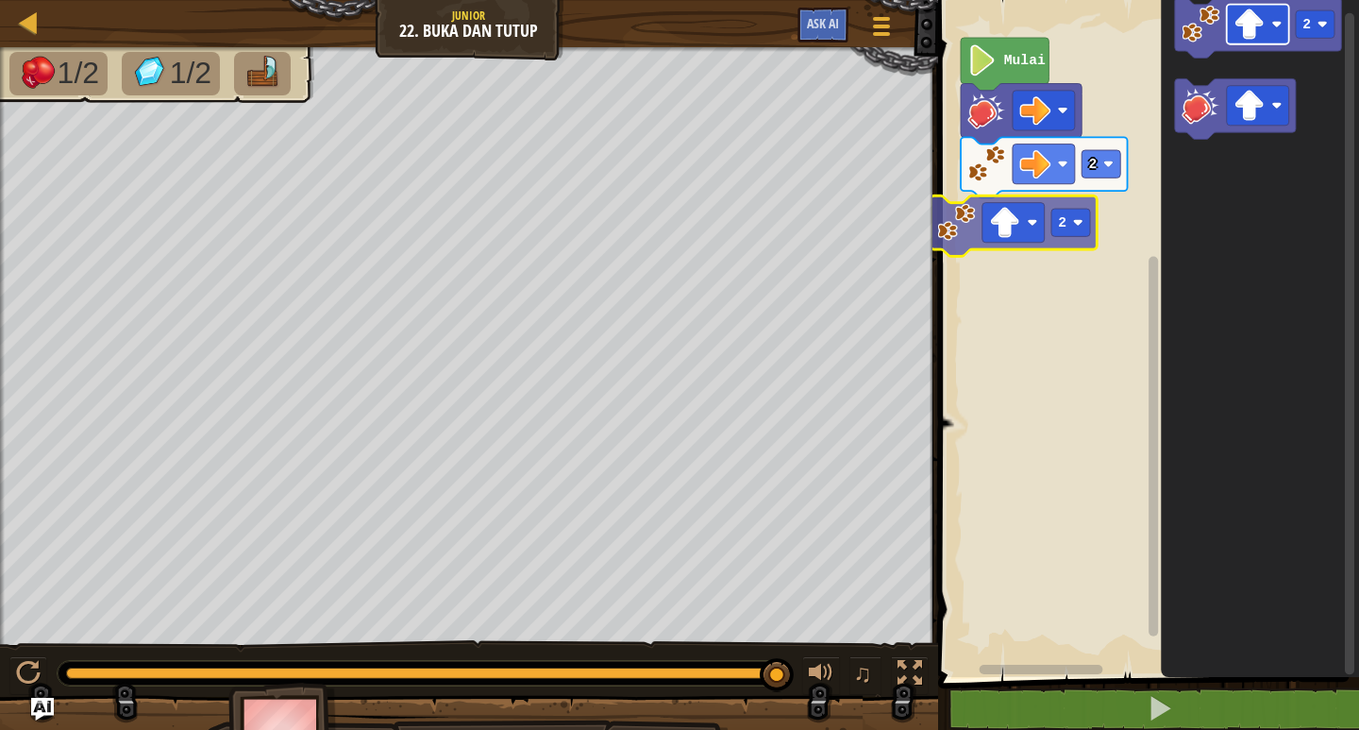
click at [1020, 212] on div "Mulai 2 2 2 2" at bounding box center [1145, 334] width 427 height 686
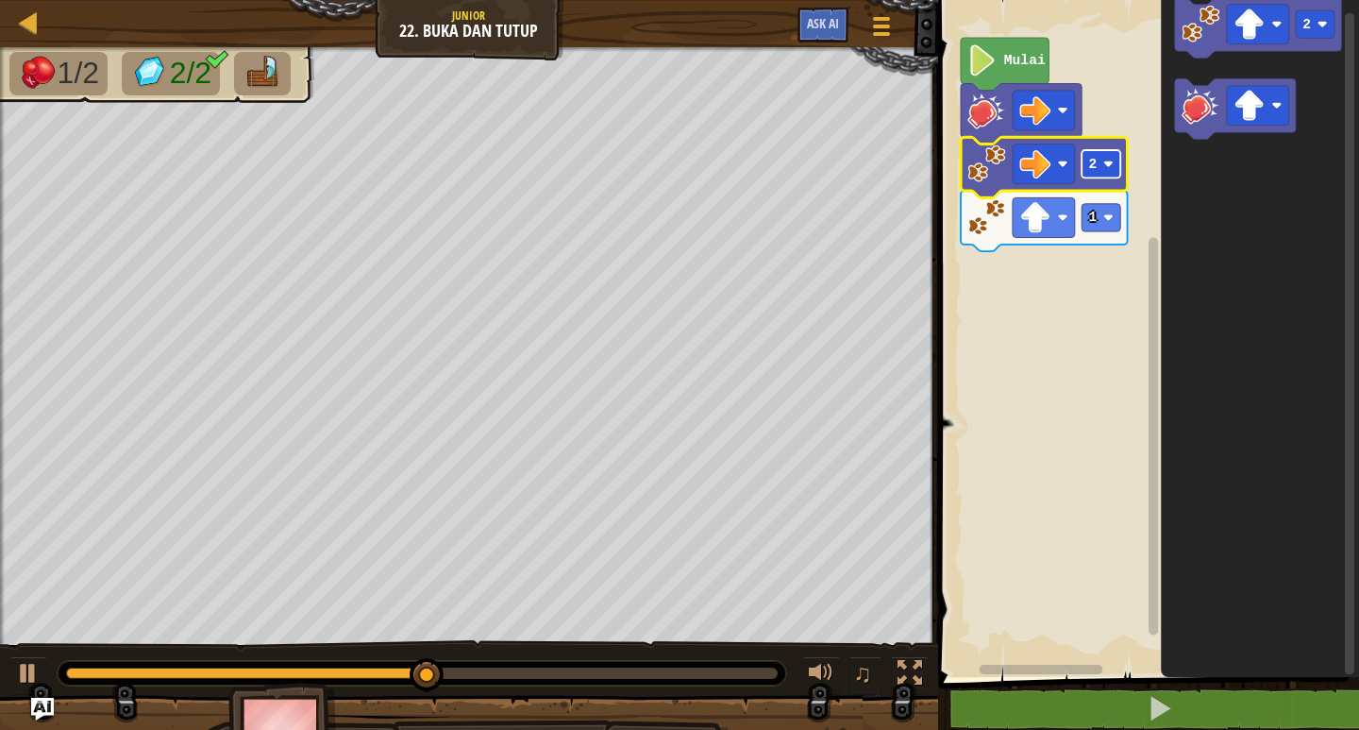
click at [1095, 167] on text "2" at bounding box center [1092, 164] width 8 height 15
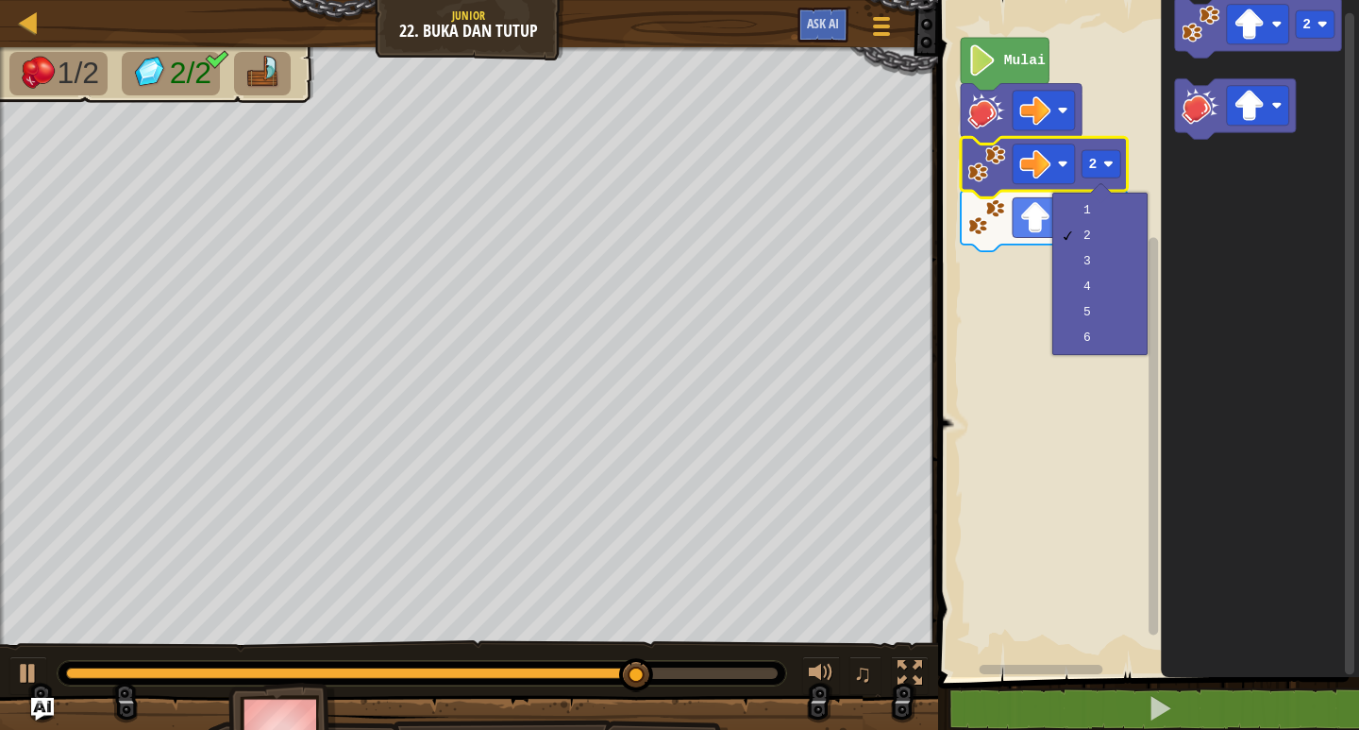
click at [1344, 37] on icon "Ruang Kerja Blockly" at bounding box center [1260, 334] width 198 height 686
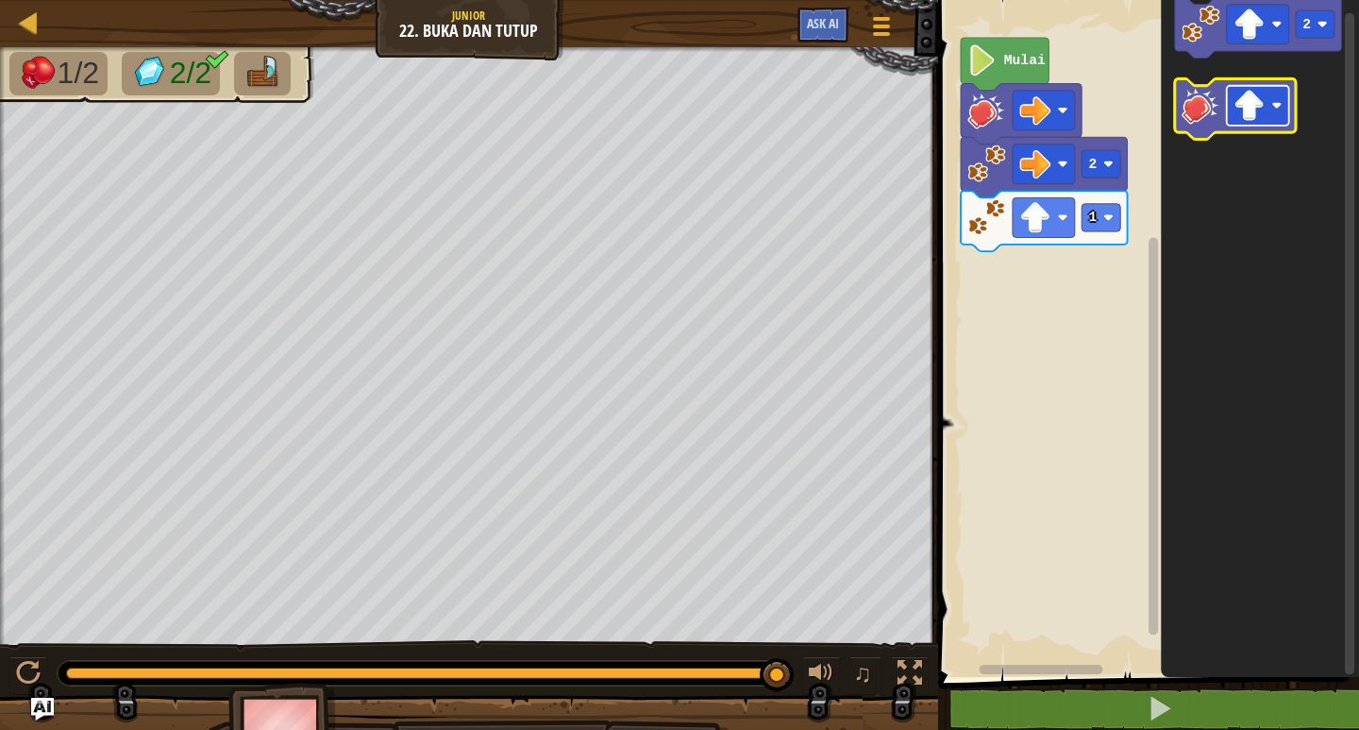
click at [1245, 106] on image "Ruang Kerja Blockly" at bounding box center [1249, 105] width 31 height 31
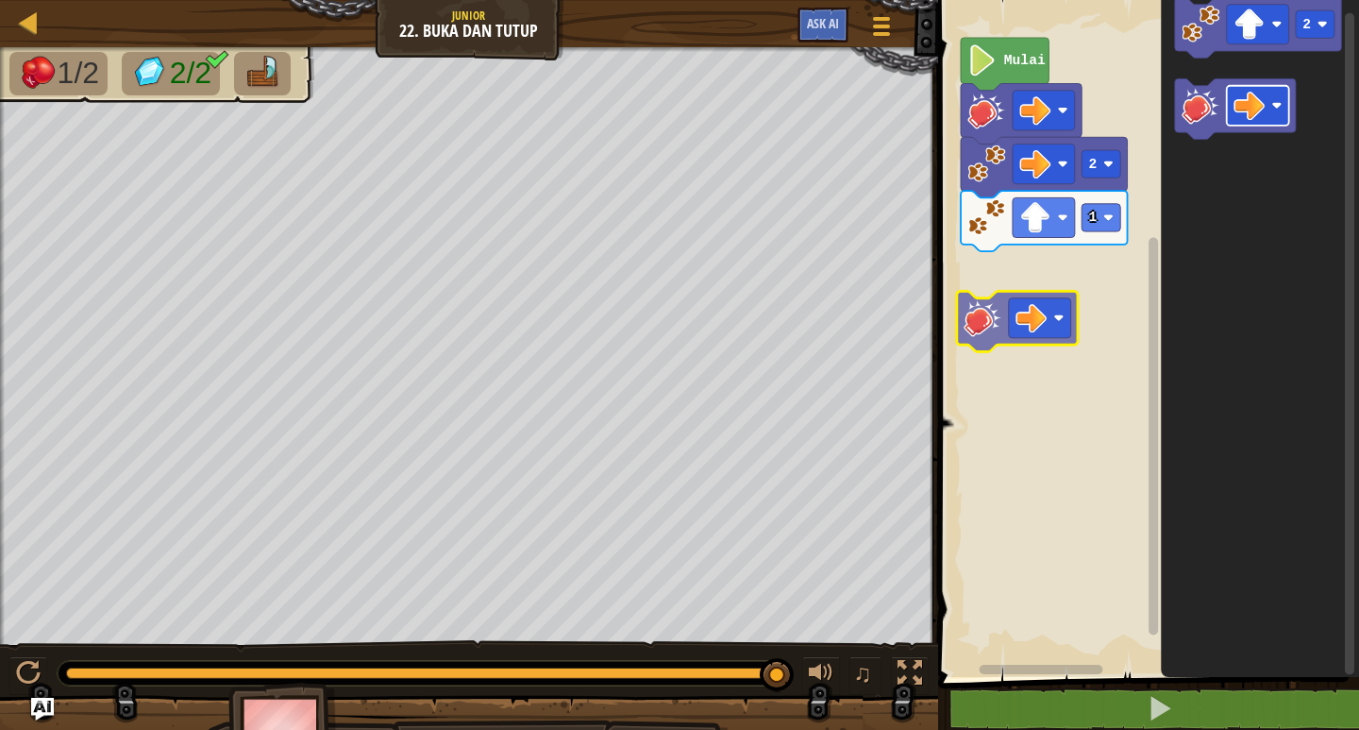
click at [1012, 331] on div "Mulai 2 1 2" at bounding box center [1145, 334] width 427 height 686
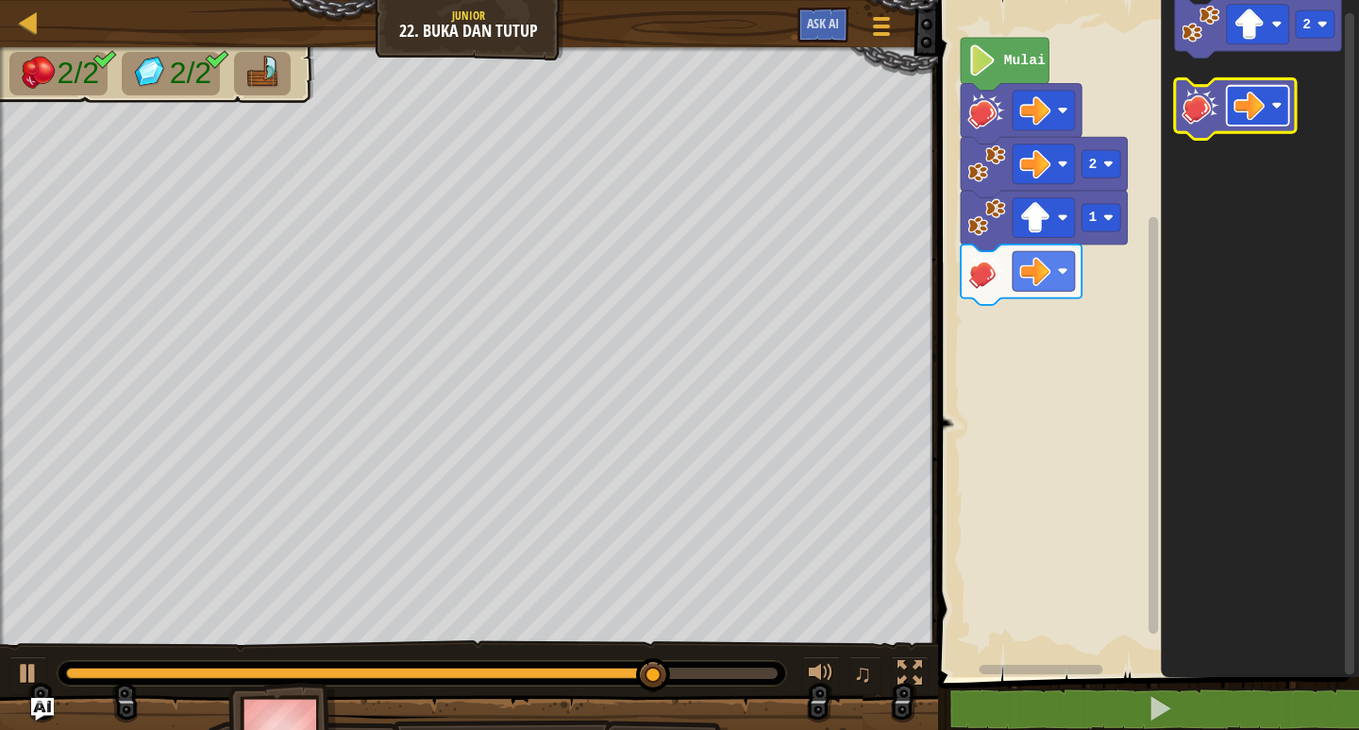
click at [1263, 116] on image "Ruang Kerja Blockly" at bounding box center [1249, 105] width 31 height 31
click at [1183, 116] on image "Ruang Kerja Blockly" at bounding box center [1201, 105] width 38 height 38
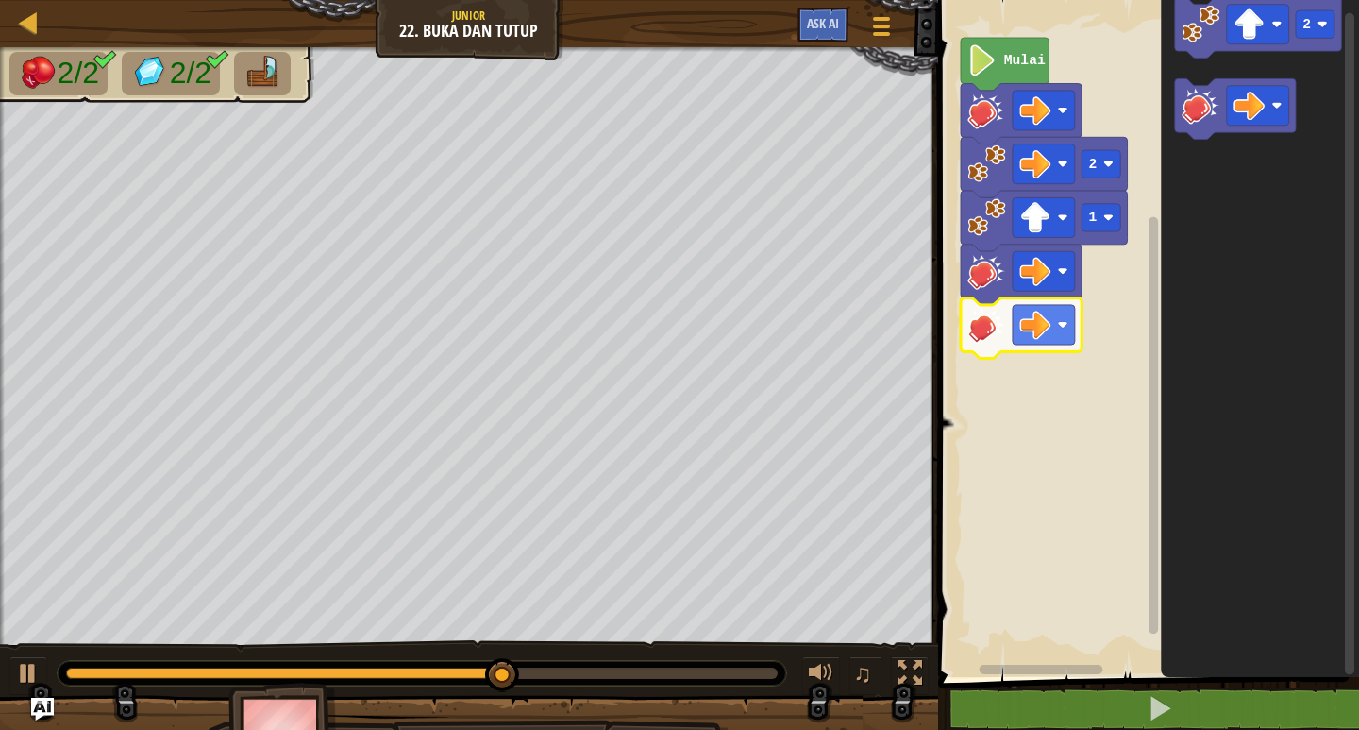
click at [1296, 283] on icon "Ruang Kerja Blockly" at bounding box center [1260, 334] width 198 height 686
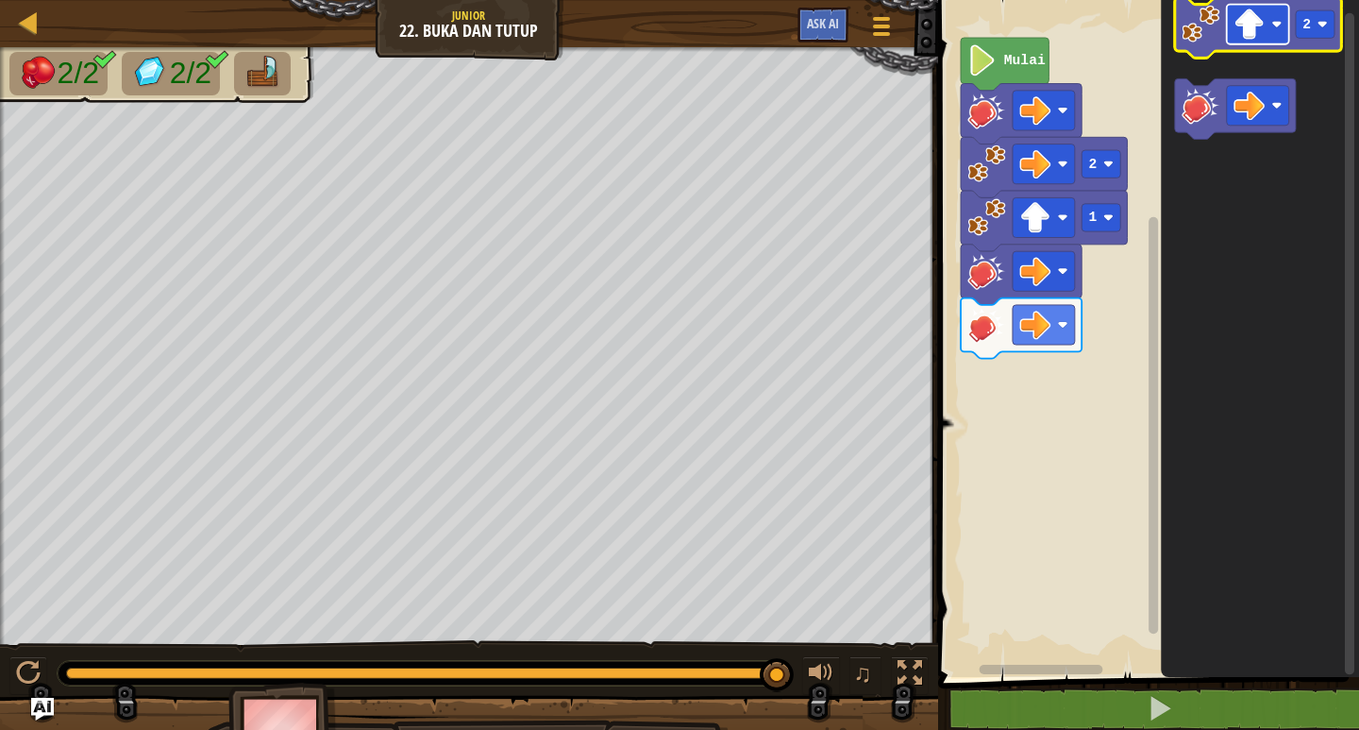
click at [1252, 11] on image "Ruang Kerja Blockly" at bounding box center [1249, 23] width 31 height 31
click at [1182, 42] on image "Ruang Kerja Blockly" at bounding box center [1201, 24] width 38 height 38
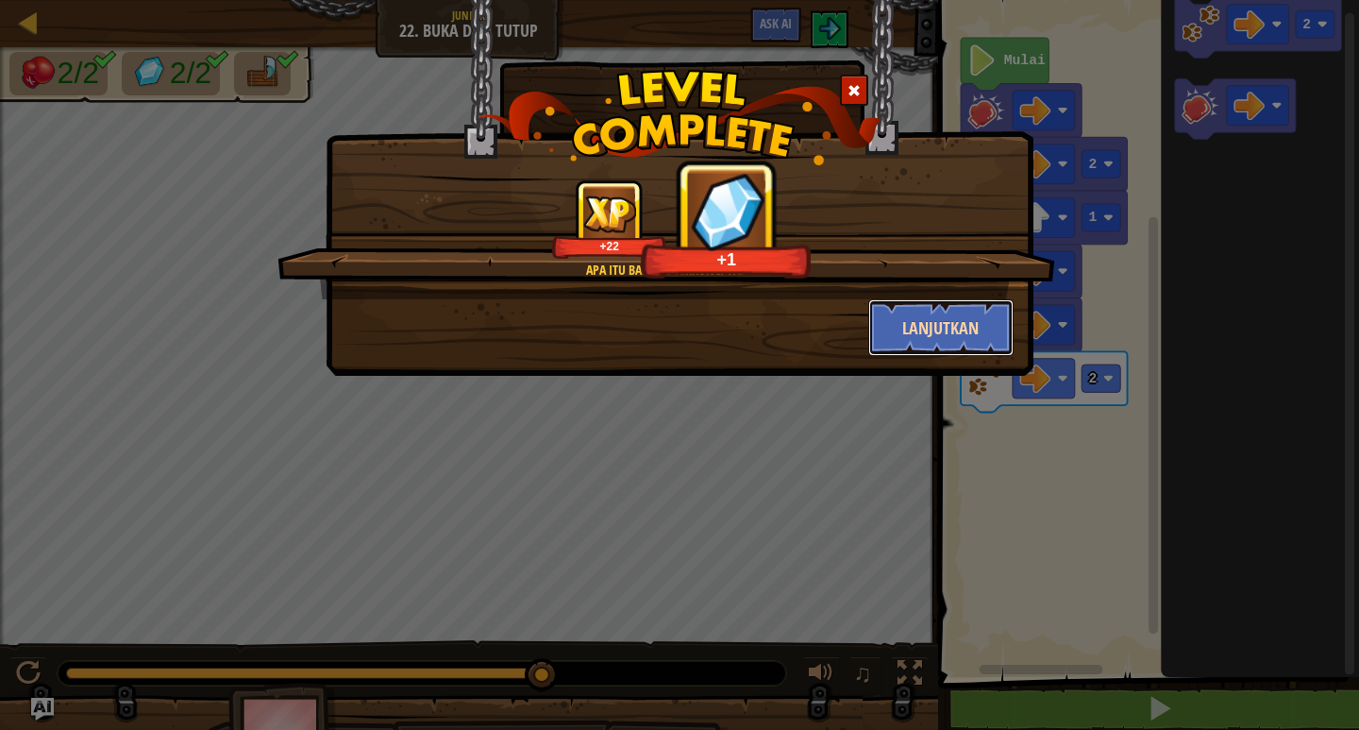
click at [964, 312] on button "Lanjutkan" at bounding box center [941, 327] width 146 height 57
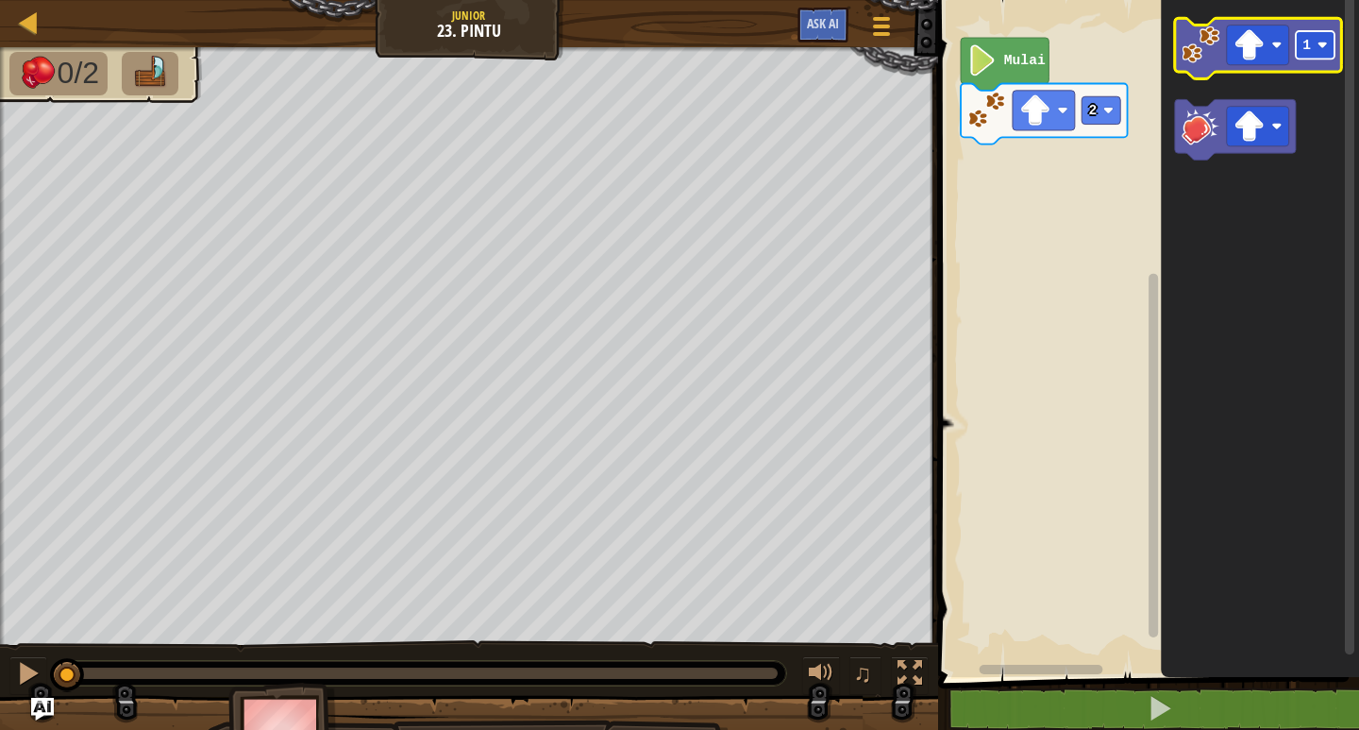
click at [1302, 49] on text "1" at bounding box center [1306, 45] width 8 height 15
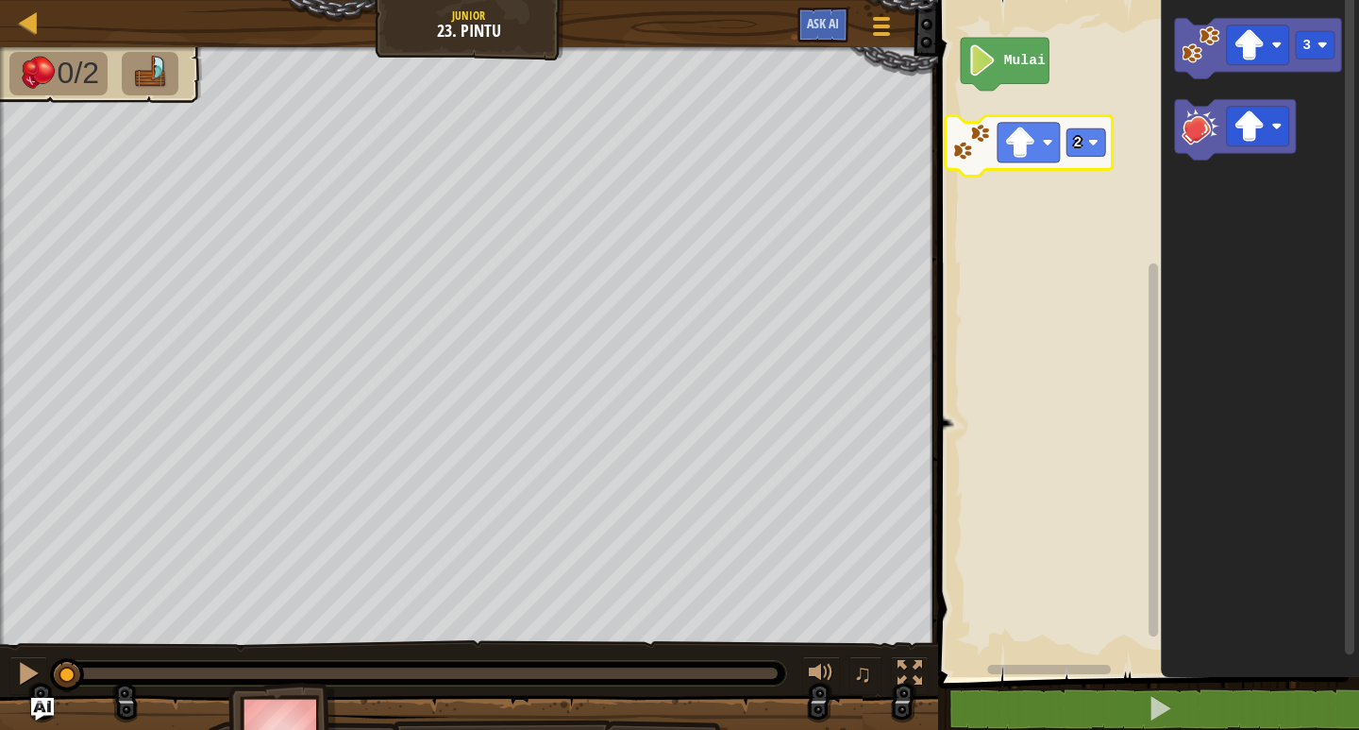
click at [1080, 159] on icon "Ruang Kerja Blockly" at bounding box center [1029, 146] width 167 height 60
click at [1118, 136] on rect "Ruang Kerja Blockly" at bounding box center [1145, 334] width 427 height 686
click at [1087, 143] on rect "Ruang Kerja Blockly" at bounding box center [1086, 141] width 39 height 27
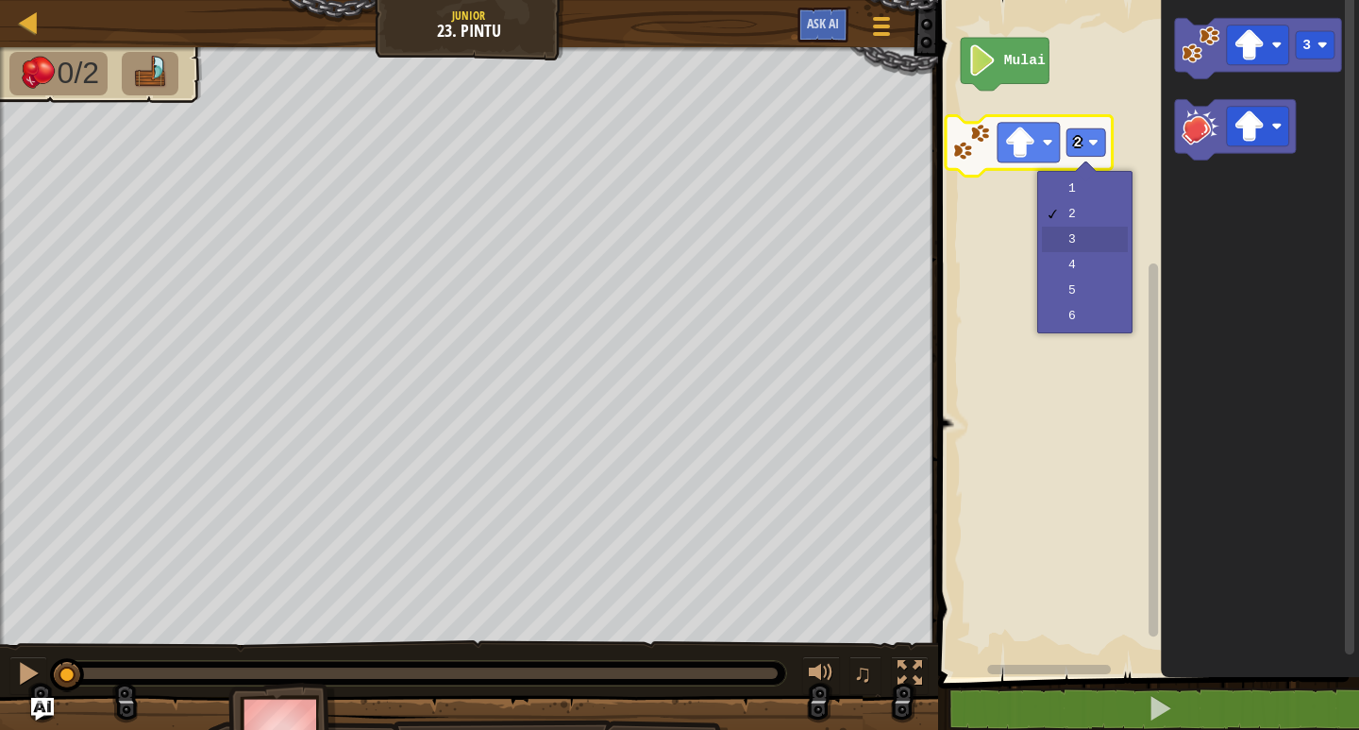
drag, startPoint x: 1115, startPoint y: 227, endPoint x: 1121, endPoint y: 219, distance: 10.8
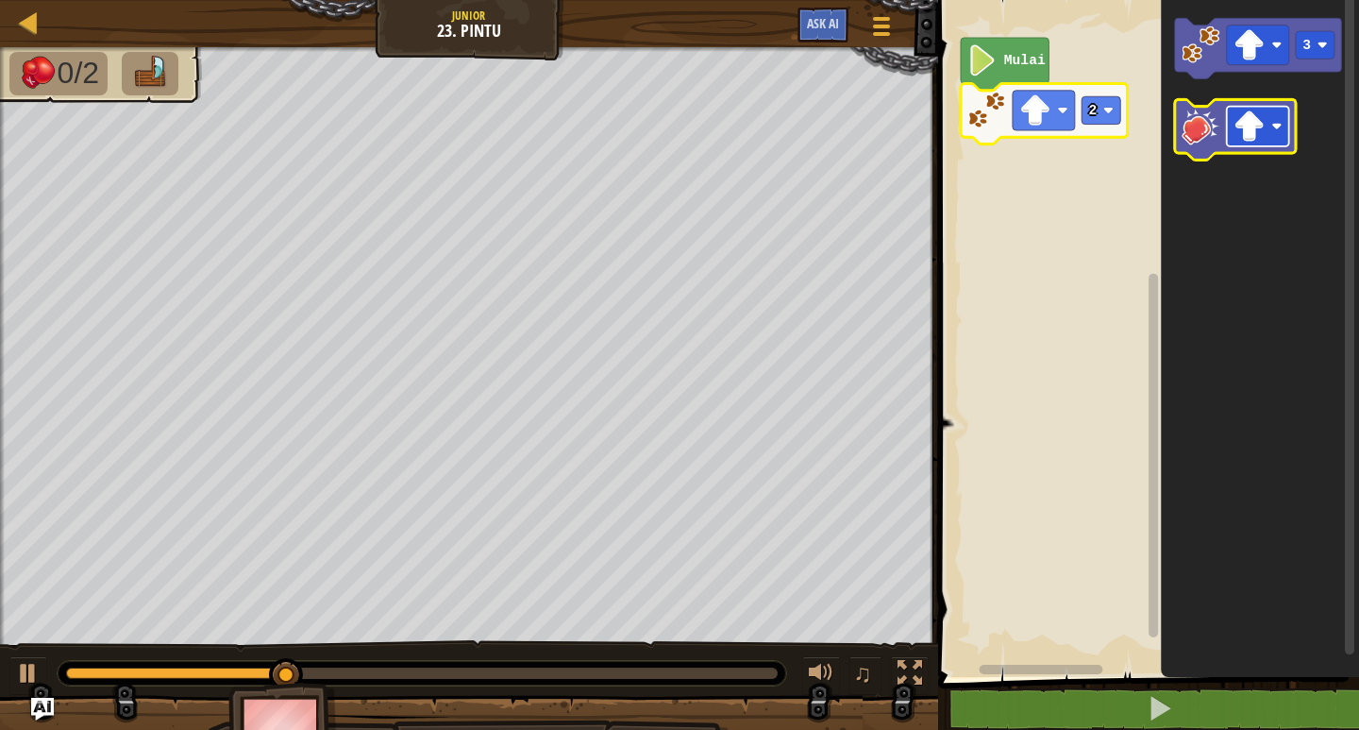
click at [1281, 124] on g "Ruang Kerja Blockly" at bounding box center [1258, 127] width 62 height 40
click at [1281, 129] on image "Ruang Kerja Blockly" at bounding box center [1276, 126] width 10 height 10
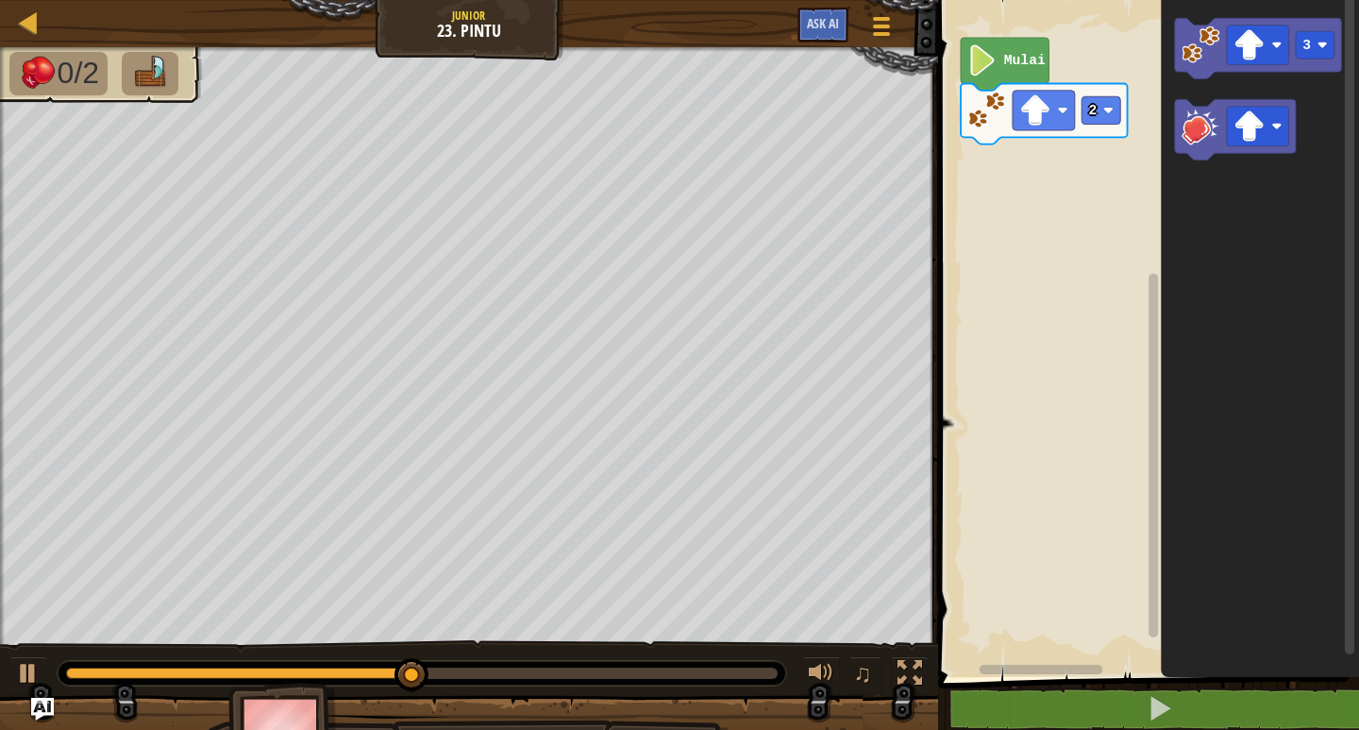
click at [1196, 412] on icon "Ruang Kerja Blockly" at bounding box center [1260, 334] width 198 height 686
click at [1289, 146] on icon "Ruang Kerja Blockly" at bounding box center [1235, 129] width 121 height 60
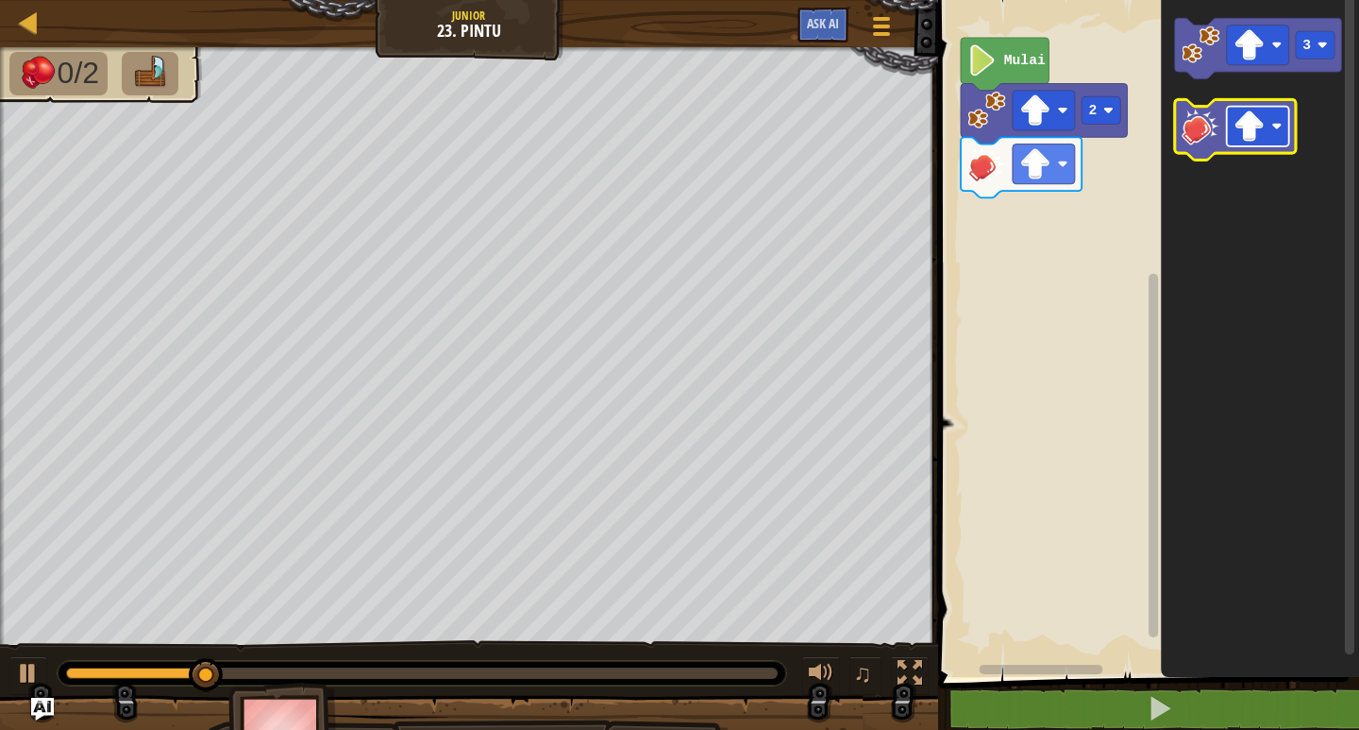
click at [1288, 140] on rect "Ruang Kerja Blockly" at bounding box center [1258, 127] width 62 height 40
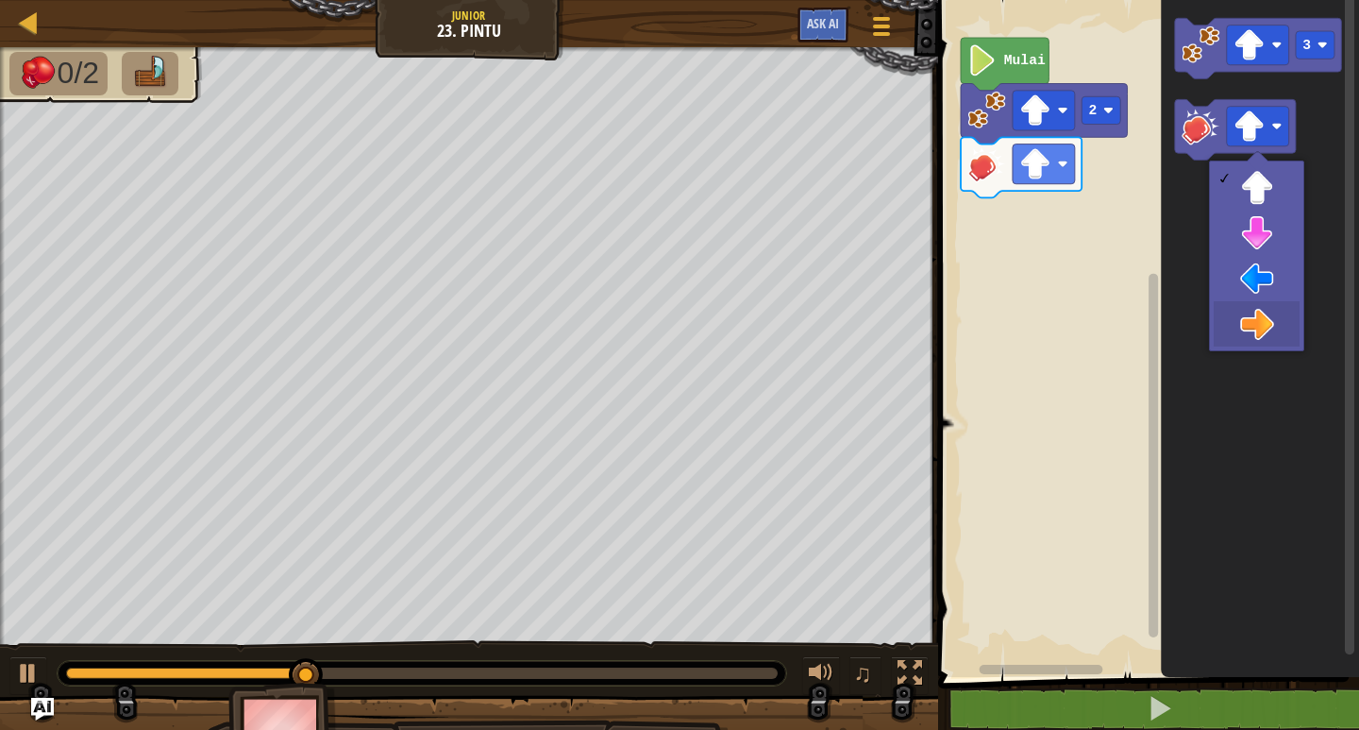
drag, startPoint x: 1233, startPoint y: 316, endPoint x: 1283, endPoint y: 314, distance: 50.1
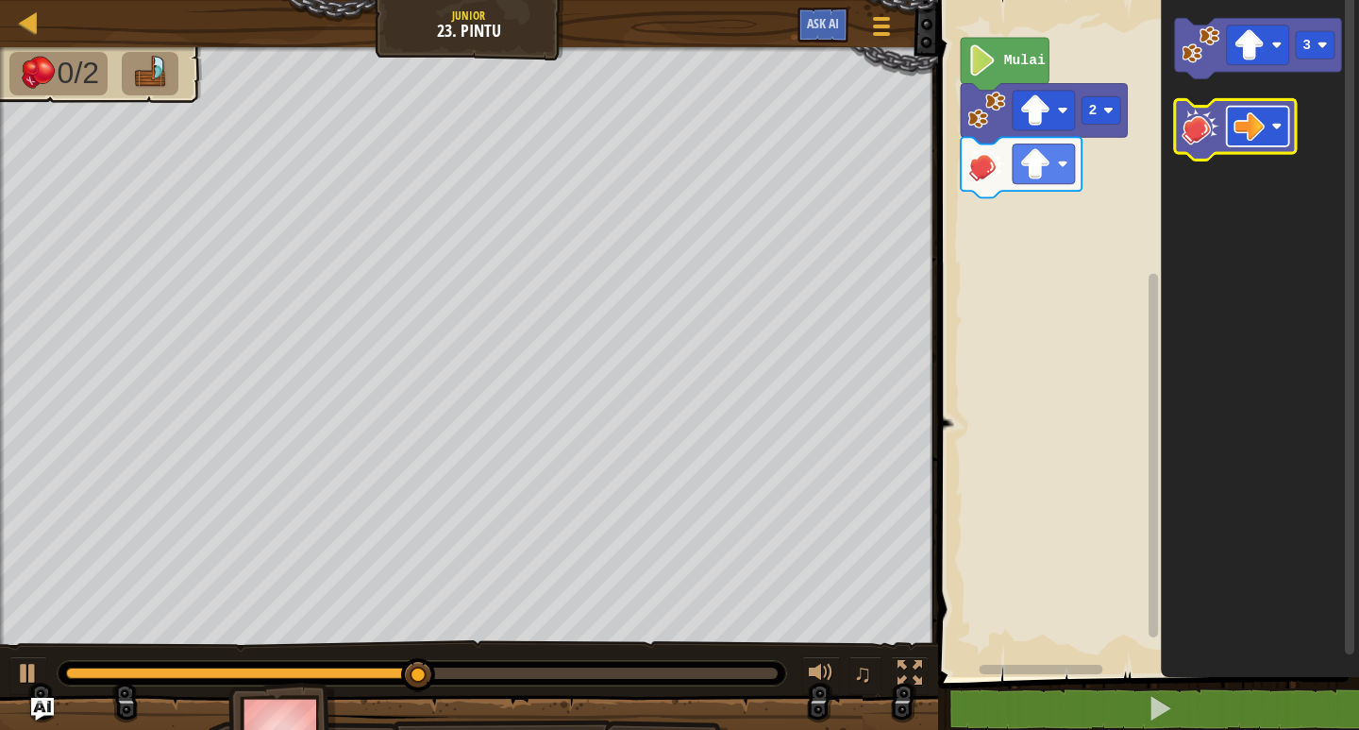
click at [1265, 140] on rect "Ruang Kerja Blockly" at bounding box center [1258, 127] width 62 height 40
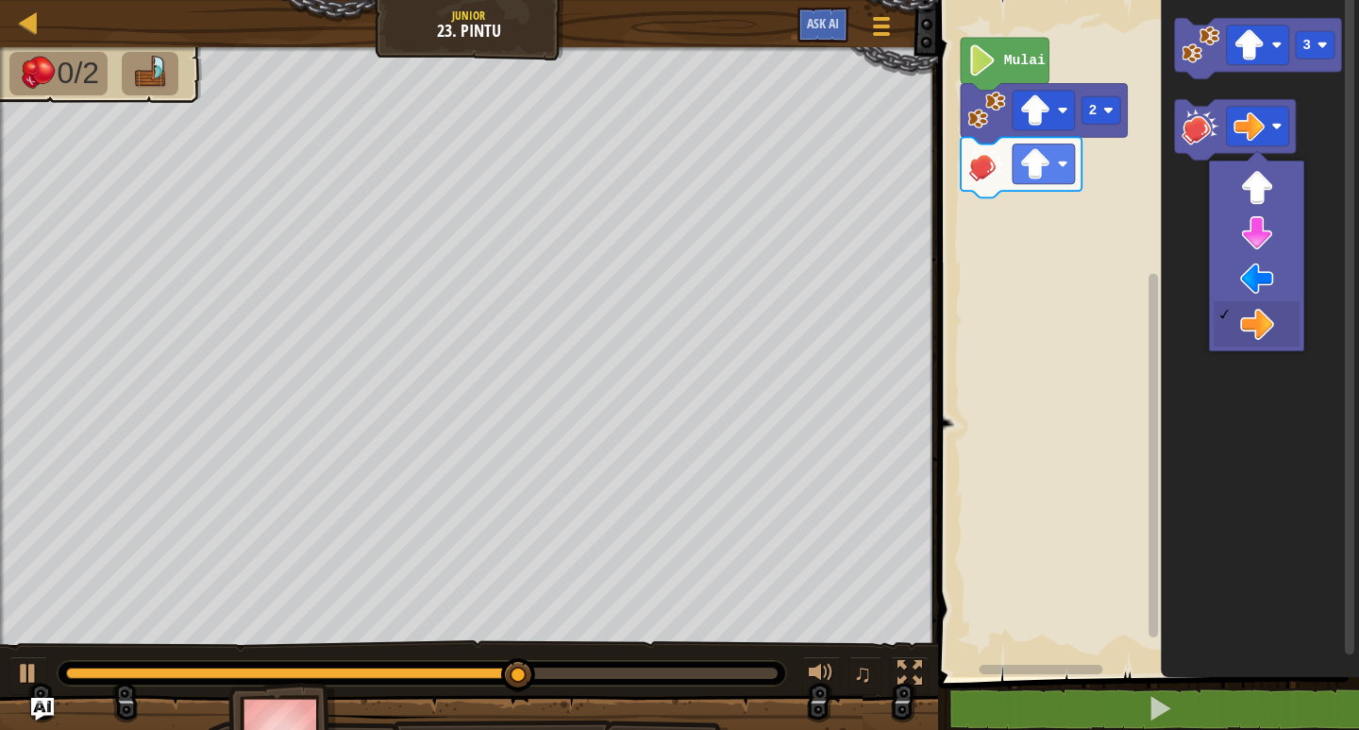
drag, startPoint x: 1258, startPoint y: 301, endPoint x: 1297, endPoint y: 169, distance: 137.7
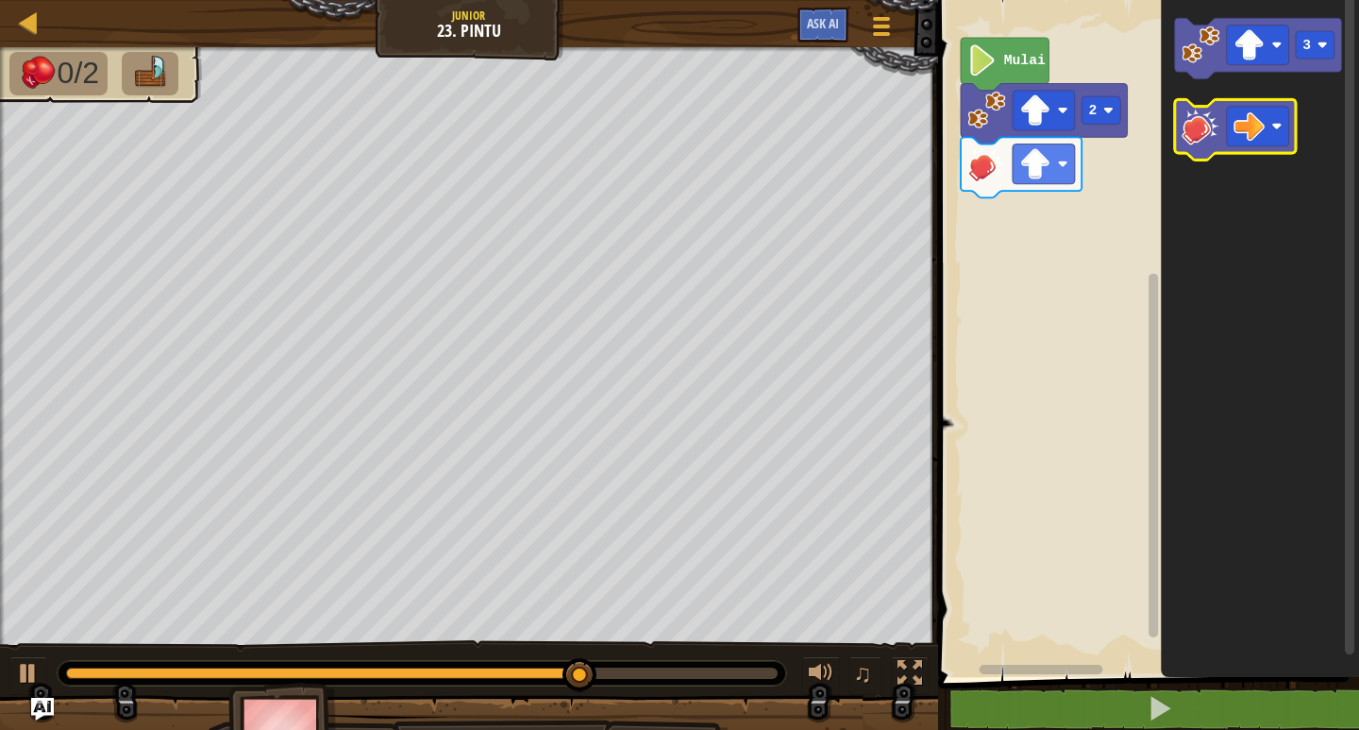
click at [1191, 116] on image "Ruang Kerja Blockly" at bounding box center [1201, 126] width 38 height 38
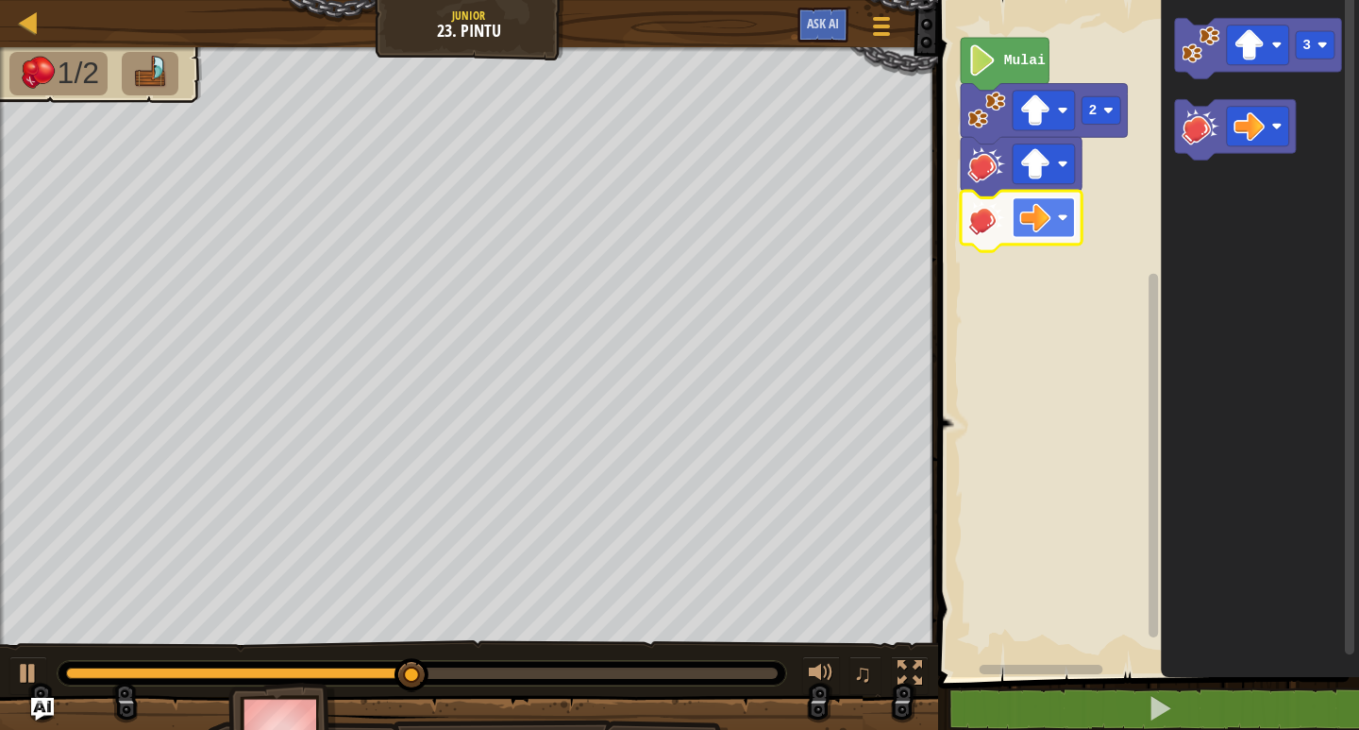
click at [1055, 213] on g "Ruang Kerja Blockly" at bounding box center [1044, 217] width 62 height 40
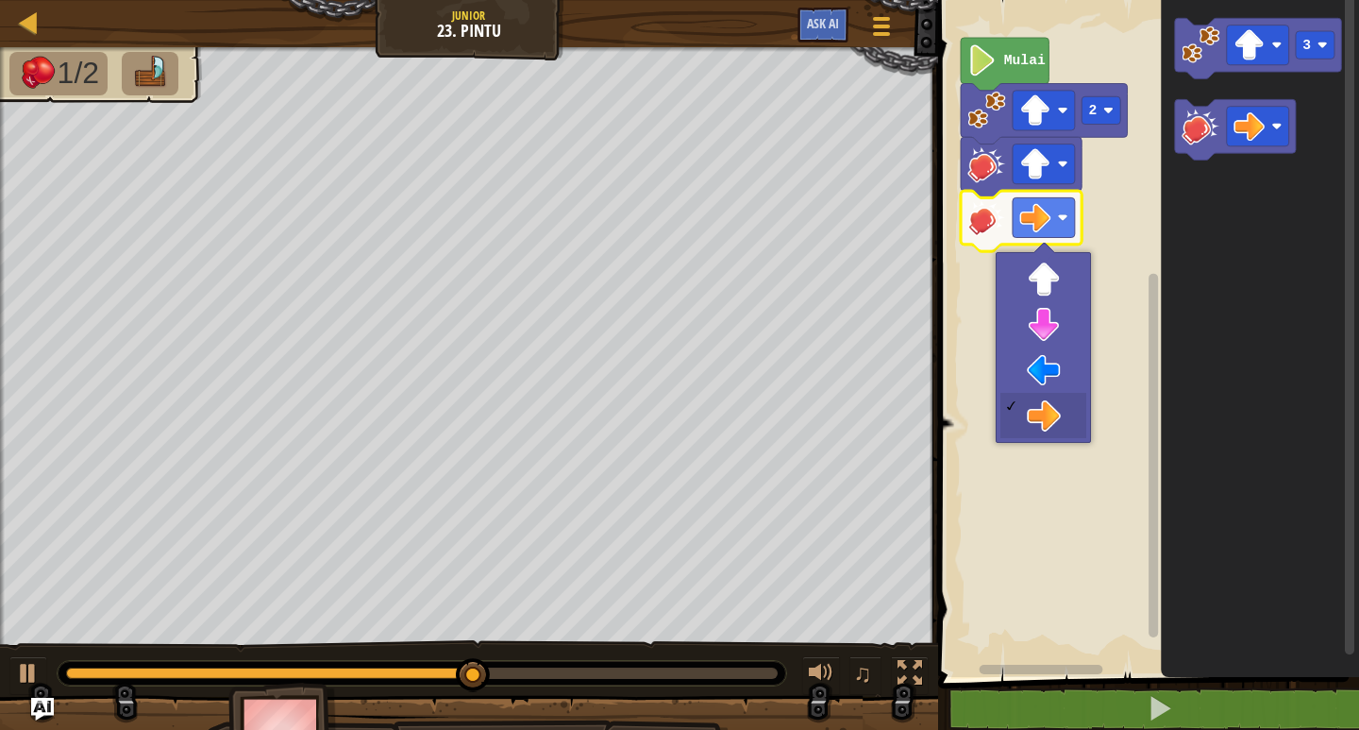
click at [1090, 230] on rect "Ruang Kerja Blockly" at bounding box center [1145, 334] width 427 height 686
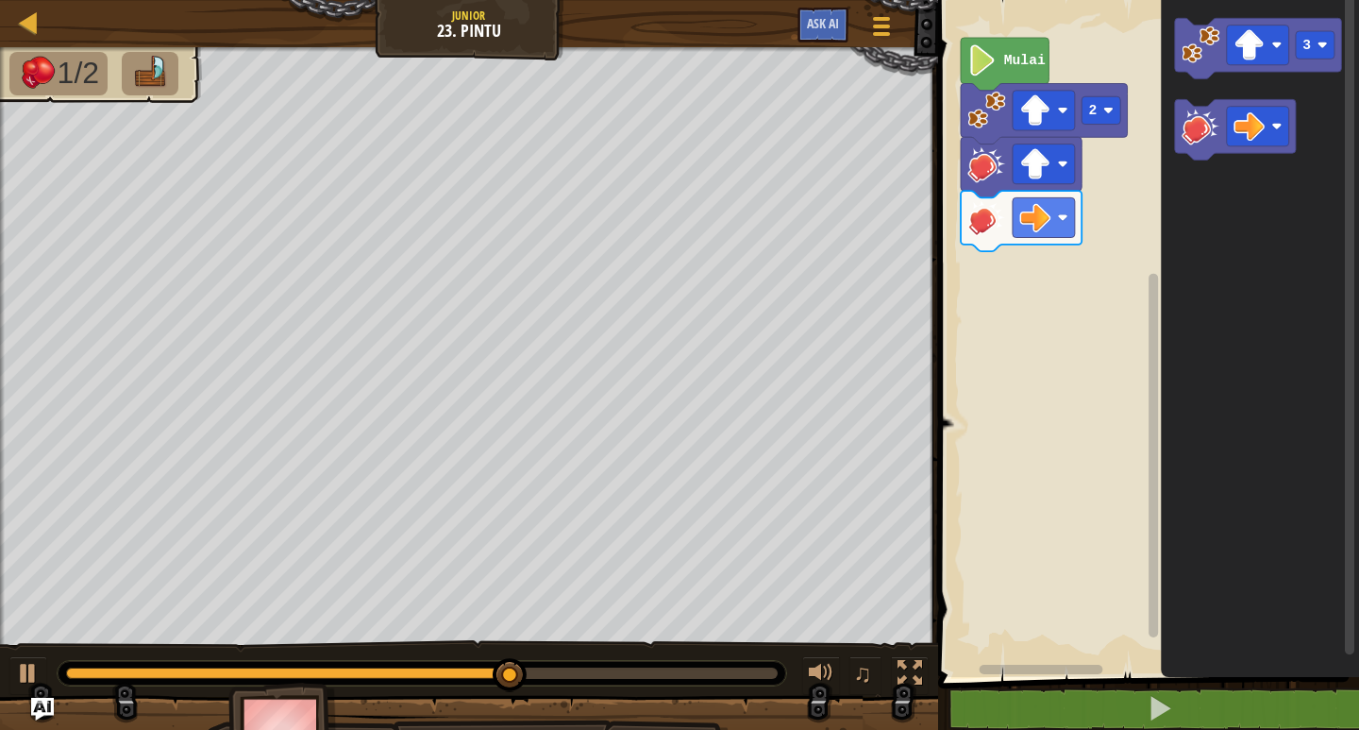
click at [1055, 196] on icon "Ruang Kerja Blockly" at bounding box center [1021, 221] width 121 height 60
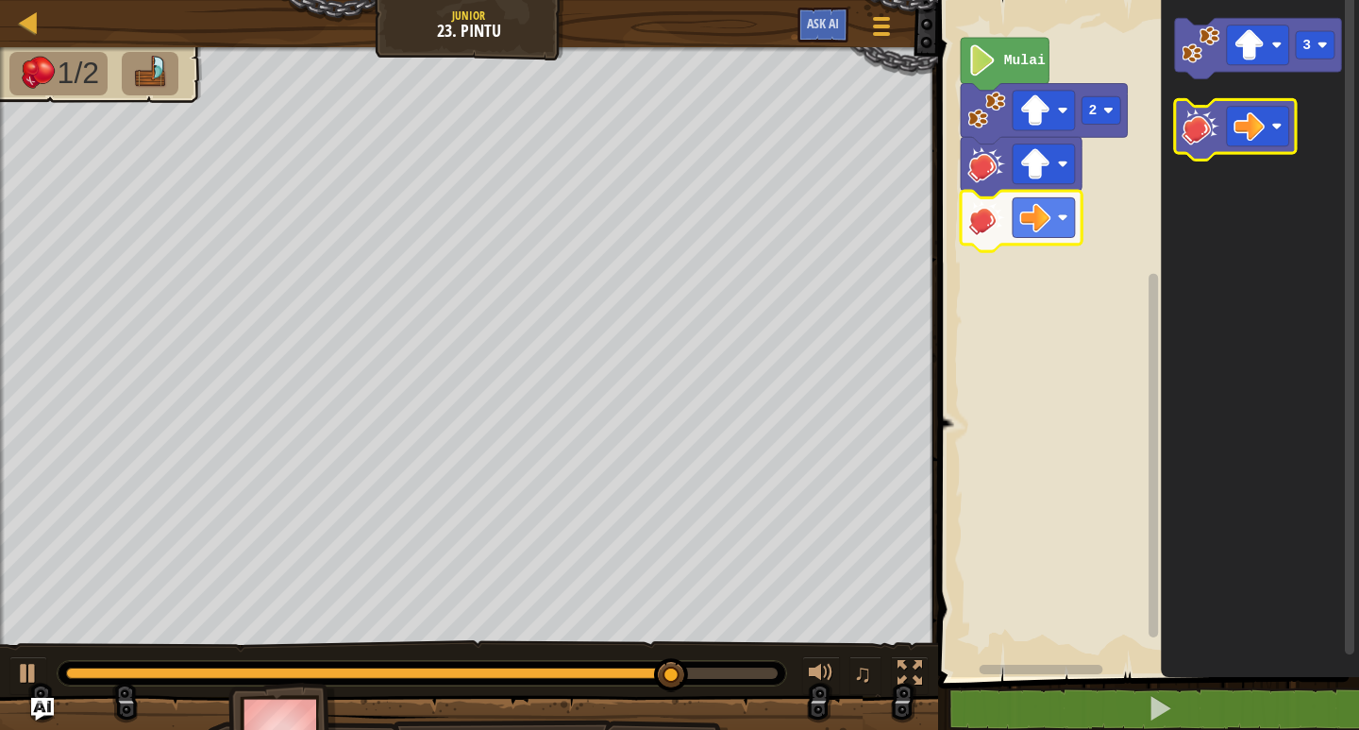
click at [1202, 119] on image "Ruang Kerja Blockly" at bounding box center [1201, 126] width 38 height 38
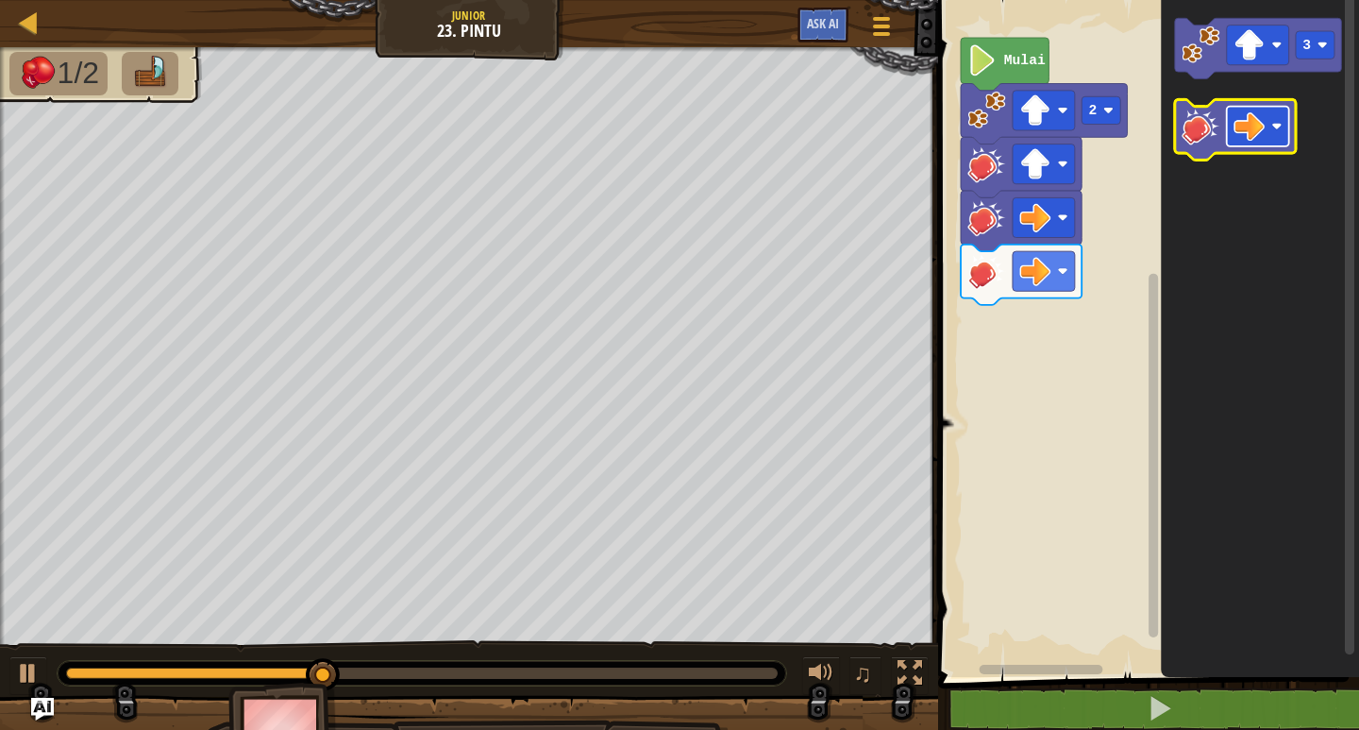
click at [1271, 109] on rect "Ruang Kerja Blockly" at bounding box center [1258, 127] width 62 height 40
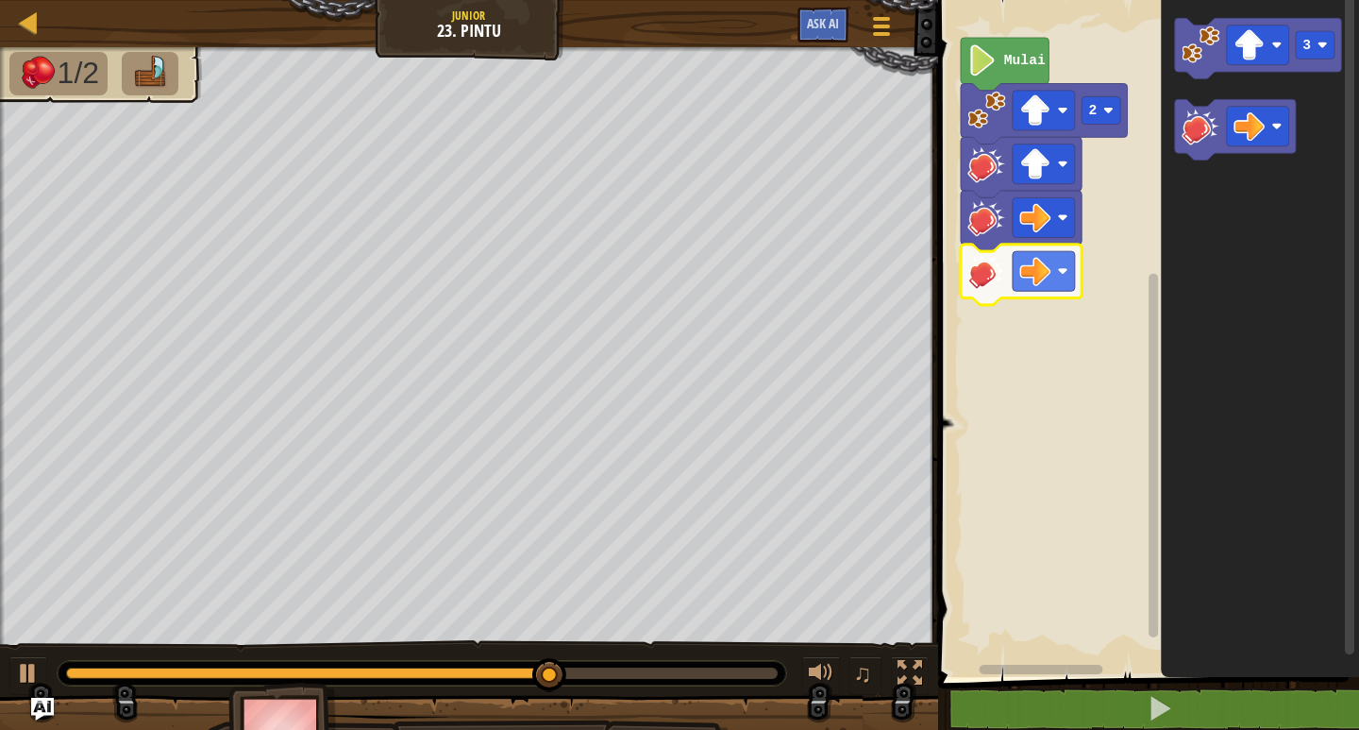
click at [991, 266] on image "Ruang Kerja Blockly" at bounding box center [986, 271] width 38 height 38
click at [980, 256] on image "Ruang Kerja Blockly" at bounding box center [986, 271] width 38 height 38
click at [1064, 274] on image "Ruang Kerja Blockly" at bounding box center [1062, 271] width 10 height 10
